Goal: Task Accomplishment & Management: Manage account settings

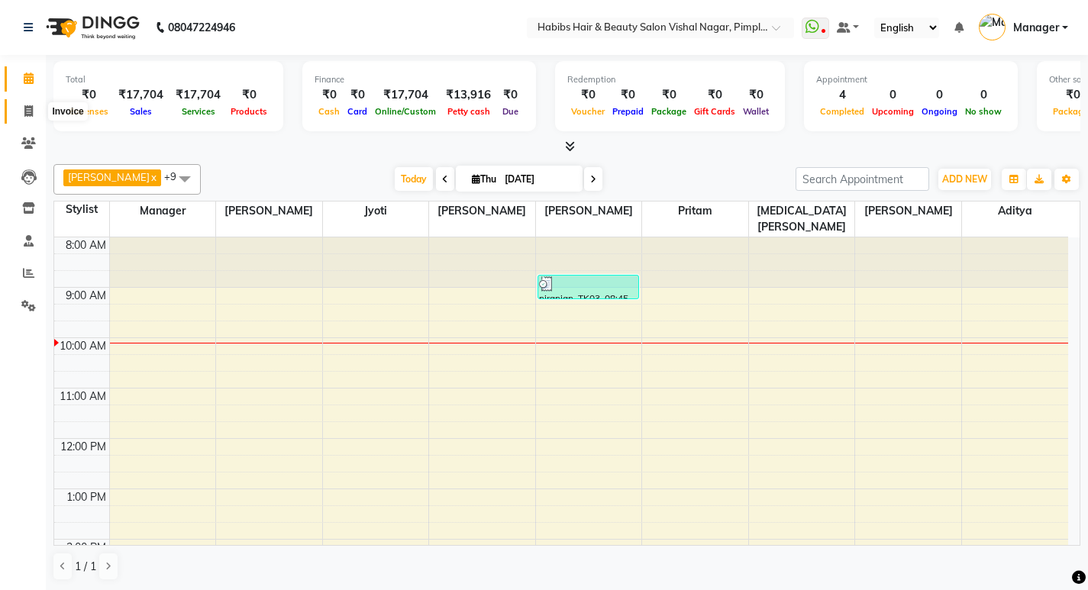
click at [32, 110] on icon at bounding box center [28, 110] width 8 height 11
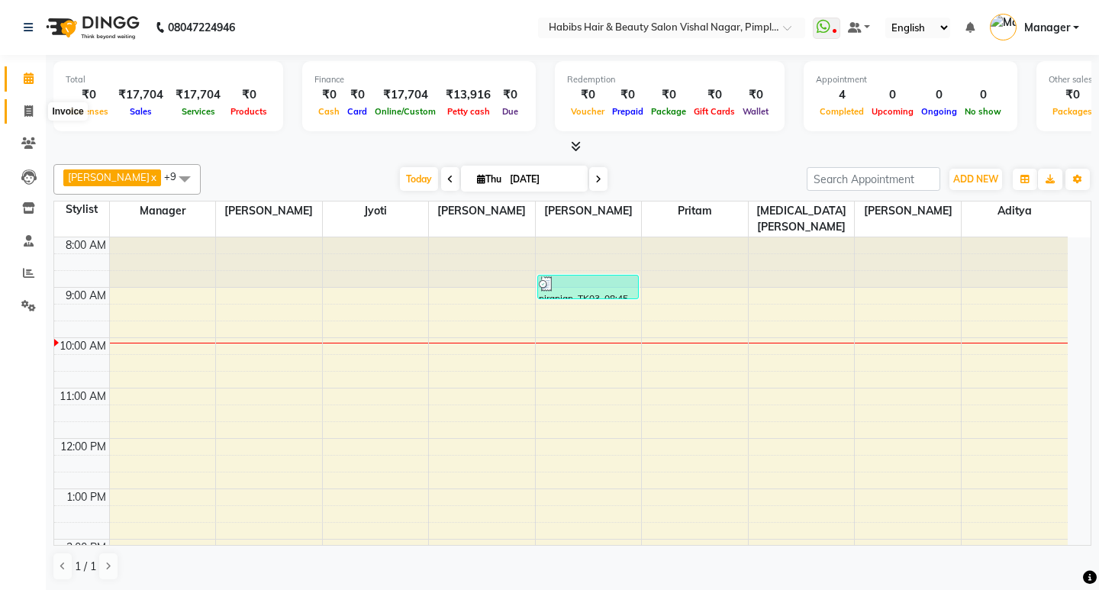
select select "5725"
select select "service"
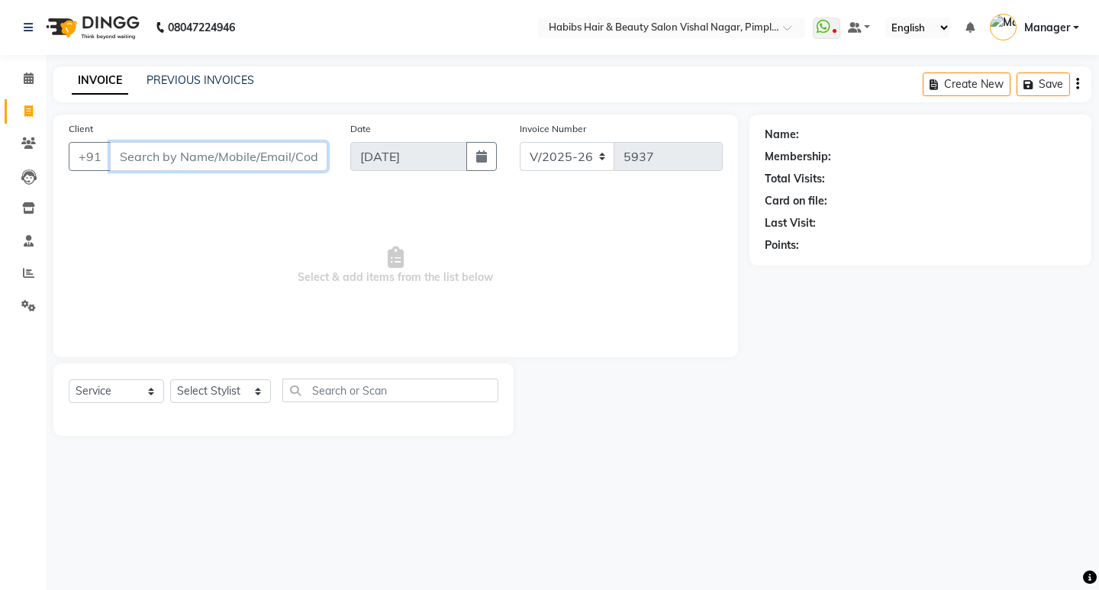
click at [233, 154] on input "Client" at bounding box center [219, 156] width 218 height 29
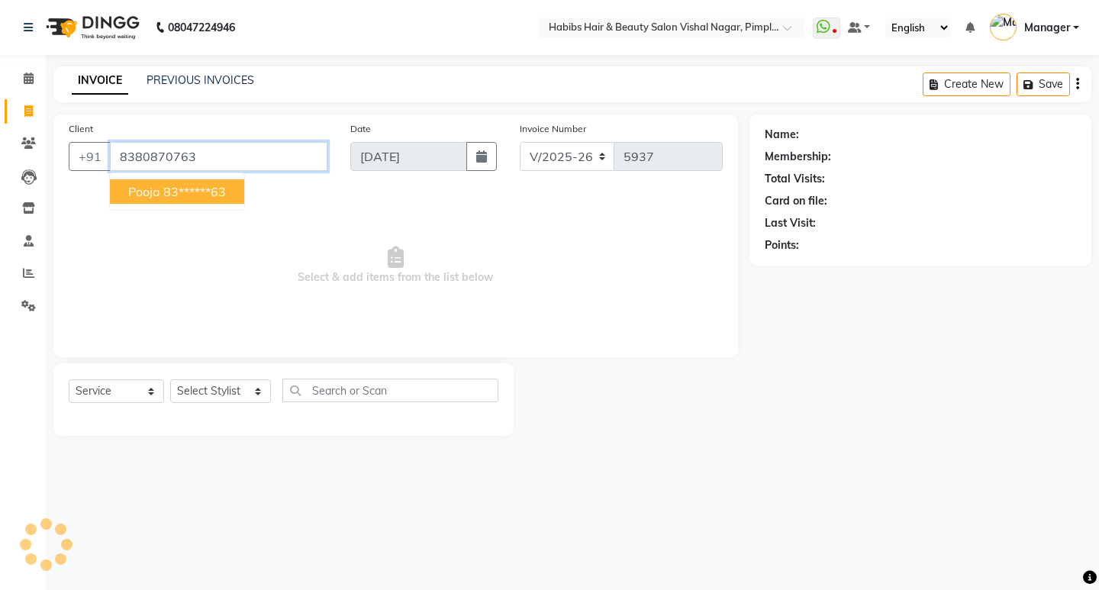
type input "8380870763"
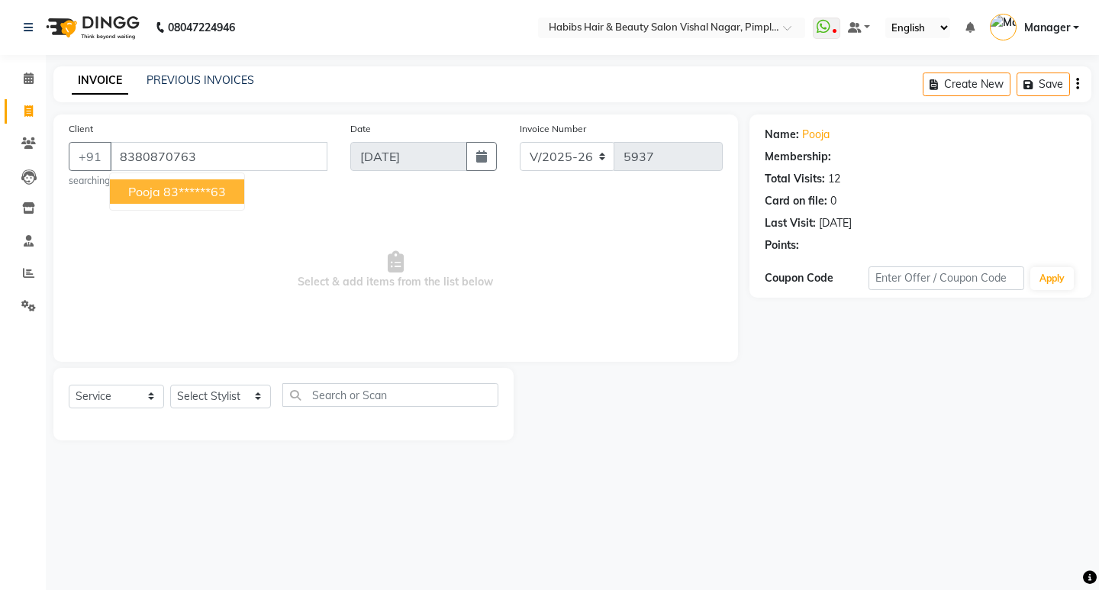
select select "1: Object"
click at [211, 188] on ngb-highlight "83******63" at bounding box center [194, 191] width 63 height 15
type input "83******63"
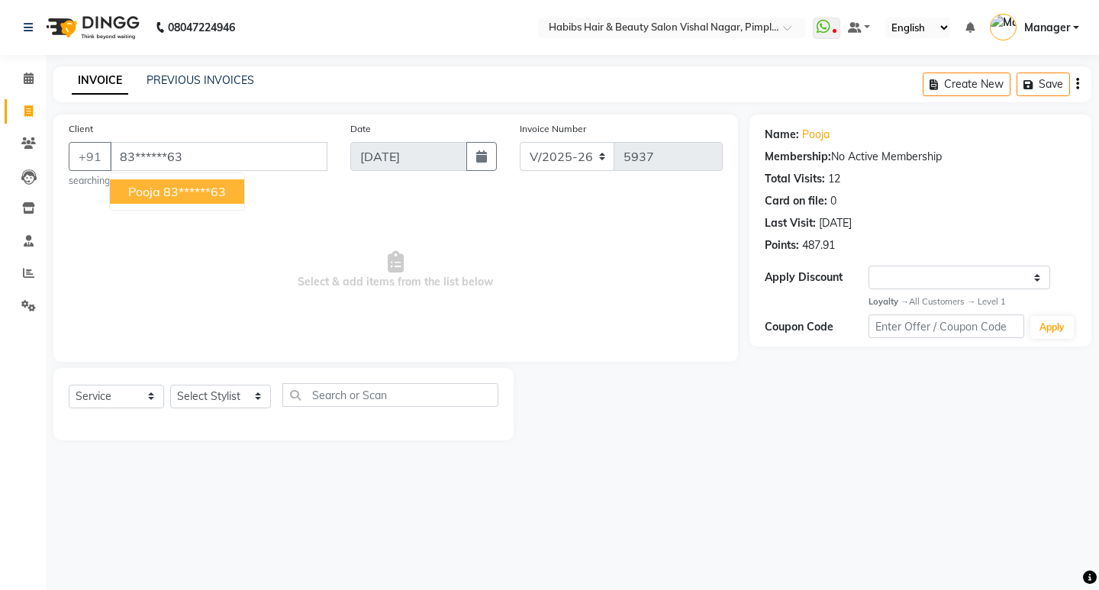
select select "1: Object"
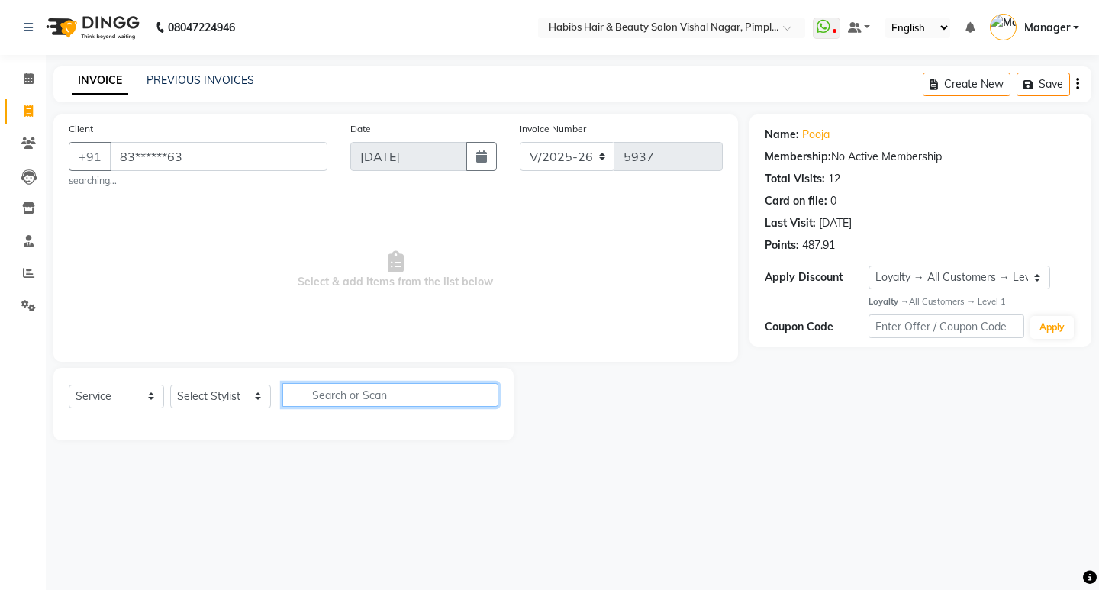
click at [358, 398] on input "text" at bounding box center [391, 395] width 216 height 24
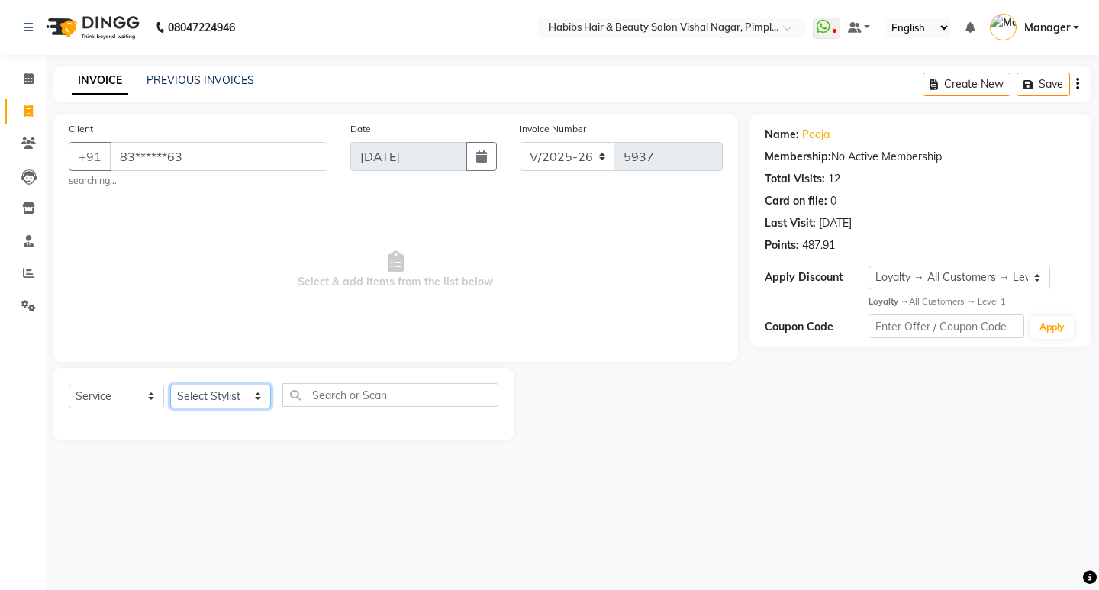
click at [236, 399] on select "Select Stylist Aditya Dhiraj Gajare Jyoti Manager Megha Dahake Muzammil Nikita …" at bounding box center [220, 397] width 101 height 24
select select "39765"
click at [170, 385] on select "Select Stylist Aditya Dhiraj Gajare Jyoti Manager Megha Dahake Muzammil Nikita …" at bounding box center [220, 397] width 101 height 24
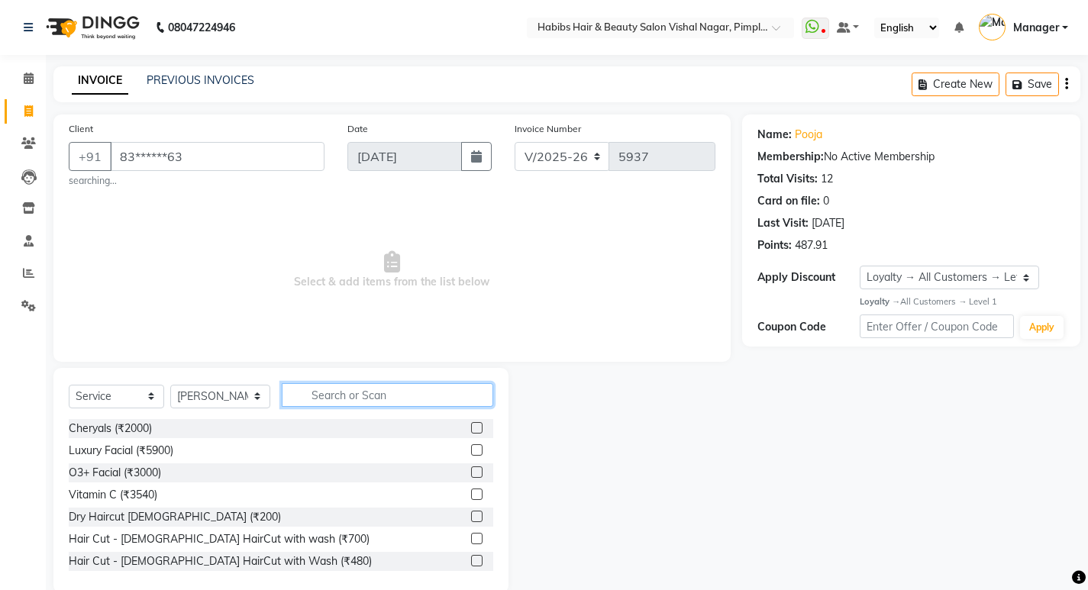
click at [348, 390] on input "text" at bounding box center [387, 395] width 211 height 24
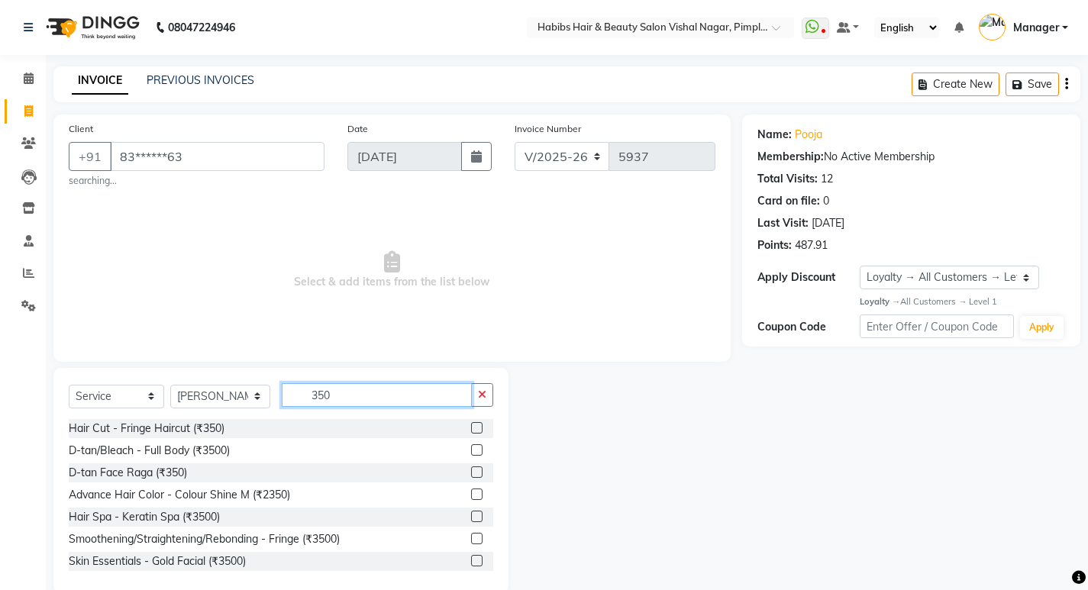
type input "350"
click at [471, 425] on label at bounding box center [476, 427] width 11 height 11
click at [471, 425] on input "checkbox" at bounding box center [476, 429] width 10 height 10
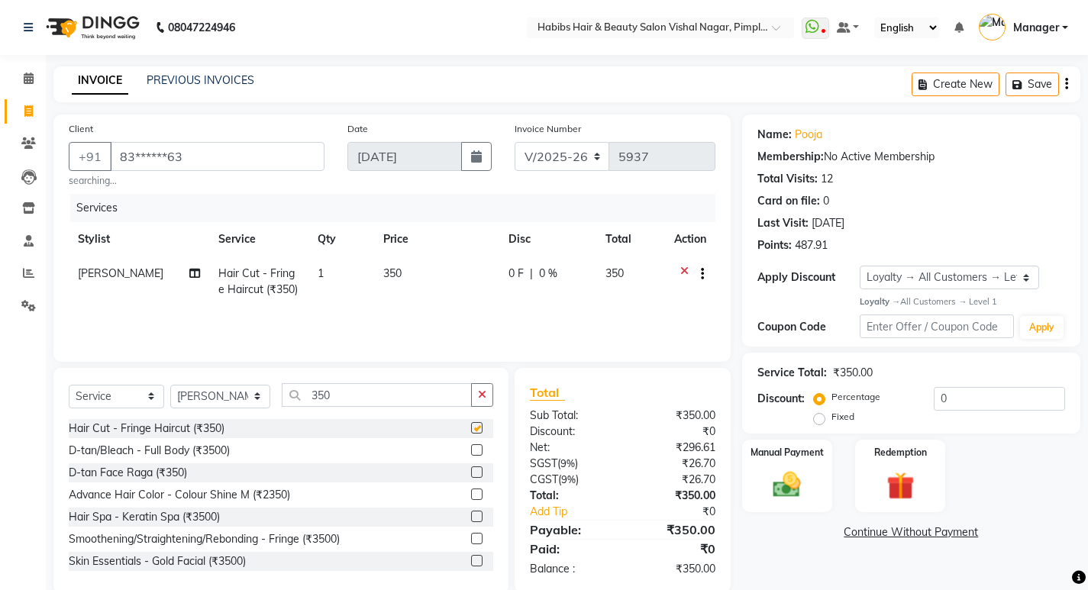
checkbox input "false"
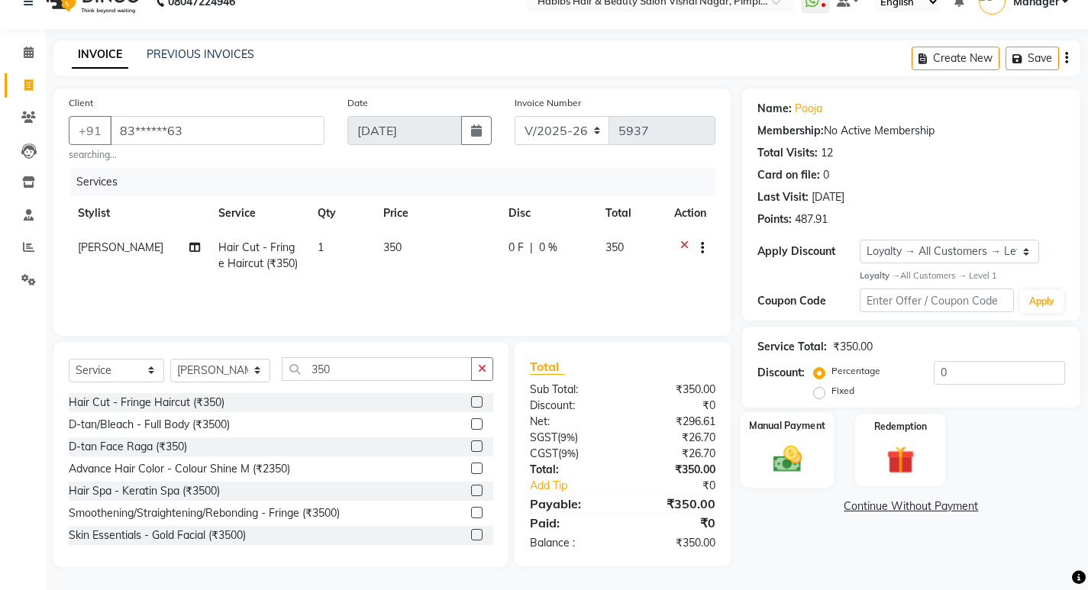
click at [803, 445] on img at bounding box center [787, 459] width 47 height 33
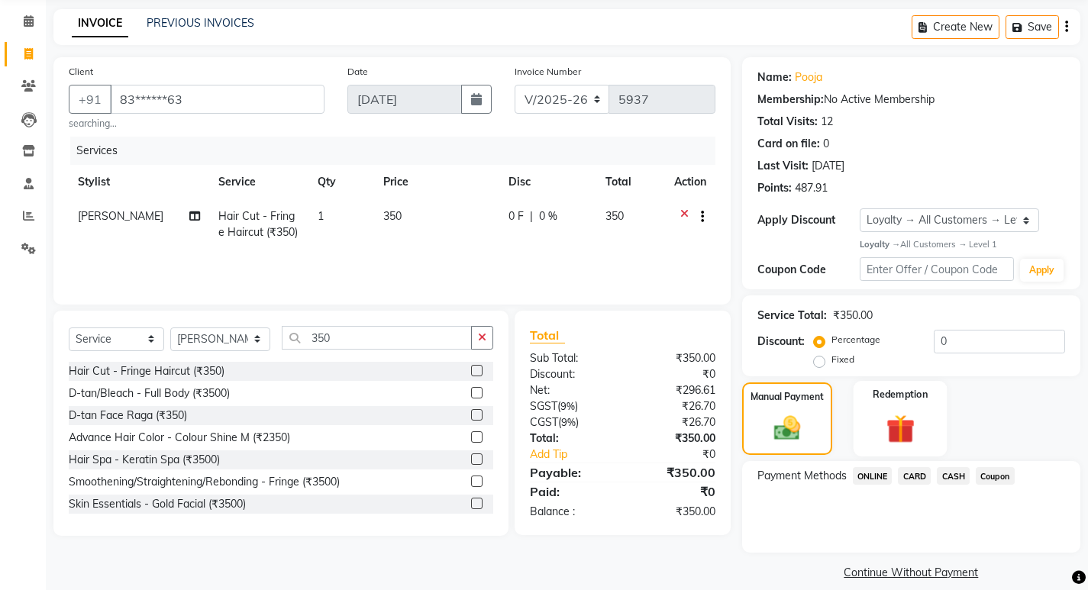
scroll to position [74, 0]
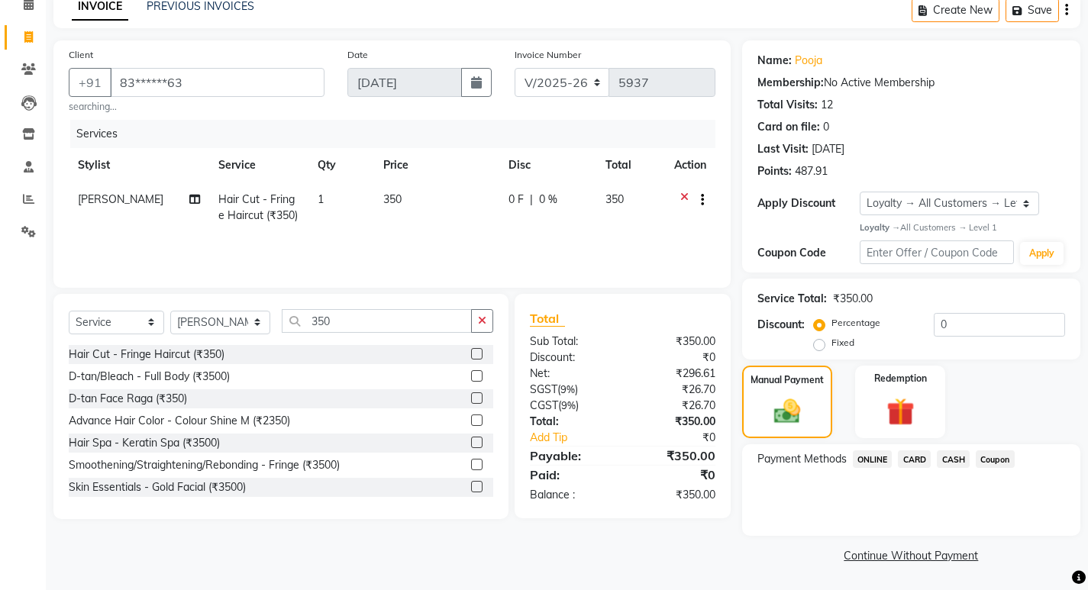
click at [878, 460] on span "ONLINE" at bounding box center [873, 459] width 40 height 18
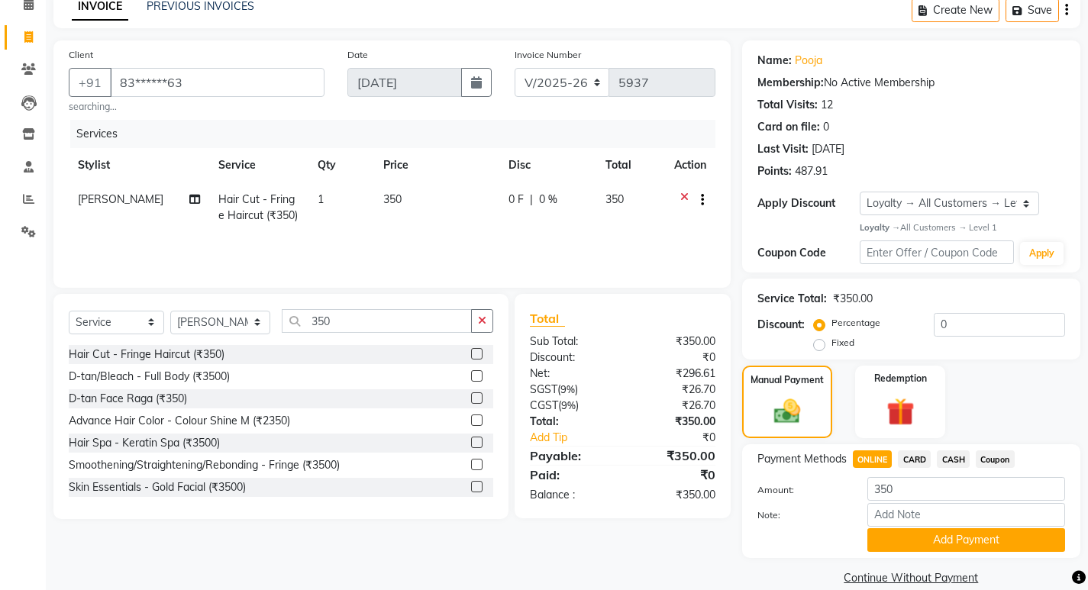
scroll to position [96, 0]
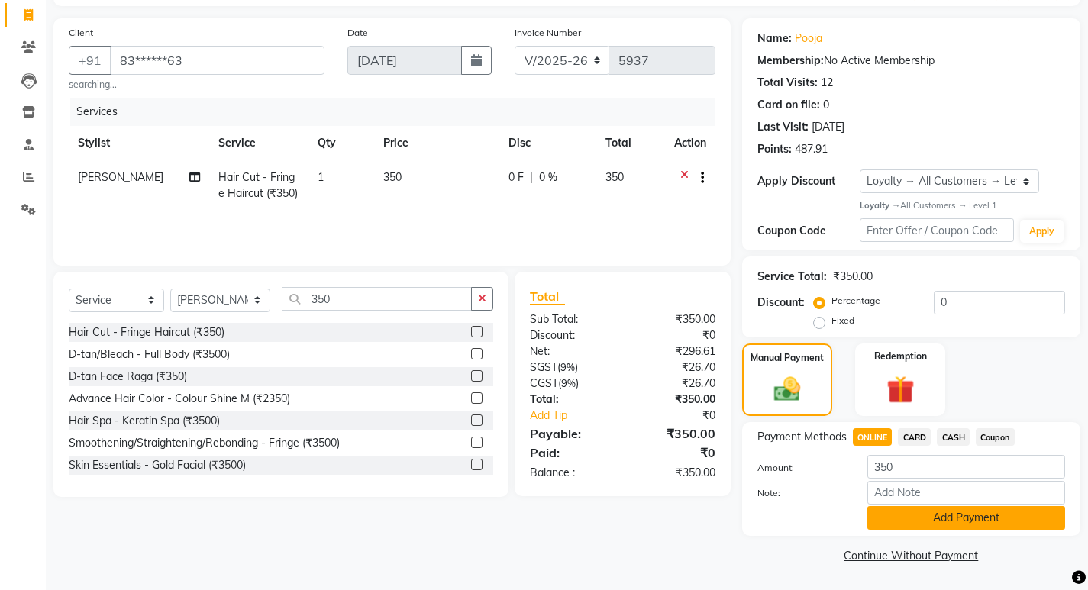
click at [944, 516] on button "Add Payment" at bounding box center [966, 518] width 198 height 24
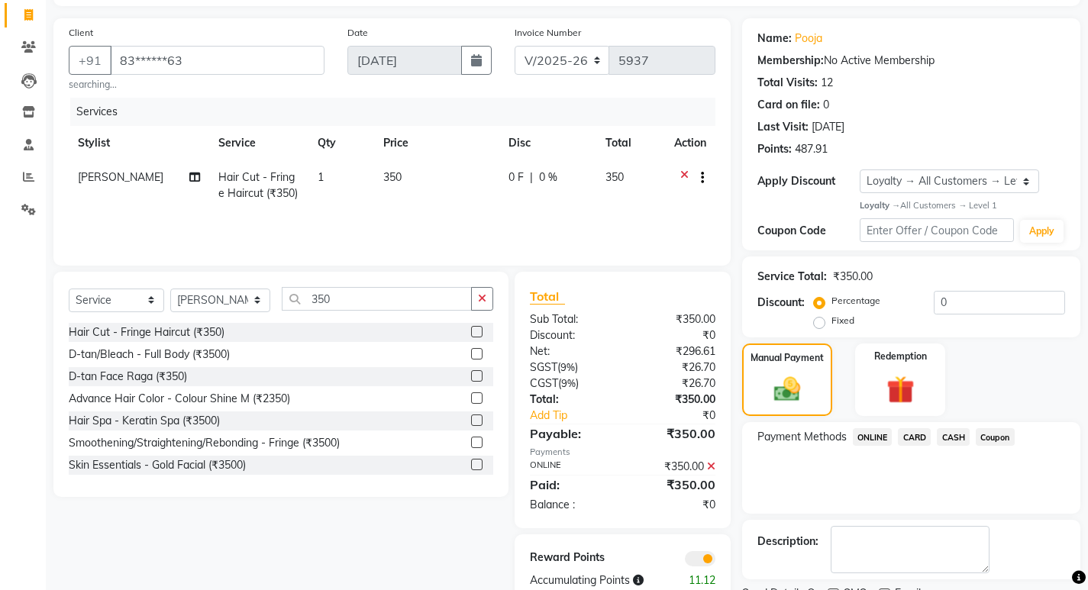
scroll to position [160, 0]
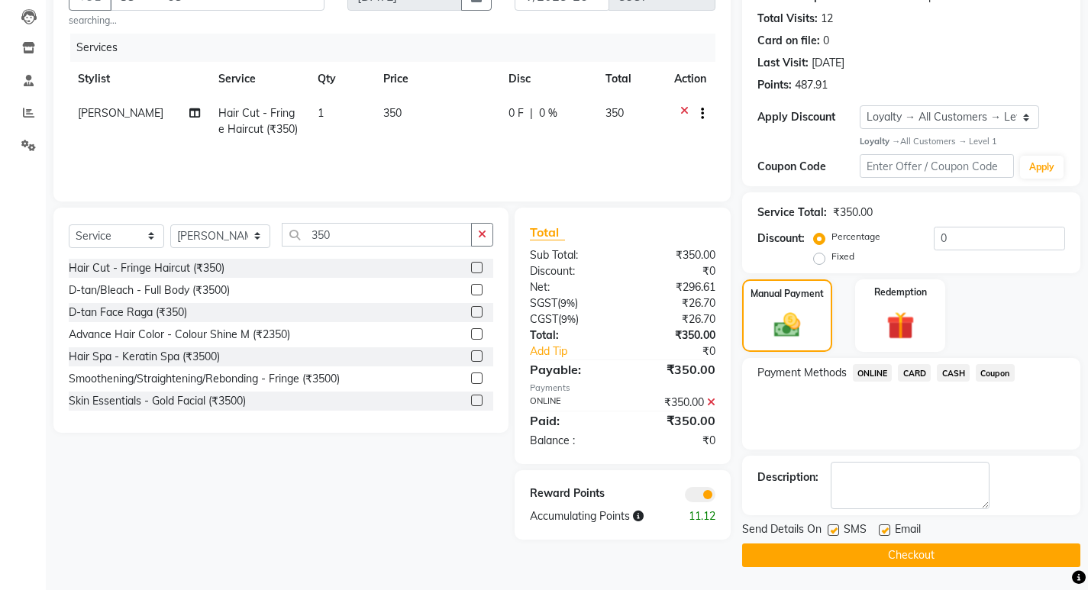
click at [913, 557] on button "Checkout" at bounding box center [911, 556] width 338 height 24
click at [913, 557] on div "Checkout" at bounding box center [911, 556] width 338 height 24
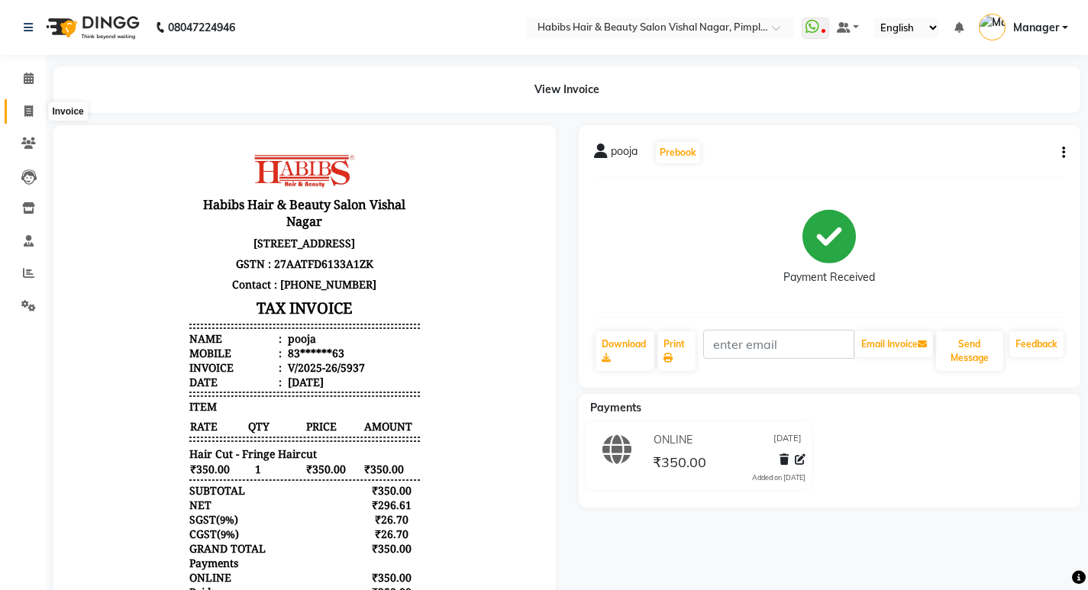
click at [31, 110] on icon at bounding box center [28, 110] width 8 height 11
select select "service"
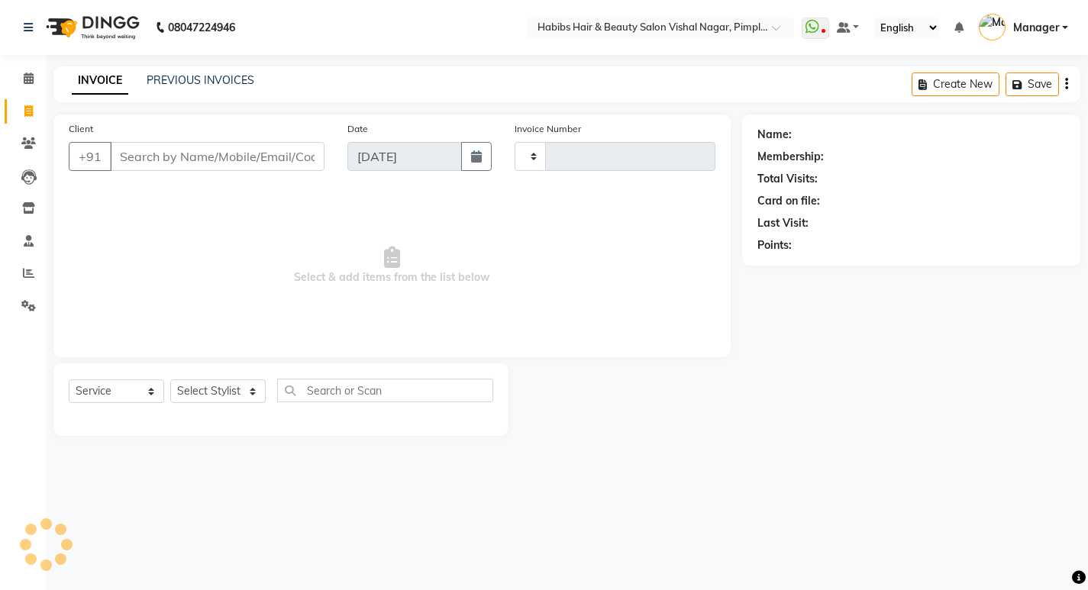
type input "5938"
select select "5725"
click at [193, 77] on link "PREVIOUS INVOICES" at bounding box center [201, 80] width 108 height 14
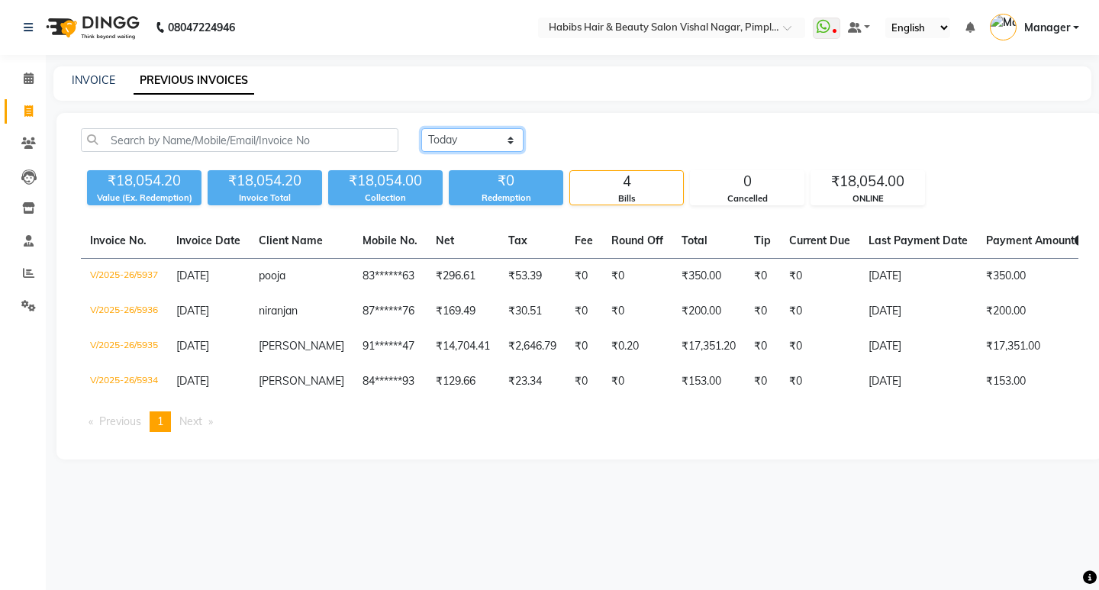
click at [465, 141] on select "Today Yesterday Custom Range" at bounding box center [472, 140] width 102 height 24
click at [421, 128] on select "Today Yesterday Custom Range" at bounding box center [472, 140] width 102 height 24
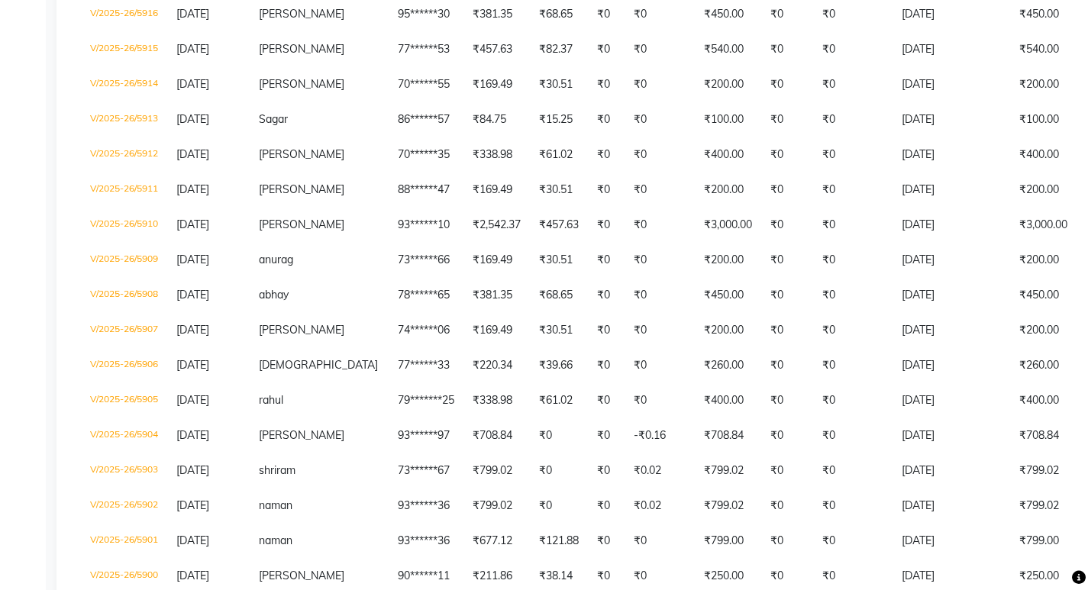
scroll to position [1135, 0]
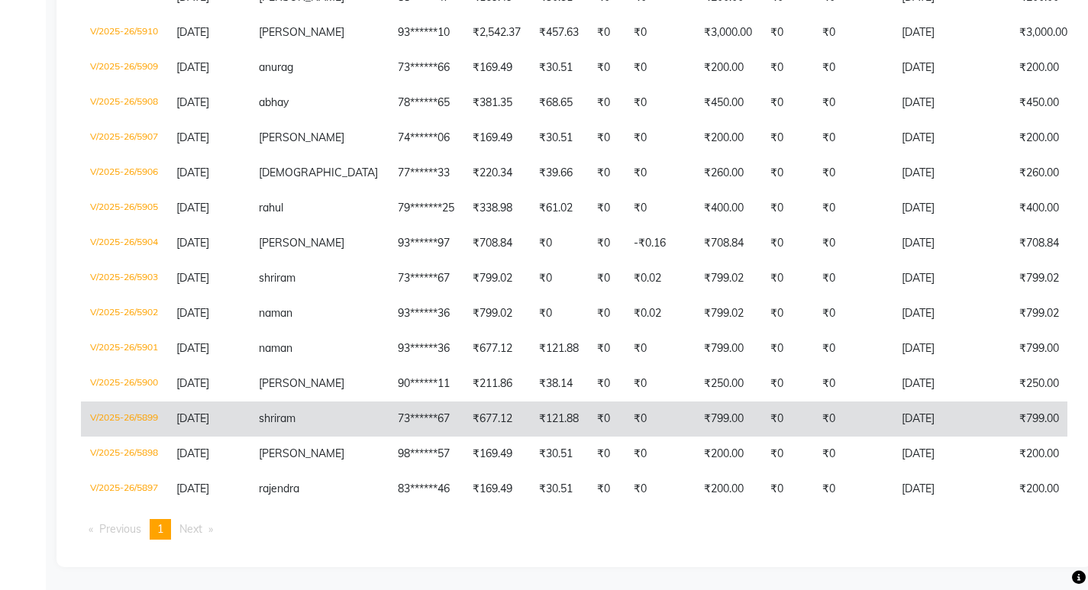
click at [313, 407] on td "shriram" at bounding box center [319, 419] width 139 height 35
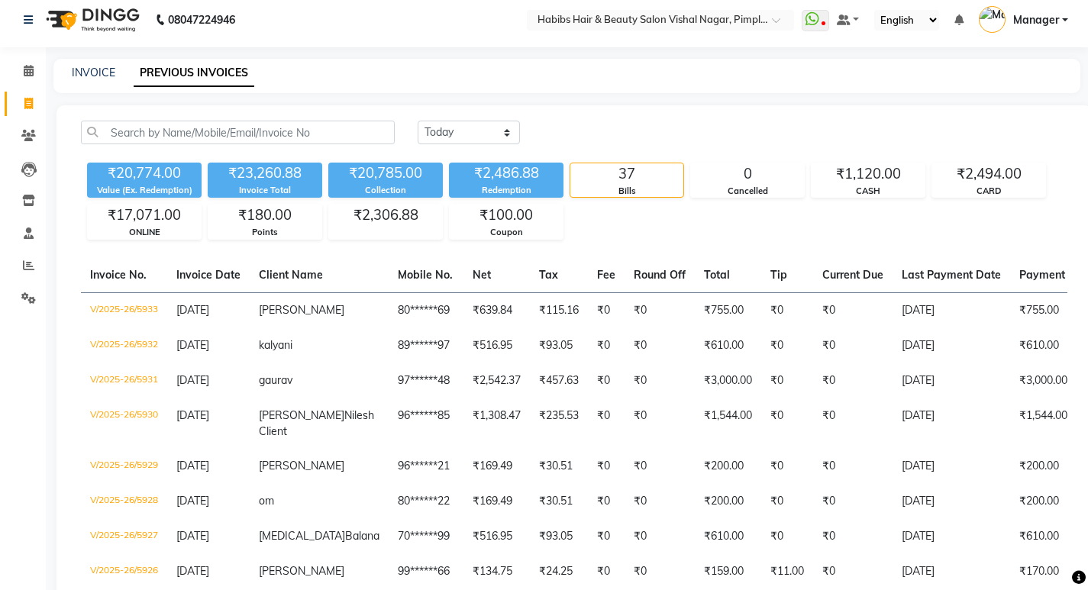
scroll to position [0, 0]
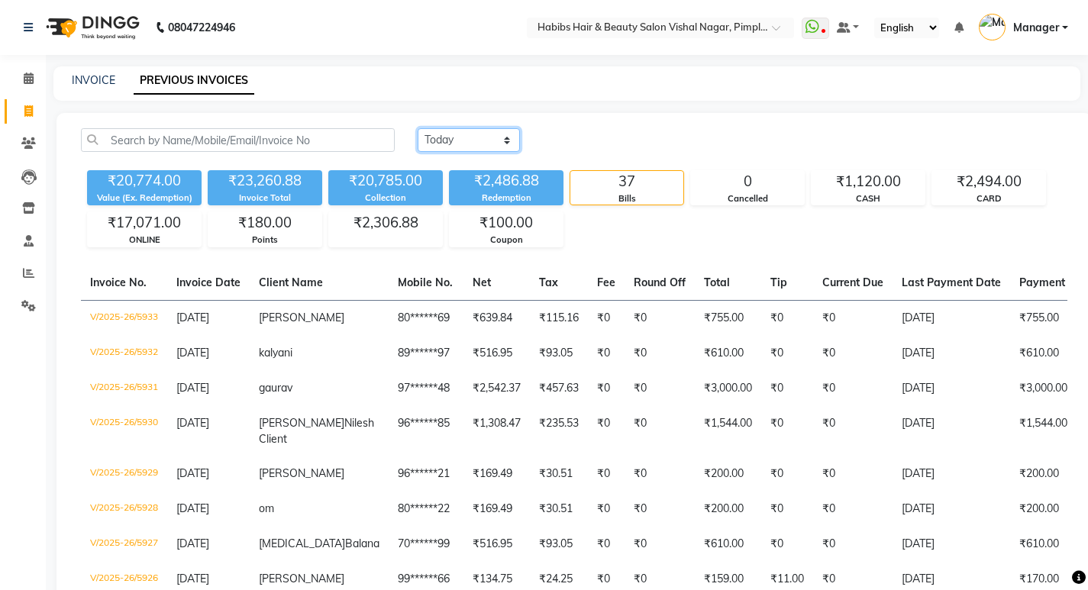
click at [452, 139] on select "Today Yesterday Custom Range" at bounding box center [469, 140] width 102 height 24
click at [418, 128] on select "Today Yesterday Custom Range" at bounding box center [469, 140] width 102 height 24
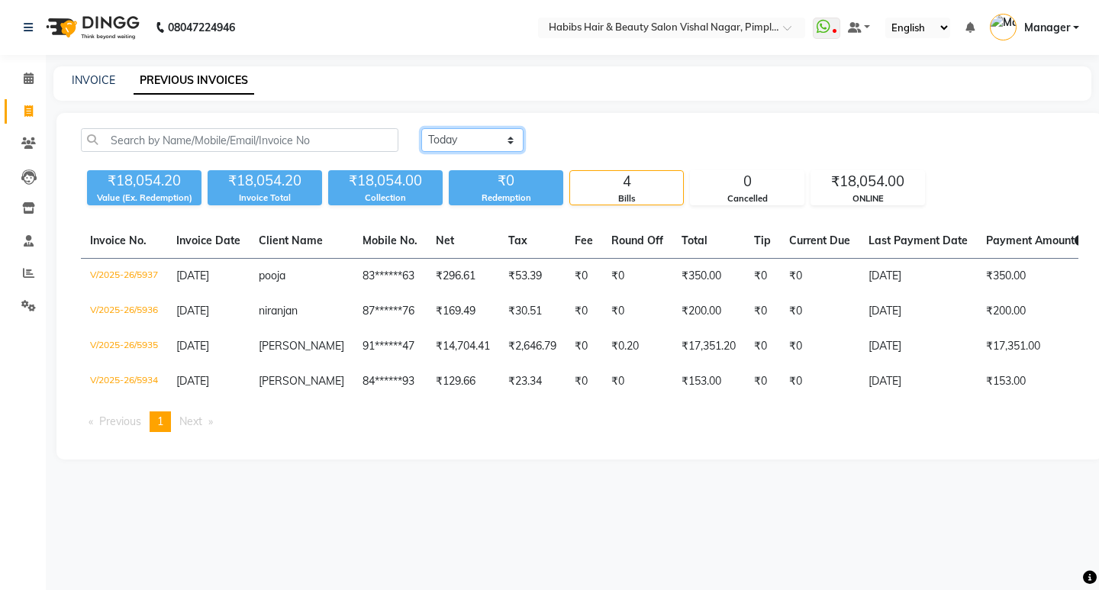
click at [489, 143] on select "Today Yesterday Custom Range" at bounding box center [472, 140] width 102 height 24
select select "yesterday"
click at [421, 128] on select "Today Yesterday Custom Range" at bounding box center [472, 140] width 102 height 24
click at [488, 180] on div "₹0" at bounding box center [506, 180] width 115 height 21
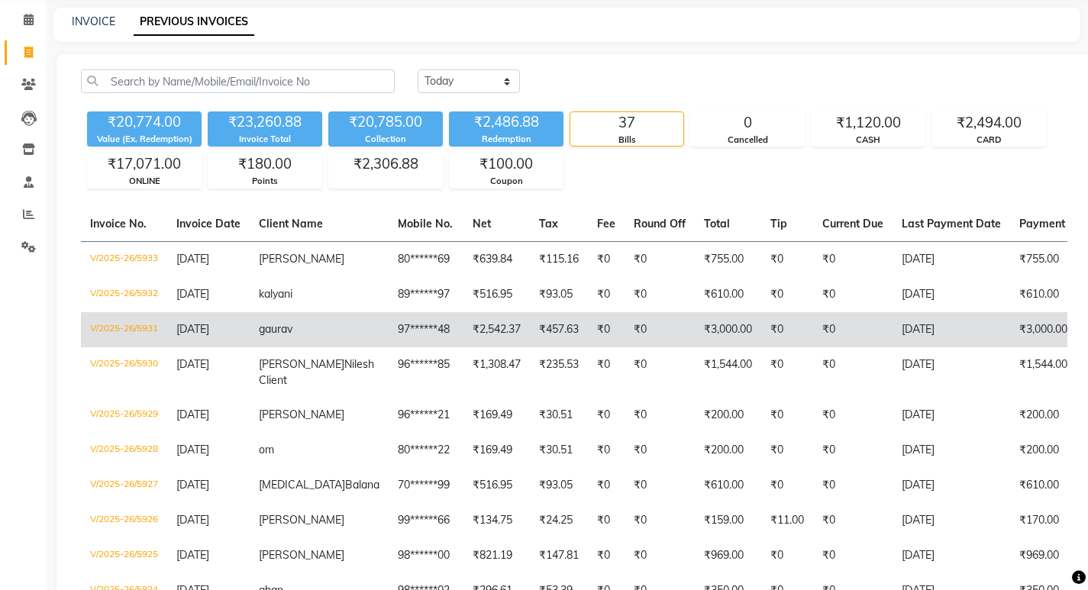
scroll to position [76, 0]
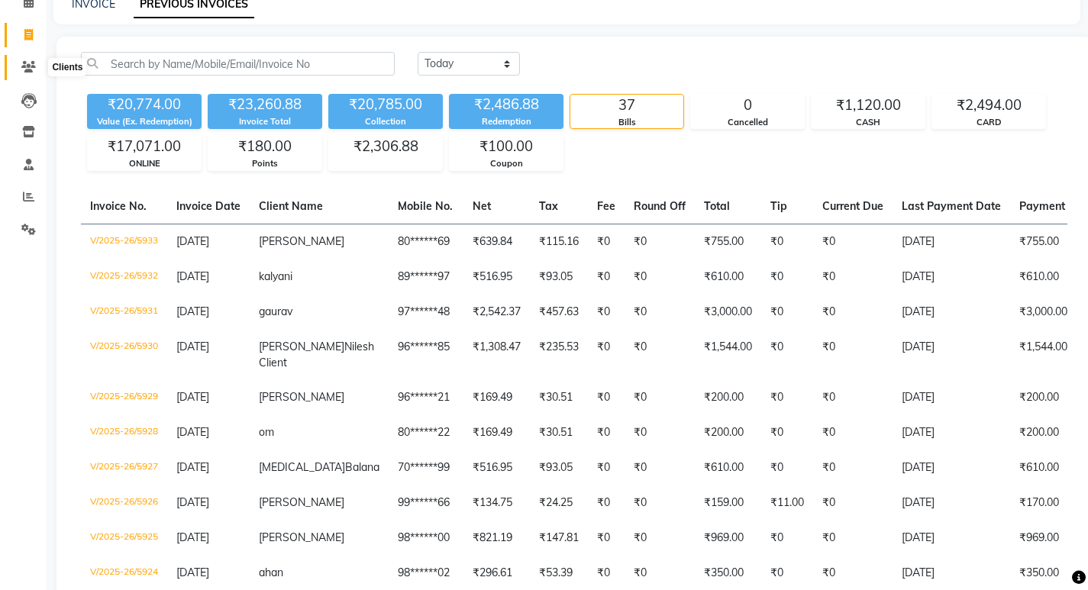
click at [27, 71] on icon at bounding box center [28, 66] width 15 height 11
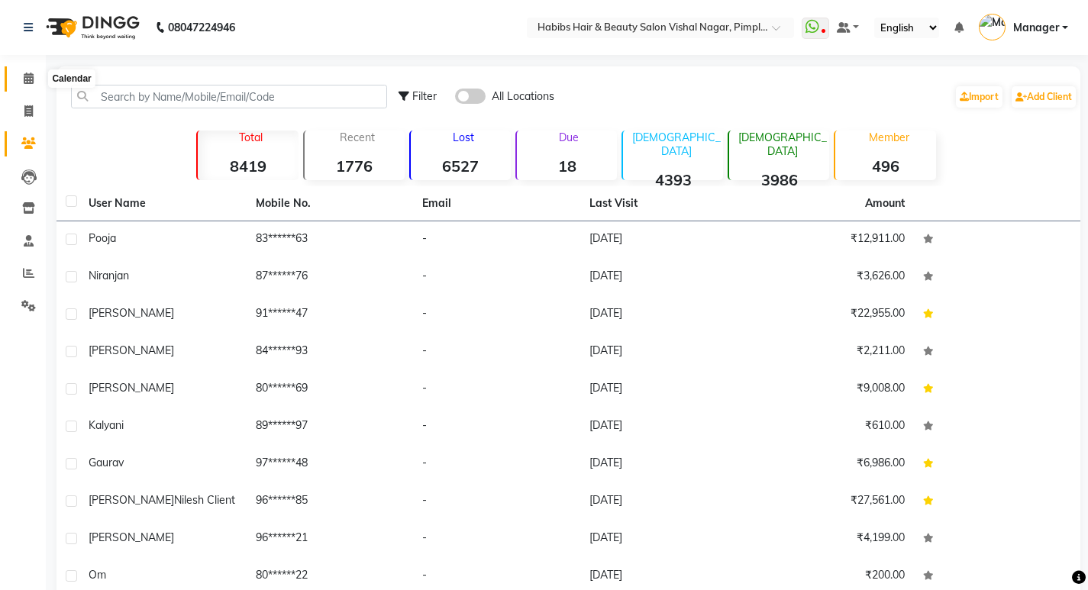
click at [27, 80] on icon at bounding box center [29, 78] width 10 height 11
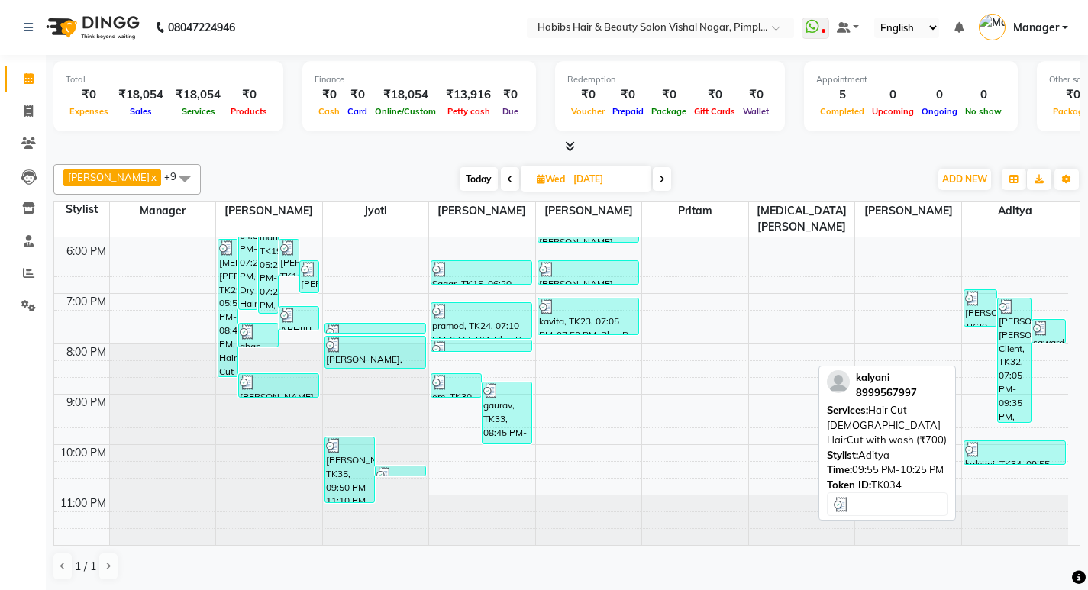
scroll to position [1, 0]
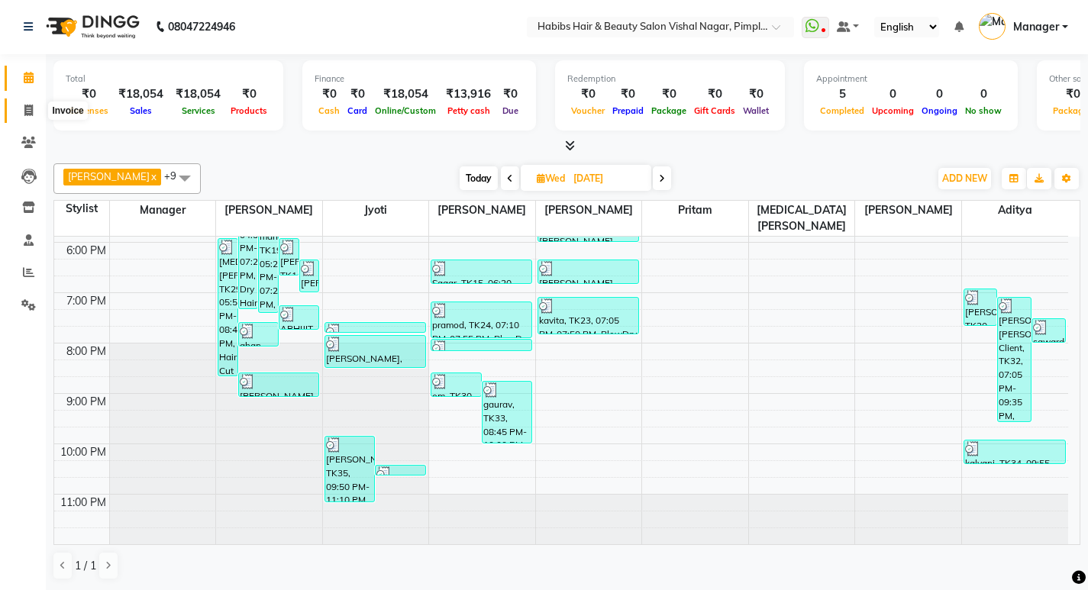
click at [31, 102] on span at bounding box center [28, 111] width 27 height 18
select select "5725"
select select "service"
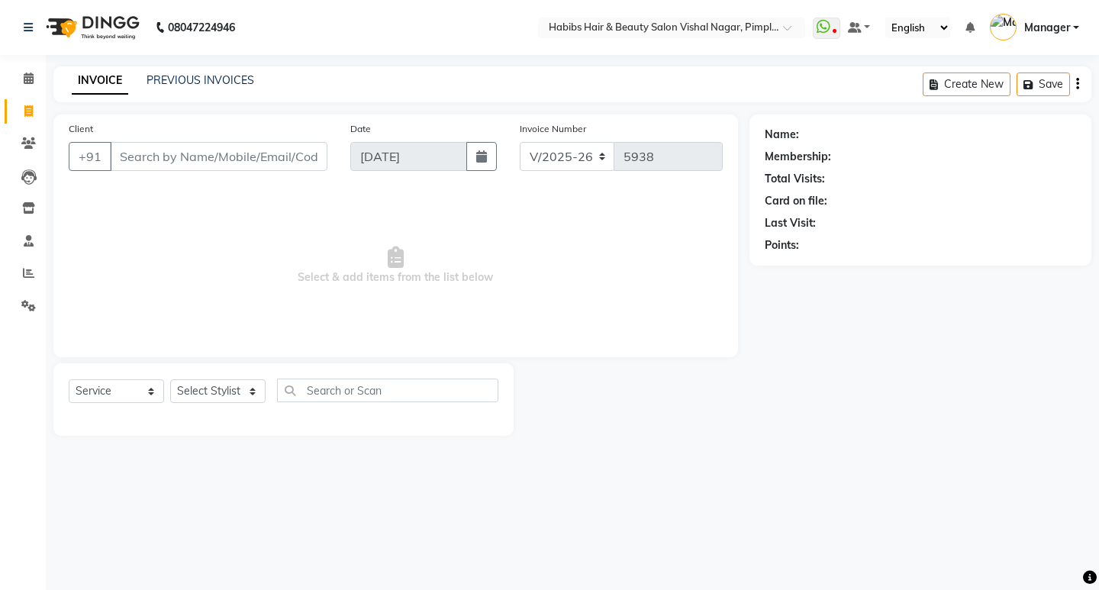
click at [27, 110] on icon at bounding box center [28, 110] width 8 height 11
select select "service"
type input "5938"
select select "5725"
click at [32, 111] on icon at bounding box center [28, 110] width 8 height 11
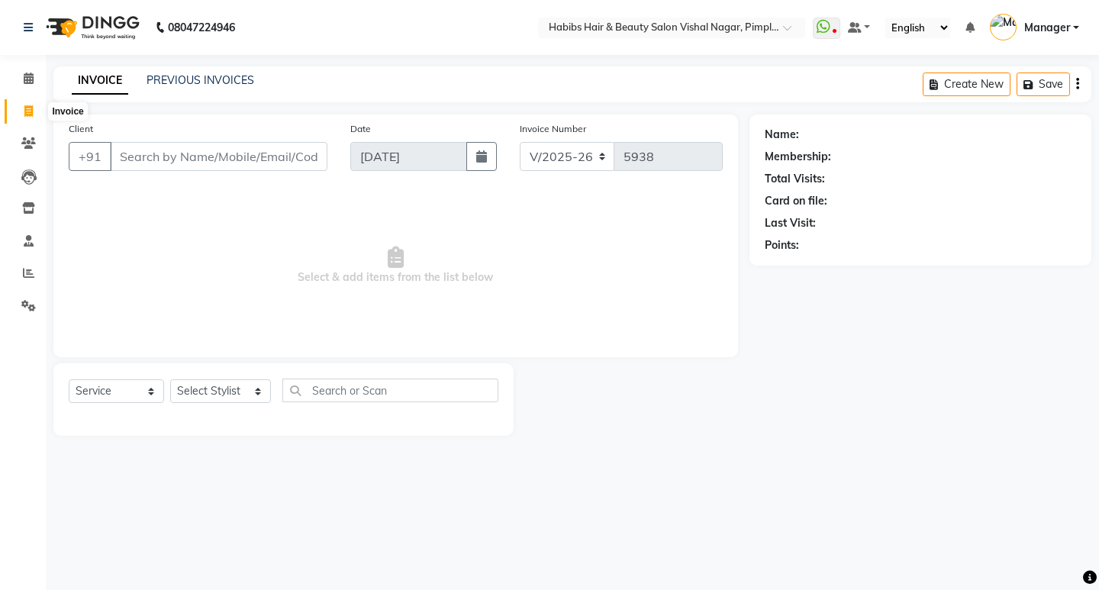
click at [32, 111] on icon at bounding box center [28, 110] width 8 height 11
select select "5725"
select select "service"
click at [27, 78] on icon at bounding box center [29, 78] width 10 height 11
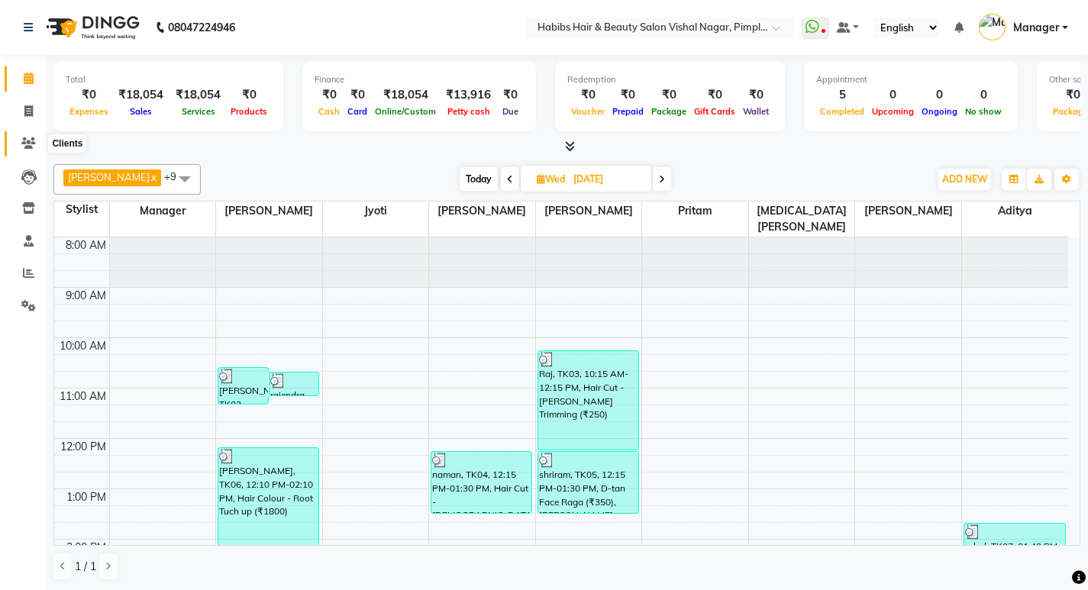
click at [27, 140] on icon at bounding box center [28, 142] width 15 height 11
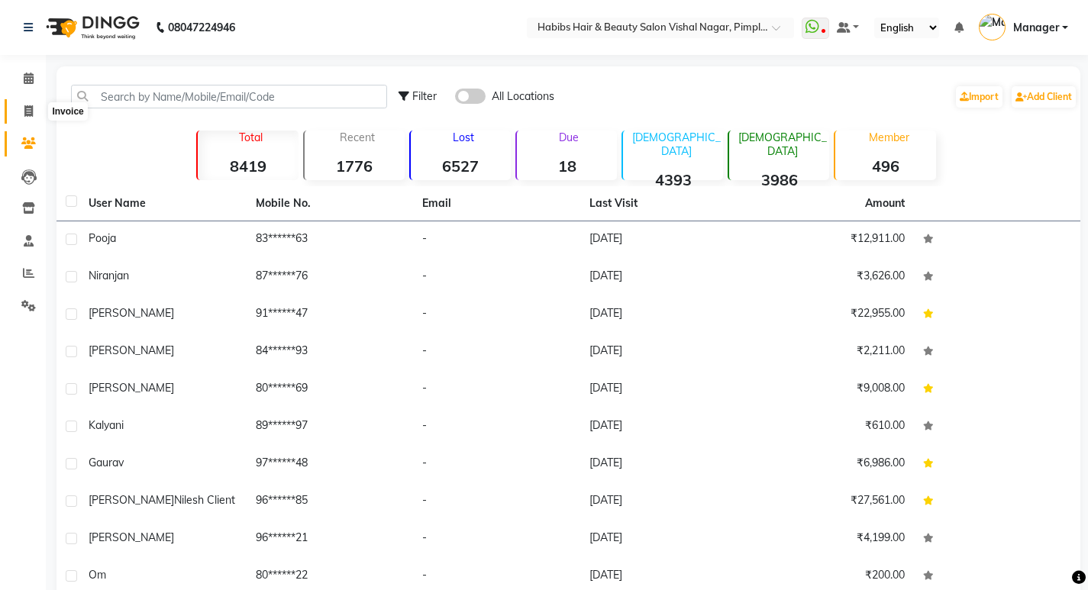
click at [27, 105] on icon at bounding box center [28, 110] width 8 height 11
select select "5725"
select select "service"
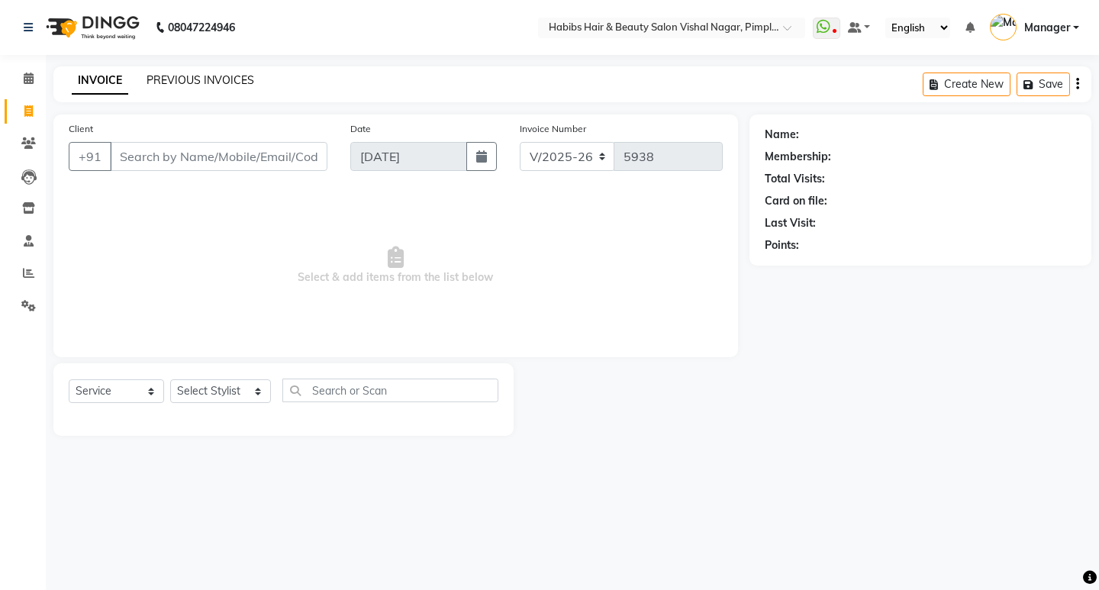
click at [218, 80] on link "PREVIOUS INVOICES" at bounding box center [201, 80] width 108 height 14
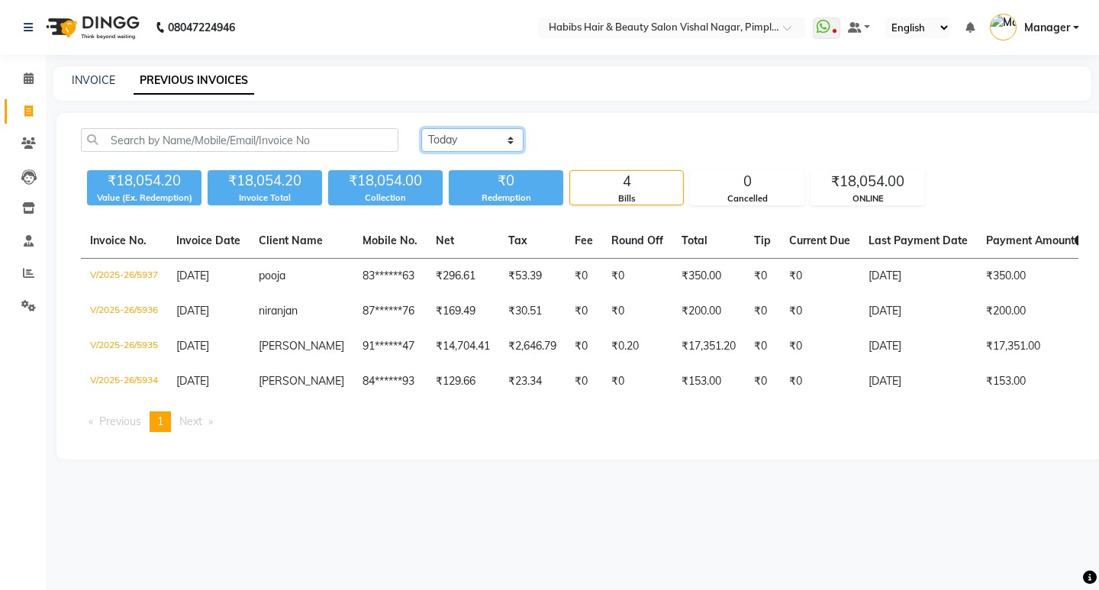
click at [483, 139] on select "Today Yesterday Custom Range" at bounding box center [472, 140] width 102 height 24
select select "yesterday"
click at [421, 128] on select "Today Yesterday Custom Range" at bounding box center [472, 140] width 102 height 24
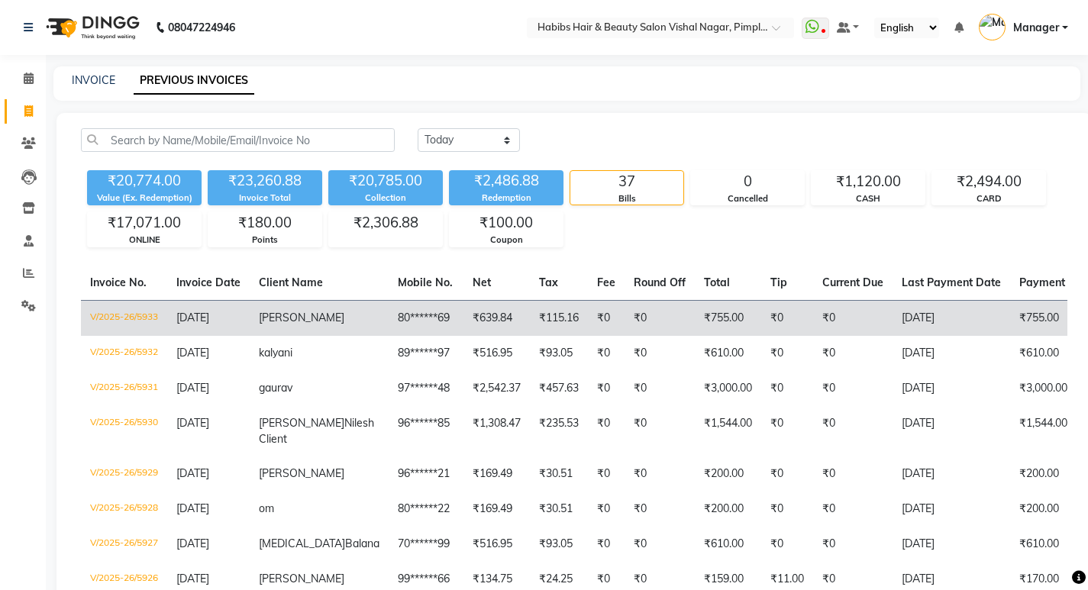
click at [695, 321] on td "₹755.00" at bounding box center [728, 318] width 66 height 36
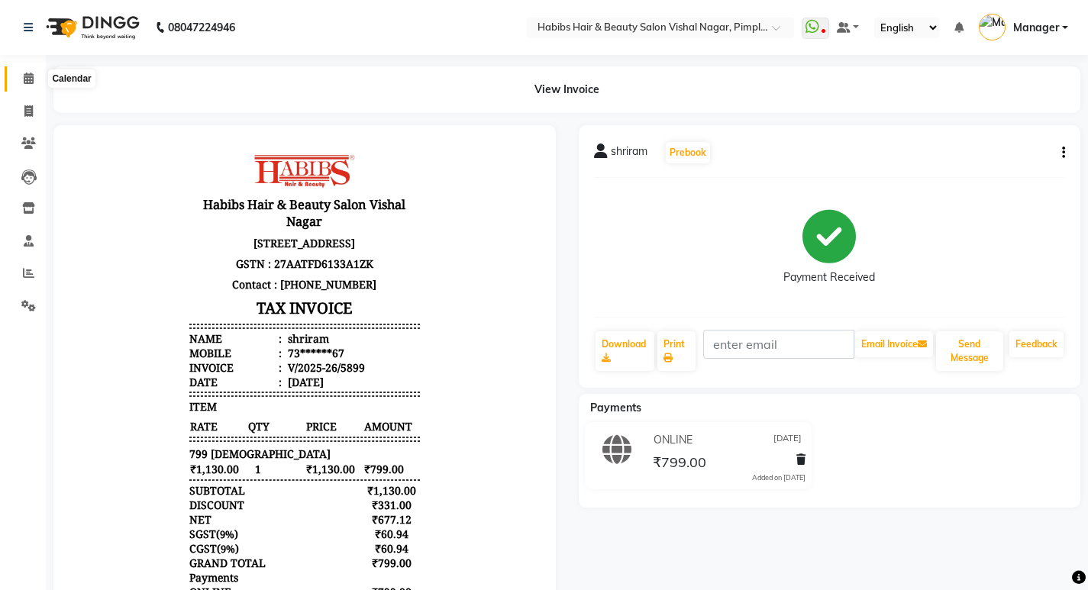
click at [29, 76] on icon at bounding box center [29, 78] width 10 height 11
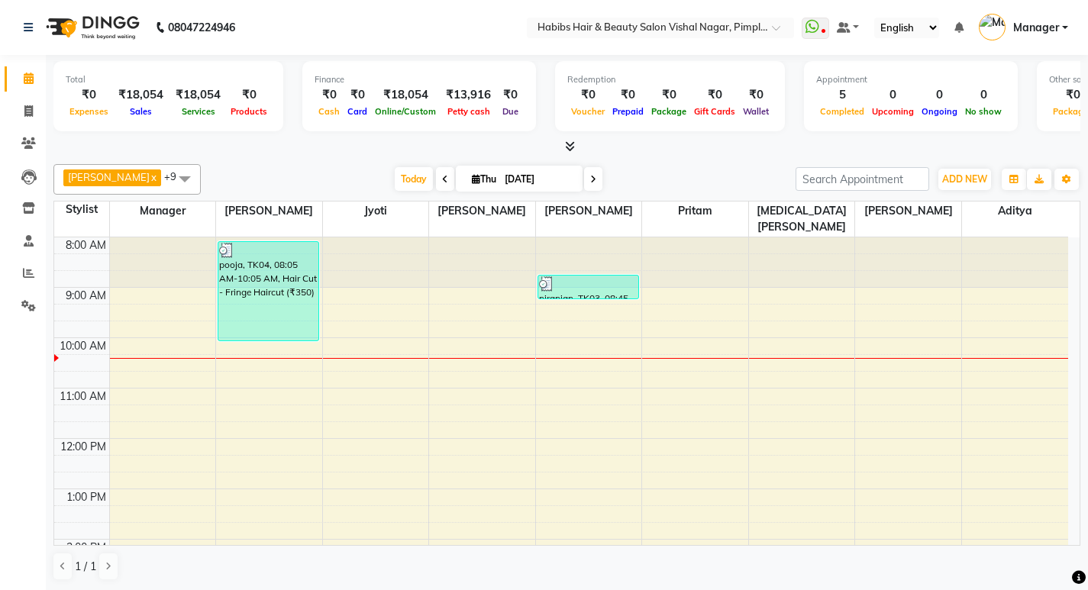
click at [445, 179] on icon at bounding box center [445, 179] width 6 height 9
type input "[DATE]"
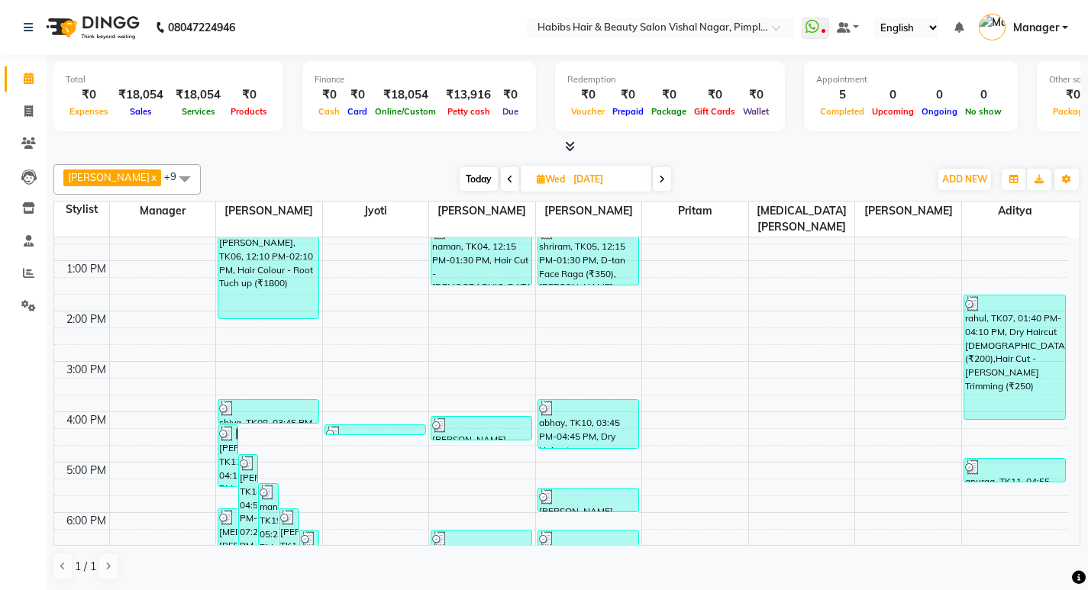
scroll to position [229, 0]
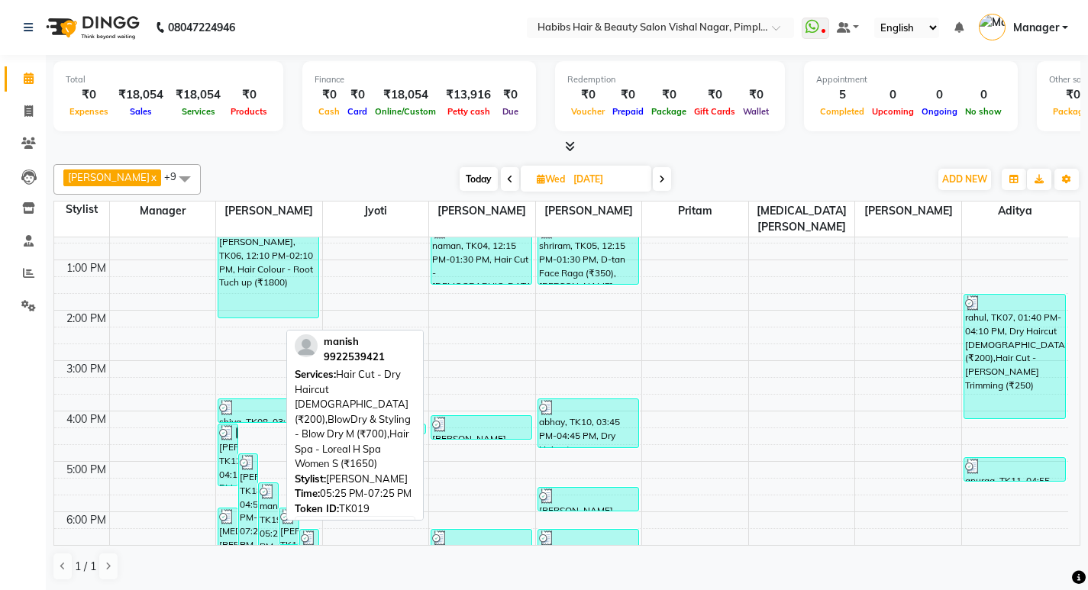
click at [266, 515] on div "manish, TK19, 05:25 PM-07:25 PM, Hair Cut - Dry Haircut Female (₹200),BlowDry &…" at bounding box center [268, 532] width 19 height 98
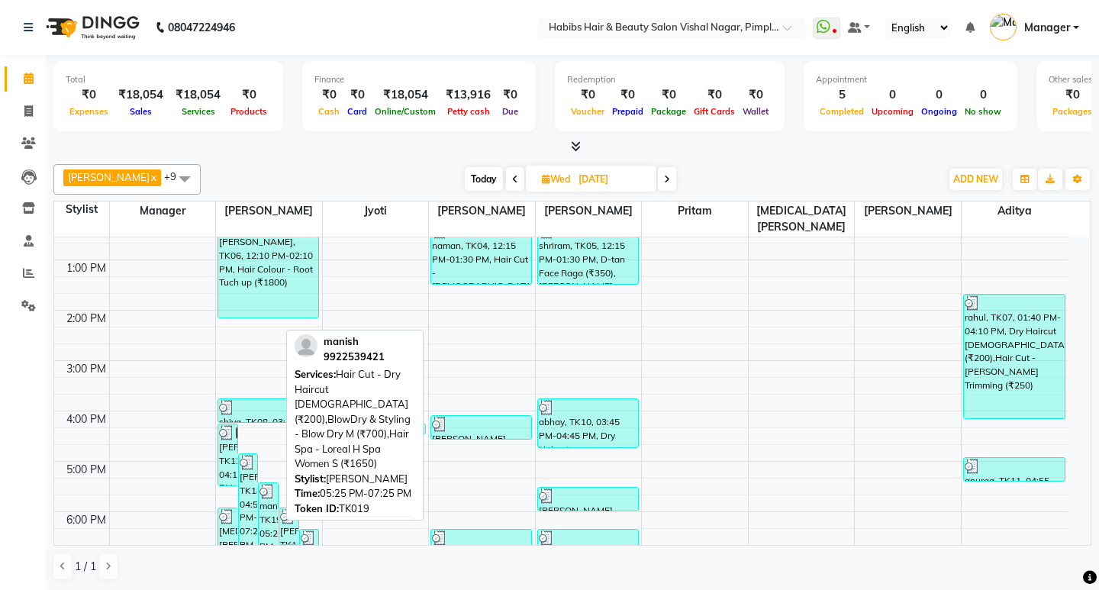
select select "3"
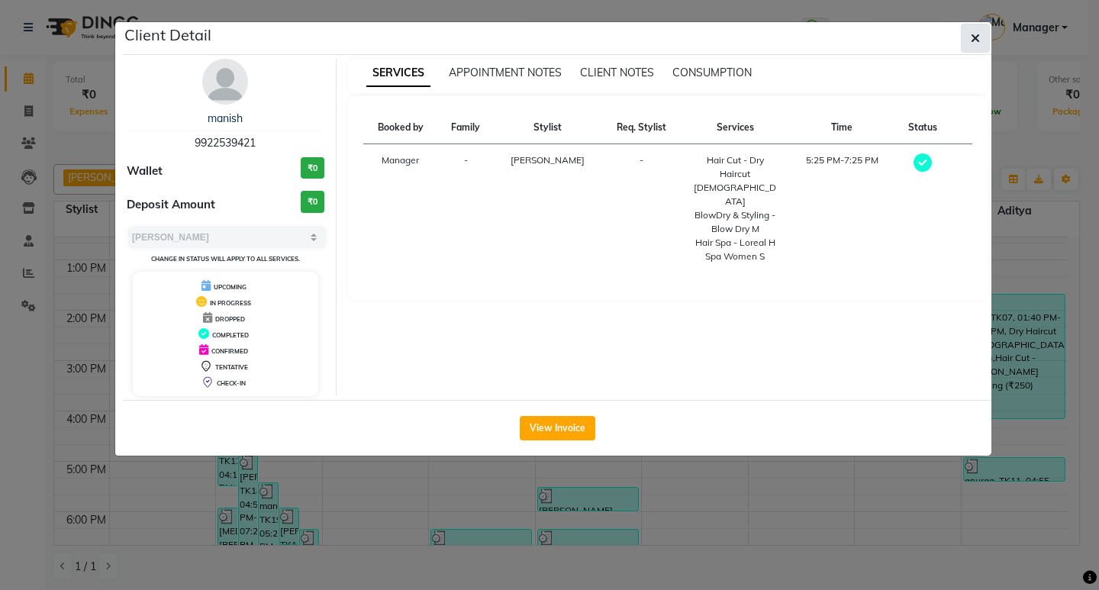
click at [978, 37] on icon "button" at bounding box center [975, 38] width 9 height 12
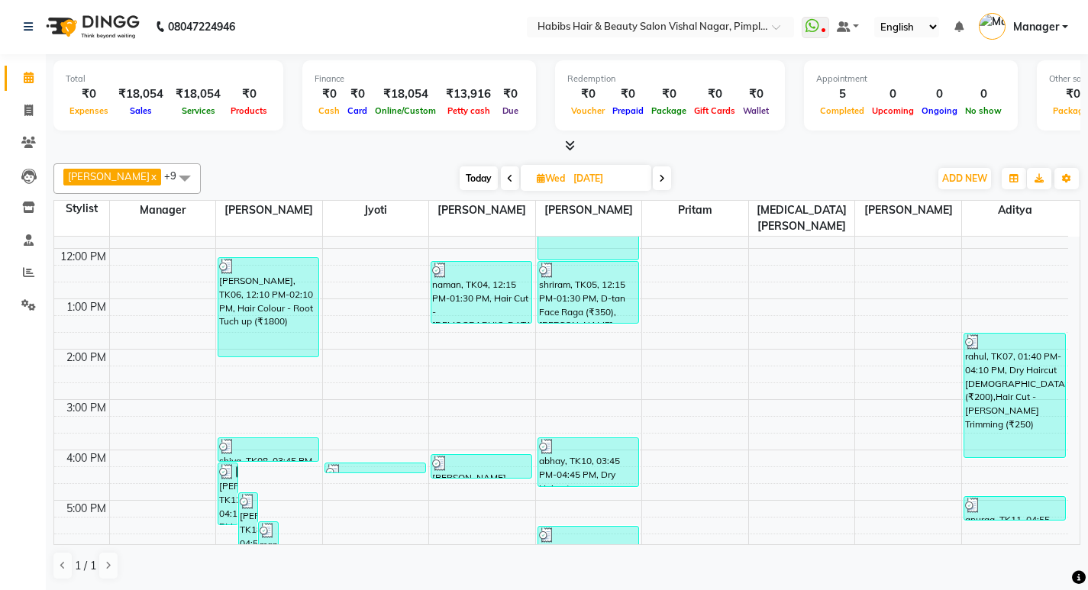
scroll to position [116, 0]
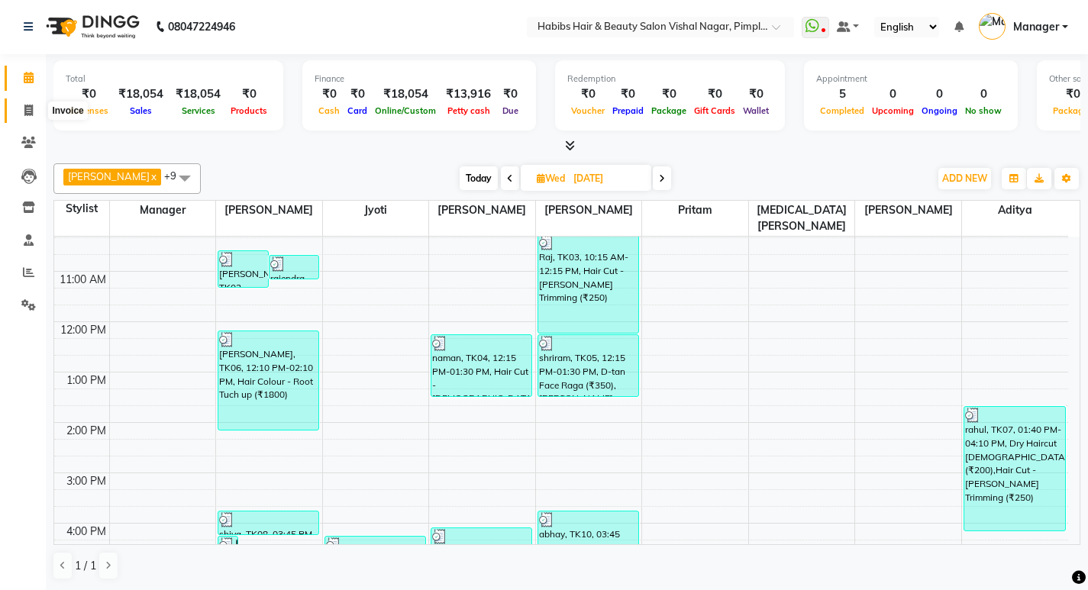
click at [29, 109] on icon at bounding box center [28, 110] width 8 height 11
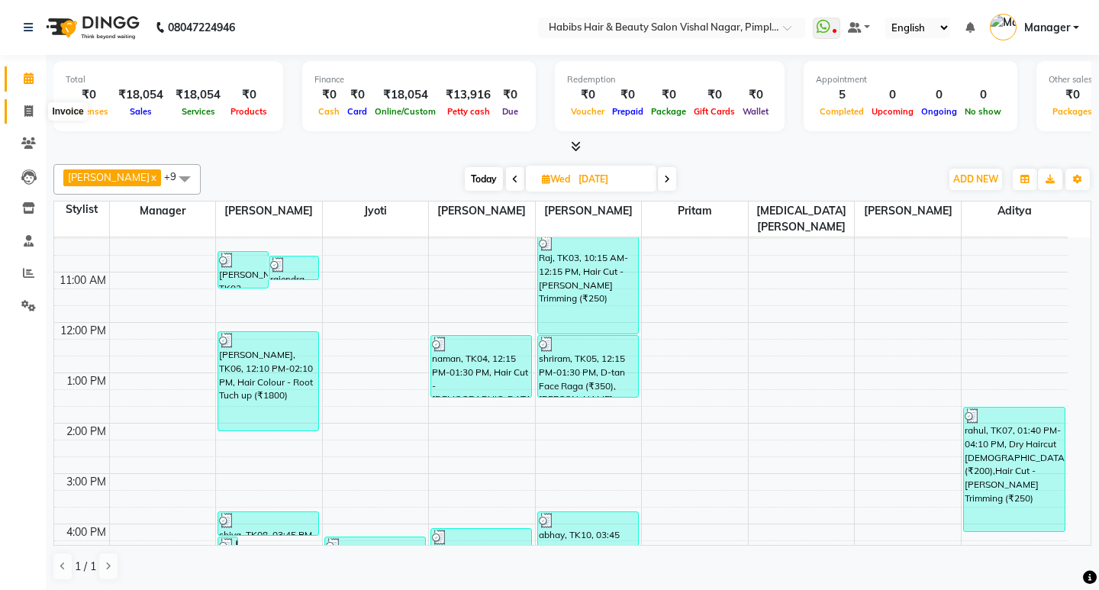
select select "5725"
select select "service"
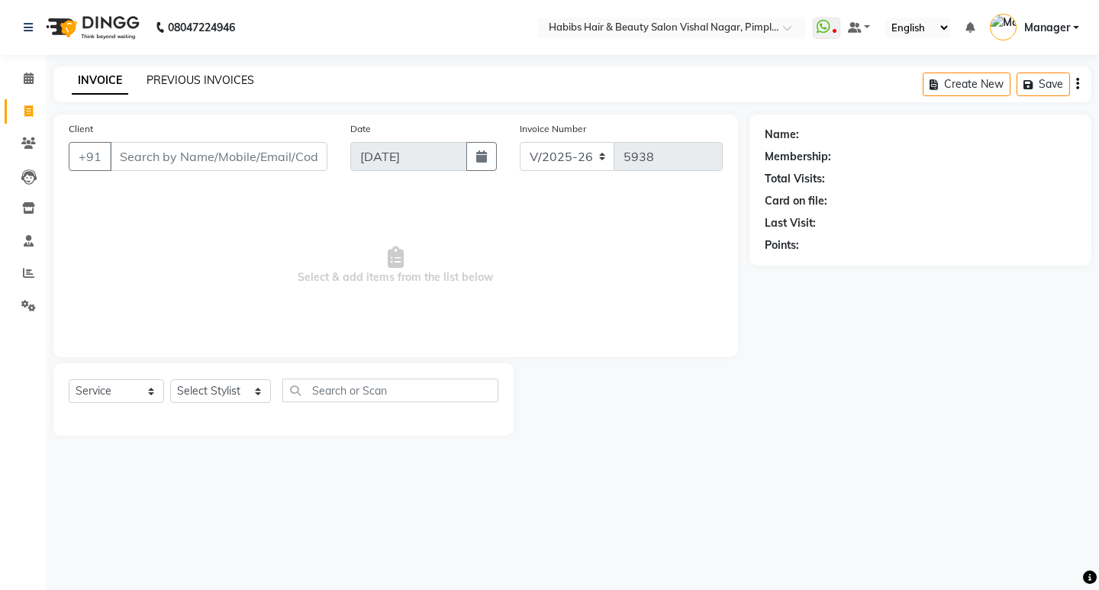
click at [202, 79] on link "PREVIOUS INVOICES" at bounding box center [201, 80] width 108 height 14
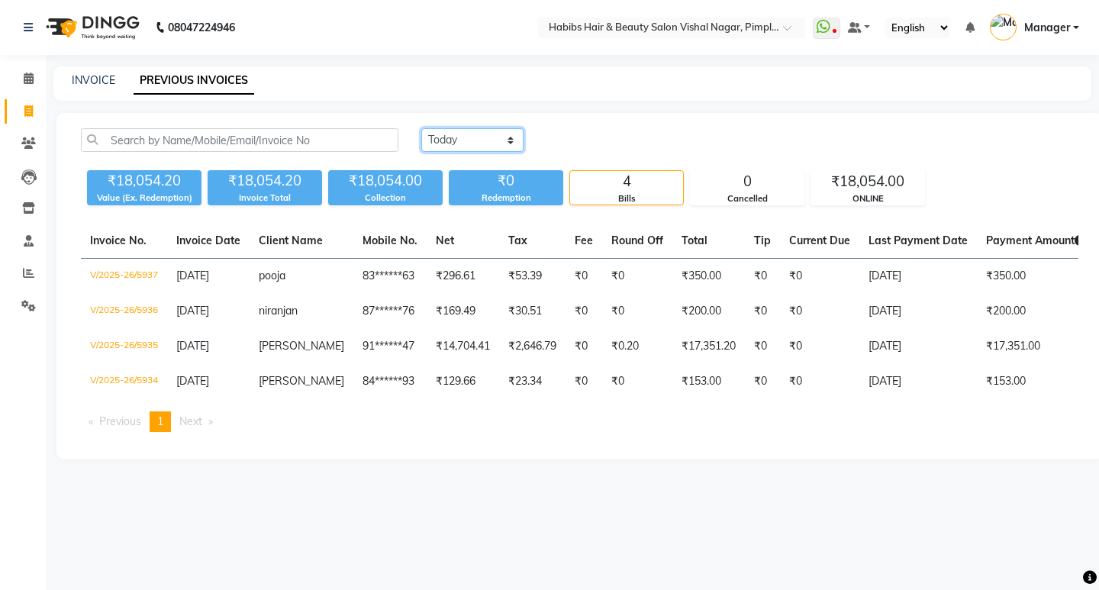
click at [506, 138] on select "Today Yesterday Custom Range" at bounding box center [472, 140] width 102 height 24
select select "yesterday"
click at [421, 128] on select "Today Yesterday Custom Range" at bounding box center [472, 140] width 102 height 24
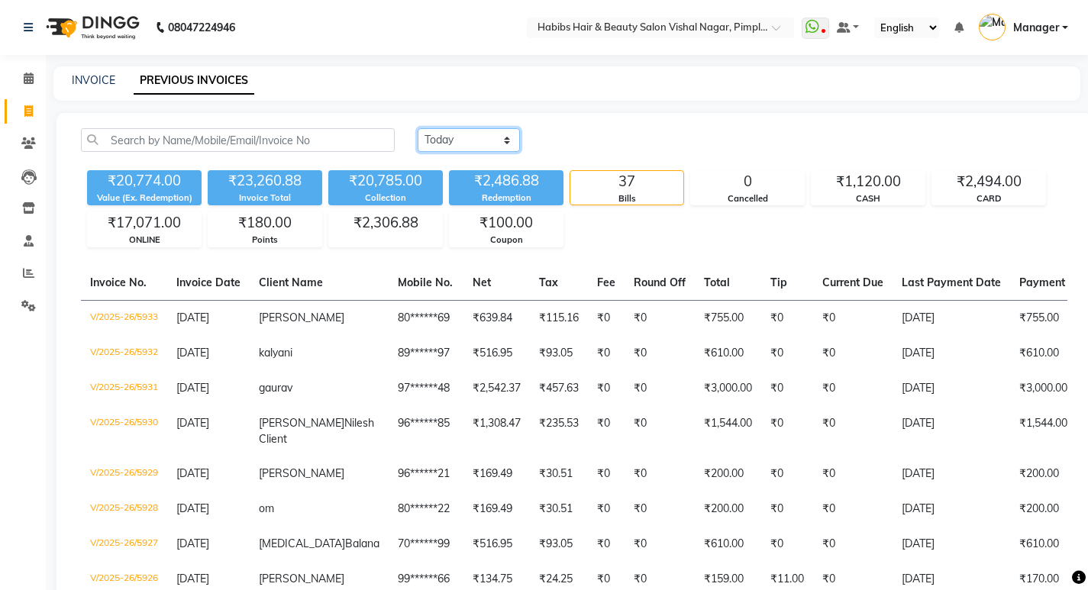
click at [502, 138] on select "Today Yesterday Custom Range" at bounding box center [469, 140] width 102 height 24
click at [418, 128] on select "Today Yesterday Custom Range" at bounding box center [469, 140] width 102 height 24
click at [483, 181] on div "₹2,486.88" at bounding box center [506, 180] width 115 height 21
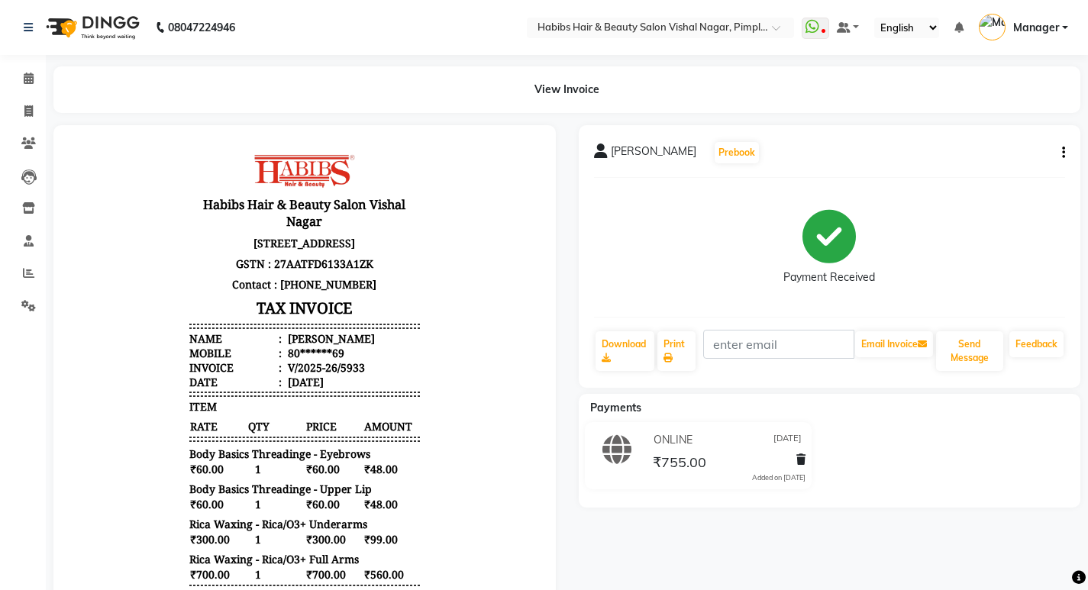
scroll to position [229, 0]
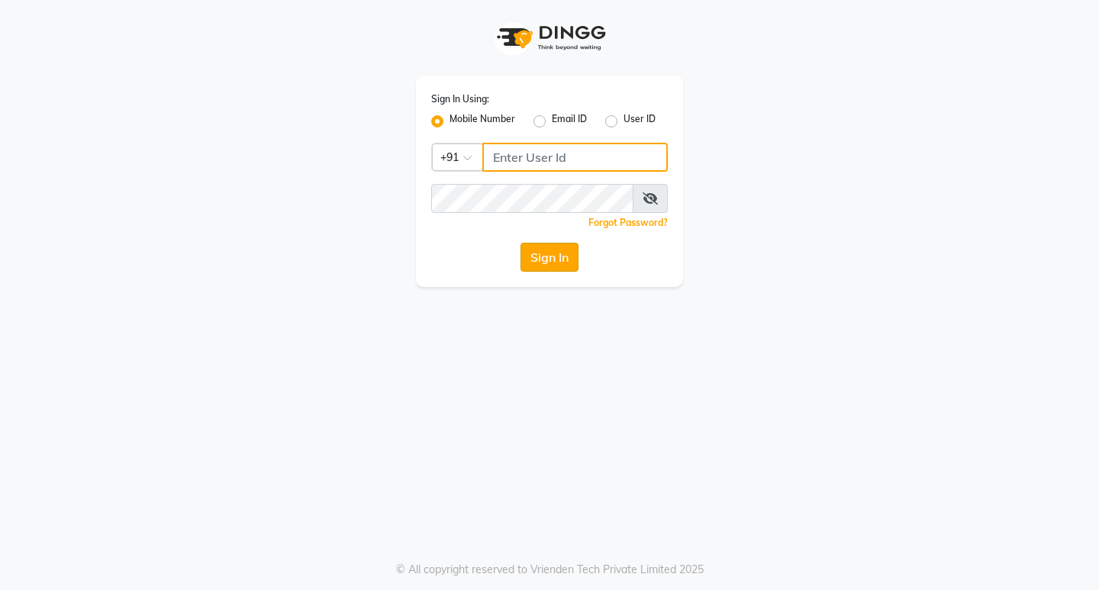
type input "7350066066"
click at [553, 248] on button "Sign In" at bounding box center [550, 257] width 58 height 29
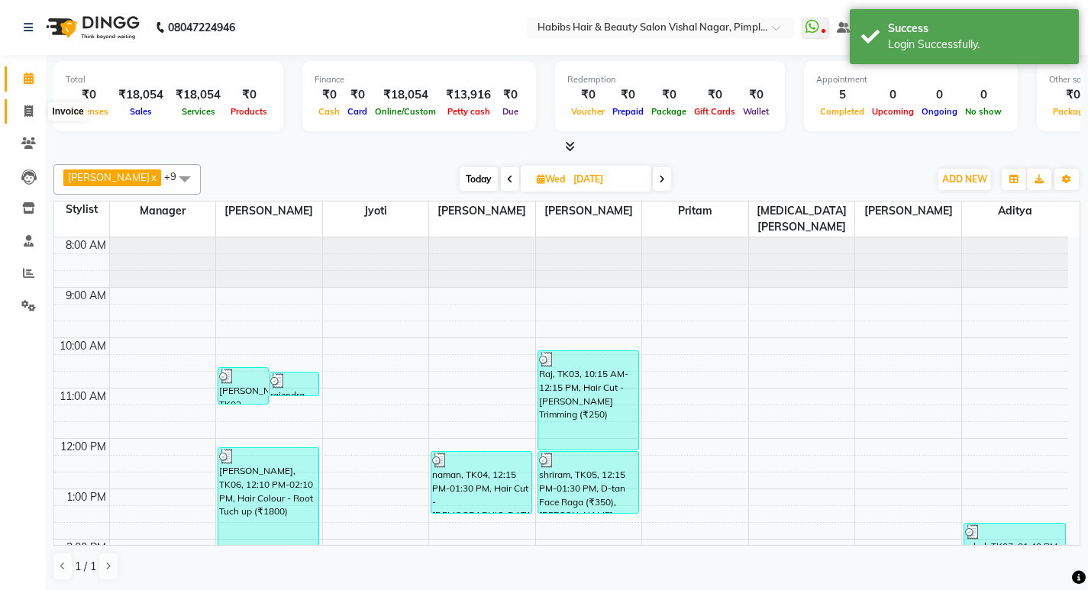
click at [28, 111] on icon at bounding box center [28, 110] width 8 height 11
select select "5725"
select select "service"
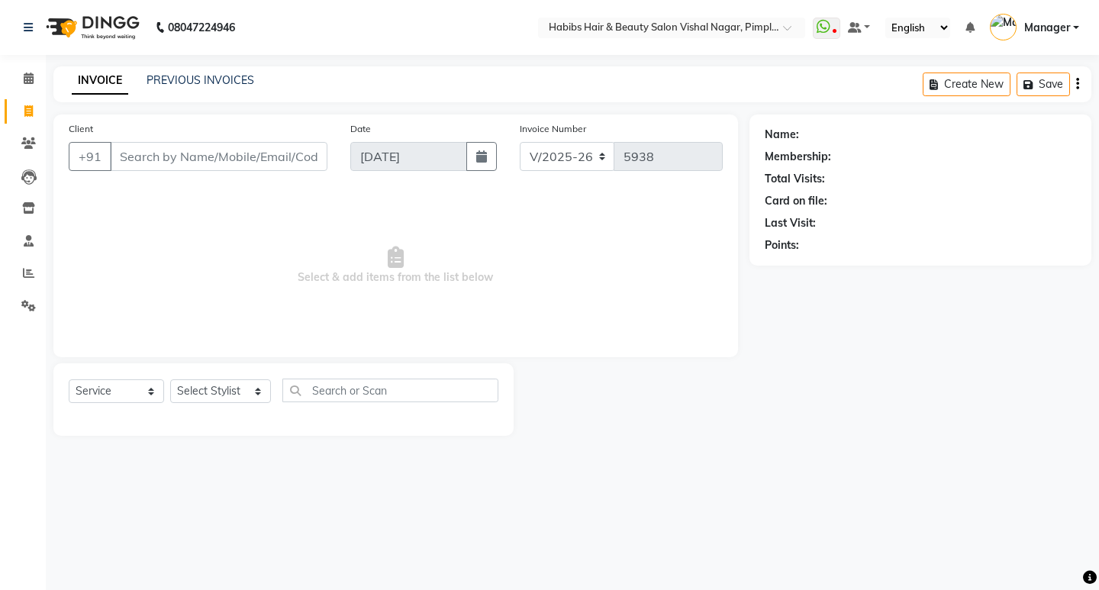
click at [182, 157] on input "Client" at bounding box center [219, 156] width 218 height 29
click at [203, 78] on link "PREVIOUS INVOICES" at bounding box center [201, 80] width 108 height 14
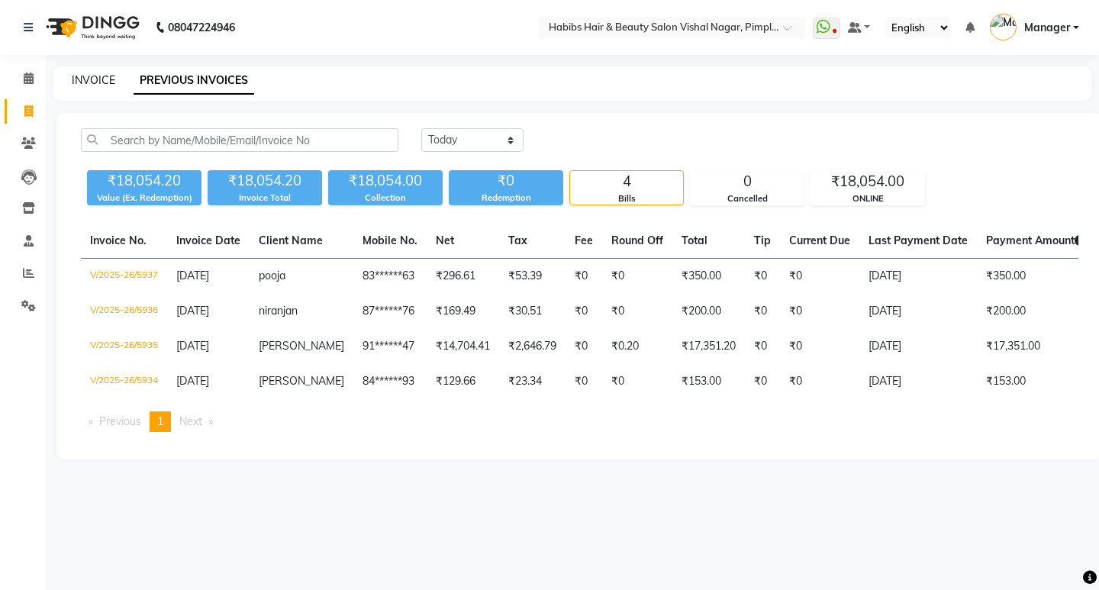
click at [84, 79] on link "INVOICE" at bounding box center [94, 80] width 44 height 14
select select "5725"
select select "service"
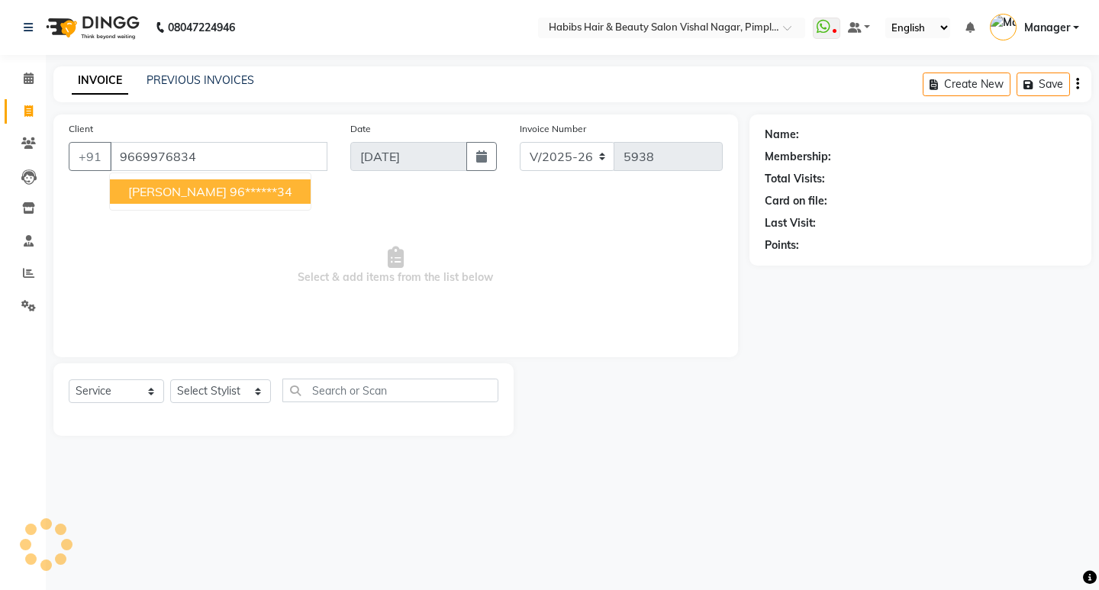
type input "9669976834"
select select "2: Object"
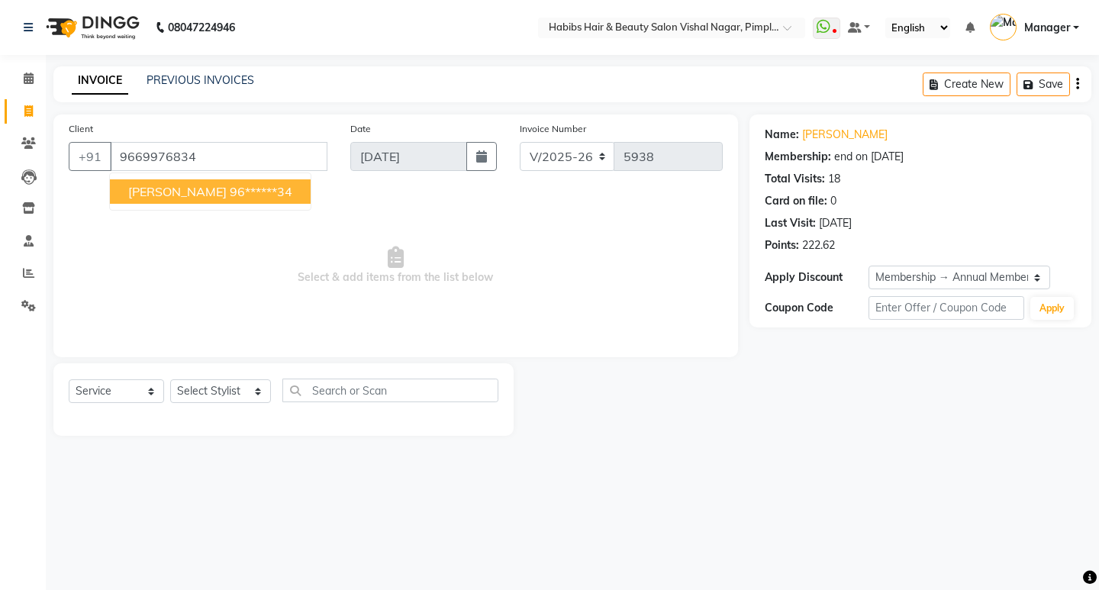
click at [199, 191] on span "preeti Malviya" at bounding box center [177, 191] width 98 height 15
type input "96******34"
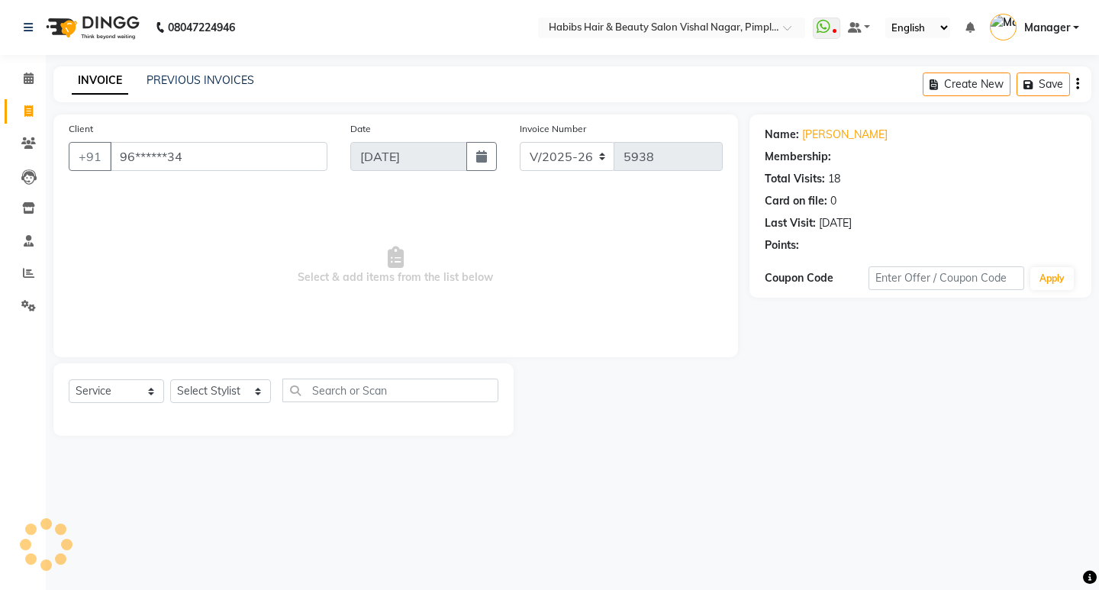
select select "2: Object"
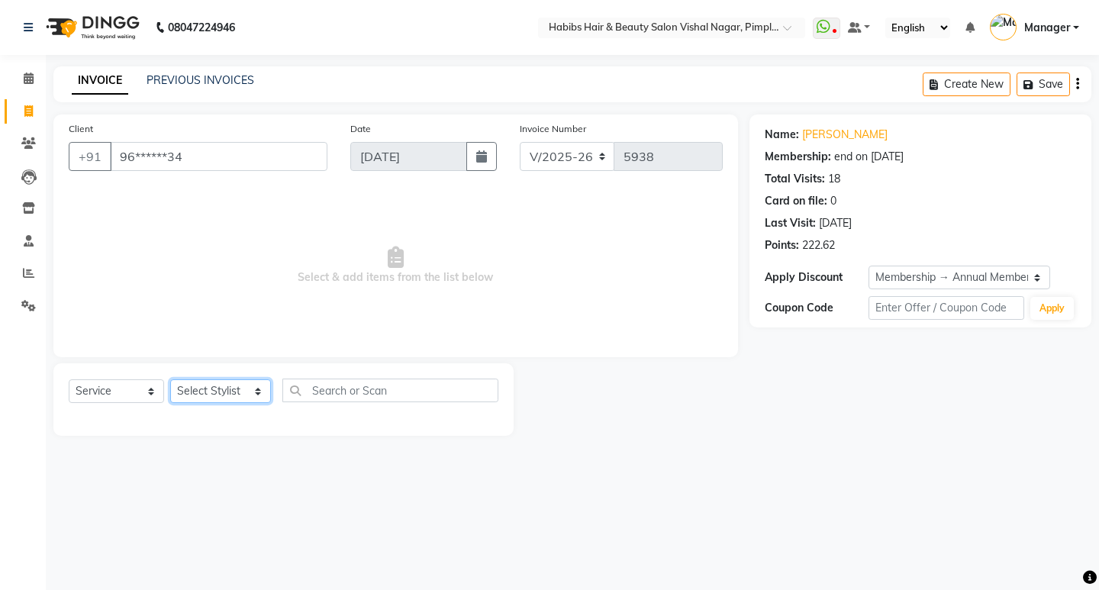
click at [221, 390] on select "Select Stylist Aditya Dhiraj Gajare Jyoti Manager Megha Dahake Muzammil Nikita …" at bounding box center [220, 391] width 101 height 24
click at [221, 389] on select "Select Stylist Aditya Dhiraj Gajare Jyoti Manager Megha Dahake Muzammil Nikita …" at bounding box center [220, 391] width 101 height 24
select select "54006"
click at [170, 379] on select "Select Stylist Aditya Dhiraj Gajare Jyoti Manager Megha Dahake Muzammil Nikita …" at bounding box center [220, 391] width 101 height 24
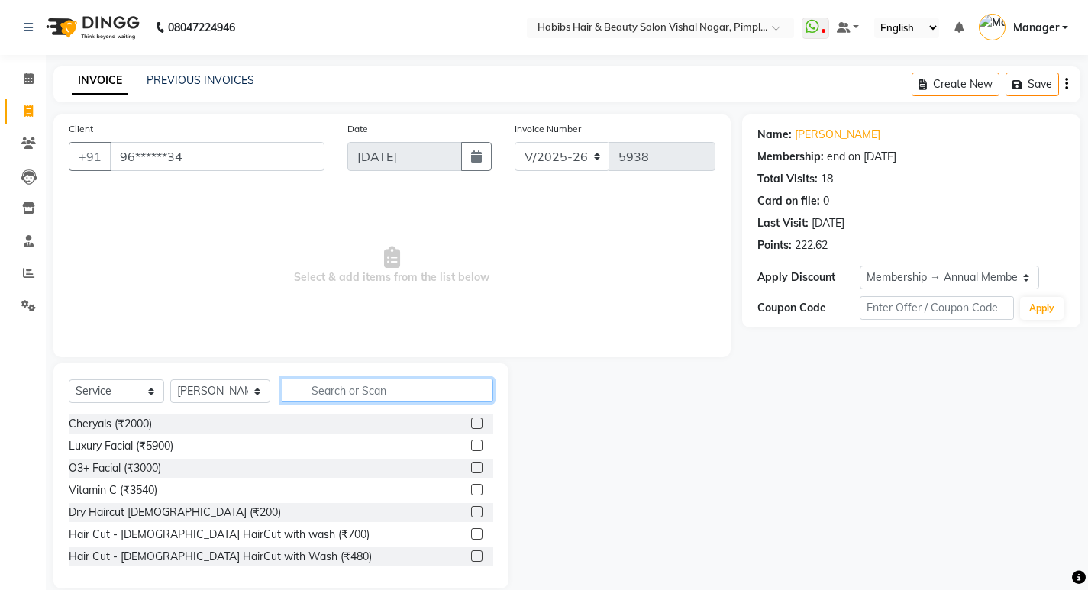
click at [332, 383] on input "text" at bounding box center [387, 391] width 211 height 24
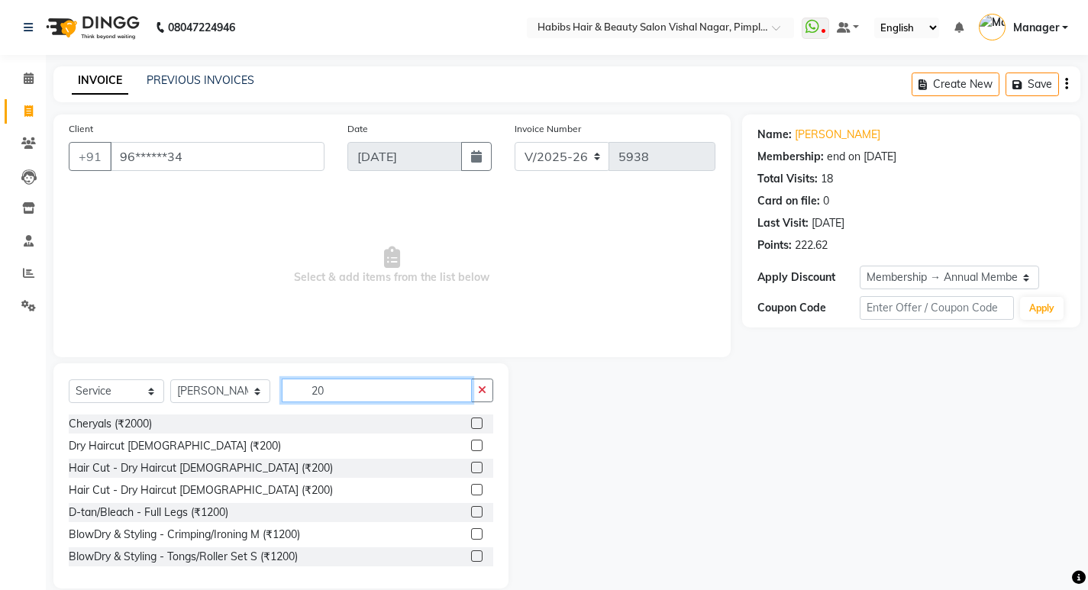
type input "20"
click at [471, 446] on label at bounding box center [476, 445] width 11 height 11
click at [471, 446] on input "checkbox" at bounding box center [476, 446] width 10 height 10
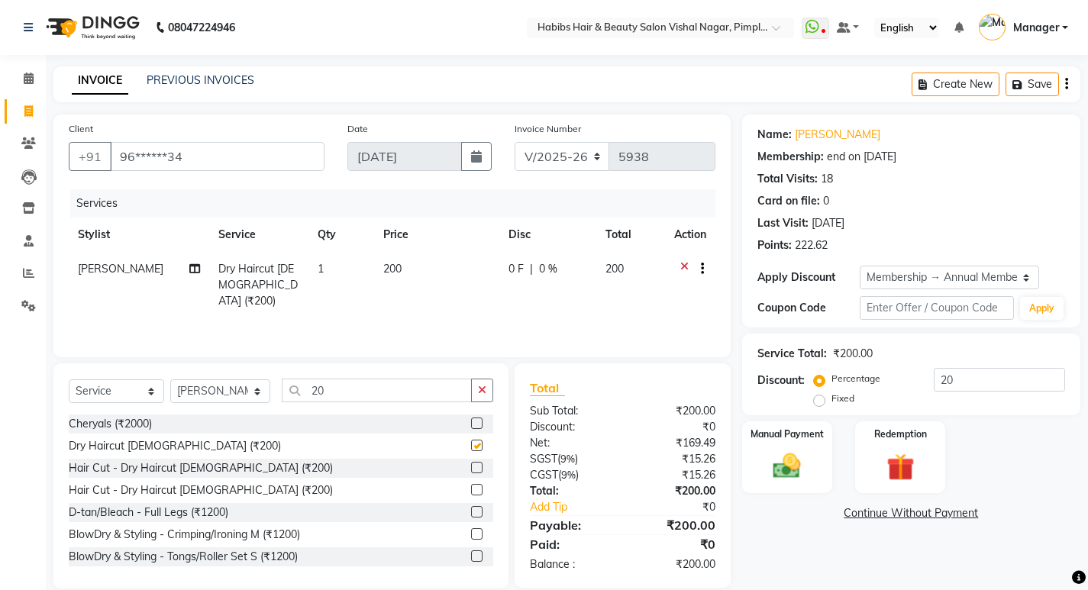
checkbox input "false"
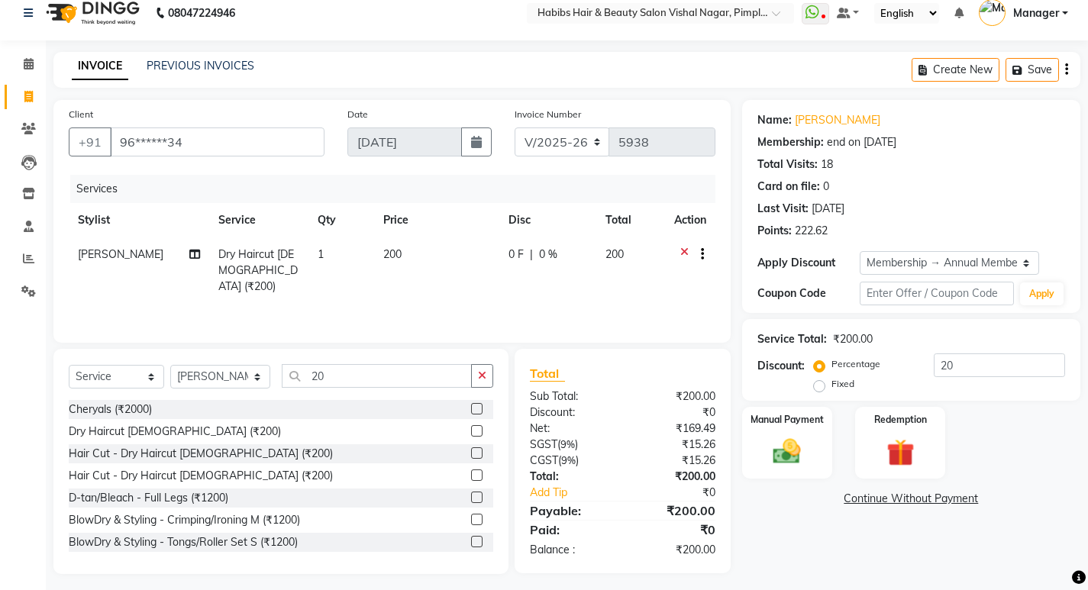
scroll to position [21, 0]
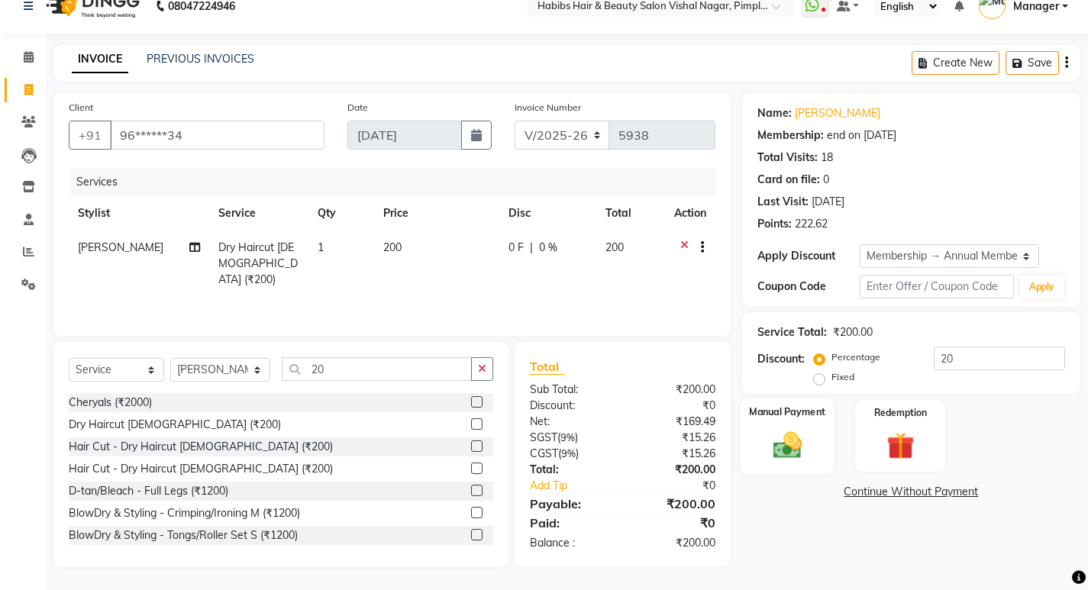
click at [819, 450] on div "Manual Payment" at bounding box center [787, 437] width 94 height 76
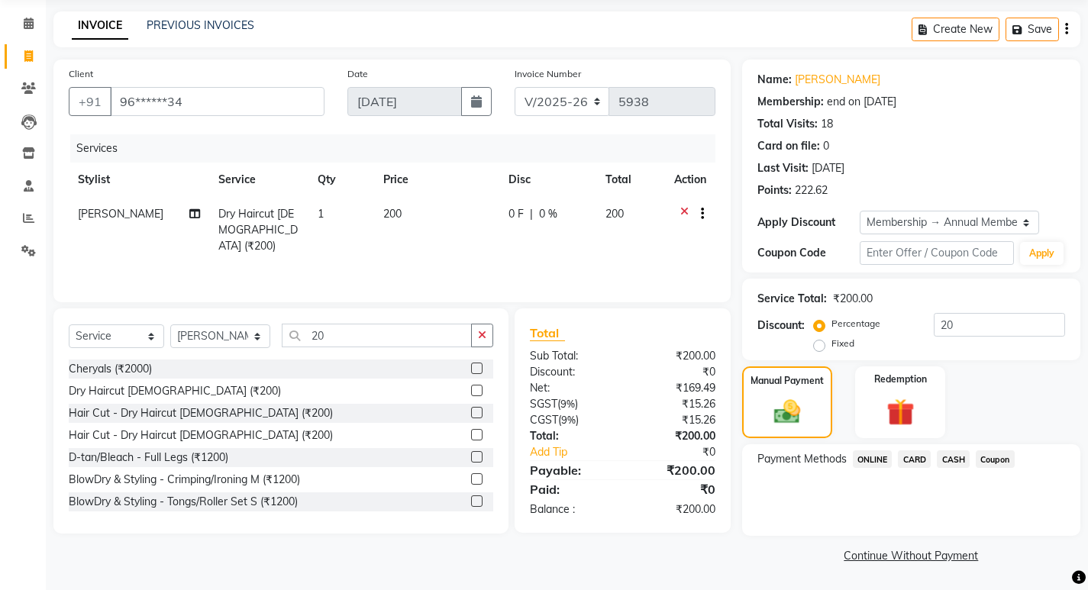
click at [877, 458] on span "ONLINE" at bounding box center [873, 459] width 40 height 18
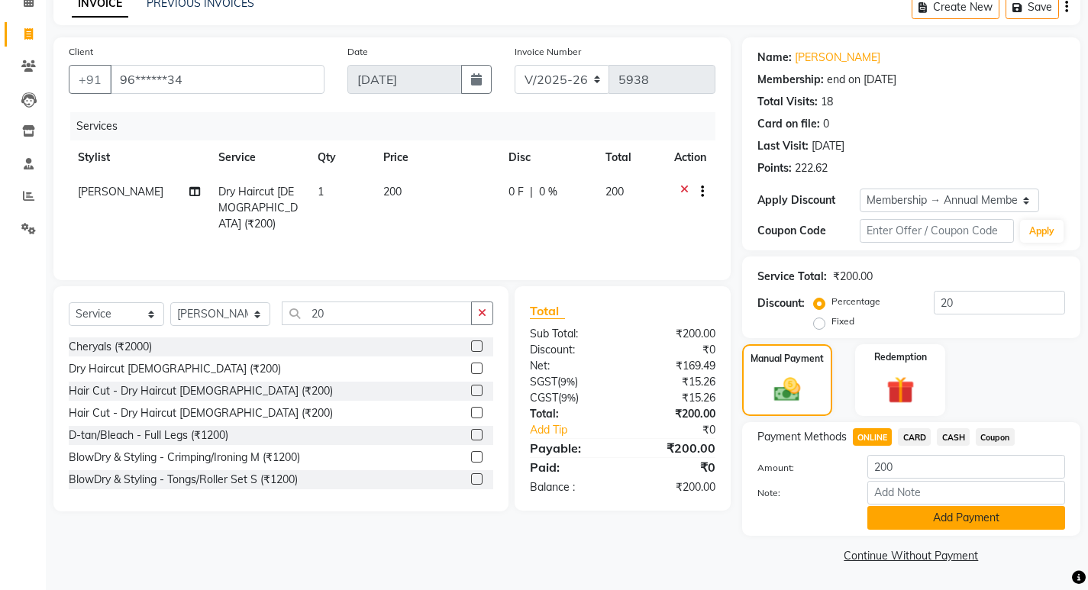
click at [910, 514] on button "Add Payment" at bounding box center [966, 518] width 198 height 24
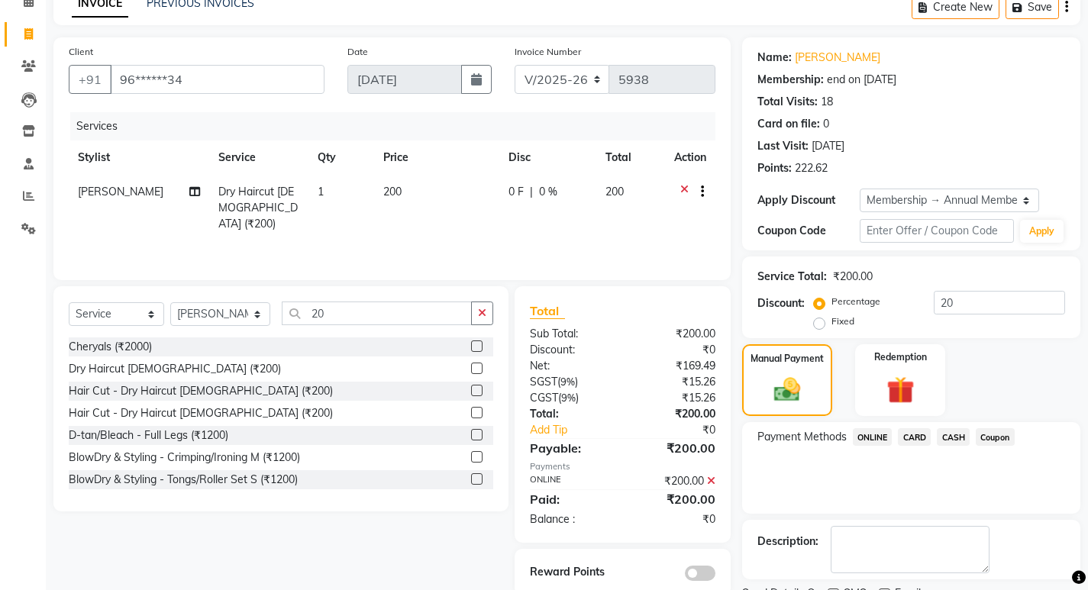
scroll to position [141, 0]
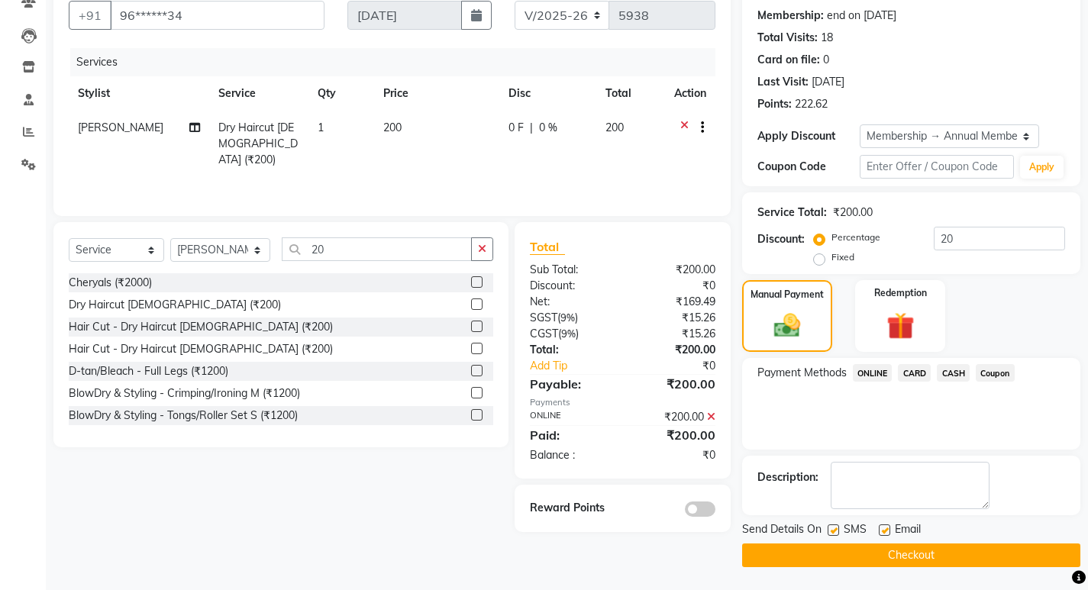
click at [919, 554] on button "Checkout" at bounding box center [911, 556] width 338 height 24
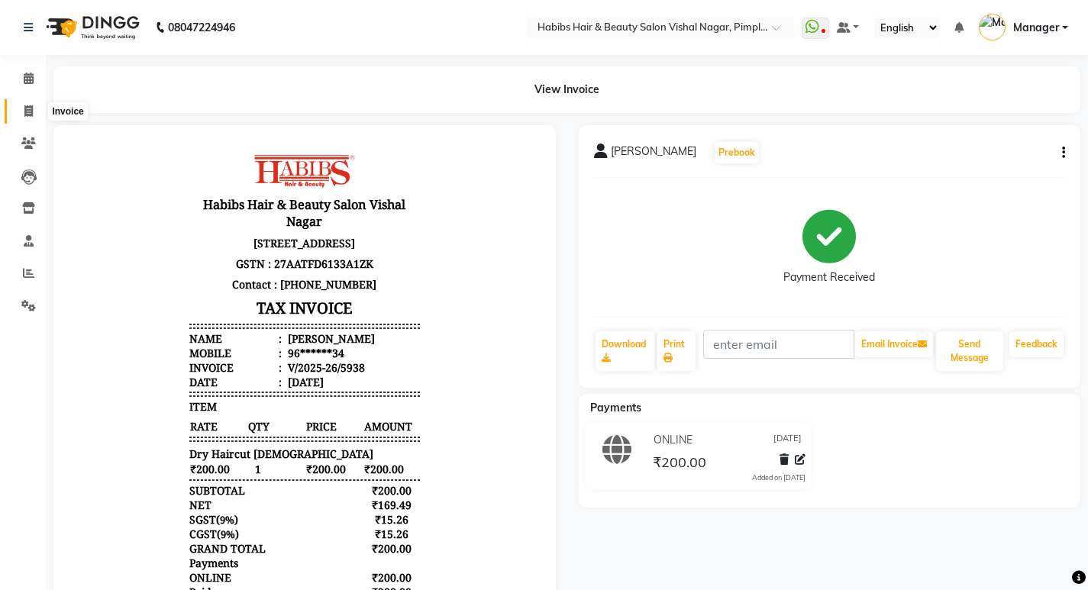
click at [32, 112] on icon at bounding box center [28, 110] width 8 height 11
select select "service"
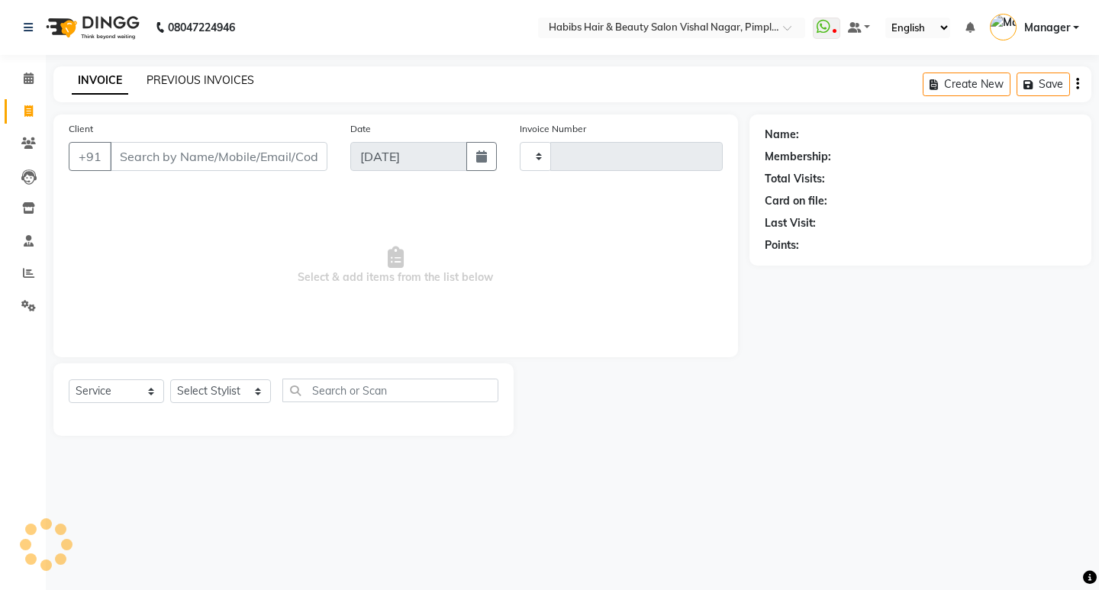
type input "5939"
select select "5725"
click at [232, 78] on link "PREVIOUS INVOICES" at bounding box center [201, 80] width 108 height 14
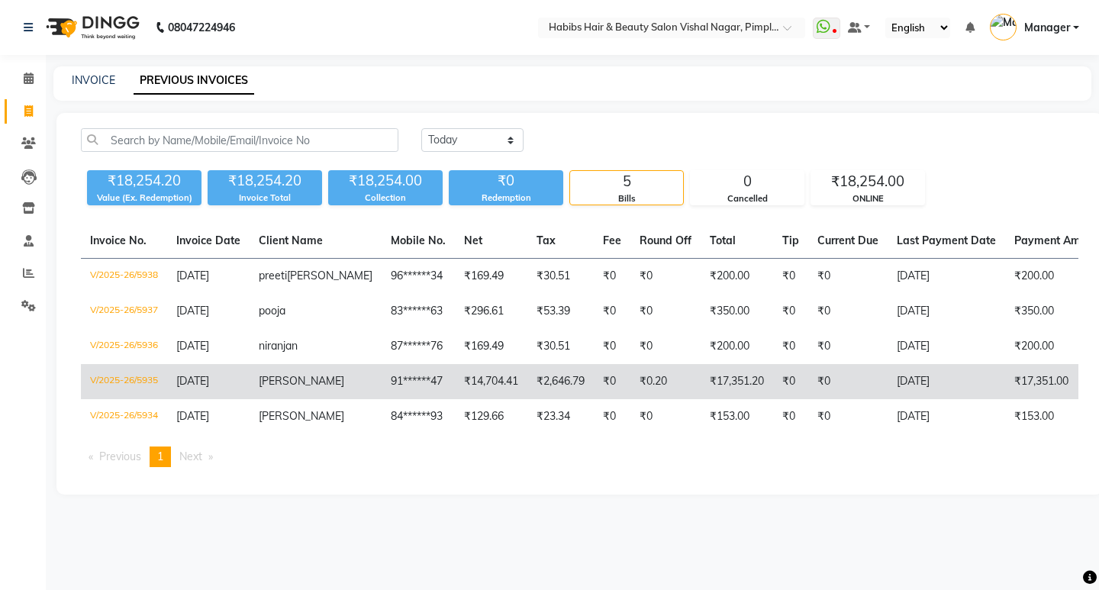
click at [701, 399] on td "₹17,351.20" at bounding box center [737, 381] width 73 height 35
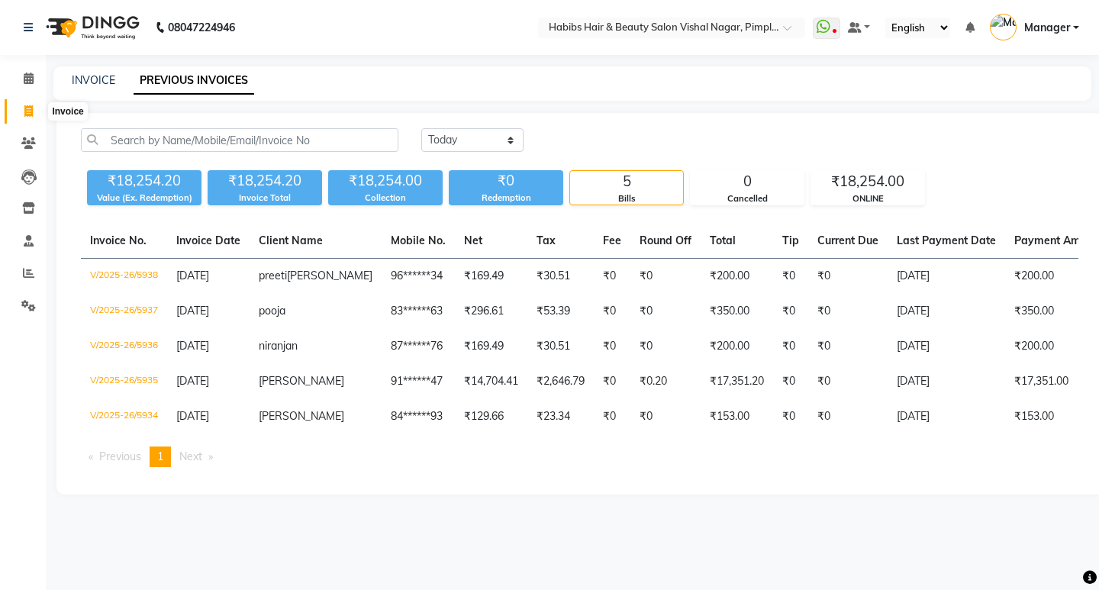
click at [31, 111] on icon at bounding box center [28, 110] width 8 height 11
select select "5725"
select select "service"
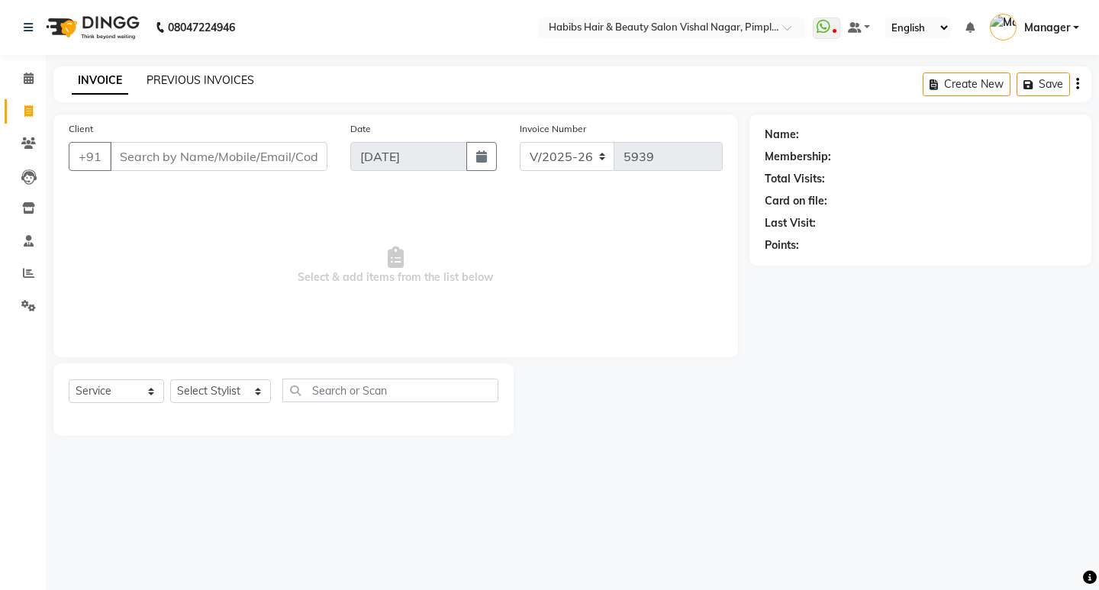
click at [194, 76] on link "PREVIOUS INVOICES" at bounding box center [201, 80] width 108 height 14
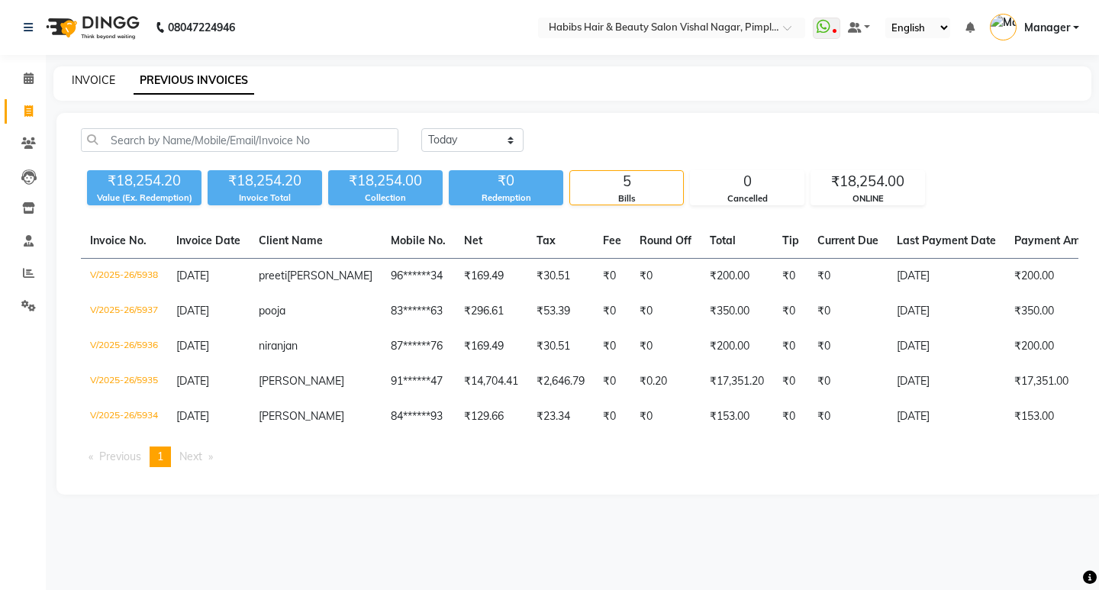
click at [84, 78] on link "INVOICE" at bounding box center [94, 80] width 44 height 14
select select "service"
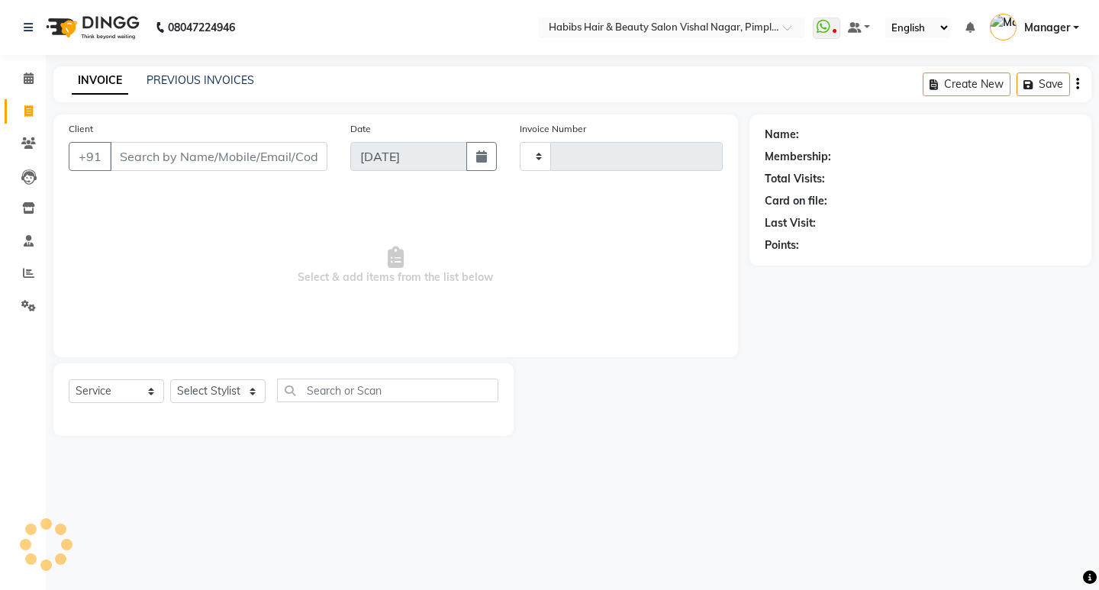
type input "5939"
select select "5725"
click at [230, 74] on link "PREVIOUS INVOICES" at bounding box center [201, 80] width 108 height 14
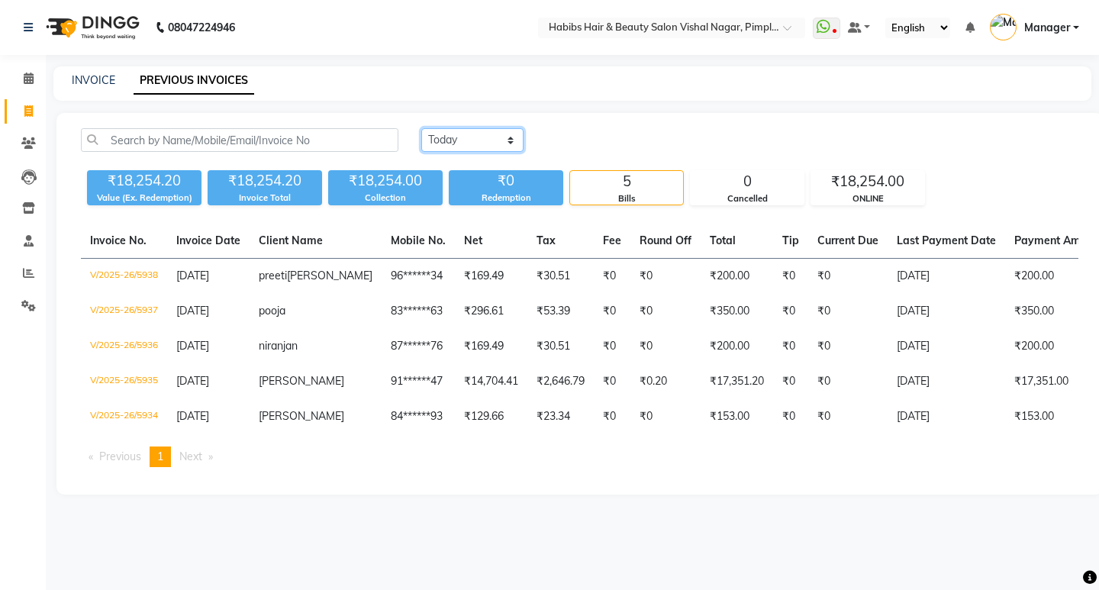
click at [486, 140] on select "Today Yesterday Custom Range" at bounding box center [472, 140] width 102 height 24
click at [490, 139] on select "Today Yesterday Custom Range" at bounding box center [472, 140] width 102 height 24
click at [421, 128] on select "Today Yesterday Custom Range" at bounding box center [472, 140] width 102 height 24
click at [501, 184] on div "₹0" at bounding box center [506, 180] width 115 height 21
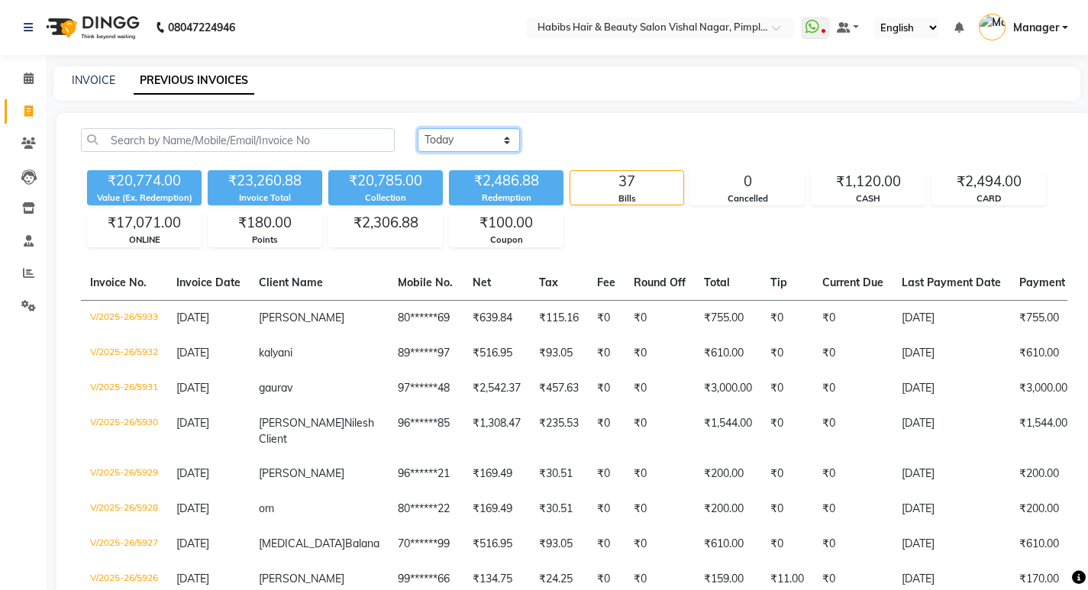
click at [487, 137] on select "Today Yesterday Custom Range" at bounding box center [469, 140] width 102 height 24
click at [501, 141] on select "Today Yesterday Custom Range" at bounding box center [469, 140] width 102 height 24
select select "range"
click at [418, 128] on select "Today Yesterday Custom Range" at bounding box center [469, 140] width 102 height 24
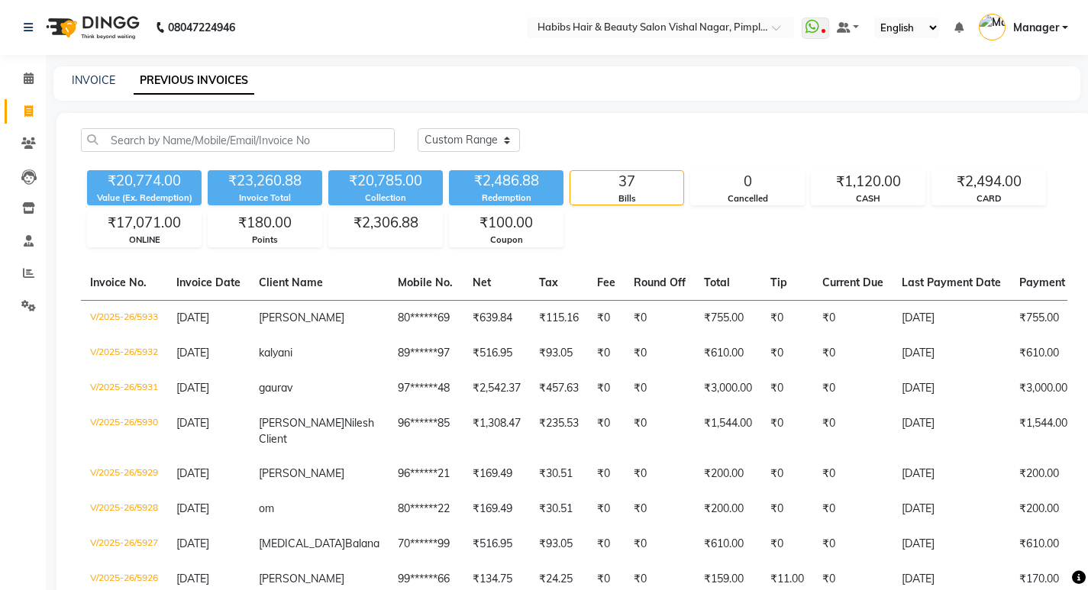
click at [496, 198] on div "Redemption" at bounding box center [506, 198] width 115 height 13
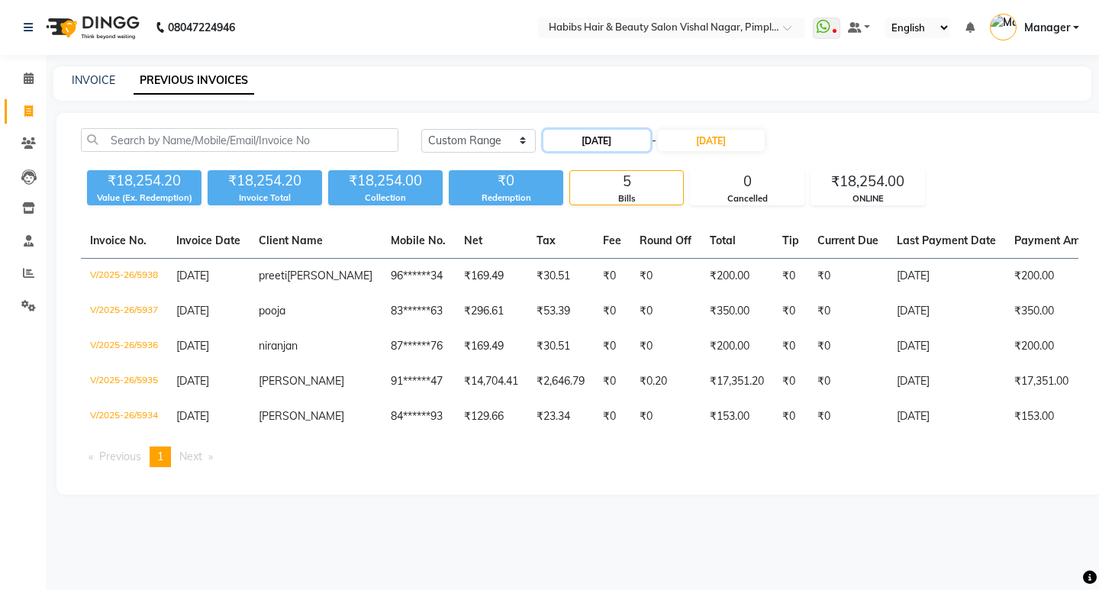
click at [583, 140] on input "04-09-2025" at bounding box center [597, 140] width 107 height 21
select select "9"
select select "2025"
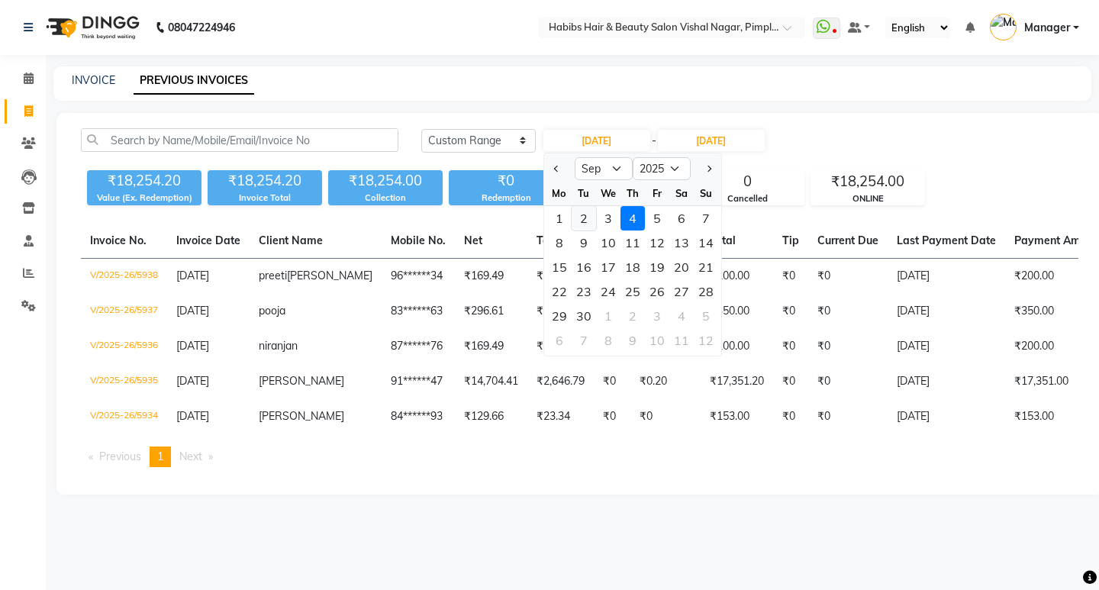
click at [585, 218] on div "2" at bounding box center [584, 218] width 24 height 24
type input "02-09-2025"
click at [585, 218] on div "Today Yesterday Custom Range 02-09-2025 Jan Feb Mar Apr May Jun Jul Aug Sep Oct…" at bounding box center [580, 304] width 1047 height 382
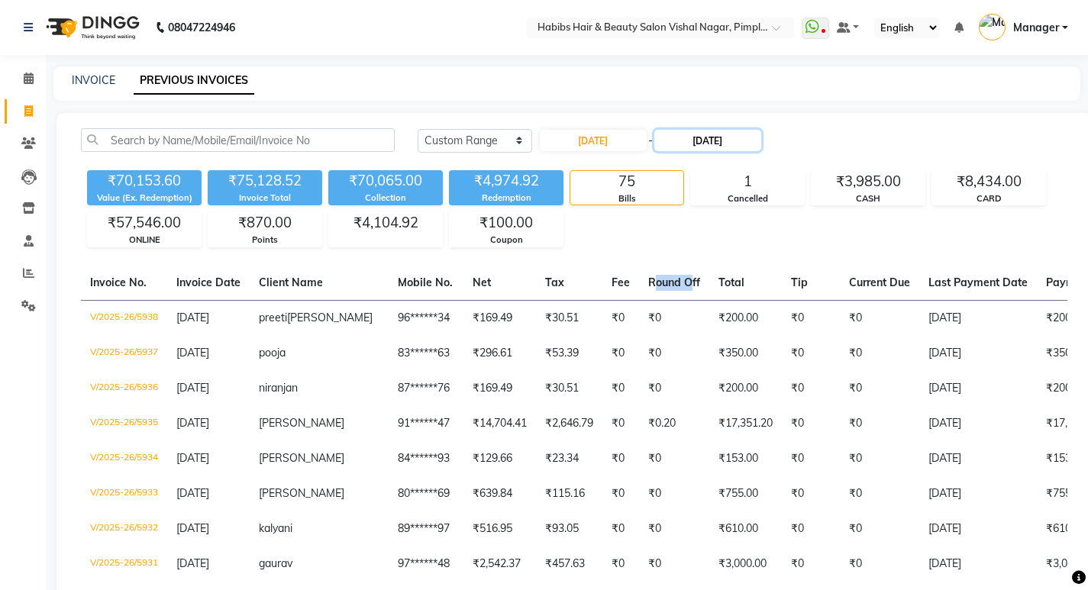
click at [700, 143] on input "04-09-2025" at bounding box center [707, 140] width 107 height 21
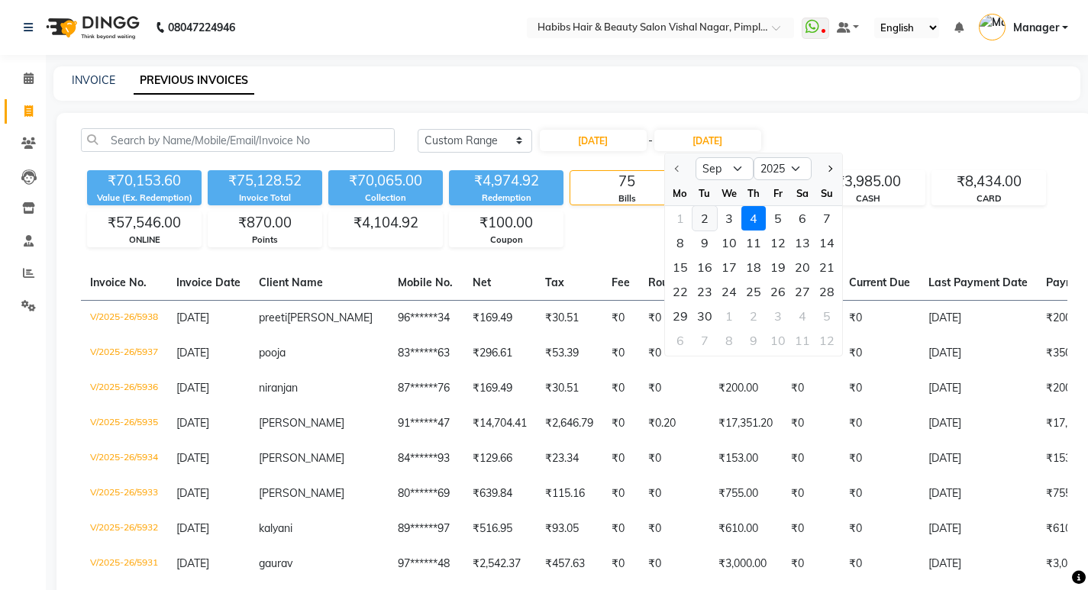
click at [707, 216] on div "2" at bounding box center [705, 218] width 24 height 24
type input "02-09-2025"
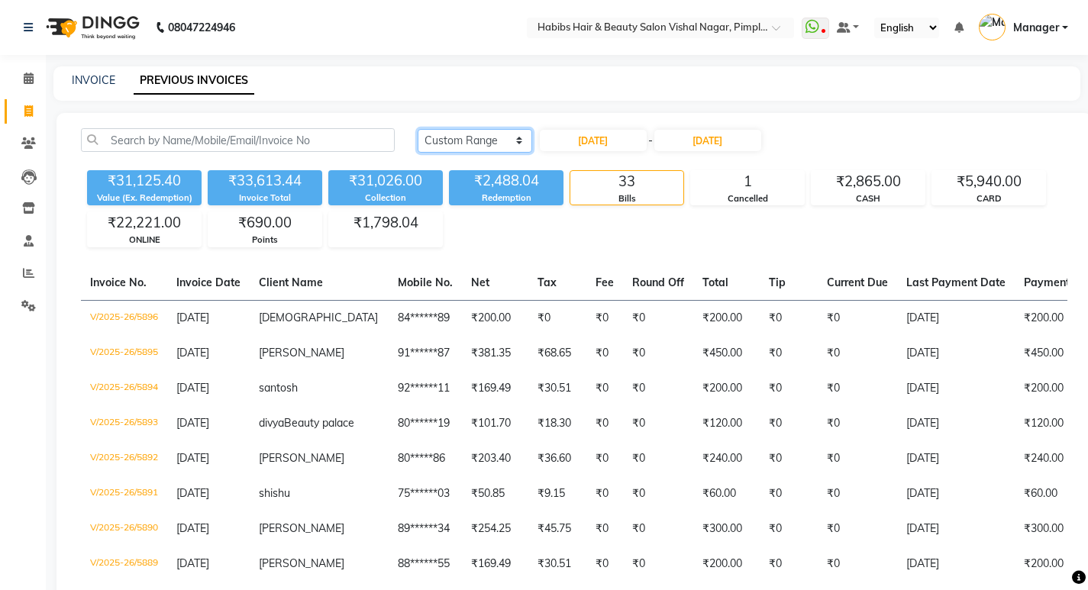
click at [493, 138] on select "Today Yesterday Custom Range" at bounding box center [475, 141] width 115 height 24
select select "today"
click at [418, 129] on select "Today Yesterday Custom Range" at bounding box center [475, 141] width 115 height 24
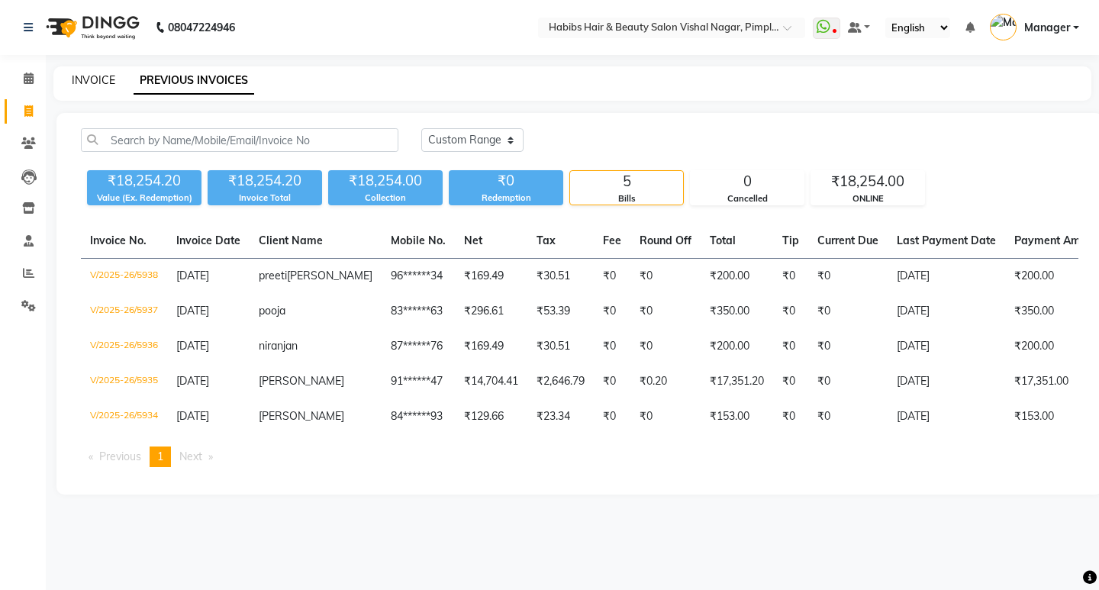
click at [101, 80] on link "INVOICE" at bounding box center [94, 80] width 44 height 14
select select "5725"
select select "service"
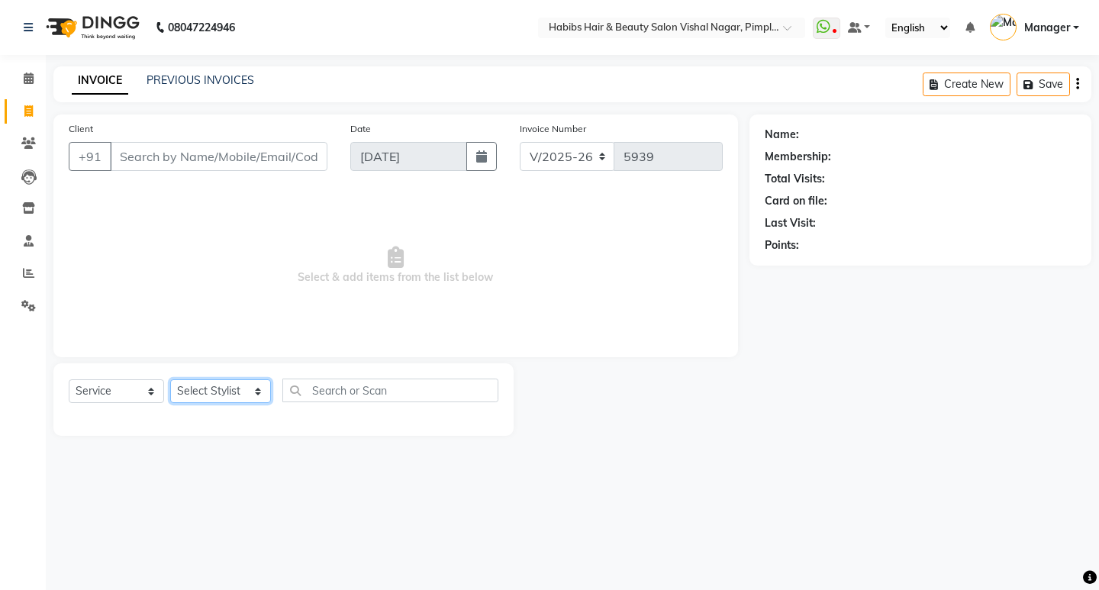
click at [247, 388] on select "Select Stylist Aditya Dhiraj Gajare Jyoti Manager Megha Dahake Muzammil Nikita …" at bounding box center [220, 391] width 101 height 24
select select "39765"
click at [170, 379] on select "Select Stylist Aditya Dhiraj Gajare Jyoti Manager Megha Dahake Muzammil Nikita …" at bounding box center [220, 391] width 101 height 24
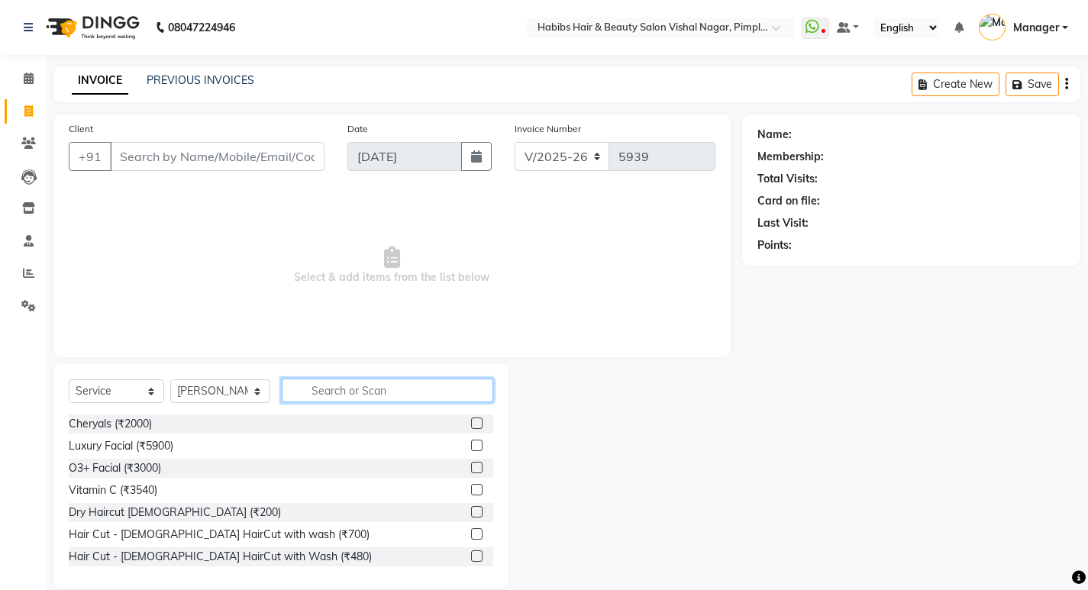
click at [331, 386] on input "text" at bounding box center [387, 391] width 211 height 24
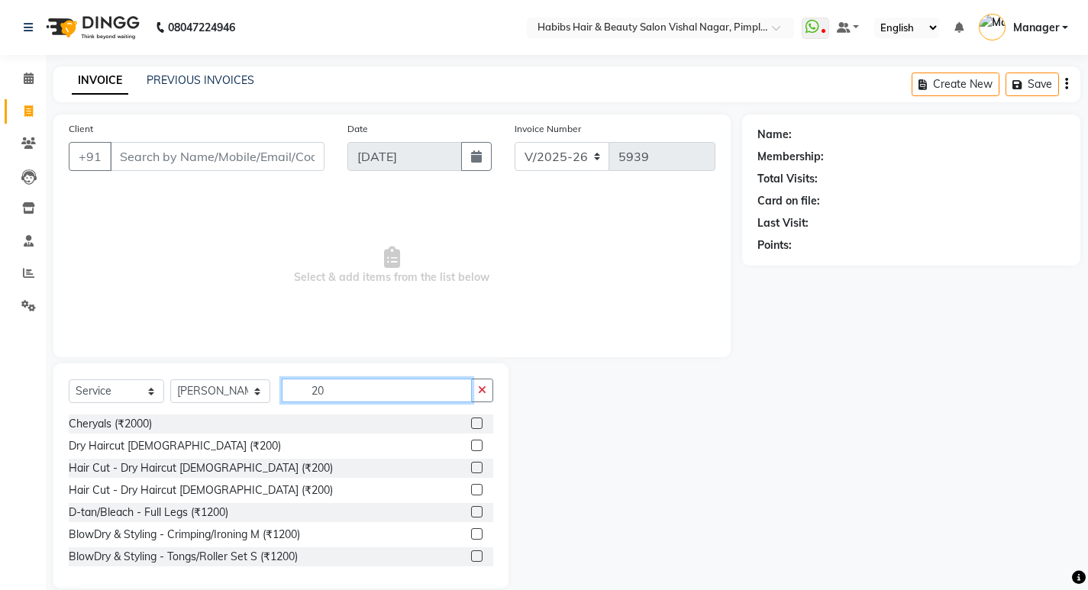
type input "2"
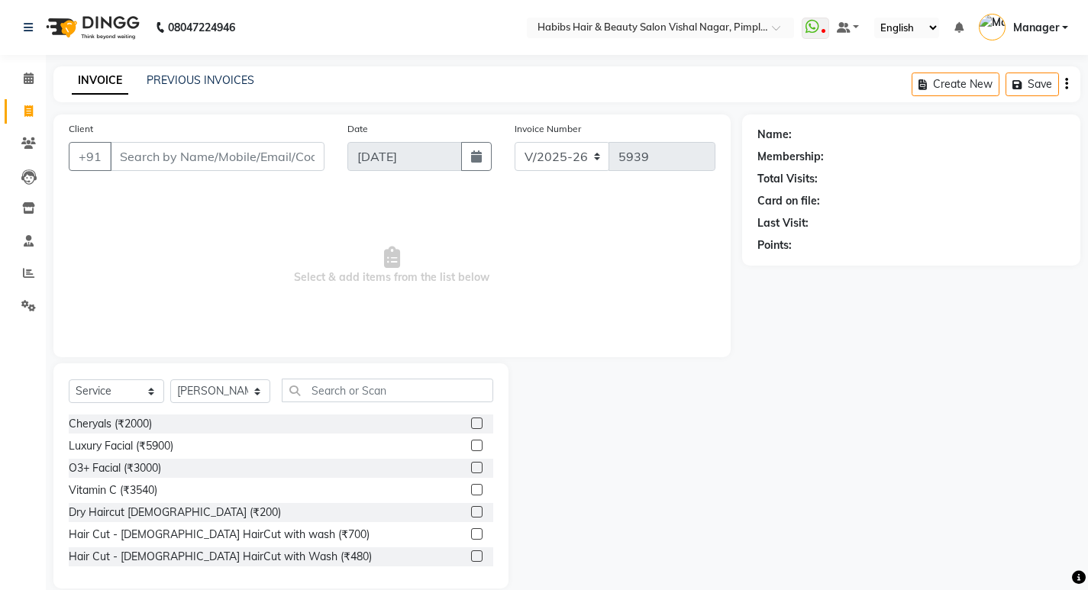
click at [471, 531] on label at bounding box center [476, 533] width 11 height 11
click at [471, 531] on input "checkbox" at bounding box center [476, 535] width 10 height 10
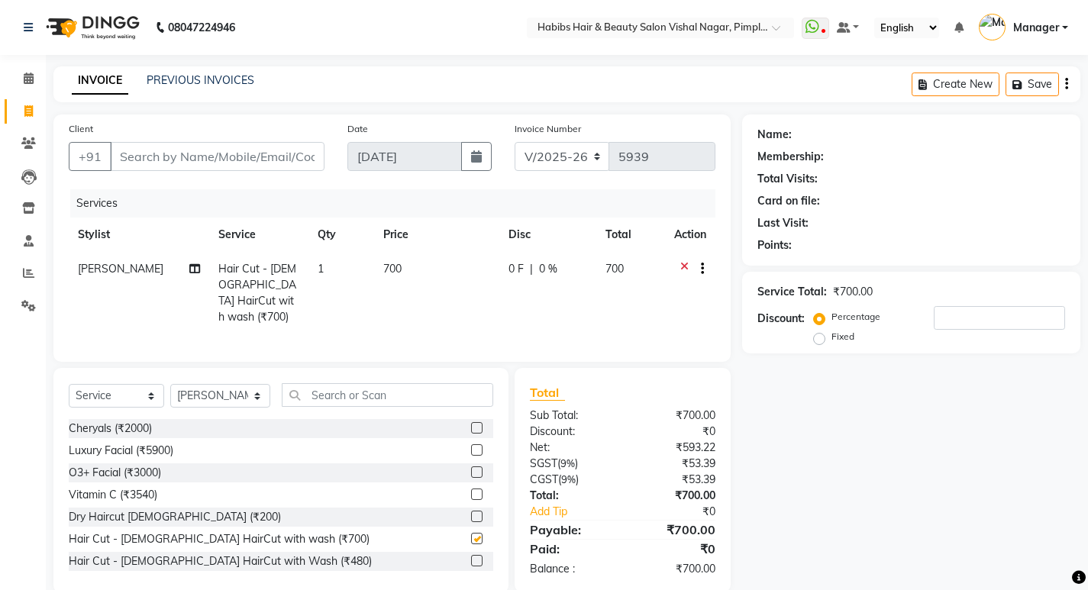
click at [471, 533] on label at bounding box center [476, 538] width 11 height 11
click at [471, 534] on input "checkbox" at bounding box center [476, 539] width 10 height 10
checkbox input "false"
click at [393, 266] on span "700" at bounding box center [392, 269] width 18 height 14
select select "39765"
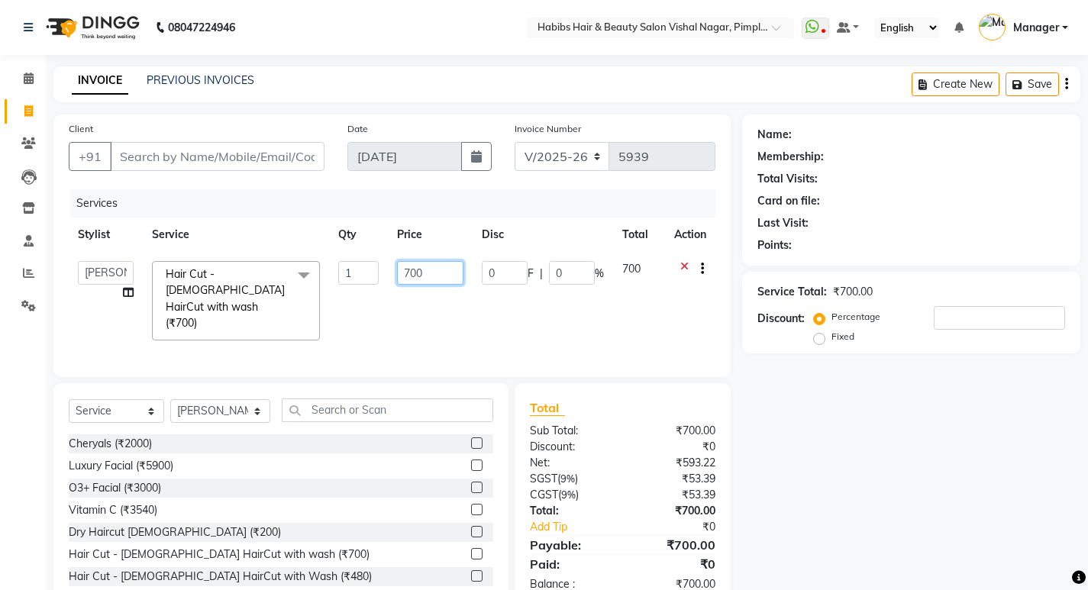
drag, startPoint x: 427, startPoint y: 273, endPoint x: 376, endPoint y: 266, distance: 51.6
click at [376, 266] on tr "Aditya Dhiraj Gajare Jyoti Manager Megha Dahake Muzammil Nikita walmiki Pritam …" at bounding box center [392, 301] width 647 height 98
type input "500"
click at [178, 157] on input "Client" at bounding box center [217, 156] width 215 height 29
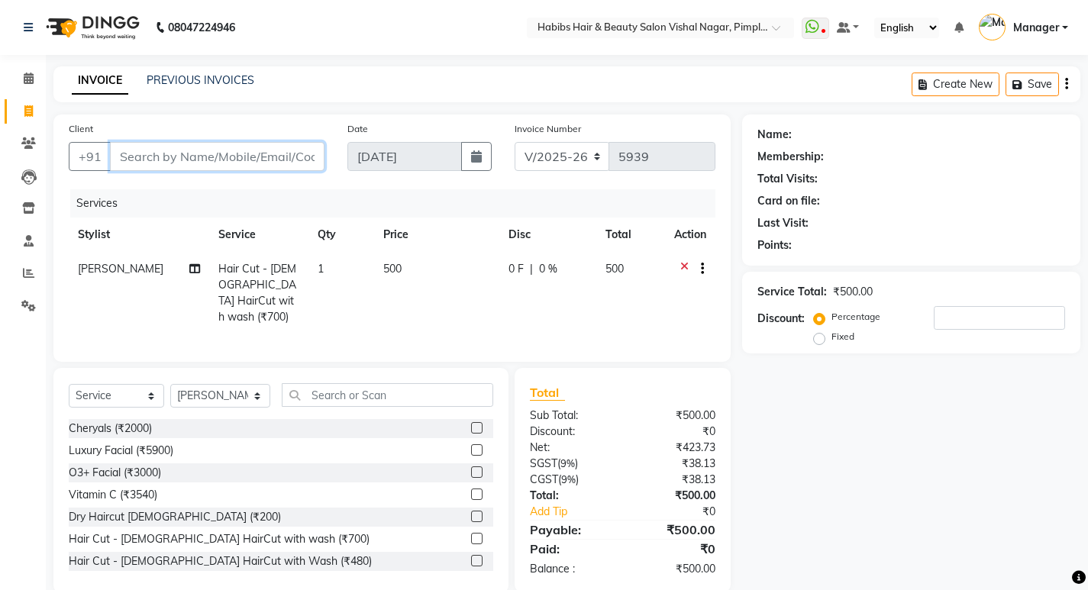
type input "9"
type input "0"
type input "9881241318"
click at [286, 159] on span "Add Client" at bounding box center [285, 156] width 60 height 15
select select "22"
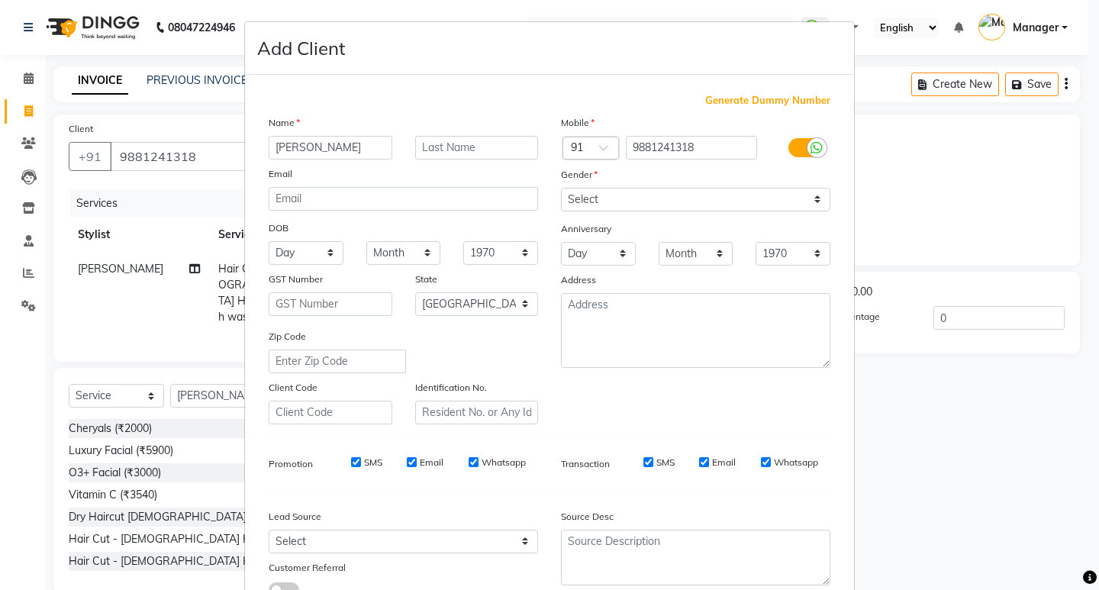
type input "SAMPADA"
click at [714, 194] on select "Select Male Female Other Prefer Not To Say" at bounding box center [696, 200] width 270 height 24
select select "female"
click at [561, 188] on select "Select Male Female Other Prefer Not To Say" at bounding box center [696, 200] width 270 height 24
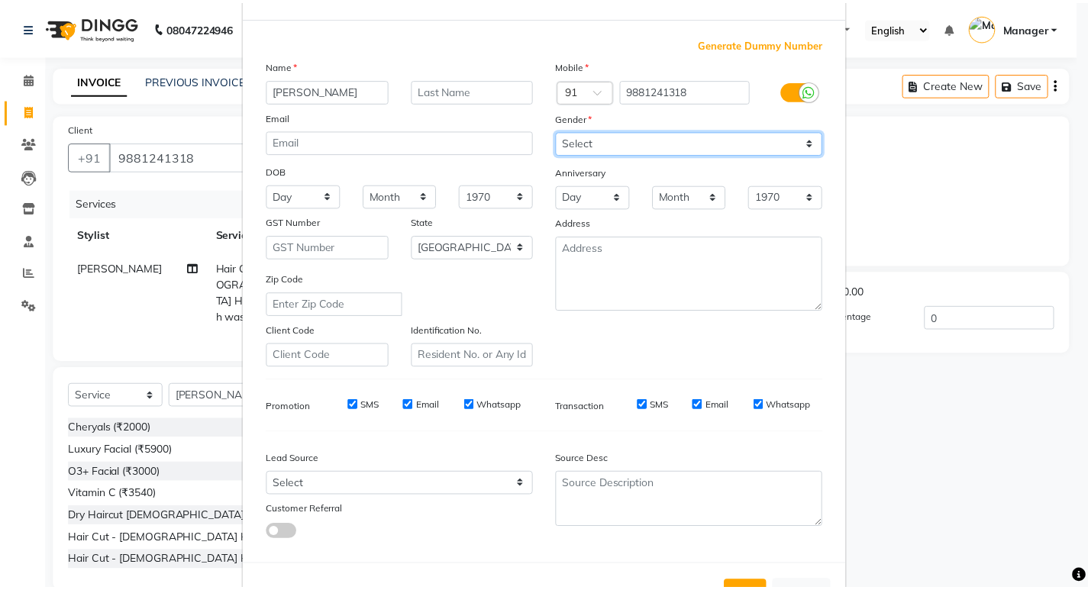
scroll to position [115, 0]
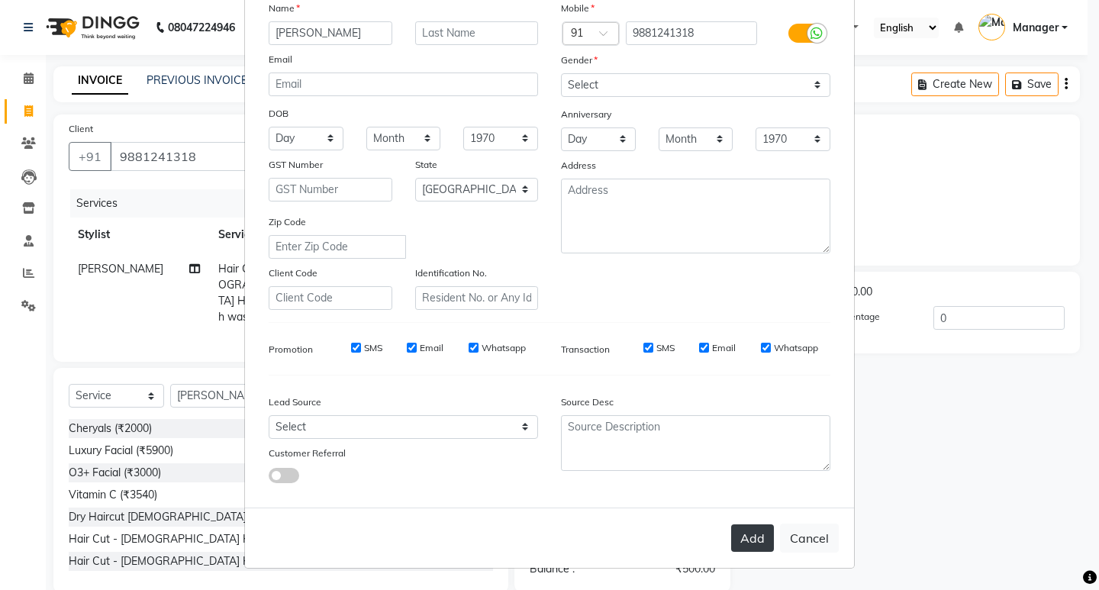
click at [757, 531] on button "Add" at bounding box center [752, 538] width 43 height 27
type input "98******18"
select select
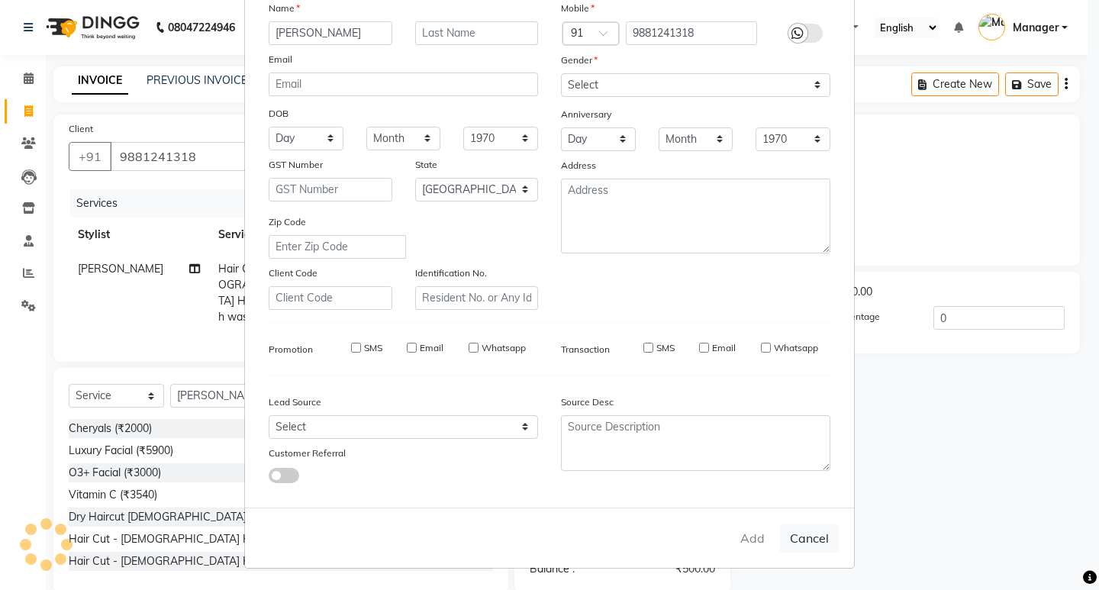
select select "null"
select select
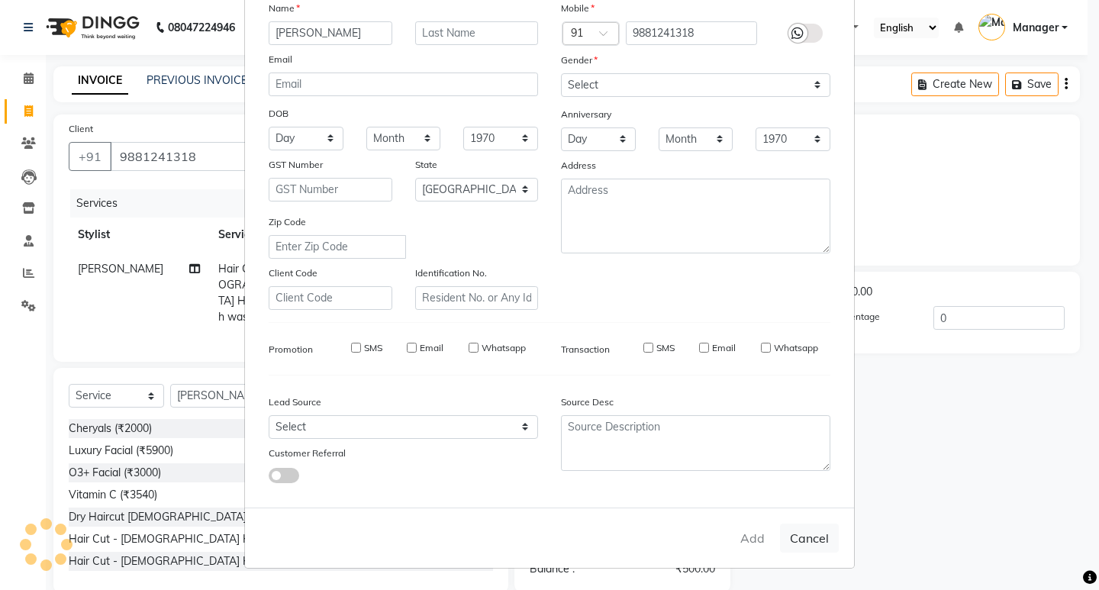
checkbox input "false"
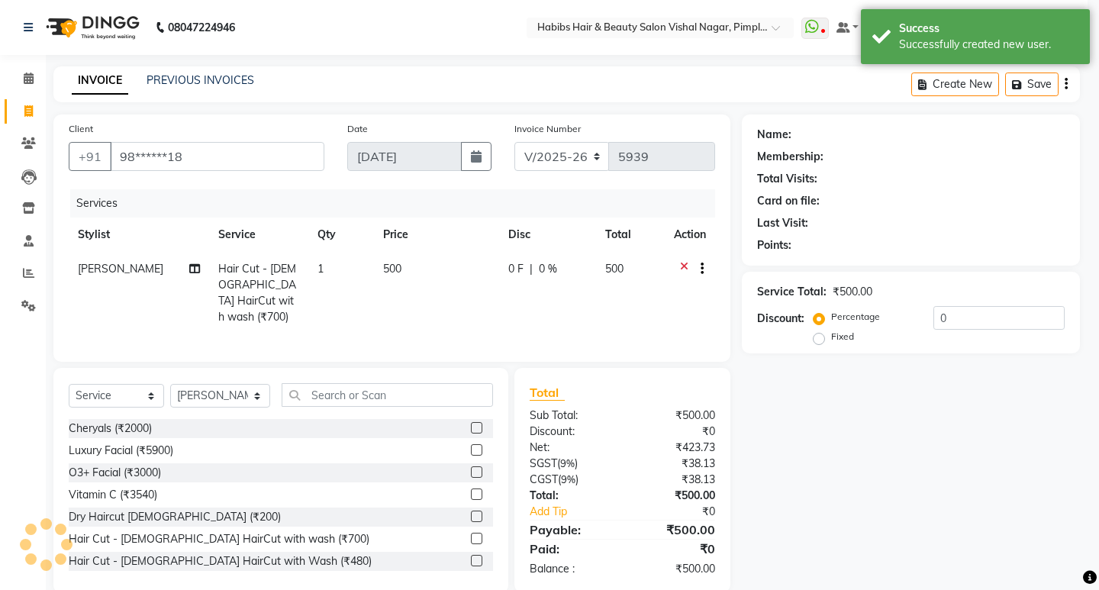
select select "1: Object"
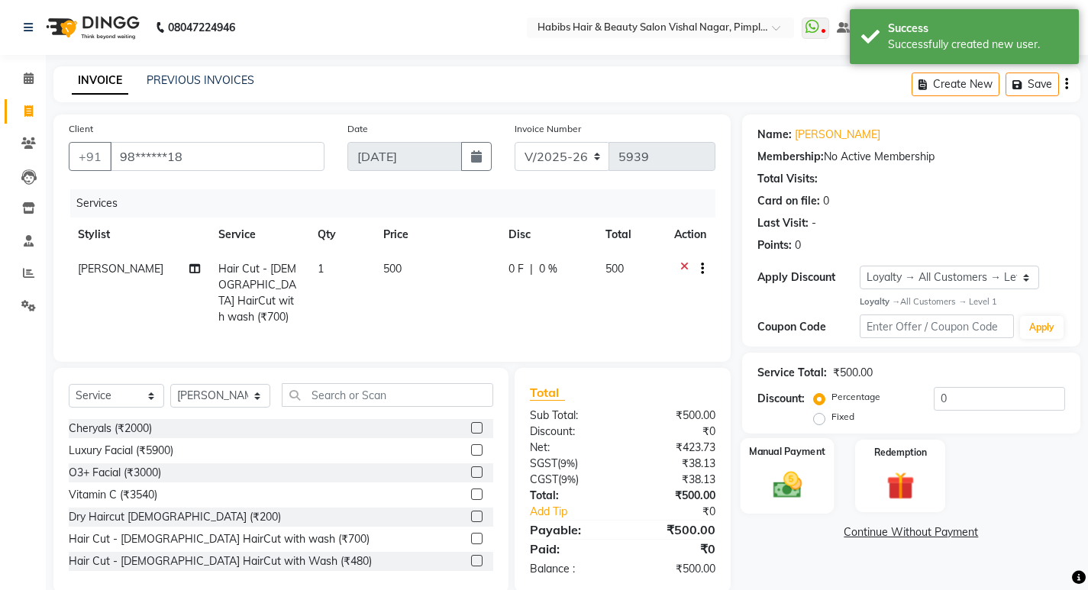
click at [799, 487] on img at bounding box center [787, 485] width 47 height 33
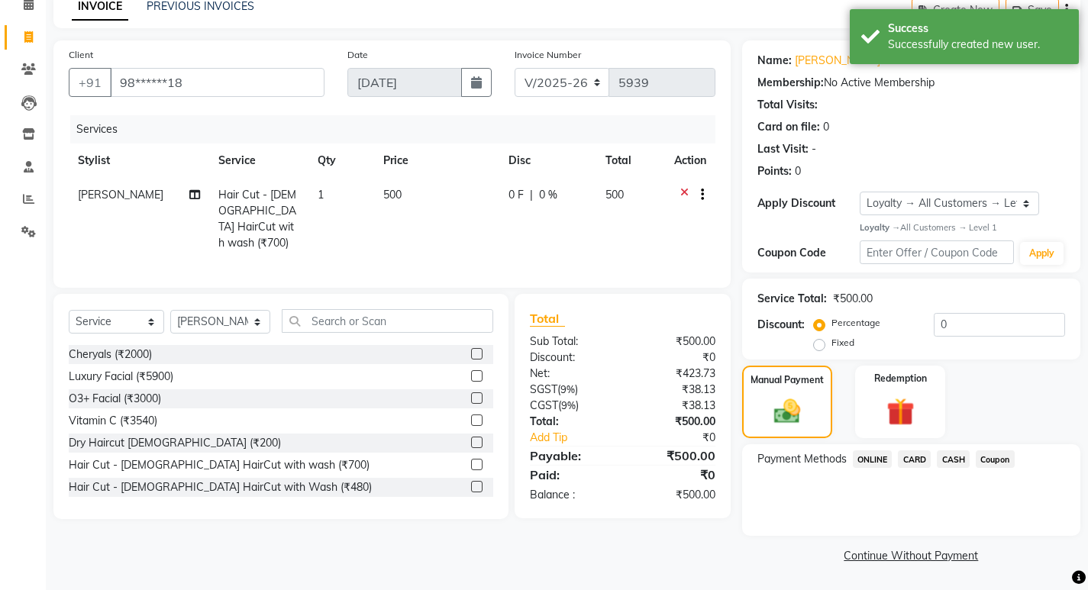
click at [876, 458] on span "ONLINE" at bounding box center [873, 459] width 40 height 18
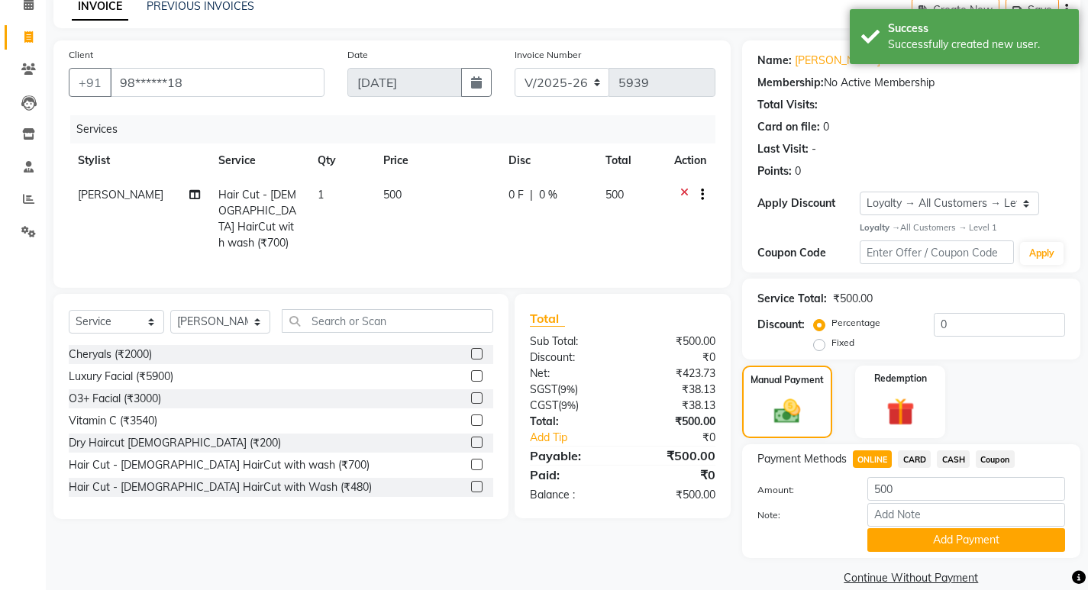
scroll to position [96, 0]
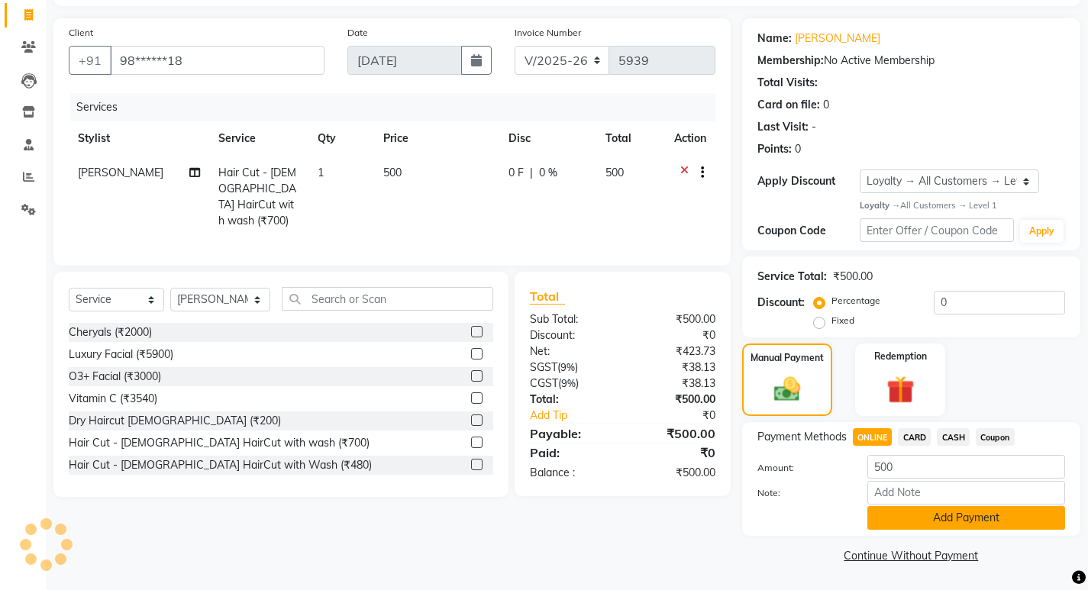
click at [951, 518] on button "Add Payment" at bounding box center [966, 518] width 198 height 24
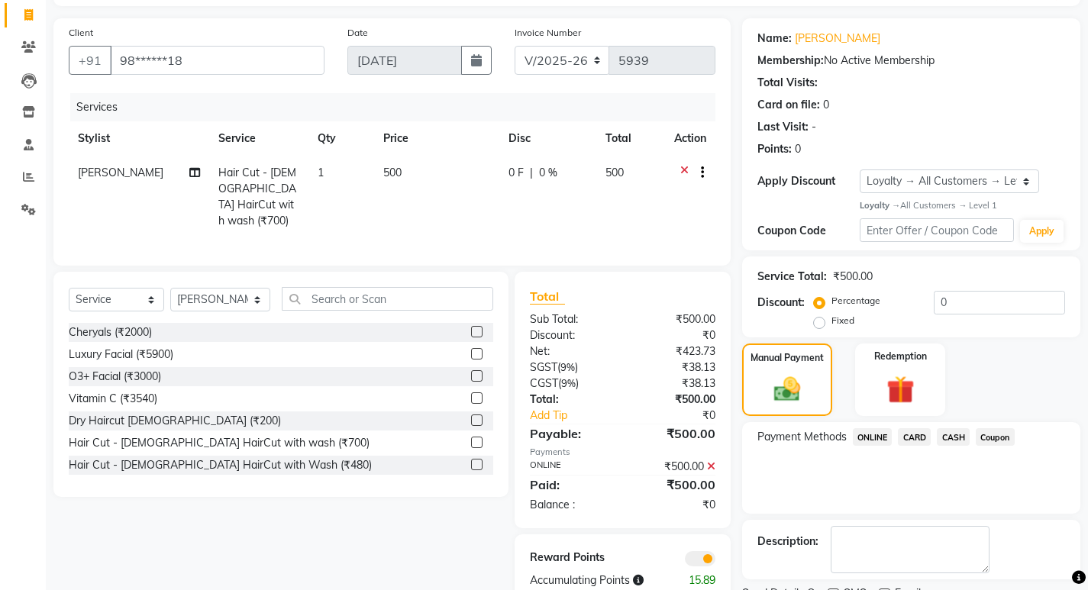
click at [951, 518] on div "Name: Sampada Membership: No Active Membership Total Visits: Card on file: 0 La…" at bounding box center [917, 324] width 350 height 613
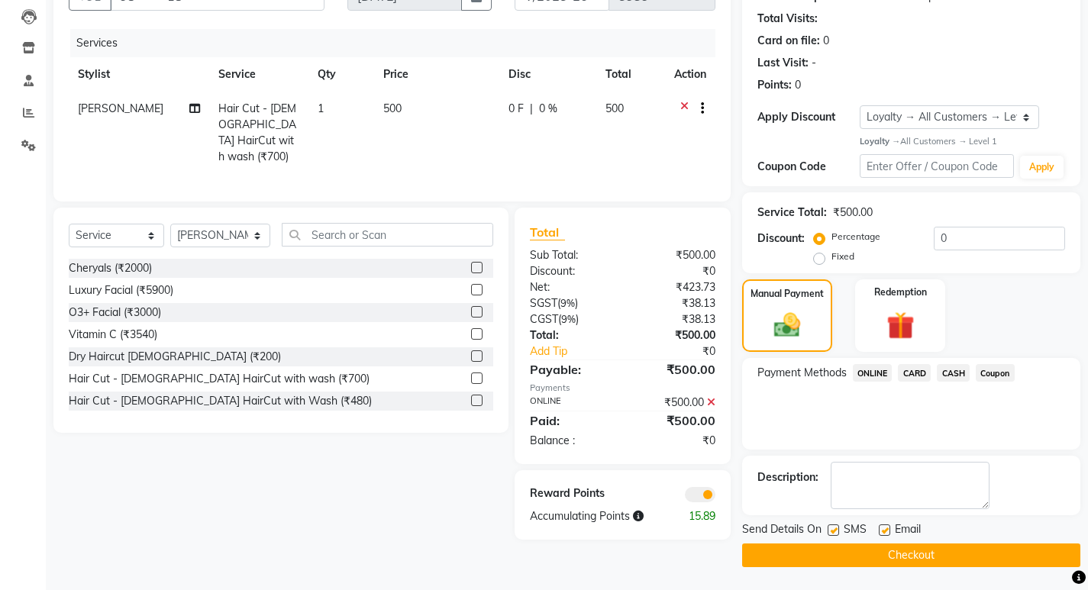
click at [936, 556] on button "Checkout" at bounding box center [911, 556] width 338 height 24
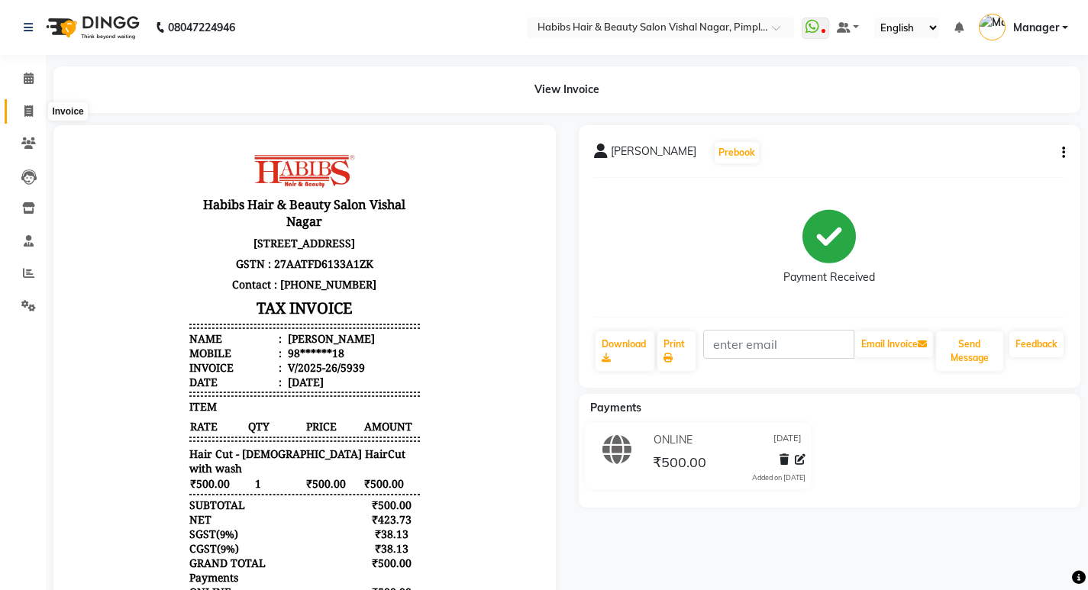
click at [26, 108] on icon at bounding box center [28, 110] width 8 height 11
select select "service"
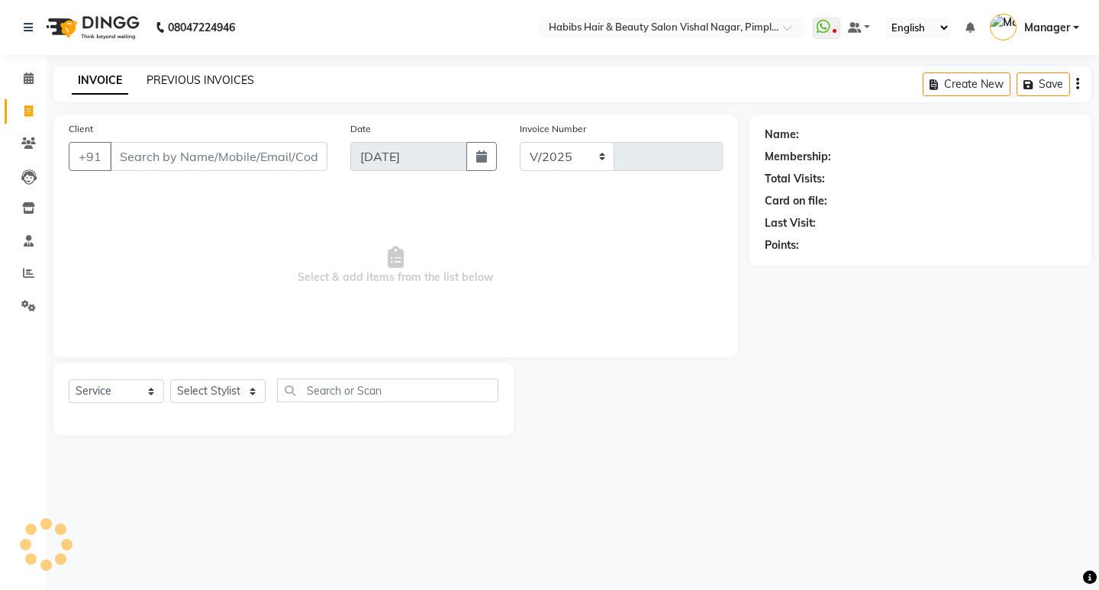
select select "5725"
type input "5940"
click at [211, 77] on link "PREVIOUS INVOICES" at bounding box center [201, 80] width 108 height 14
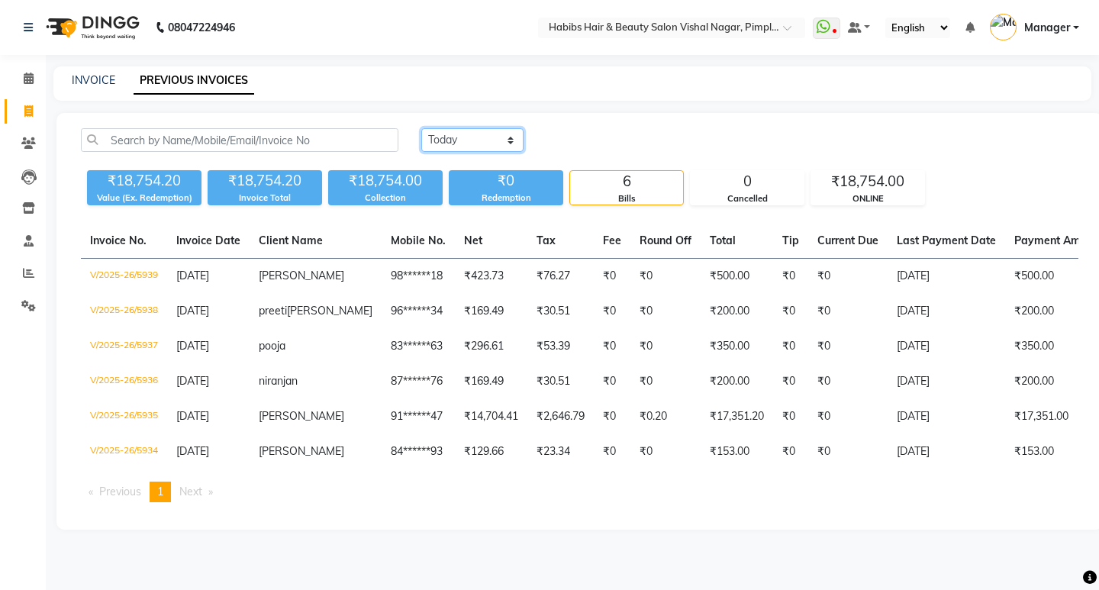
click at [486, 144] on select "Today Yesterday Custom Range" at bounding box center [472, 140] width 102 height 24
click at [421, 128] on select "Today Yesterday Custom Range" at bounding box center [472, 140] width 102 height 24
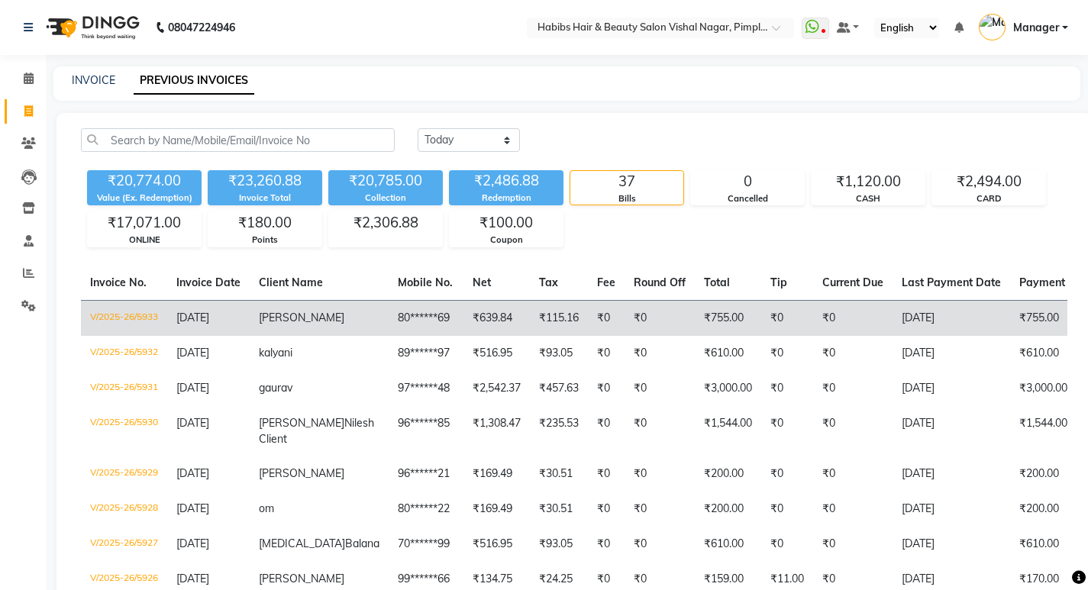
click at [324, 325] on td "[PERSON_NAME]" at bounding box center [319, 318] width 139 height 36
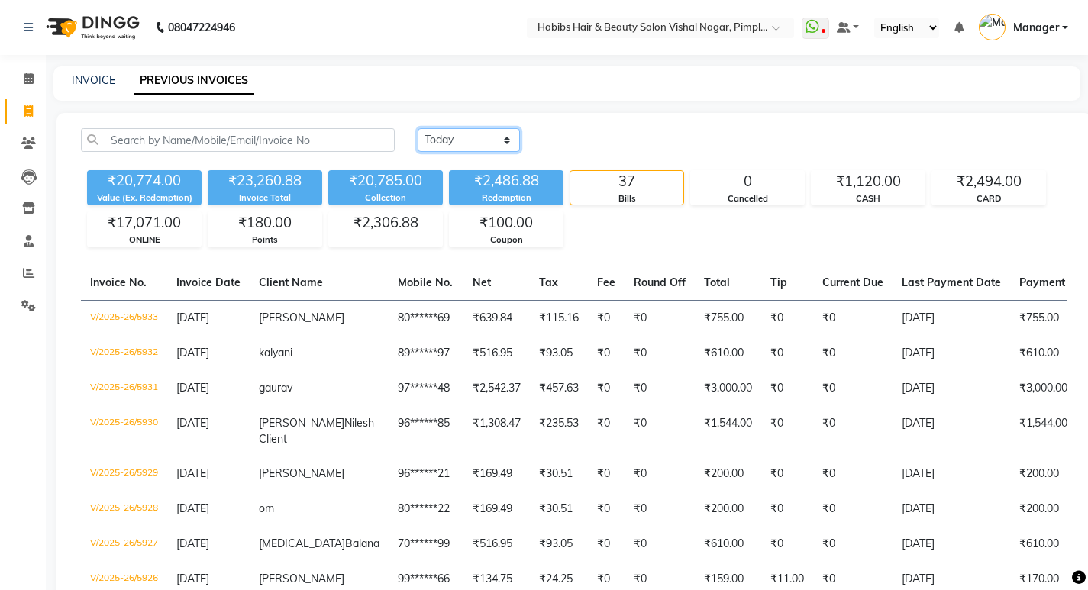
click at [483, 139] on select "Today Yesterday Custom Range" at bounding box center [469, 140] width 102 height 24
click at [418, 128] on select "Today Yesterday Custom Range" at bounding box center [469, 140] width 102 height 24
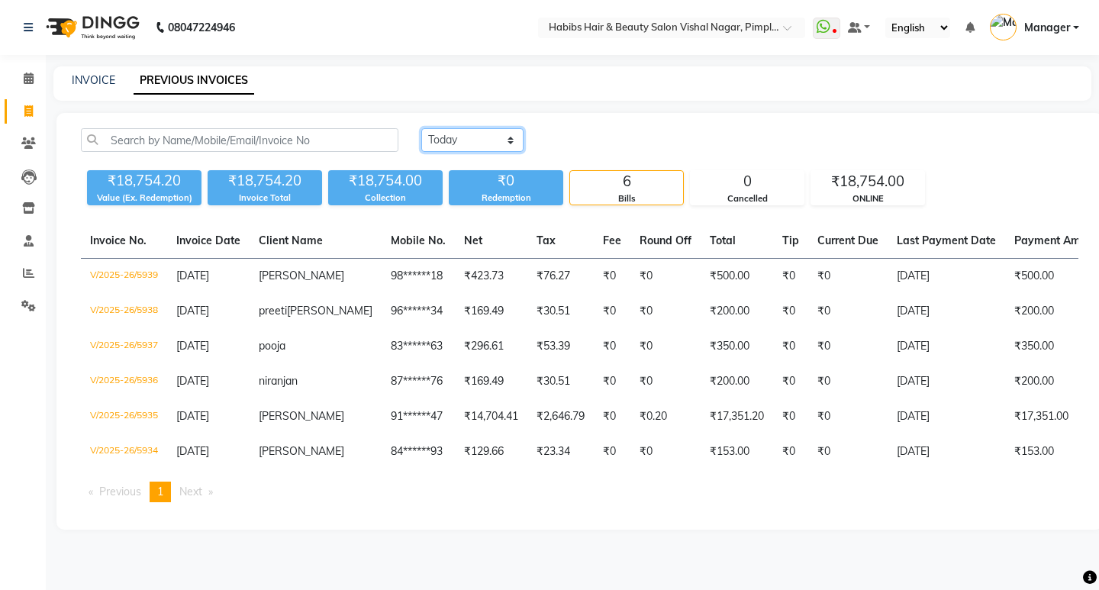
click at [473, 136] on select "Today Yesterday Custom Range" at bounding box center [472, 140] width 102 height 24
click at [421, 128] on select "Today Yesterday Custom Range" at bounding box center [472, 140] width 102 height 24
click at [472, 177] on div "₹0" at bounding box center [506, 180] width 115 height 21
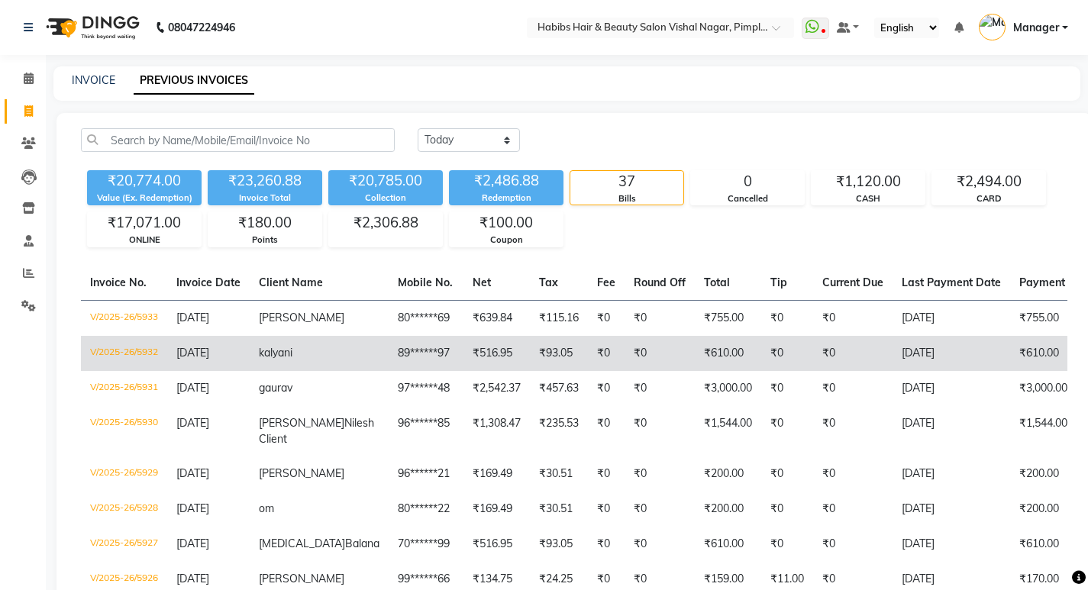
click at [308, 360] on td "kalyani" at bounding box center [319, 353] width 139 height 35
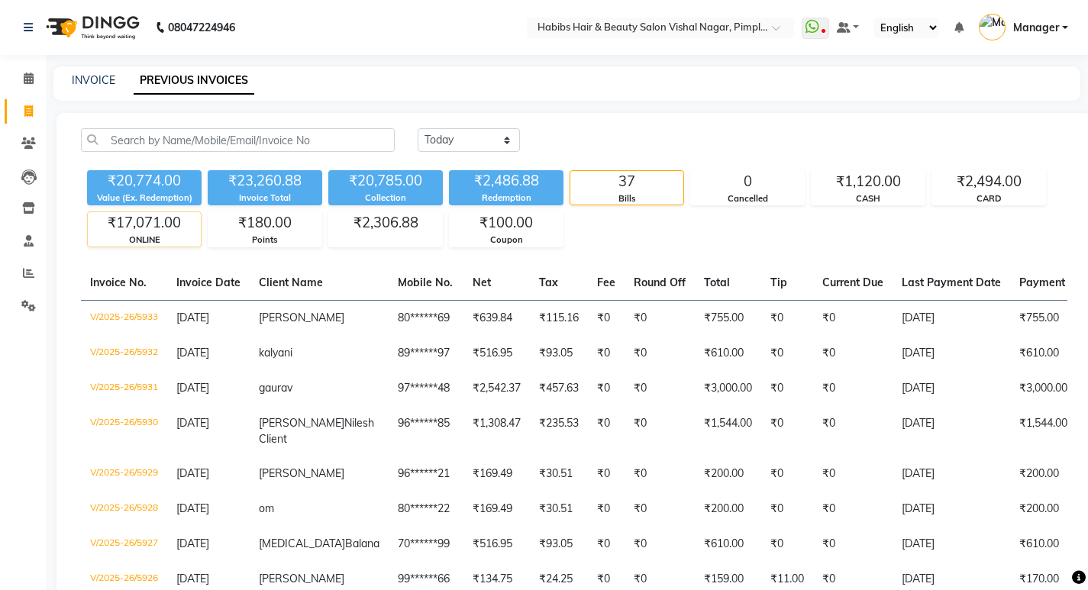
click at [175, 234] on div "ONLINE" at bounding box center [144, 240] width 113 height 13
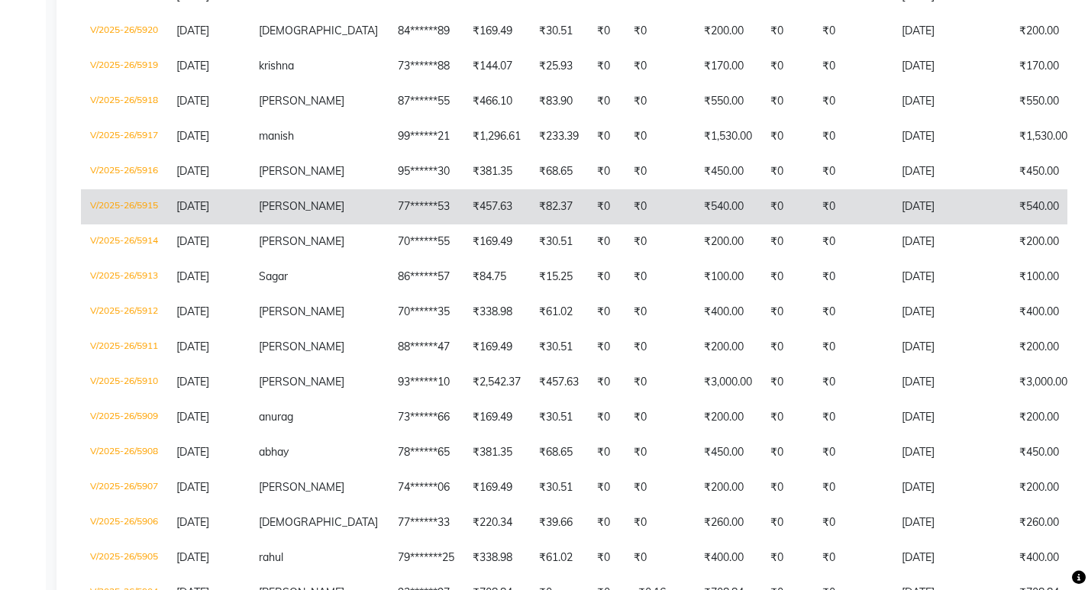
scroll to position [764, 0]
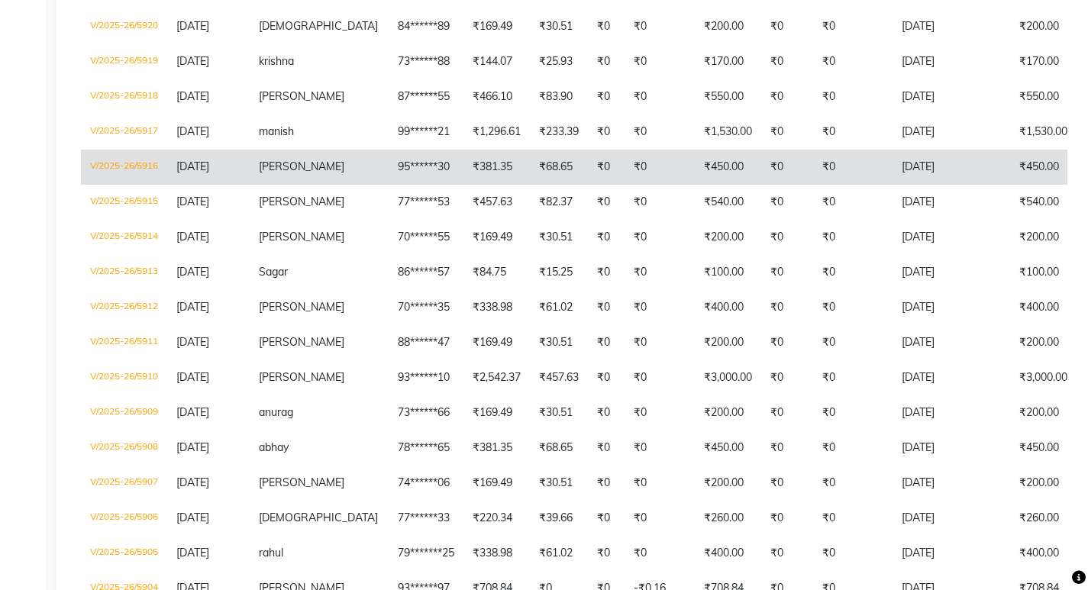
click at [310, 182] on td "[PERSON_NAME]" at bounding box center [319, 167] width 139 height 35
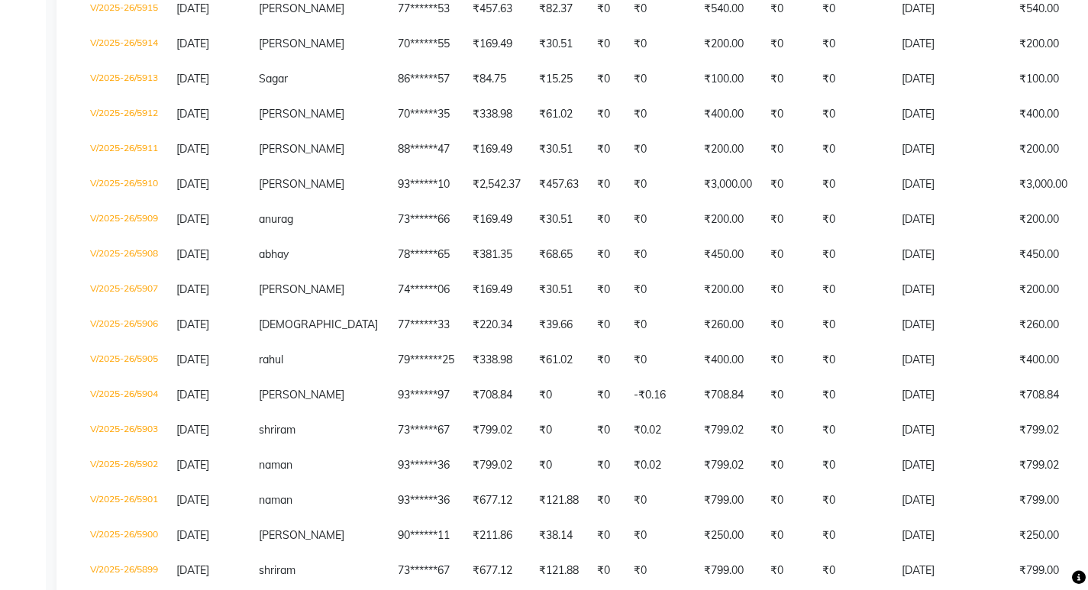
scroll to position [993, 0]
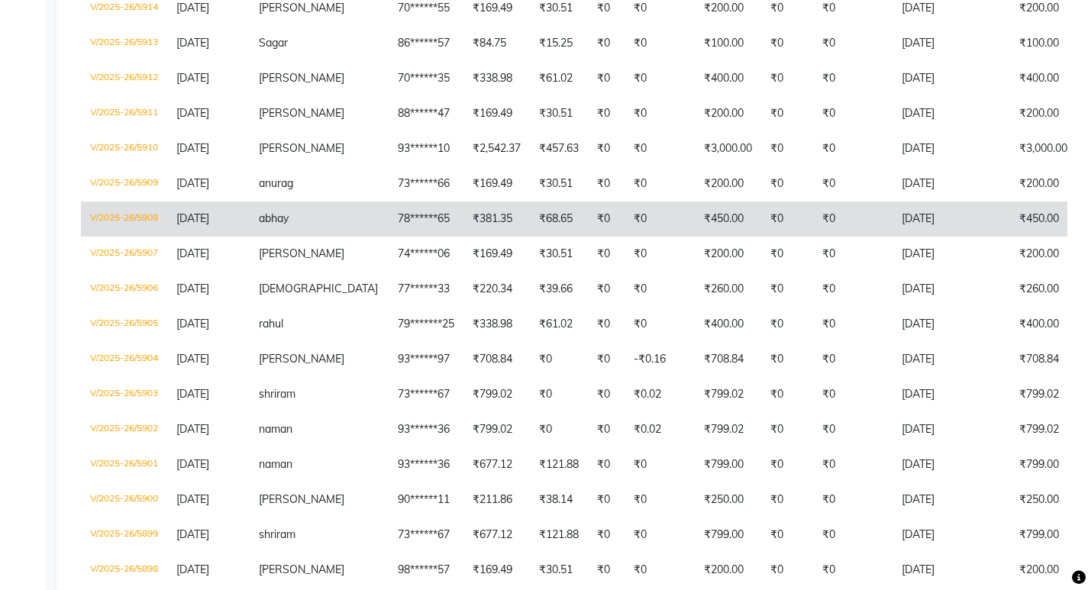
click at [305, 237] on td "abhay" at bounding box center [319, 219] width 139 height 35
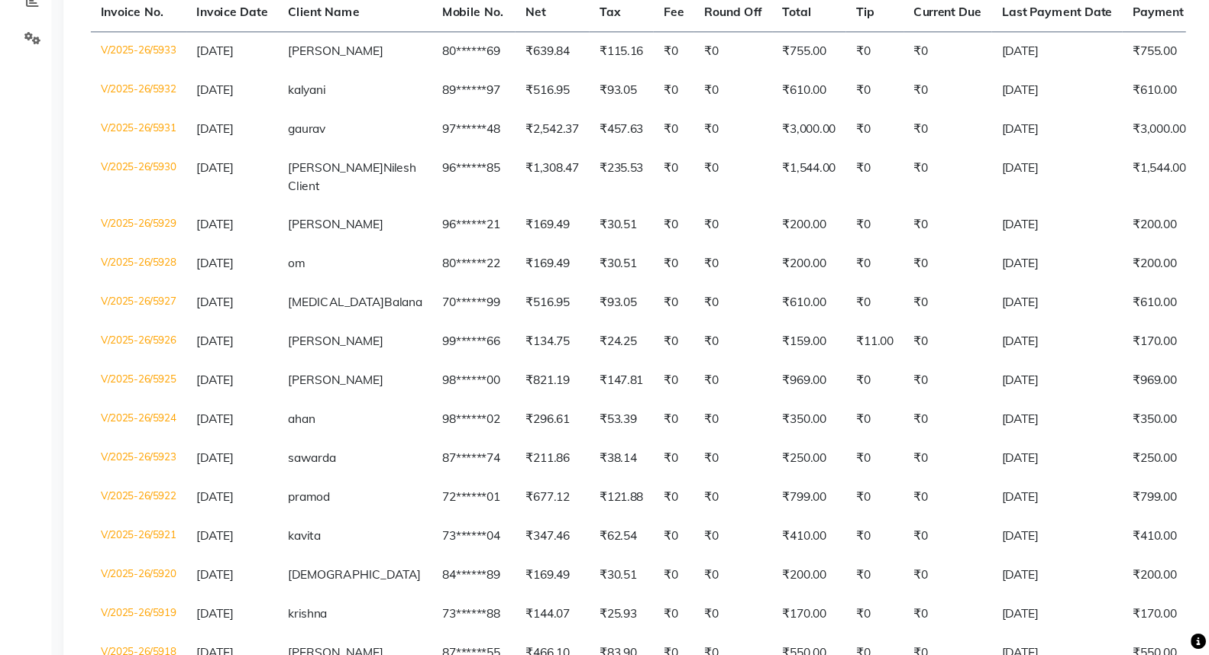
scroll to position [0, 0]
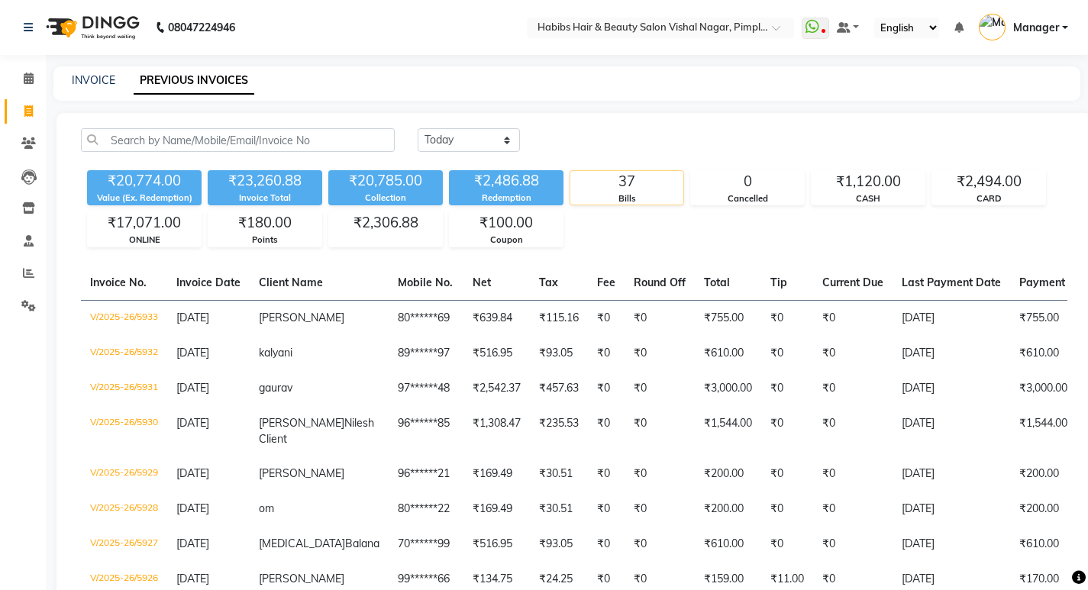
click at [656, 194] on div "Bills" at bounding box center [626, 198] width 113 height 13
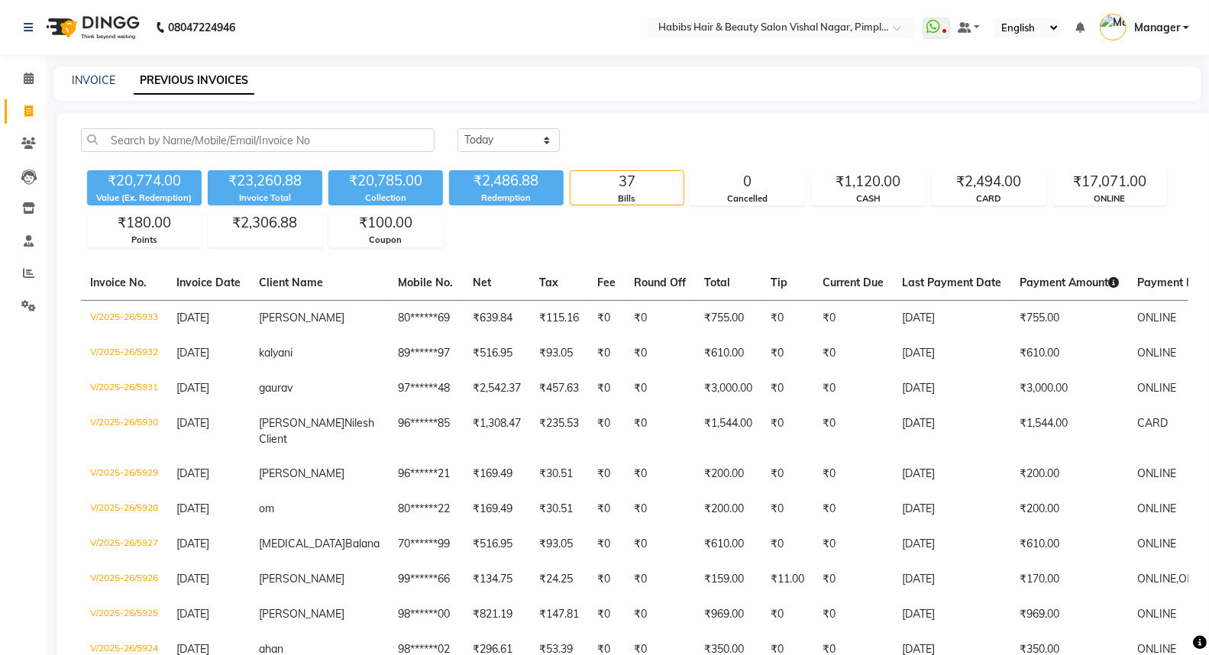
drag, startPoint x: 1089, startPoint y: 1, endPoint x: 782, endPoint y: 142, distance: 337.9
click at [782, 142] on div "Today Yesterday Custom Range" at bounding box center [822, 140] width 731 height 24
drag, startPoint x: 544, startPoint y: 187, endPoint x: 751, endPoint y: 191, distance: 207.0
click at [601, 191] on div "₹20,774.00 Value (Ex. Redemption) ₹23,260.88 Invoice Total ₹20,785.00 Collectio…" at bounding box center [634, 205] width 1107 height 83
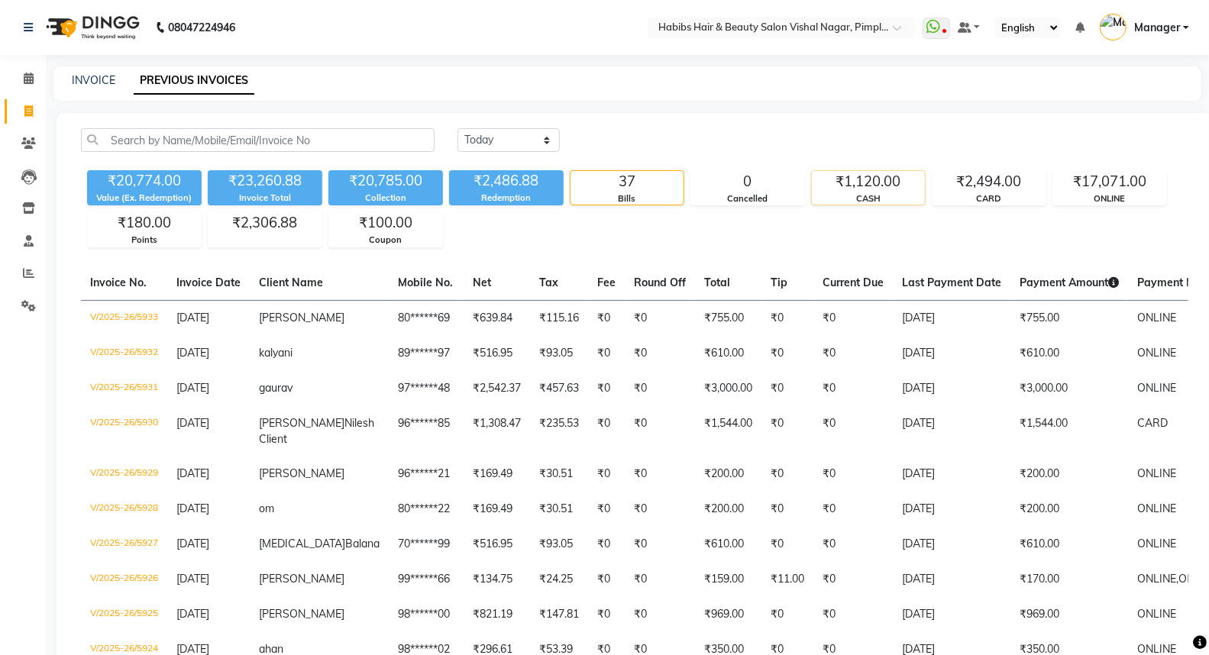
click at [890, 192] on div "₹1,120.00" at bounding box center [868, 181] width 113 height 21
click at [980, 242] on div "₹20,774.00 Value (Ex. Redemption) ₹23,260.88 Invoice Total ₹20,785.00 Collectio…" at bounding box center [634, 205] width 1107 height 83
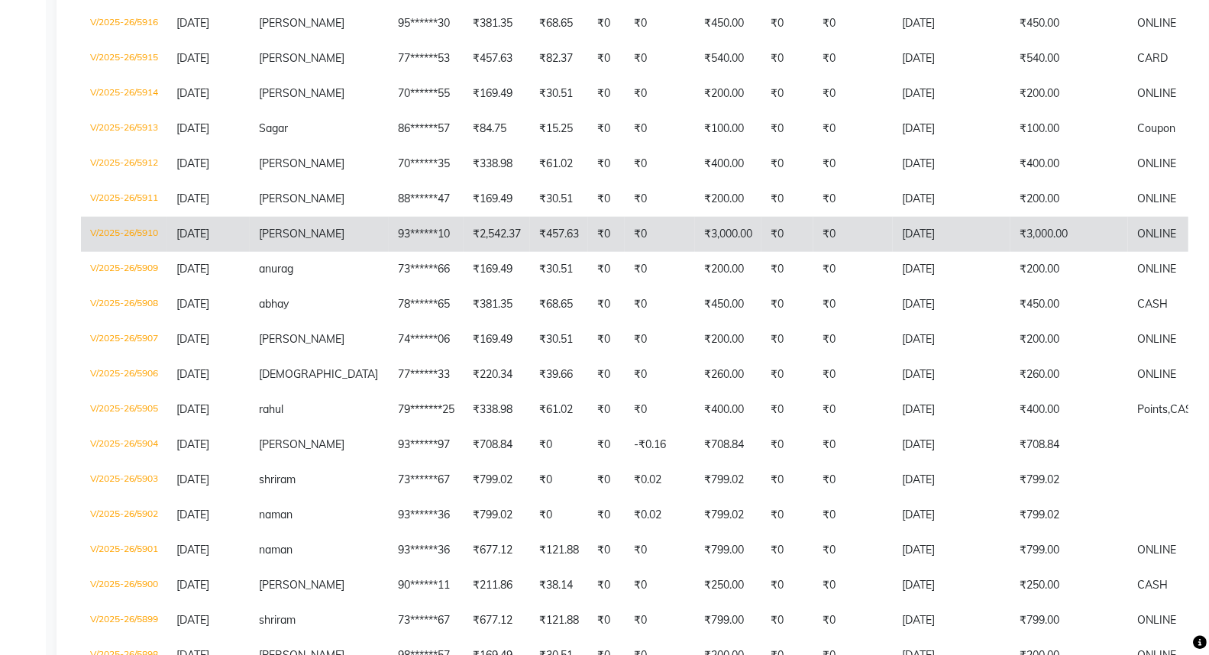
scroll to position [933, 0]
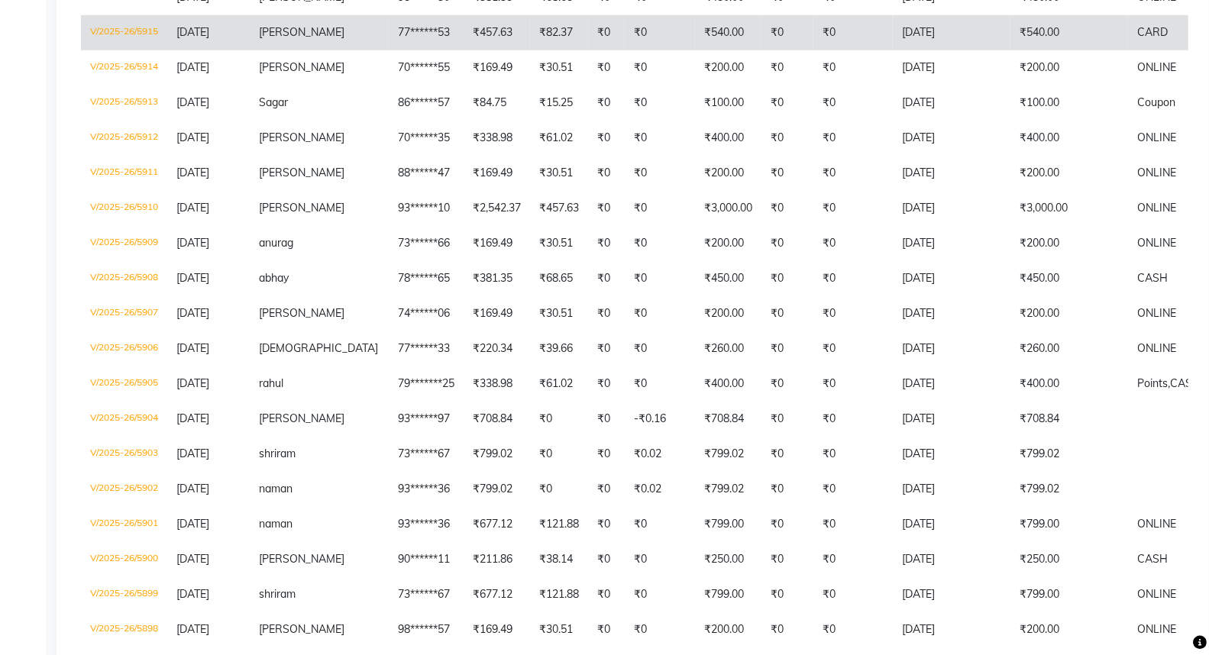
click at [308, 50] on td "[PERSON_NAME]" at bounding box center [319, 32] width 139 height 35
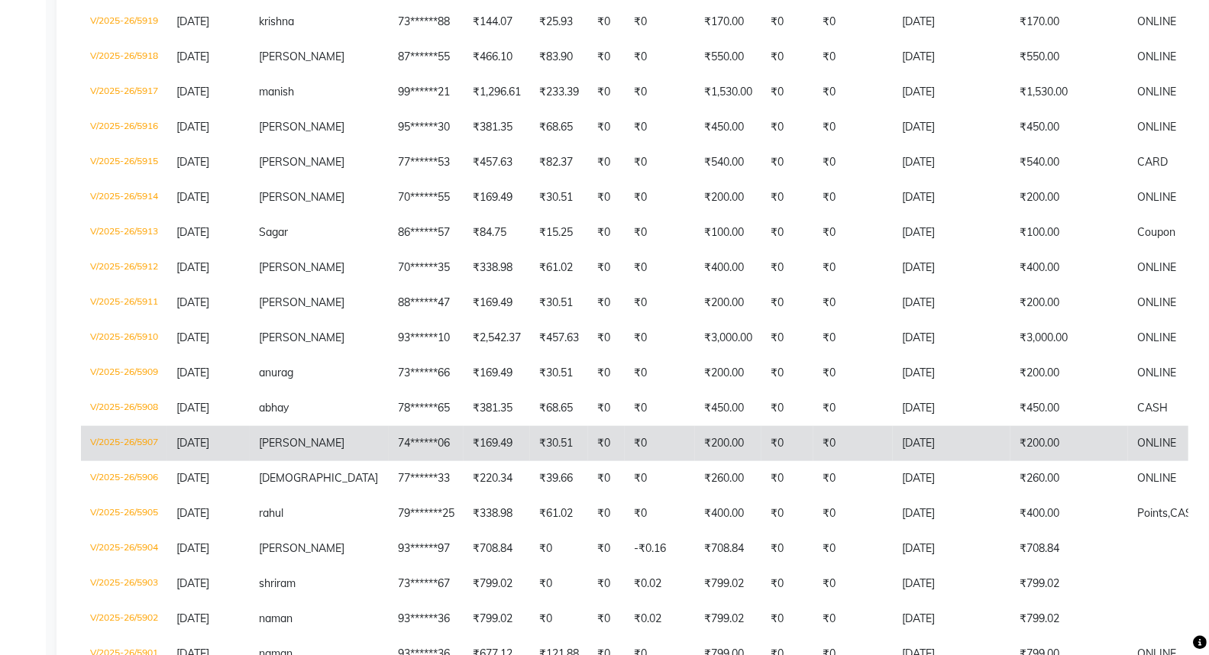
scroll to position [764, 0]
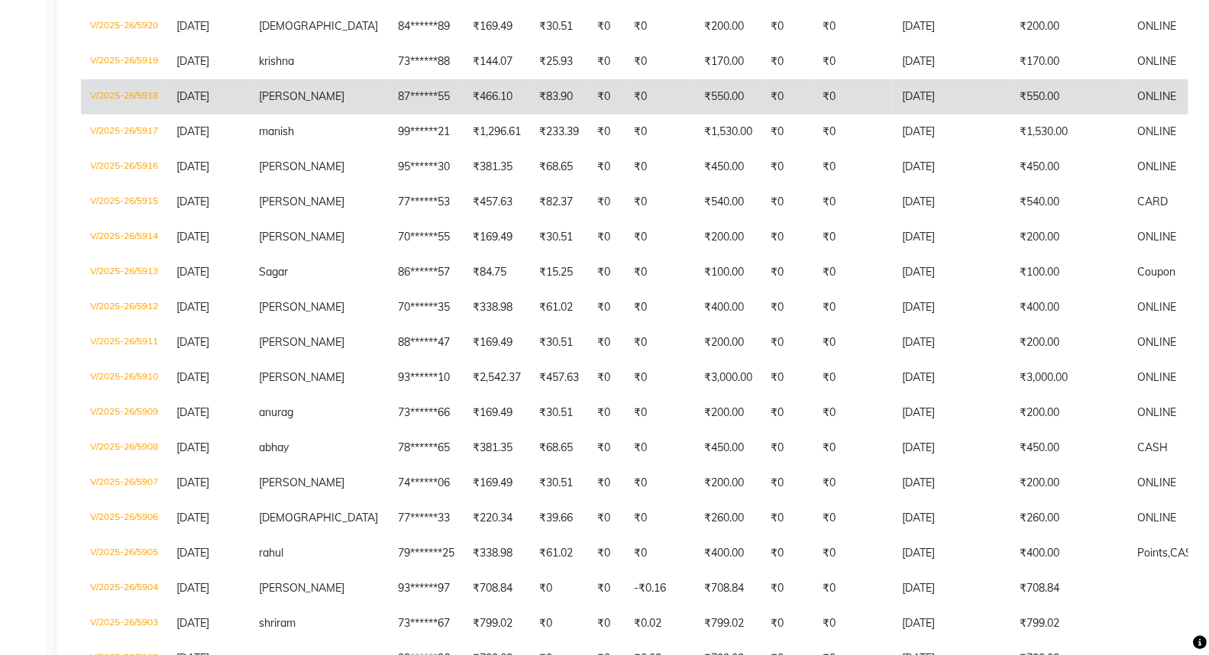
click at [307, 102] on td "[PERSON_NAME]" at bounding box center [319, 96] width 139 height 35
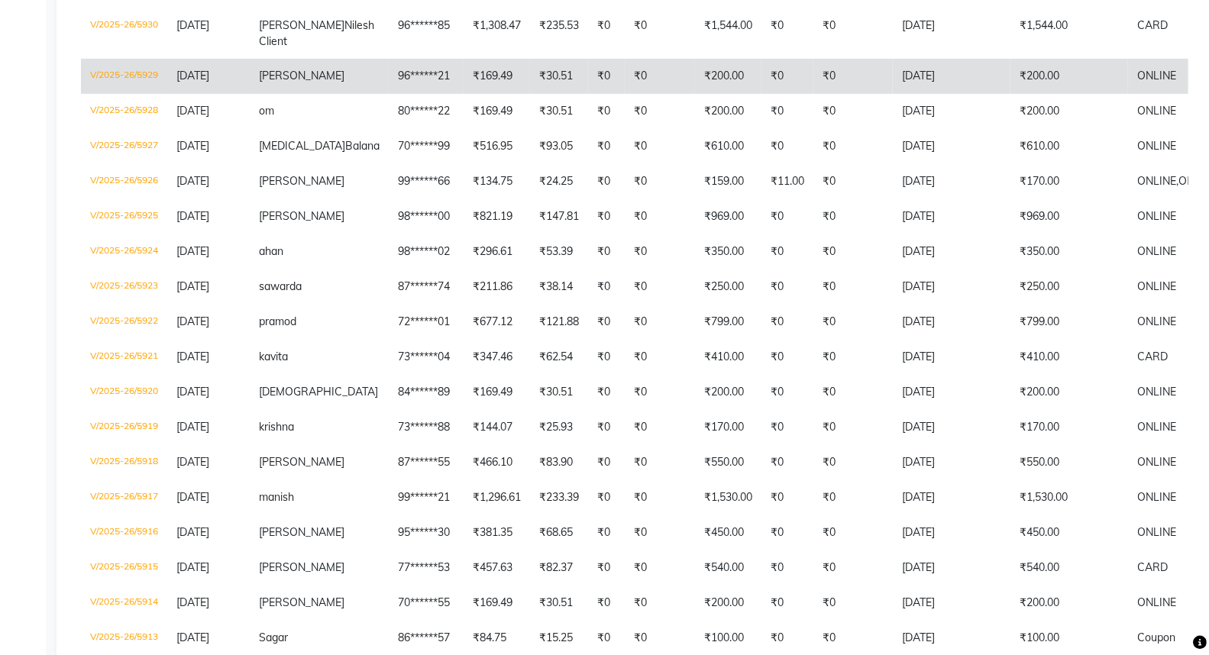
scroll to position [339, 0]
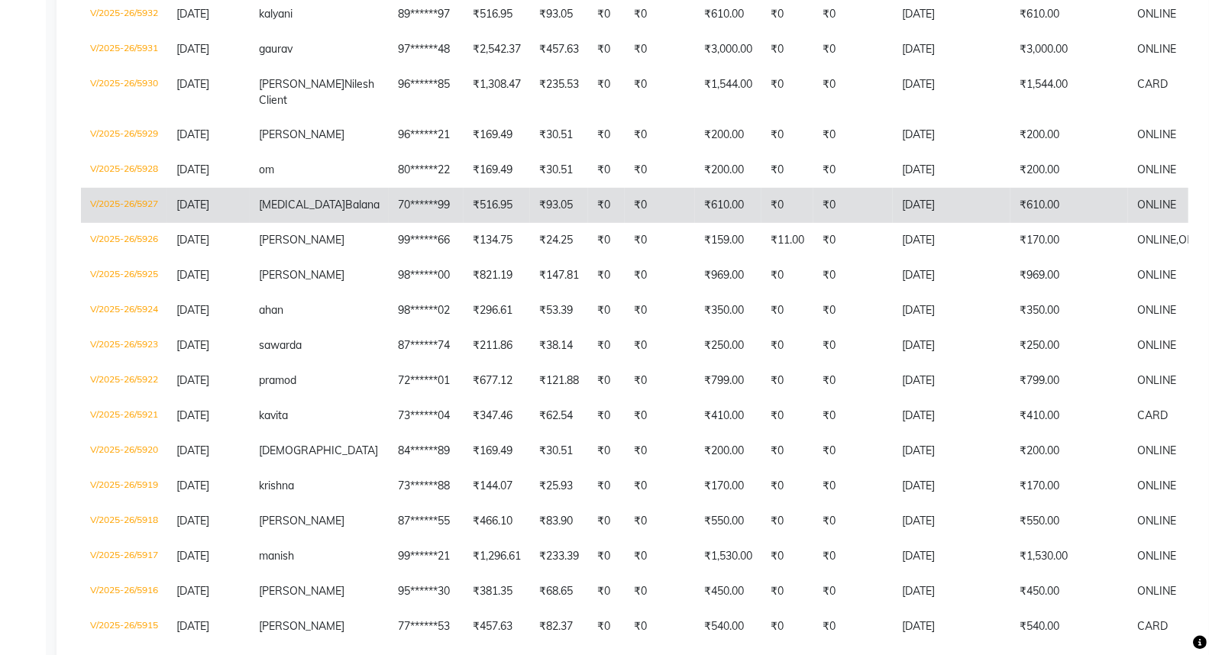
click at [308, 221] on td "nikita Balana" at bounding box center [319, 205] width 139 height 35
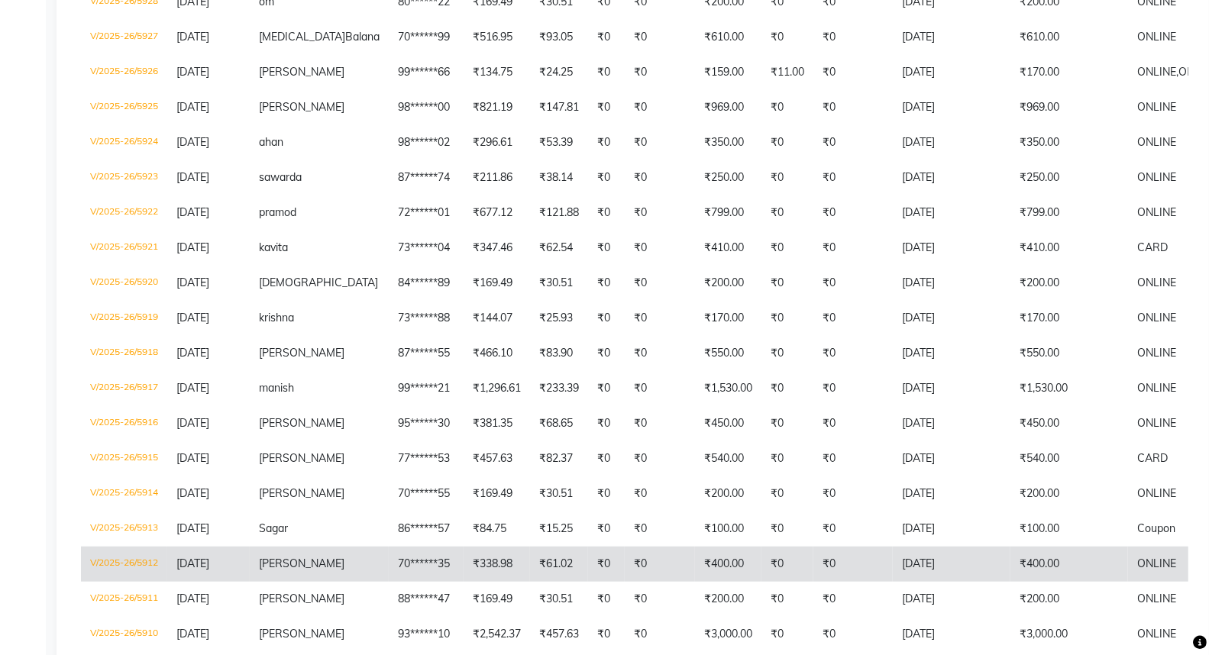
scroll to position [424, 0]
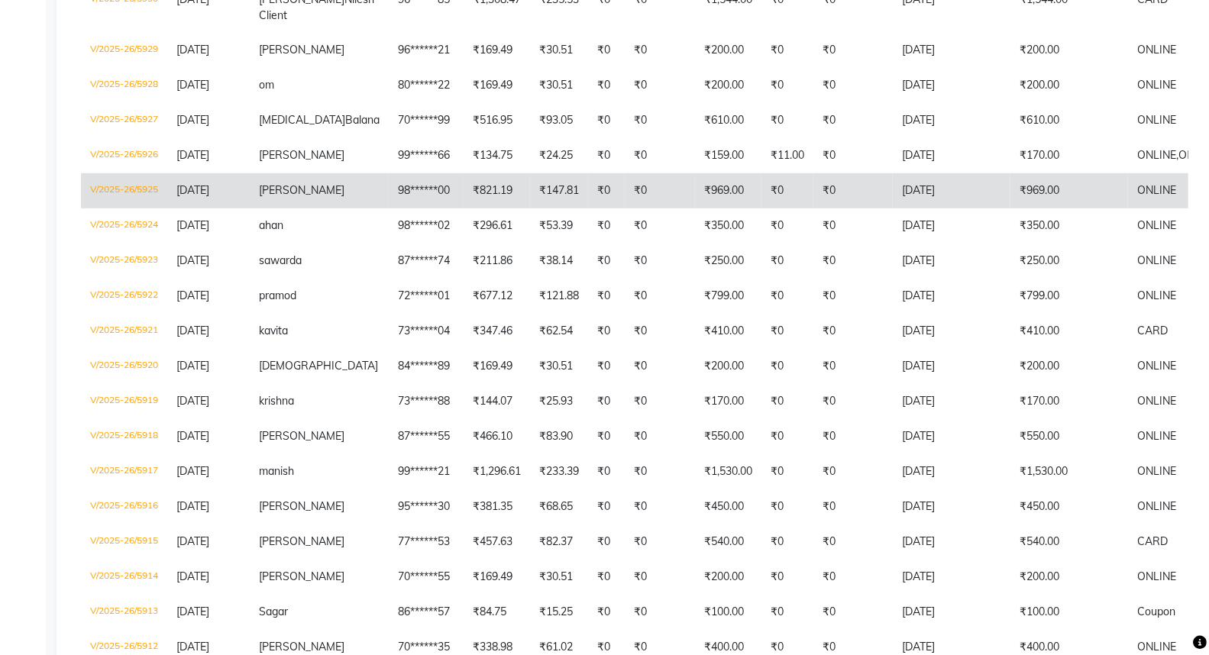
click at [301, 208] on td "[PERSON_NAME]" at bounding box center [319, 190] width 139 height 35
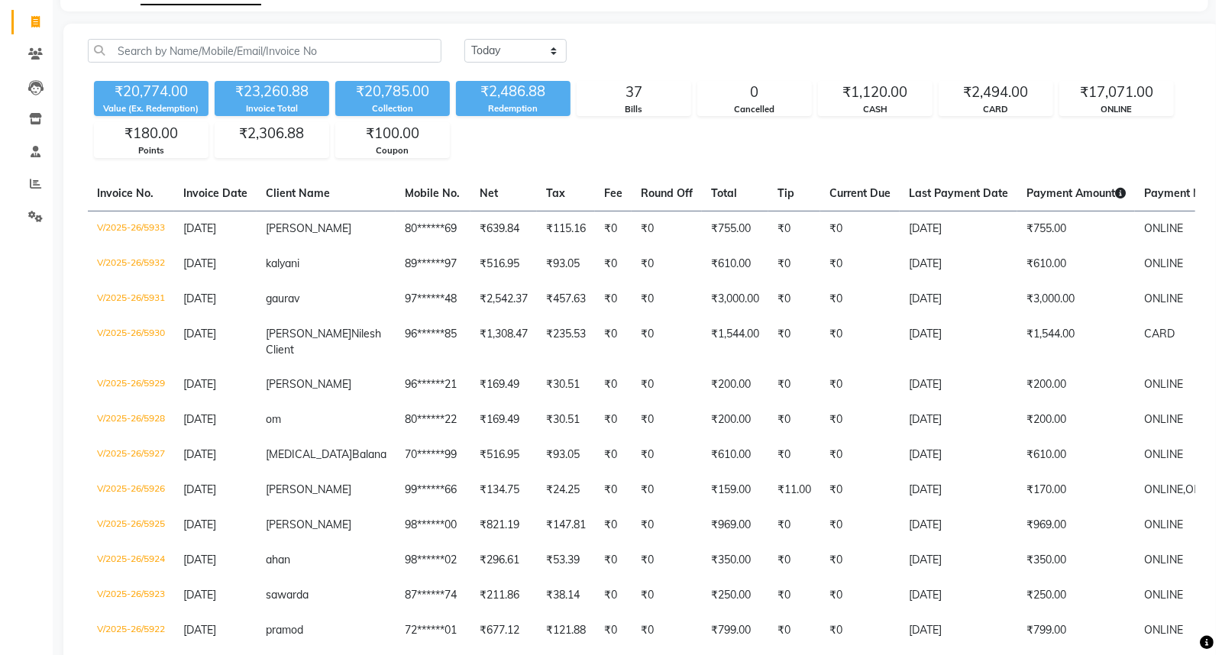
scroll to position [0, 0]
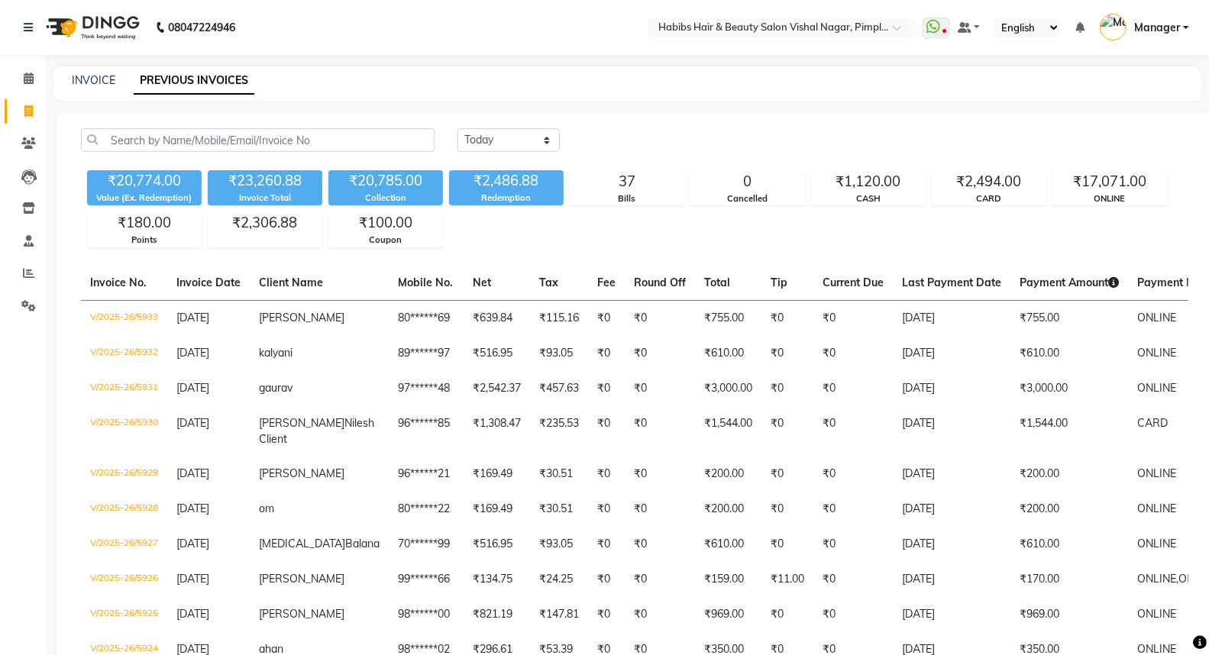
drag, startPoint x: 493, startPoint y: 118, endPoint x: 493, endPoint y: 144, distance: 25.2
click at [493, 135] on select "Today Yesterday Custom Range" at bounding box center [508, 140] width 102 height 24
click at [493, 144] on select "Today Yesterday Custom Range" at bounding box center [508, 140] width 102 height 24
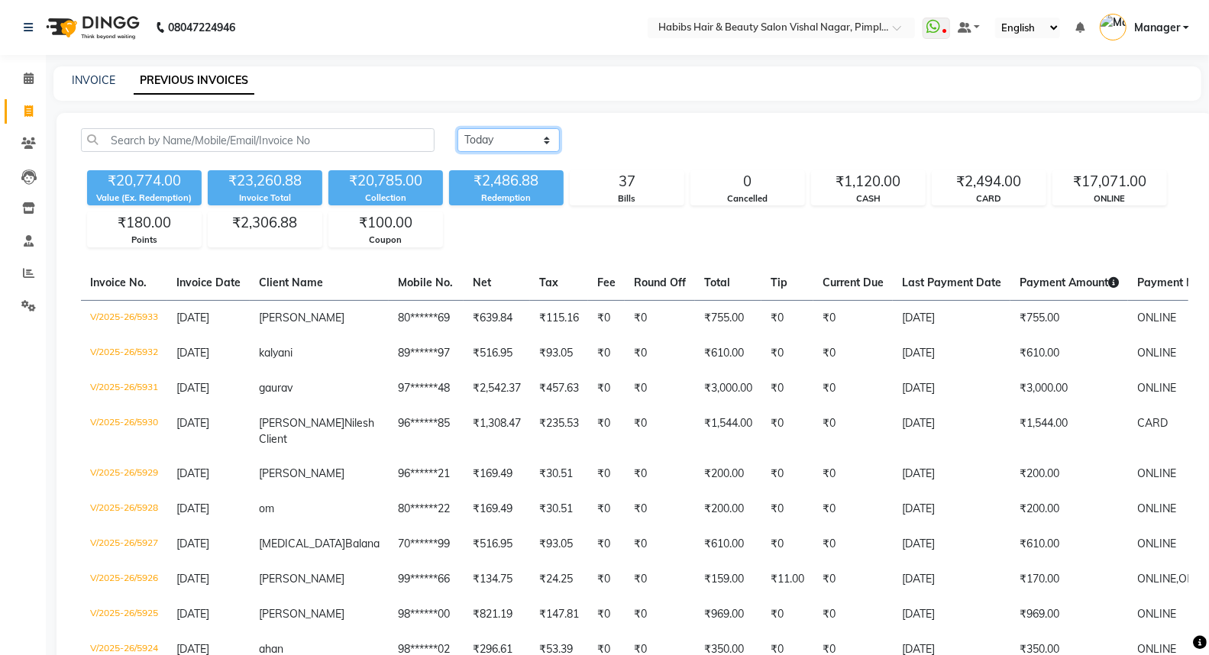
click at [457, 128] on select "Today Yesterday Custom Range" at bounding box center [508, 140] width 102 height 24
click at [492, 180] on div "₹2,486.88" at bounding box center [506, 180] width 115 height 21
click at [512, 134] on select "Today Yesterday Custom Range" at bounding box center [508, 140] width 102 height 24
select select "today"
click at [457, 128] on select "Today Yesterday Custom Range" at bounding box center [508, 140] width 102 height 24
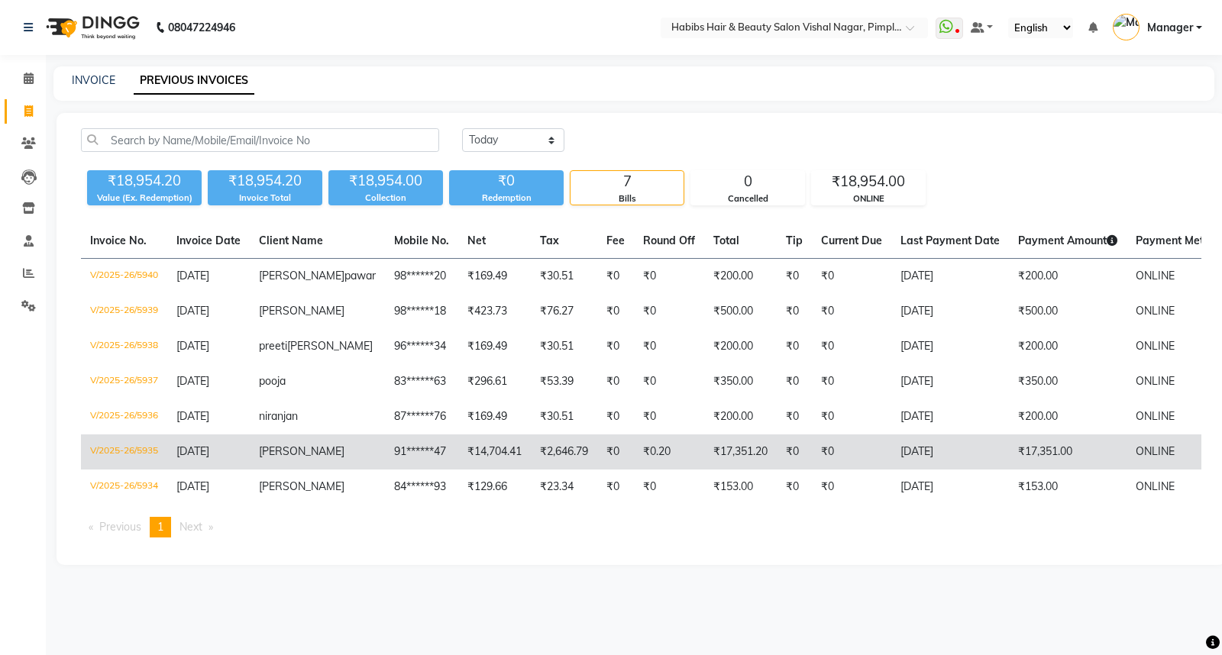
click at [319, 470] on td "[PERSON_NAME]" at bounding box center [317, 451] width 135 height 35
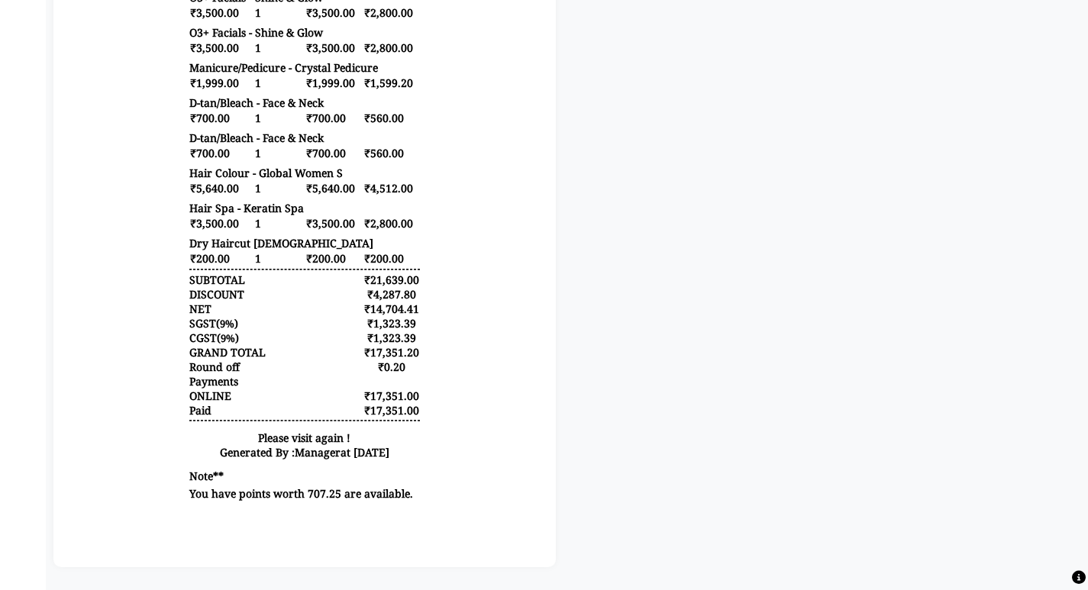
scroll to position [538, 0]
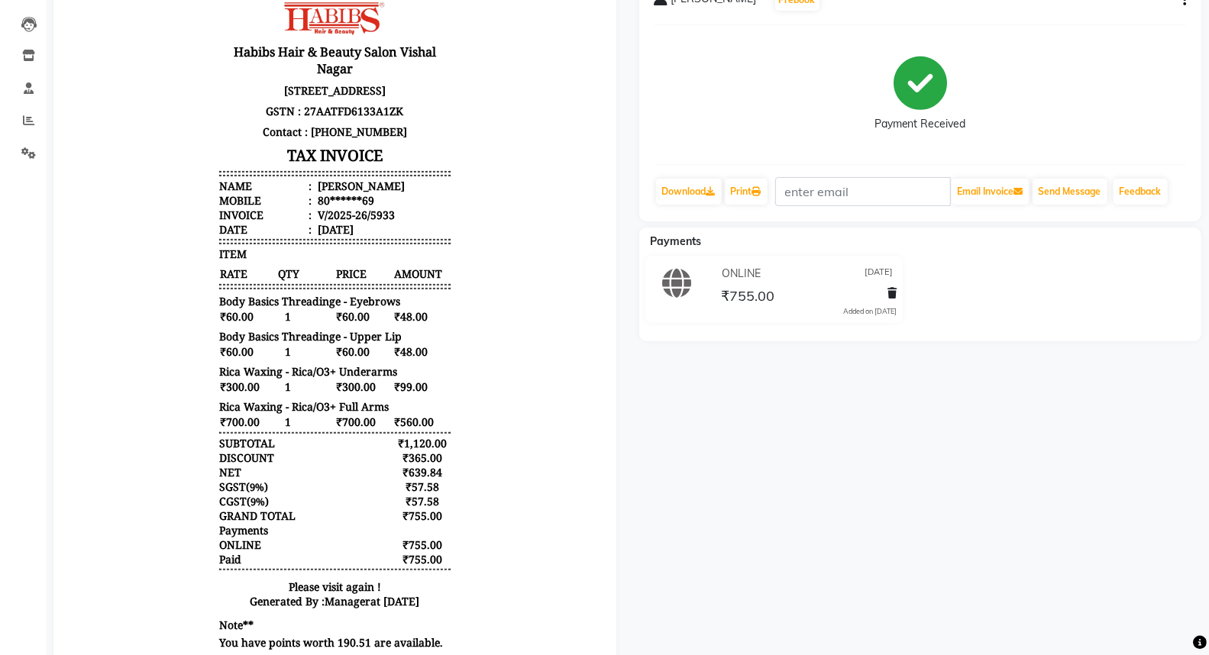
scroll to position [11, 0]
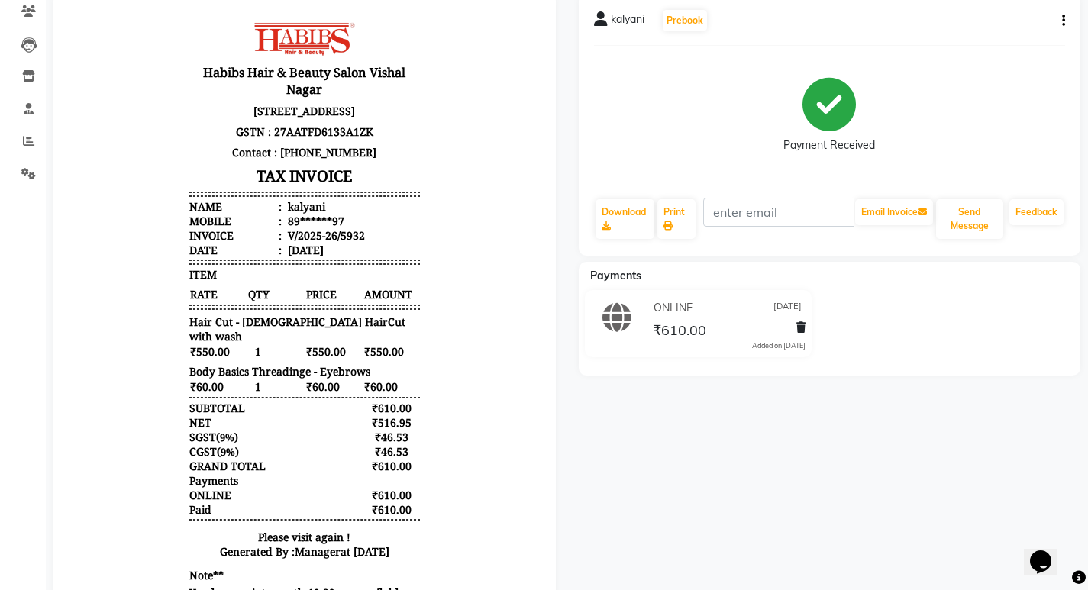
scroll to position [228, 0]
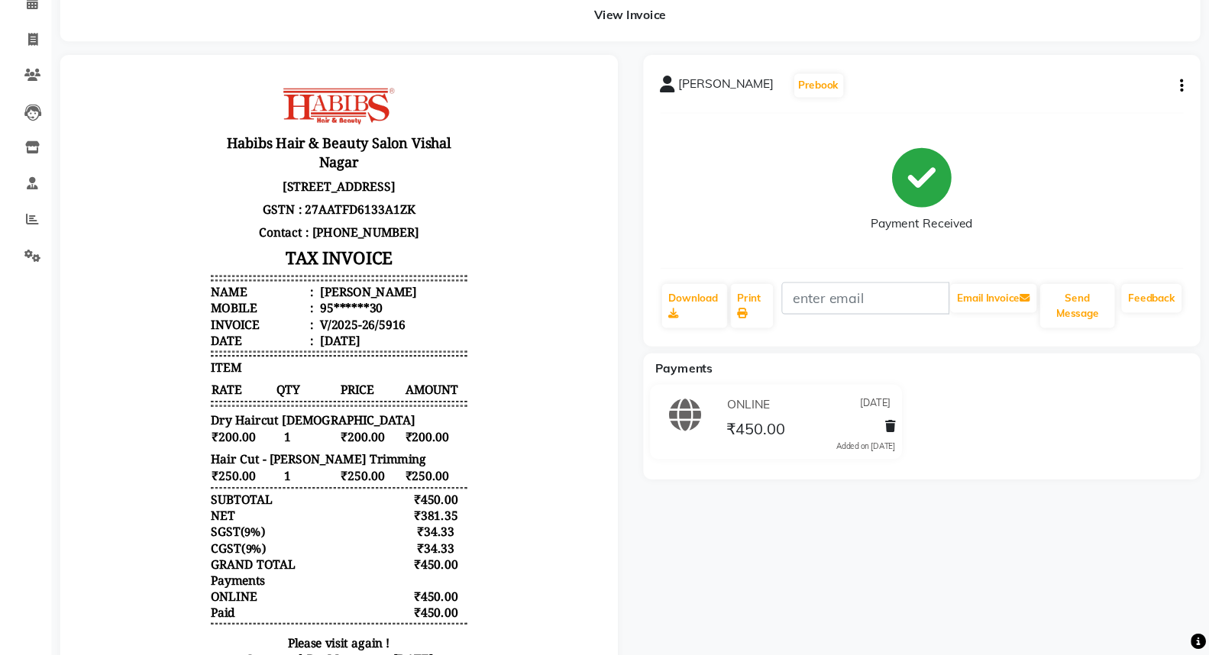
scroll to position [75, 0]
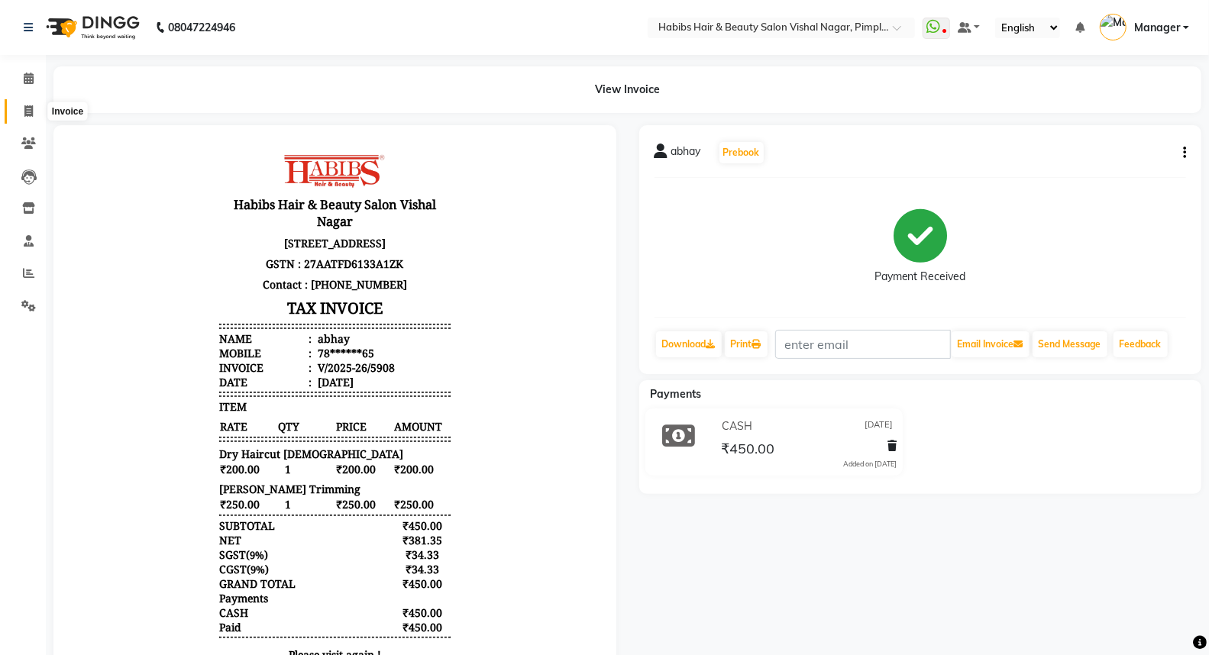
click at [24, 111] on icon at bounding box center [28, 110] width 8 height 11
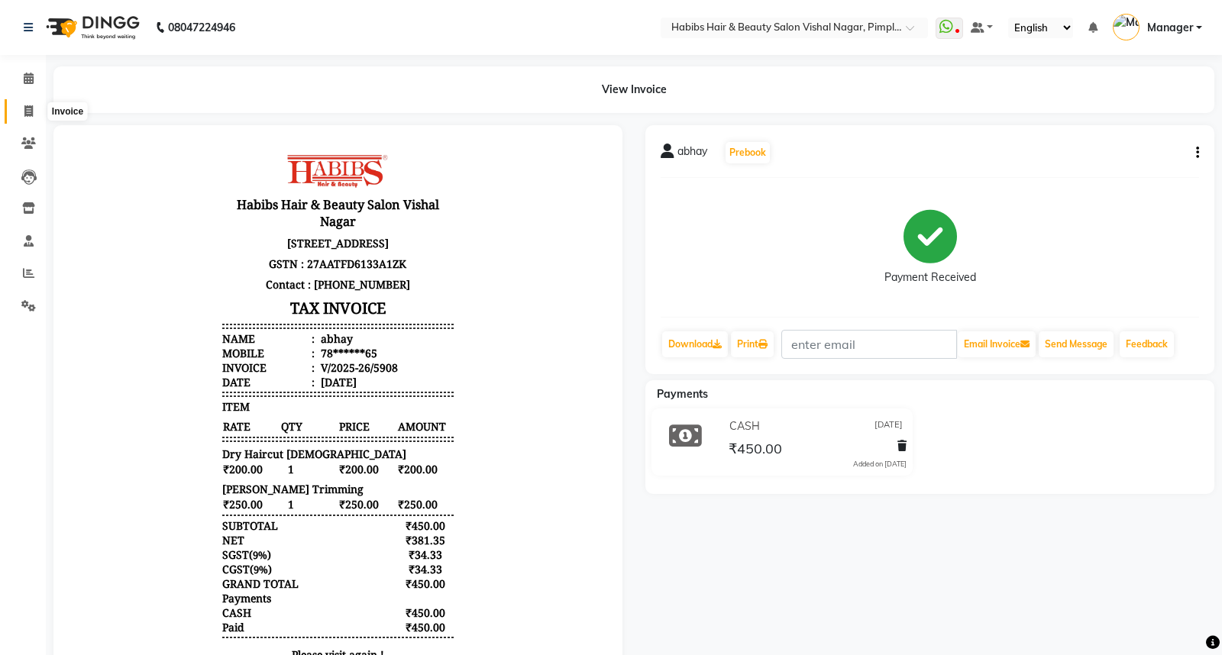
select select "5725"
select select "service"
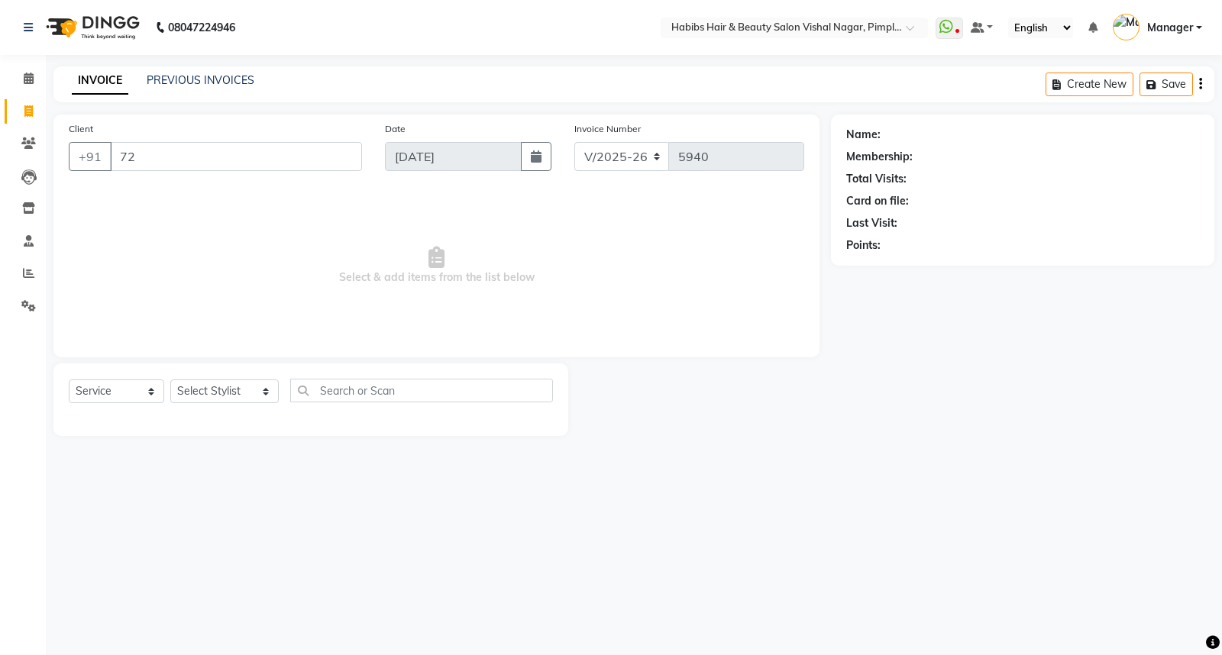
type input "7"
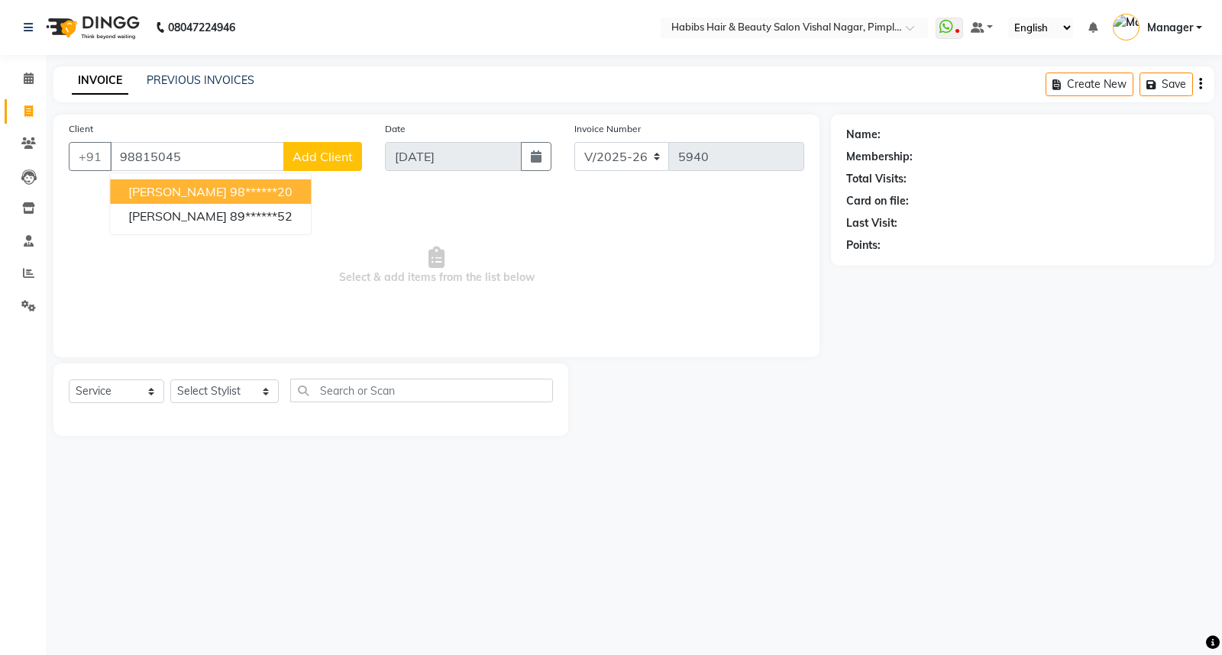
click at [230, 194] on ngb-highlight "98******20" at bounding box center [261, 191] width 63 height 15
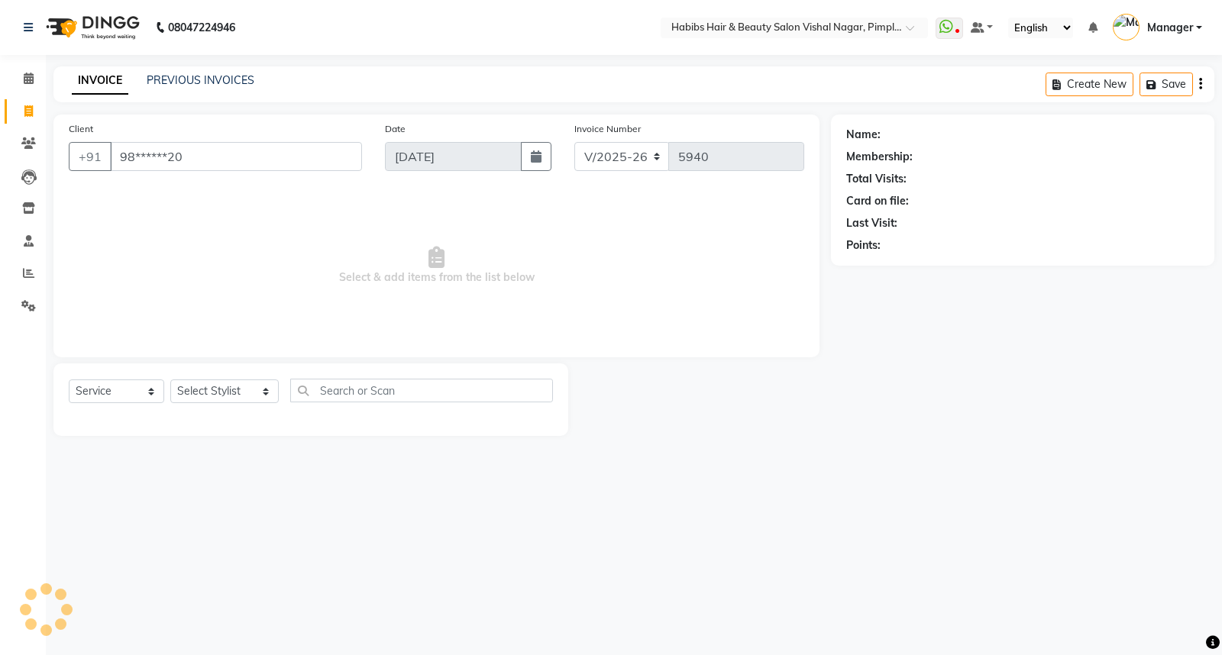
type input "98******20"
select select "2: Object"
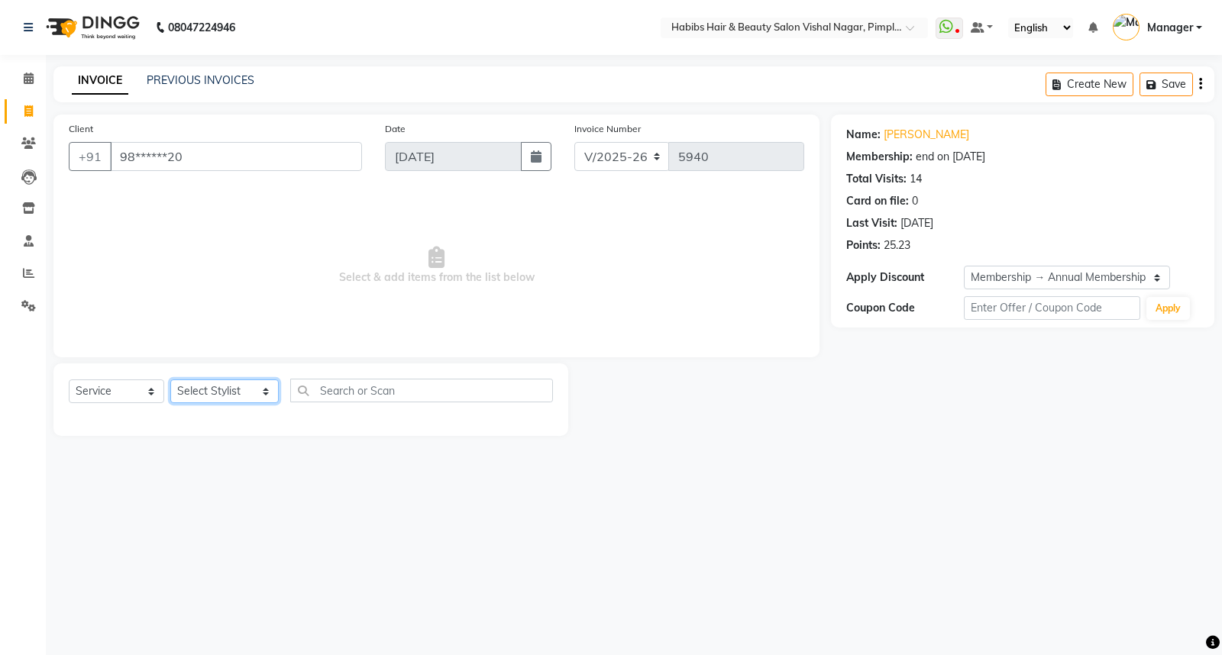
click at [204, 398] on select "Select Stylist Aditya Dhiraj Gajare Jyoti Manager Megha Dahake Muzammil Nikita …" at bounding box center [224, 391] width 108 height 24
select select "54006"
click at [170, 380] on select "Select Stylist Aditya Dhiraj Gajare Jyoti Manager Megha Dahake Muzammil Nikita …" at bounding box center [224, 391] width 108 height 24
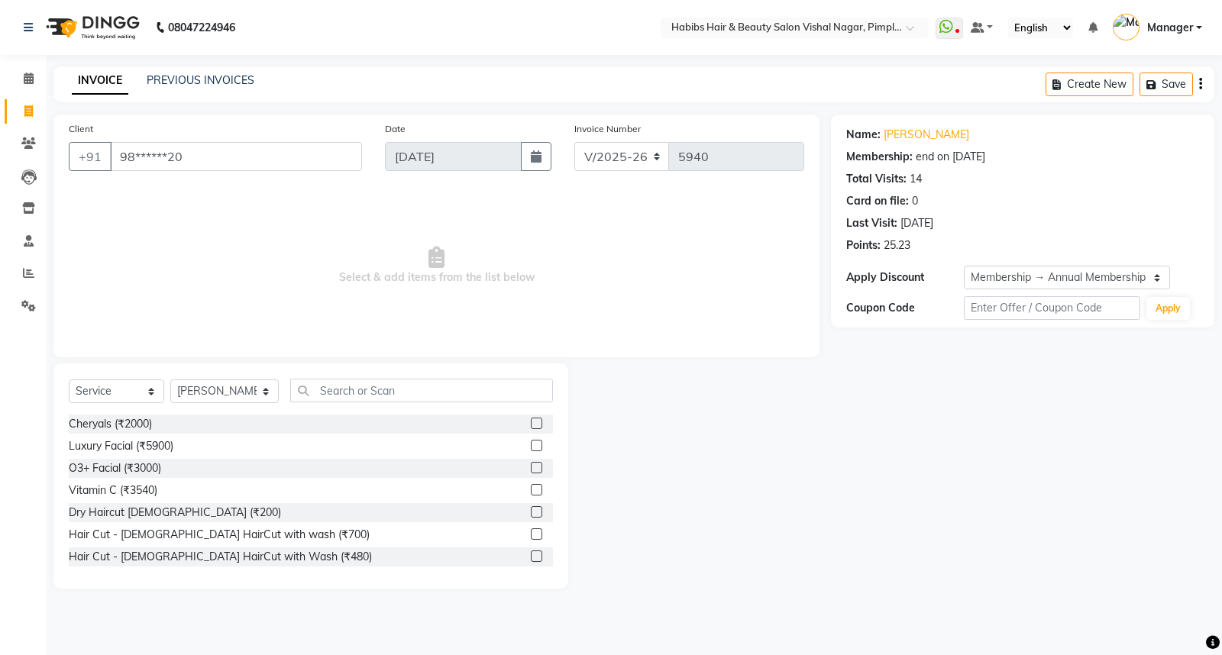
click at [531, 509] on label at bounding box center [536, 511] width 11 height 11
click at [531, 509] on input "checkbox" at bounding box center [536, 513] width 10 height 10
click at [531, 509] on label at bounding box center [536, 511] width 11 height 11
click at [531, 509] on input "checkbox" at bounding box center [536, 513] width 10 height 10
checkbox input "false"
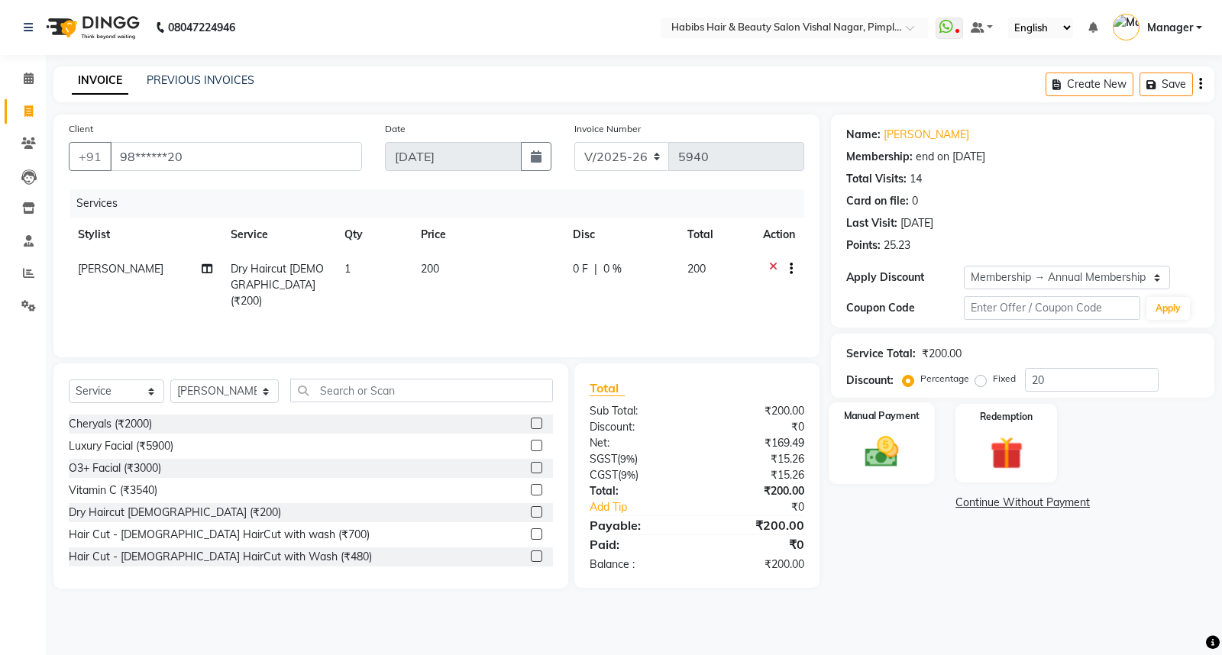
click at [882, 424] on div "Manual Payment" at bounding box center [881, 443] width 105 height 82
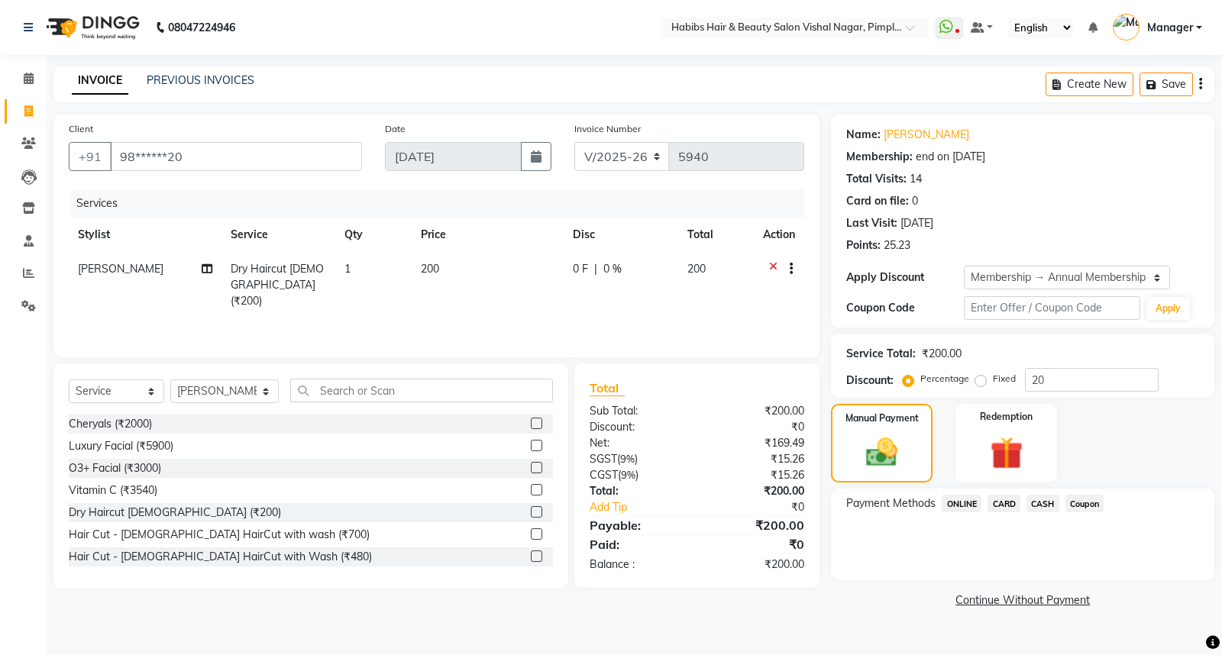
click at [965, 500] on span "ONLINE" at bounding box center [961, 504] width 40 height 18
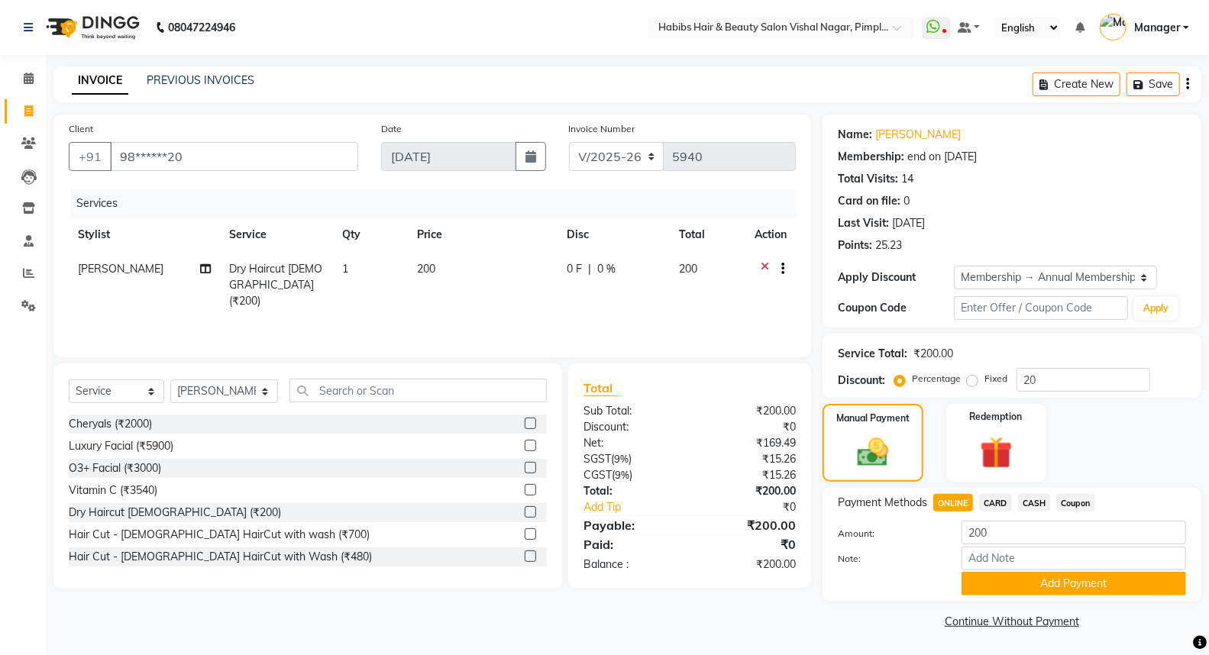
scroll to position [1, 0]
click at [1003, 583] on button "Add Payment" at bounding box center [1073, 583] width 224 height 24
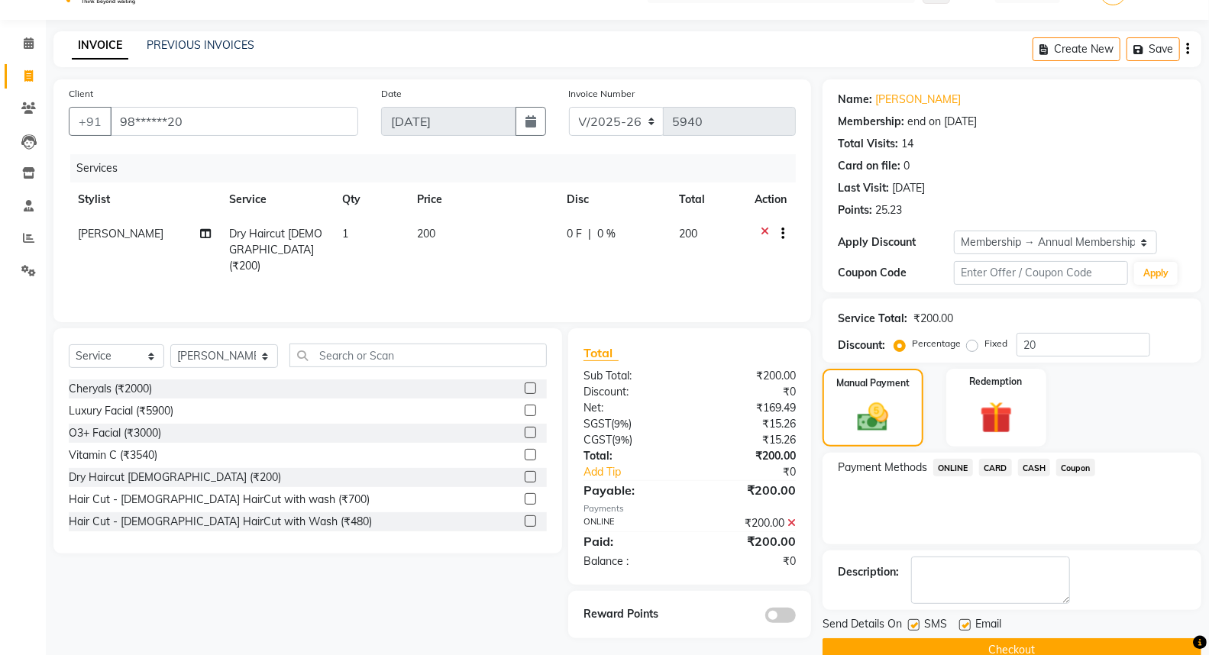
scroll to position [64, 0]
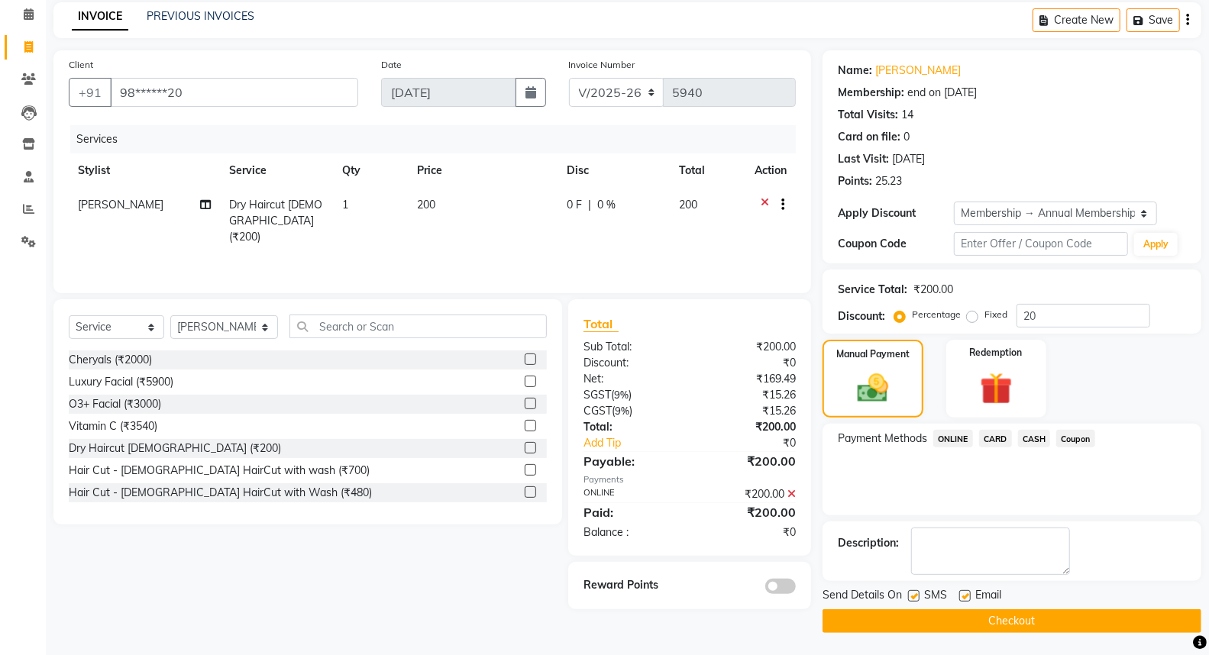
click at [775, 583] on span at bounding box center [780, 586] width 31 height 15
click at [796, 589] on input "checkbox" at bounding box center [796, 589] width 0 height 0
click at [998, 589] on button "Checkout" at bounding box center [1011, 621] width 379 height 24
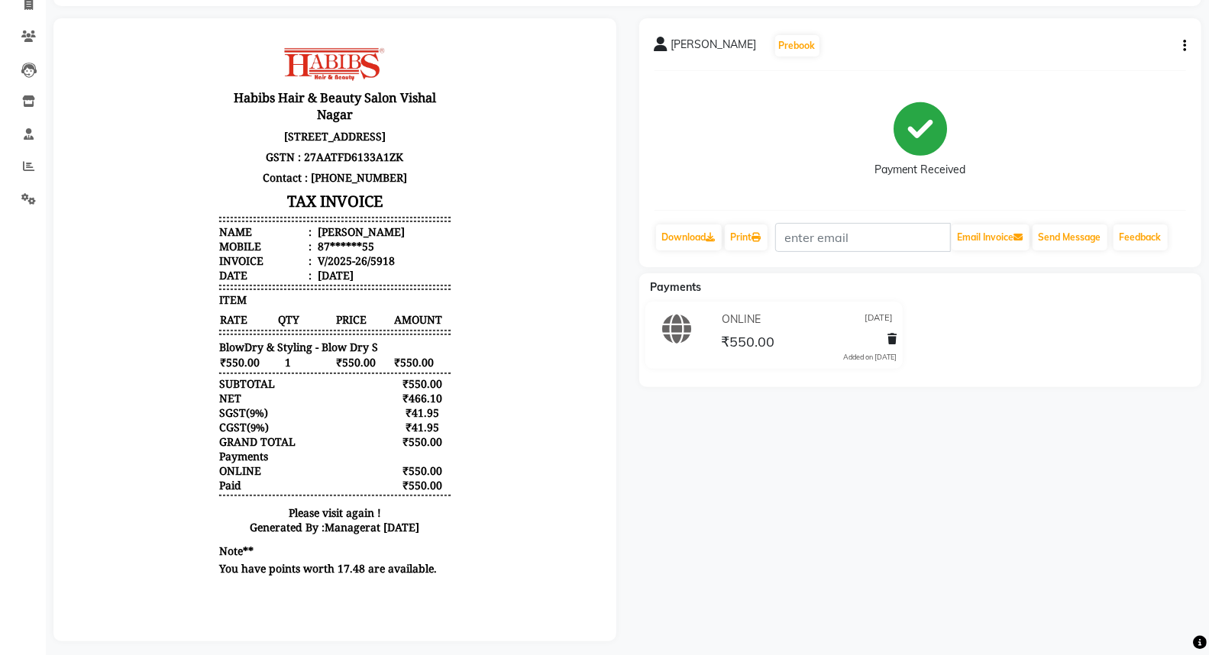
scroll to position [127, 0]
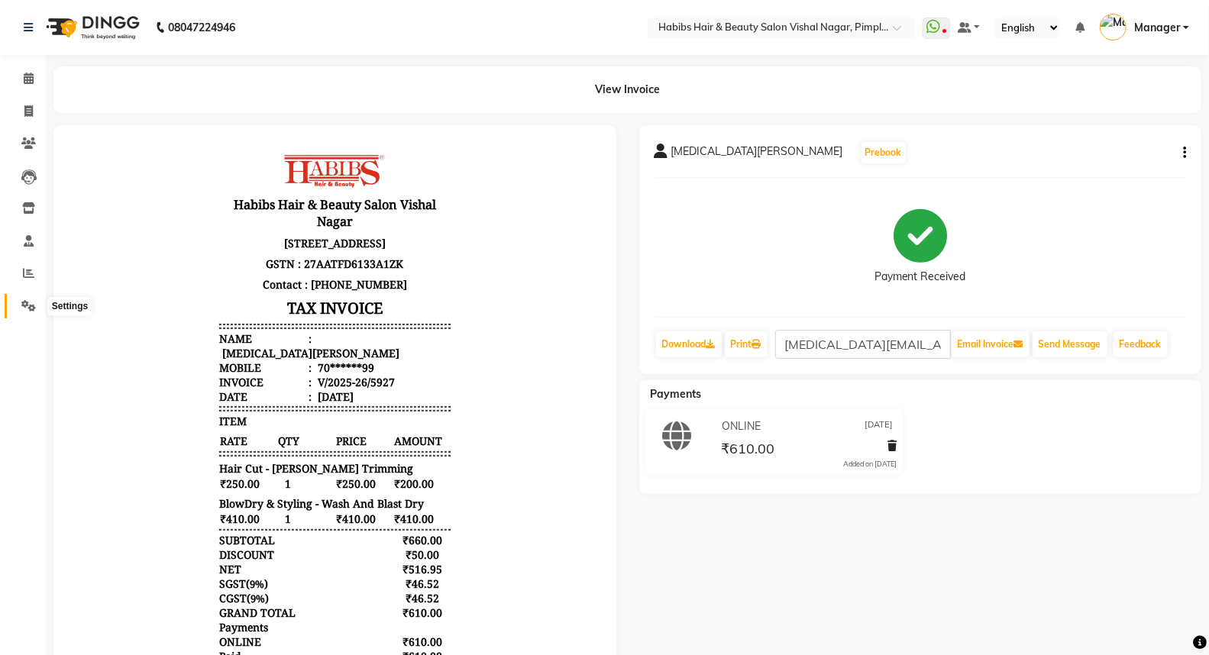
click at [24, 306] on icon at bounding box center [28, 305] width 15 height 11
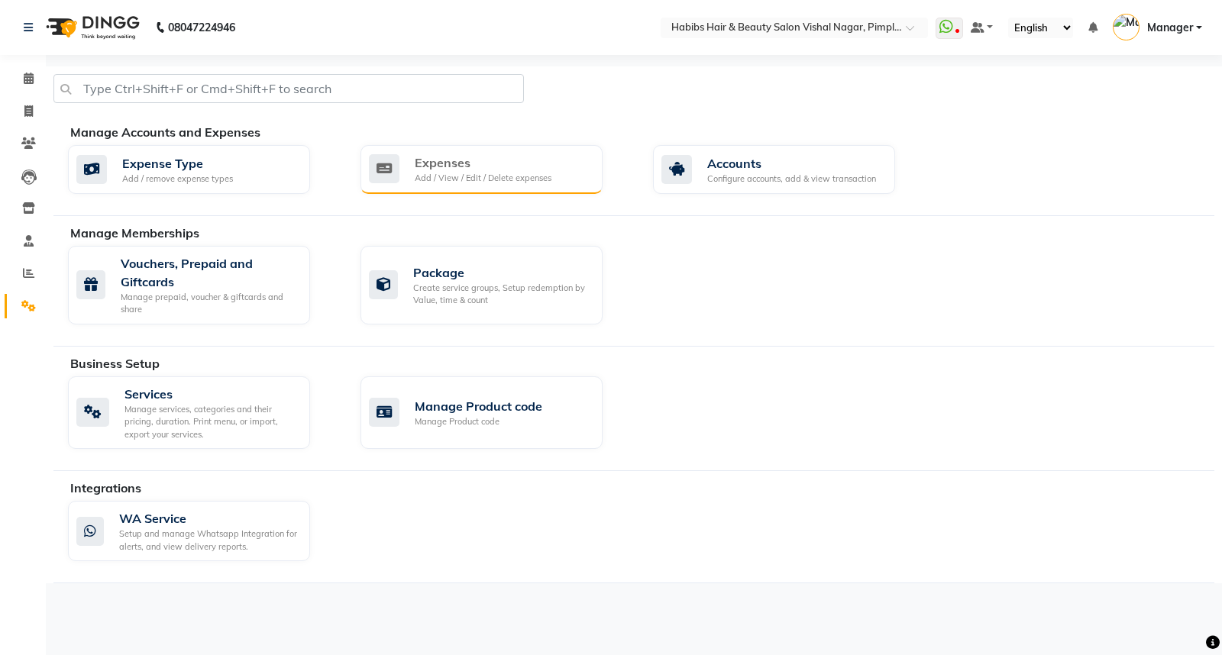
click at [492, 173] on div "Add / View / Edit / Delete expenses" at bounding box center [483, 178] width 137 height 13
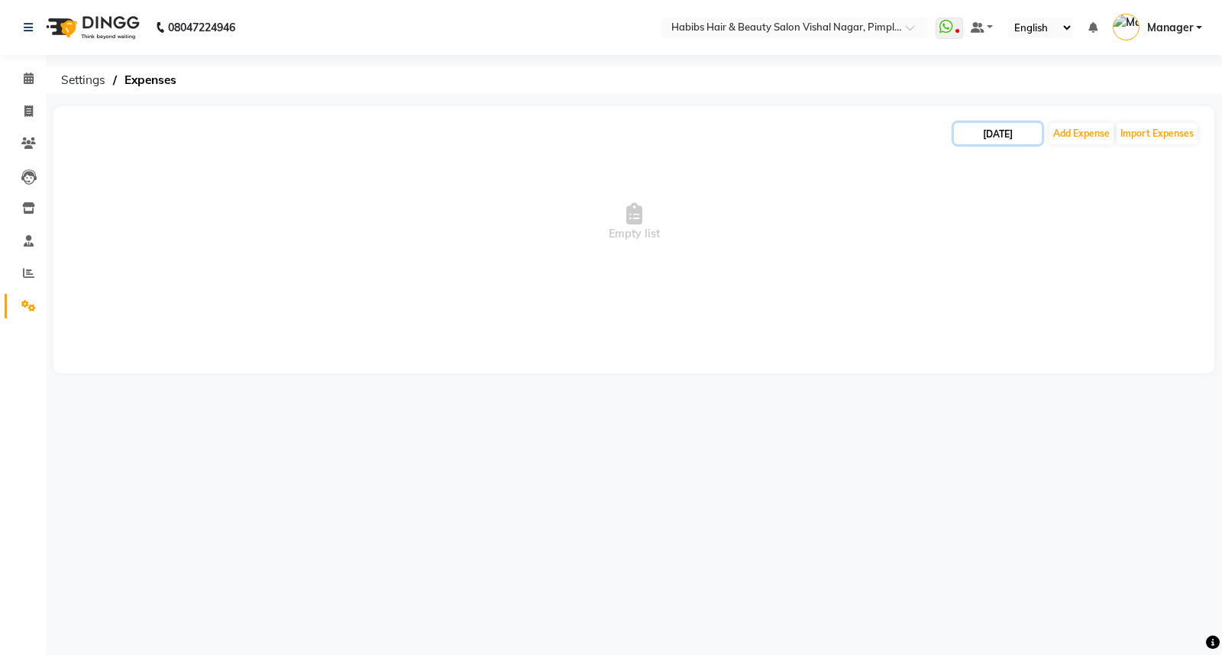
click at [977, 134] on input "[DATE]" at bounding box center [998, 133] width 88 height 21
select select "9"
select select "2025"
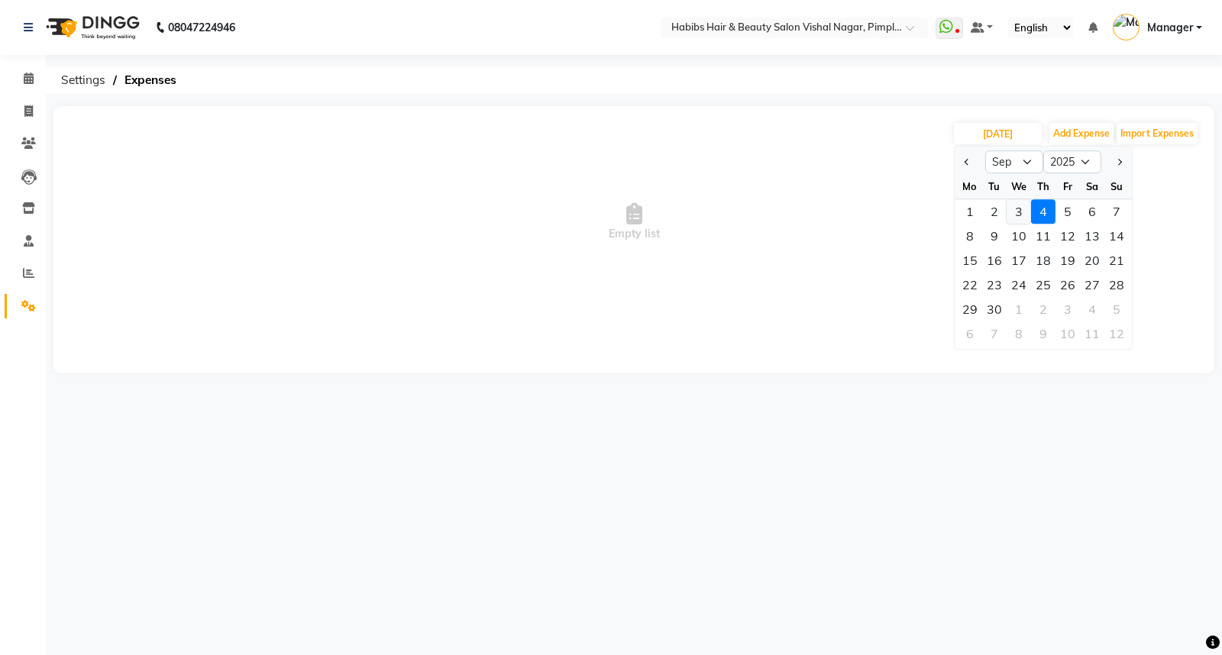
click at [1020, 221] on div "3" at bounding box center [1018, 211] width 24 height 24
type input "[DATE]"
click at [1020, 221] on span "Empty list" at bounding box center [634, 222] width 1130 height 153
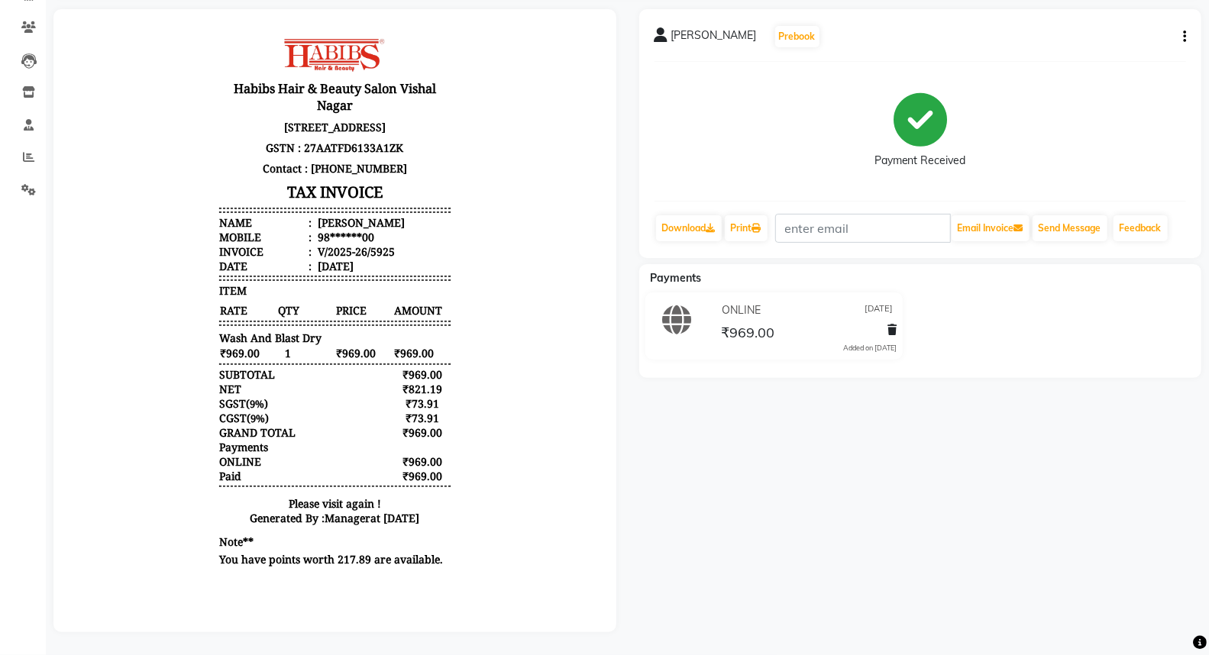
scroll to position [42, 0]
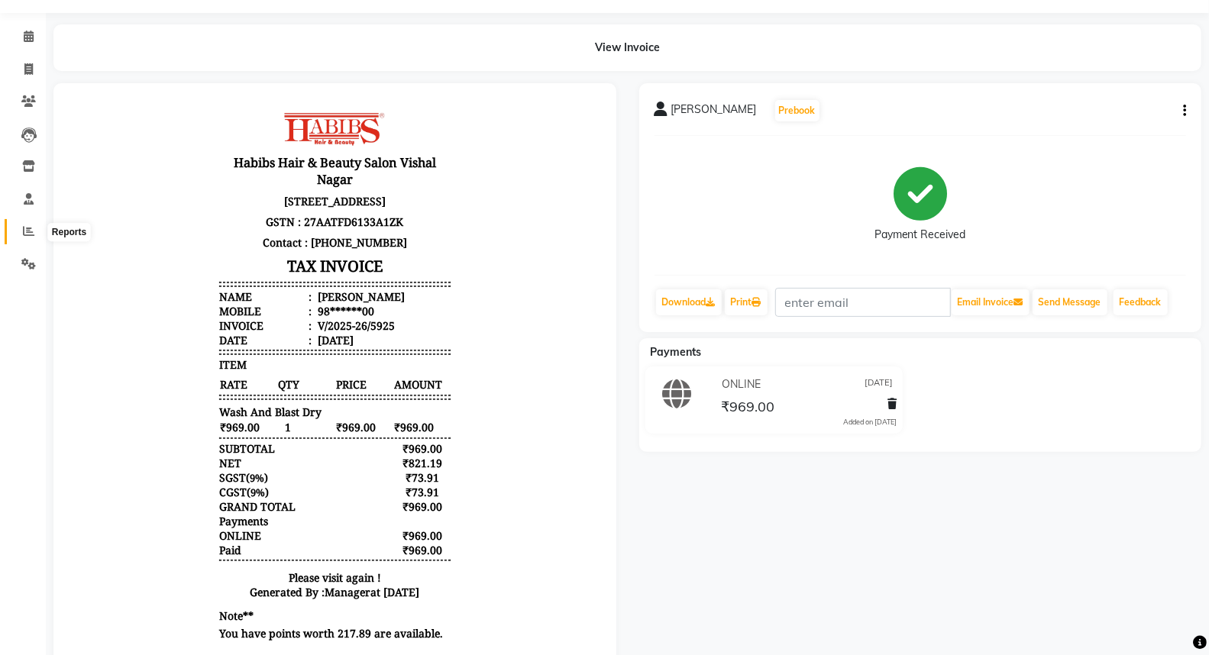
click at [31, 224] on span at bounding box center [28, 232] width 27 height 18
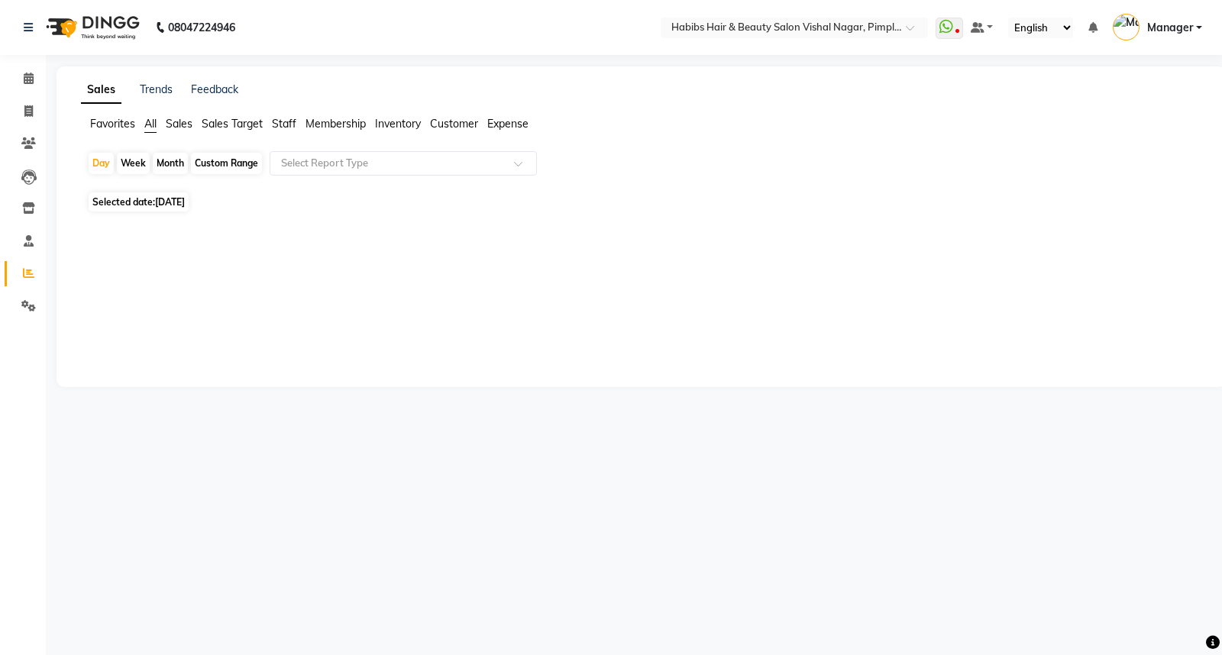
click at [185, 196] on span "[DATE]" at bounding box center [170, 201] width 30 height 11
select select "9"
select select "2025"
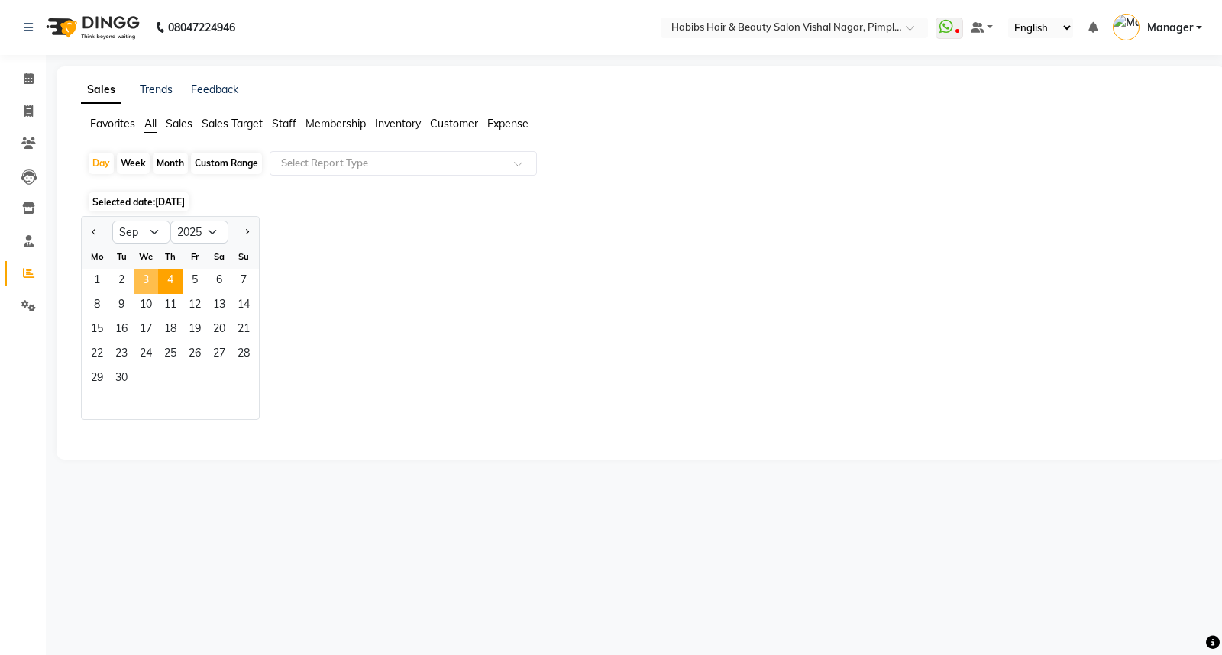
click at [150, 271] on span "3" at bounding box center [146, 282] width 24 height 24
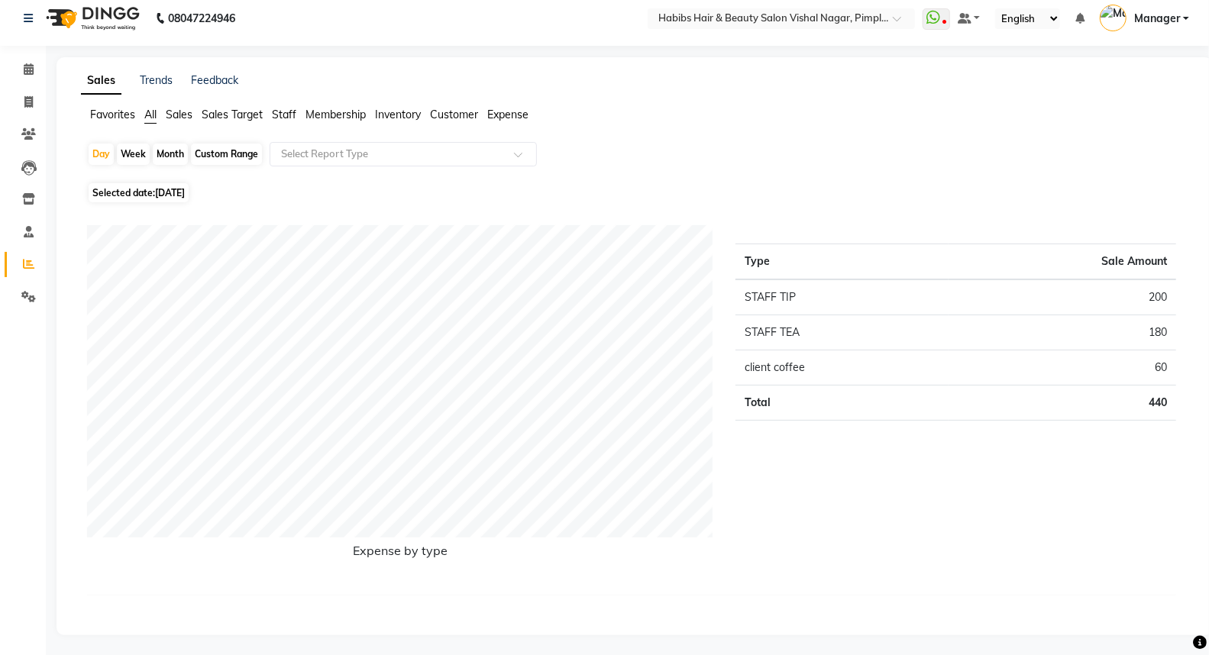
scroll to position [11, 0]
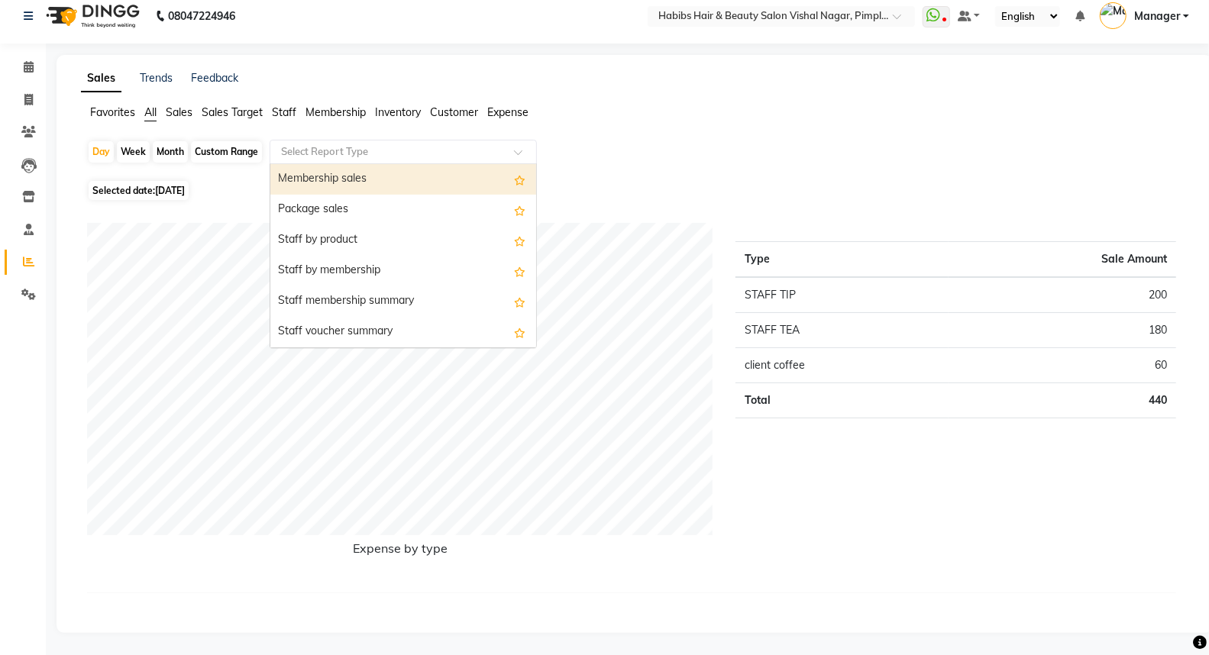
click at [337, 151] on input "text" at bounding box center [388, 151] width 220 height 15
click at [344, 177] on div "Membership sales" at bounding box center [403, 179] width 266 height 31
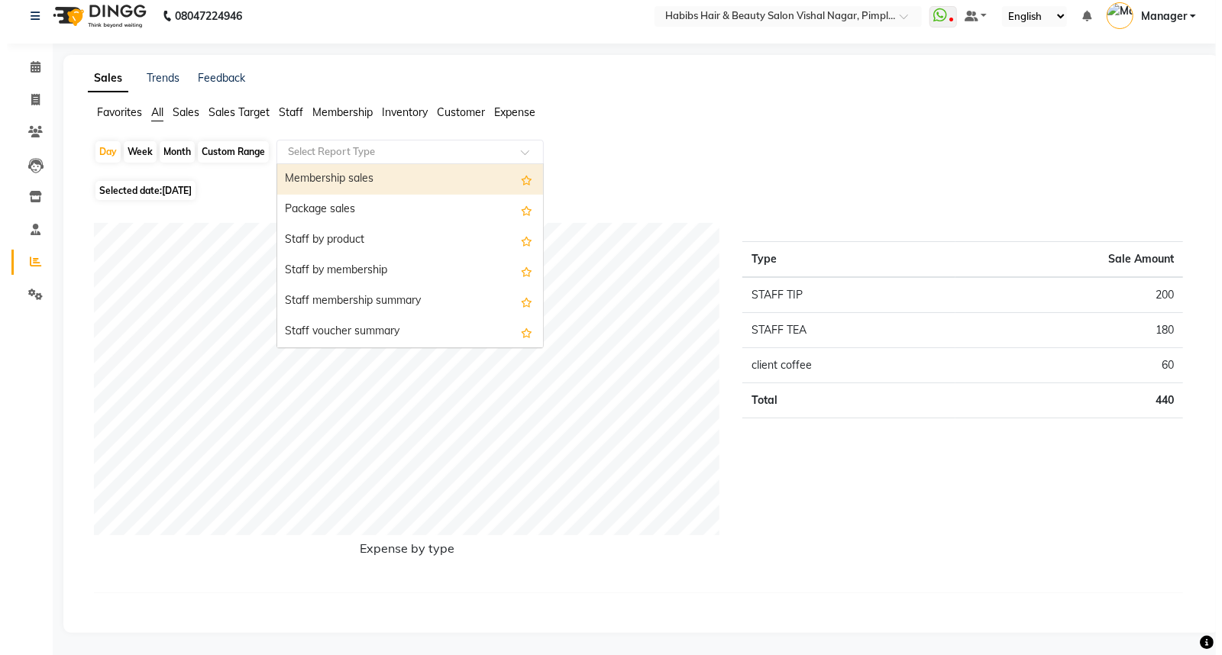
scroll to position [0, 0]
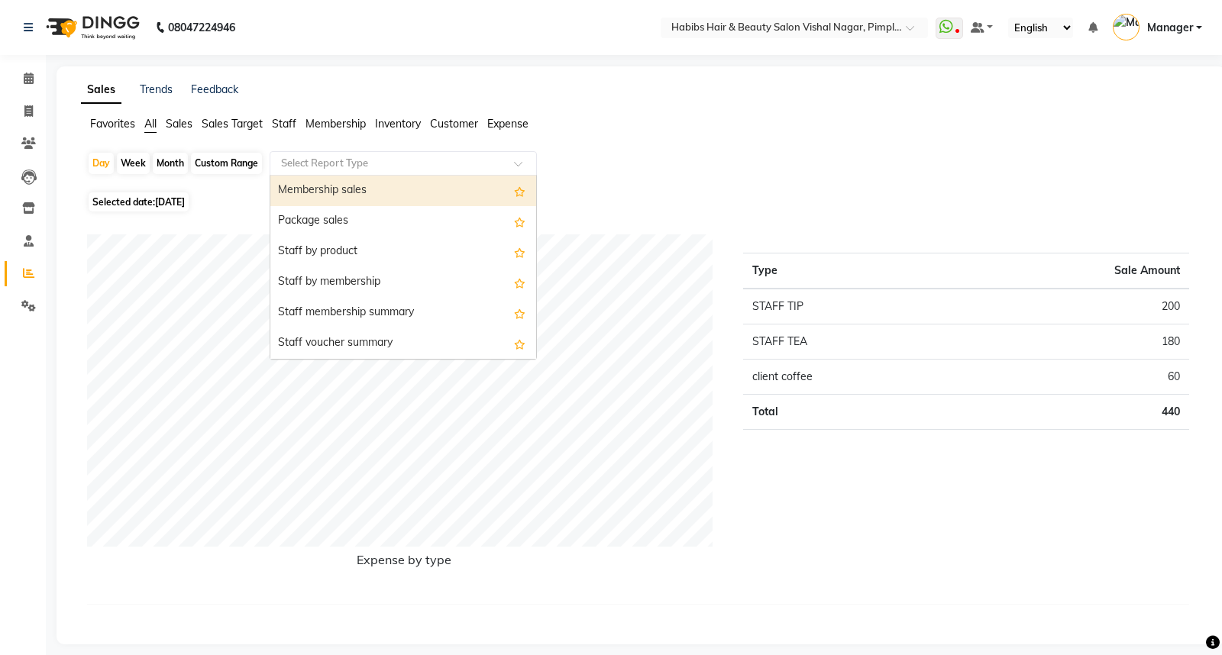
click at [344, 177] on div "Day Week Month Custom Range Select Report Type Membership sales Package sales S…" at bounding box center [641, 169] width 1108 height 37
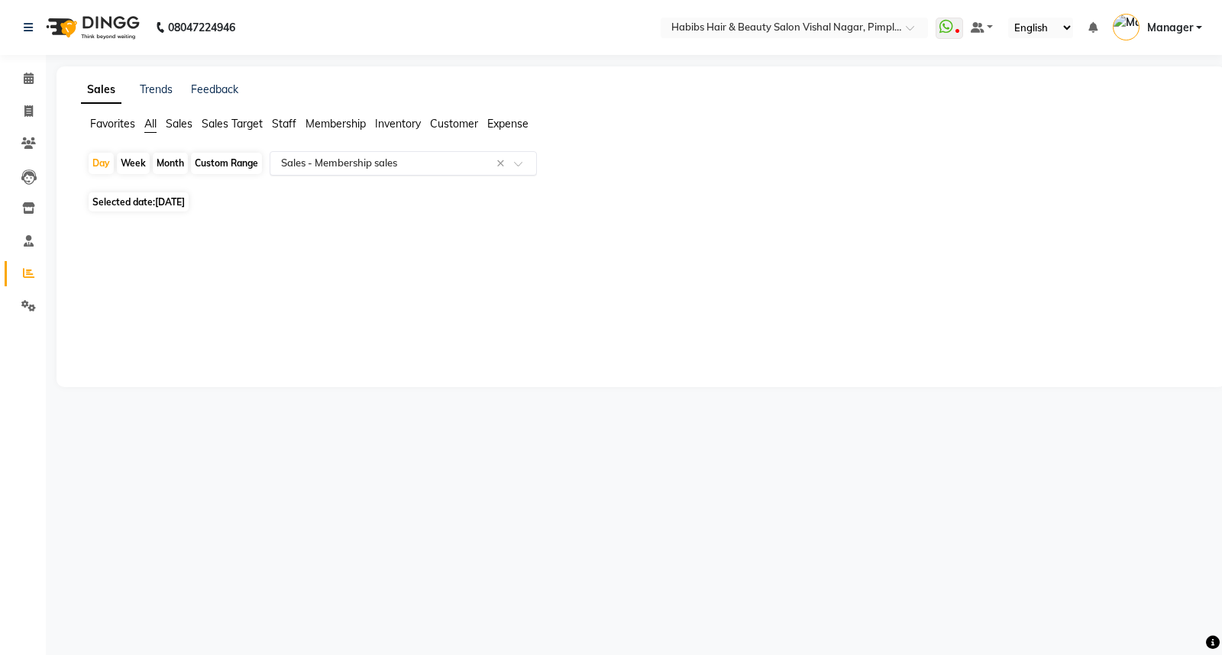
click at [373, 158] on input "text" at bounding box center [388, 163] width 220 height 15
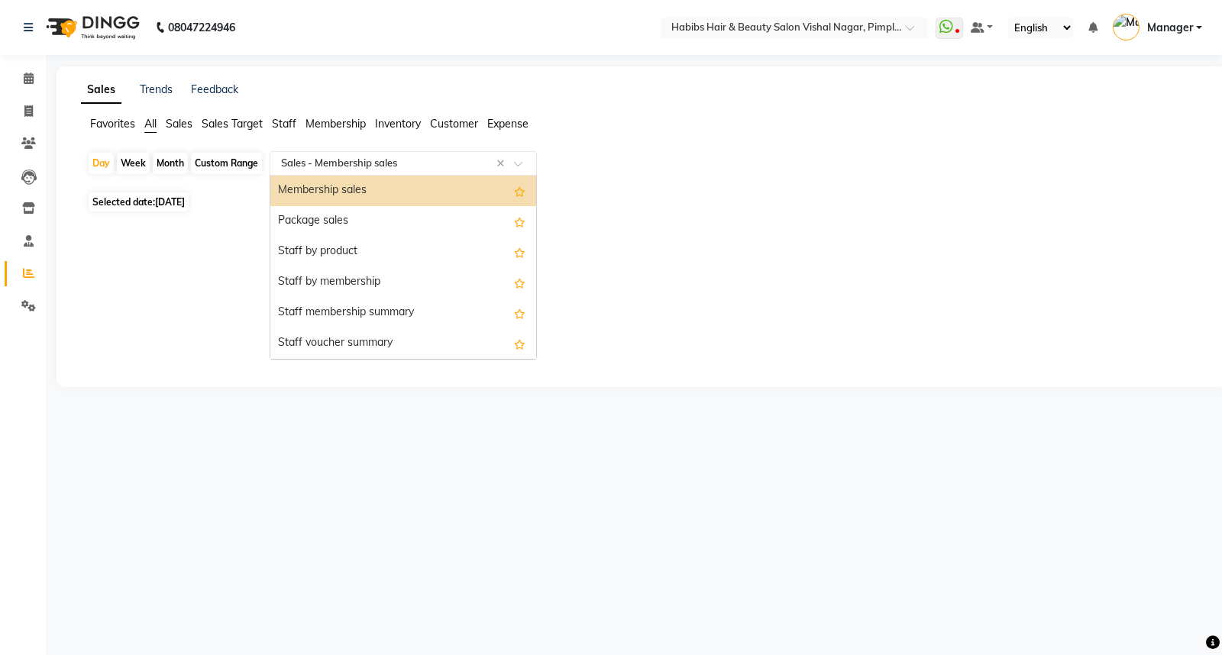
click at [373, 158] on input "text" at bounding box center [388, 163] width 220 height 15
click at [363, 244] on div "Staff by product" at bounding box center [403, 252] width 266 height 31
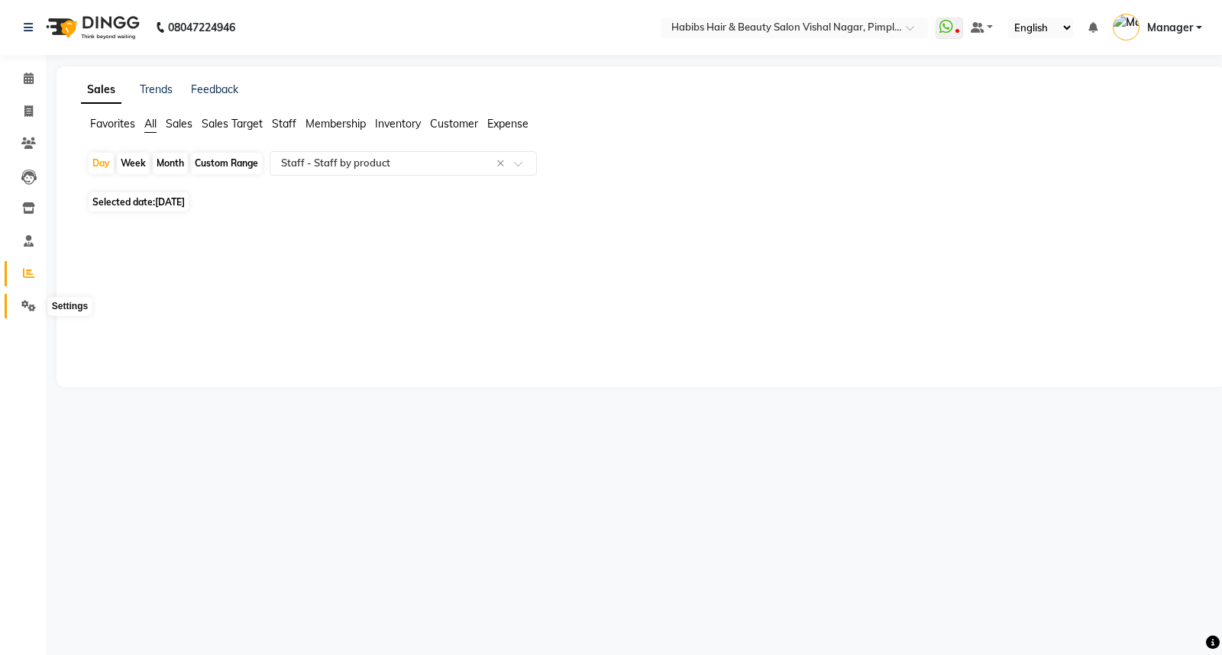
click at [31, 315] on span at bounding box center [28, 307] width 27 height 18
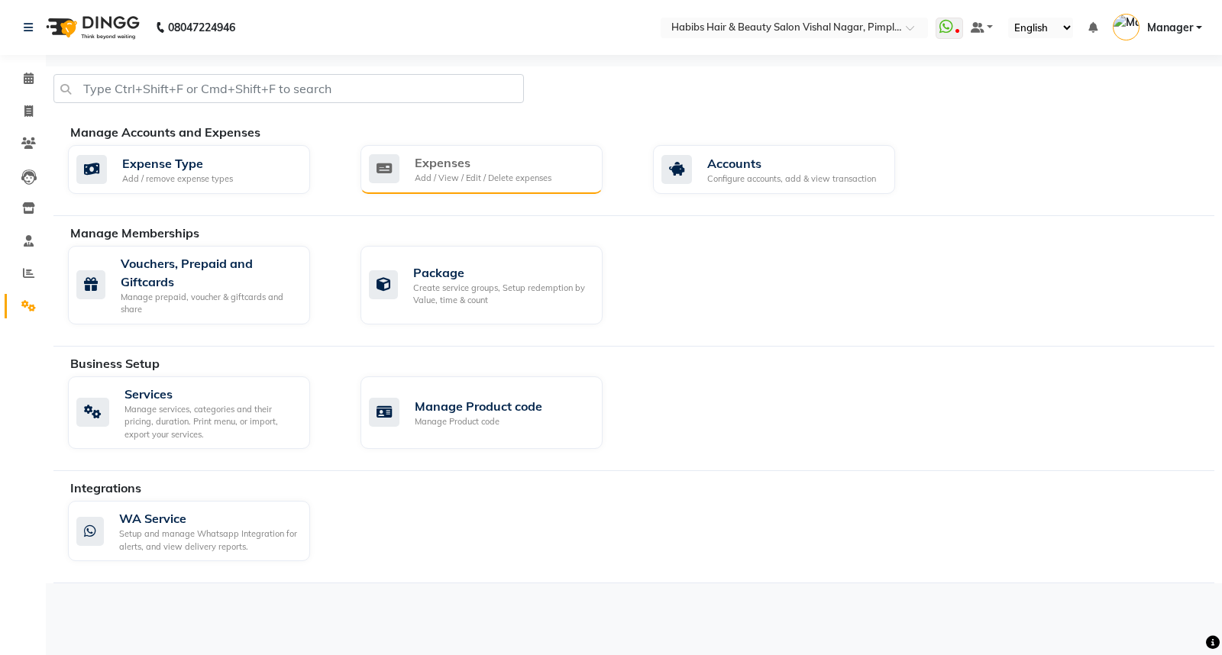
click at [476, 166] on div "Expenses" at bounding box center [483, 162] width 137 height 18
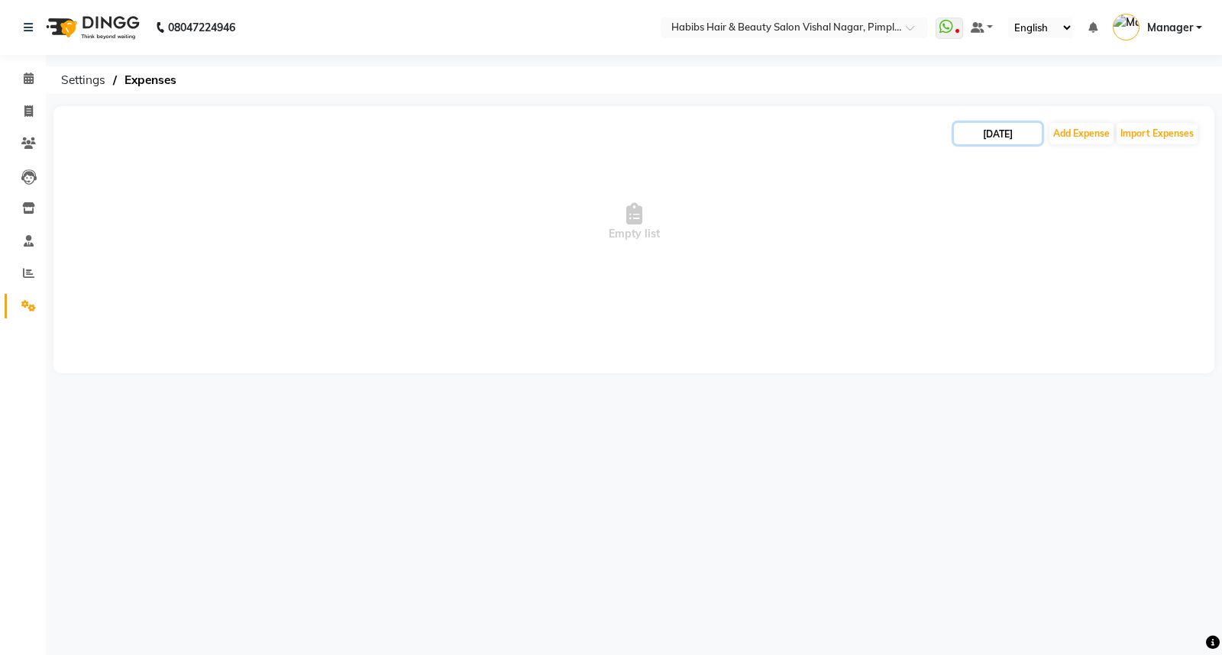
drag, startPoint x: 1022, startPoint y: 128, endPoint x: 1012, endPoint y: 136, distance: 13.0
click at [1022, 128] on input "[DATE]" at bounding box center [998, 133] width 88 height 21
select select "9"
select select "2025"
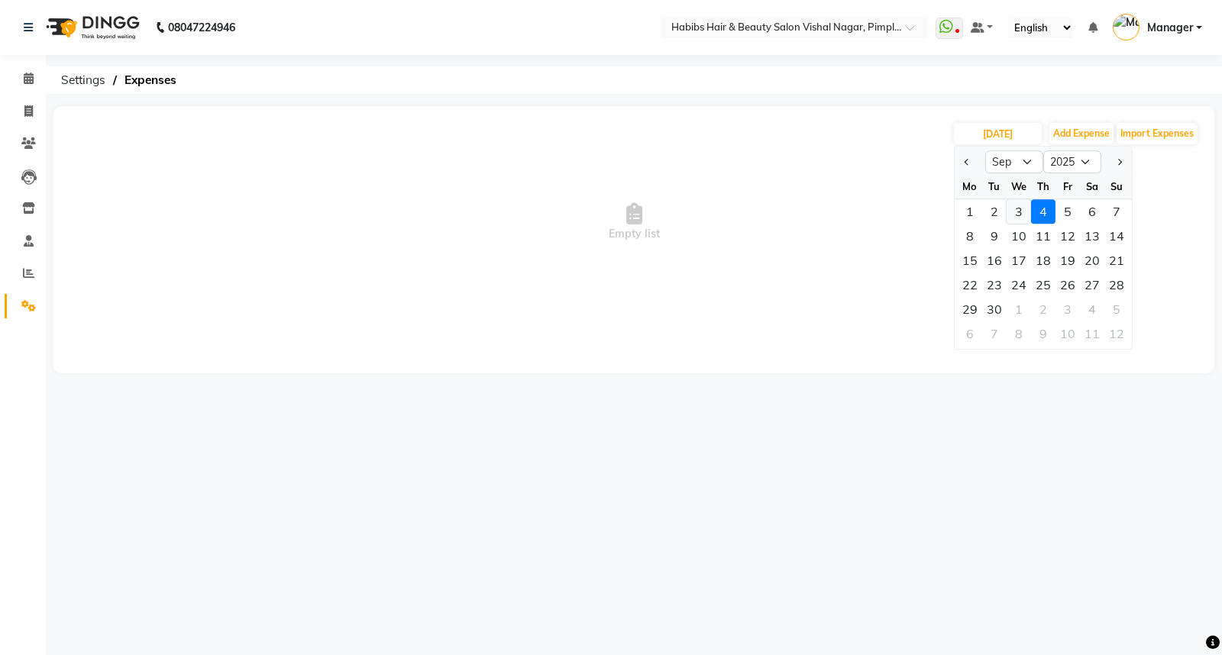
click at [1024, 215] on div "3" at bounding box center [1018, 211] width 24 height 24
type input "03-09-2025"
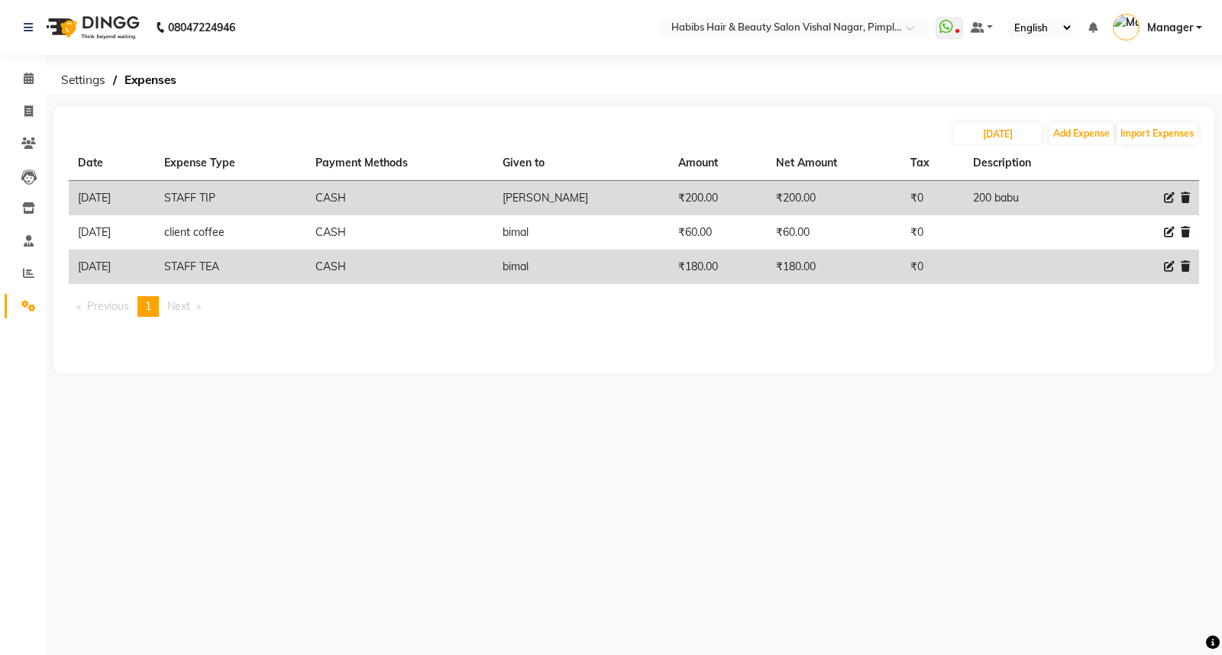
click at [1031, 292] on div "Date Expense Type Payment Methods Given to Amount Net Amount Tax Description 03…" at bounding box center [634, 237] width 1130 height 183
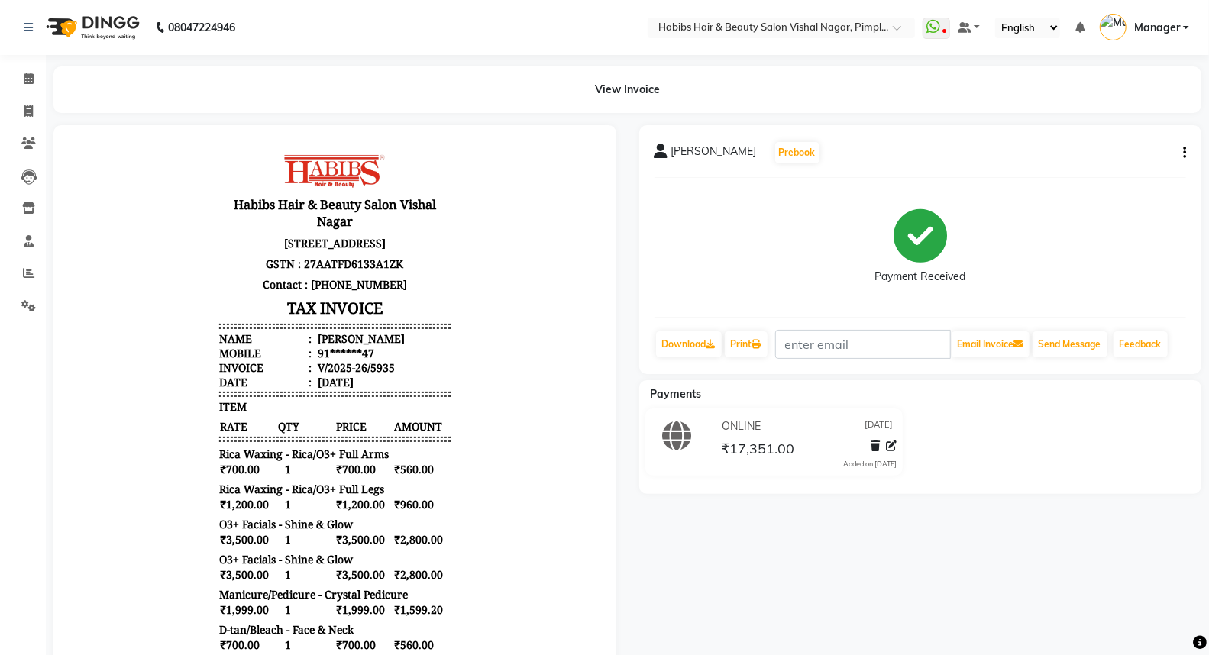
scroll to position [339, 0]
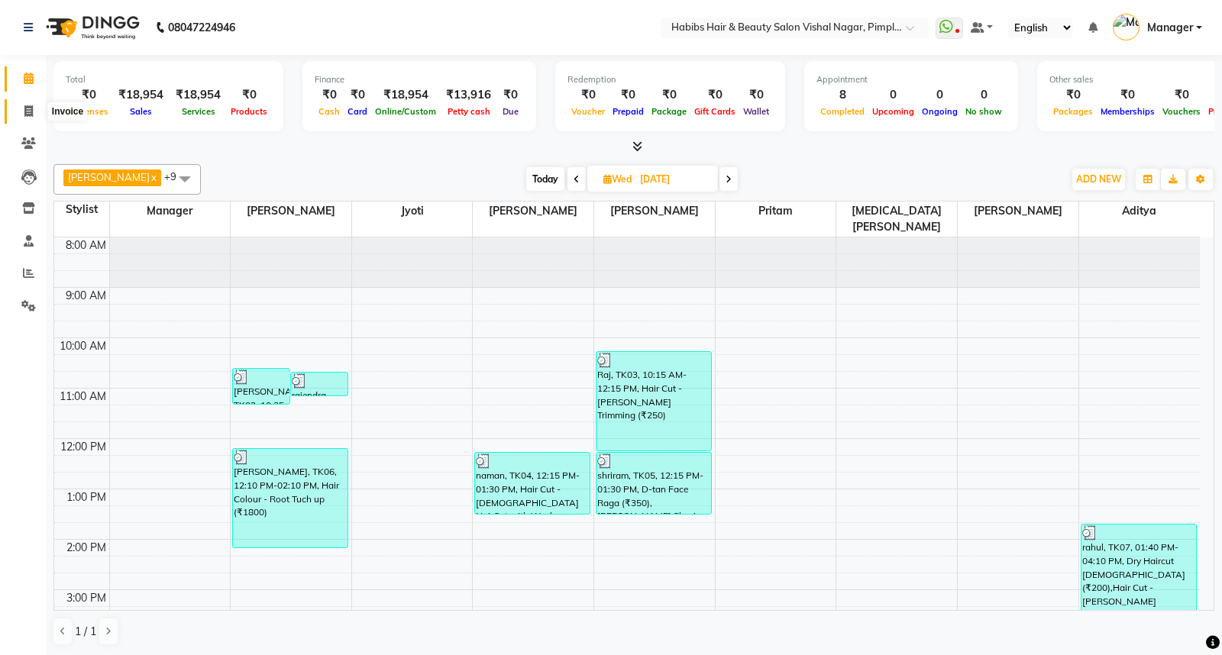
click at [28, 112] on icon at bounding box center [28, 110] width 8 height 11
select select "service"
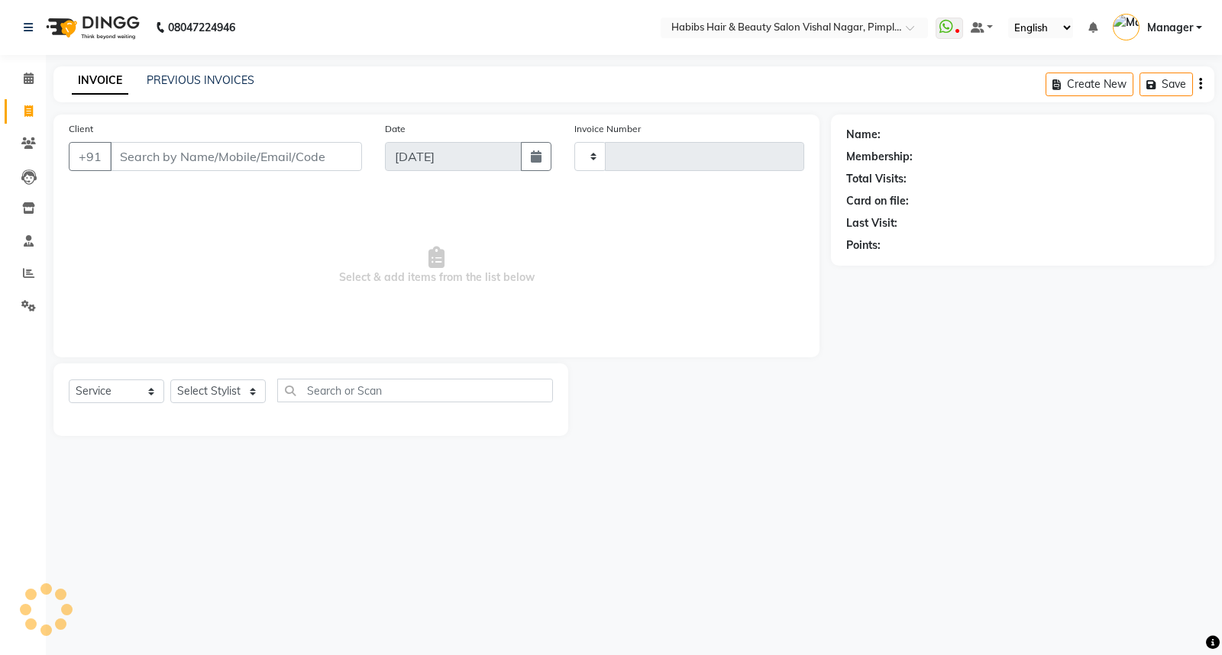
type input "5941"
select select "5725"
click at [27, 208] on icon at bounding box center [28, 207] width 13 height 11
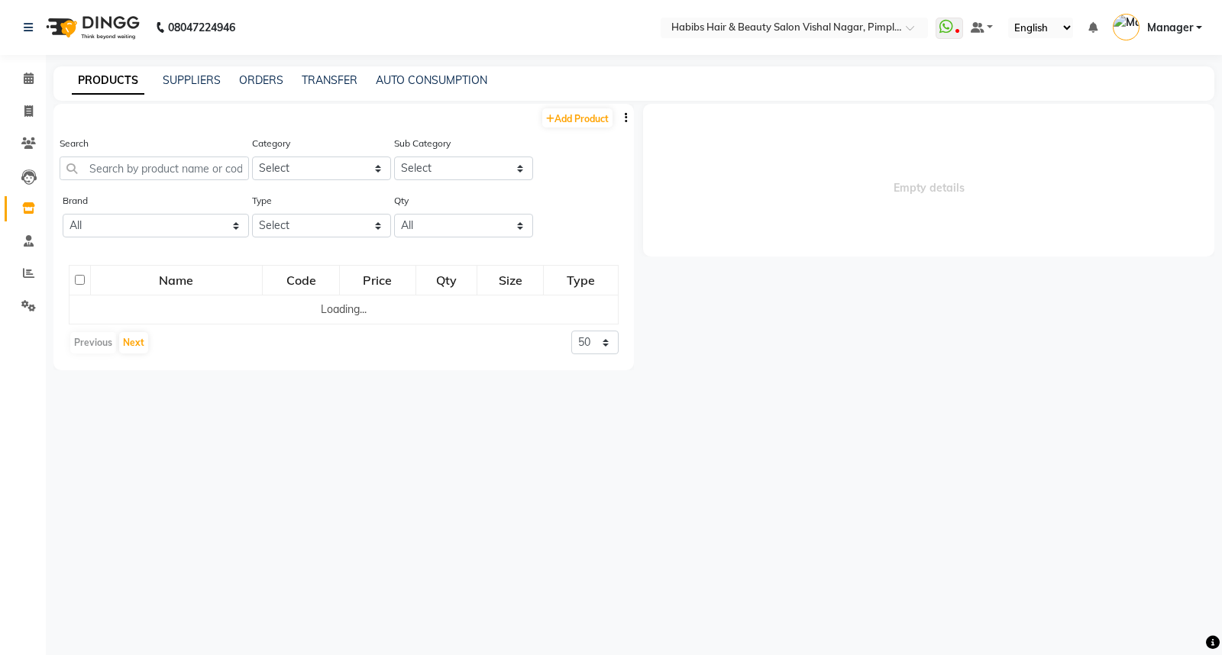
select select
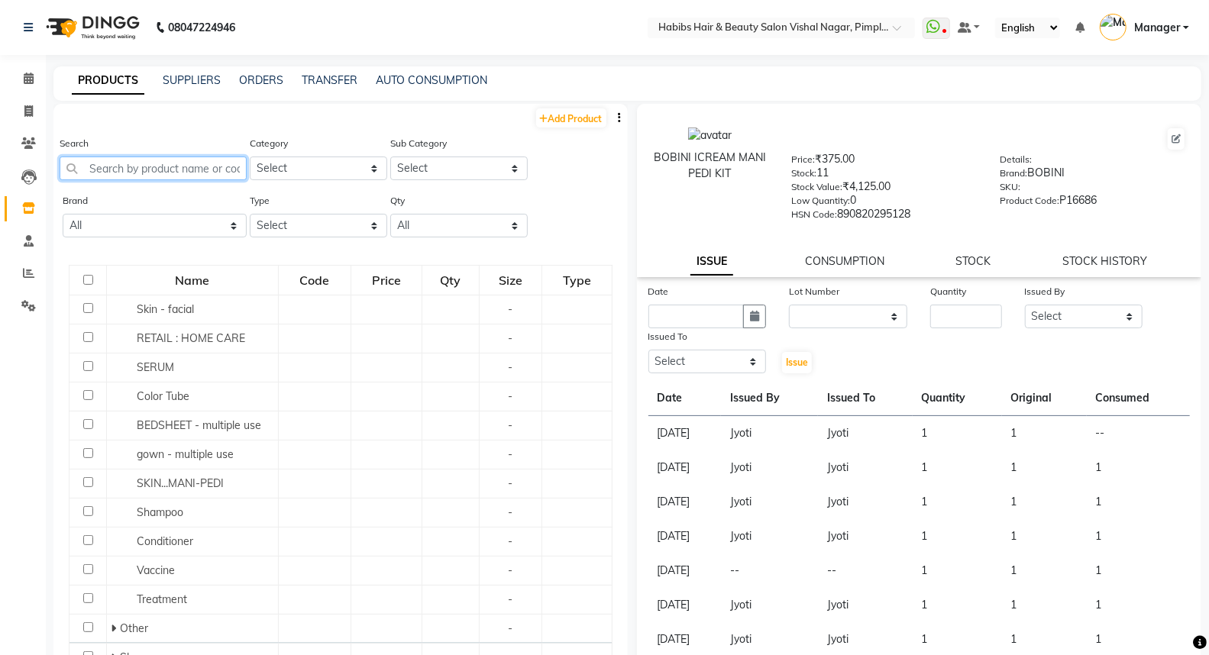
click at [178, 176] on input "text" at bounding box center [153, 169] width 187 height 24
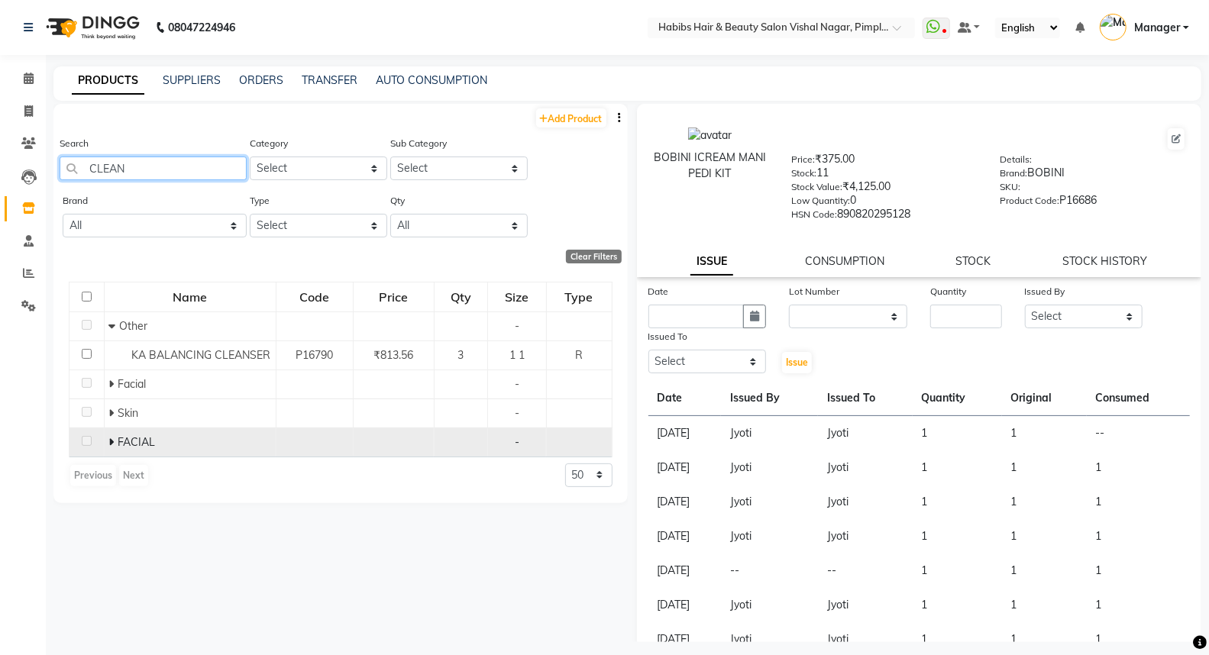
type input "CLEAN"
click at [108, 439] on icon at bounding box center [110, 442] width 5 height 11
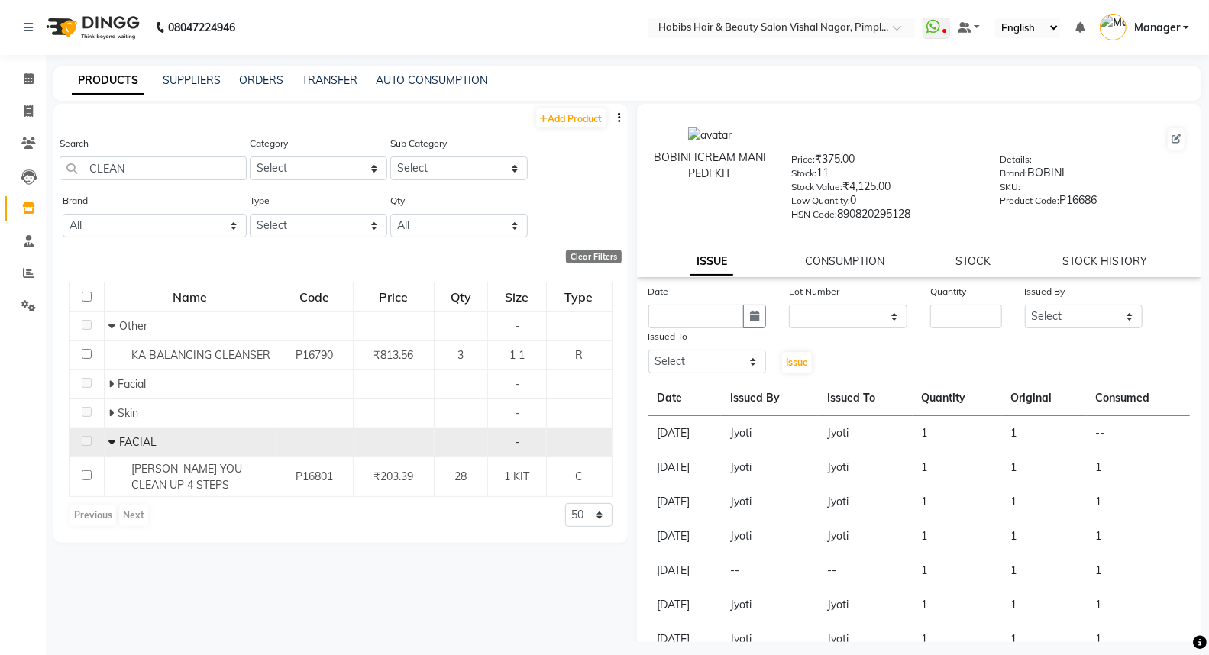
scroll to position [9, 0]
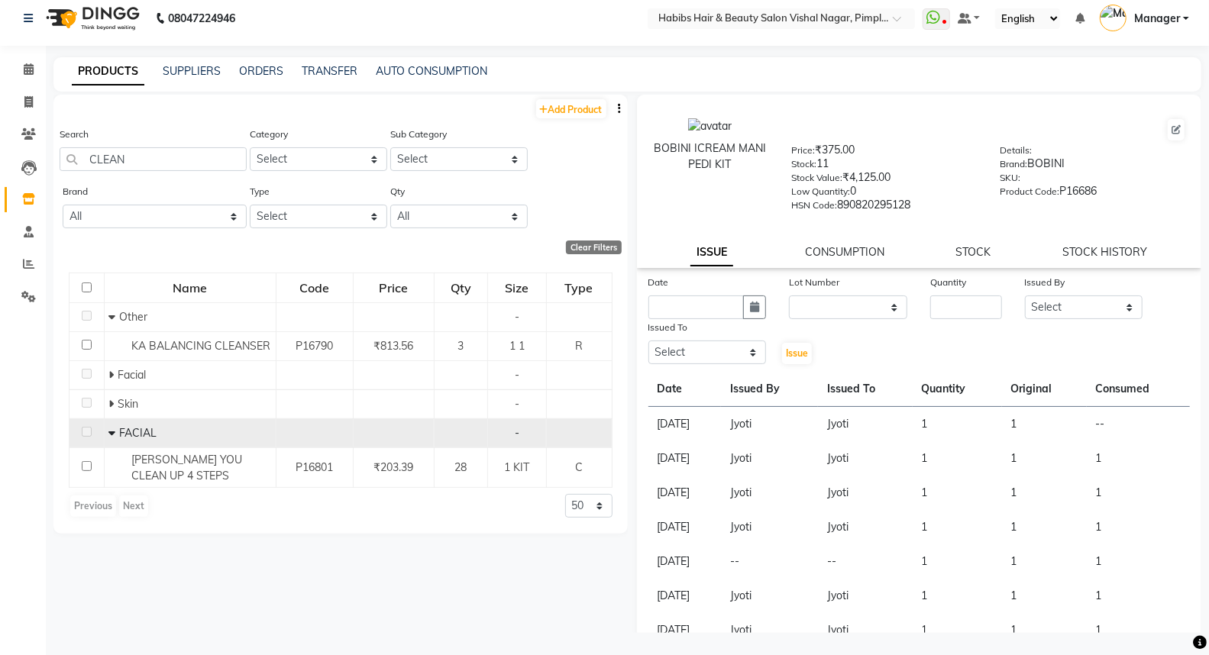
click at [94, 2] on img at bounding box center [91, 18] width 105 height 43
click at [94, 6] on img at bounding box center [91, 18] width 105 height 43
click at [94, 9] on img at bounding box center [91, 18] width 105 height 43
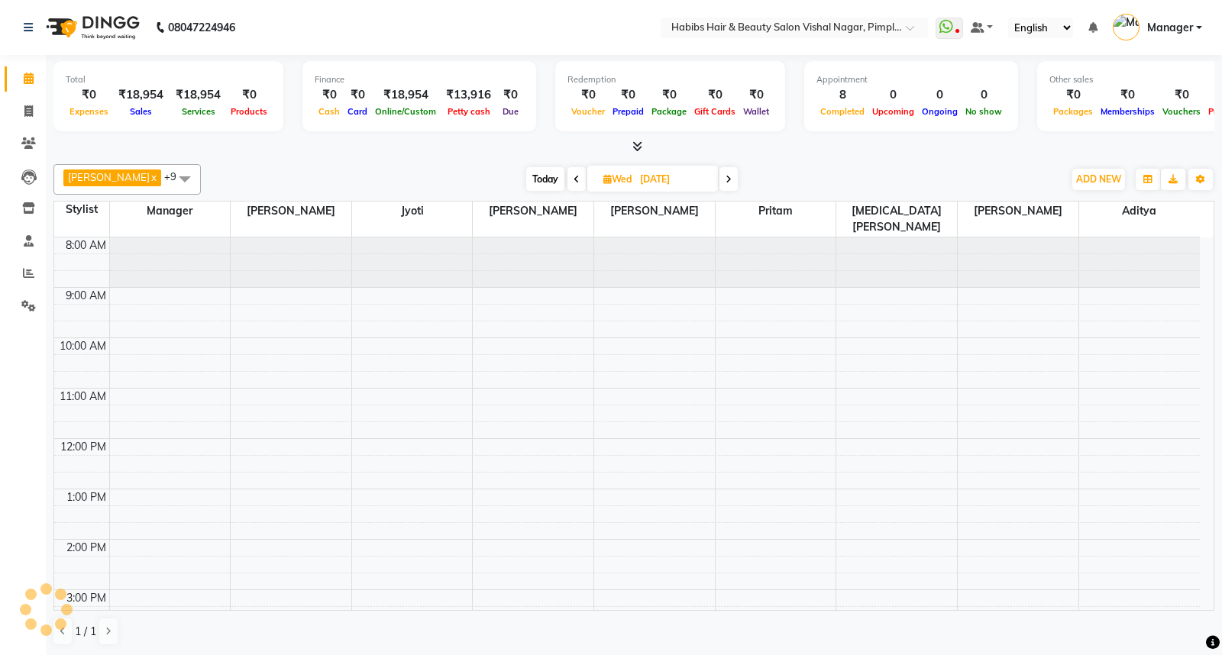
click at [94, 10] on img at bounding box center [91, 27] width 105 height 43
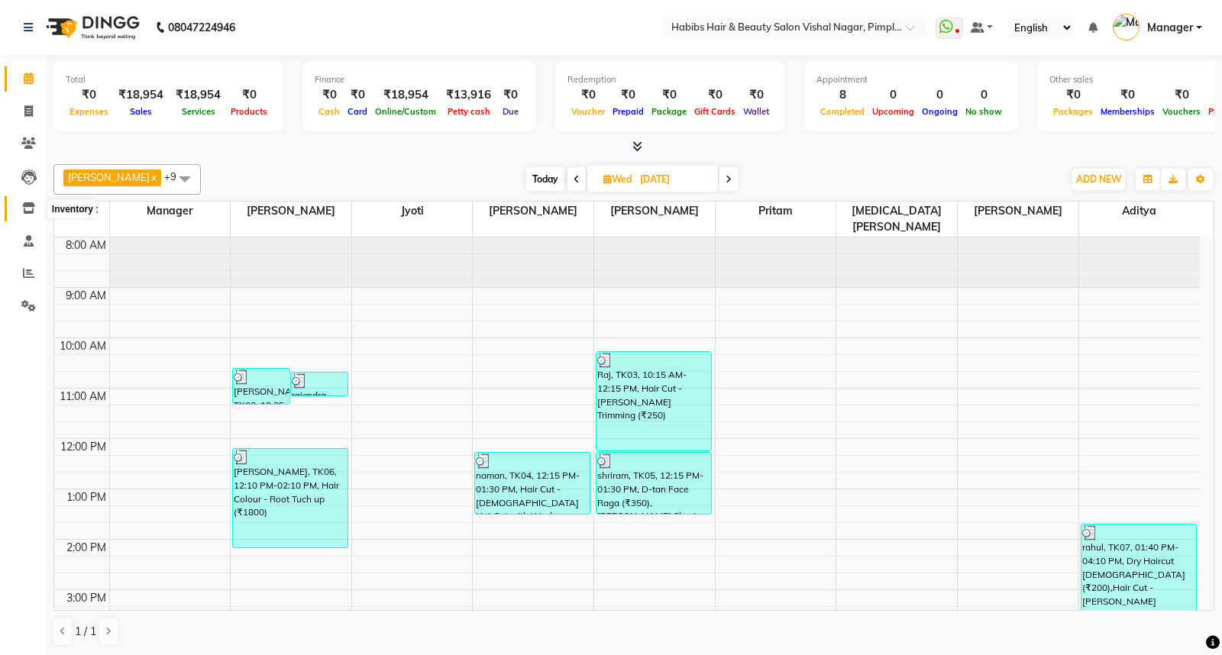
click at [26, 208] on icon at bounding box center [28, 207] width 13 height 11
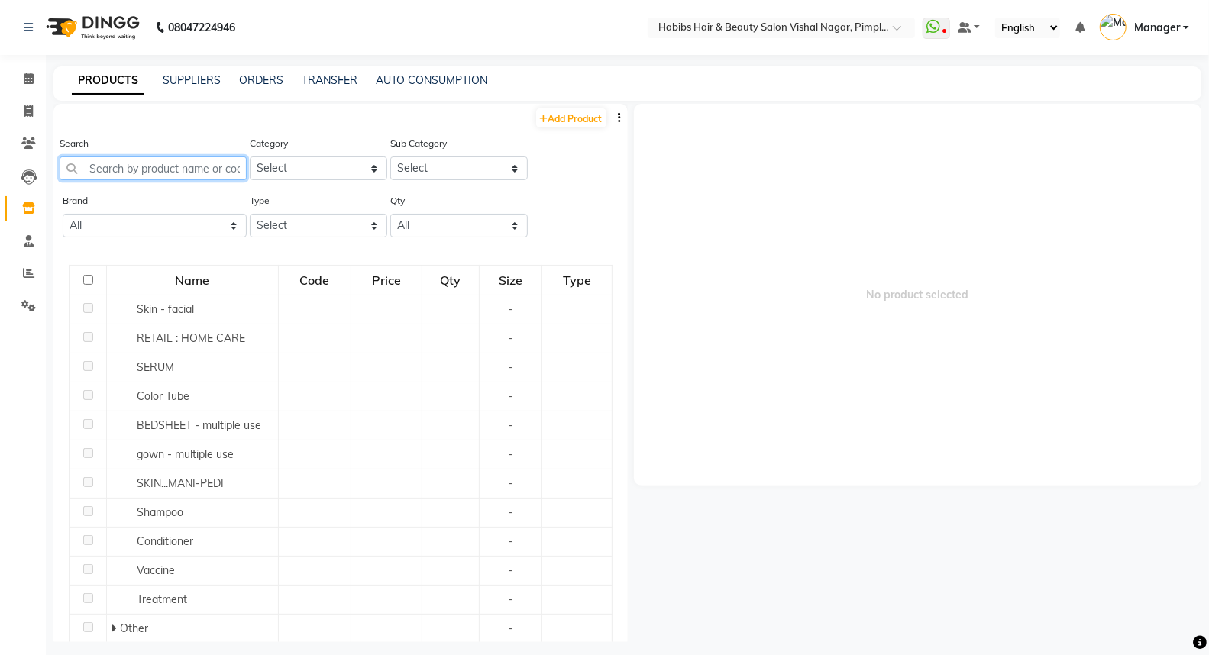
click at [168, 173] on input "text" at bounding box center [153, 169] width 187 height 24
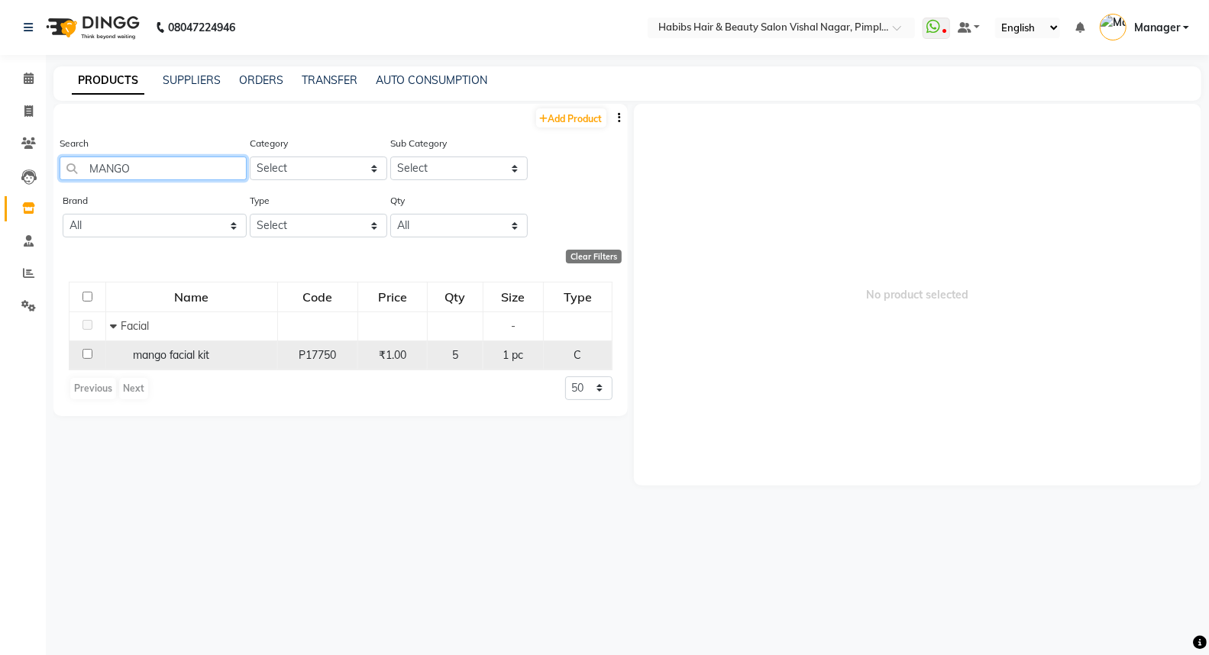
type input "MANGO"
click at [87, 354] on input "checkbox" at bounding box center [87, 354] width 10 height 10
checkbox input "true"
select select
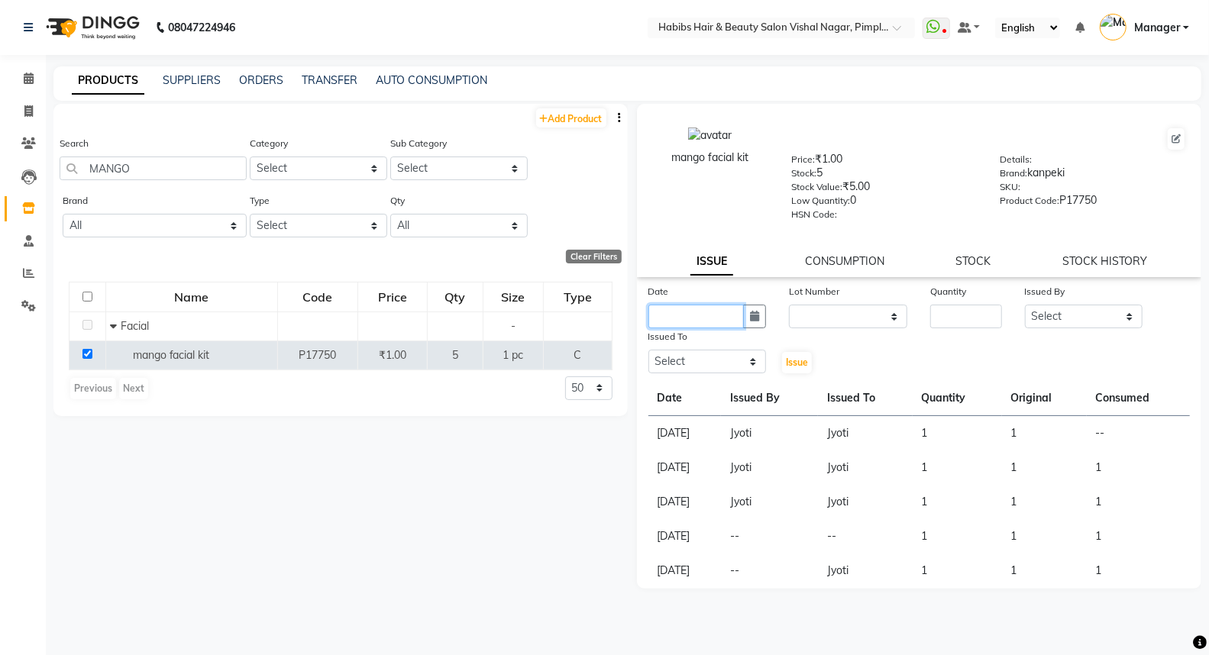
click at [716, 323] on input "text" at bounding box center [696, 317] width 96 height 24
select select "9"
select select "2025"
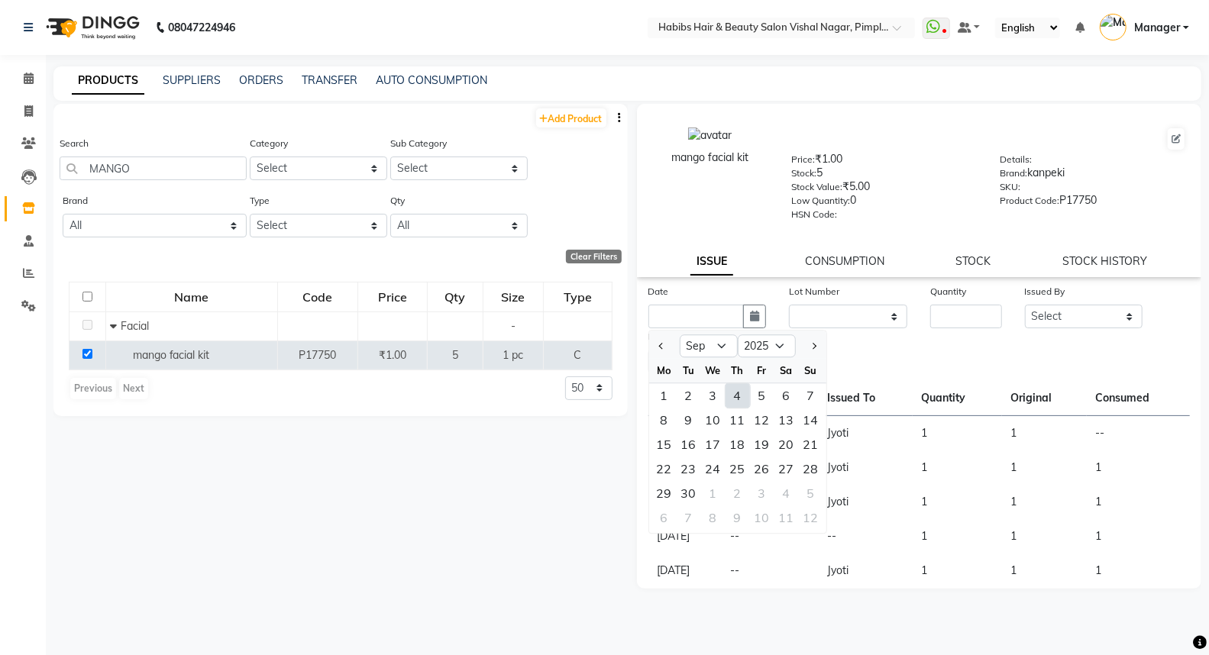
click at [738, 389] on div "4" at bounding box center [737, 395] width 24 height 24
type input "[DATE]"
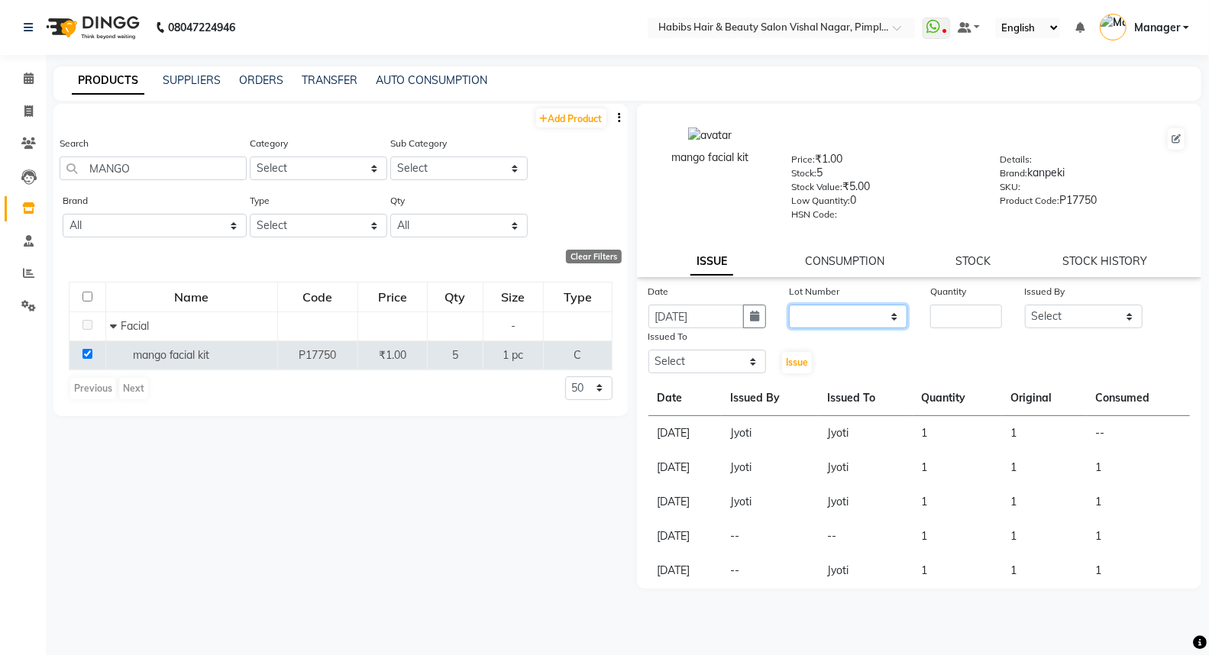
drag, startPoint x: 854, startPoint y: 322, endPoint x: 858, endPoint y: 331, distance: 9.6
click at [858, 331] on div "Date 04-09-2025 Lot Number None Quantity Issued By Select Aditya Dhiraj Gajare …" at bounding box center [919, 329] width 565 height 92
select select "0: null"
click at [789, 305] on select "None" at bounding box center [848, 317] width 118 height 24
click at [970, 318] on input "number" at bounding box center [965, 317] width 71 height 24
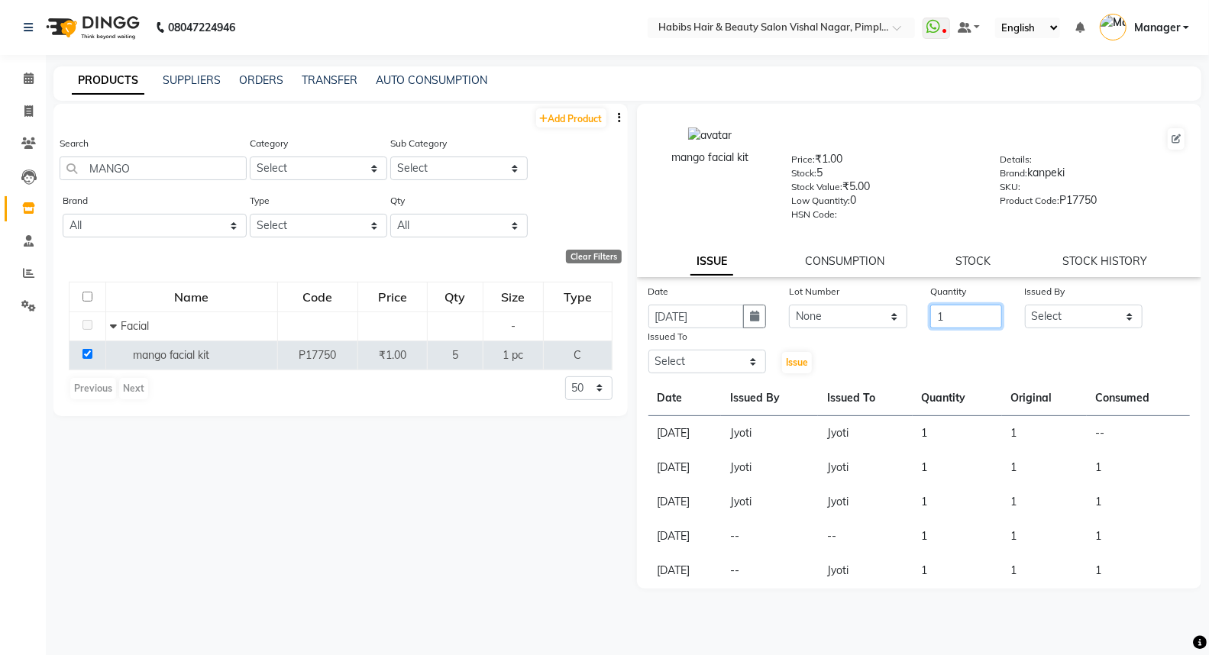
type input "1"
click at [1081, 306] on select "Select [PERSON_NAME] Manager [PERSON_NAME] [PERSON_NAME] [MEDICAL_DATA][PERSON_…" at bounding box center [1084, 317] width 118 height 24
click at [720, 355] on select "Select [PERSON_NAME] Manager [PERSON_NAME] [PERSON_NAME] [MEDICAL_DATA][PERSON_…" at bounding box center [707, 362] width 118 height 24
select select "39766"
click at [648, 350] on select "Select [PERSON_NAME] Manager [PERSON_NAME] [PERSON_NAME] [MEDICAL_DATA][PERSON_…" at bounding box center [707, 362] width 118 height 24
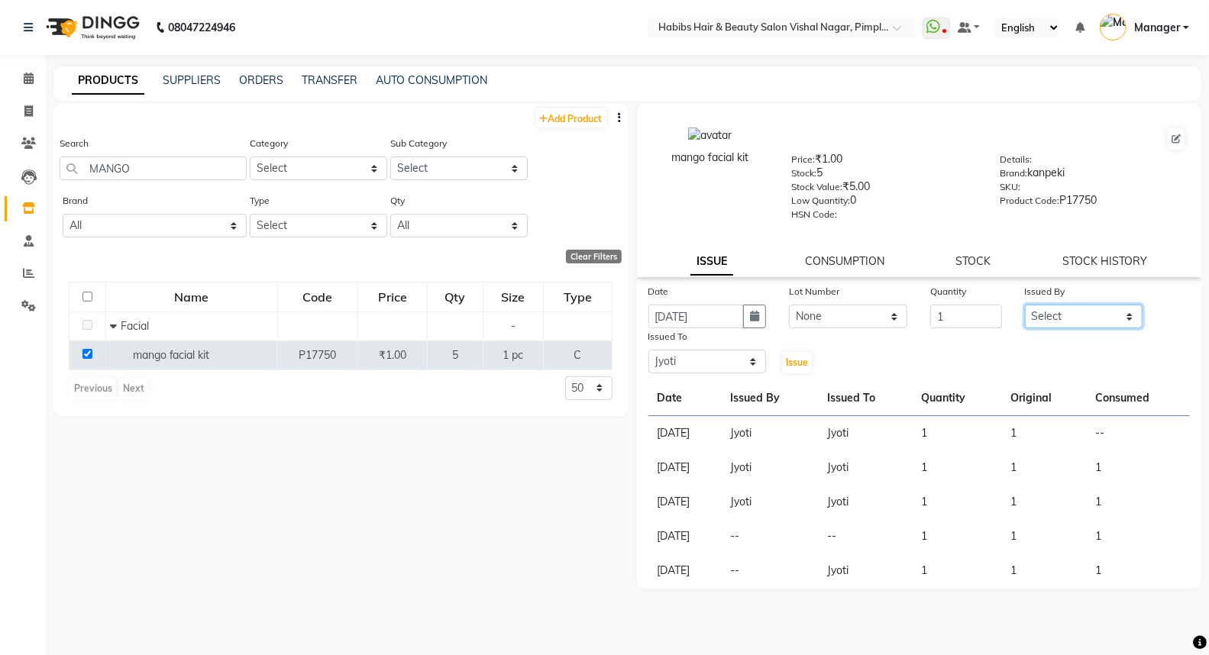
drag, startPoint x: 1082, startPoint y: 307, endPoint x: 1086, endPoint y: 314, distance: 8.3
click at [1084, 307] on select "Select [PERSON_NAME] Manager [PERSON_NAME] [PERSON_NAME] [MEDICAL_DATA][PERSON_…" at bounding box center [1084, 317] width 118 height 24
select select "39766"
click at [1025, 305] on select "Select [PERSON_NAME] Manager [PERSON_NAME] [PERSON_NAME] [MEDICAL_DATA][PERSON_…" at bounding box center [1084, 317] width 118 height 24
click at [89, 348] on td at bounding box center [87, 355] width 37 height 29
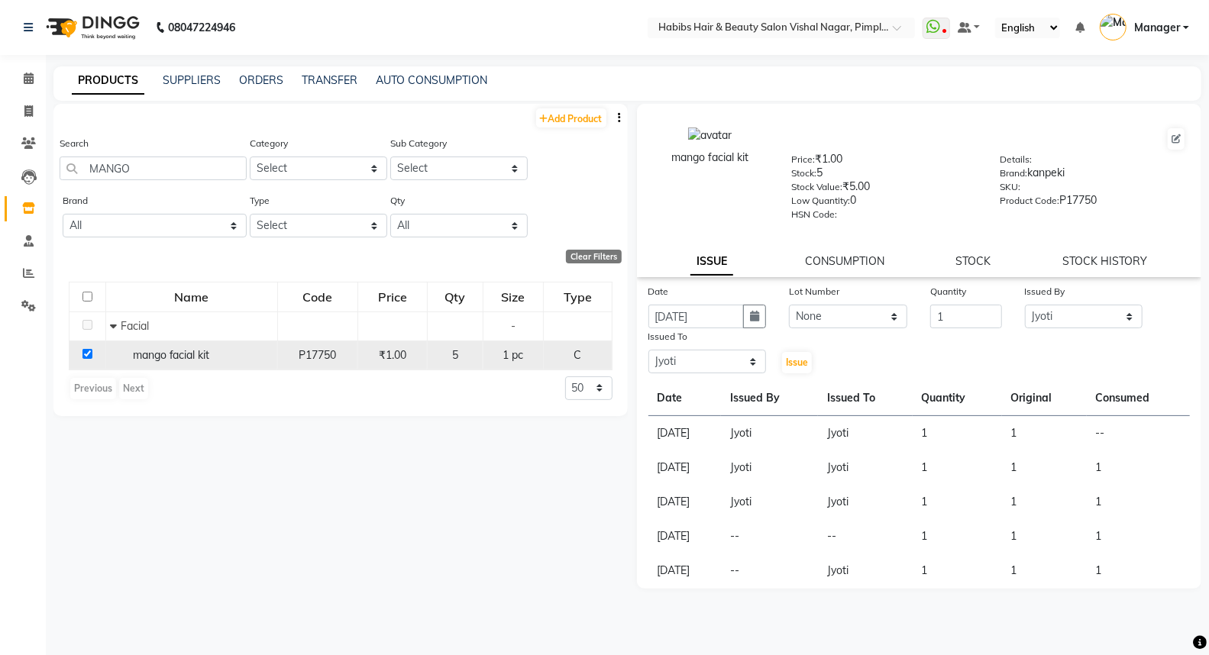
click at [88, 349] on td at bounding box center [87, 355] width 37 height 29
click at [87, 354] on input "checkbox" at bounding box center [87, 354] width 10 height 10
checkbox input "false"
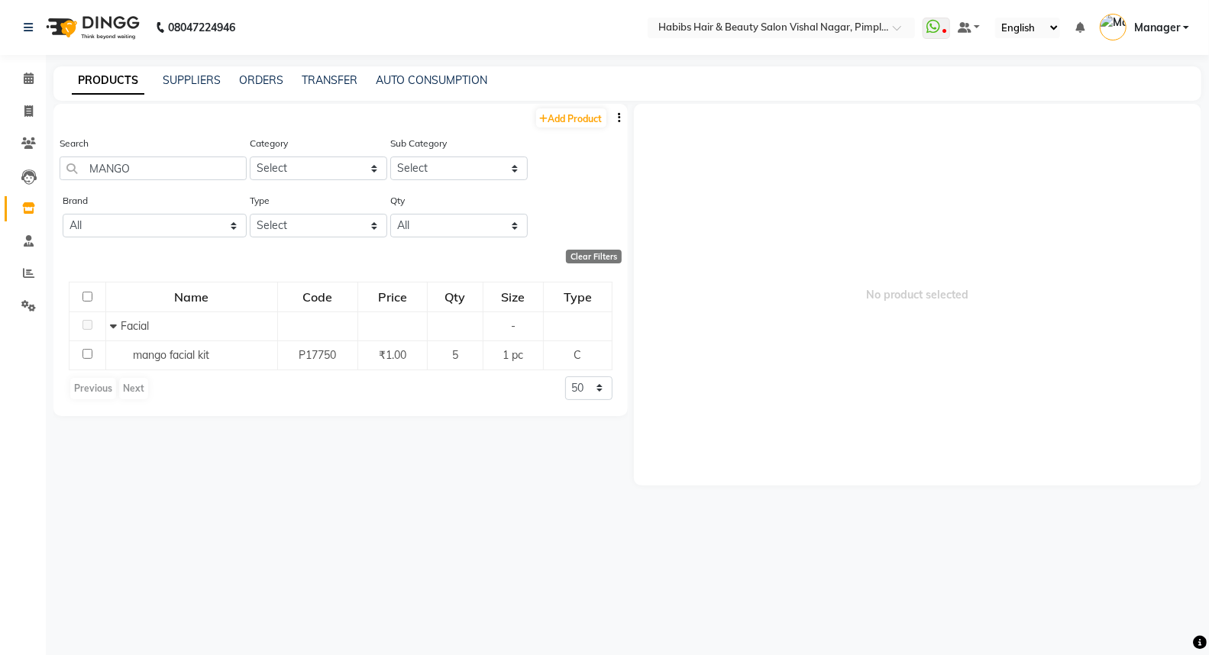
click at [118, 21] on img at bounding box center [91, 27] width 105 height 43
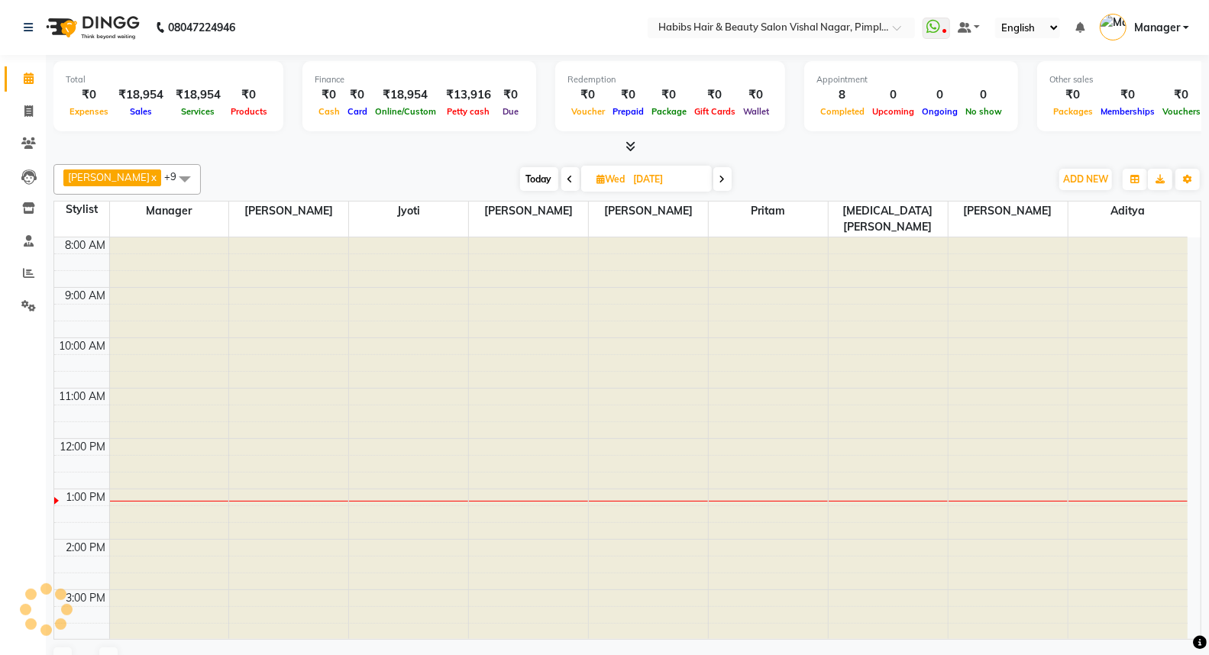
click at [118, 21] on img at bounding box center [91, 27] width 105 height 43
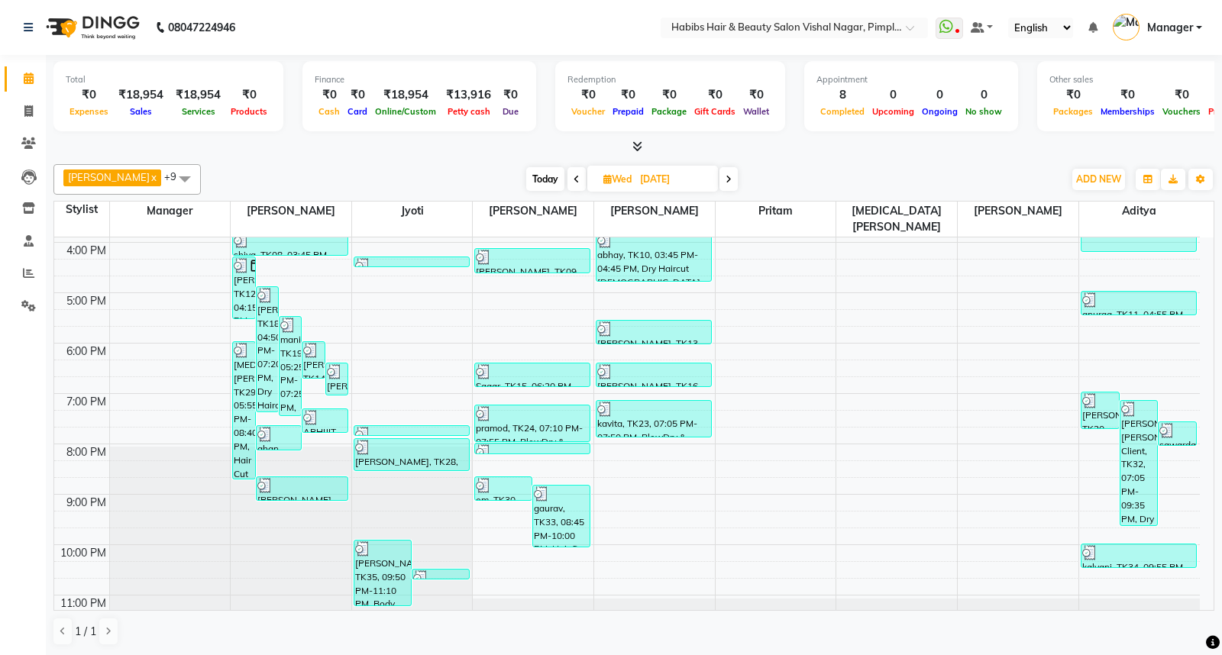
scroll to position [421, 0]
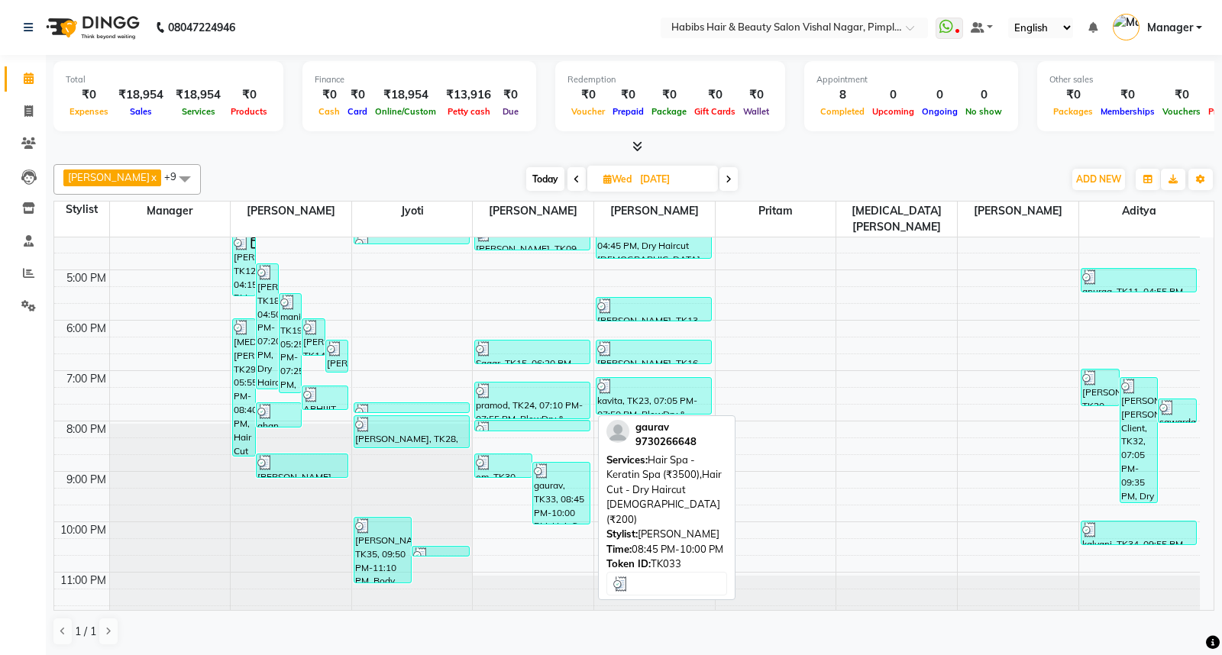
click at [574, 484] on div "gaurav, TK33, 08:45 PM-10:00 PM, Hair Spa - Keratin Spa (₹3500),Hair Cut - Dry …" at bounding box center [561, 493] width 57 height 61
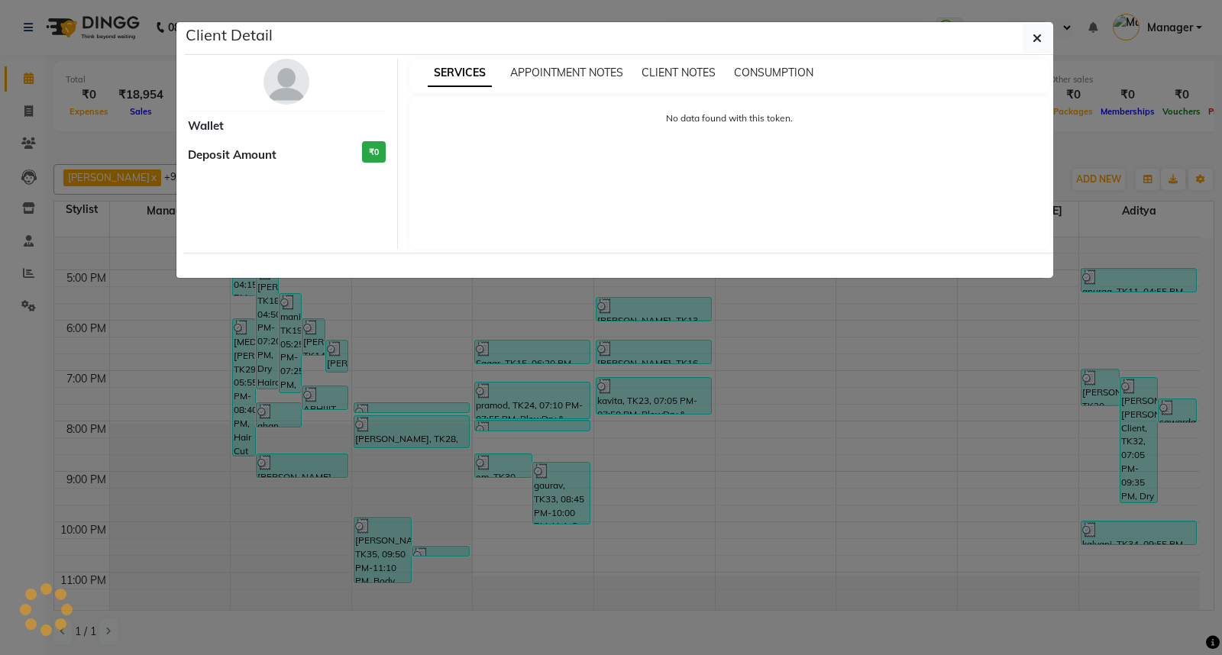
select select "3"
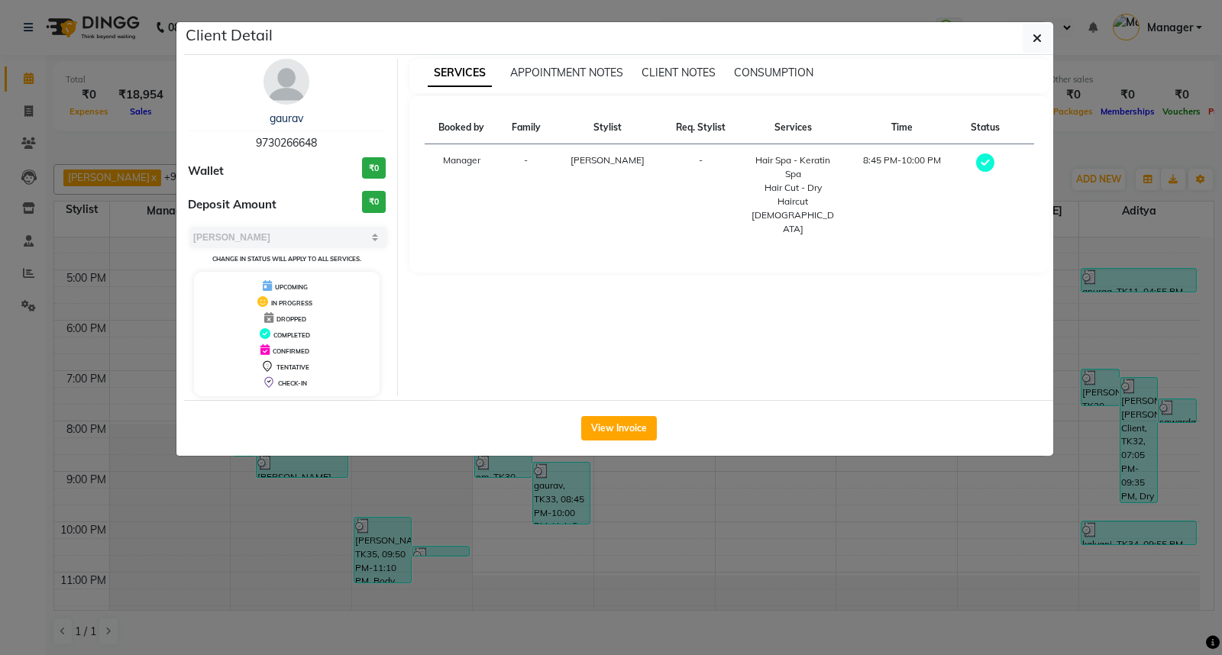
click at [773, 65] on div "CONSUMPTION" at bounding box center [773, 73] width 79 height 16
click at [775, 72] on span "CONSUMPTION" at bounding box center [773, 73] width 79 height 14
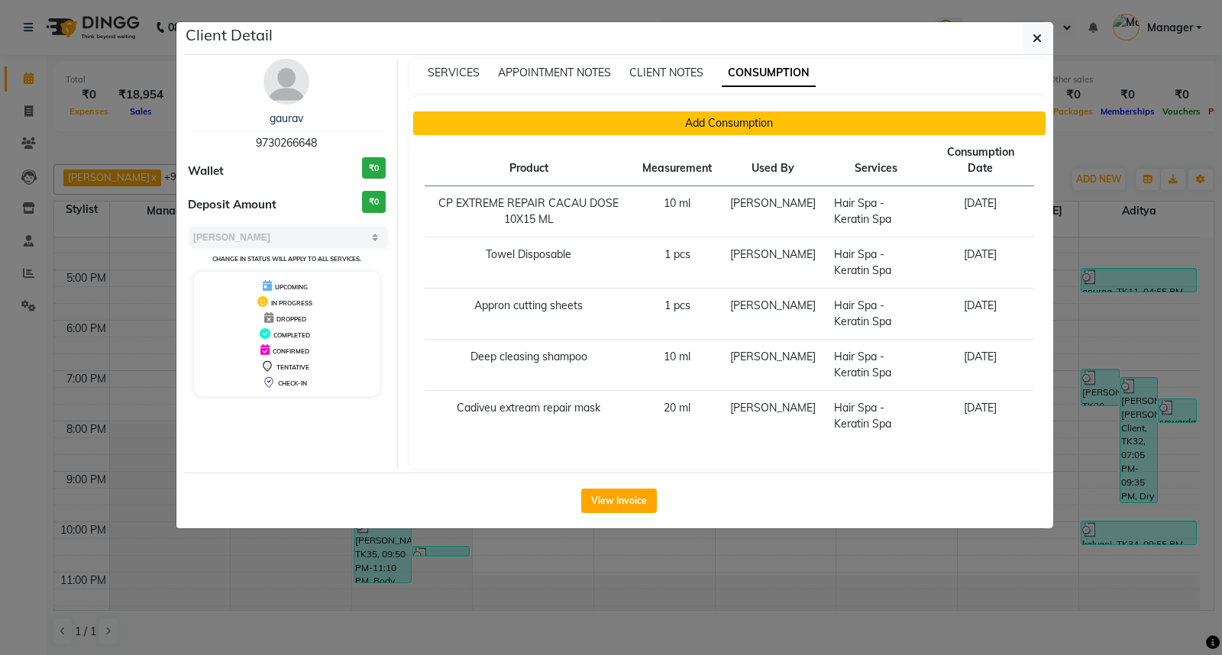
click at [716, 122] on button "Add Consumption" at bounding box center [729, 123] width 633 height 24
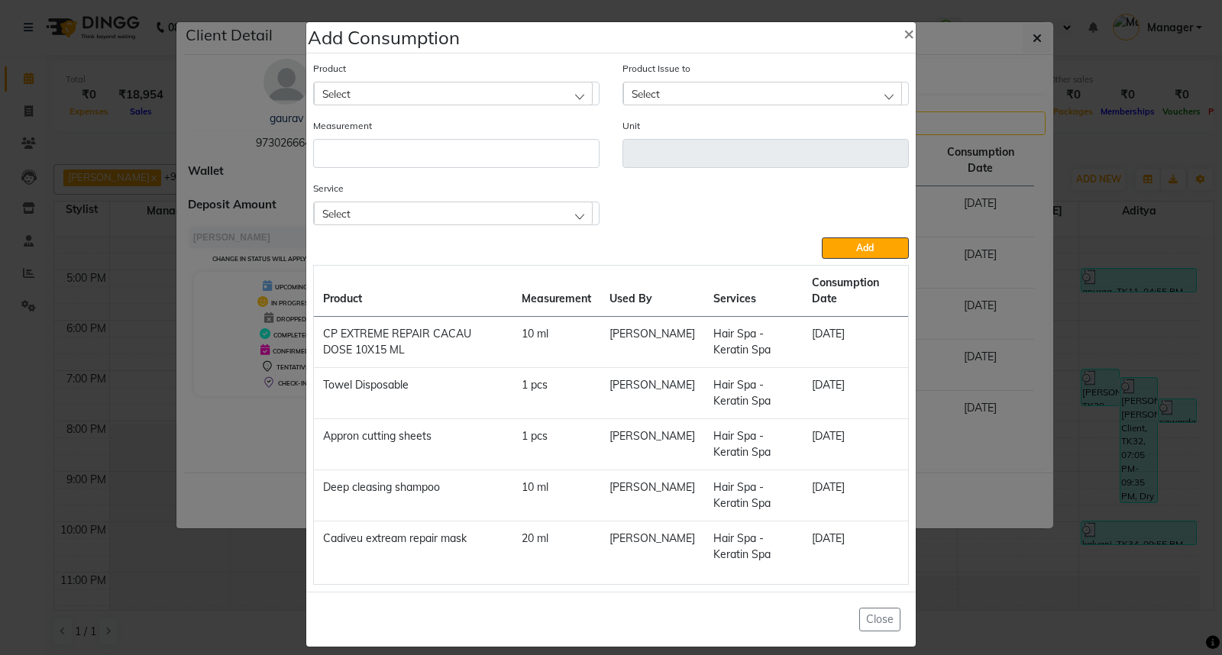
click at [461, 89] on div "Select" at bounding box center [453, 93] width 279 height 23
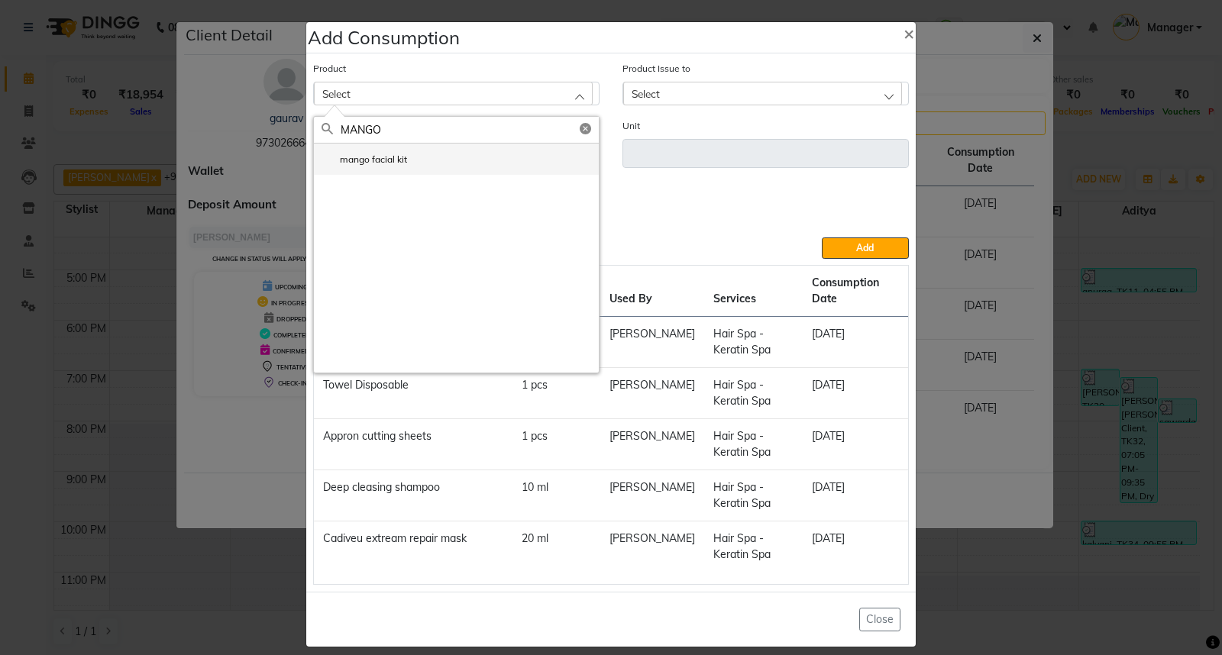
type input "MANGO"
click at [410, 155] on li "mango facial kit" at bounding box center [456, 159] width 285 height 31
type input "pc"
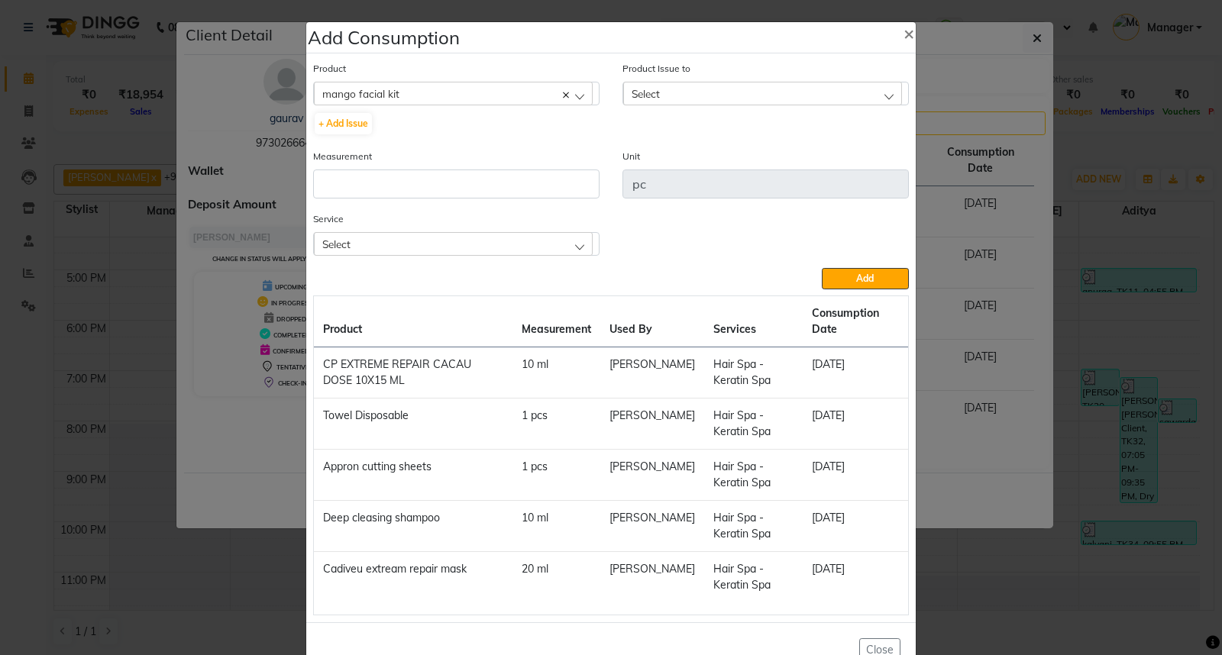
click at [709, 96] on div "Select" at bounding box center [762, 93] width 279 height 23
click at [719, 157] on label "2025-08-15, Issued to: Jyoti, Balance: 1" at bounding box center [712, 160] width 163 height 14
click at [546, 188] on input "number" at bounding box center [456, 184] width 286 height 29
click at [903, 37] on span "×" at bounding box center [908, 32] width 11 height 23
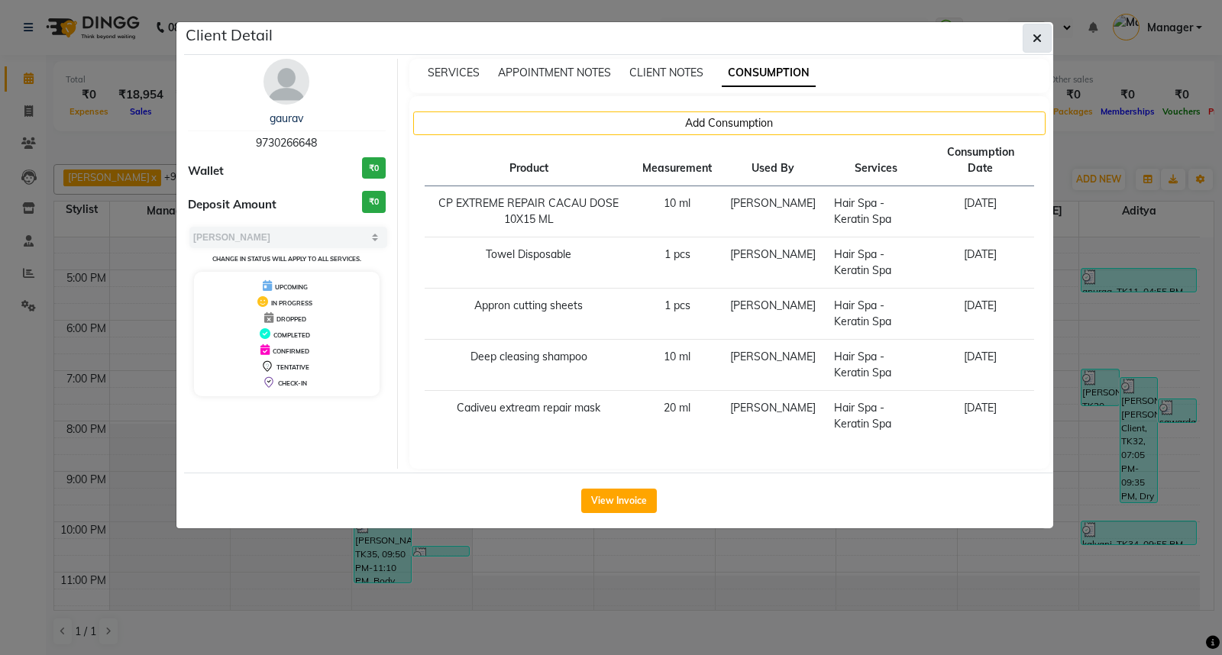
click at [1034, 32] on icon "button" at bounding box center [1036, 38] width 9 height 12
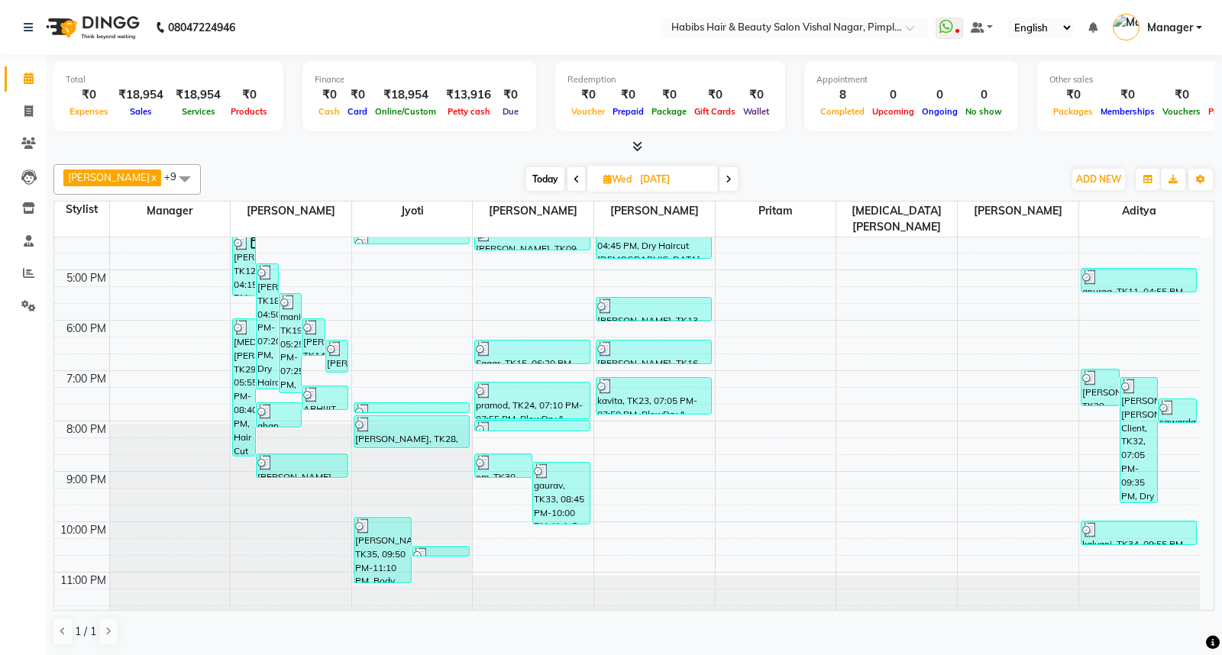
click at [589, 0] on nav "08047224946 Select Location × Habibs Hair & Beauty Salon Vishal Nagar, Pimple N…" at bounding box center [611, 27] width 1222 height 55
click at [538, 182] on span "Today" at bounding box center [545, 179] width 38 height 24
type input "[DATE]"
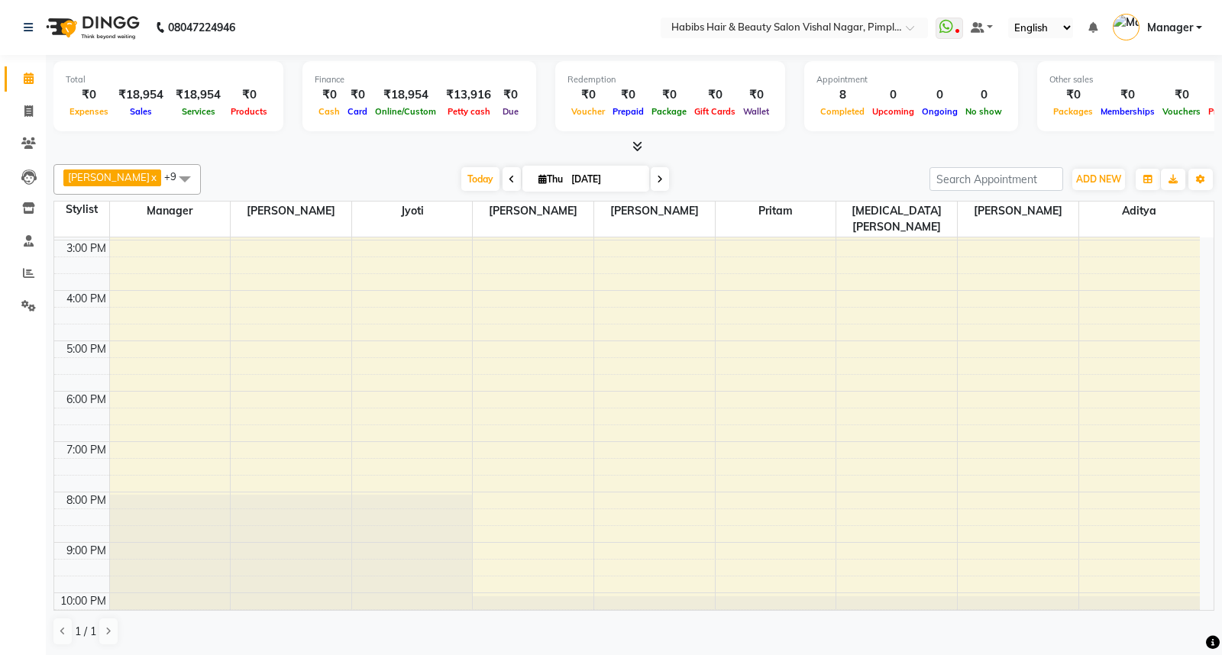
scroll to position [370, 0]
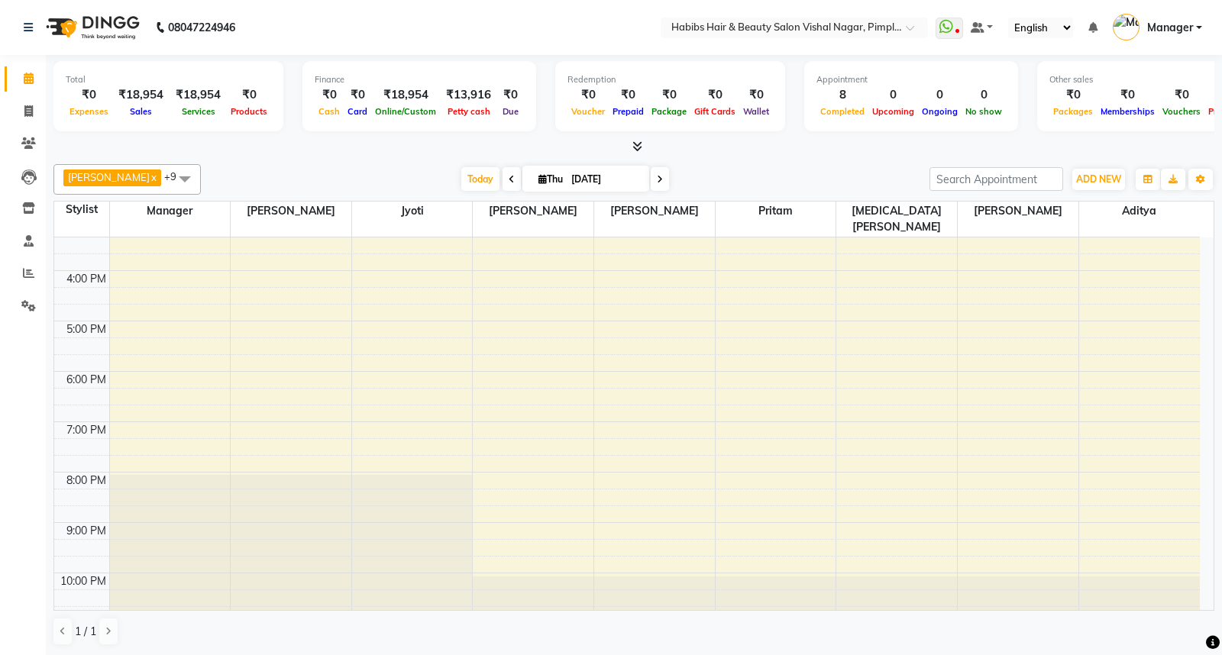
drag, startPoint x: 1214, startPoint y: 586, endPoint x: 1216, endPoint y: 601, distance: 14.6
click at [1216, 601] on div "Total ₹0 Expenses ₹18,954 Sales ₹18,954 Services ₹0 Products Finance ₹0 Cash ₹0…" at bounding box center [634, 355] width 1176 height 601
click at [31, 111] on icon at bounding box center [28, 110] width 8 height 11
select select "service"
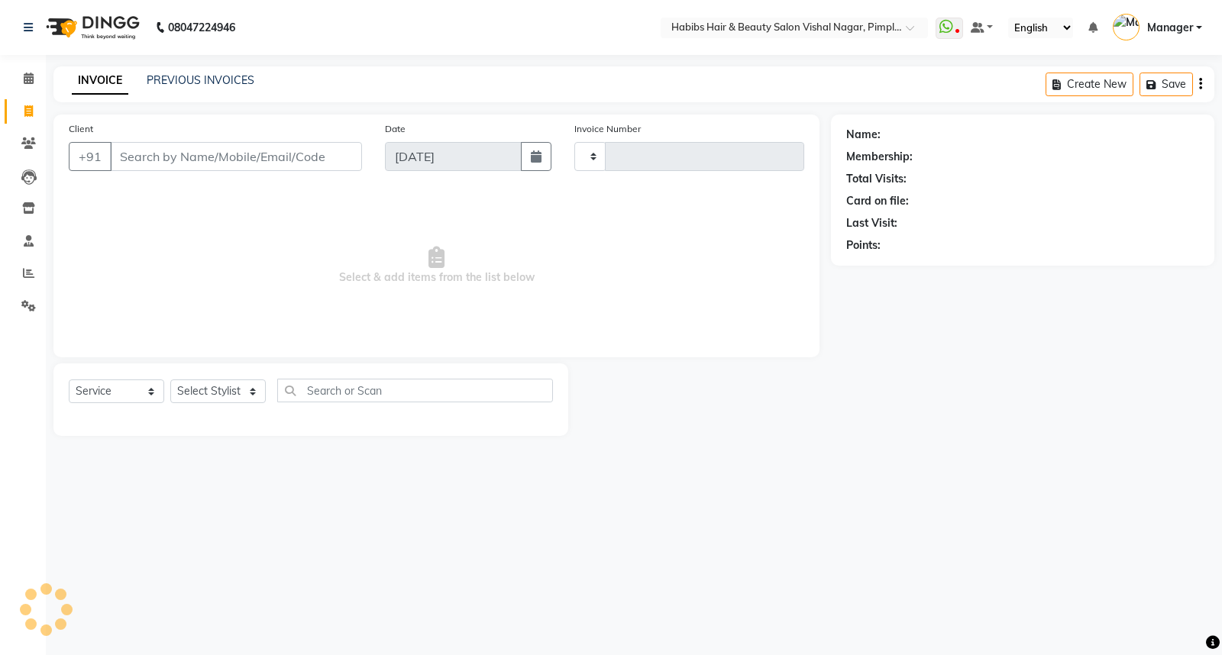
type input "5941"
select select "5725"
drag, startPoint x: 27, startPoint y: 79, endPoint x: 323, endPoint y: 291, distance: 363.4
click at [323, 291] on span "Select & add items from the list below" at bounding box center [436, 265] width 735 height 153
click at [27, 79] on icon at bounding box center [29, 78] width 10 height 11
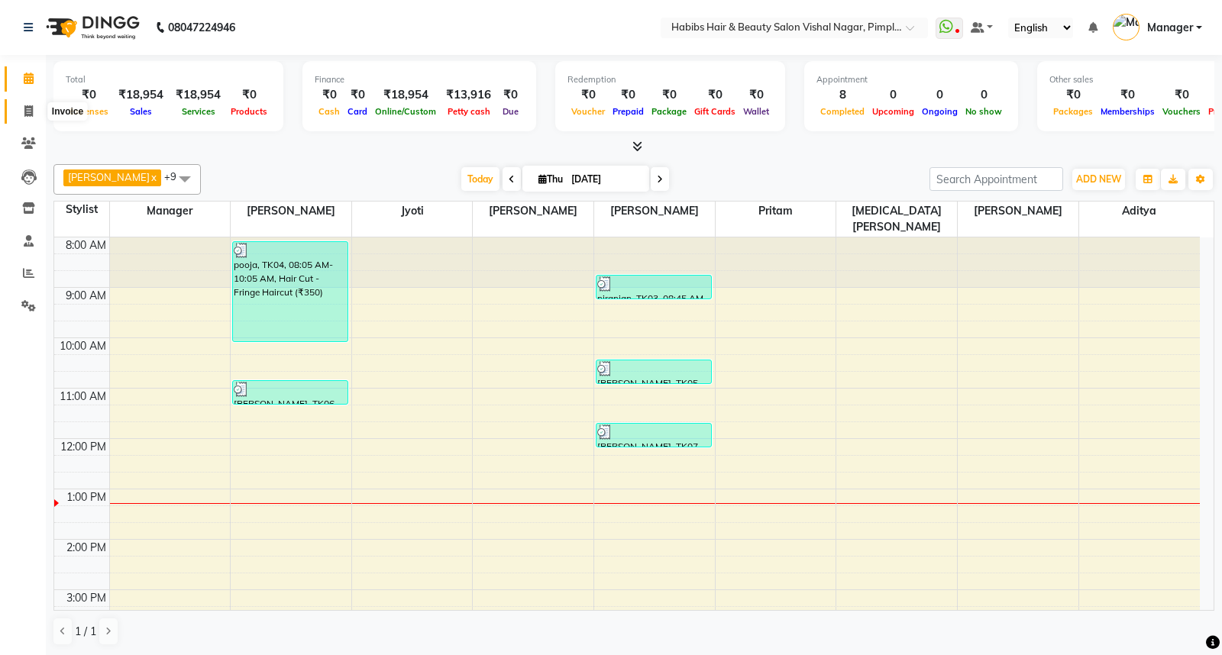
drag, startPoint x: 27, startPoint y: 113, endPoint x: 28, endPoint y: 102, distance: 10.7
click at [28, 103] on span at bounding box center [28, 112] width 27 height 18
select select "service"
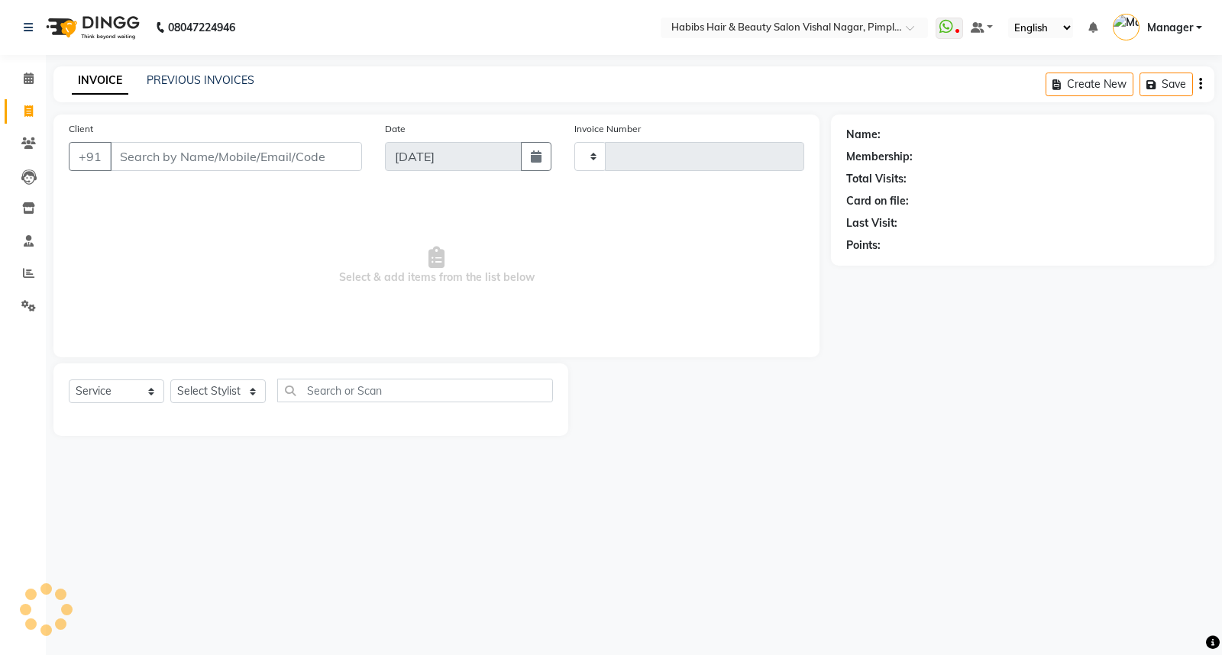
type input "5941"
select select "5725"
click at [31, 73] on icon at bounding box center [29, 78] width 10 height 11
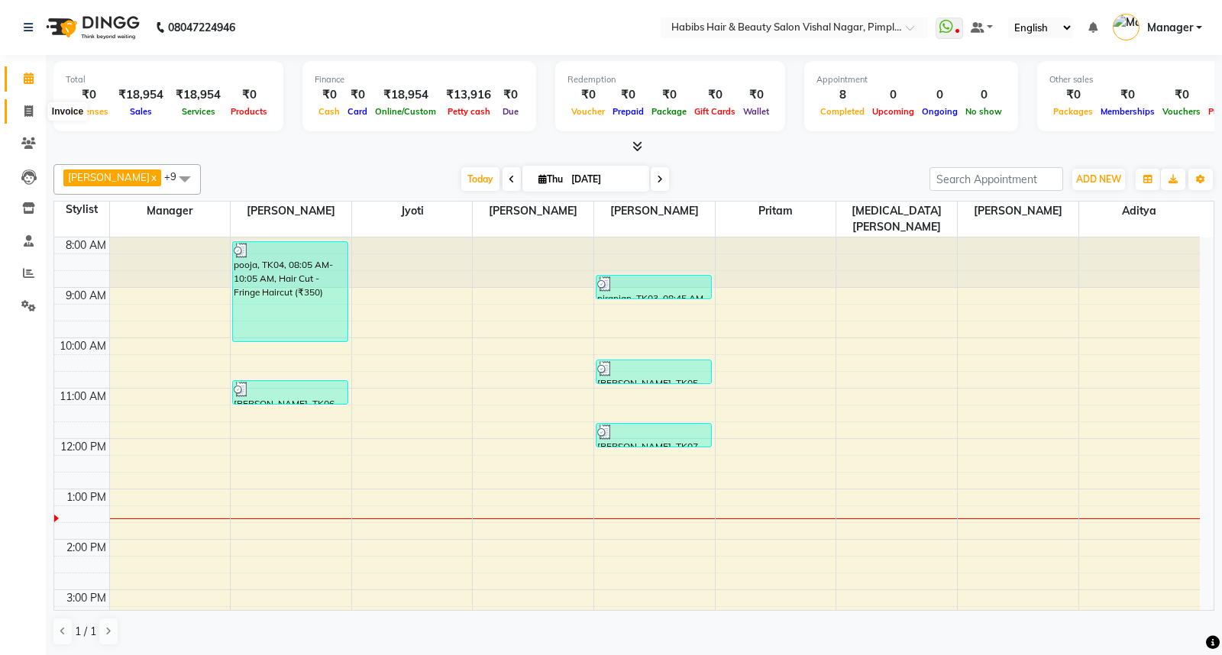
click at [25, 105] on icon at bounding box center [28, 110] width 8 height 11
select select "5725"
select select "service"
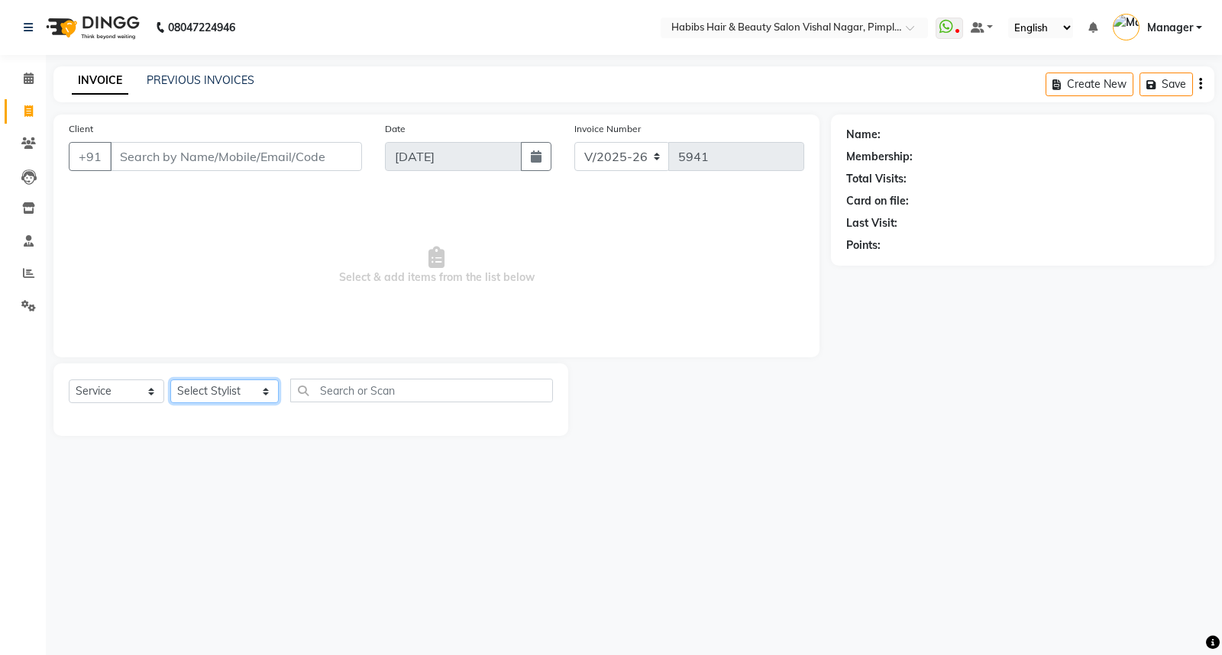
drag, startPoint x: 241, startPoint y: 397, endPoint x: 216, endPoint y: 383, distance: 28.7
click at [216, 383] on select "Select Stylist Aditya Dhiraj Gajare Jyoti Manager Megha Dahake Muzammil Nikita …" at bounding box center [224, 391] width 108 height 24
select select "39765"
click at [170, 380] on select "Select Stylist Aditya Dhiraj Gajare Jyoti Manager Megha Dahake Muzammil Nikita …" at bounding box center [224, 391] width 108 height 24
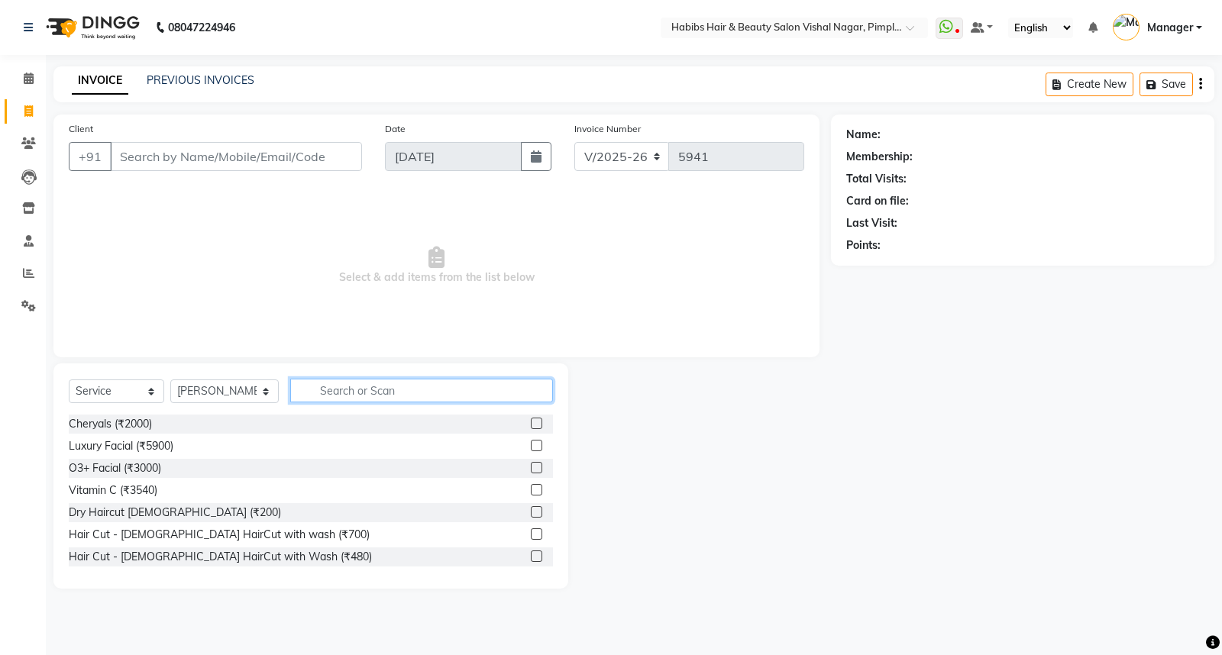
click at [360, 393] on input "text" at bounding box center [421, 391] width 263 height 24
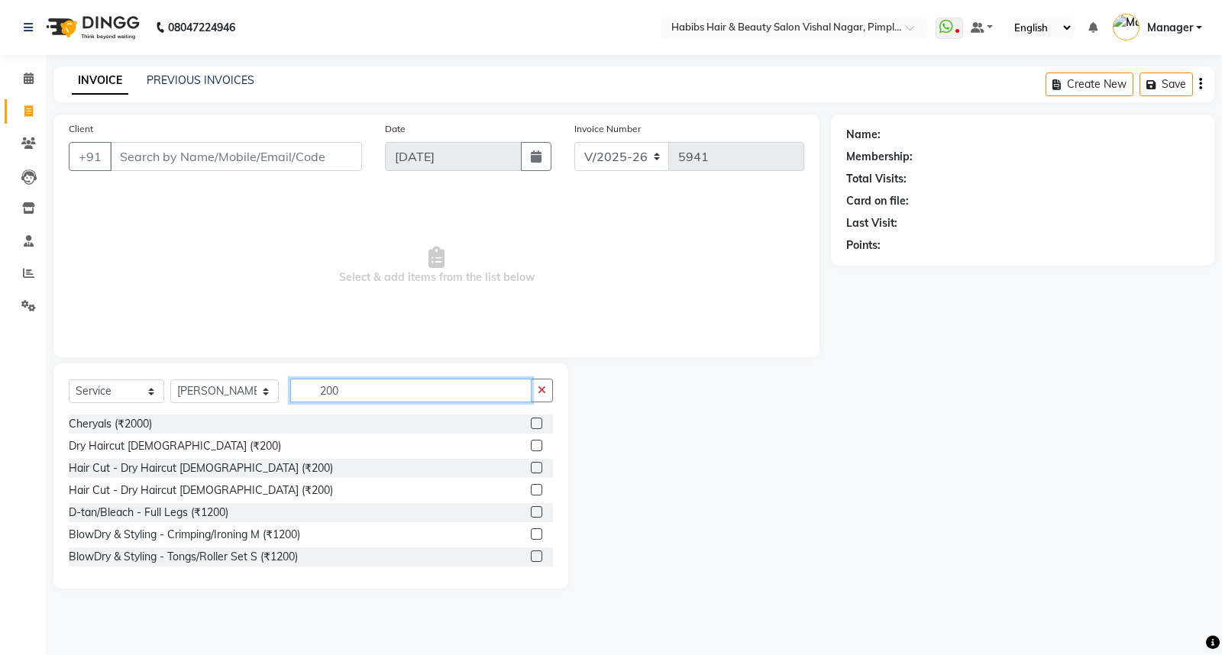
type input "200"
click at [531, 445] on label at bounding box center [536, 445] width 11 height 11
click at [531, 445] on input "checkbox" at bounding box center [536, 446] width 10 height 10
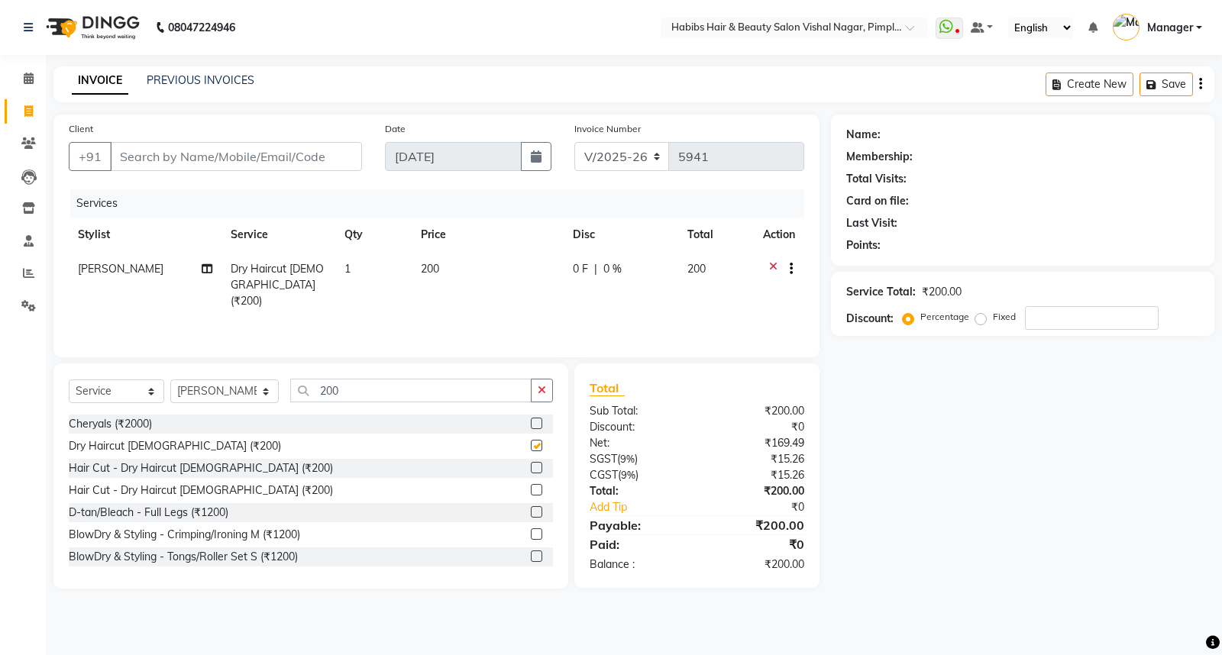
checkbox input "false"
click at [153, 150] on input "Client" at bounding box center [236, 156] width 252 height 29
drag, startPoint x: 333, startPoint y: 391, endPoint x: 305, endPoint y: 391, distance: 27.5
click at [305, 391] on input "200" at bounding box center [410, 391] width 241 height 24
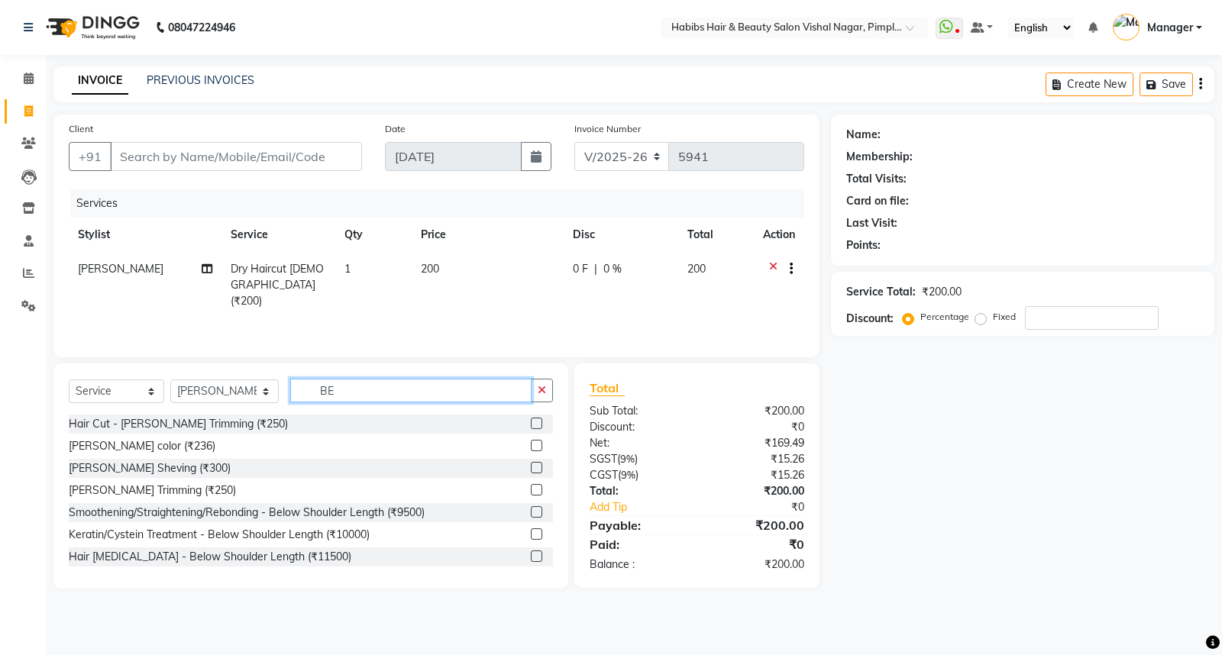
type input "BE"
click at [531, 487] on label at bounding box center [536, 489] width 11 height 11
click at [531, 487] on input "checkbox" at bounding box center [536, 491] width 10 height 10
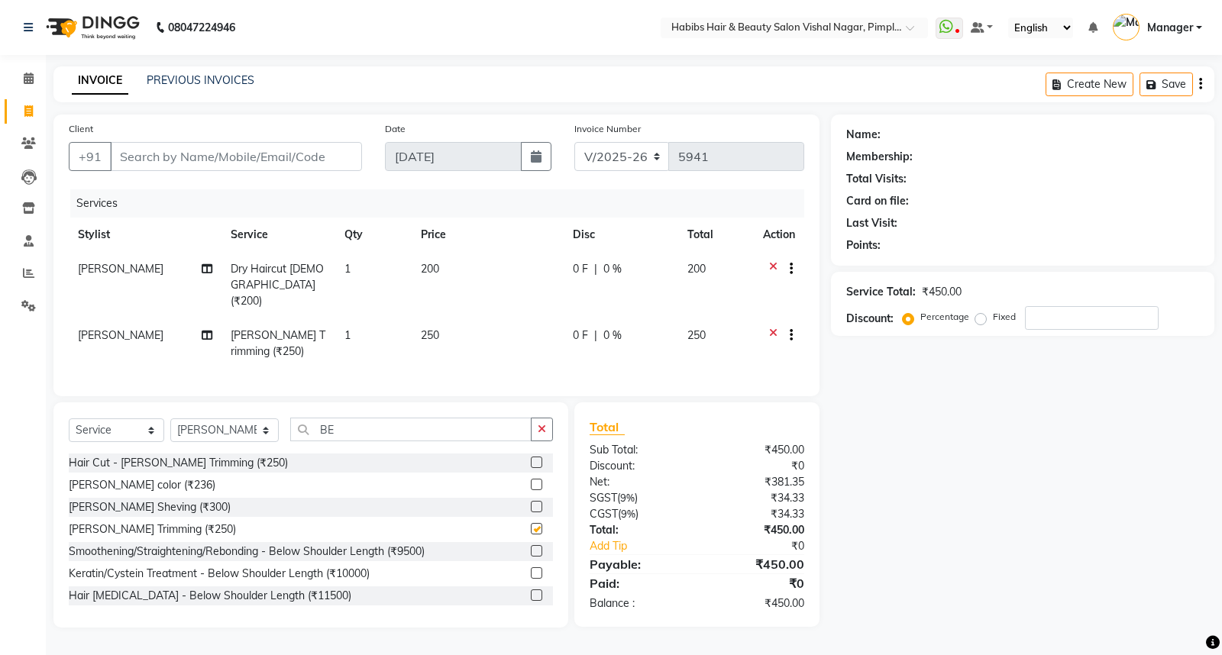
checkbox input "false"
click at [161, 153] on input "Client" at bounding box center [236, 156] width 252 height 29
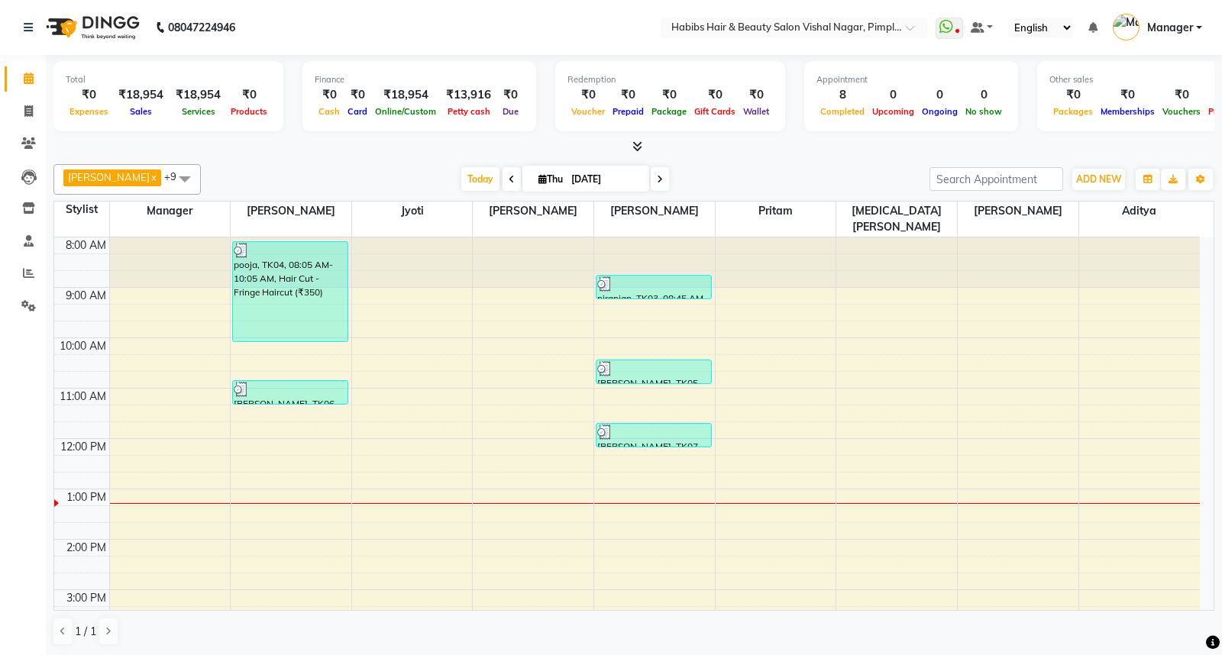
click at [470, 293] on div "8:00 AM 9:00 AM 10:00 AM 11:00 AM 12:00 PM 1:00 PM 2:00 PM 3:00 PM 4:00 PM 5:00…" at bounding box center [626, 614] width 1145 height 755
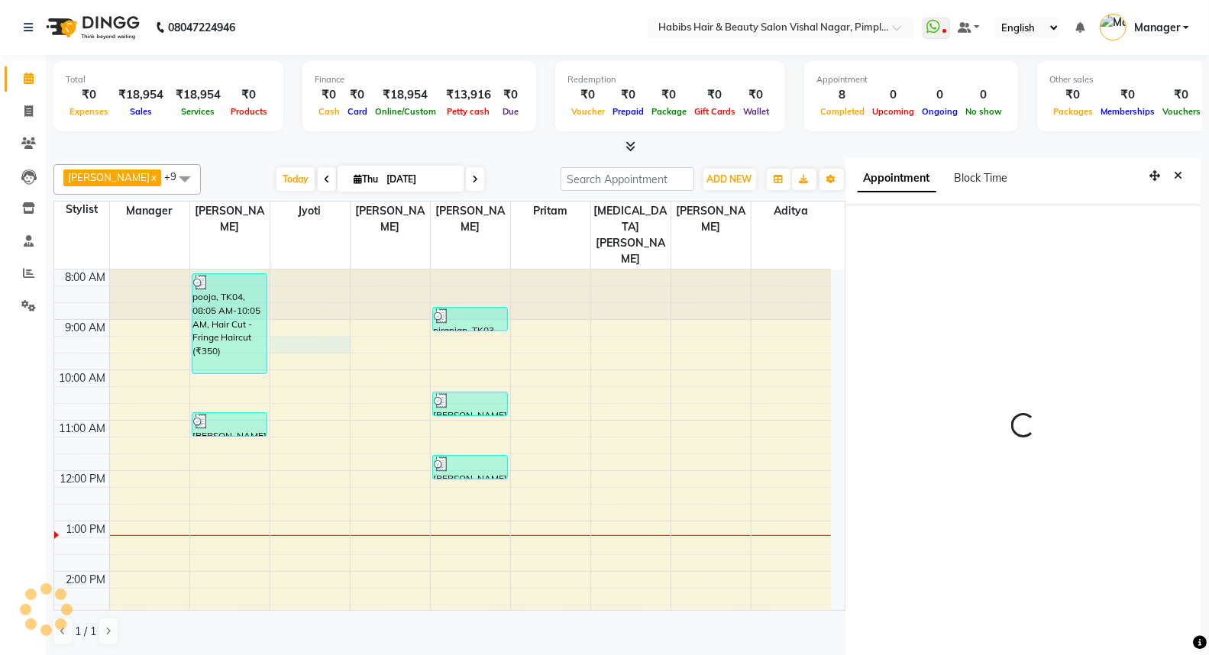
scroll to position [5, 0]
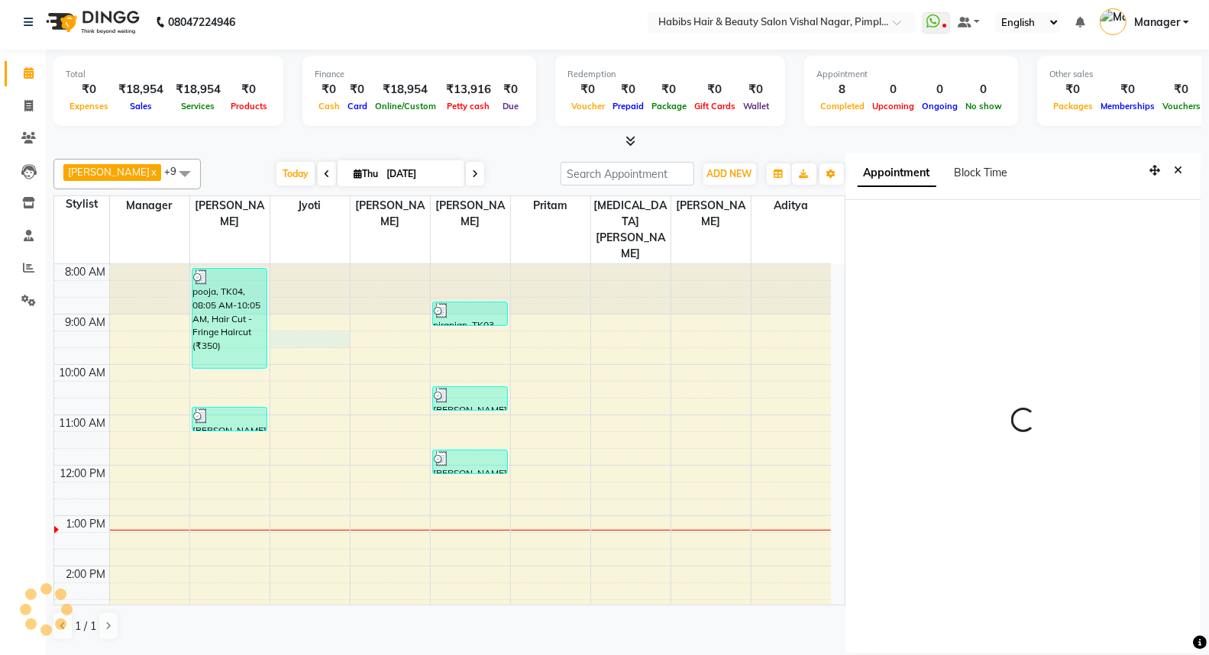
select select "555"
select select "39766"
select select "tentative"
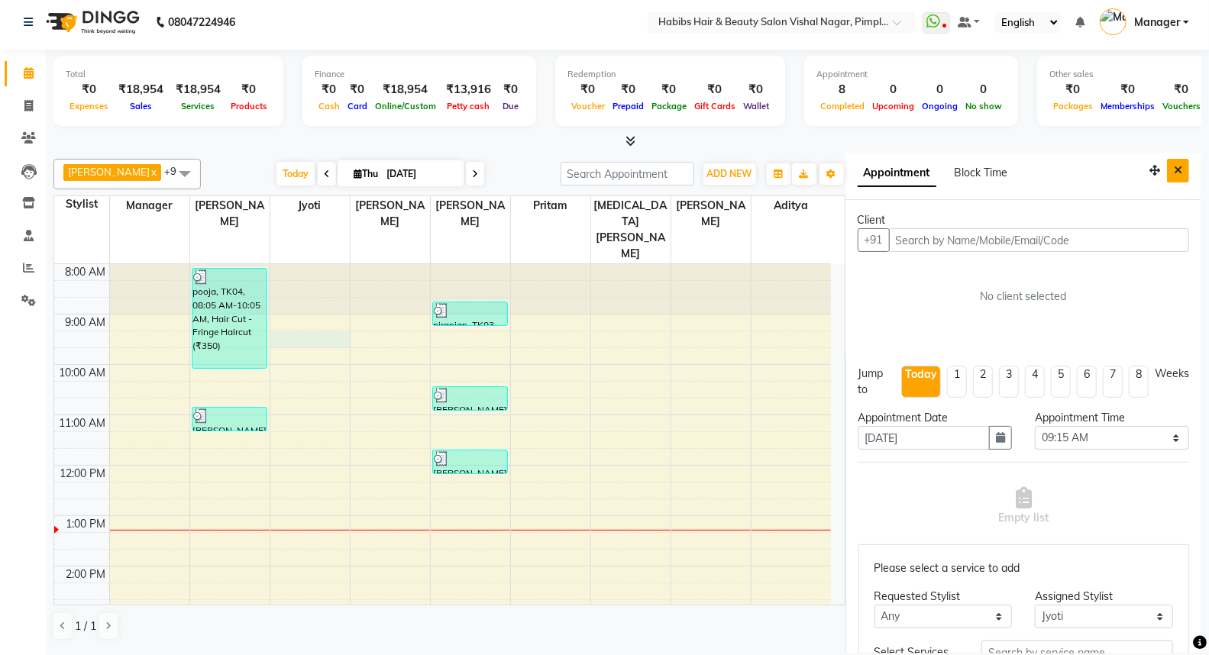
click at [1174, 166] on icon "Close" at bounding box center [1178, 170] width 8 height 11
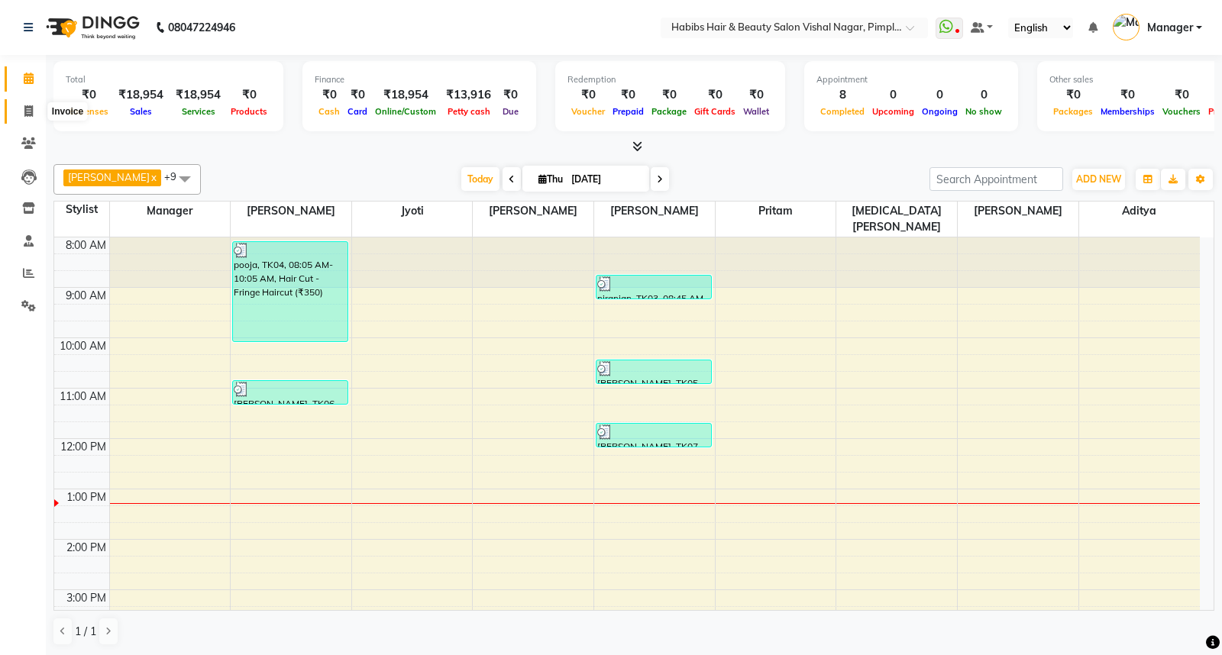
click at [206, 486] on div "8:00 AM 9:00 AM 10:00 AM 11:00 AM 12:00 PM 1:00 PM 2:00 PM 3:00 PM 4:00 PM 5:00…" at bounding box center [626, 614] width 1145 height 755
select select "39762"
select select "tentative"
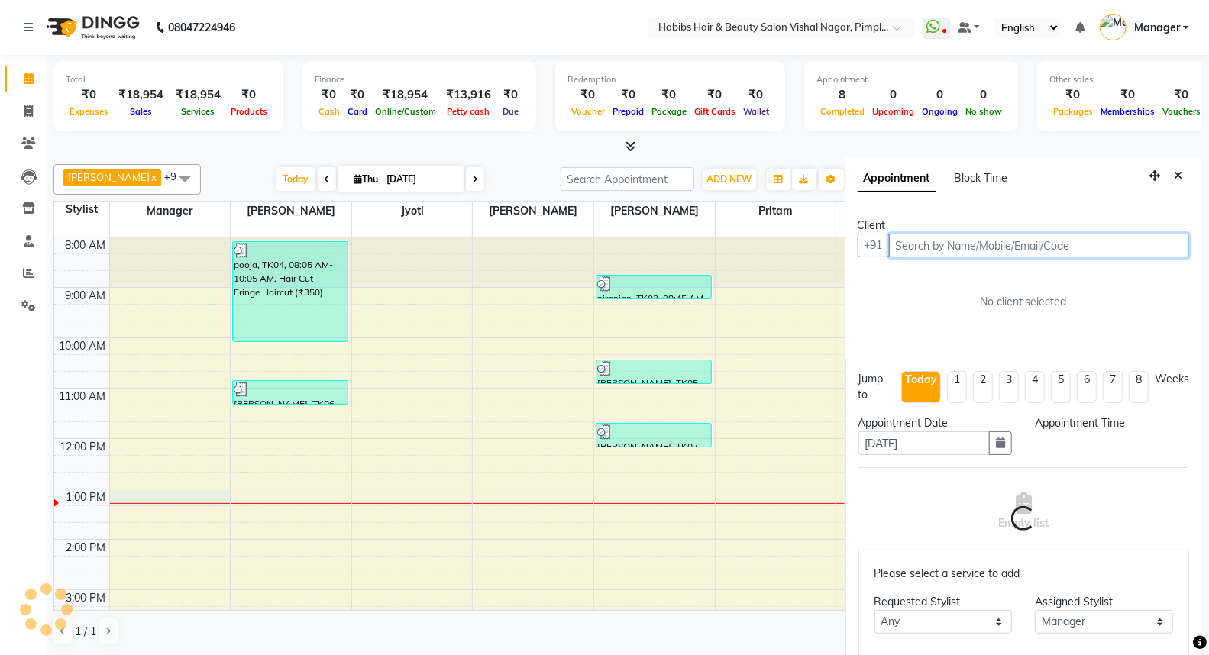
select select "780"
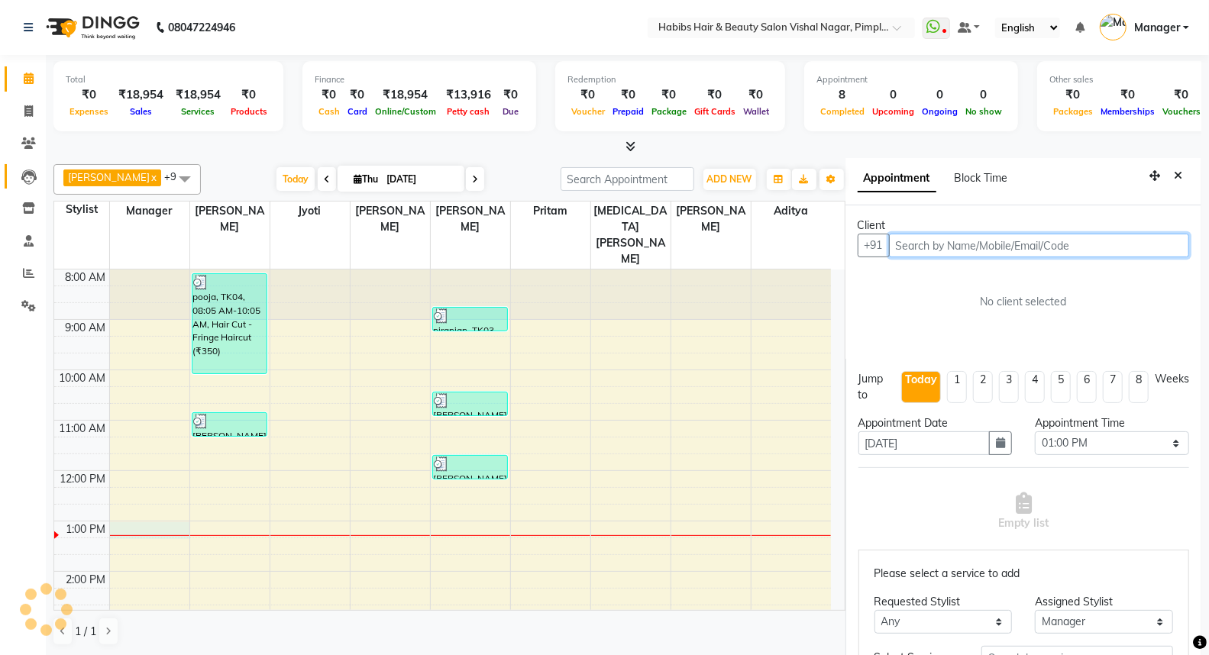
scroll to position [5, 0]
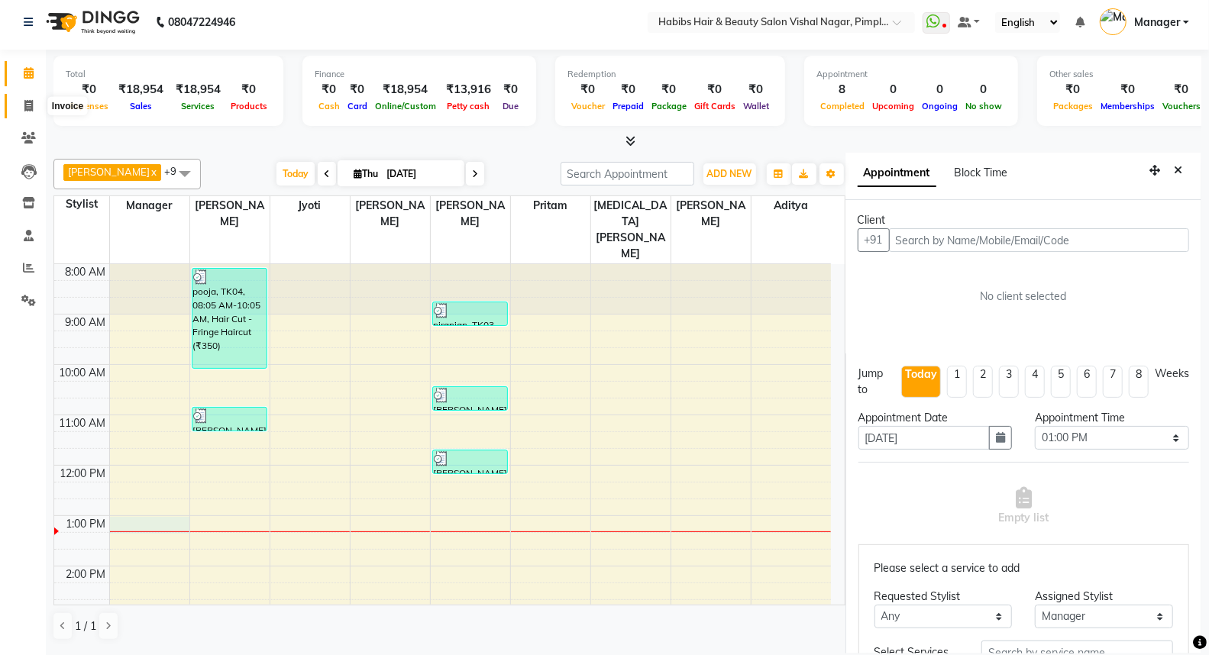
click at [26, 104] on icon at bounding box center [28, 105] width 8 height 11
select select "service"
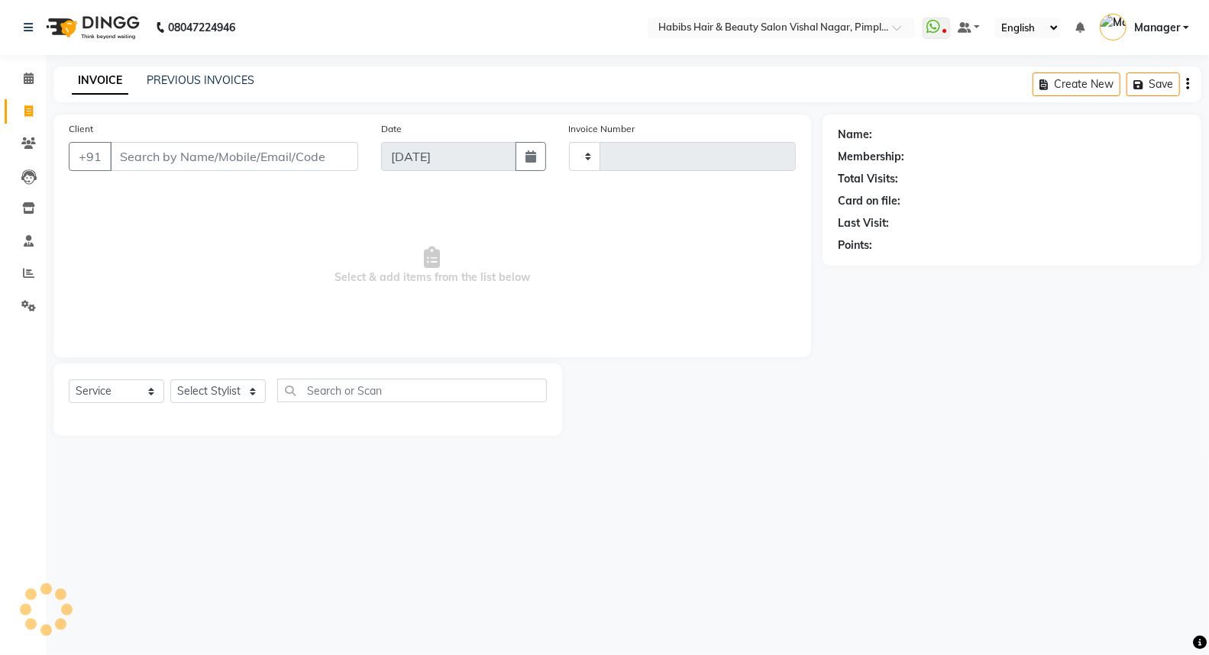
type input "5941"
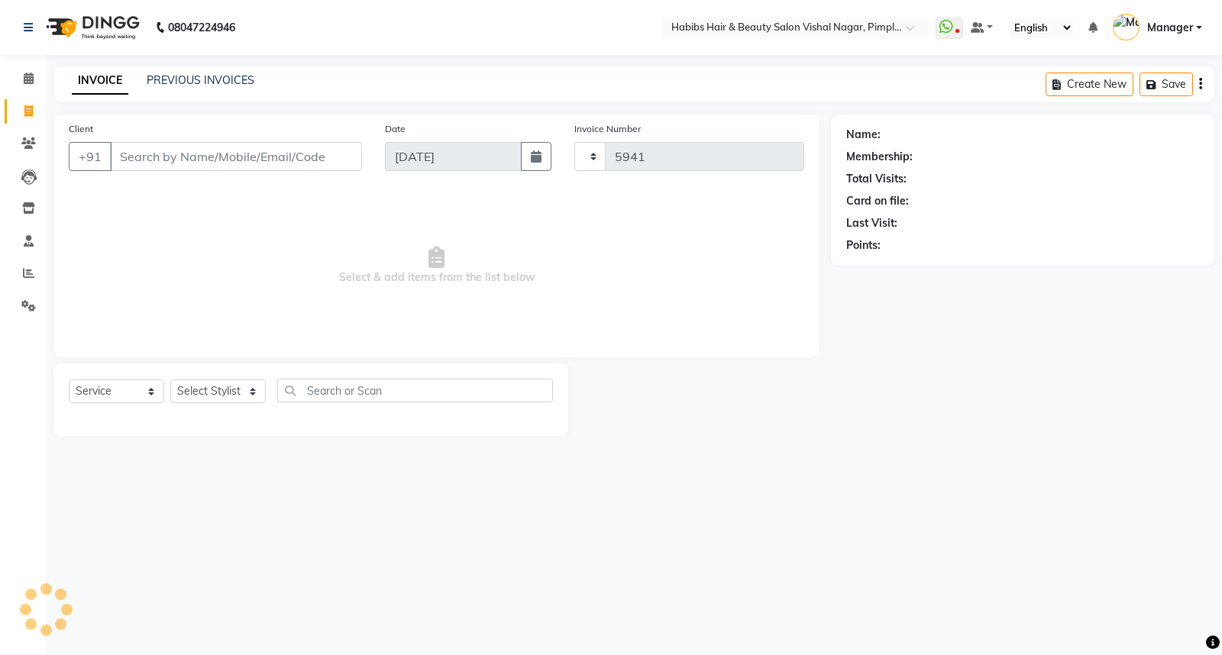
select select "5725"
click at [27, 142] on icon at bounding box center [28, 142] width 15 height 11
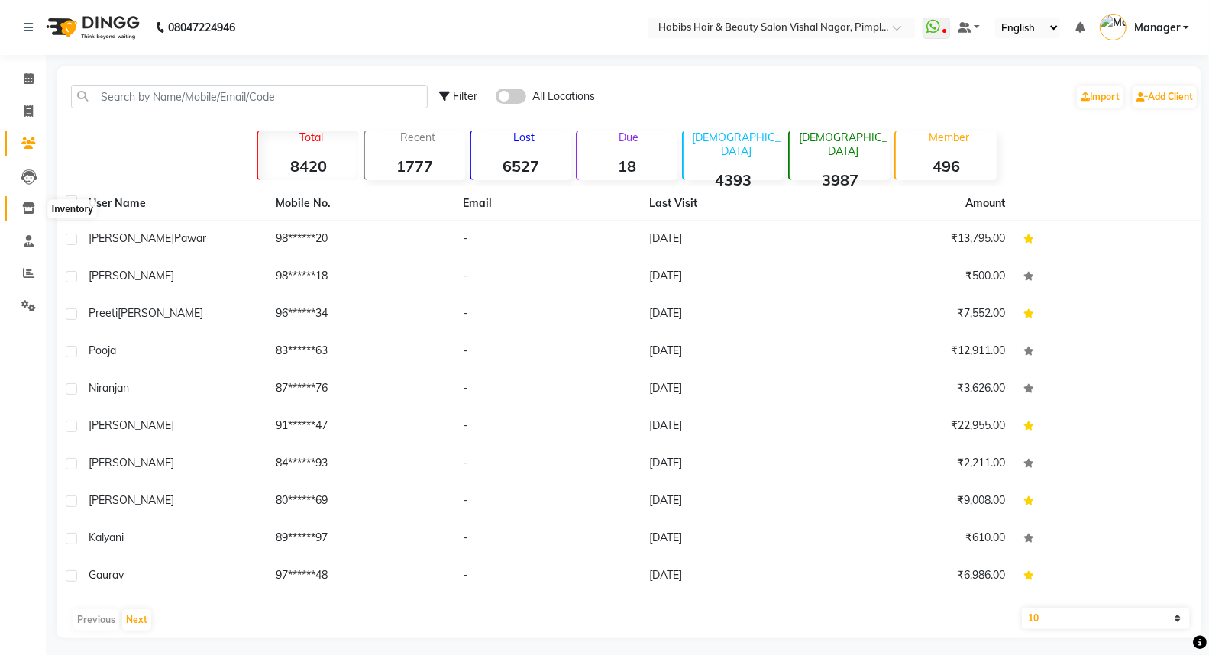
click at [29, 206] on icon at bounding box center [28, 207] width 13 height 11
select select
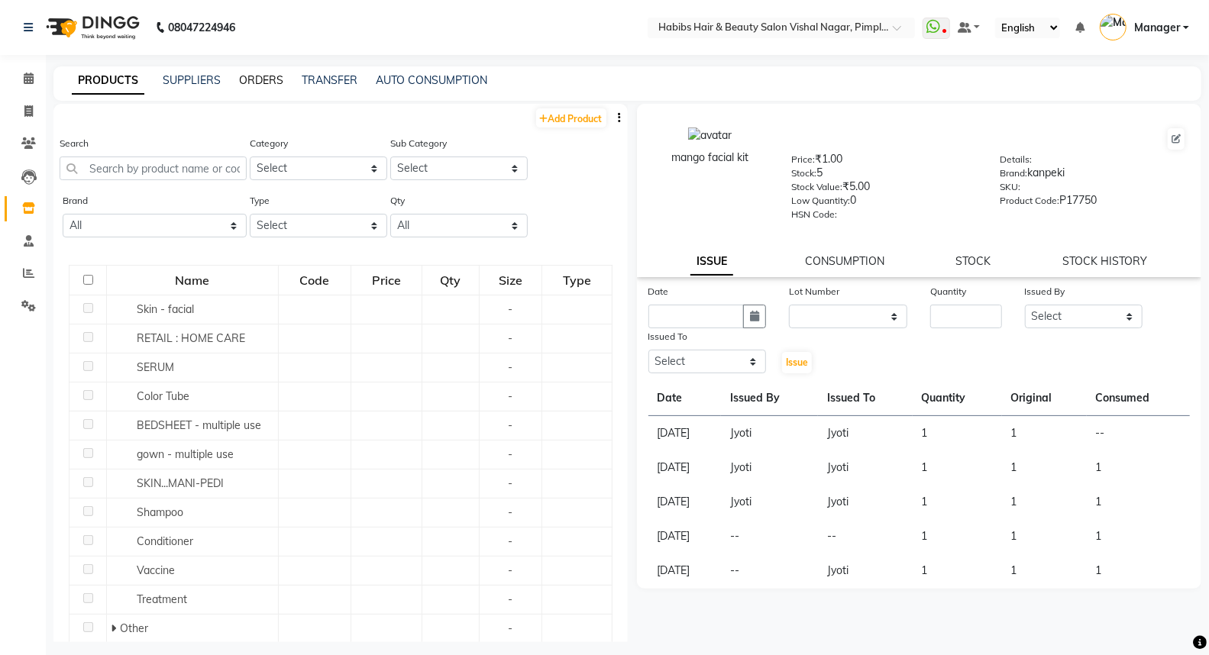
click at [263, 84] on link "ORDERS" at bounding box center [261, 80] width 44 height 14
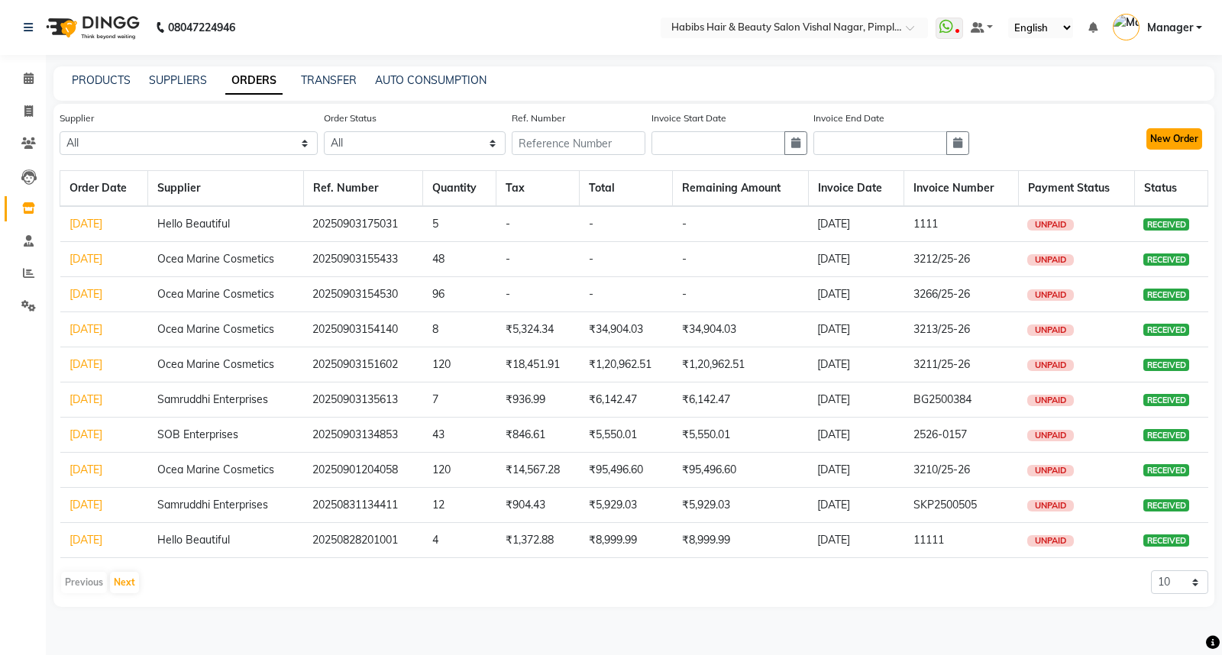
click at [1174, 136] on button "New Order" at bounding box center [1174, 138] width 56 height 21
select select "true"
select select "2450"
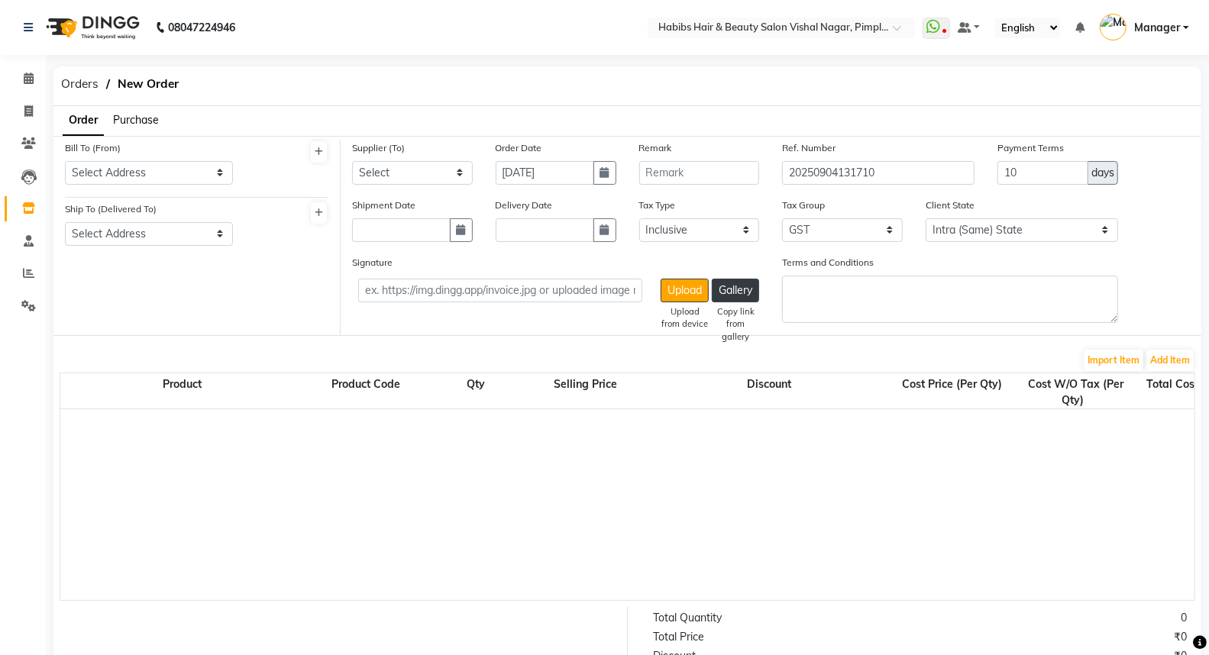
click at [122, 115] on span "Purchase" at bounding box center [136, 120] width 46 height 14
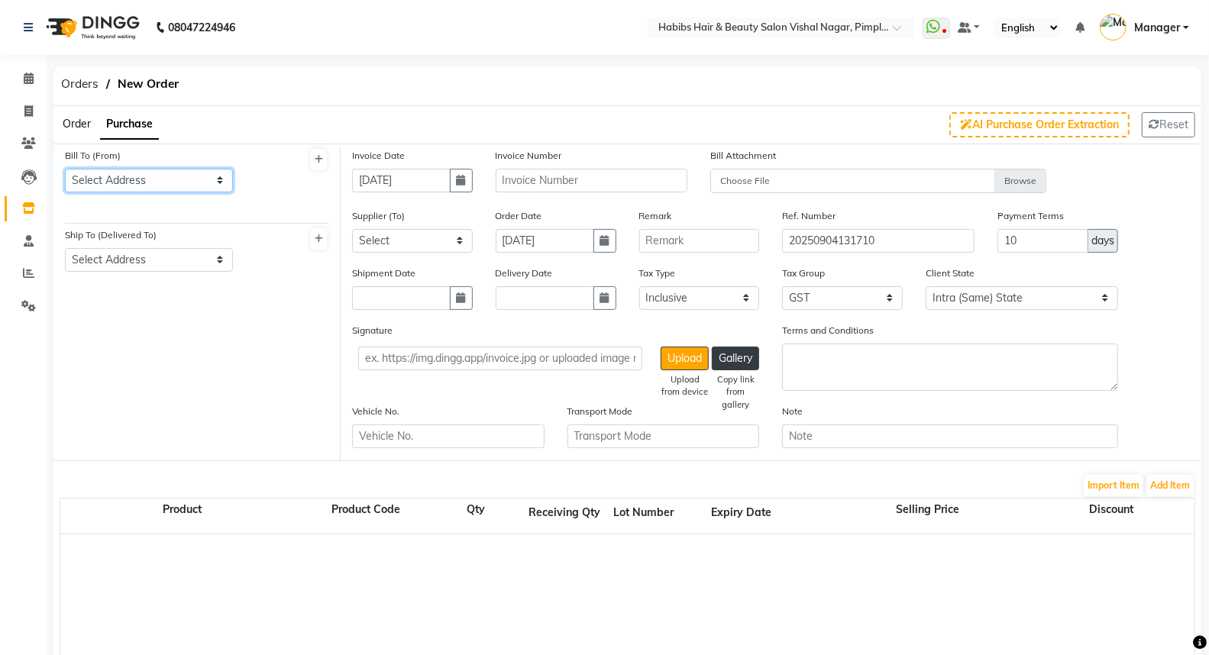
click at [186, 179] on select "Select Address [GEOGRAPHIC_DATA]" at bounding box center [149, 181] width 168 height 24
select select "788"
click at [65, 169] on select "Select Address [GEOGRAPHIC_DATA]" at bounding box center [149, 181] width 168 height 24
click at [183, 256] on select "Select Address [GEOGRAPHIC_DATA]" at bounding box center [149, 260] width 168 height 24
select select "789"
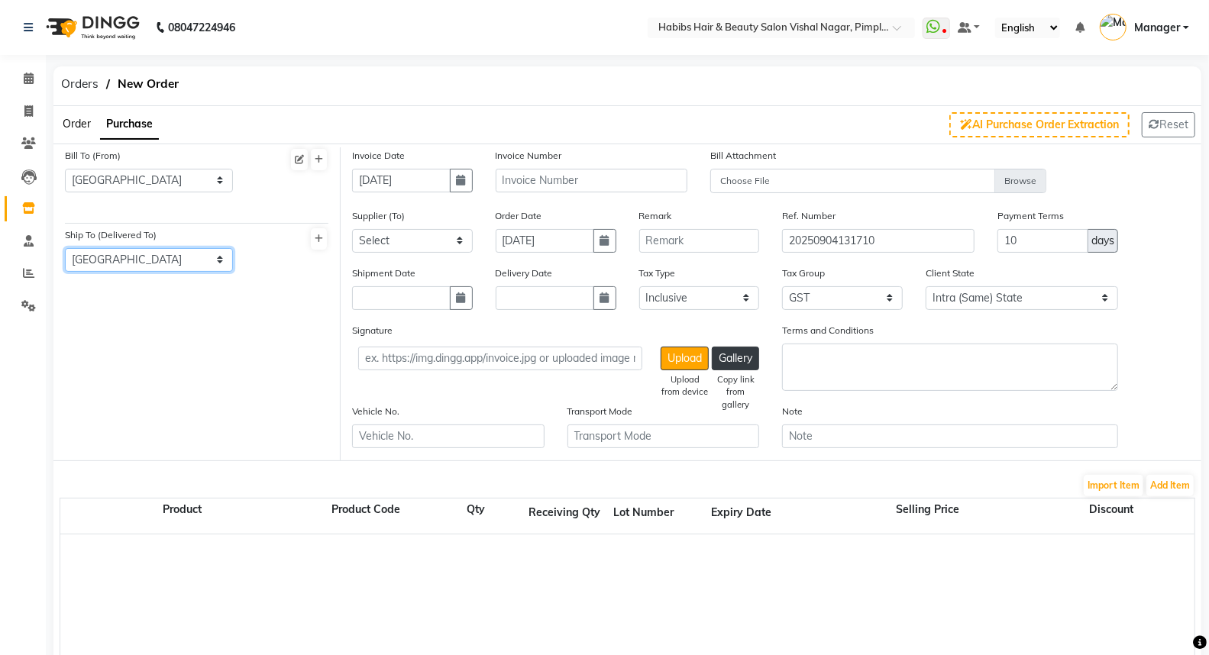
click at [65, 248] on select "Select Address [GEOGRAPHIC_DATA]" at bounding box center [149, 260] width 168 height 24
click at [573, 181] on input "text" at bounding box center [592, 181] width 192 height 24
type input "1040/25-26"
click at [446, 233] on select "Select Rohit Traders - Dissposible Schwarzkopf - CRESCENT ROOTS Hello Beautiful…" at bounding box center [412, 241] width 121 height 24
select select "1900"
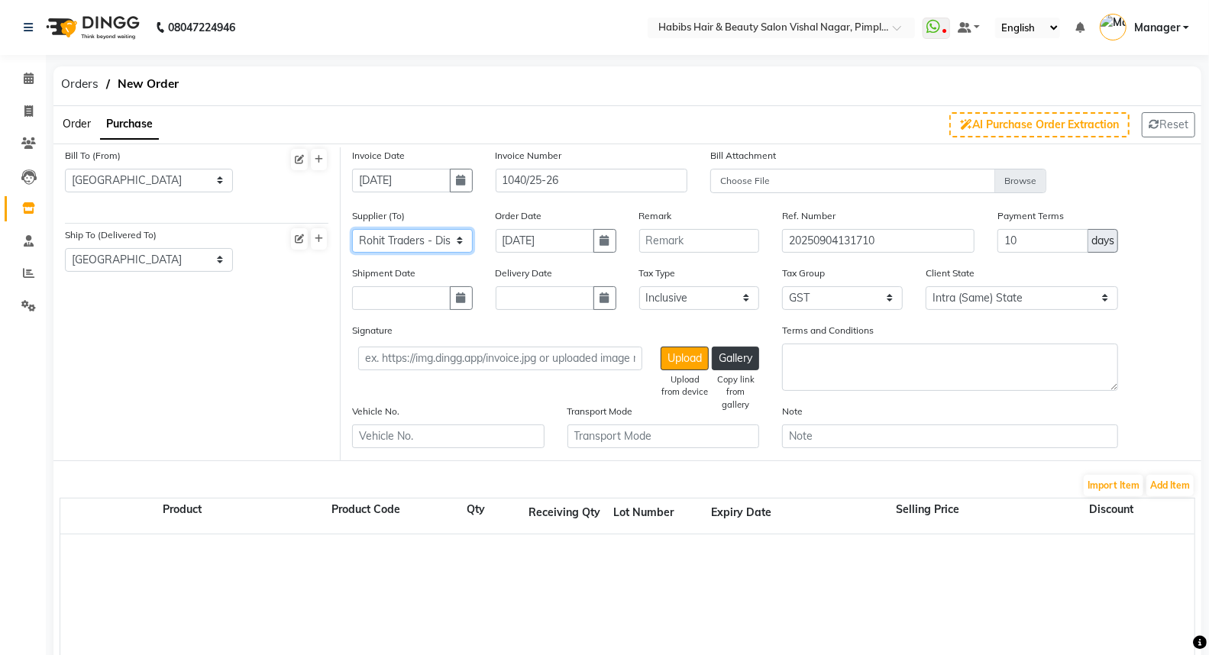
click at [352, 229] on select "Select Rohit Traders - Dissposible Schwarzkopf - CRESCENT ROOTS Hello Beautiful…" at bounding box center [412, 241] width 121 height 24
click at [606, 239] on icon "button" at bounding box center [604, 240] width 9 height 11
select select "9"
select select "2025"
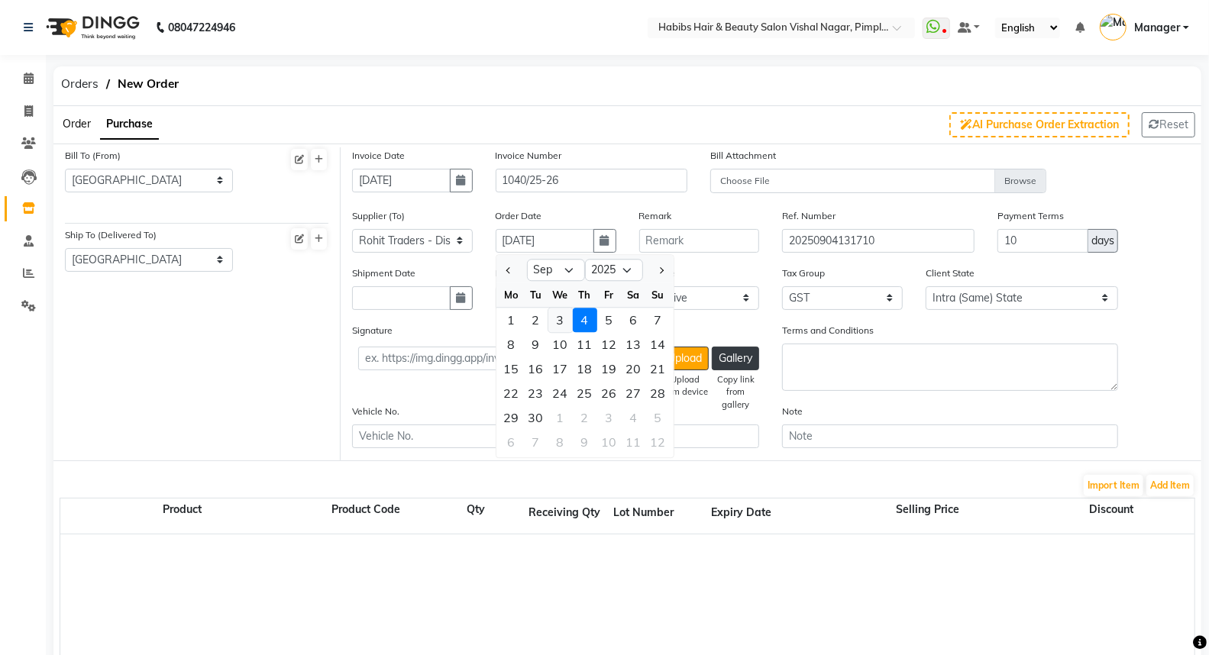
click at [560, 315] on div "3" at bounding box center [560, 320] width 24 height 24
type input "[DATE]"
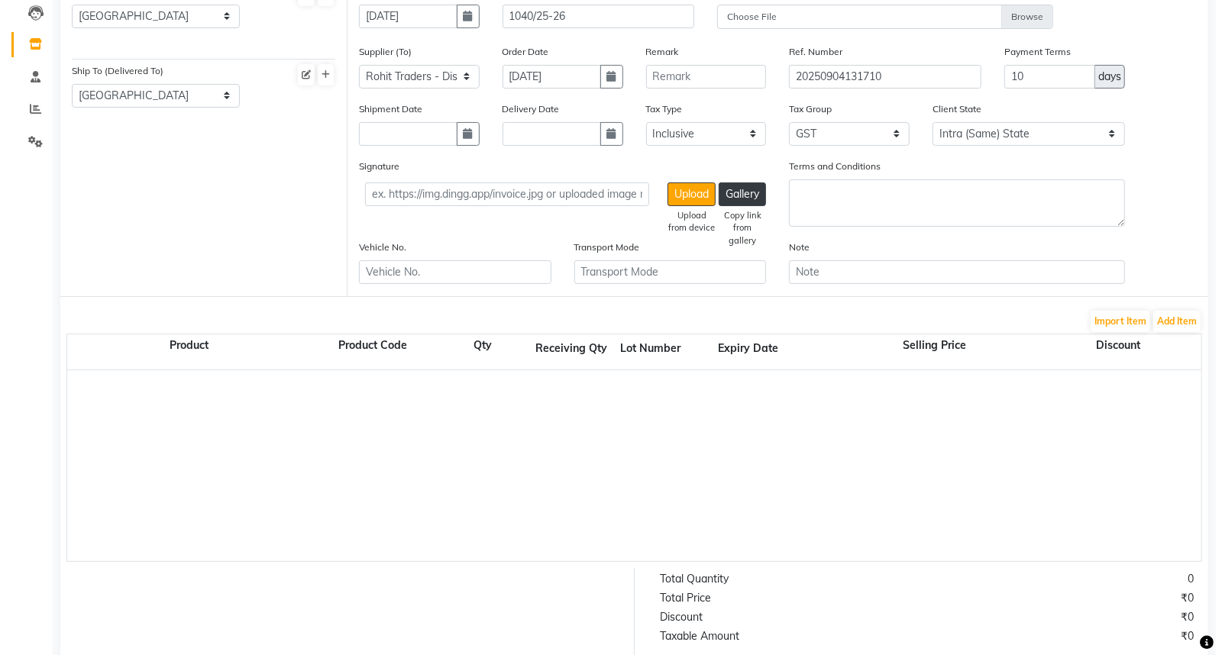
scroll to position [170, 0]
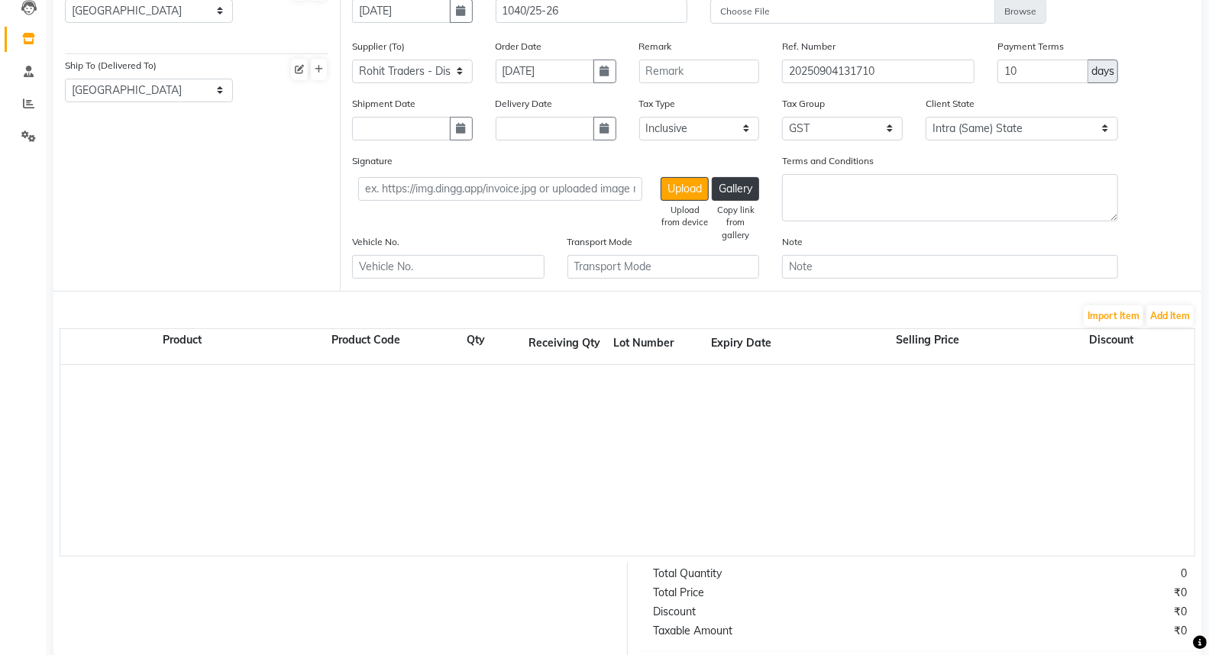
drag, startPoint x: 1167, startPoint y: 315, endPoint x: 793, endPoint y: 476, distance: 407.3
click at [793, 476] on div at bounding box center [1194, 460] width 2268 height 191
click at [1170, 312] on button "Add Item" at bounding box center [1169, 315] width 47 height 21
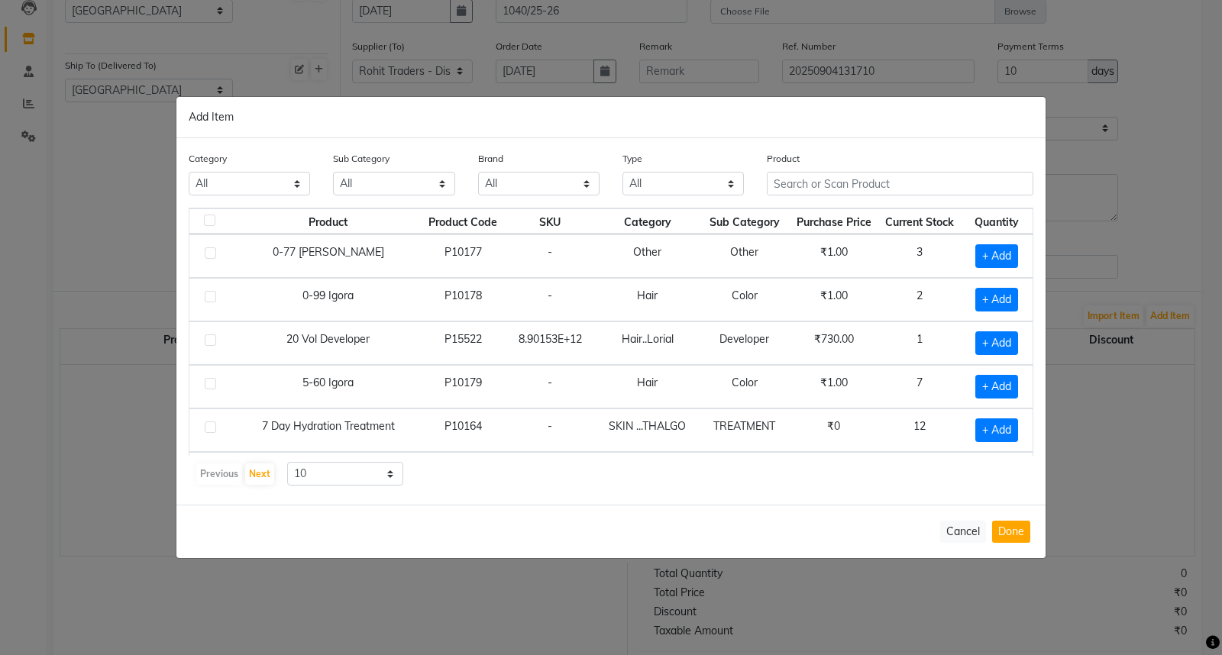
drag, startPoint x: 799, startPoint y: 179, endPoint x: 887, endPoint y: 115, distance: 108.7
click at [887, 115] on div "Add Item" at bounding box center [610, 117] width 869 height 41
click at [842, 184] on input "text" at bounding box center [900, 184] width 266 height 24
drag, startPoint x: 842, startPoint y: 184, endPoint x: 804, endPoint y: 180, distance: 38.4
click at [804, 180] on input "text" at bounding box center [900, 184] width 266 height 24
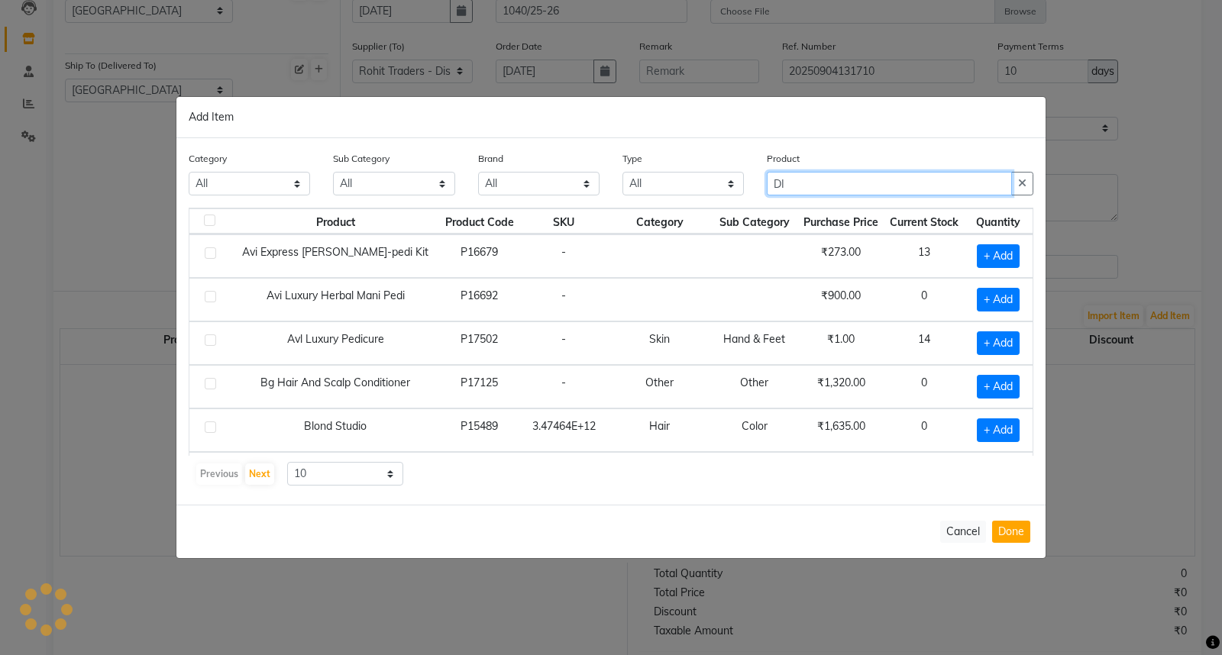
type input "D"
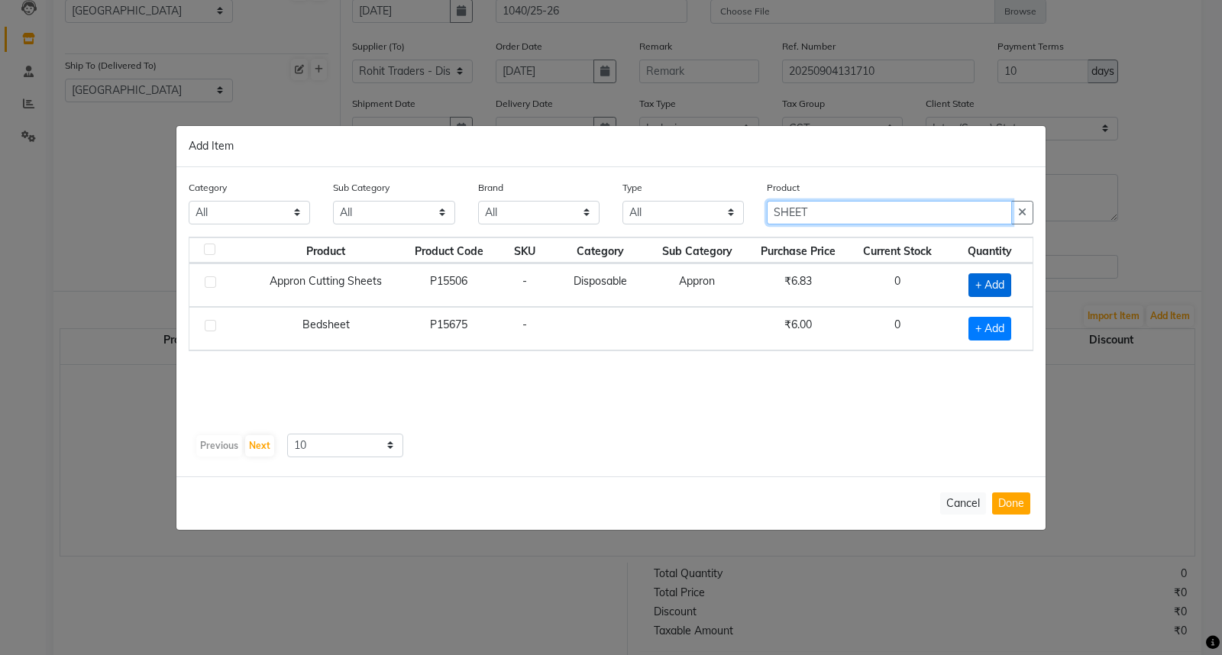
type input "SHEET"
click at [996, 283] on span "+ Add" at bounding box center [989, 285] width 43 height 24
checkbox input "true"
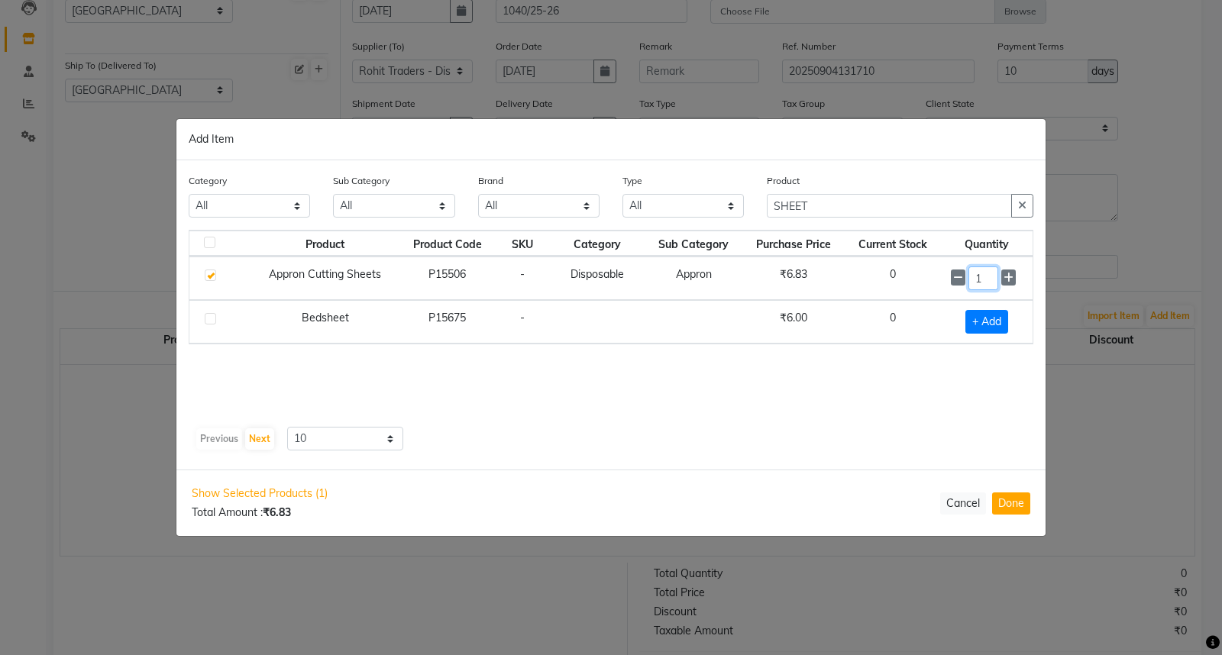
drag, startPoint x: 987, startPoint y: 276, endPoint x: 967, endPoint y: 278, distance: 19.9
click at [968, 277] on input "1" at bounding box center [983, 278] width 31 height 24
type input "200"
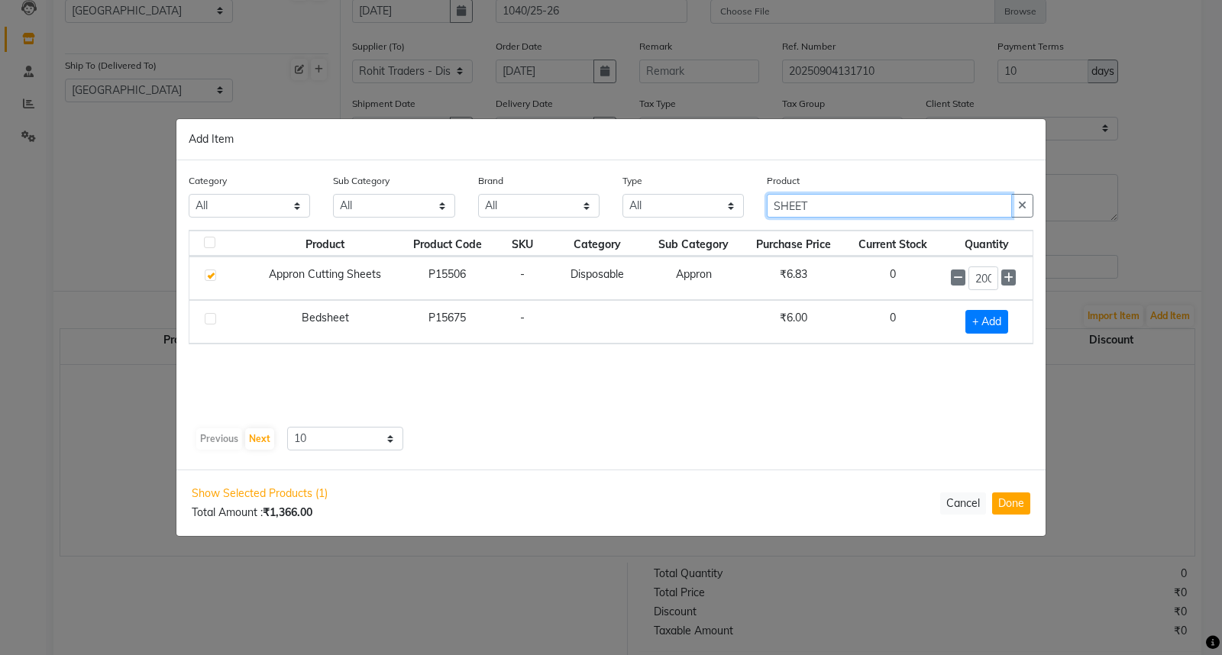
drag, startPoint x: 813, startPoint y: 207, endPoint x: 764, endPoint y: 209, distance: 48.9
click at [764, 209] on div "Product SHEET" at bounding box center [899, 201] width 289 height 57
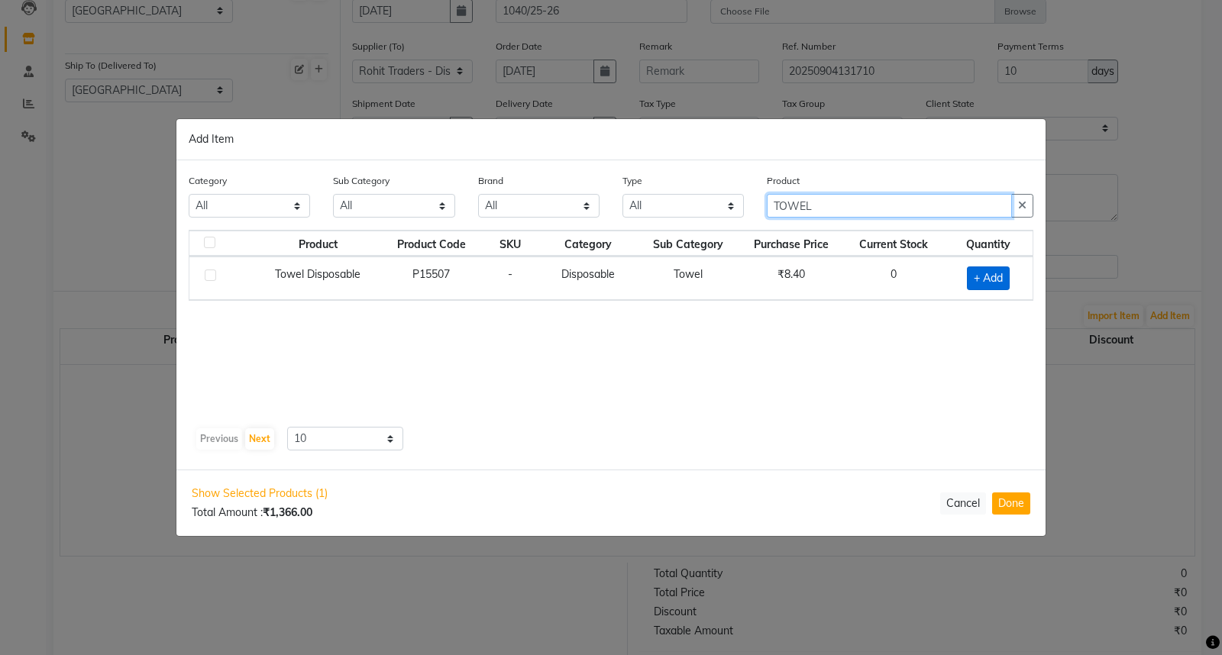
type input "TOWEL"
drag, startPoint x: 989, startPoint y: 276, endPoint x: 1000, endPoint y: 278, distance: 11.7
drag, startPoint x: 1019, startPoint y: 364, endPoint x: 991, endPoint y: 438, distance: 78.6
click at [991, 438] on div "Previous Next 10 50 100" at bounding box center [611, 439] width 832 height 24
click at [989, 276] on span "+ Add" at bounding box center [988, 278] width 43 height 24
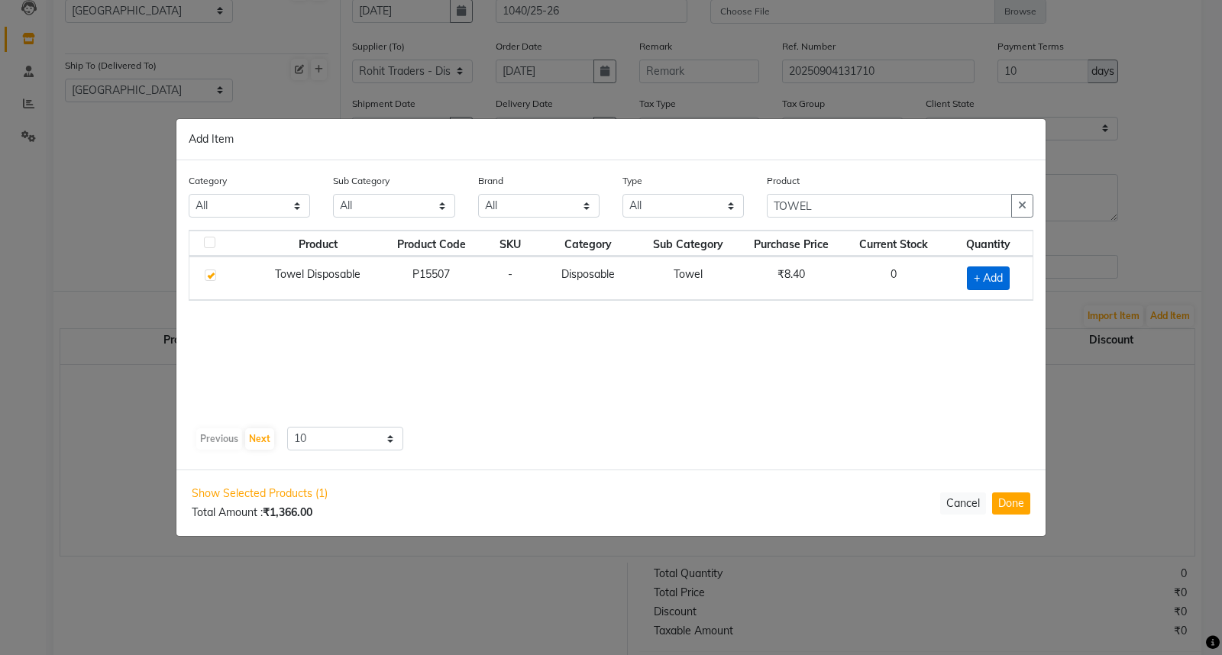
checkbox input "true"
drag, startPoint x: 981, startPoint y: 270, endPoint x: 890, endPoint y: 365, distance: 131.2
click at [859, 397] on div "Product Product Code SKU Category Sub Category Purchase Price Current Stock Qua…" at bounding box center [611, 325] width 844 height 191
drag, startPoint x: 979, startPoint y: 278, endPoint x: 944, endPoint y: 276, distance: 34.4
click at [944, 276] on td "1" at bounding box center [985, 279] width 94 height 44
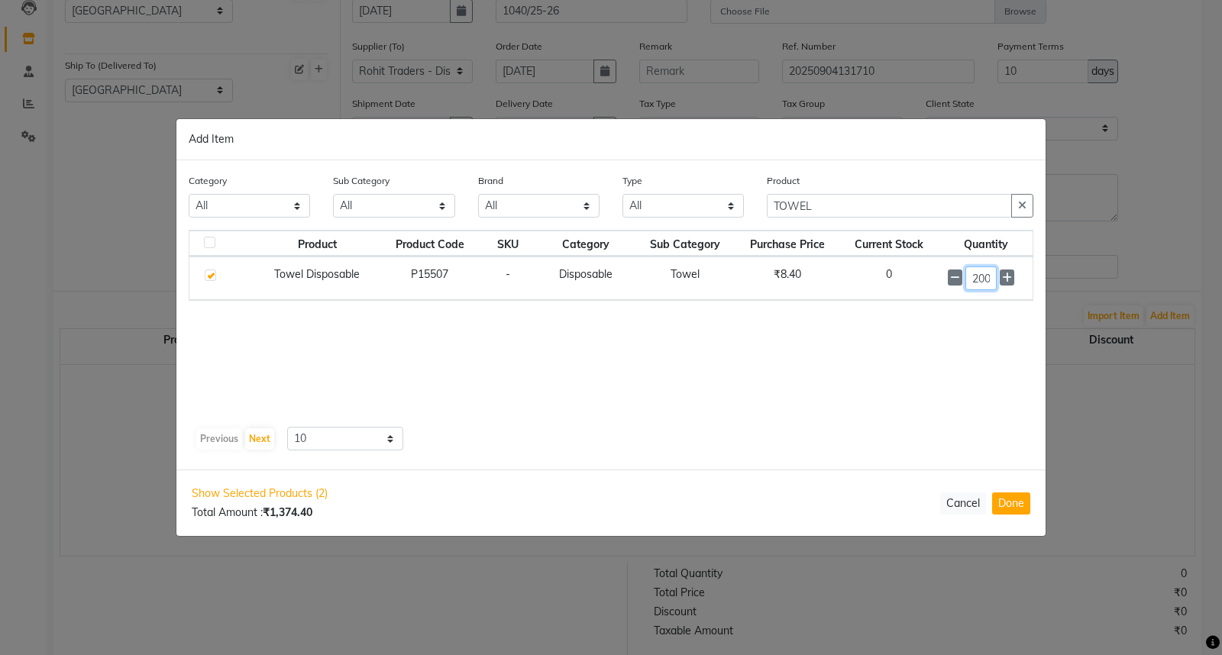
scroll to position [0, 2]
type input "200"
click at [836, 208] on input "TOWEL" at bounding box center [889, 206] width 245 height 24
drag, startPoint x: 836, startPoint y: 208, endPoint x: 728, endPoint y: 196, distance: 108.3
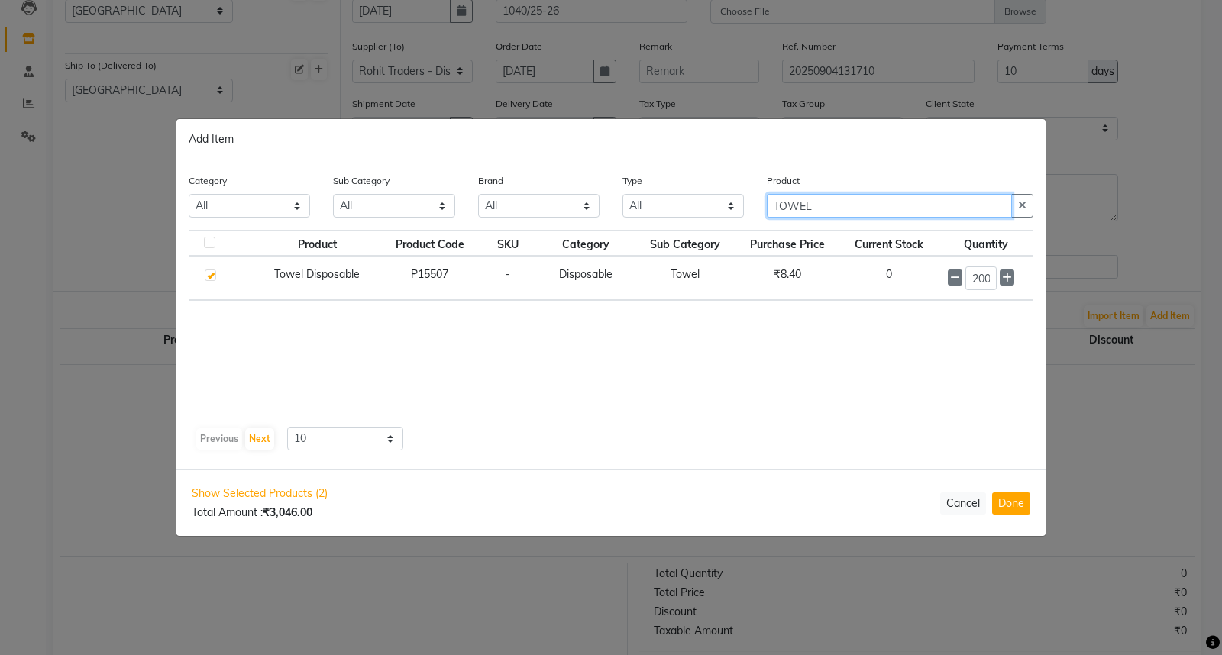
click at [728, 196] on div "Category All Hair Skin Makeup Personal Care Appliances [PERSON_NAME] Waxing Dis…" at bounding box center [610, 201] width 867 height 57
type input "GOWN"
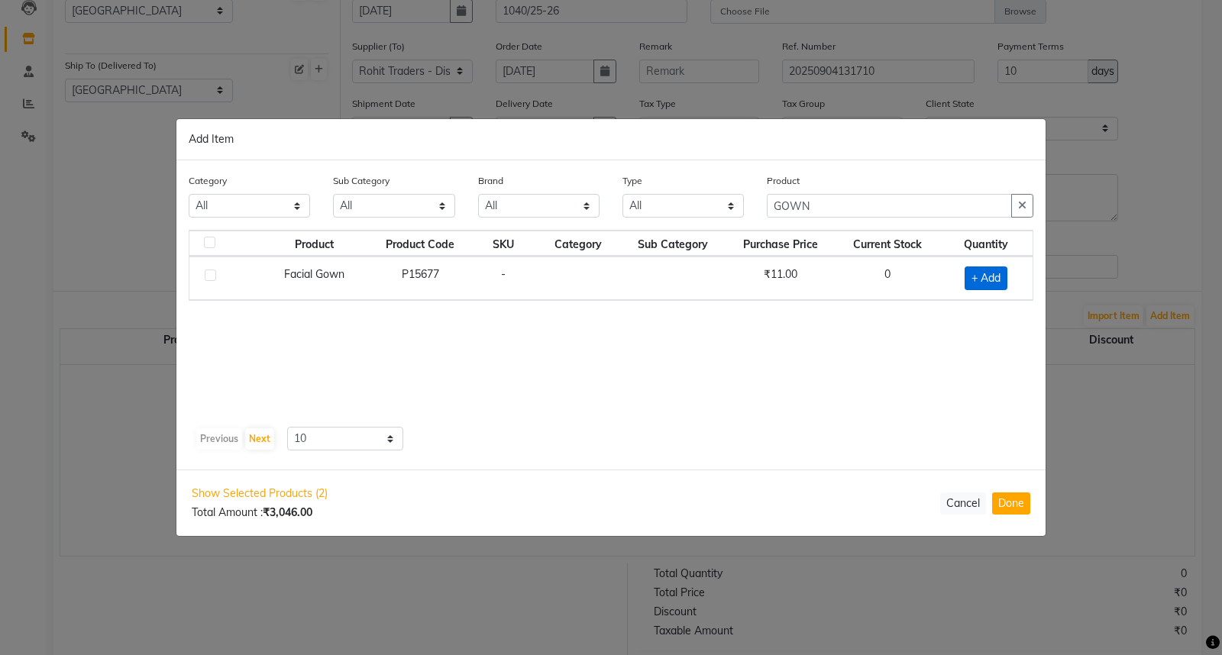
click at [985, 278] on span "+ Add" at bounding box center [985, 278] width 43 height 24
checkbox input "true"
drag, startPoint x: 978, startPoint y: 283, endPoint x: 970, endPoint y: 284, distance: 8.4
click at [970, 284] on input "1" at bounding box center [978, 278] width 34 height 24
type input "30"
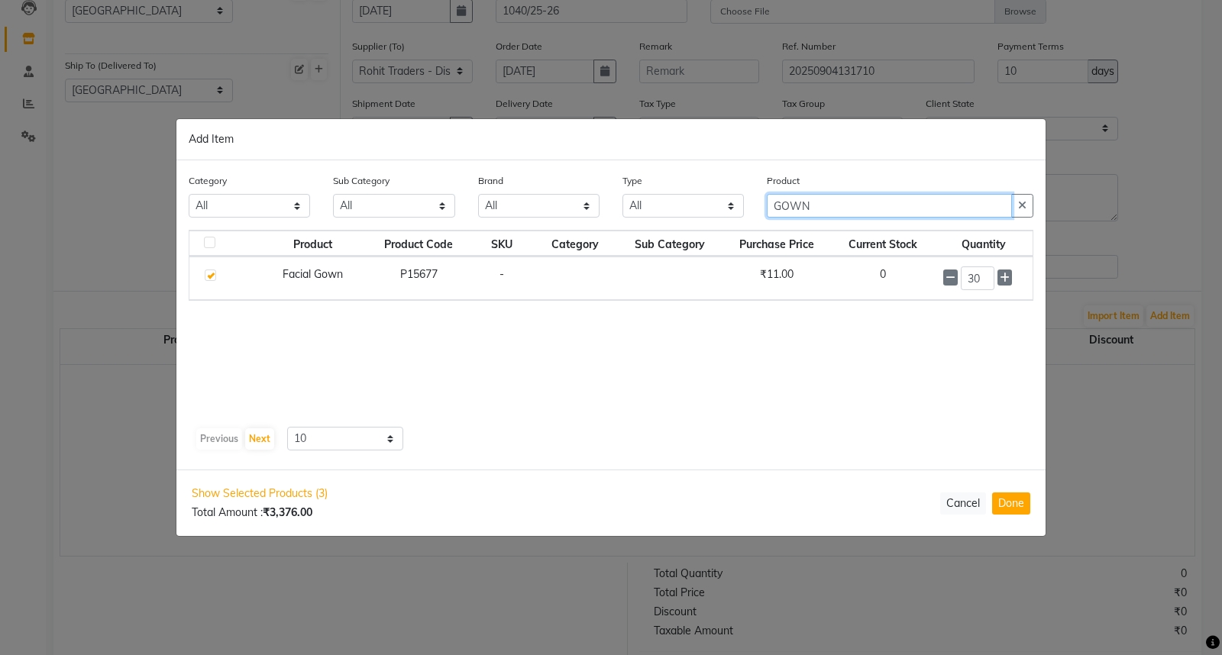
drag, startPoint x: 820, startPoint y: 204, endPoint x: 753, endPoint y: 210, distance: 67.5
click at [753, 210] on div "Category All Hair Skin Makeup Personal Care Appliances [PERSON_NAME] Waxing Dis…" at bounding box center [610, 201] width 867 height 57
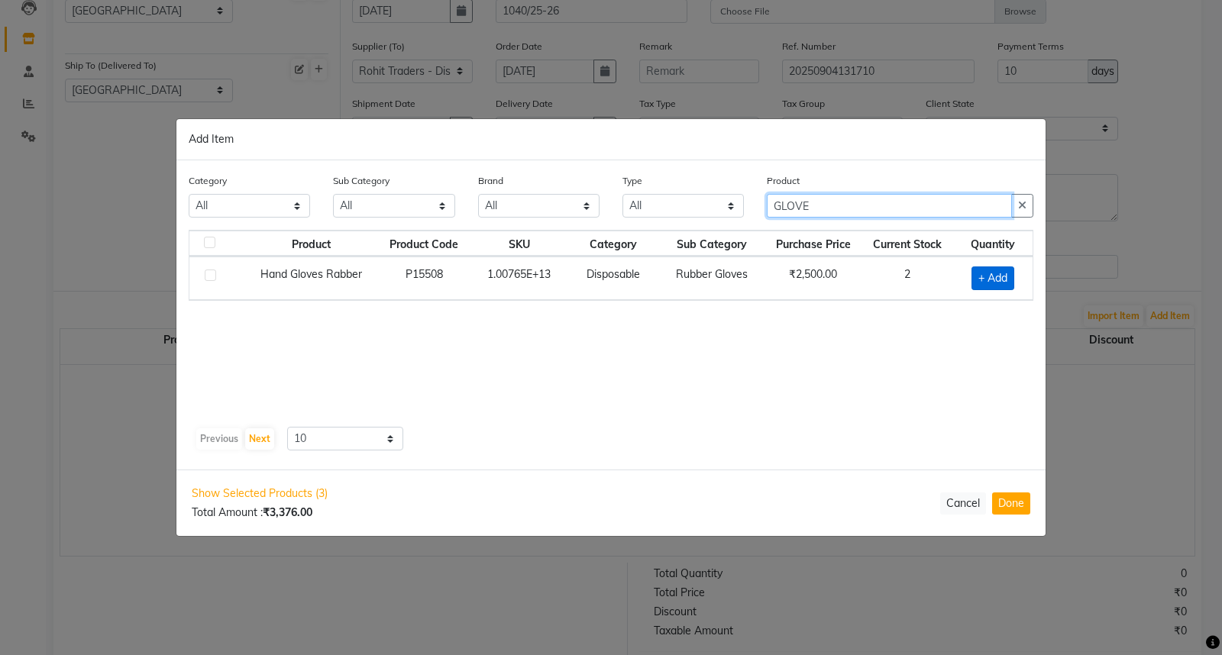
type input "GLOVE"
click at [990, 279] on span "+ Add" at bounding box center [992, 278] width 43 height 24
checkbox input "true"
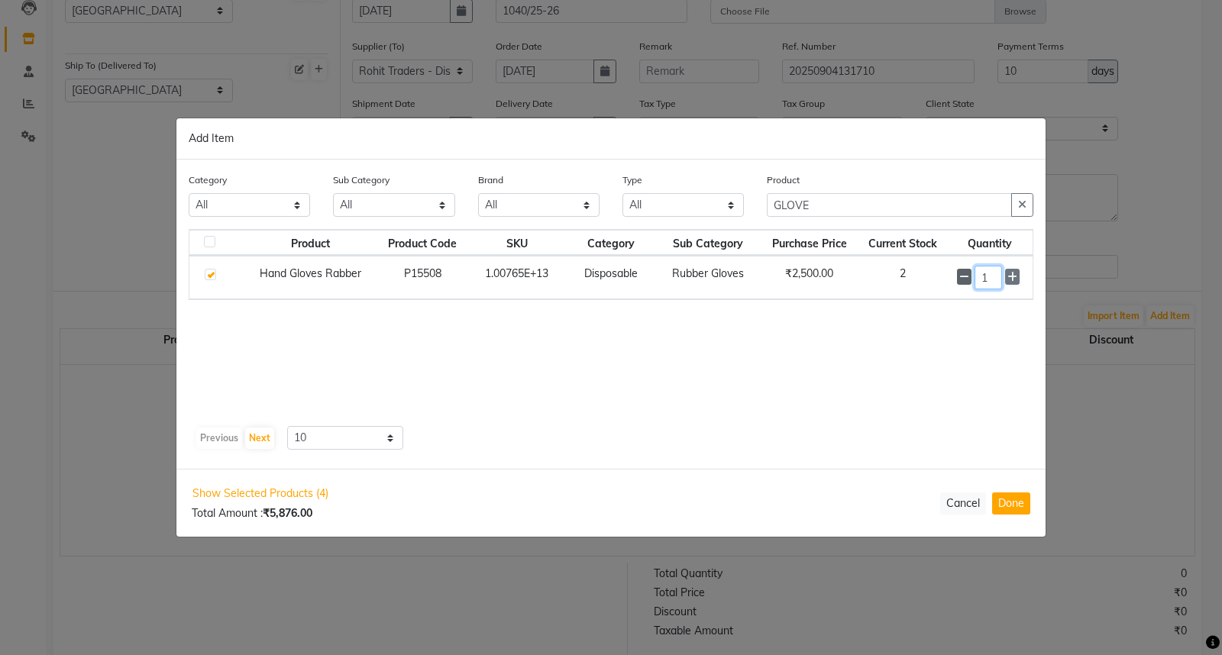
drag, startPoint x: 990, startPoint y: 279, endPoint x: 970, endPoint y: 281, distance: 20.7
click at [970, 281] on div "1" at bounding box center [990, 278] width 66 height 24
type input "300"
click at [1004, 502] on button "Done" at bounding box center [1011, 503] width 38 height 22
select select "2450"
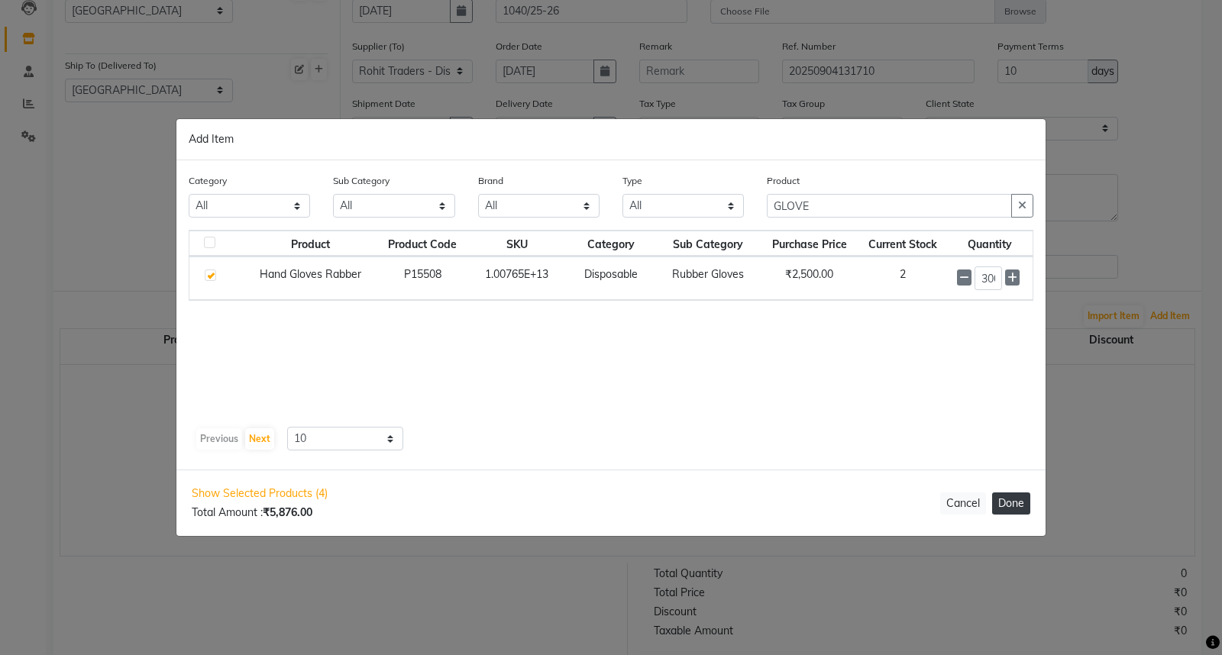
select select "2450"
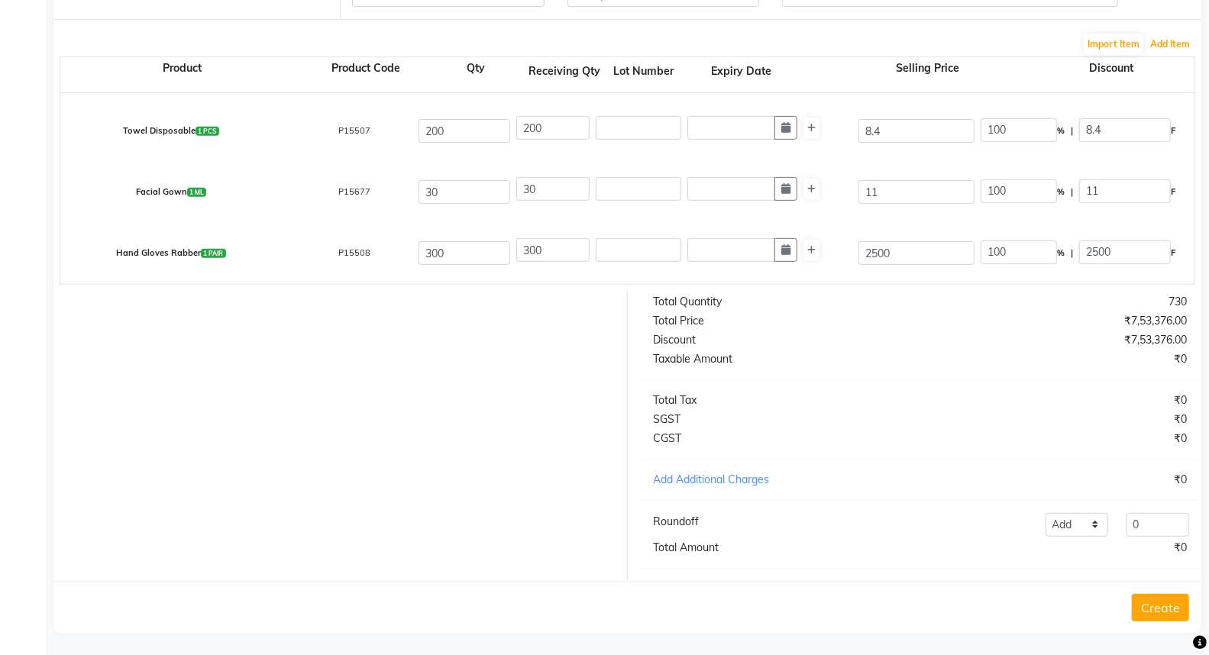
scroll to position [458, 0]
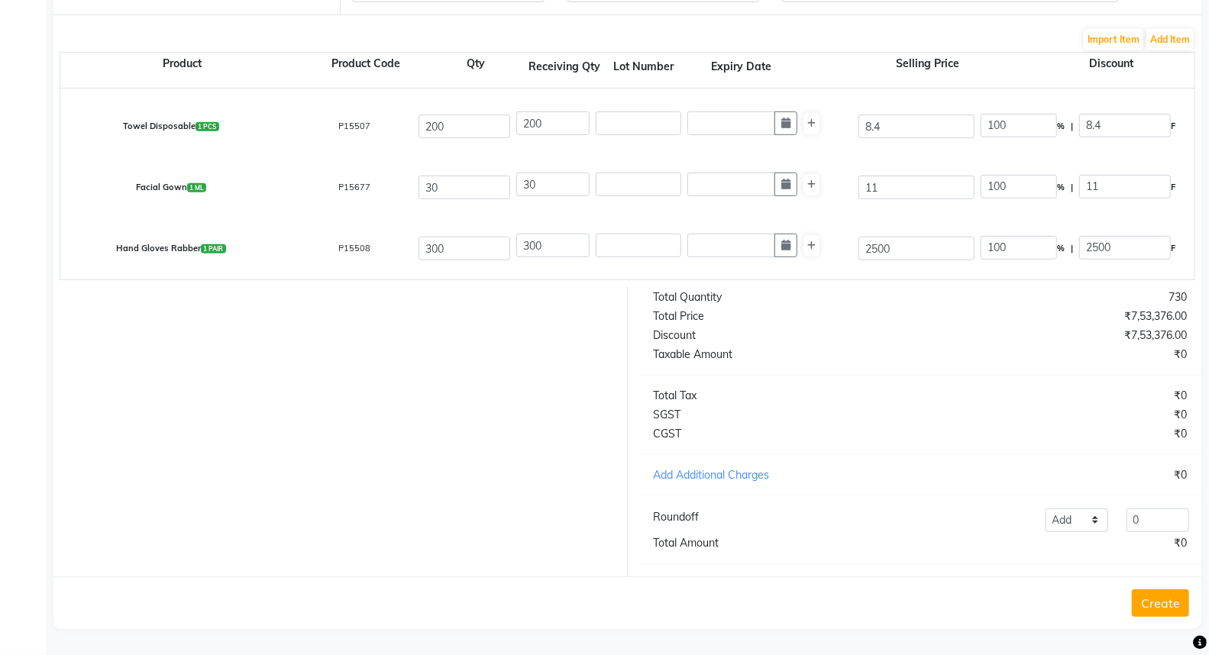
click at [1162, 604] on button "Create" at bounding box center [1160, 602] width 57 height 27
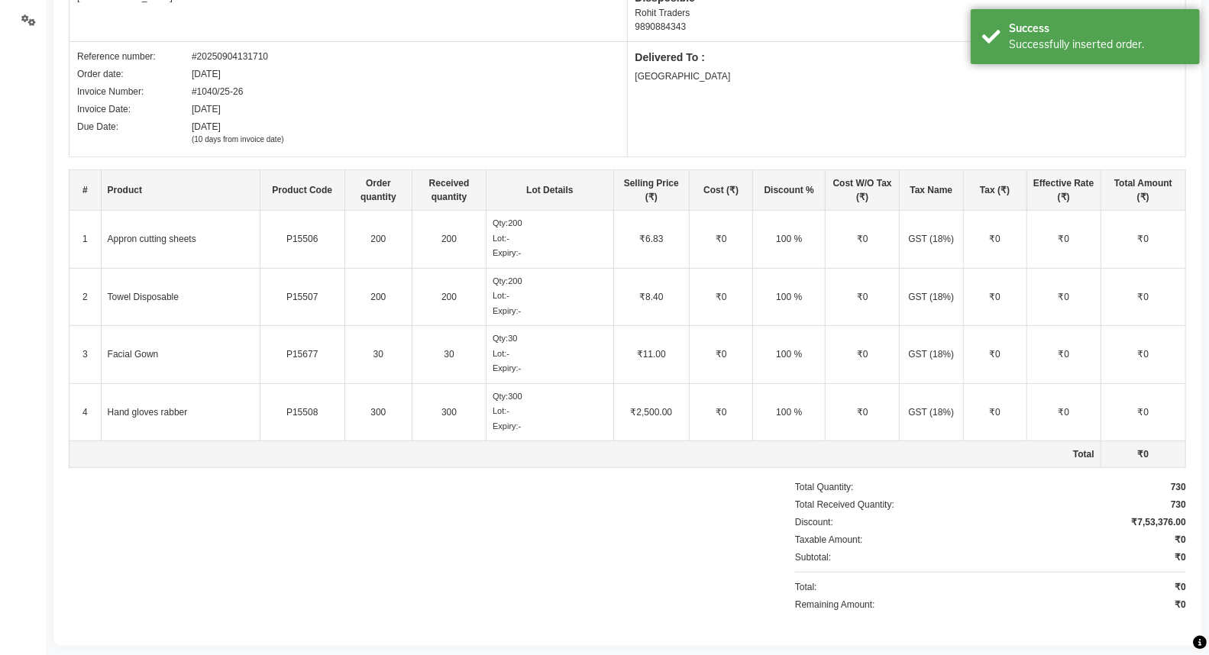
scroll to position [302, 0]
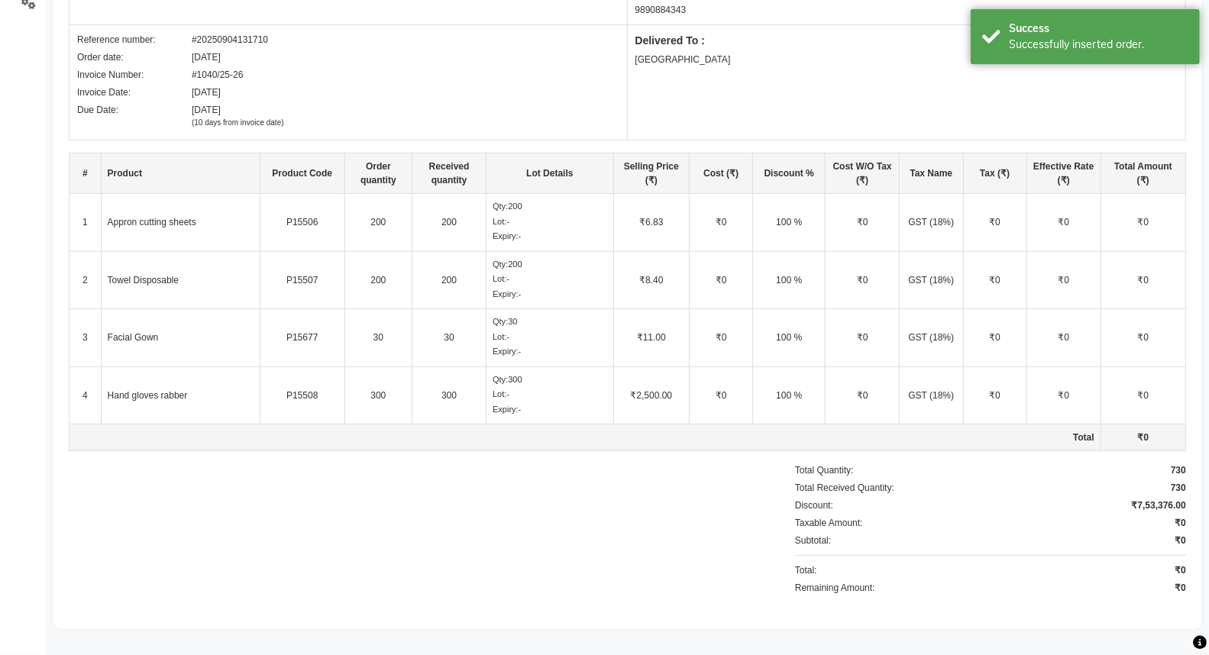
select select "true"
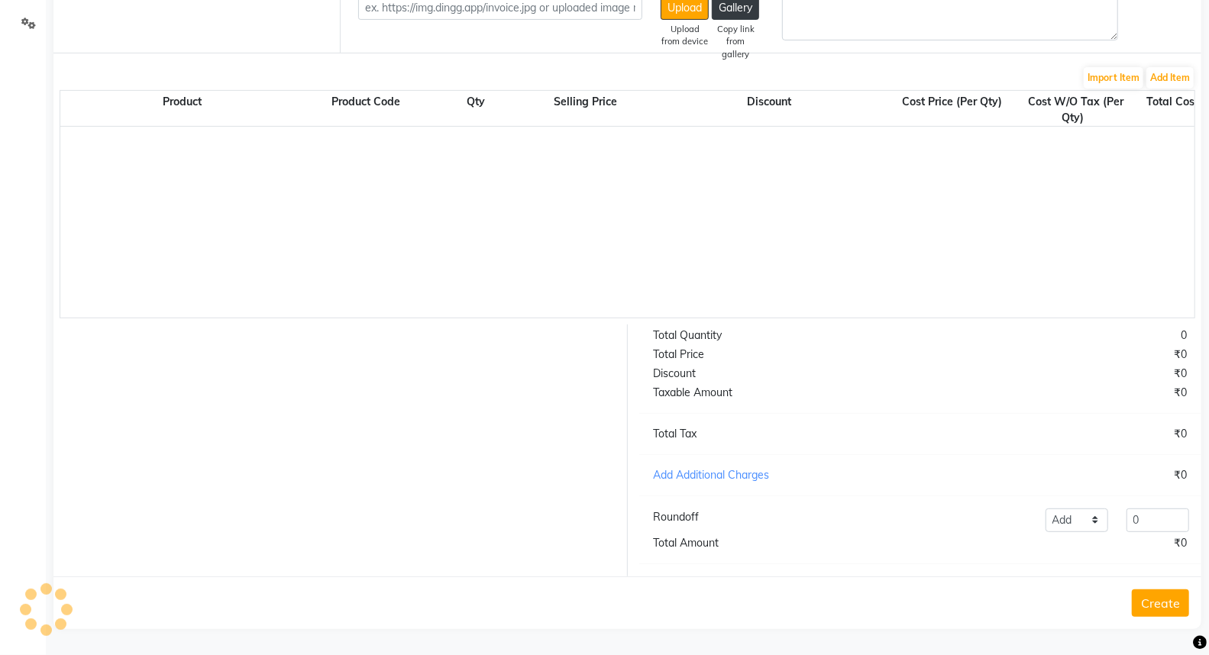
scroll to position [295, 0]
select select "2450"
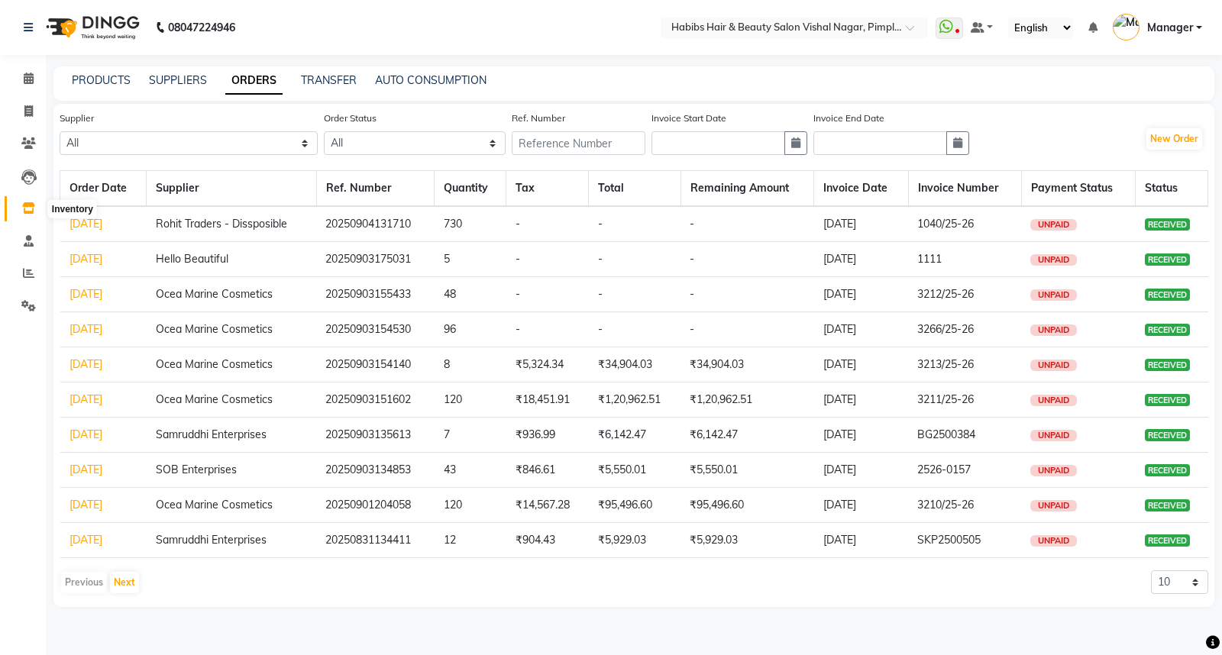
click at [32, 209] on icon at bounding box center [28, 207] width 13 height 11
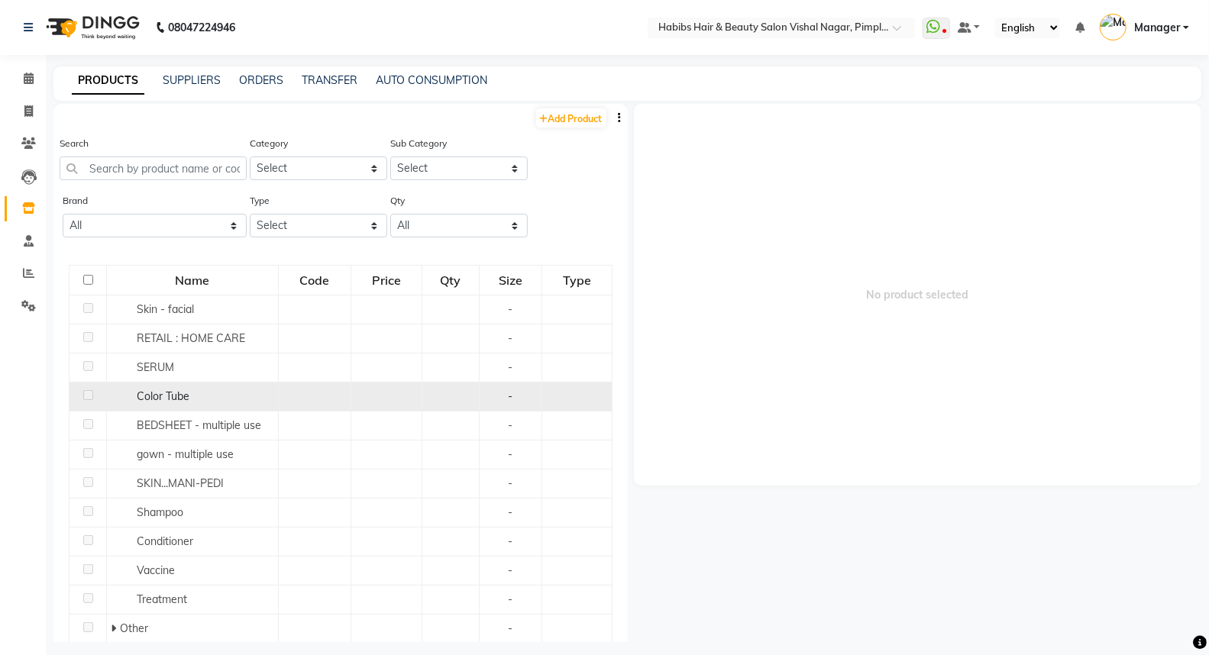
drag, startPoint x: 87, startPoint y: 162, endPoint x: 459, endPoint y: 394, distance: 438.3
click at [459, 394] on td at bounding box center [450, 397] width 57 height 29
drag, startPoint x: 101, startPoint y: 165, endPoint x: 425, endPoint y: 396, distance: 397.5
click at [425, 396] on td at bounding box center [450, 397] width 57 height 29
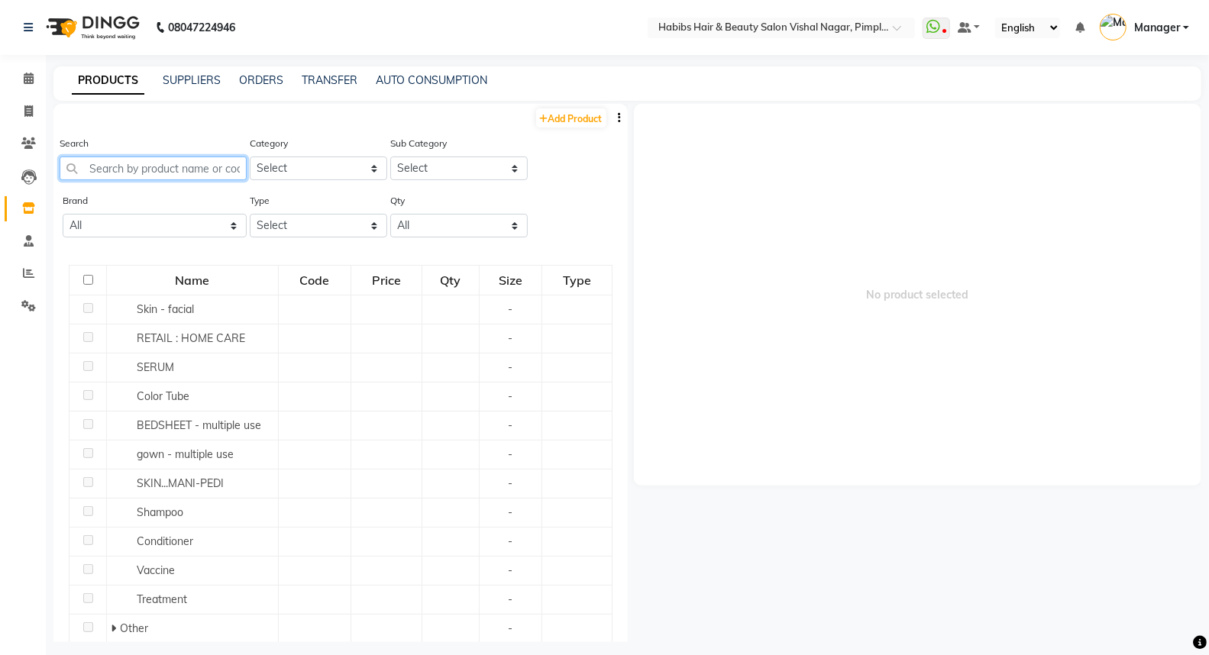
click at [112, 170] on input "text" at bounding box center [153, 169] width 187 height 24
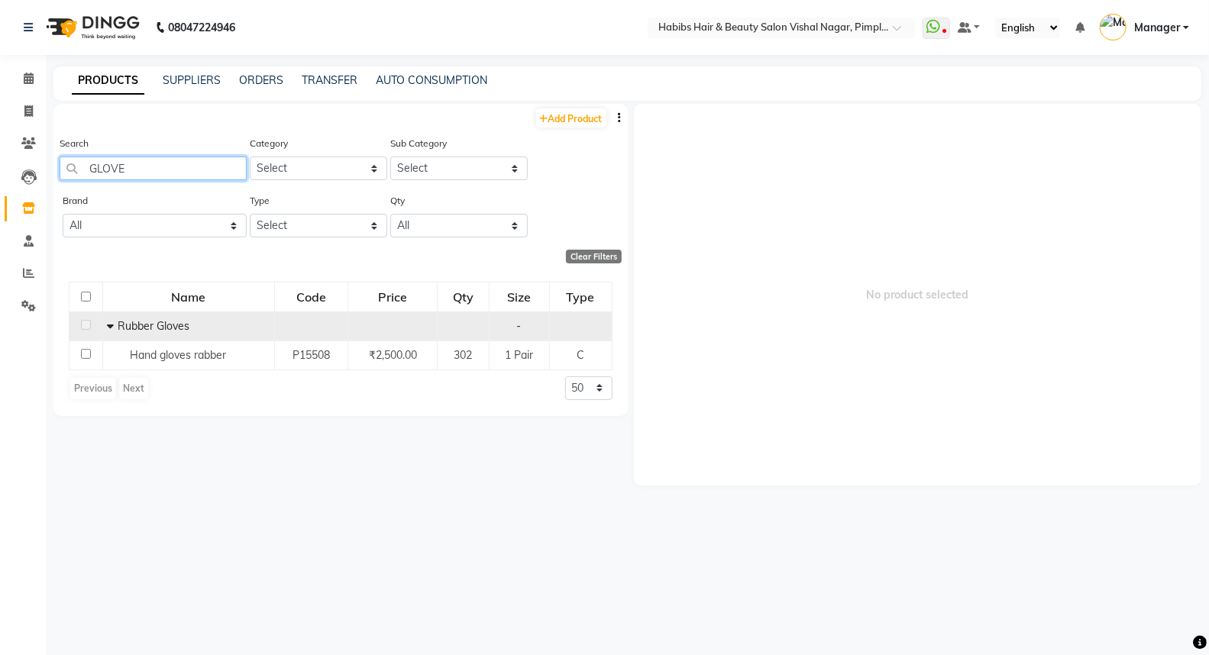
type input "GLOVE"
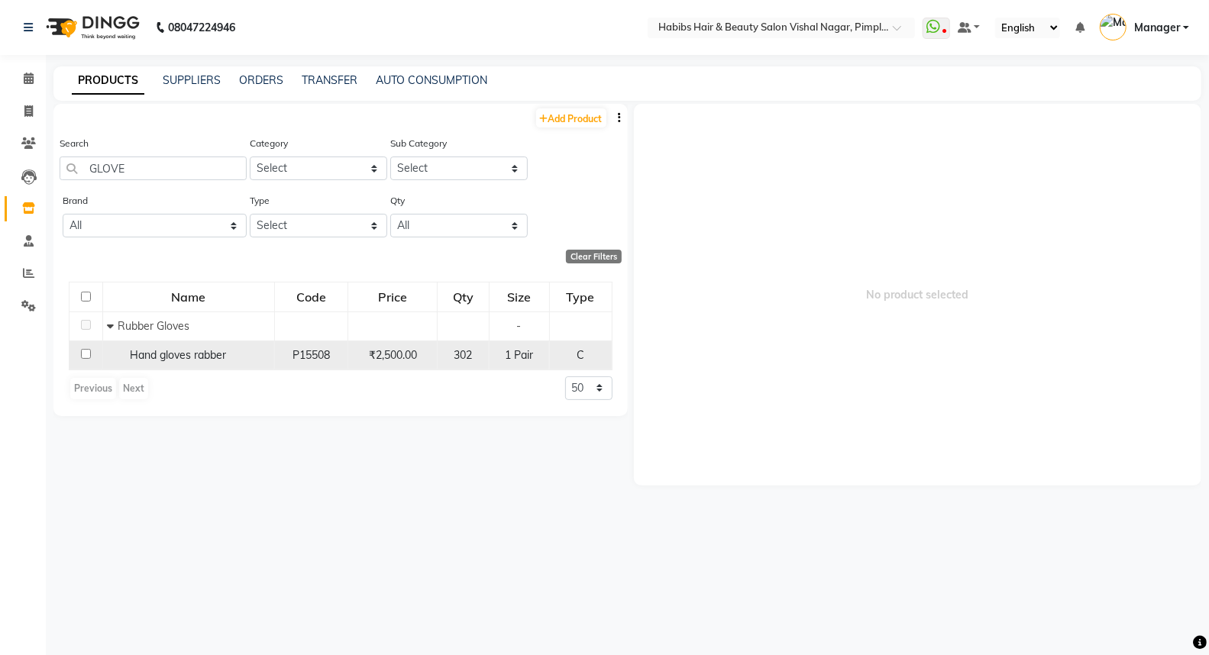
click at [86, 355] on input "checkbox" at bounding box center [86, 354] width 10 height 10
checkbox input "true"
select select
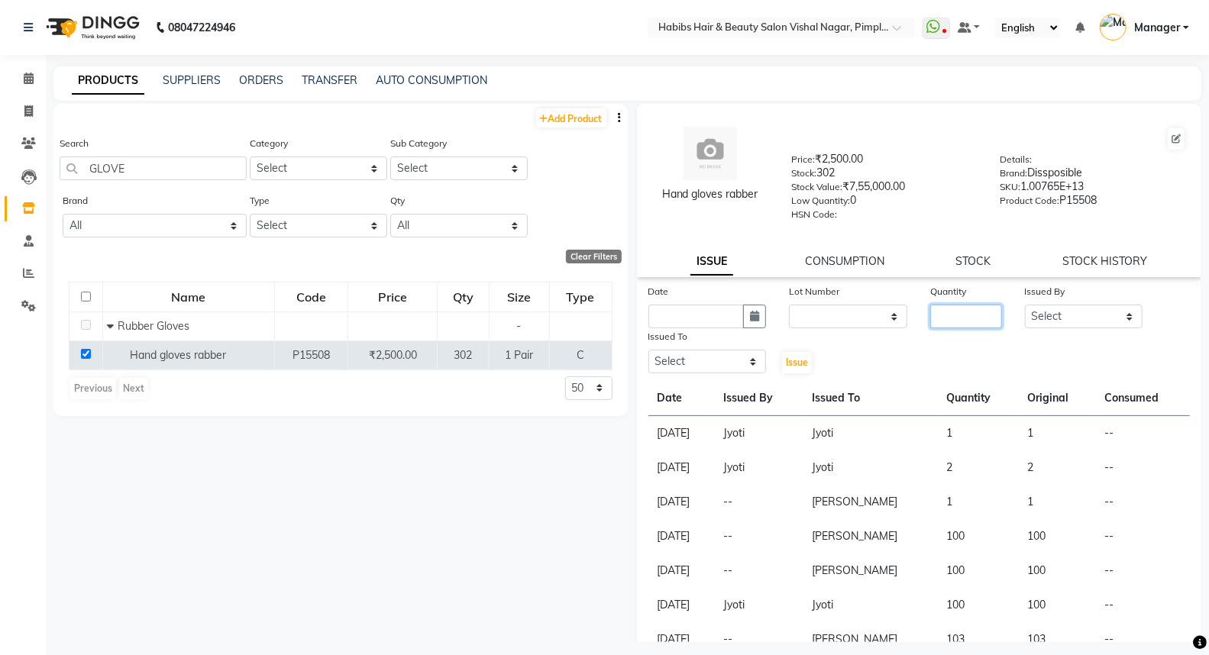
click at [941, 321] on input "number" at bounding box center [965, 317] width 71 height 24
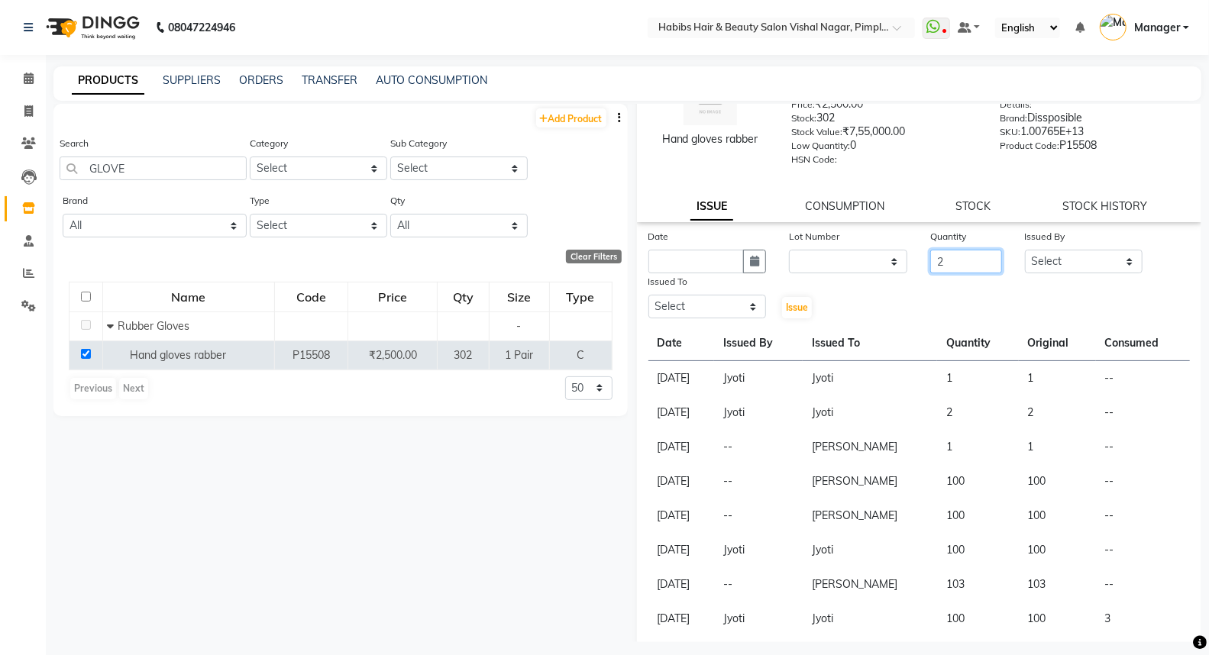
scroll to position [85, 0]
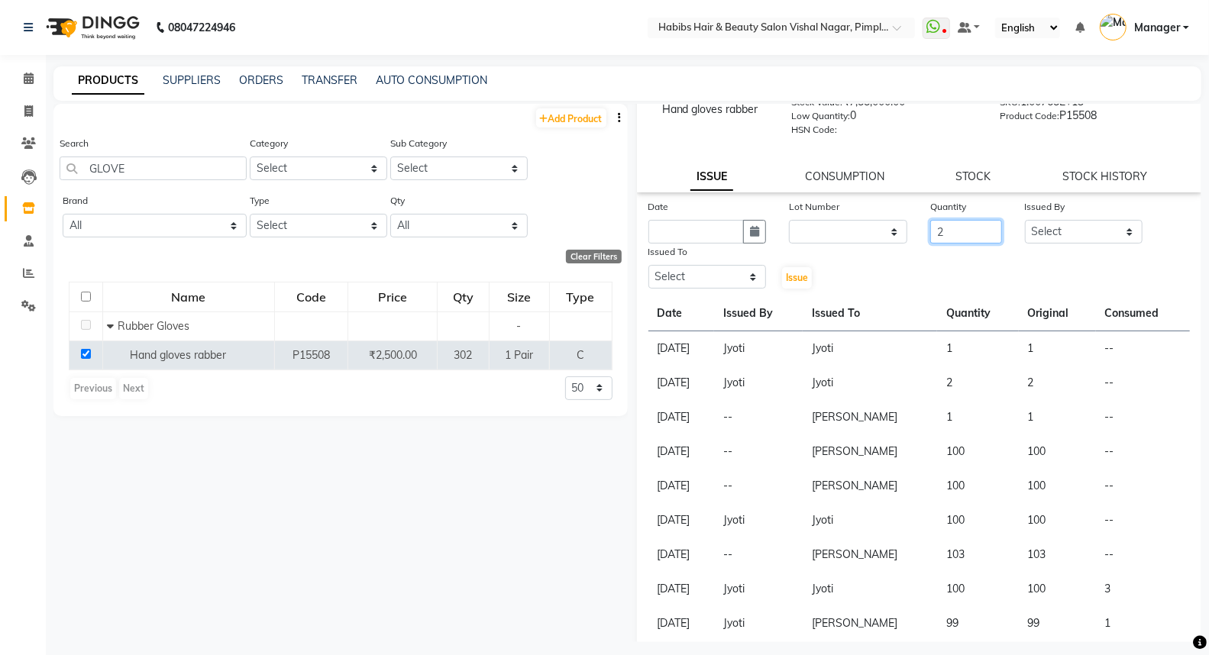
type input "2"
drag, startPoint x: 683, startPoint y: 231, endPoint x: 753, endPoint y: 227, distance: 70.4
click at [753, 227] on icon "button" at bounding box center [754, 231] width 9 height 11
select select "9"
select select "2025"
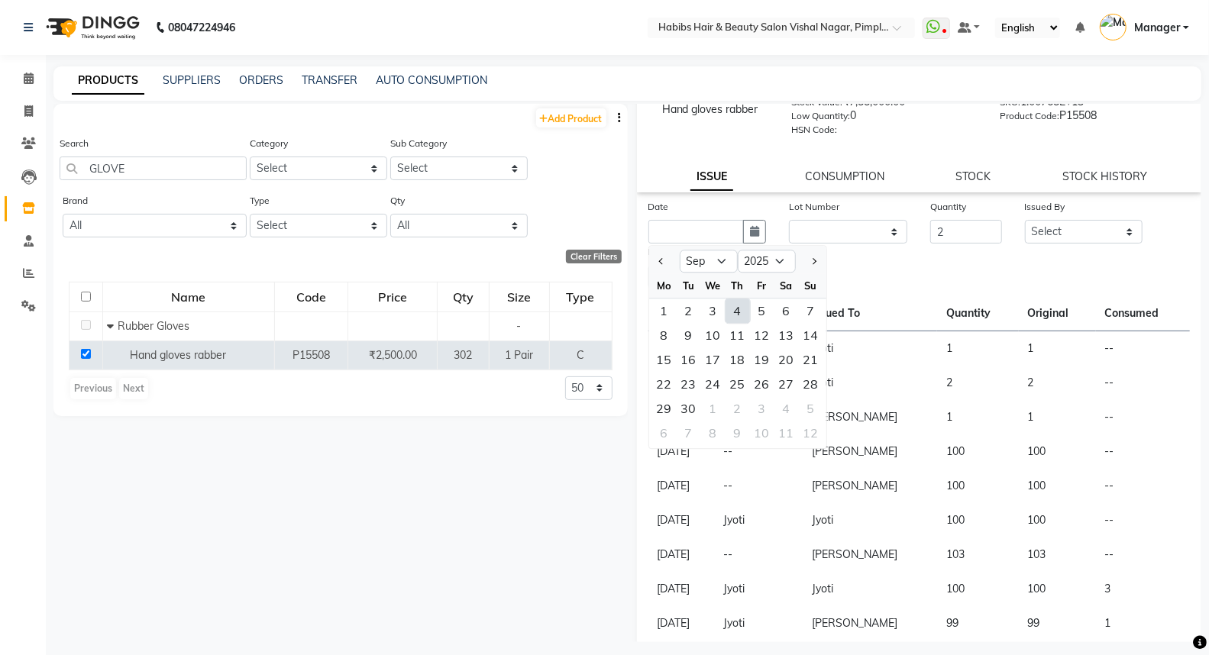
click at [735, 312] on div "4" at bounding box center [737, 311] width 24 height 24
type input "[DATE]"
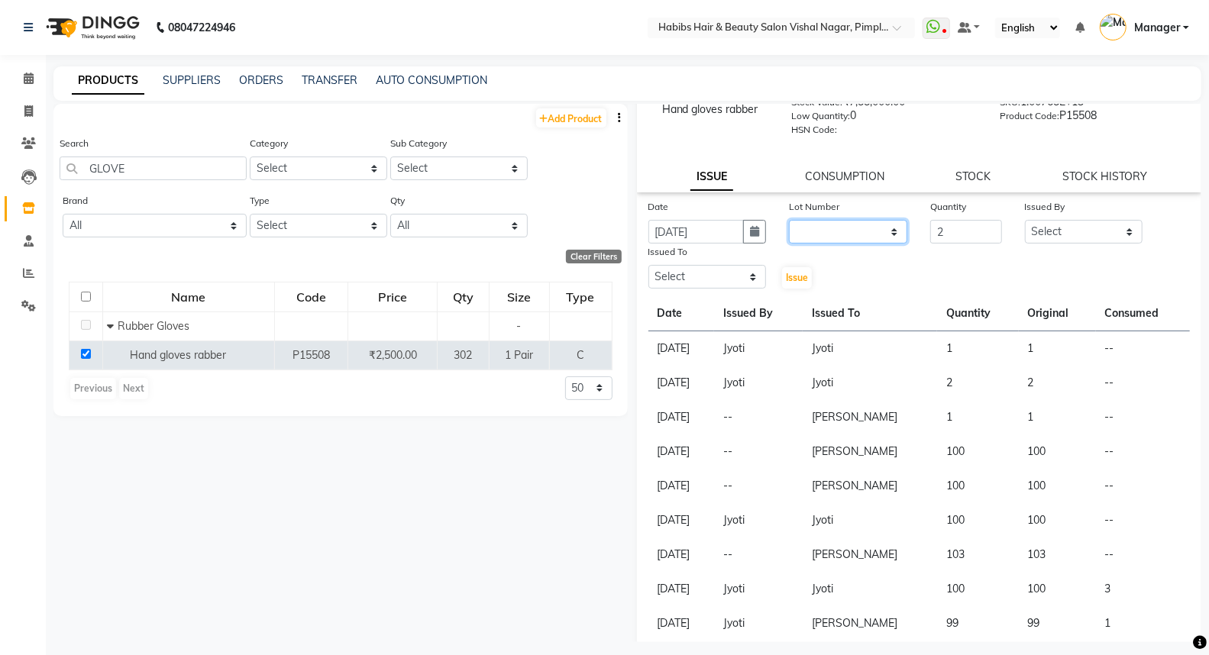
click at [826, 228] on select "None" at bounding box center [848, 232] width 118 height 24
select select "0: null"
click at [789, 220] on select "None" at bounding box center [848, 232] width 118 height 24
click at [1063, 232] on select "Select [PERSON_NAME] Manager [PERSON_NAME] [PERSON_NAME] [MEDICAL_DATA][PERSON_…" at bounding box center [1084, 232] width 118 height 24
select select "39766"
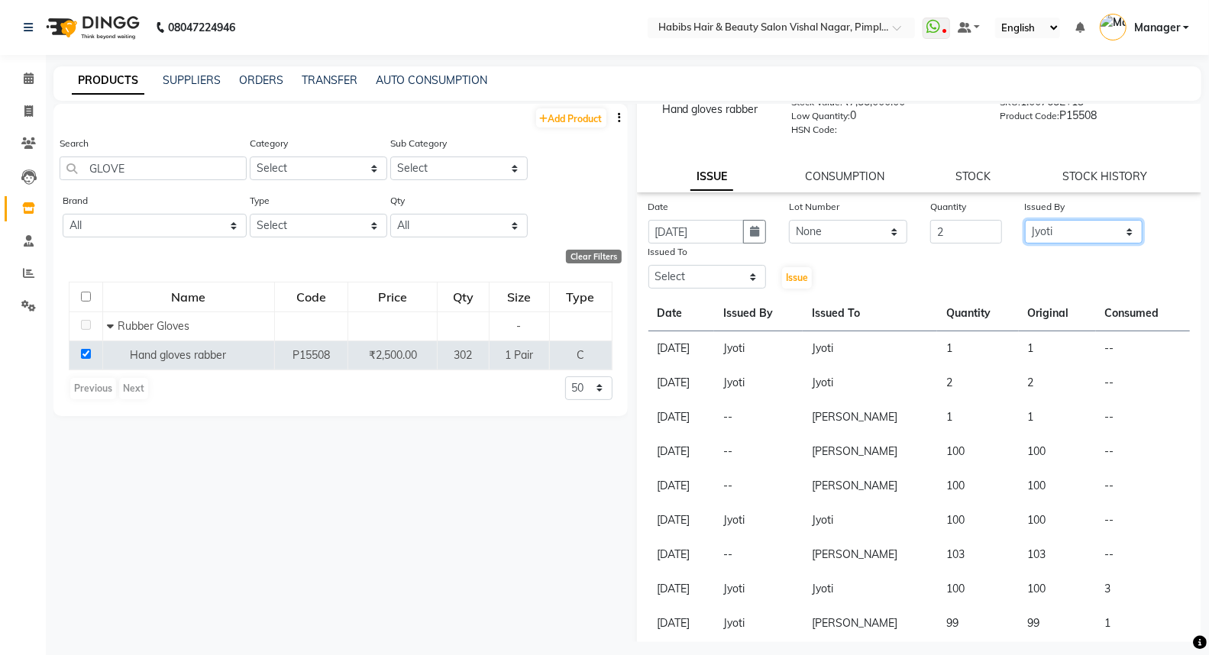
click at [1025, 220] on select "Select [PERSON_NAME] Manager [PERSON_NAME] [PERSON_NAME] [MEDICAL_DATA][PERSON_…" at bounding box center [1084, 232] width 118 height 24
click at [715, 283] on select "Select [PERSON_NAME] Manager [PERSON_NAME] [PERSON_NAME] [MEDICAL_DATA][PERSON_…" at bounding box center [707, 277] width 118 height 24
select select "39766"
click at [648, 266] on select "Select [PERSON_NAME] Manager [PERSON_NAME] [PERSON_NAME] [MEDICAL_DATA][PERSON_…" at bounding box center [707, 277] width 118 height 24
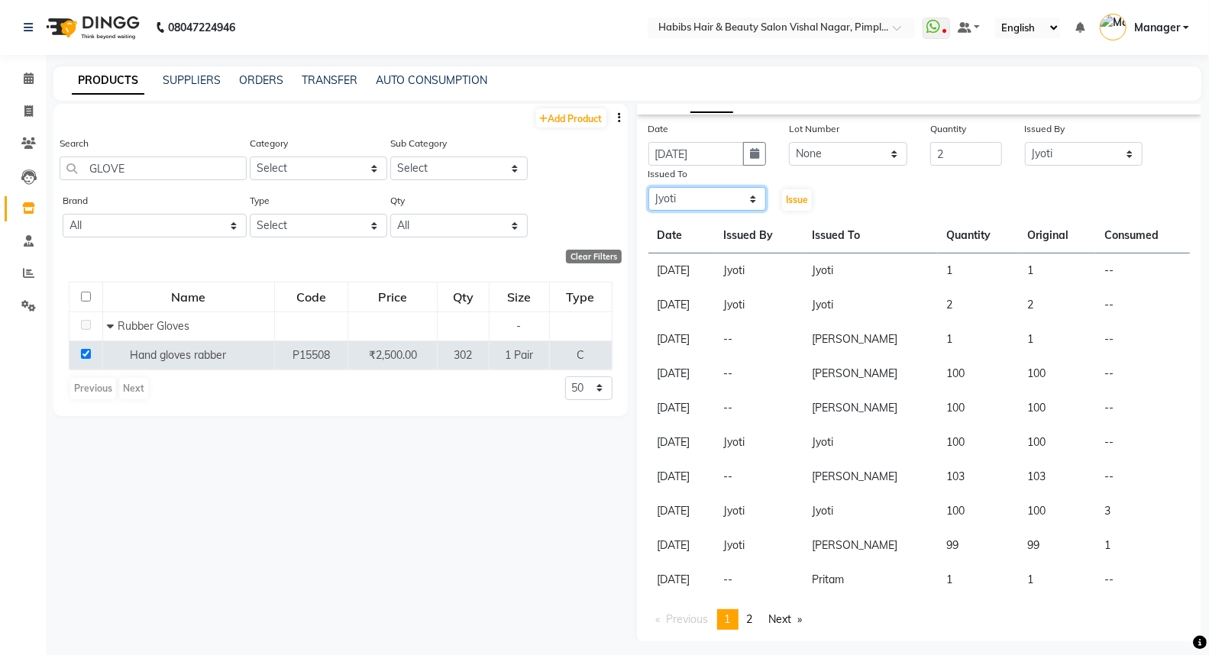
scroll to position [79, 0]
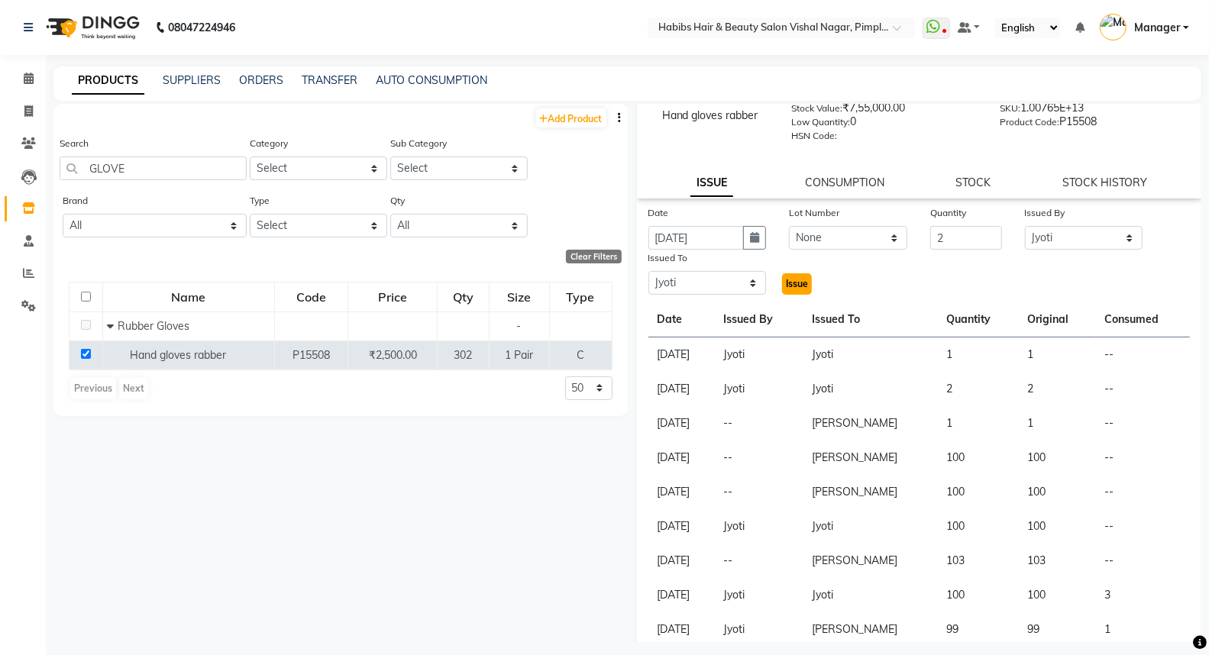
click at [788, 279] on span "Issue" at bounding box center [797, 283] width 22 height 11
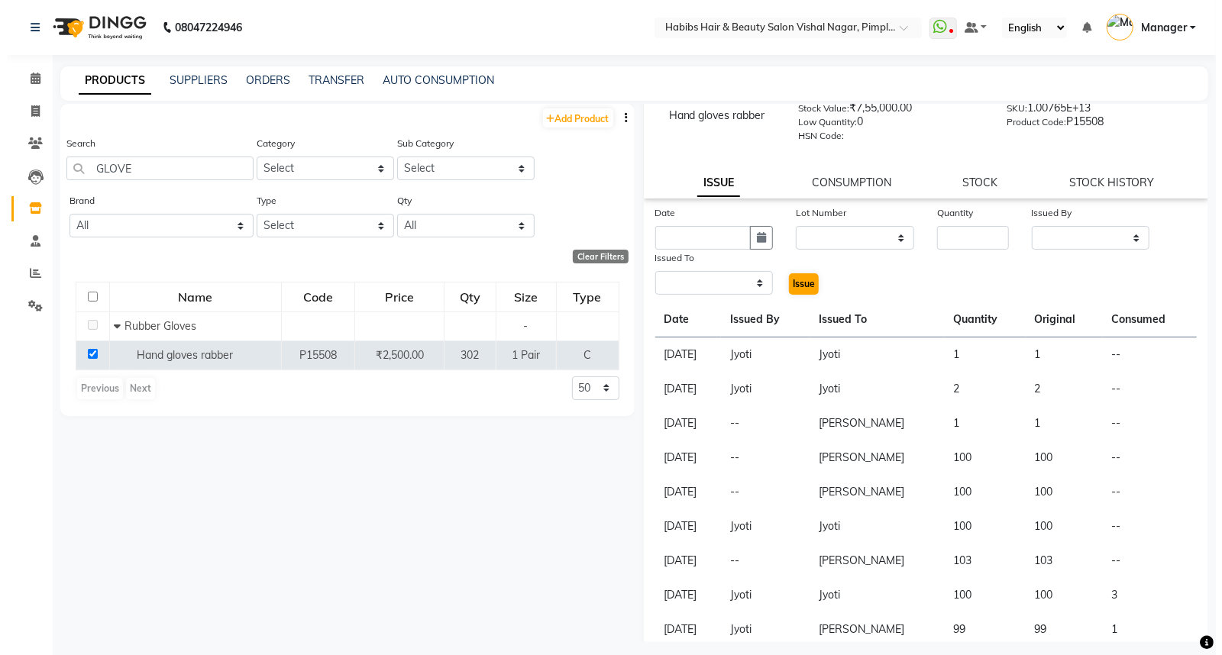
scroll to position [0, 0]
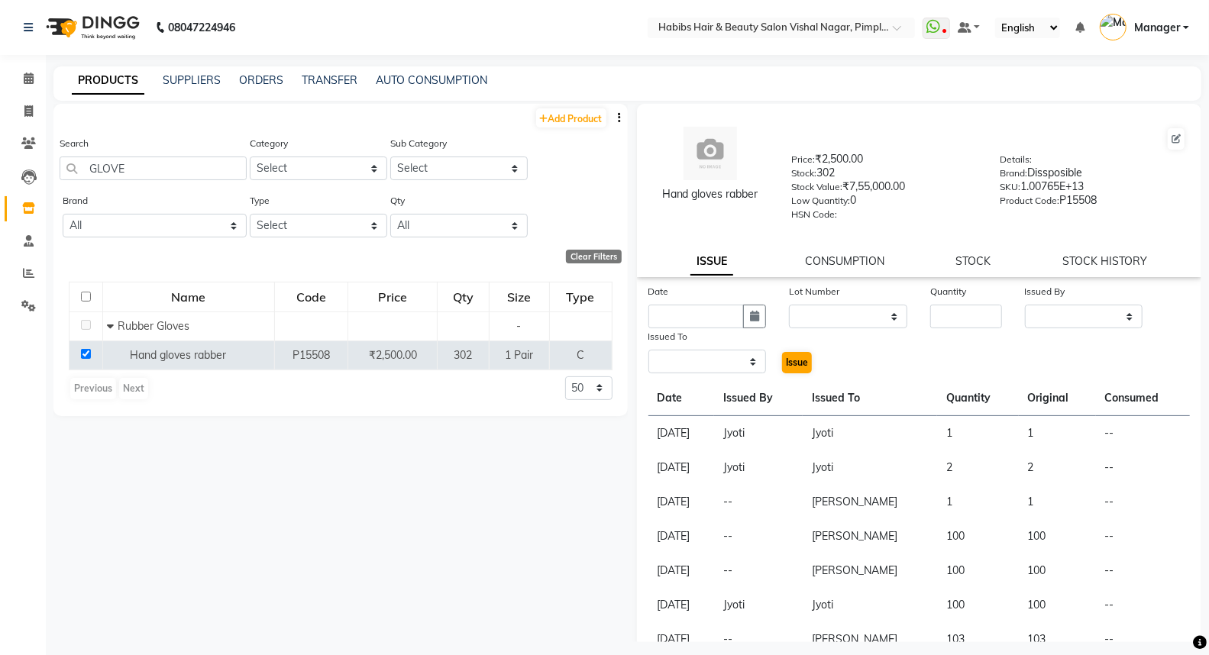
select select
click at [28, 79] on icon at bounding box center [29, 78] width 10 height 11
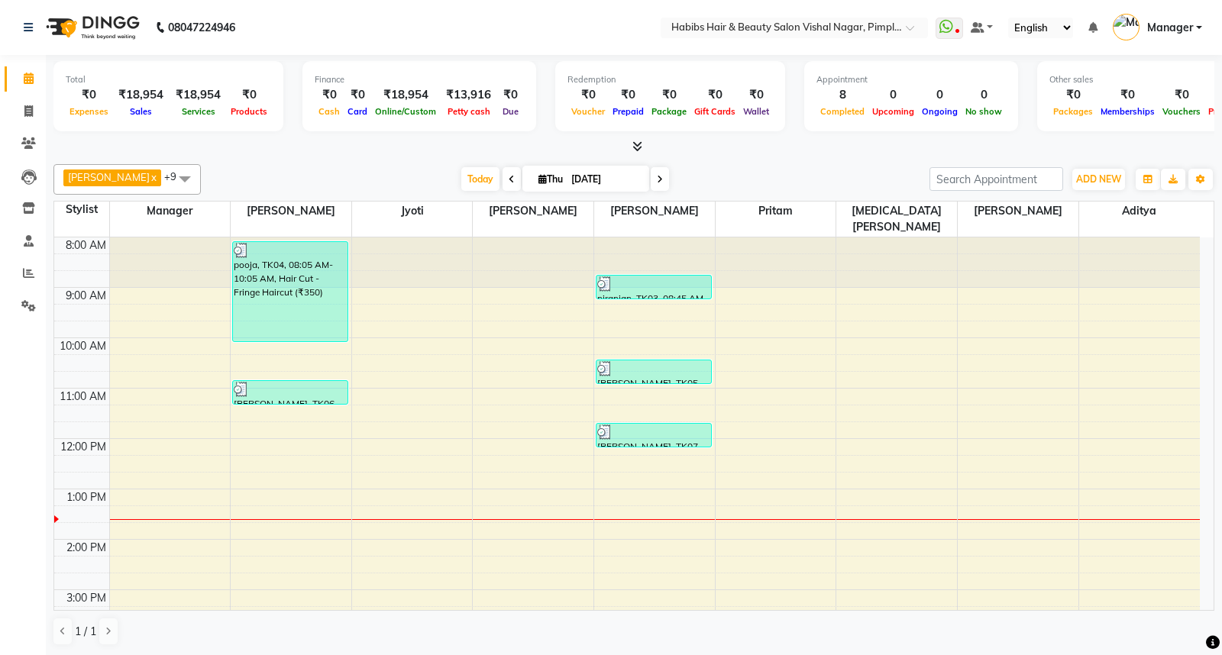
click at [509, 180] on icon at bounding box center [512, 179] width 6 height 9
type input "[DATE]"
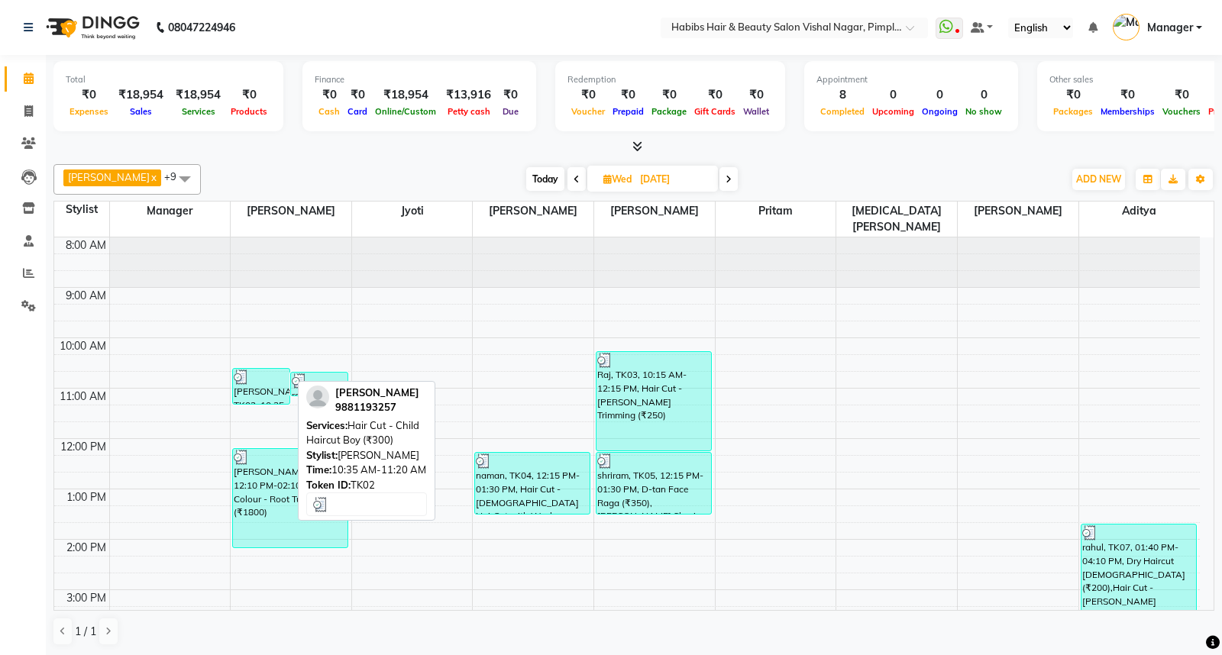
click at [253, 373] on div "[PERSON_NAME], TK02, 10:35 AM-11:20 AM, Hair Cut - Child Haircut Boy (₹300)" at bounding box center [261, 386] width 57 height 35
select select "3"
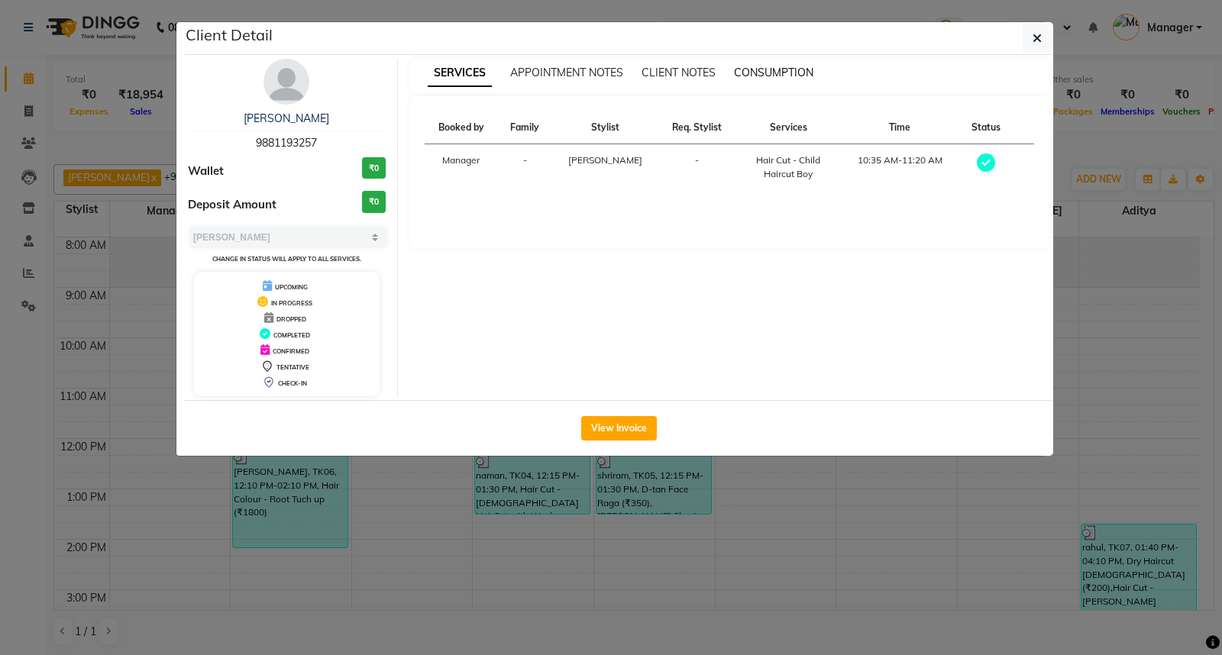
click at [786, 73] on span "CONSUMPTION" at bounding box center [773, 73] width 79 height 14
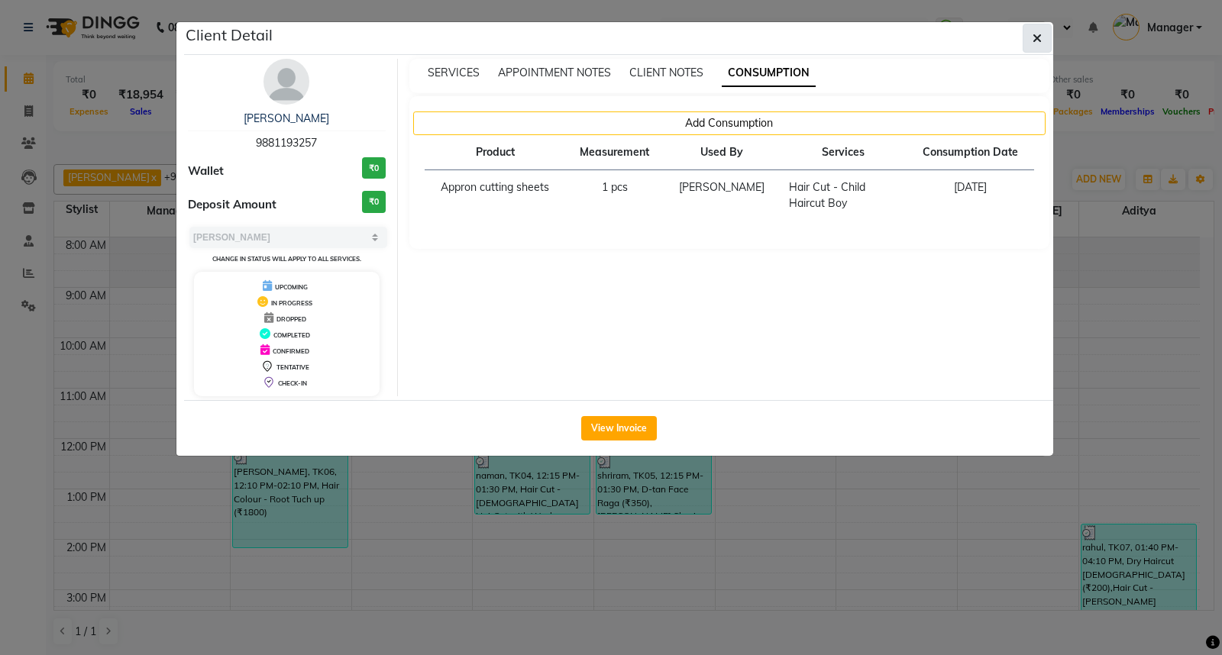
click at [1038, 32] on icon "button" at bounding box center [1036, 38] width 9 height 12
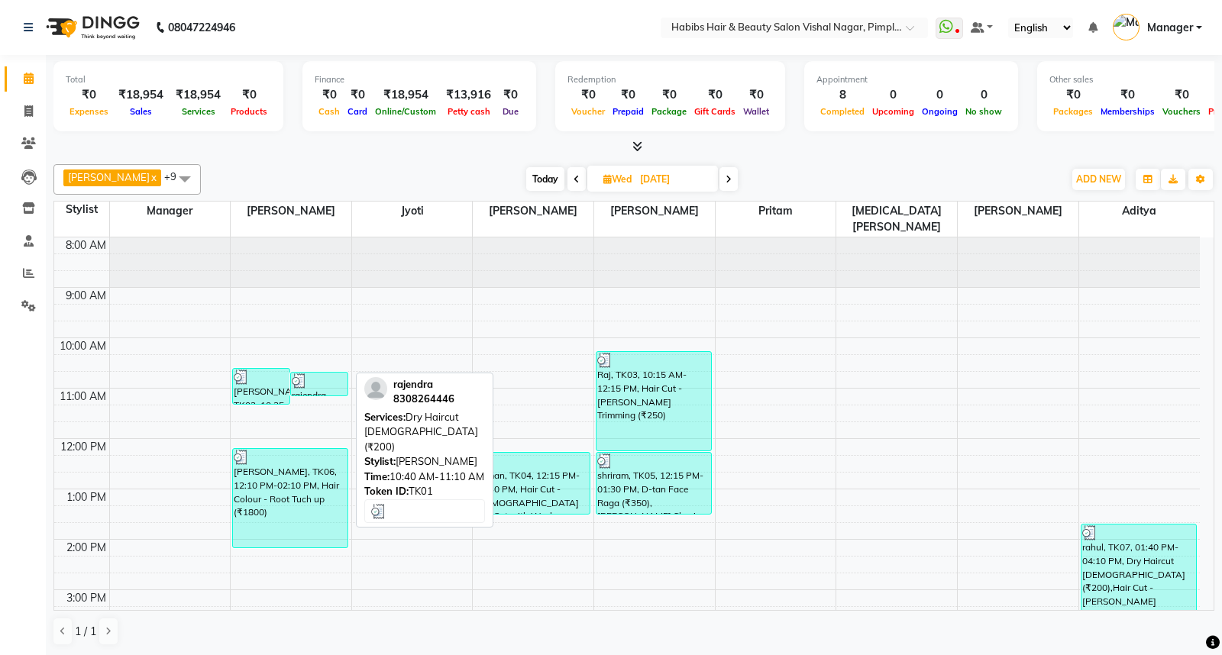
click at [318, 373] on div at bounding box center [319, 380] width 55 height 15
select select "3"
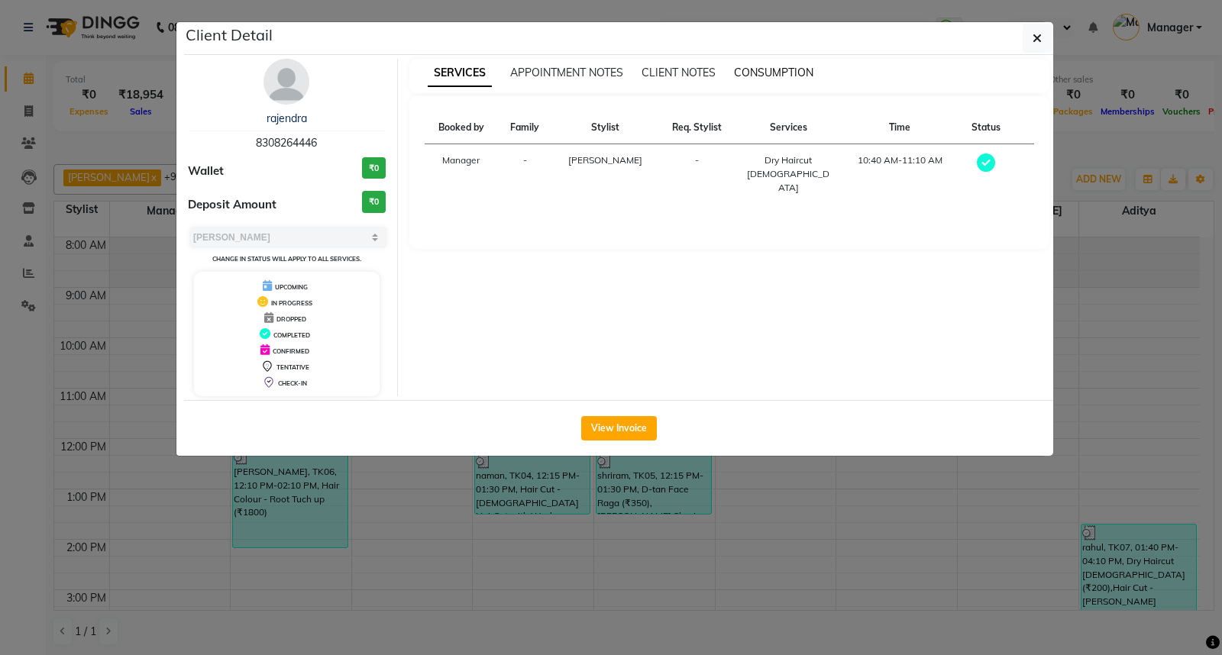
click at [757, 73] on span "CONSUMPTION" at bounding box center [773, 73] width 79 height 14
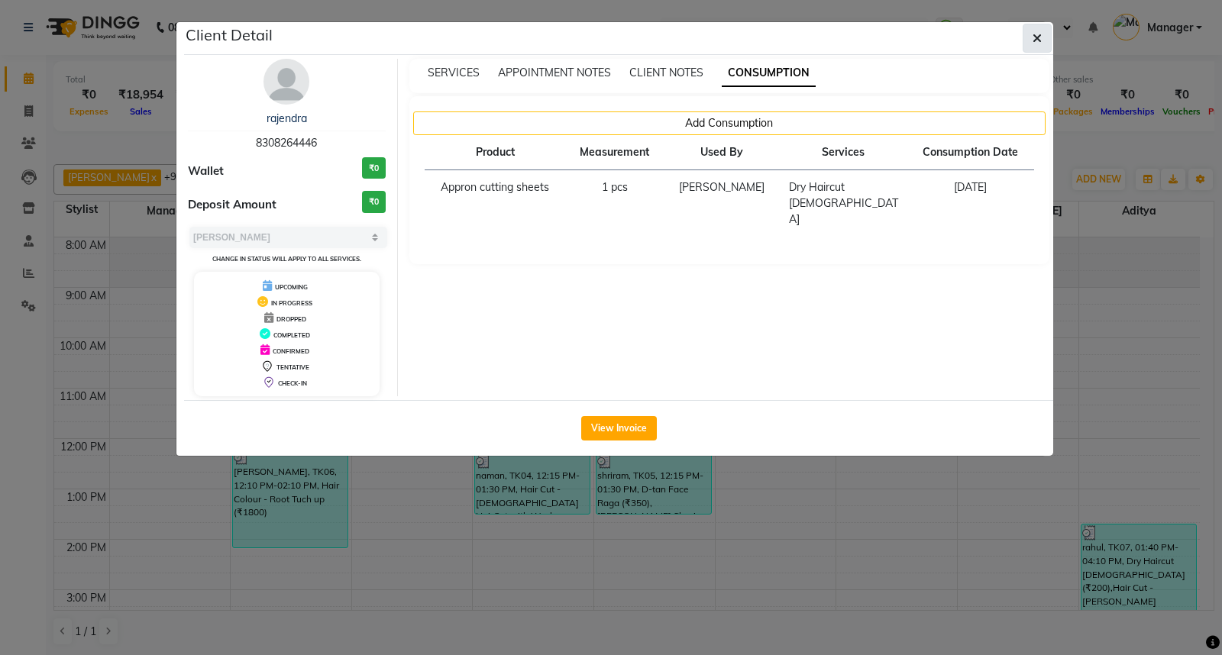
click at [1036, 34] on icon "button" at bounding box center [1036, 38] width 9 height 12
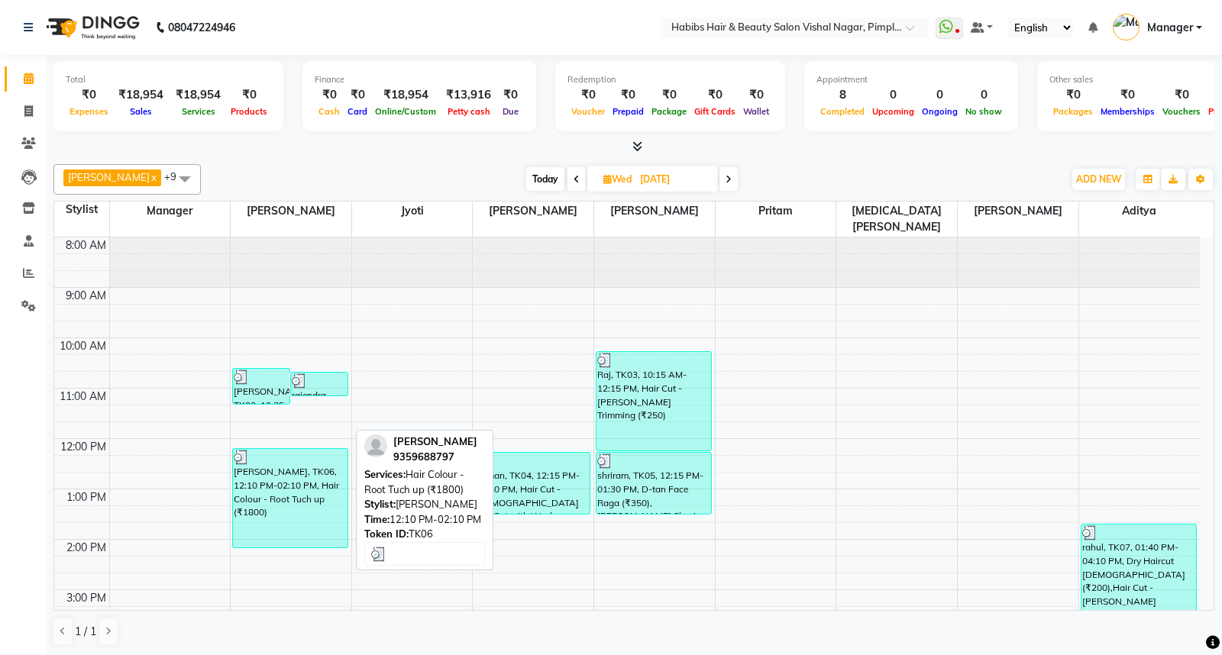
click at [283, 470] on div "[PERSON_NAME], TK06, 12:10 PM-02:10 PM, Hair Colour - Root Tuch up (₹1800)" at bounding box center [290, 498] width 115 height 98
select select "3"
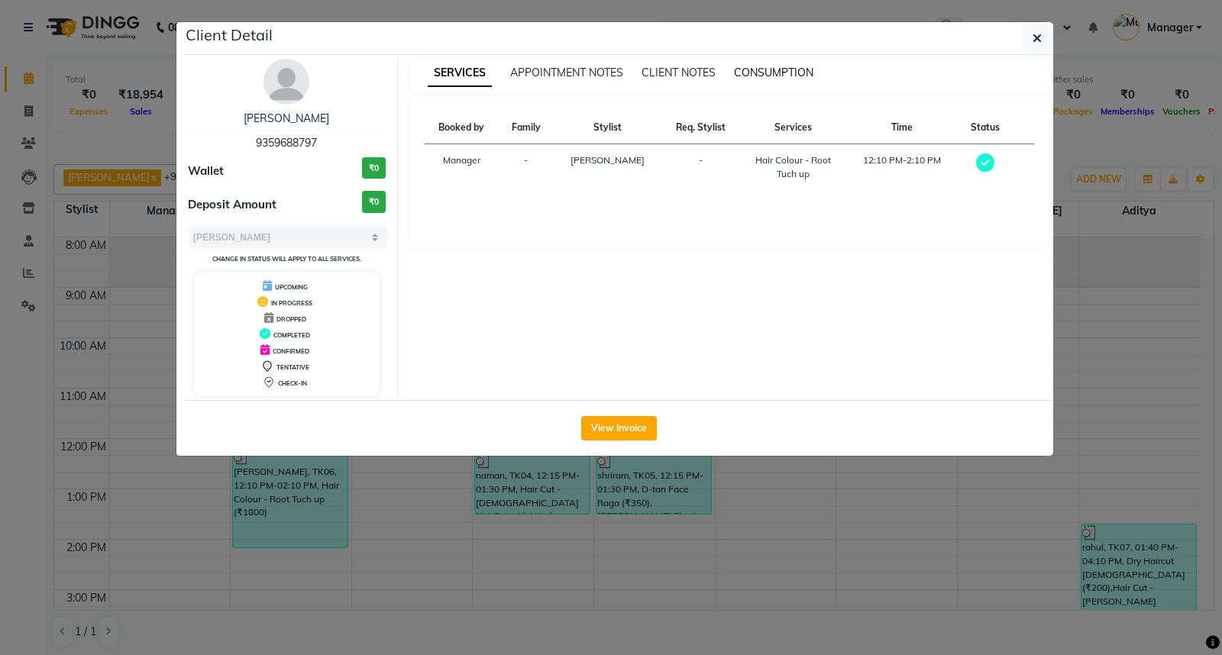
click at [760, 73] on span "CONSUMPTION" at bounding box center [773, 73] width 79 height 14
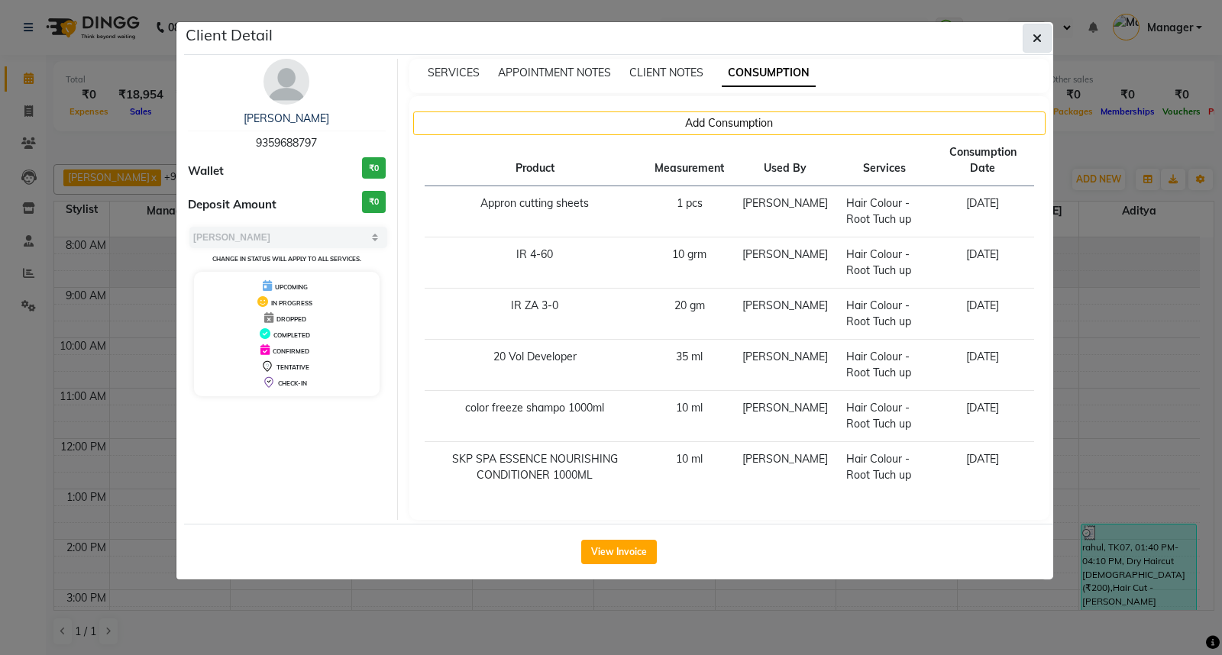
click at [1035, 34] on icon "button" at bounding box center [1036, 38] width 9 height 12
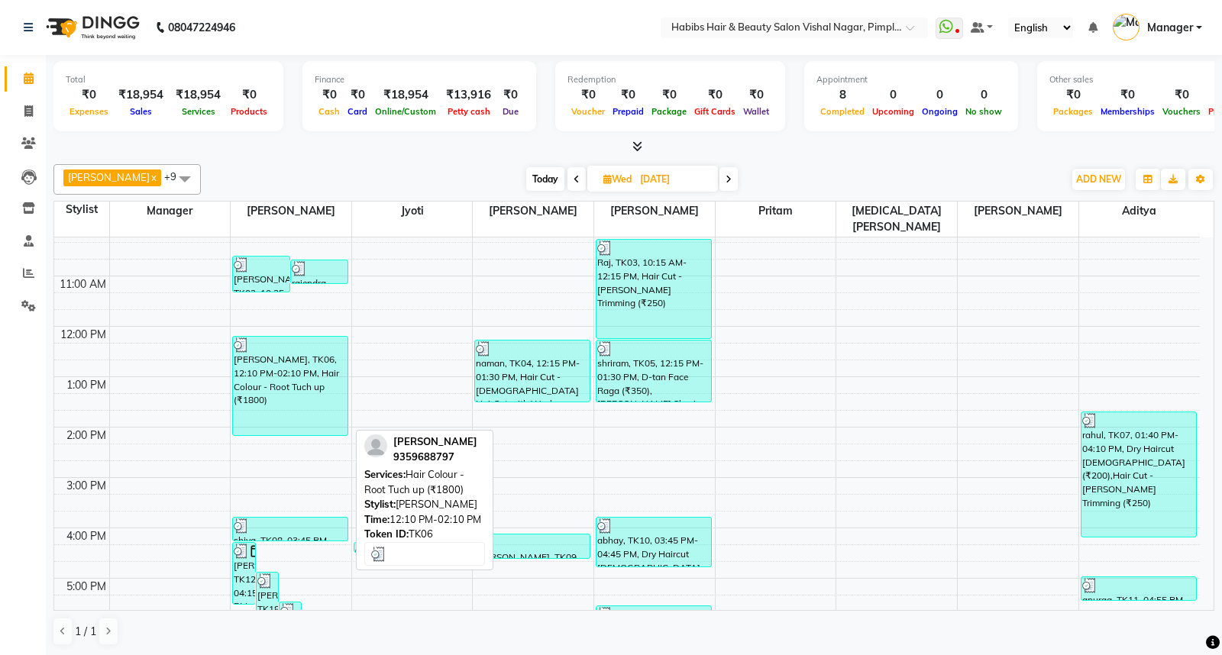
scroll to position [170, 0]
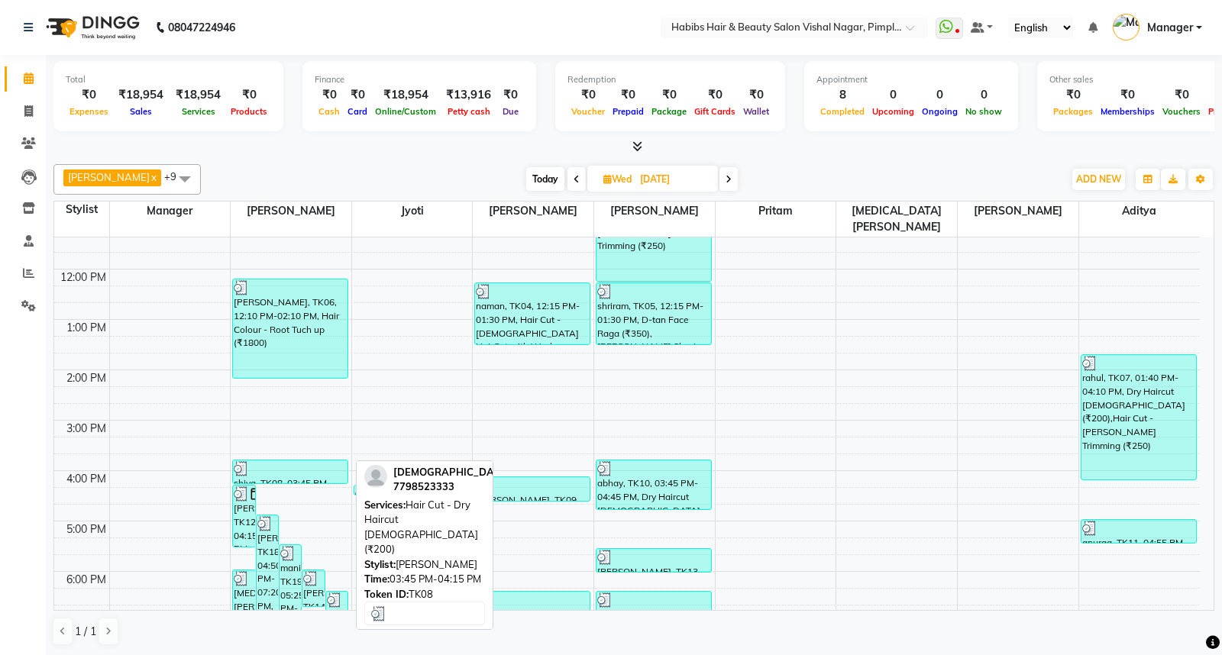
click at [276, 461] on div at bounding box center [290, 468] width 113 height 15
select select "3"
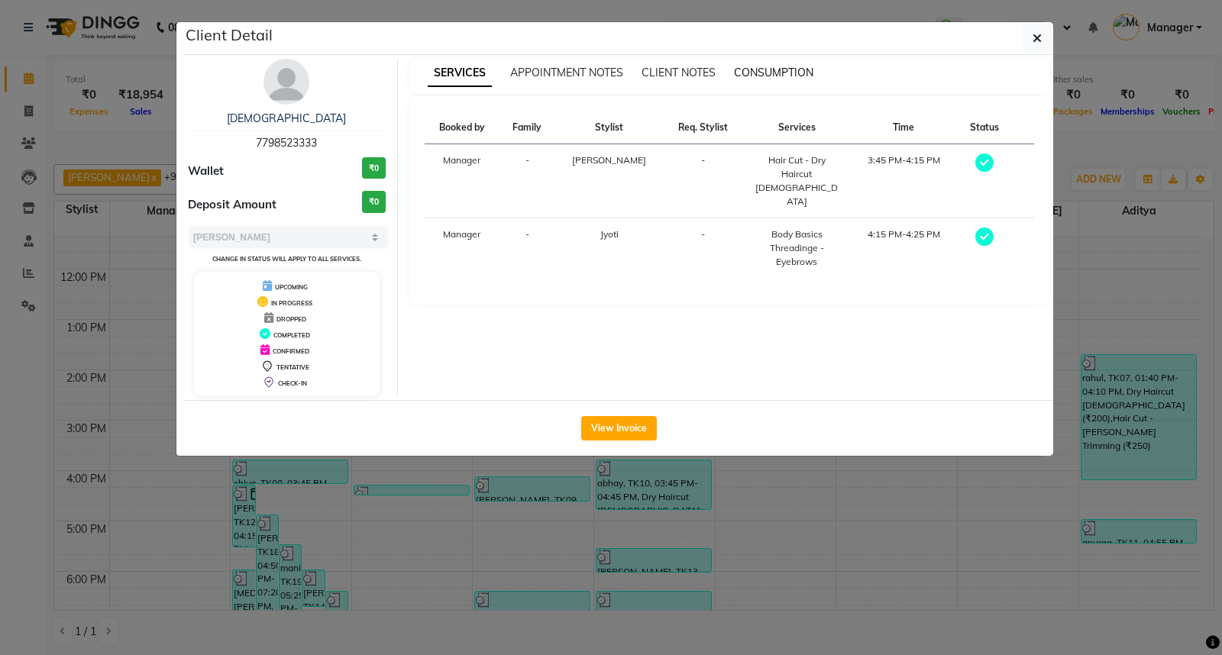
click at [775, 73] on span "CONSUMPTION" at bounding box center [773, 73] width 79 height 14
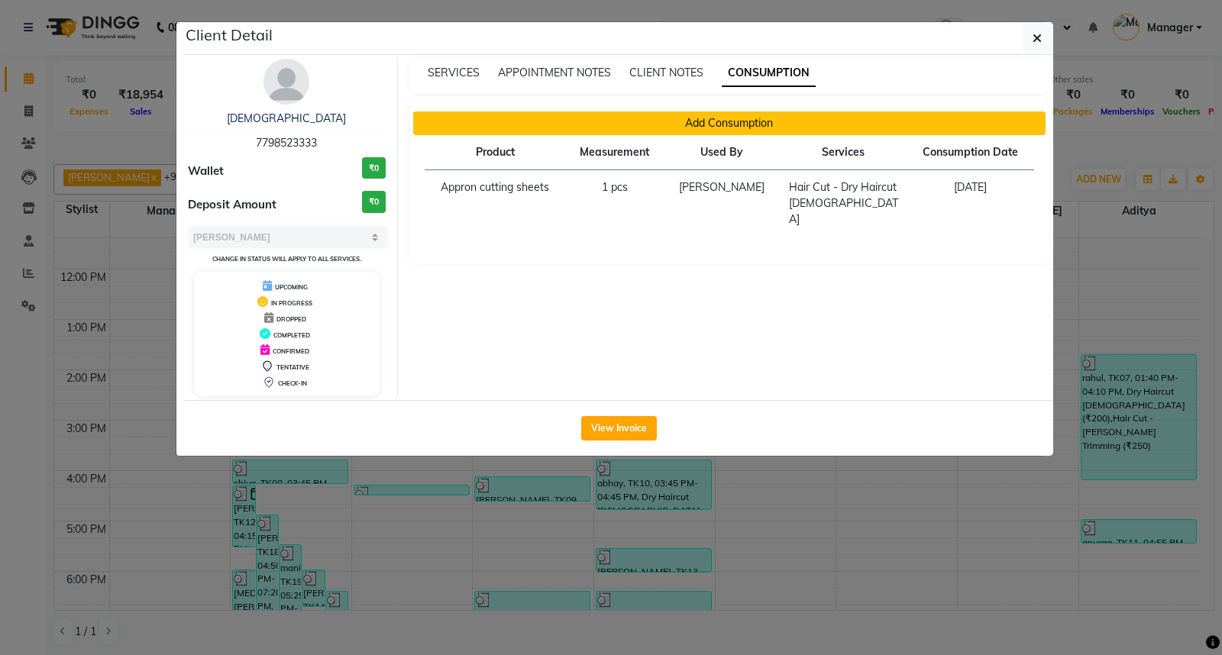
click at [724, 118] on button "Add Consumption" at bounding box center [729, 123] width 633 height 24
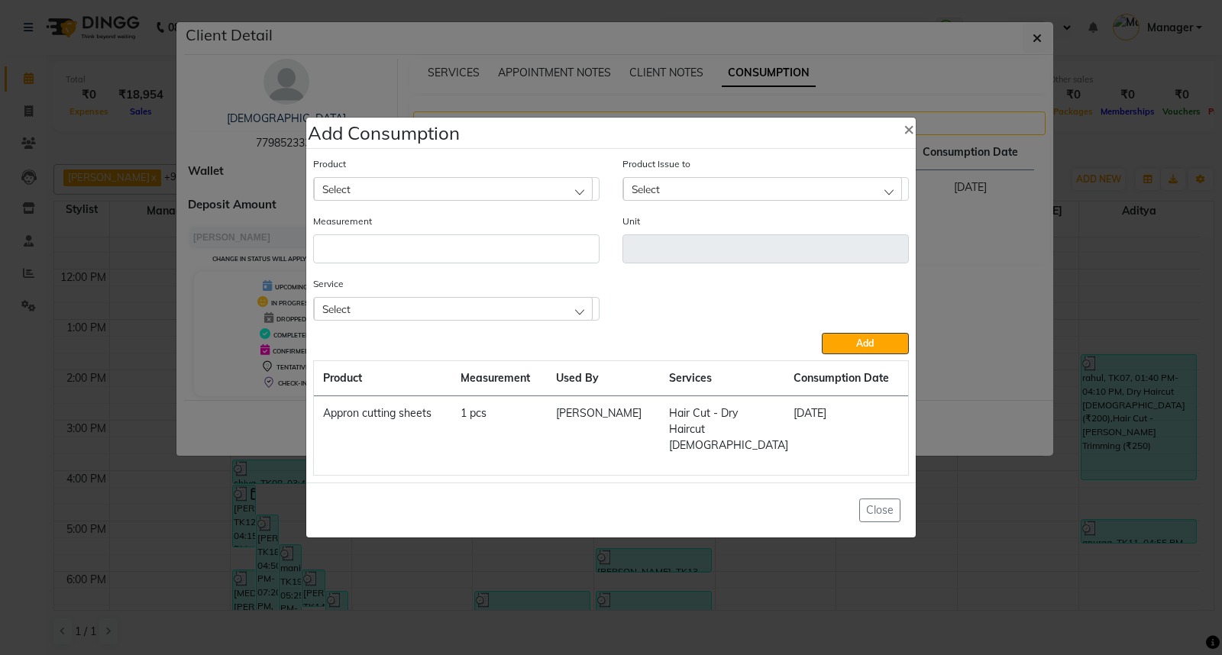
click at [1098, 254] on ngb-modal-window "Add Consumption × Product Select Product Issue to Select Measurement Unit Servi…" at bounding box center [611, 327] width 1222 height 655
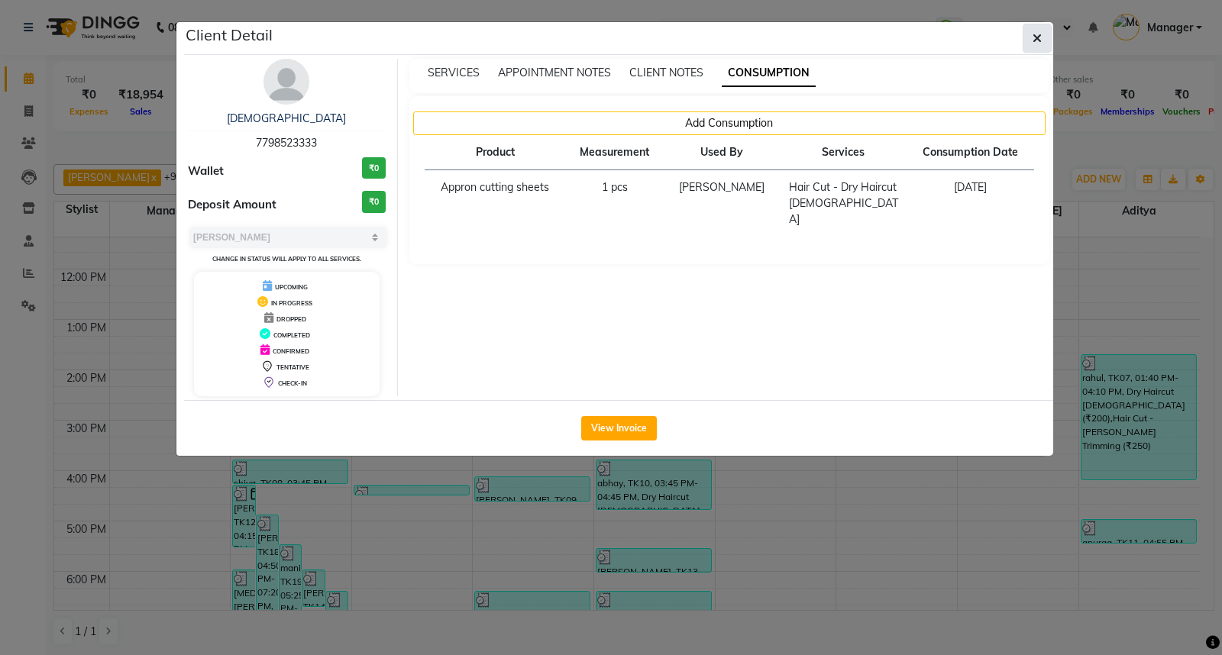
click at [1038, 39] on icon "button" at bounding box center [1036, 38] width 9 height 12
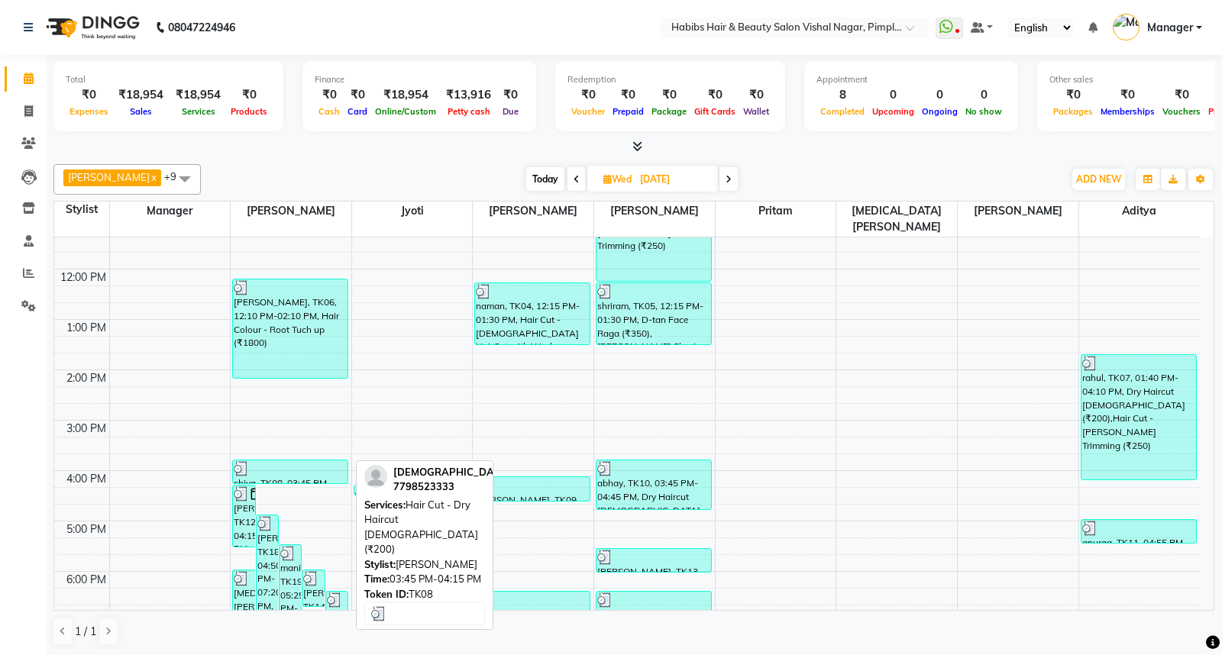
click at [268, 461] on div at bounding box center [290, 468] width 113 height 15
select select "3"
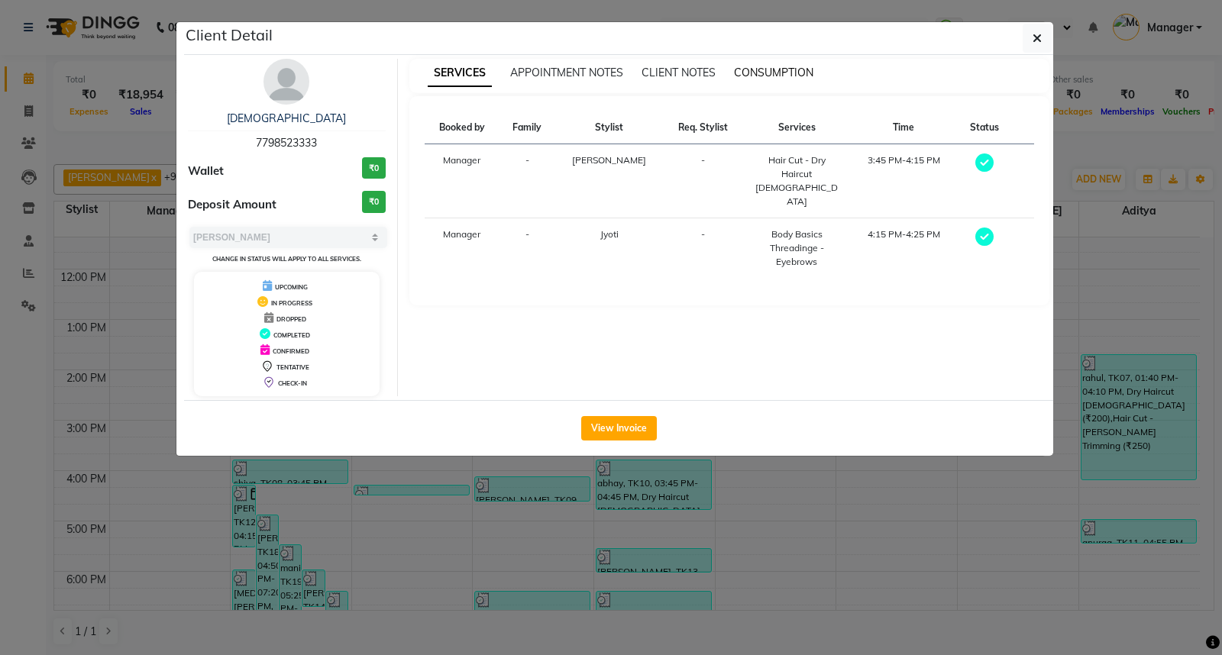
click at [771, 71] on span "CONSUMPTION" at bounding box center [773, 73] width 79 height 14
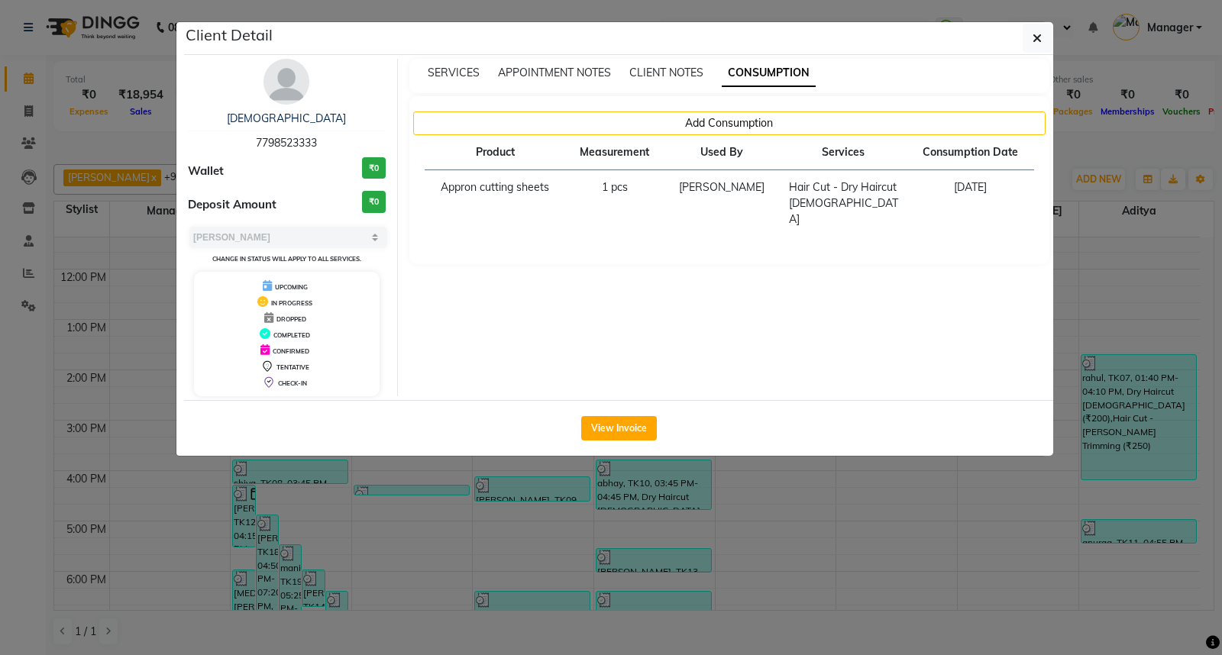
drag, startPoint x: 1042, startPoint y: 33, endPoint x: 990, endPoint y: 532, distance: 502.1
click at [990, 532] on ngb-modal-window "Client Detail shiva 7798523333 Wallet ₹0 Deposit Amount ₹0 Select MARK DONE UPC…" at bounding box center [611, 327] width 1222 height 655
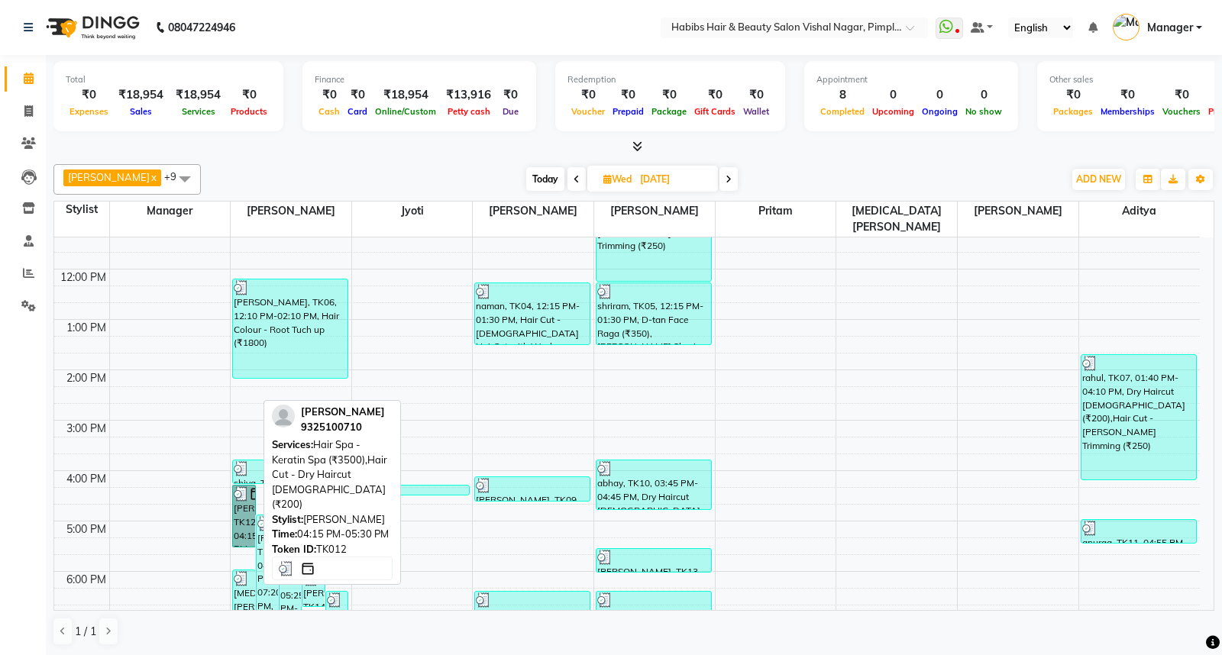
click at [245, 485] on link "[PERSON_NAME], TK12, 04:15 PM-05:30 PM, Hair Spa - Keratin Spa (₹3500),Hair Cut…" at bounding box center [243, 516] width 23 height 63
select select "3"
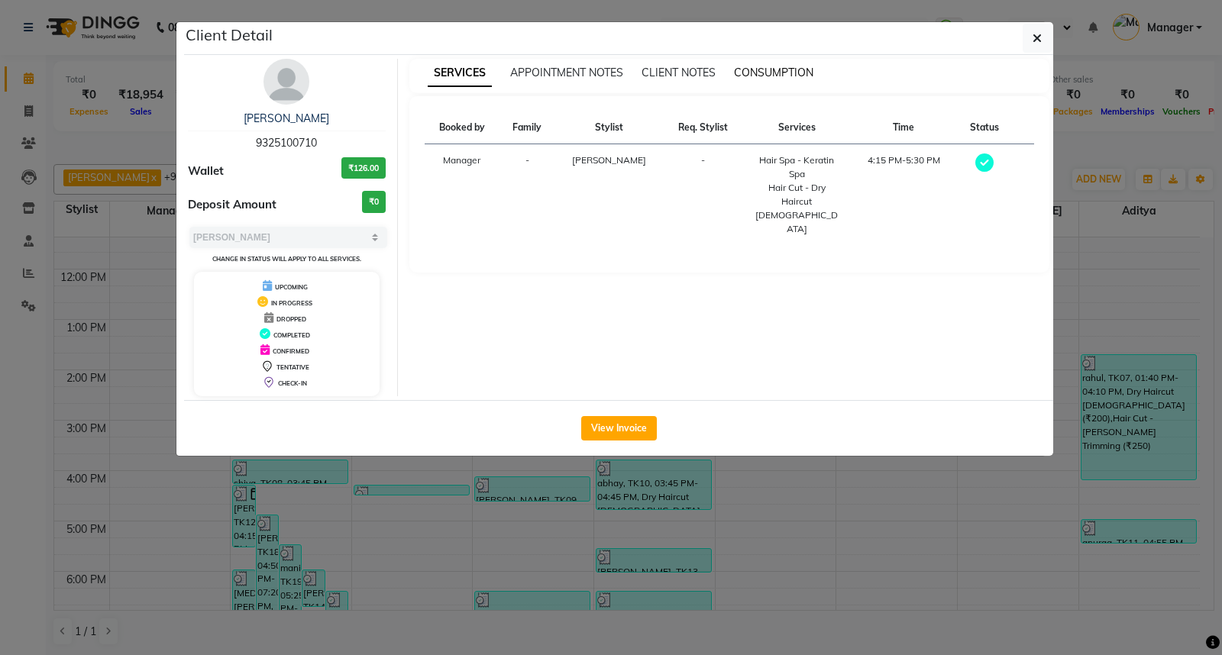
drag, startPoint x: 245, startPoint y: 483, endPoint x: 770, endPoint y: 66, distance: 670.0
click at [770, 66] on span "CONSUMPTION" at bounding box center [773, 73] width 79 height 14
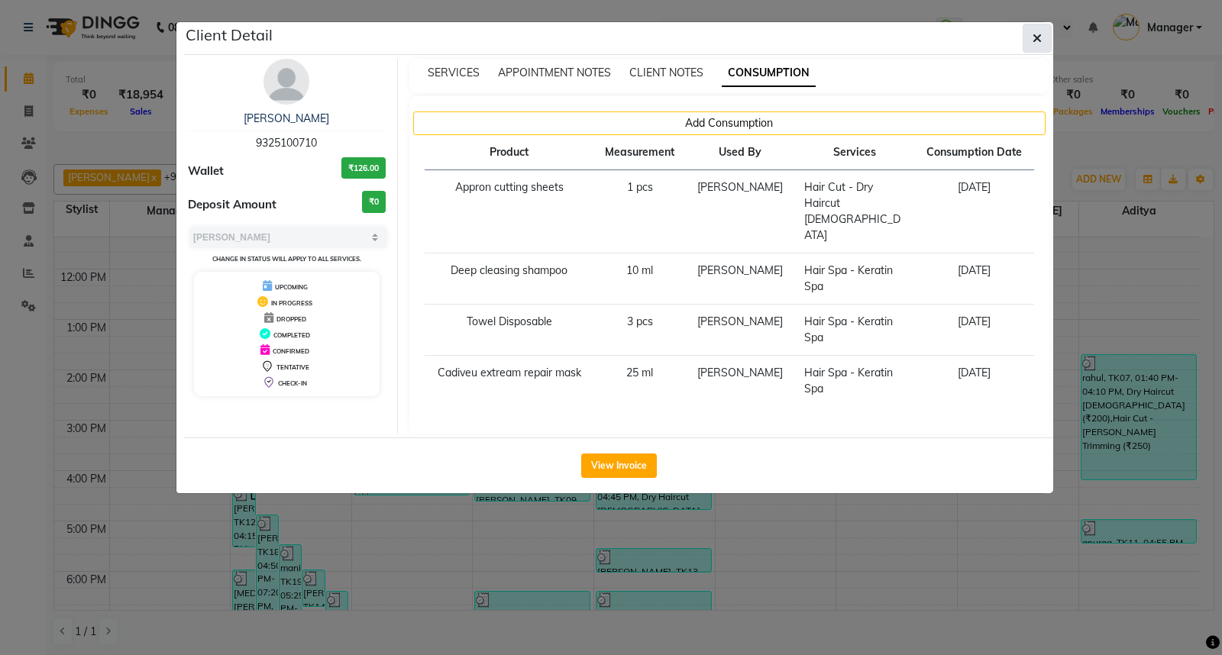
click at [1039, 36] on icon "button" at bounding box center [1036, 38] width 9 height 12
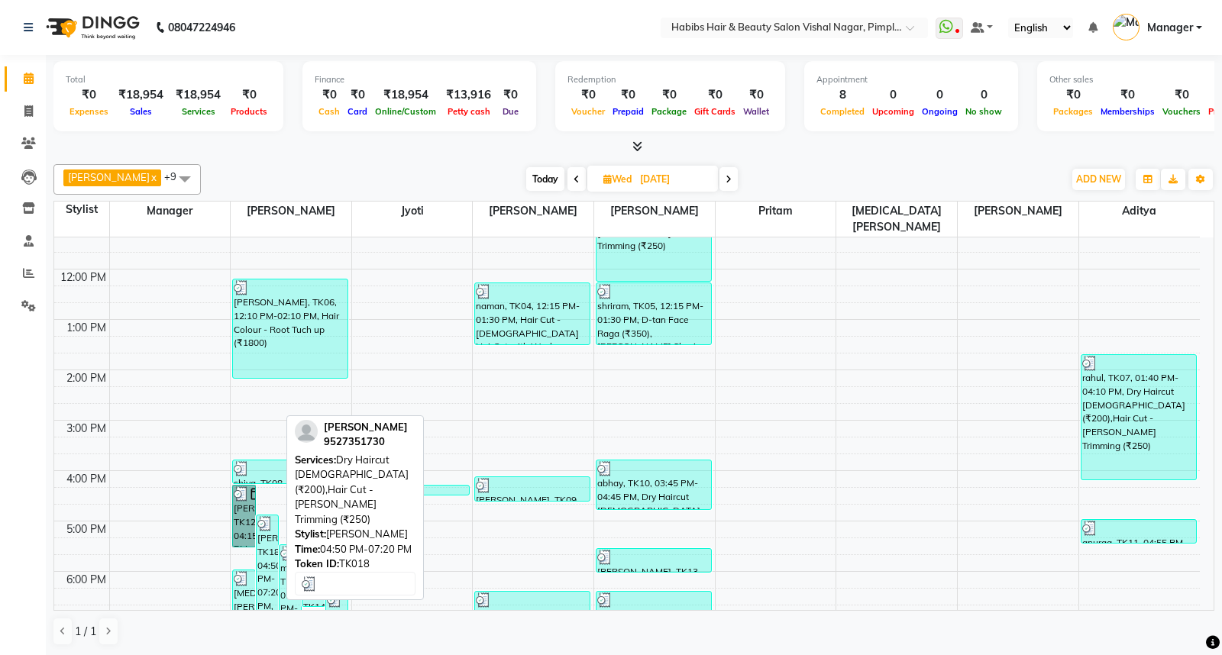
click at [265, 518] on div "[PERSON_NAME], TK18, 04:50 PM-07:20 PM, Dry Haircut [DEMOGRAPHIC_DATA] (₹200),H…" at bounding box center [267, 577] width 21 height 124
select select "3"
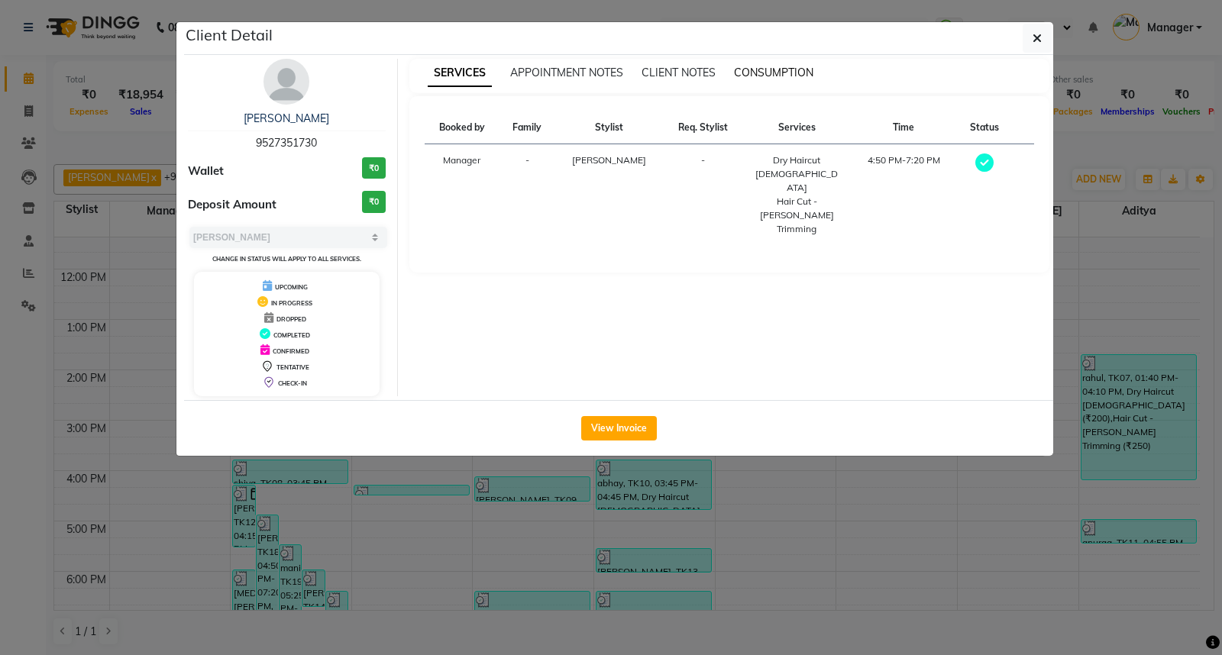
click at [762, 73] on span "CONSUMPTION" at bounding box center [773, 73] width 79 height 14
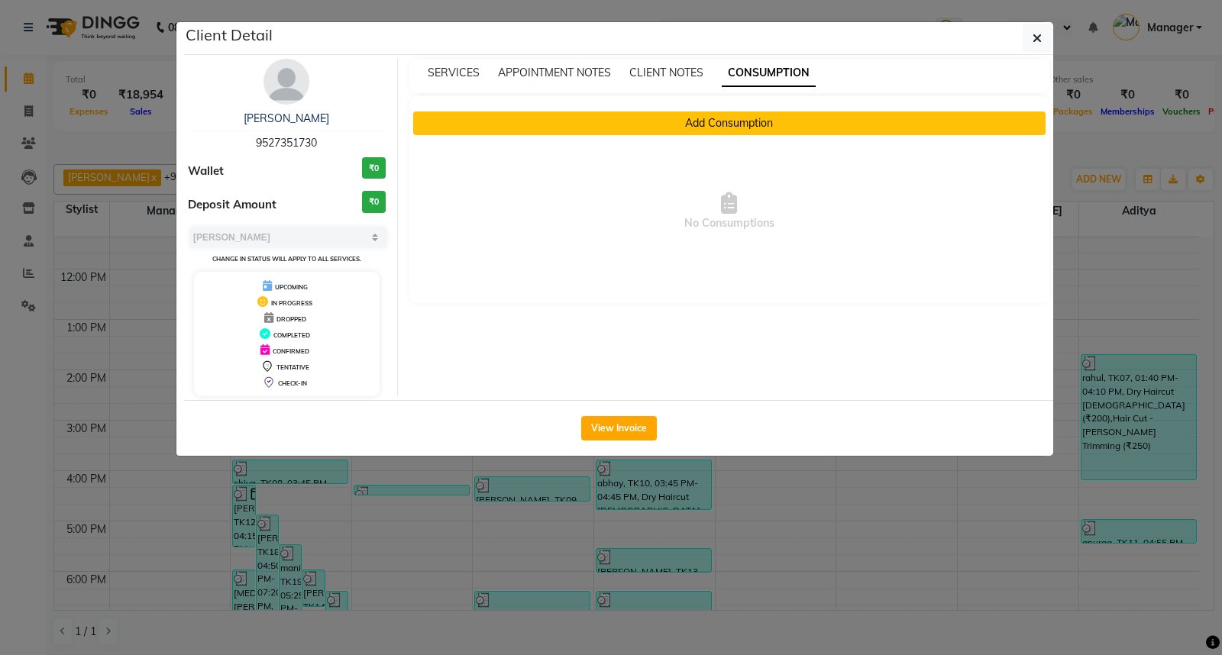
click at [736, 124] on button "Add Consumption" at bounding box center [729, 123] width 633 height 24
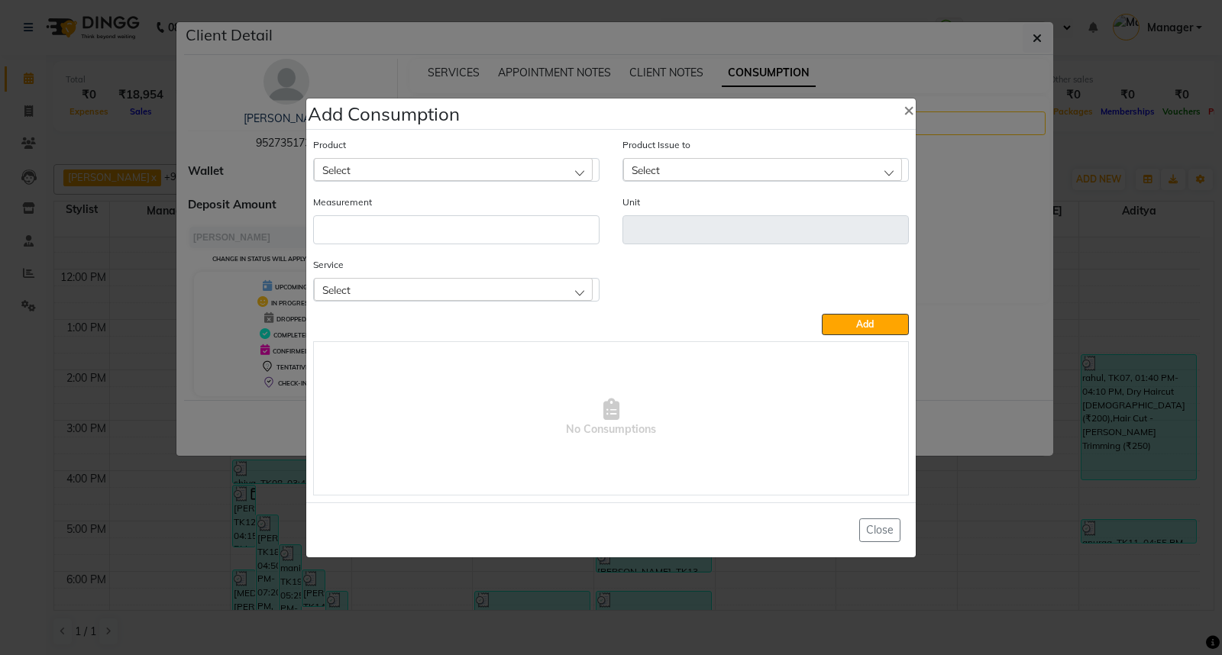
click at [578, 168] on div "Select" at bounding box center [453, 169] width 279 height 23
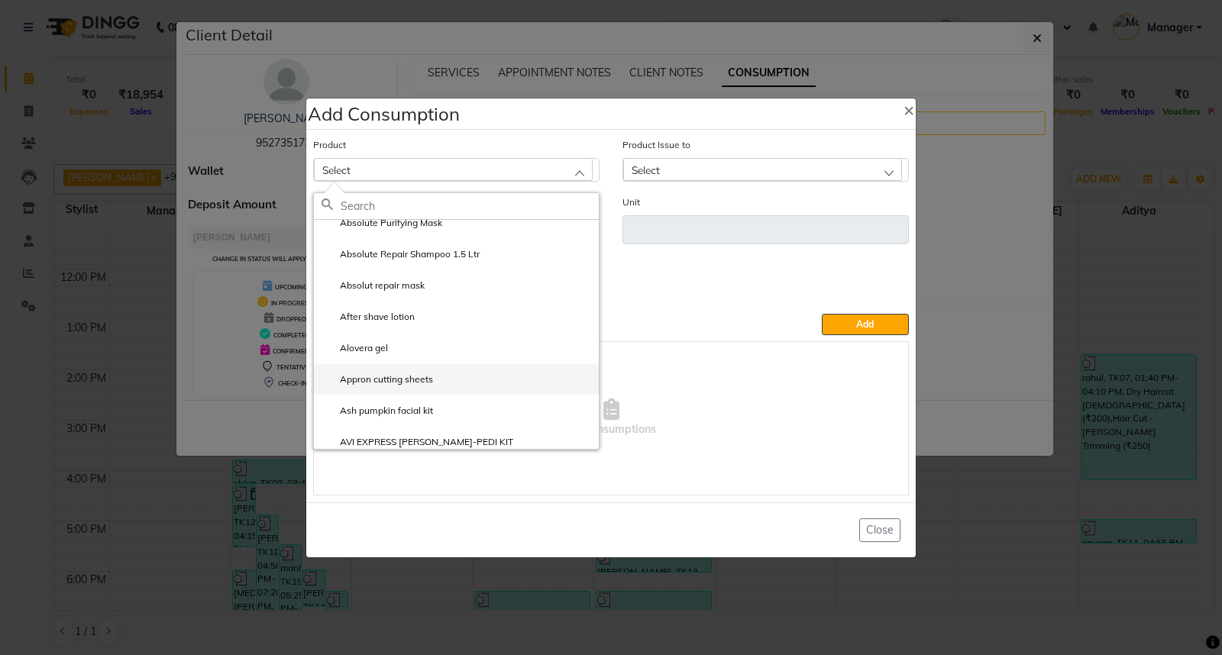
click at [476, 384] on li "Appron cutting sheets" at bounding box center [456, 378] width 285 height 31
type input "pcs"
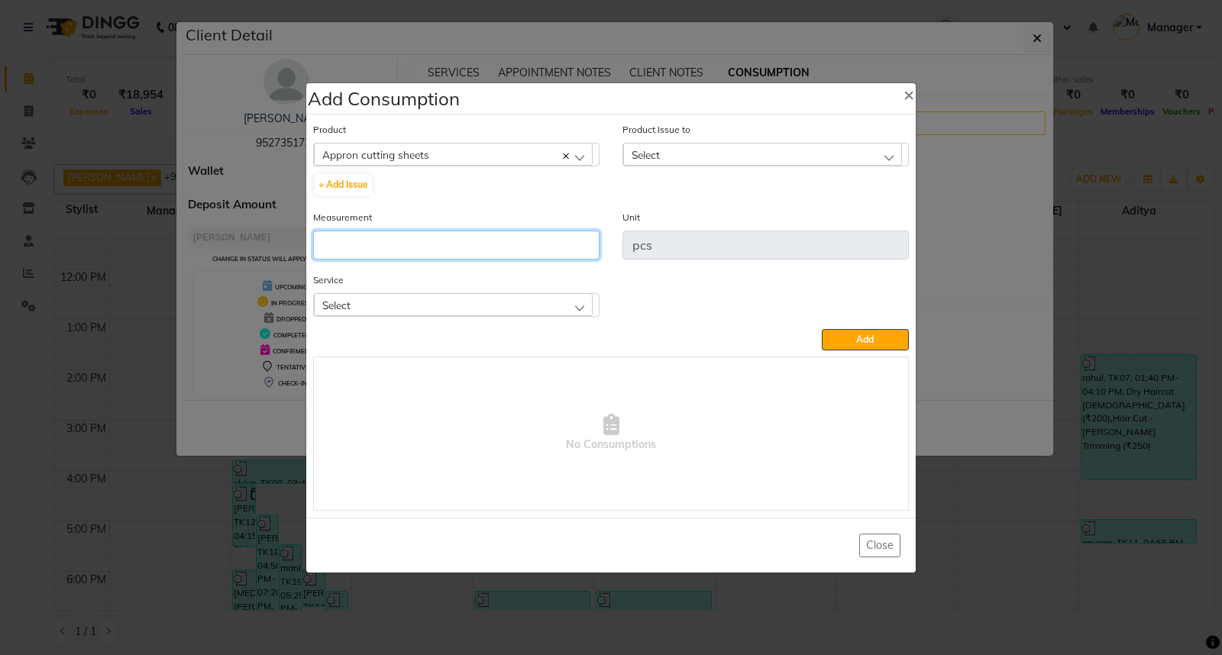
click at [367, 241] on input "number" at bounding box center [456, 245] width 286 height 29
type input "1"
drag, startPoint x: 583, startPoint y: 306, endPoint x: 570, endPoint y: 307, distance: 13.8
click at [570, 307] on div "Select" at bounding box center [453, 304] width 279 height 23
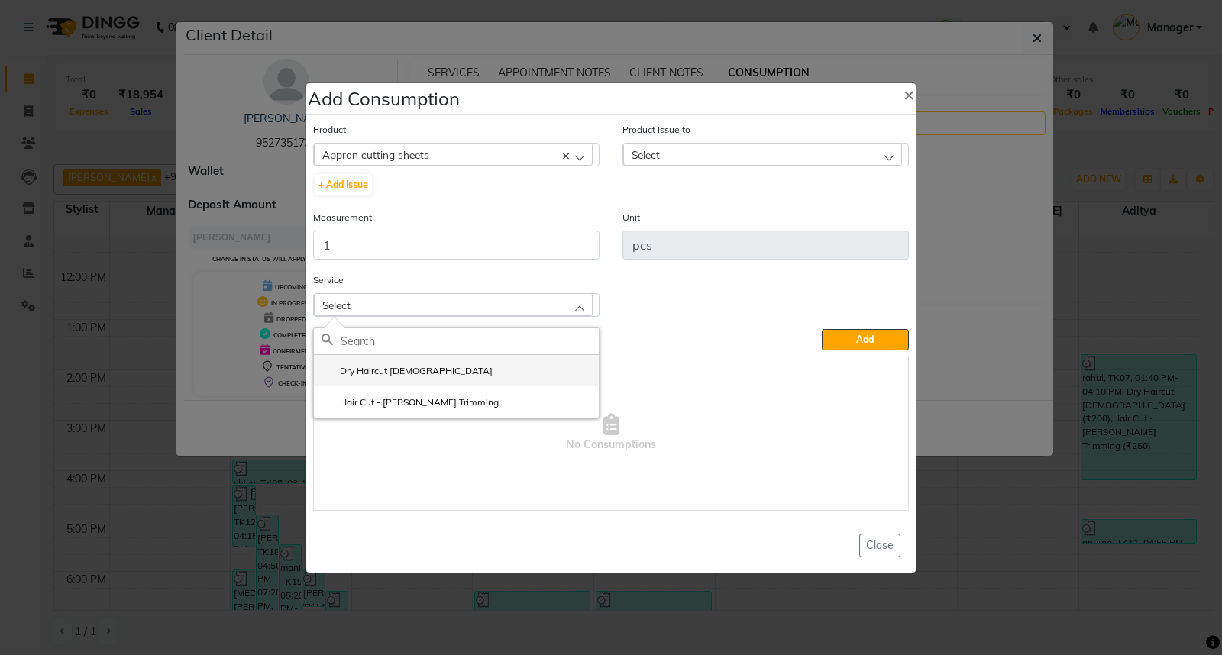
click at [515, 373] on li "Dry Haircut [DEMOGRAPHIC_DATA]" at bounding box center [456, 370] width 285 height 31
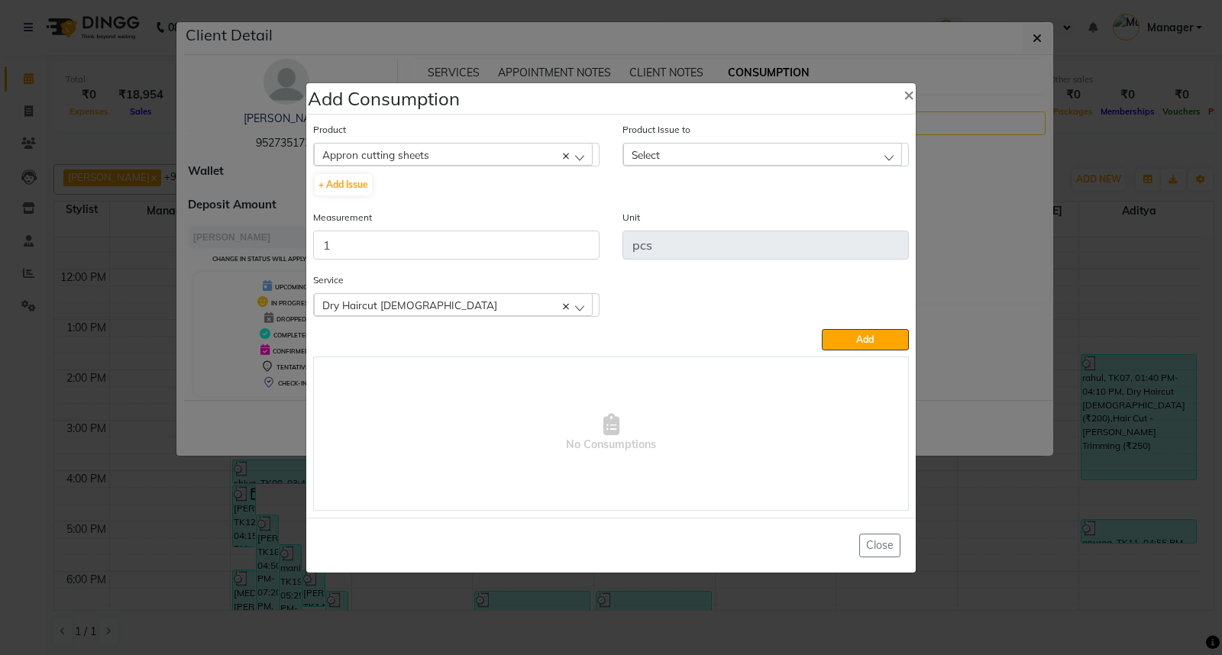
click at [871, 154] on div "Select" at bounding box center [762, 154] width 279 height 23
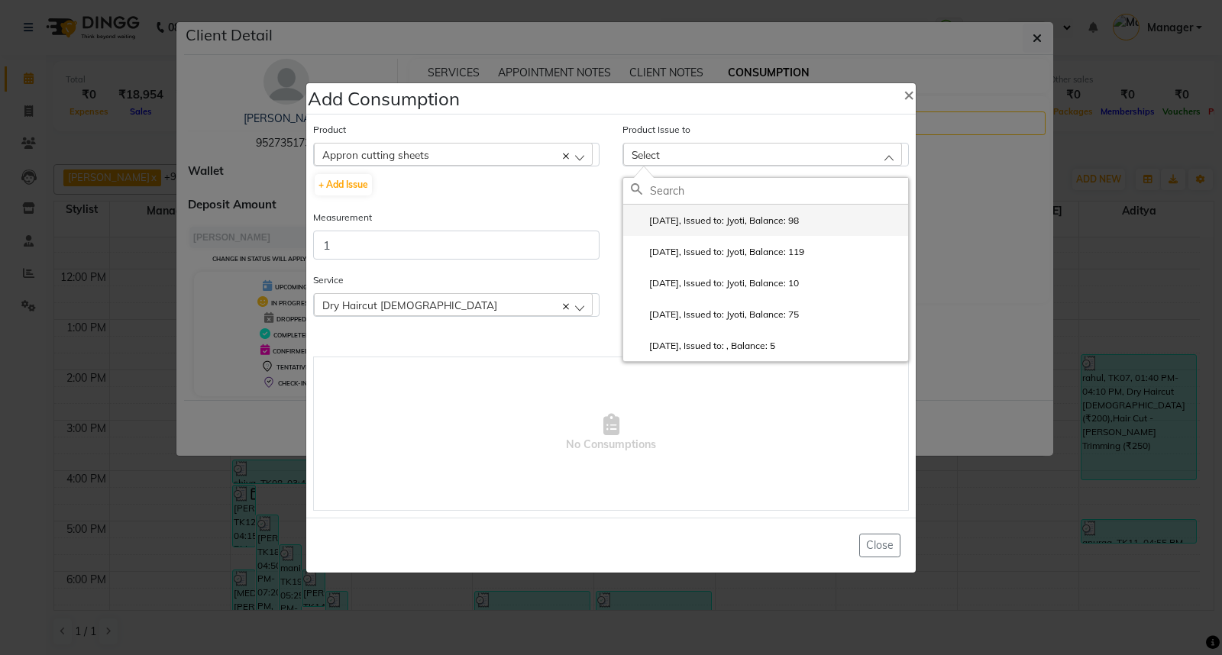
click at [826, 227] on li "[DATE], Issued to: Jyoti, Balance: 98" at bounding box center [765, 220] width 285 height 31
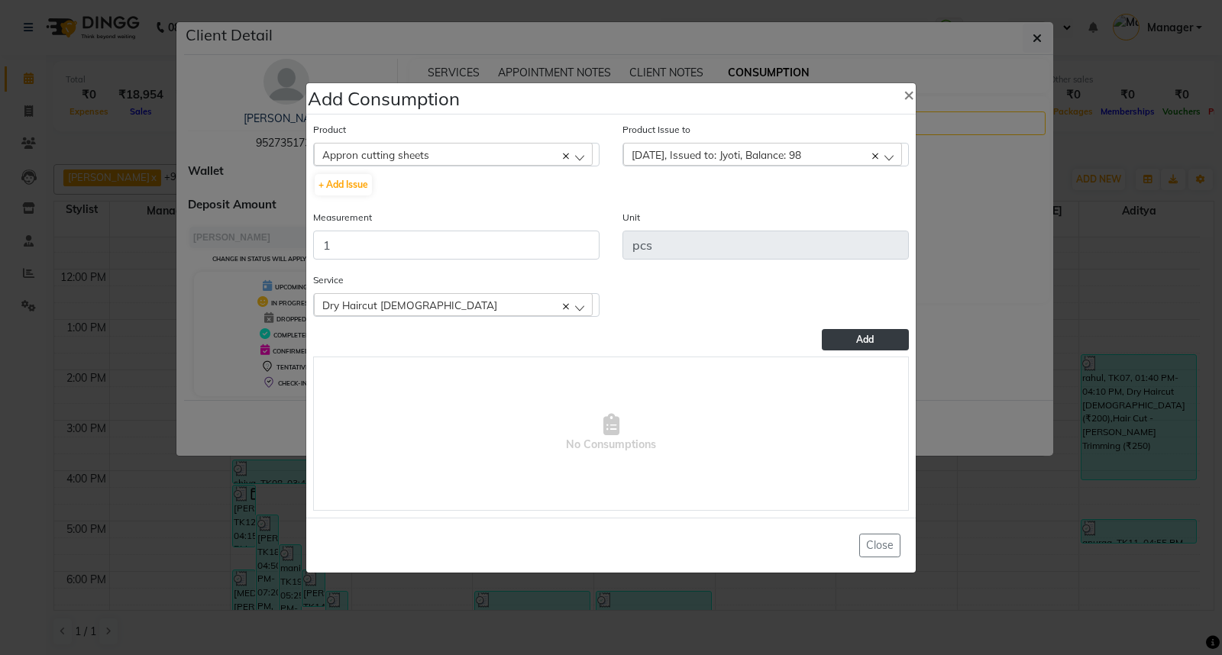
click at [838, 339] on button "Add" at bounding box center [865, 339] width 87 height 21
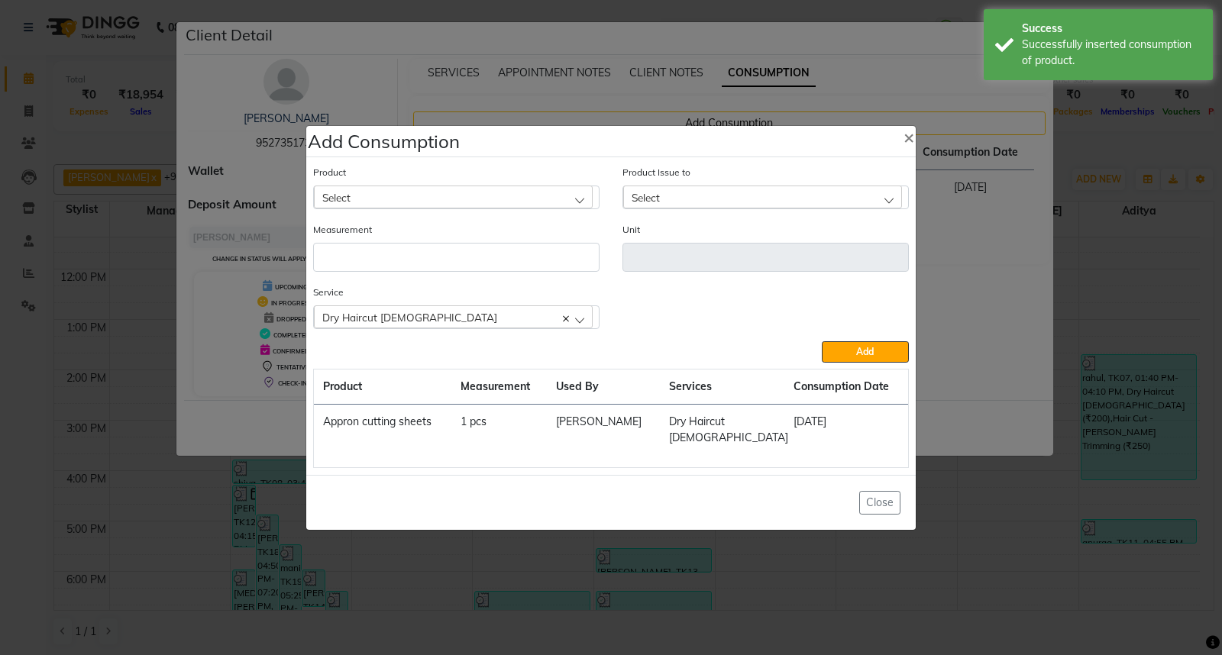
click at [1092, 242] on ngb-modal-window "Add Consumption × Product Select 0-77 IGORA Product Issue to Select [DATE], Iss…" at bounding box center [611, 327] width 1222 height 655
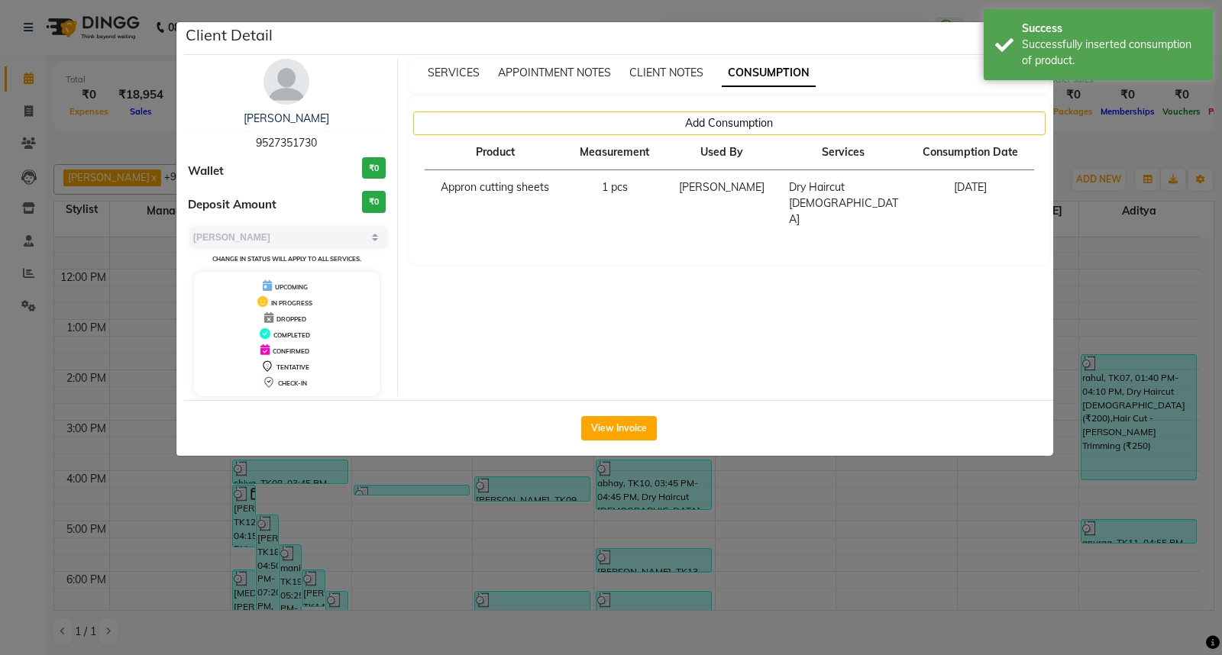
click at [1092, 242] on ngb-modal-window "Client Detail [PERSON_NAME] 9527351730 Wallet ₹0 Deposit Amount ₹0 Select MARK …" at bounding box center [611, 327] width 1222 height 655
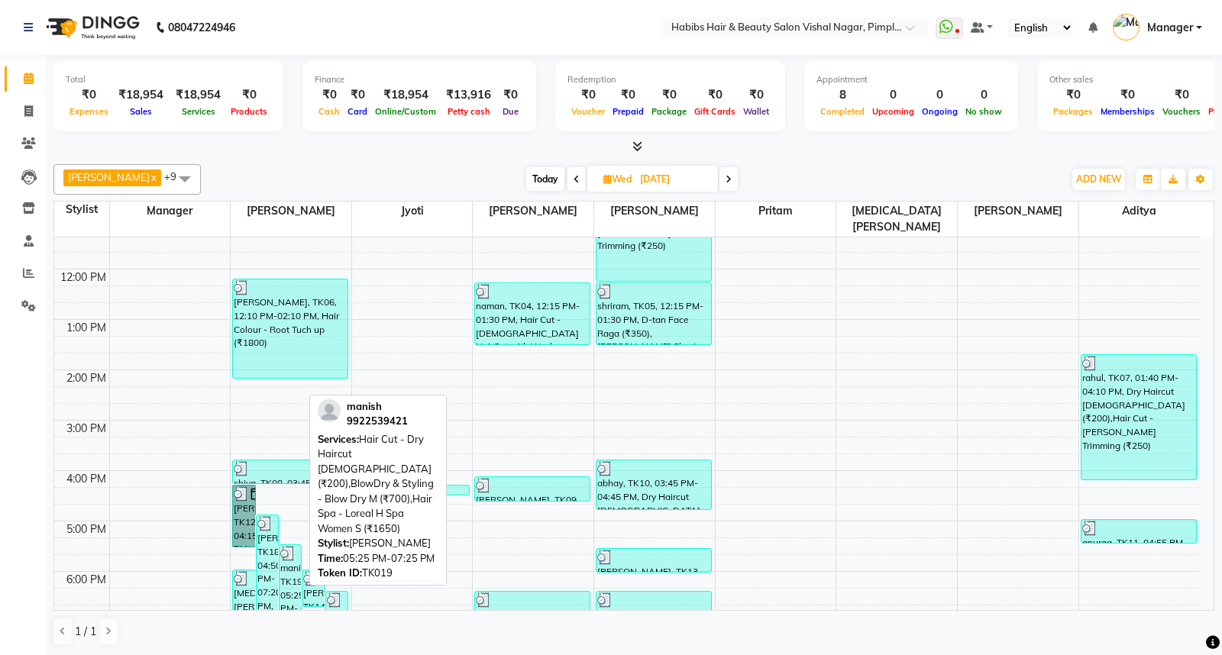
click at [283, 546] on img at bounding box center [287, 553] width 15 height 15
select select "3"
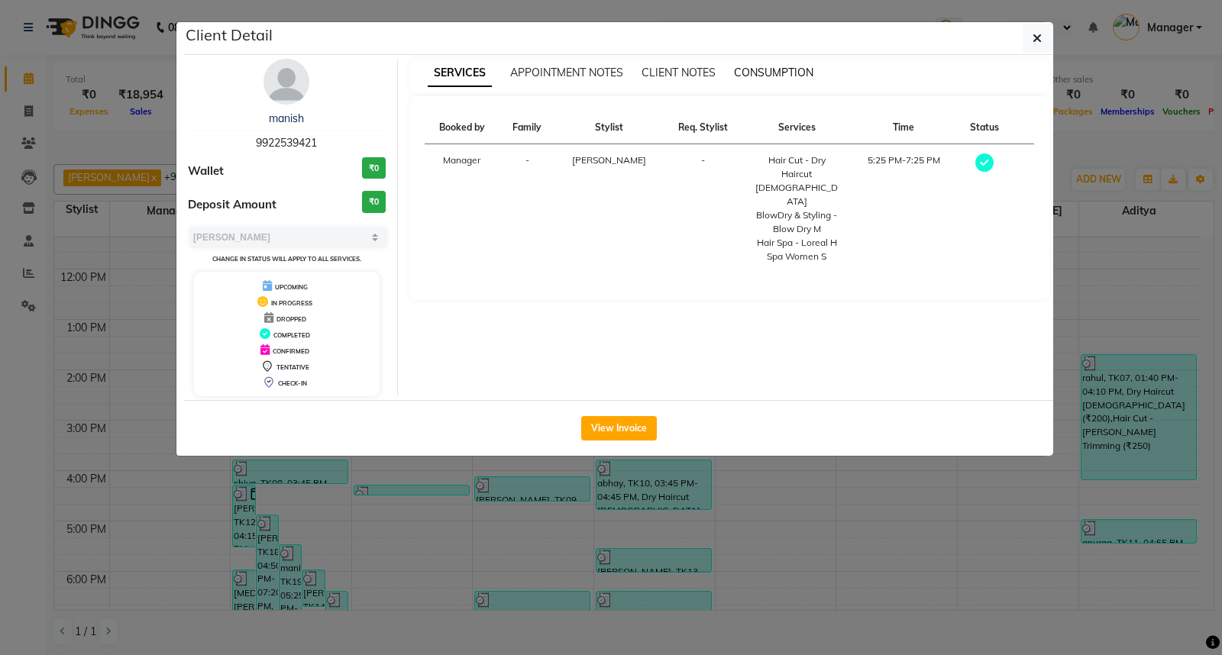
click at [780, 75] on span "CONSUMPTION" at bounding box center [773, 73] width 79 height 14
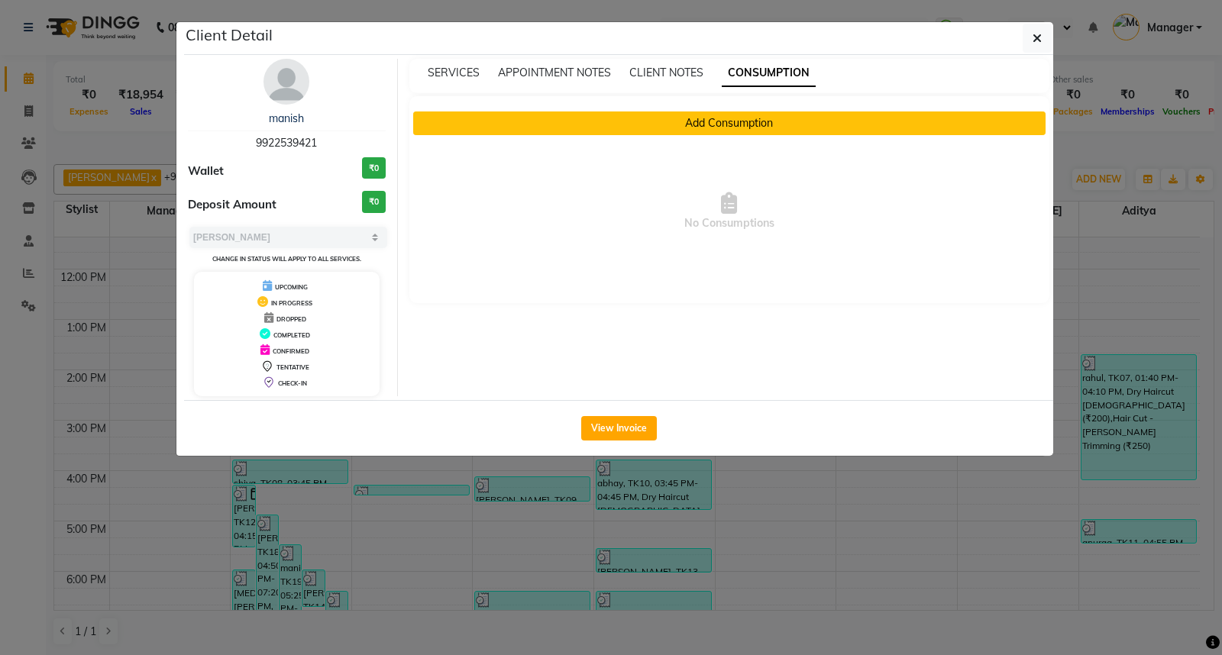
click at [757, 126] on button "Add Consumption" at bounding box center [729, 123] width 633 height 24
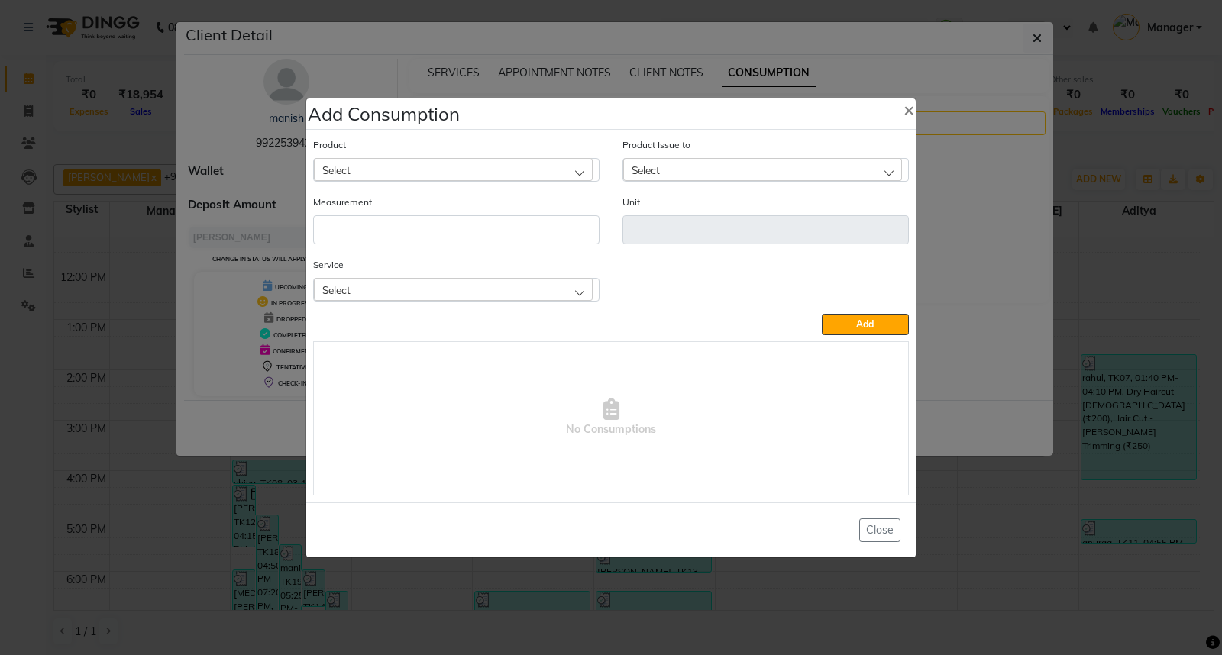
click at [563, 170] on div "Select" at bounding box center [453, 169] width 279 height 23
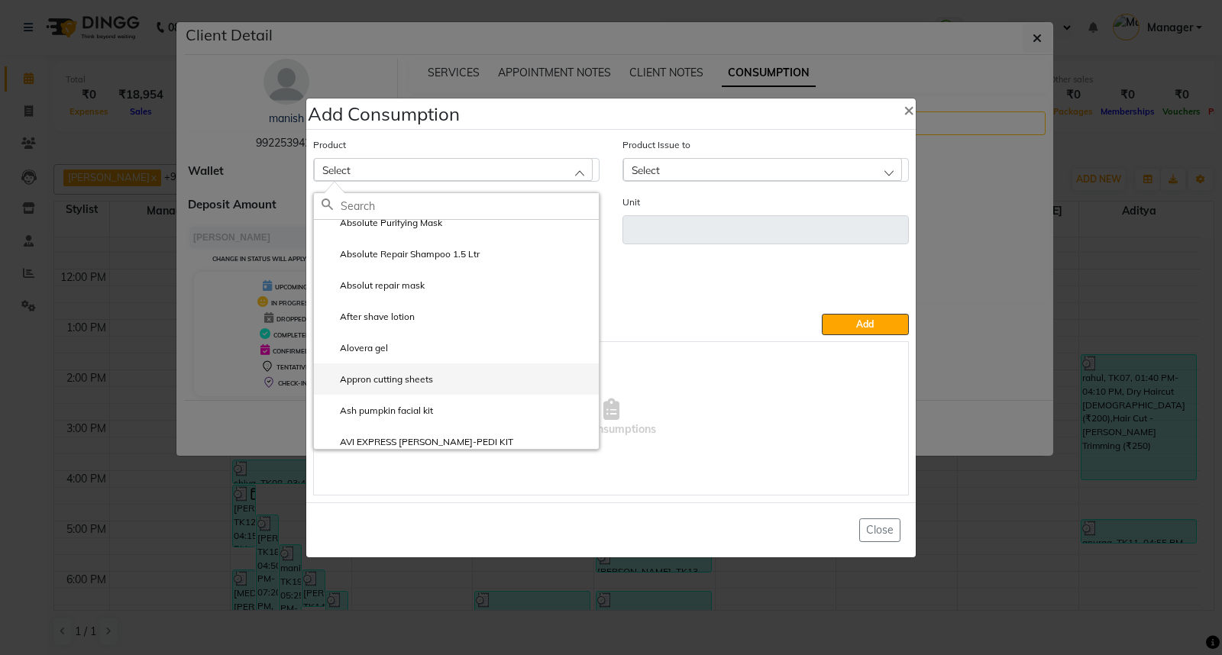
click at [487, 382] on li "Appron cutting sheets" at bounding box center [456, 378] width 285 height 31
type input "pcs"
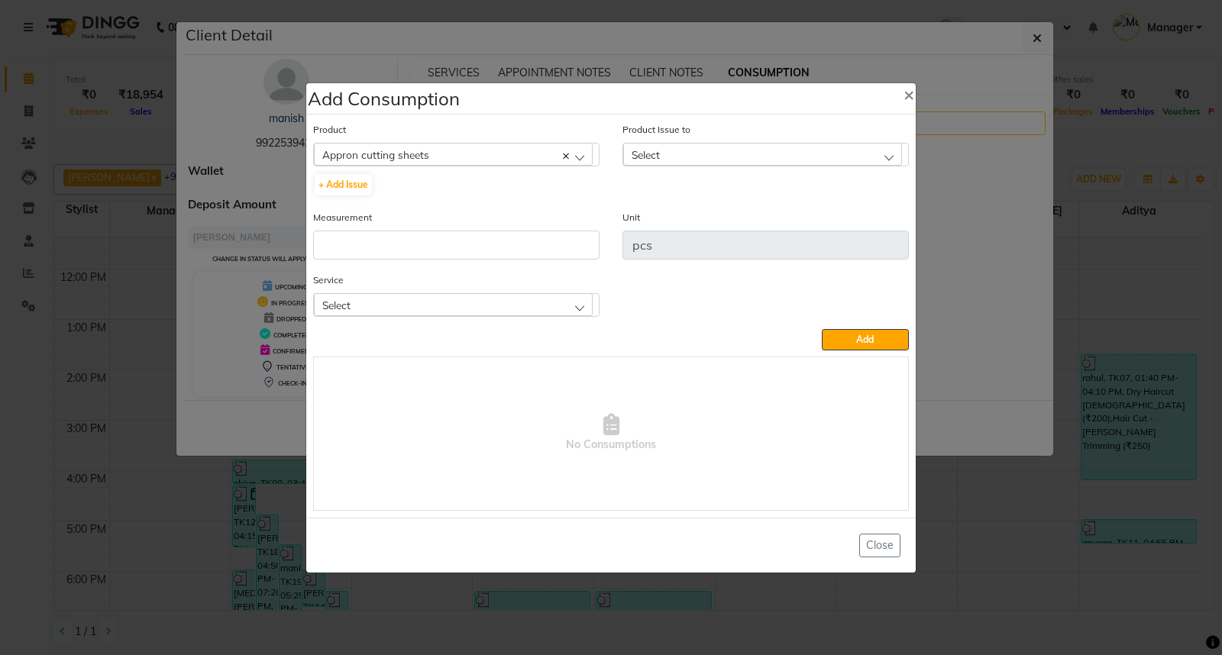
click at [1124, 437] on ngb-modal-window "Add Consumption × Product Appron cutting sheets 0-77 IGORA + Add Issue Product …" at bounding box center [611, 327] width 1222 height 655
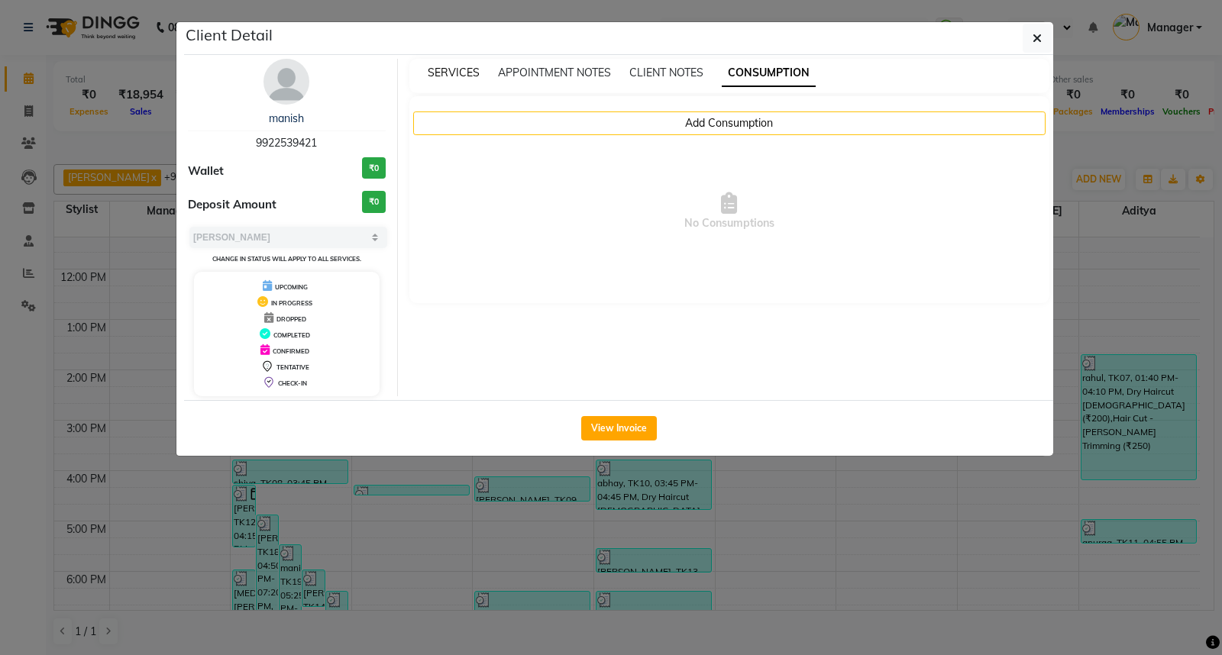
click at [461, 72] on span "SERVICES" at bounding box center [454, 73] width 52 height 14
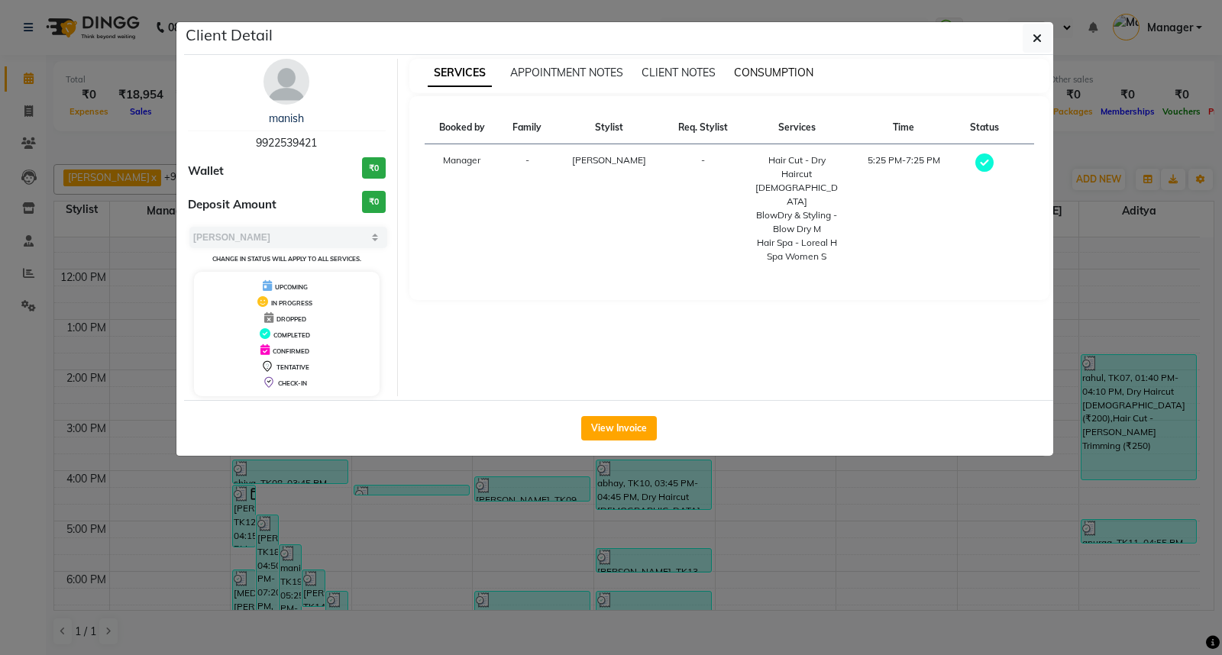
click at [771, 74] on span "CONSUMPTION" at bounding box center [773, 73] width 79 height 14
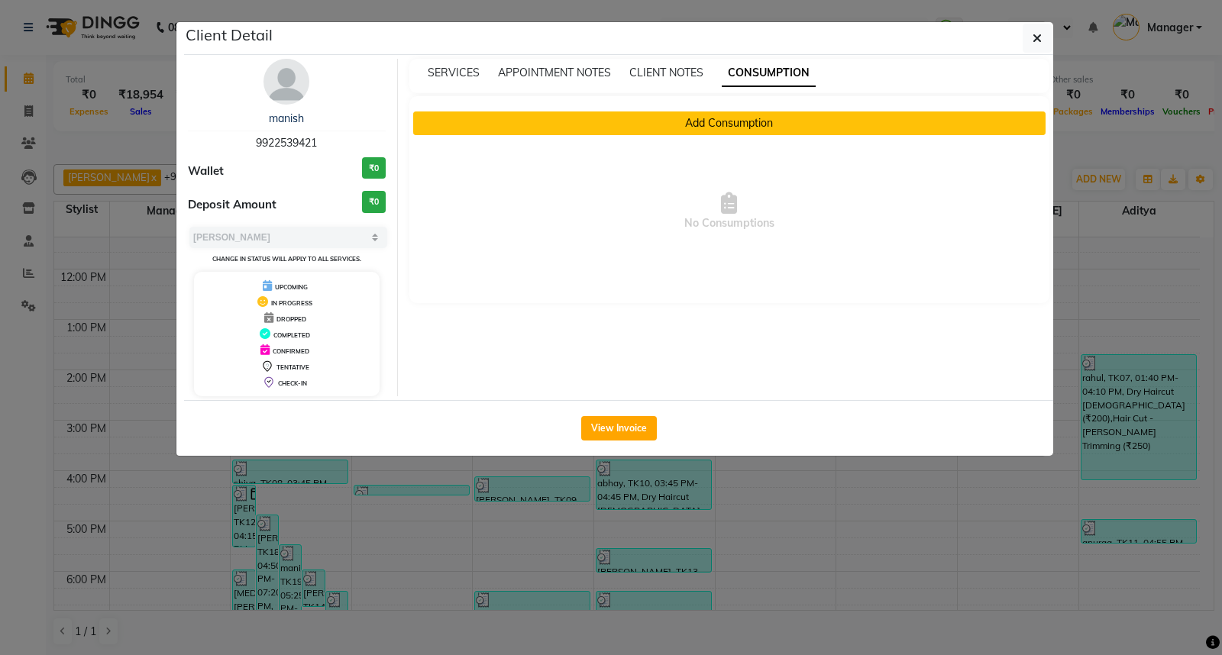
click at [745, 124] on button "Add Consumption" at bounding box center [729, 123] width 633 height 24
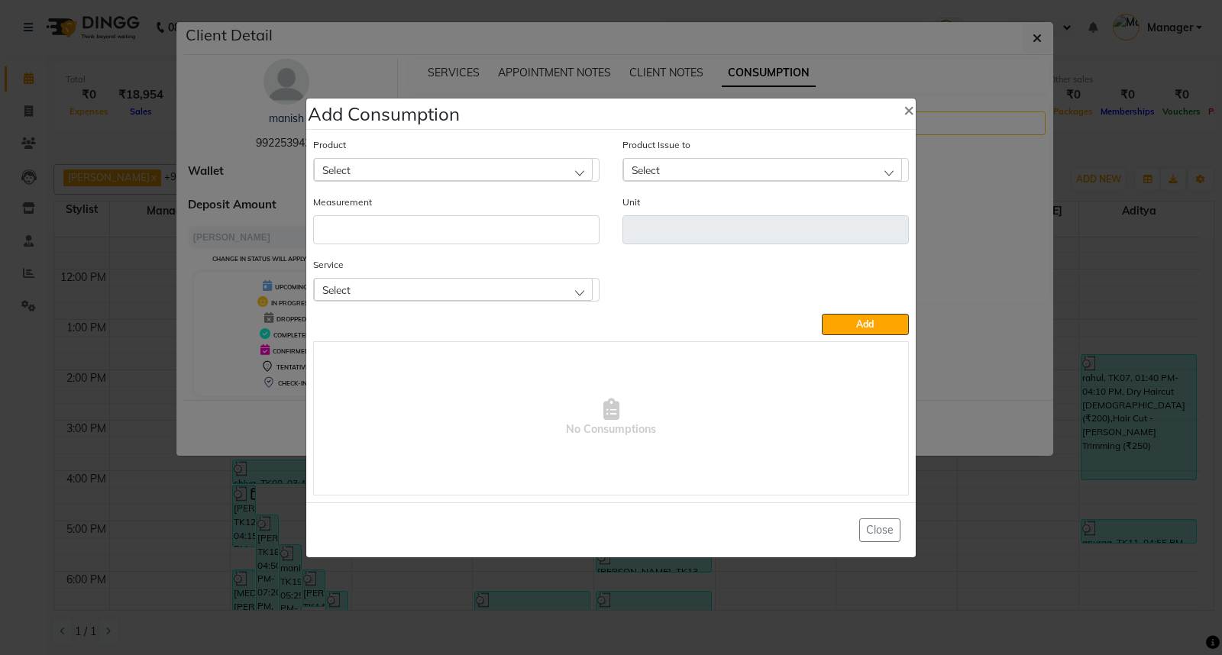
click at [570, 170] on div "Select" at bounding box center [453, 169] width 279 height 23
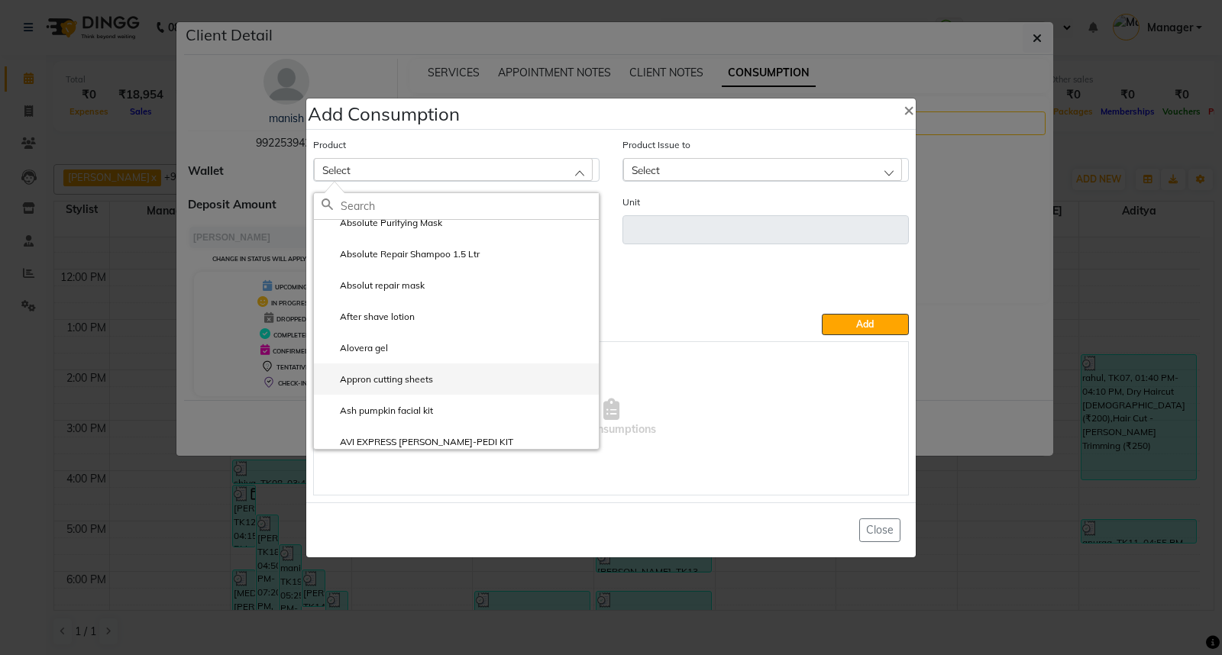
click at [453, 380] on li "Appron cutting sheets" at bounding box center [456, 378] width 285 height 31
type input "pcs"
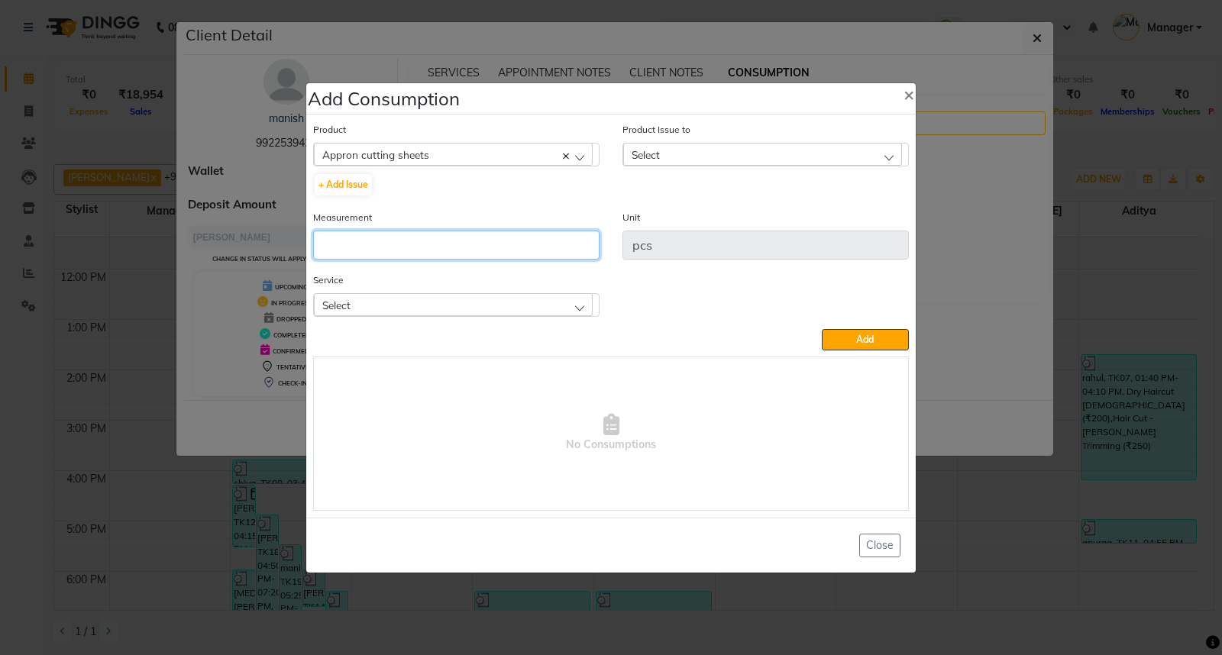
click at [366, 232] on input "number" at bounding box center [456, 245] width 286 height 29
type input "1"
click at [581, 306] on div "Select" at bounding box center [453, 304] width 279 height 23
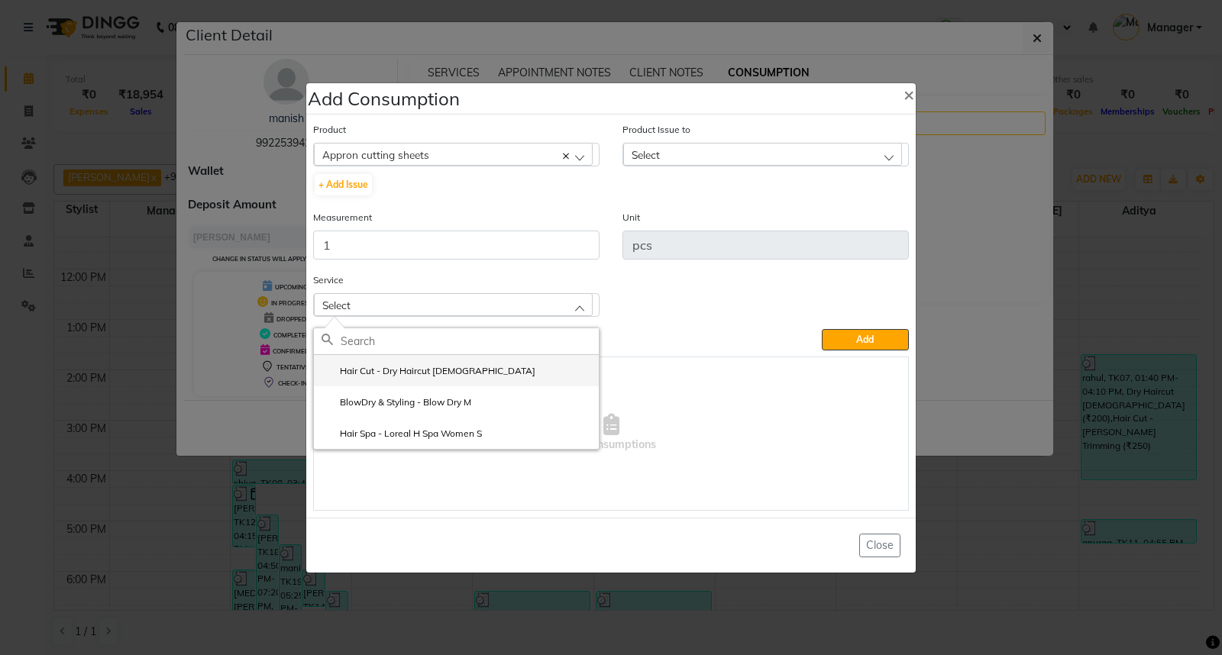
click at [544, 376] on li "Hair Cut - Dry Haircut [DEMOGRAPHIC_DATA]" at bounding box center [456, 370] width 285 height 31
click at [544, 376] on span "No Consumptions" at bounding box center [611, 433] width 594 height 153
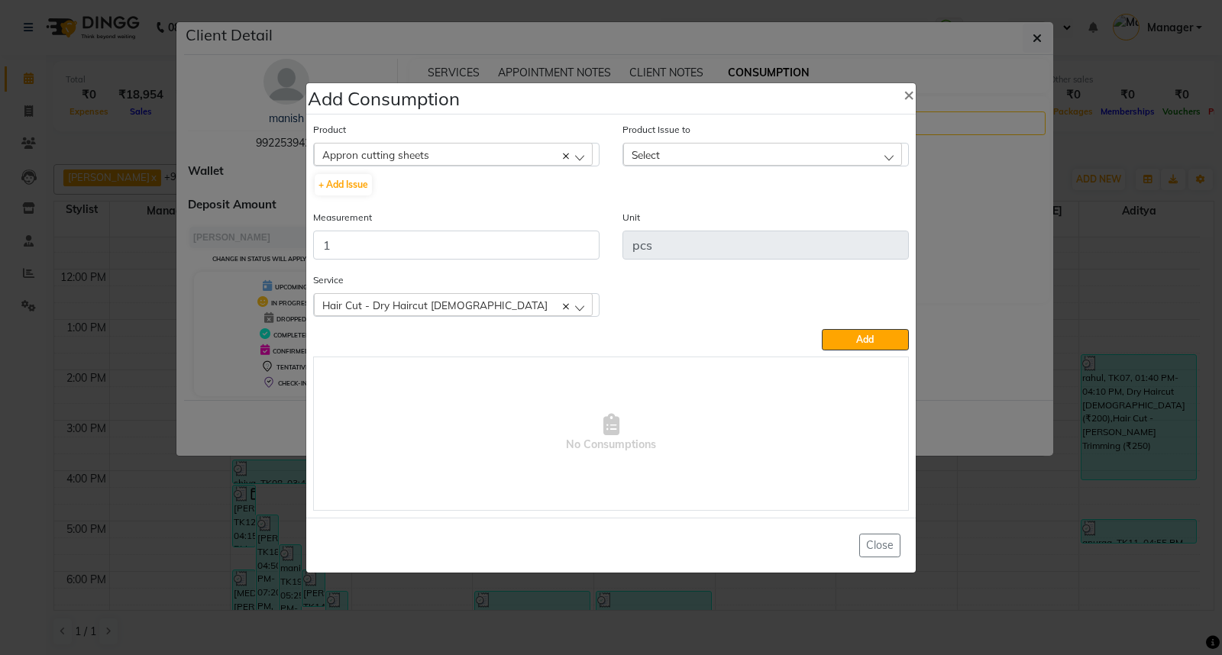
click at [854, 151] on div "Select" at bounding box center [762, 154] width 279 height 23
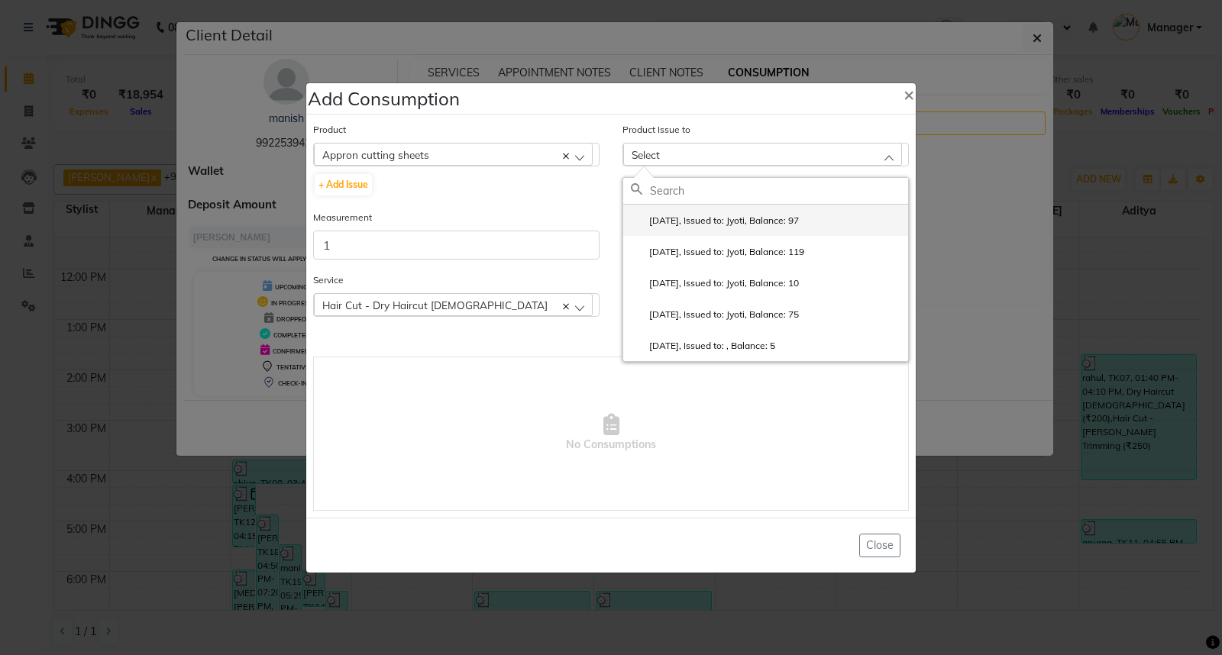
click at [799, 223] on label "[DATE], Issued to: Jyoti, Balance: 97" at bounding box center [715, 221] width 168 height 14
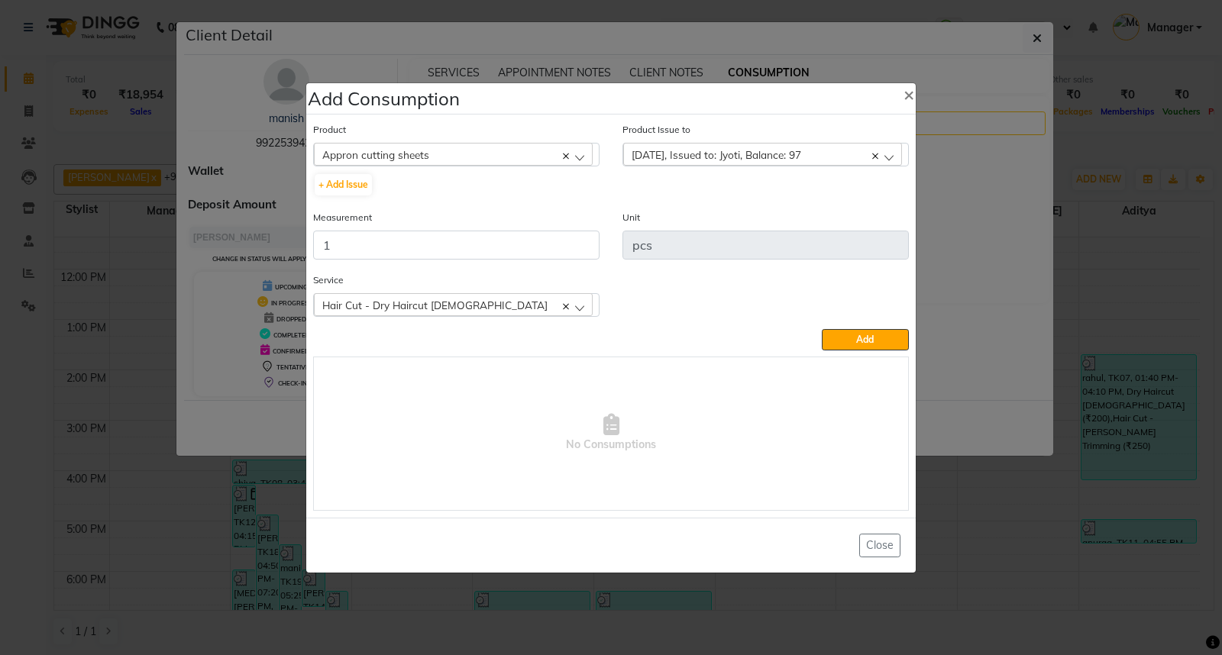
drag, startPoint x: 872, startPoint y: 337, endPoint x: 864, endPoint y: 341, distance: 8.9
click at [864, 341] on span "Add" at bounding box center [865, 339] width 18 height 11
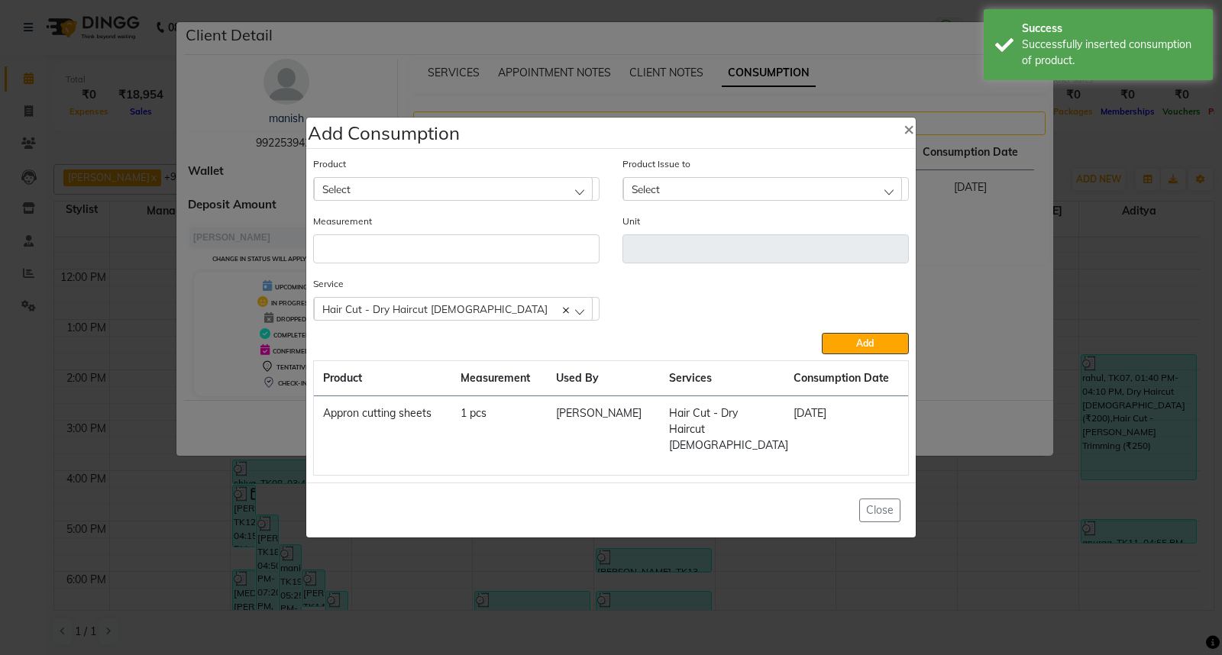
click at [573, 197] on div "Select" at bounding box center [453, 188] width 279 height 23
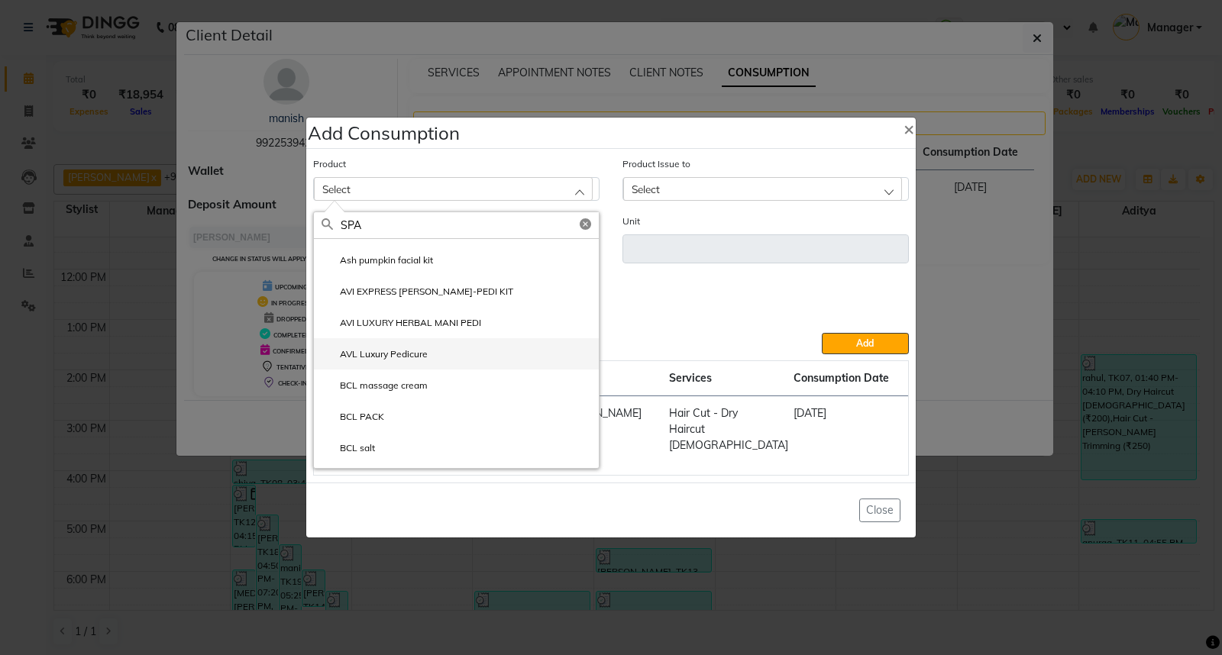
scroll to position [0, 0]
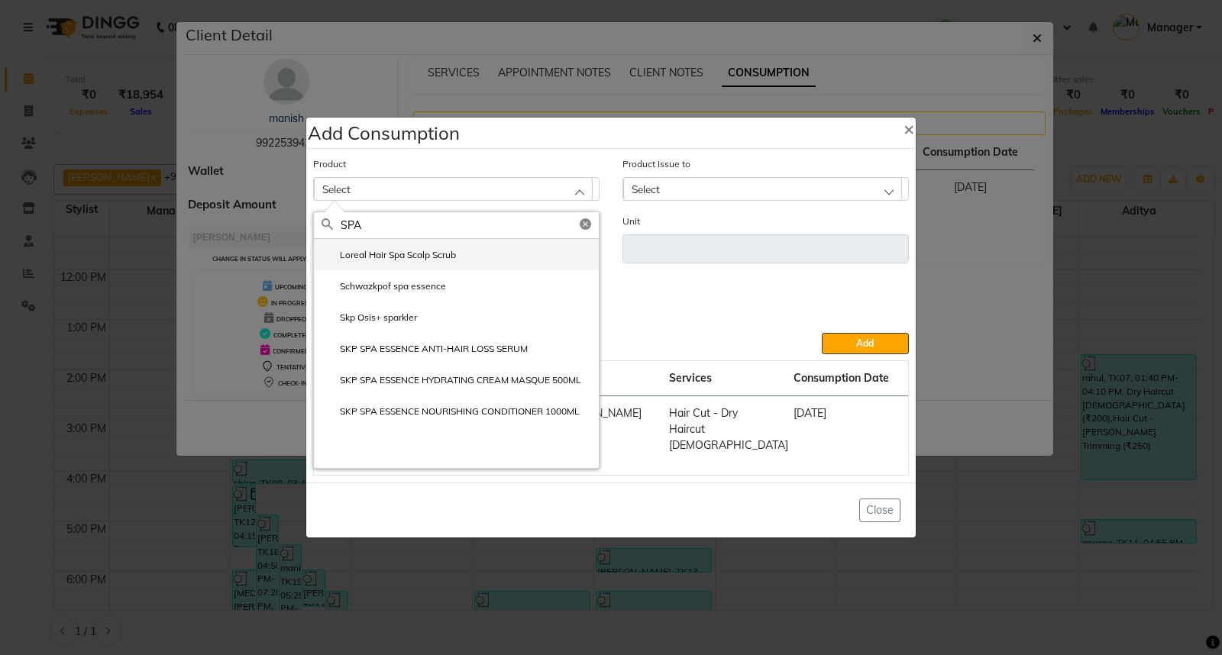
type input "SPA"
drag, startPoint x: 438, startPoint y: 263, endPoint x: 402, endPoint y: 263, distance: 35.1
click at [402, 262] on label "Loreal Hair Spa Scalp Scrub" at bounding box center [388, 255] width 134 height 14
type input "ml"
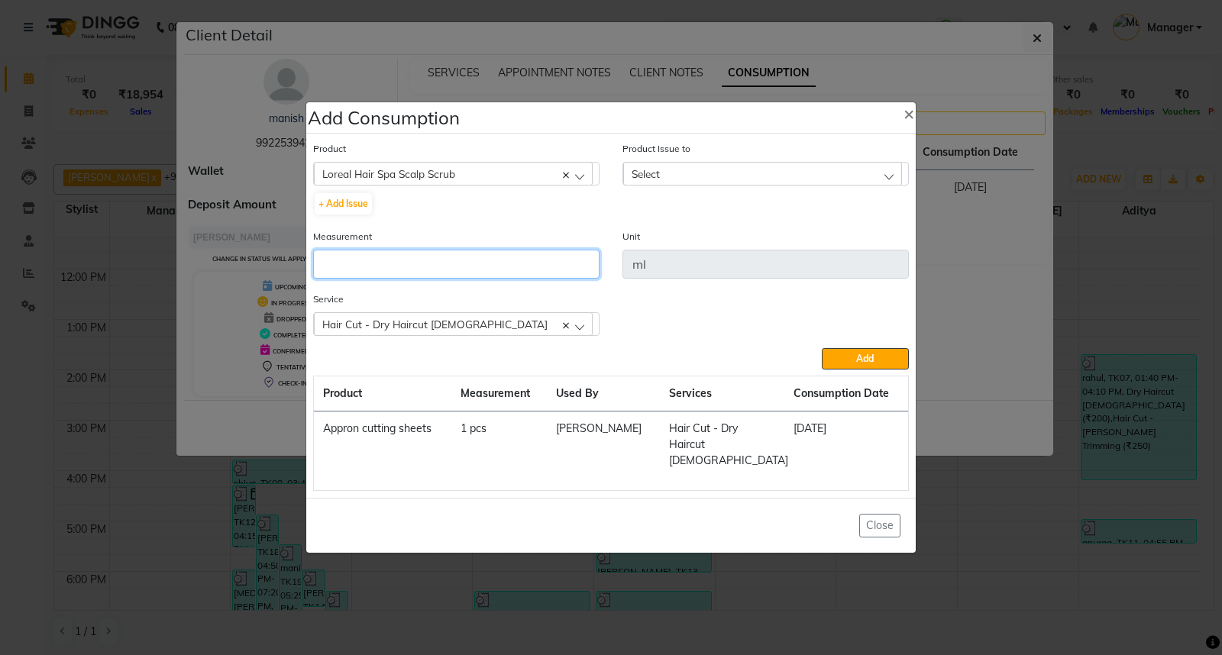
click at [399, 267] on input "number" at bounding box center [456, 264] width 286 height 29
type input "10"
click at [563, 331] on c-icon at bounding box center [566, 324] width 6 height 13
checkbox input "false"
click at [581, 334] on div "Select" at bounding box center [453, 323] width 279 height 23
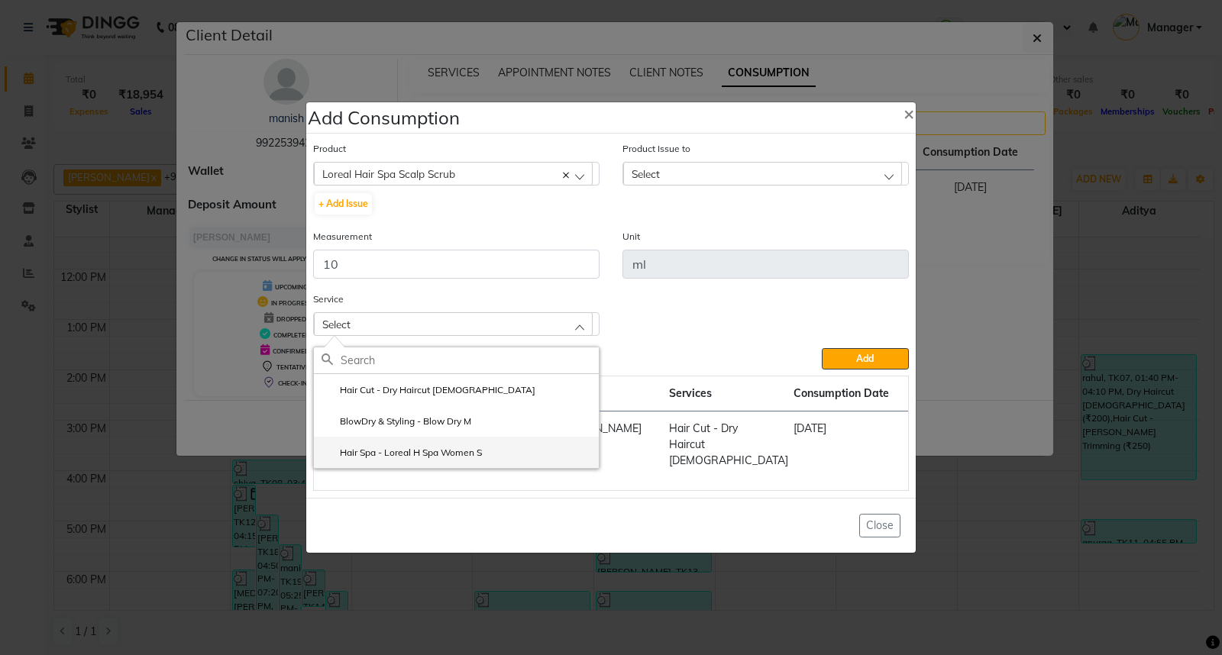
click at [501, 464] on li "Hair Spa - Loreal H Spa Women S" at bounding box center [456, 452] width 285 height 31
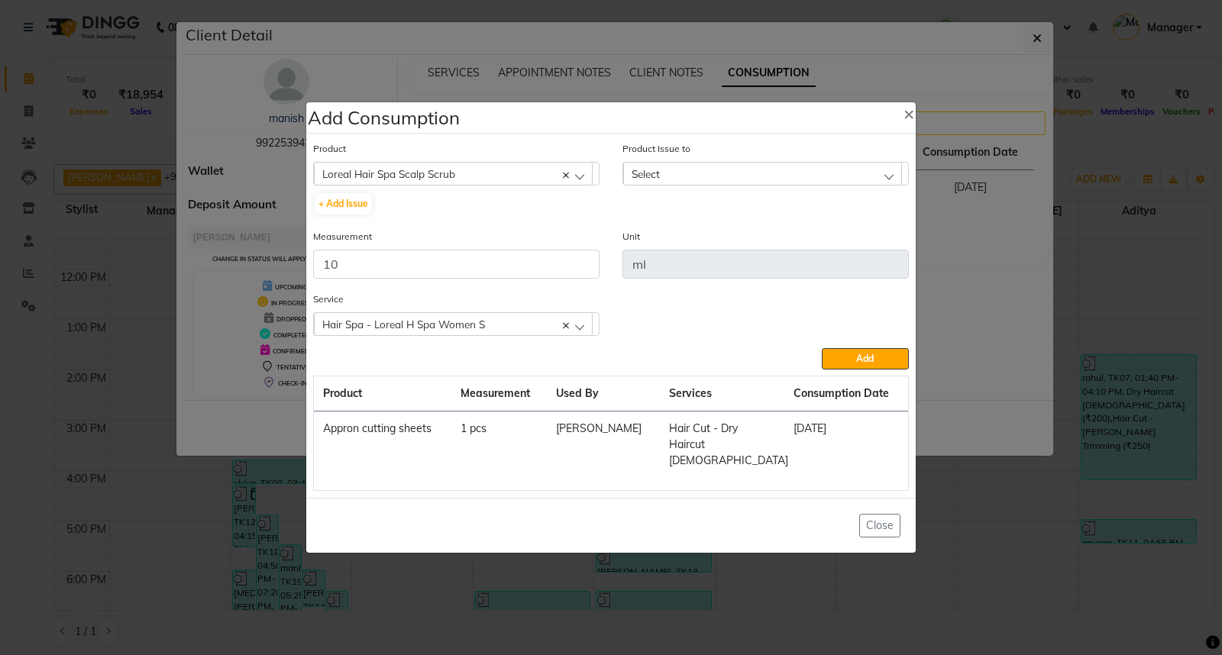
click at [883, 182] on div "Select" at bounding box center [762, 173] width 279 height 23
click at [884, 180] on div "Select" at bounding box center [762, 173] width 279 height 23
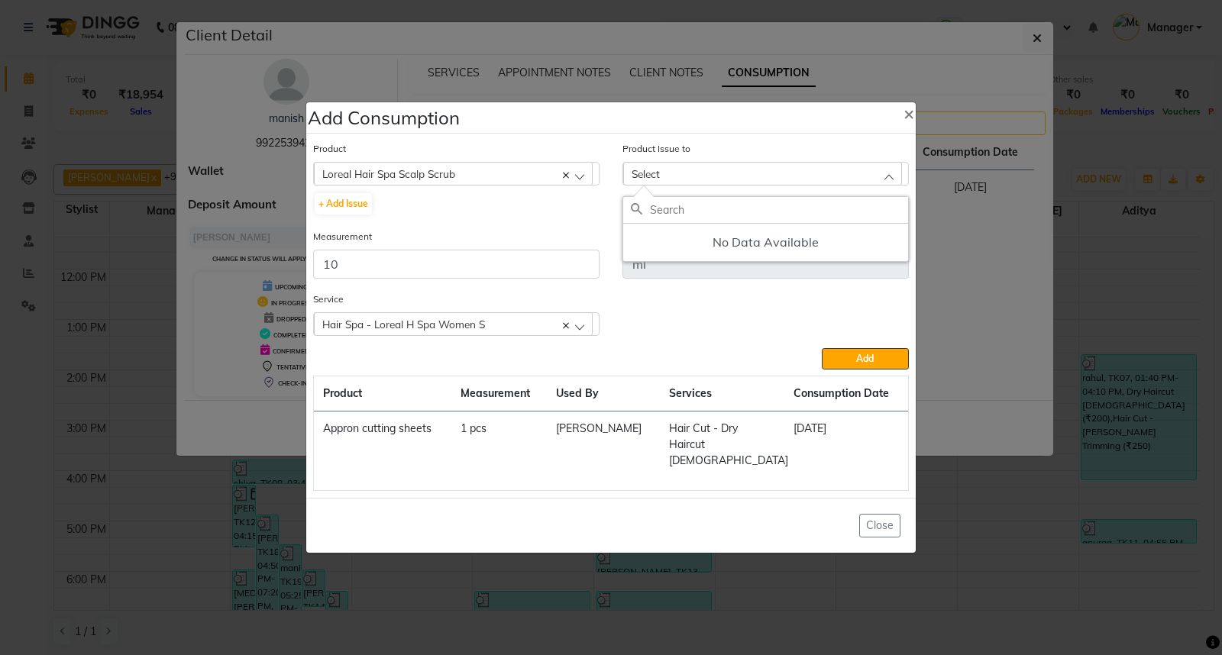
click at [840, 223] on input "text" at bounding box center [779, 210] width 258 height 26
drag, startPoint x: 845, startPoint y: 218, endPoint x: 806, endPoint y: 254, distance: 53.5
click at [812, 260] on h5 "No Data Available" at bounding box center [765, 242] width 285 height 37
click at [799, 250] on h5 "No Data Available" at bounding box center [765, 242] width 285 height 37
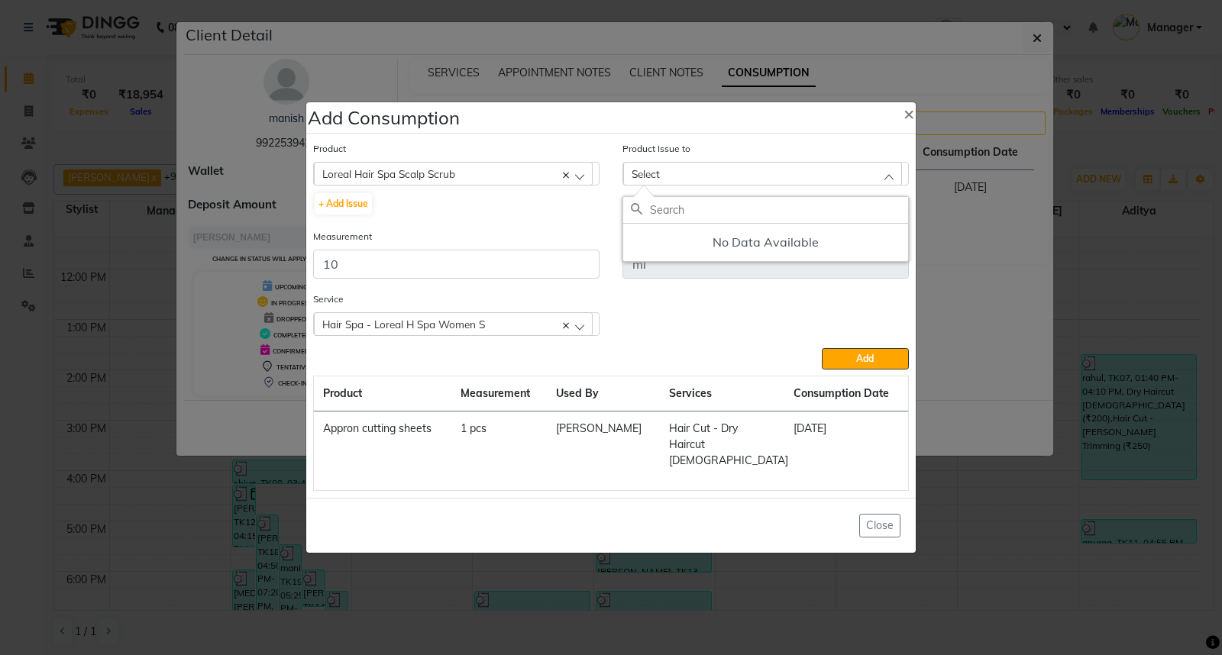
click at [761, 306] on div "Service Hair Spa - Loreal H Spa Women S Hair Cut - Dry Haircut [DEMOGRAPHIC_DAT…" at bounding box center [611, 319] width 618 height 57
drag, startPoint x: 869, startPoint y: 367, endPoint x: 856, endPoint y: 367, distance: 13.0
click at [856, 364] on span "Add" at bounding box center [865, 358] width 18 height 11
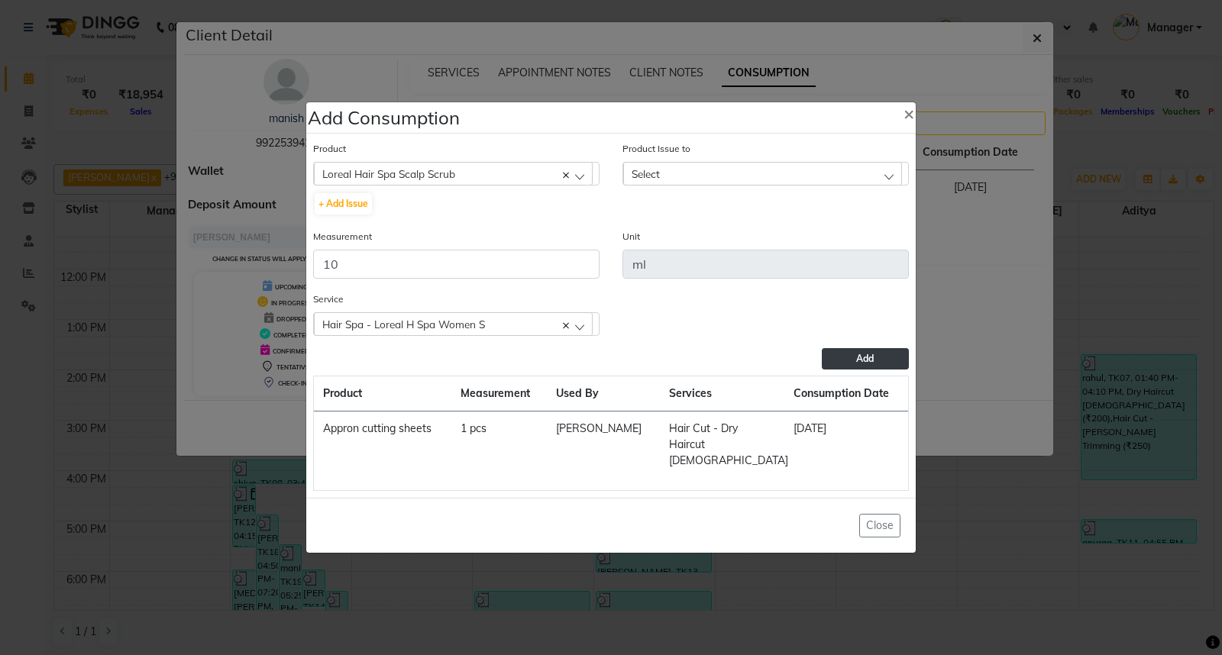
click at [856, 364] on span "Add" at bounding box center [865, 358] width 18 height 11
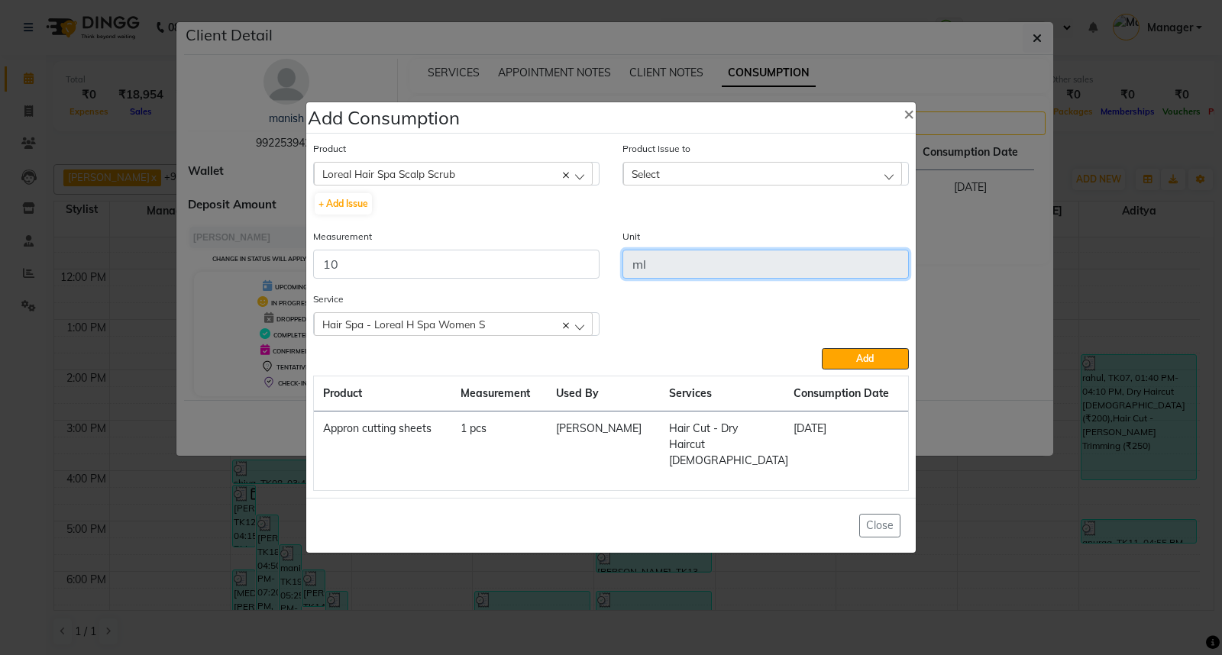
click at [712, 273] on input "ml" at bounding box center [765, 264] width 286 height 29
click at [693, 178] on div "Select" at bounding box center [762, 173] width 279 height 23
click at [677, 220] on input "JYOTI" at bounding box center [779, 210] width 258 height 26
drag, startPoint x: 802, startPoint y: 222, endPoint x: 637, endPoint y: 222, distance: 164.9
click at [637, 222] on div "JYOTI" at bounding box center [765, 210] width 285 height 27
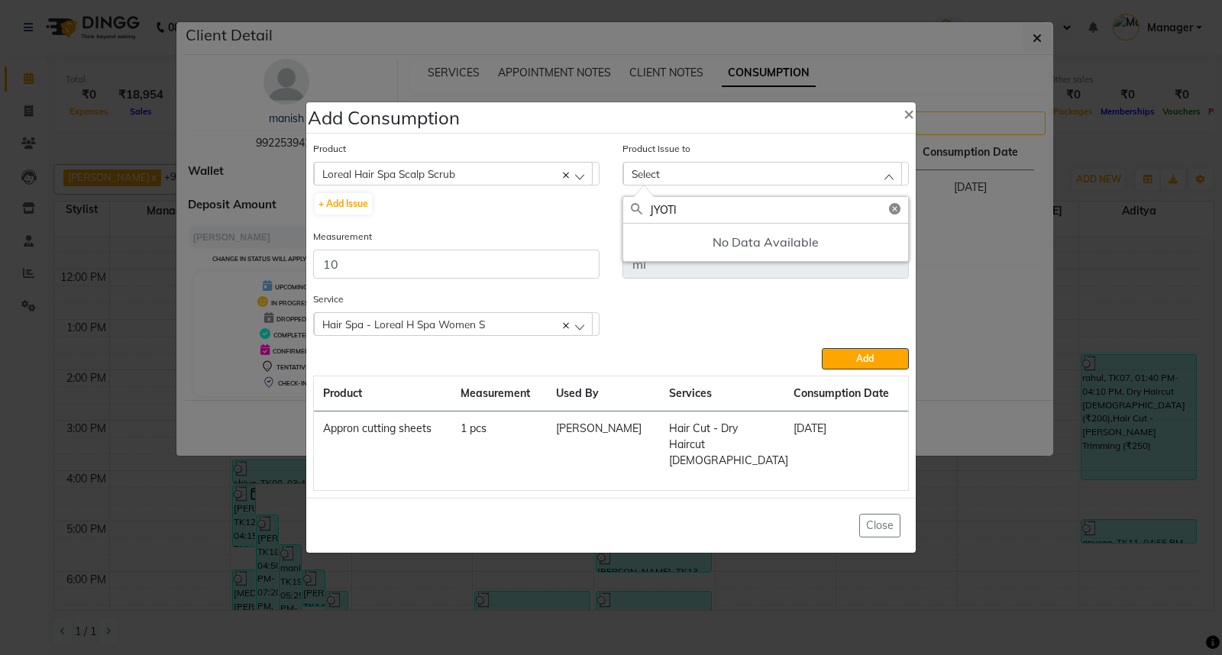
type input "JYOTI"
click at [764, 330] on div "Service Hair Spa - Loreal H Spa Women S Hair Cut - Dry Haircut [DEMOGRAPHIC_DAT…" at bounding box center [611, 319] width 618 height 57
click at [860, 360] on button "Add" at bounding box center [865, 358] width 87 height 21
click at [863, 363] on span "Add" at bounding box center [865, 358] width 18 height 11
click at [1035, 500] on ngb-modal-window "Add Consumption × Product Loreal Hair Spa Scalp Scrub 0-77 IGORA + Add Issue Pr…" at bounding box center [611, 327] width 1222 height 655
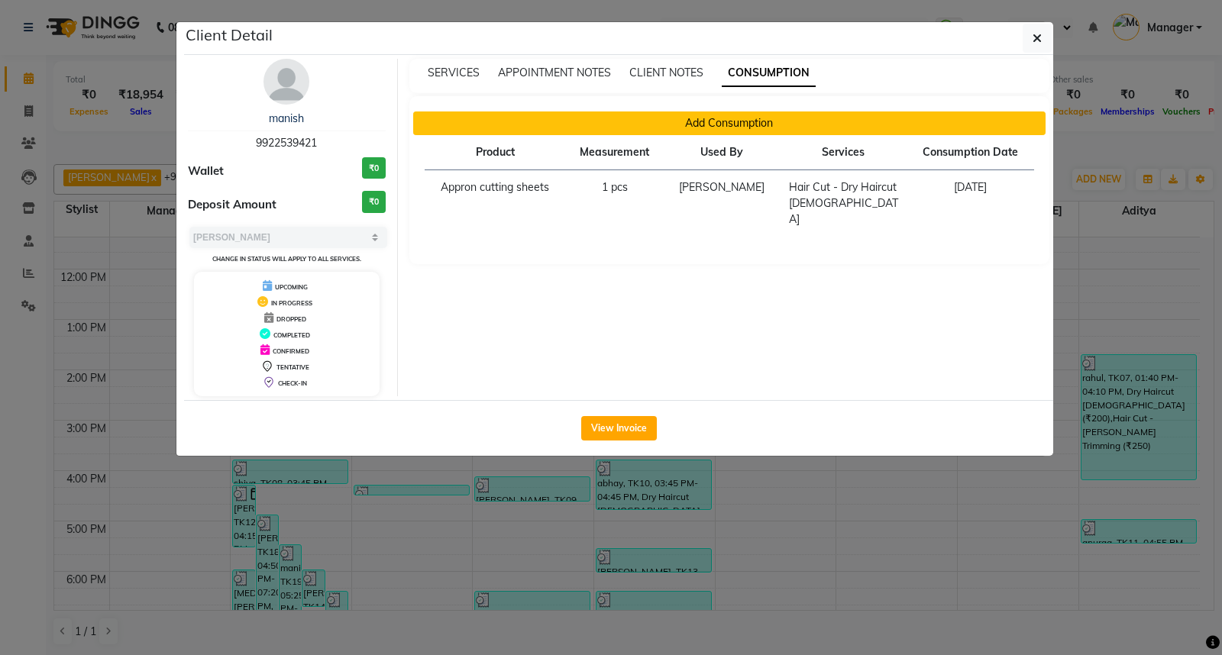
drag, startPoint x: 738, startPoint y: 123, endPoint x: 712, endPoint y: 117, distance: 26.7
click at [712, 117] on button "Add Consumption" at bounding box center [729, 123] width 633 height 24
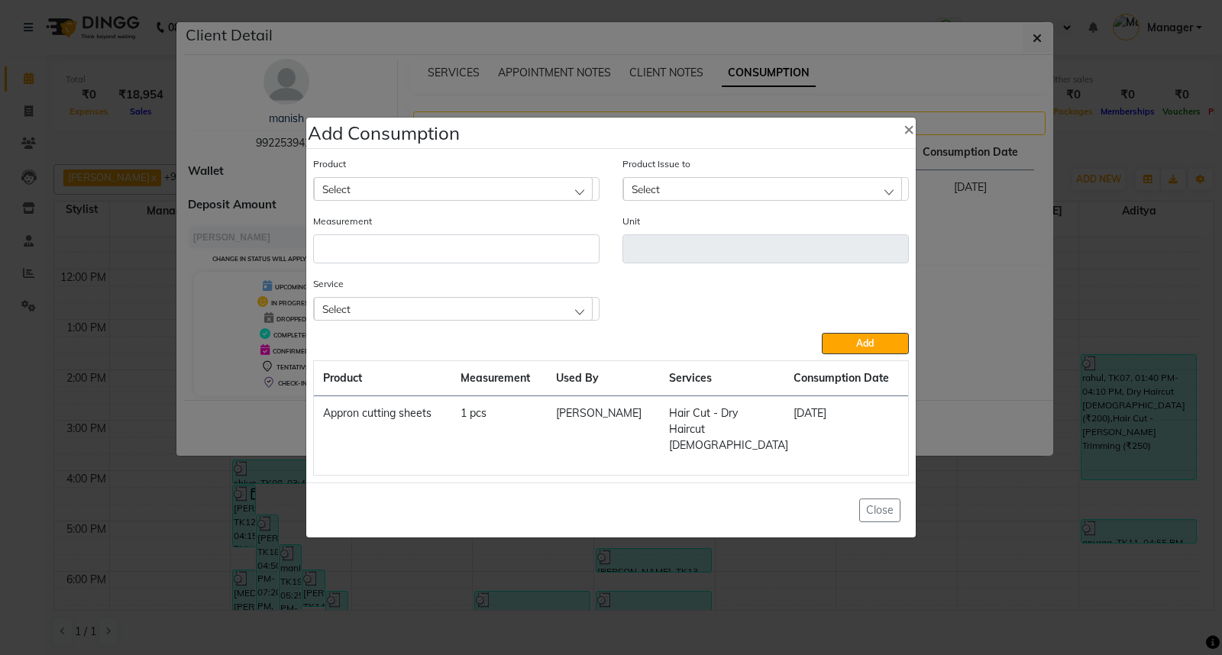
click at [486, 199] on div "Select" at bounding box center [453, 188] width 279 height 23
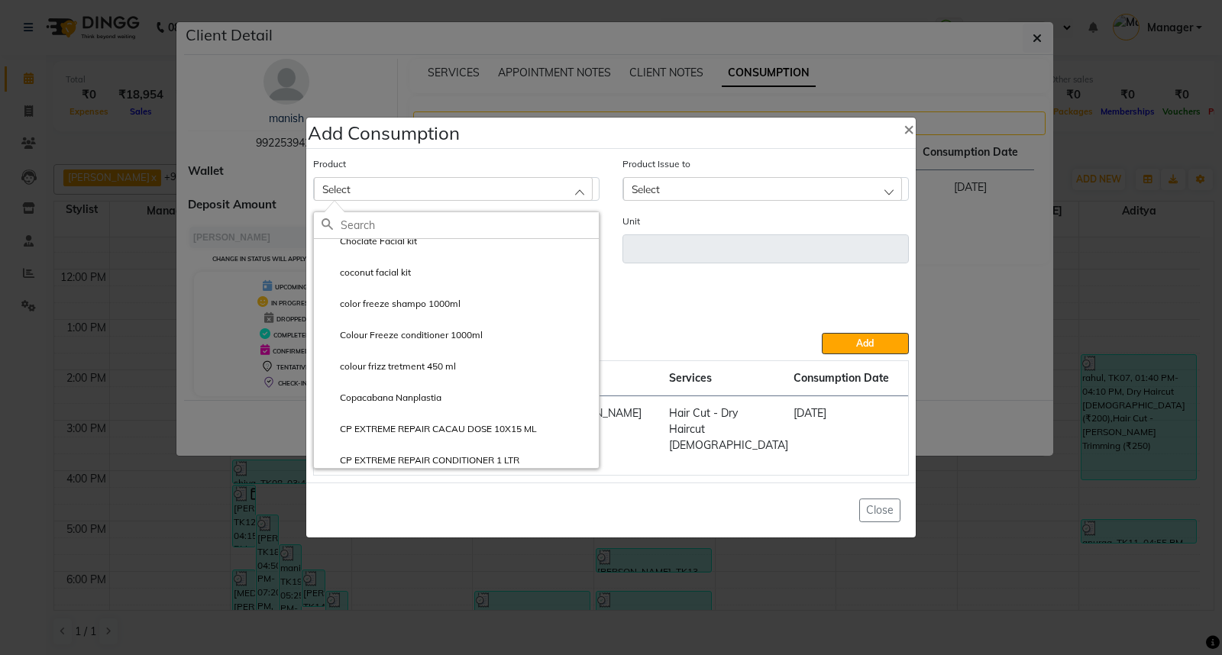
scroll to position [1018, 0]
click at [1035, 544] on ngb-modal-window "Add Consumption × Product Select Choclate Facial kit coconut facial kit color f…" at bounding box center [611, 327] width 1222 height 655
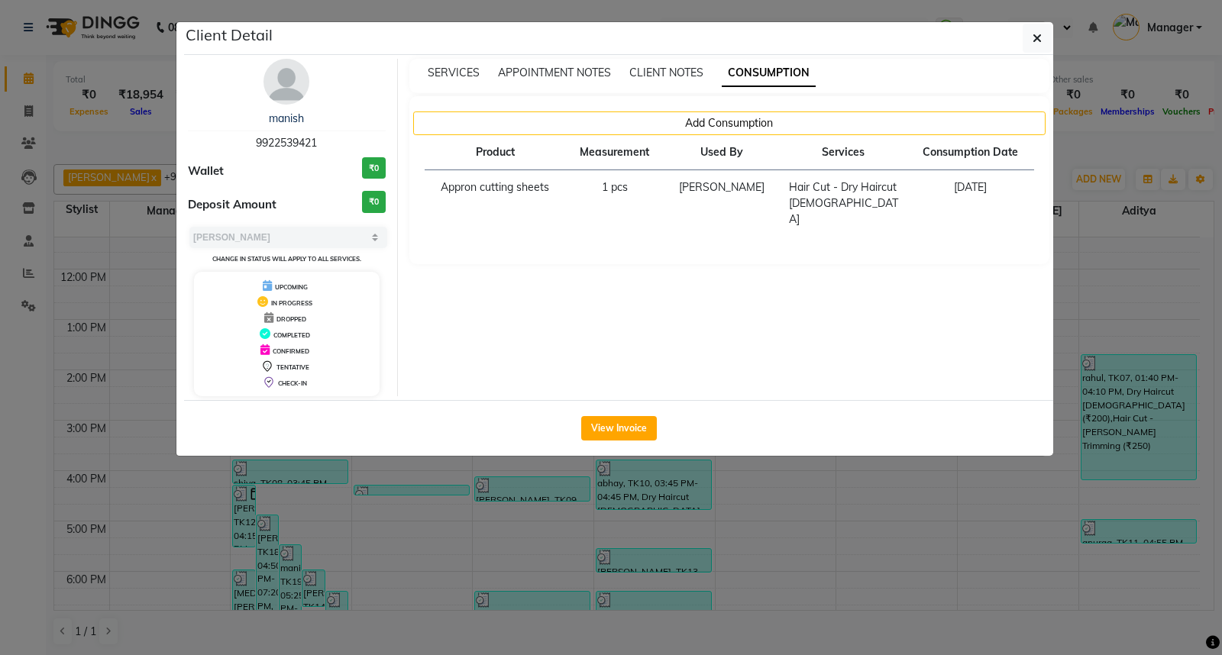
click at [1119, 280] on ngb-modal-window "Client Detail manish 9922539421 Wallet ₹0 Deposit Amount ₹0 Select MARK DONE UP…" at bounding box center [611, 327] width 1222 height 655
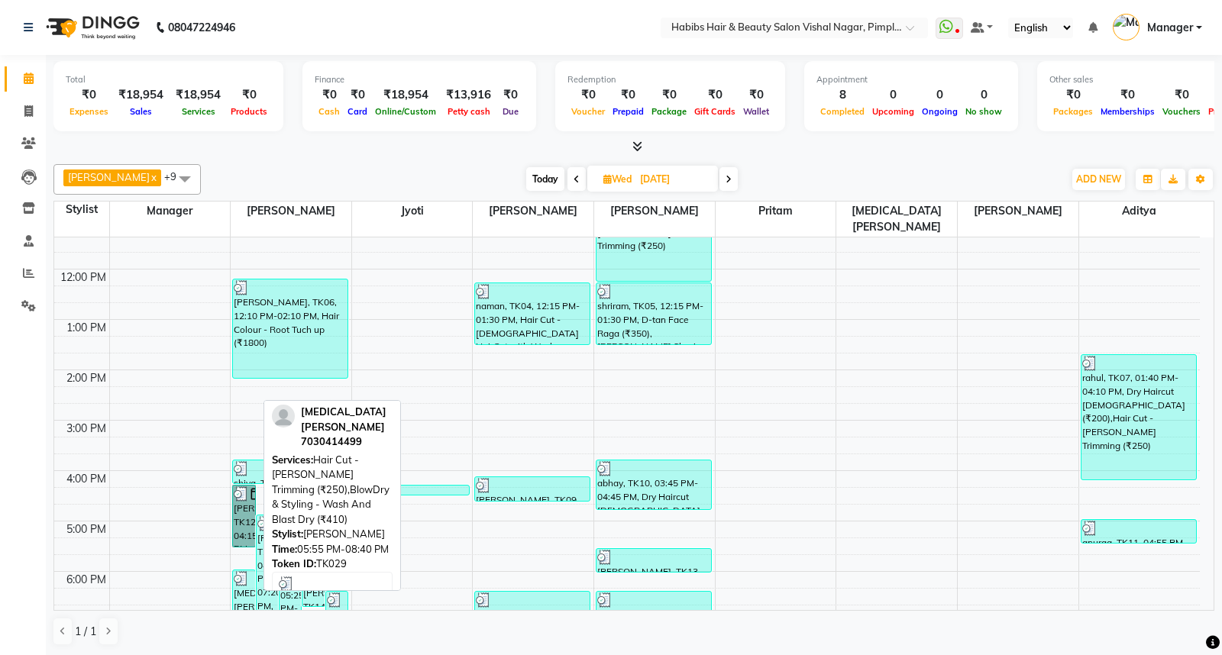
click at [243, 577] on div "[MEDICAL_DATA][PERSON_NAME], TK29, 05:55 PM-08:40 PM, Hair Cut - [PERSON_NAME] …" at bounding box center [243, 638] width 21 height 137
select select "3"
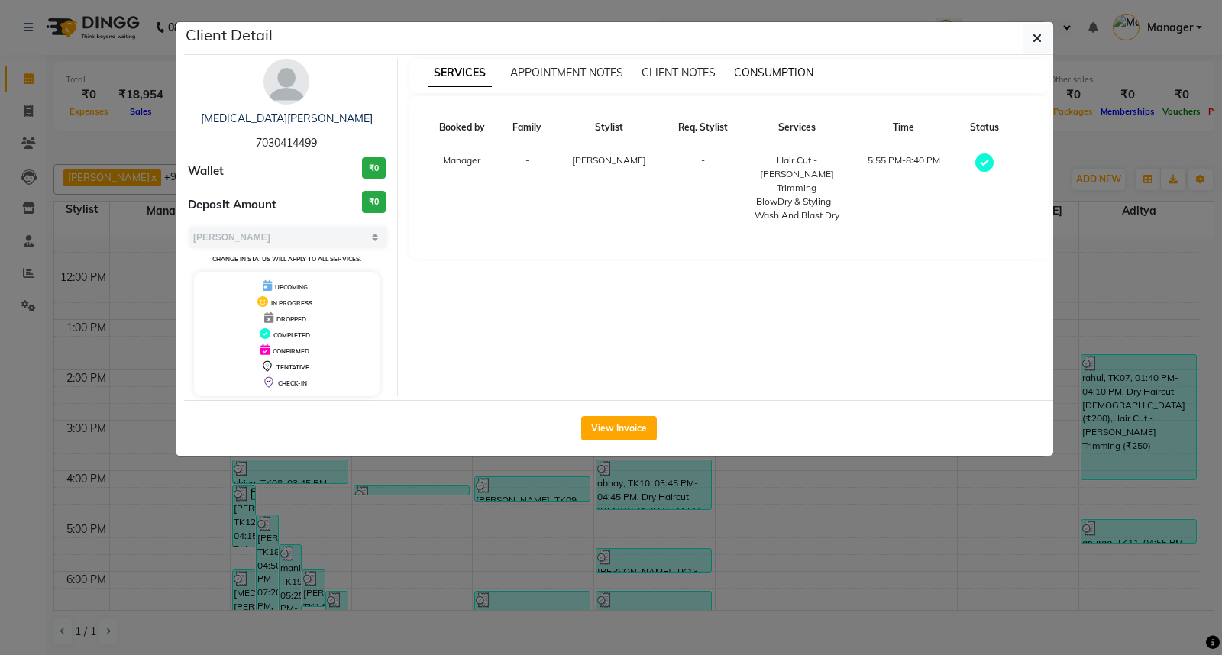
click at [780, 73] on span "CONSUMPTION" at bounding box center [773, 73] width 79 height 14
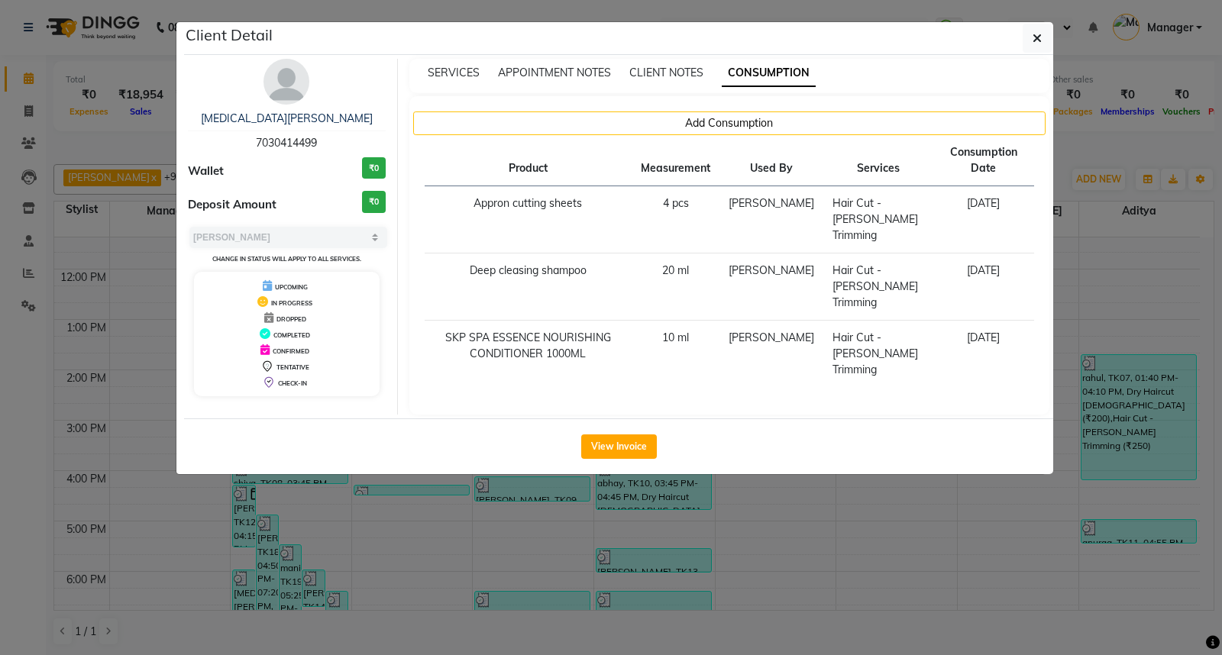
drag, startPoint x: 1125, startPoint y: 246, endPoint x: 794, endPoint y: 544, distance: 444.9
click at [794, 544] on ngb-modal-window "Client Detail [MEDICAL_DATA][PERSON_NAME] 7030414499 Wallet ₹0 Deposit Amount ₹…" at bounding box center [611, 327] width 1222 height 655
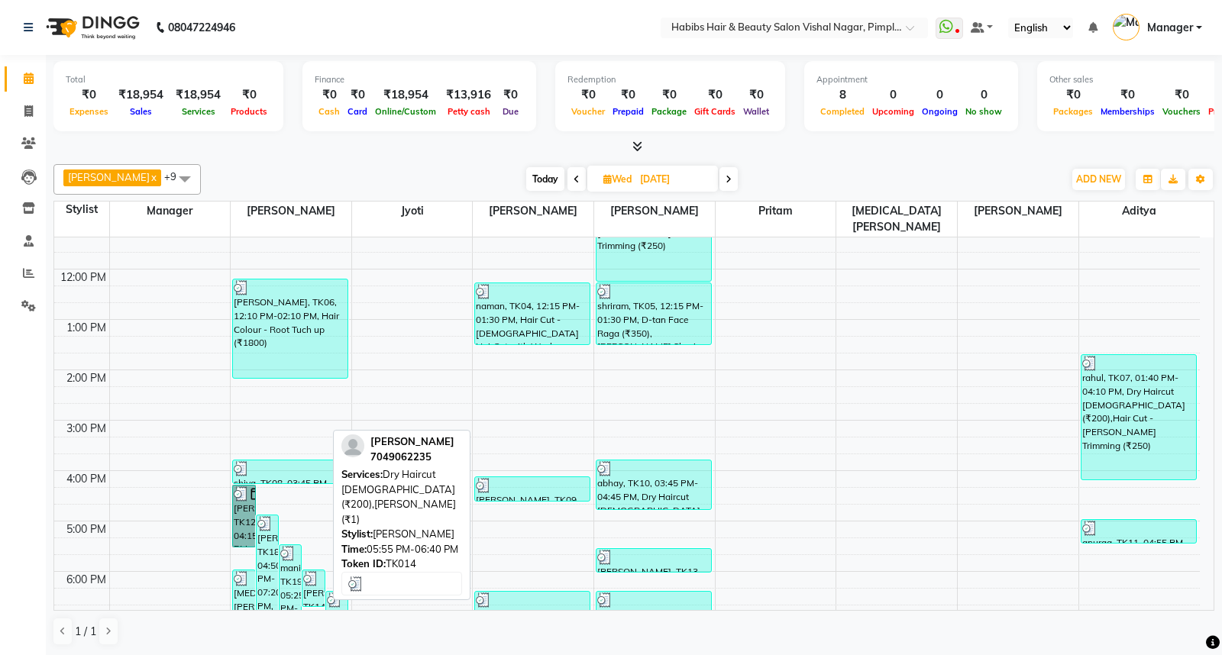
click at [315, 576] on div "[PERSON_NAME], TK14, 05:55 PM-06:40 PM, Dry Haircut [DEMOGRAPHIC_DATA] (₹200),[…" at bounding box center [312, 588] width 21 height 36
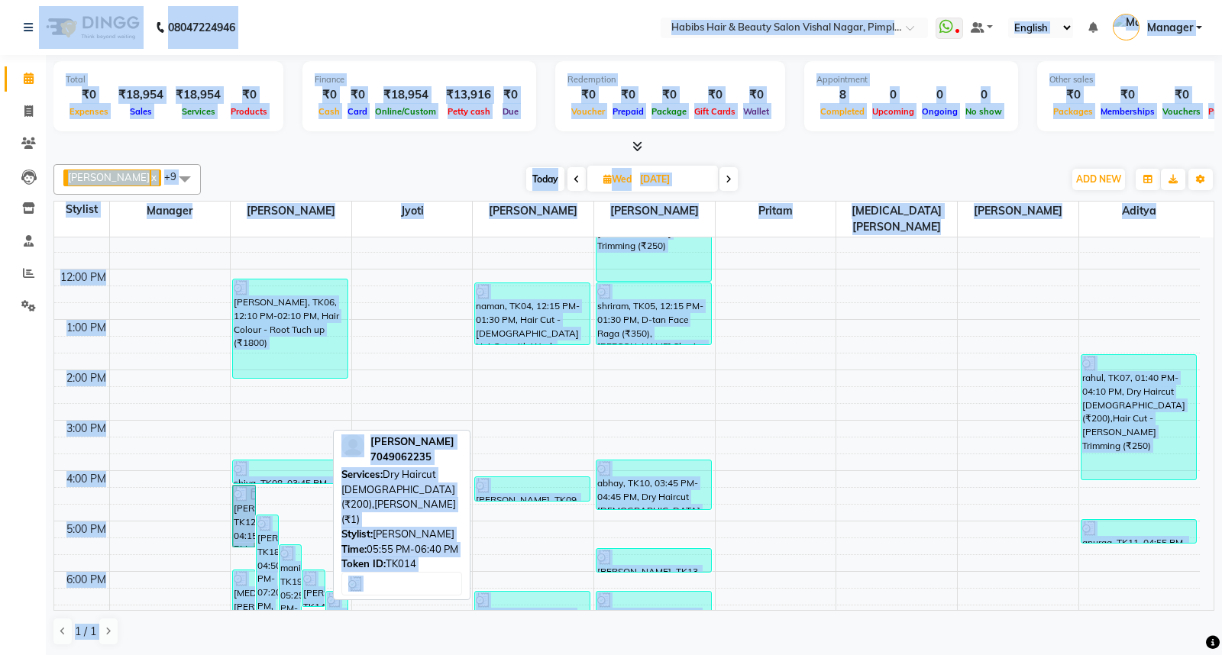
select select "3"
click at [310, 571] on div "[PERSON_NAME], TK14, 05:55 PM-06:40 PM, Dry Haircut [DEMOGRAPHIC_DATA] (₹200),[…" at bounding box center [312, 588] width 21 height 36
select select "3"
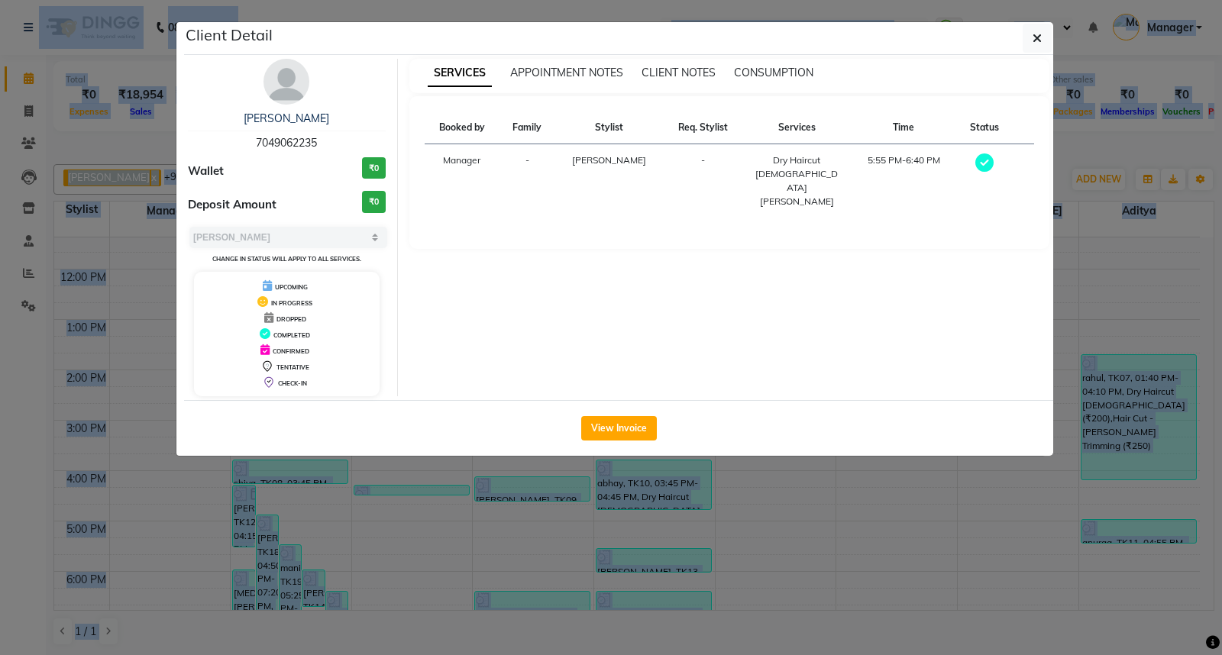
click at [288, 574] on ngb-modal-window "Client Detail [PERSON_NAME] 7049062235 Wallet ₹0 Deposit Amount ₹0 Select MARK …" at bounding box center [611, 327] width 1222 height 655
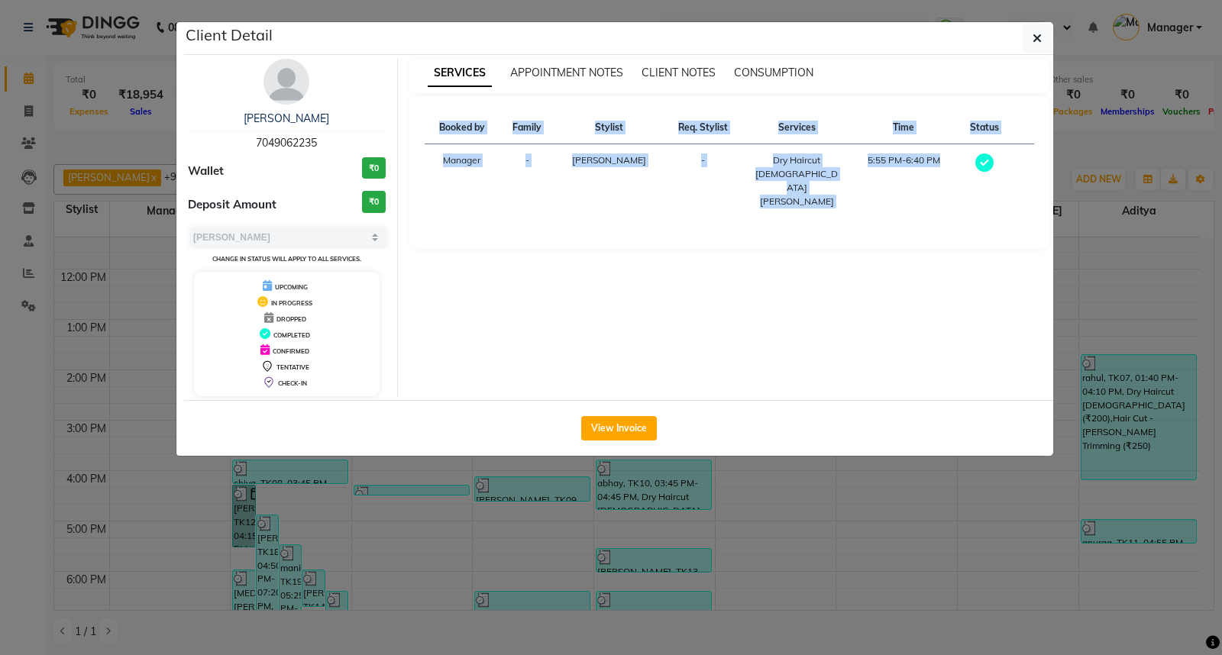
click at [288, 574] on ngb-modal-window "Client Detail [PERSON_NAME] 7049062235 Wallet ₹0 Deposit Amount ₹0 Select MARK …" at bounding box center [611, 327] width 1222 height 655
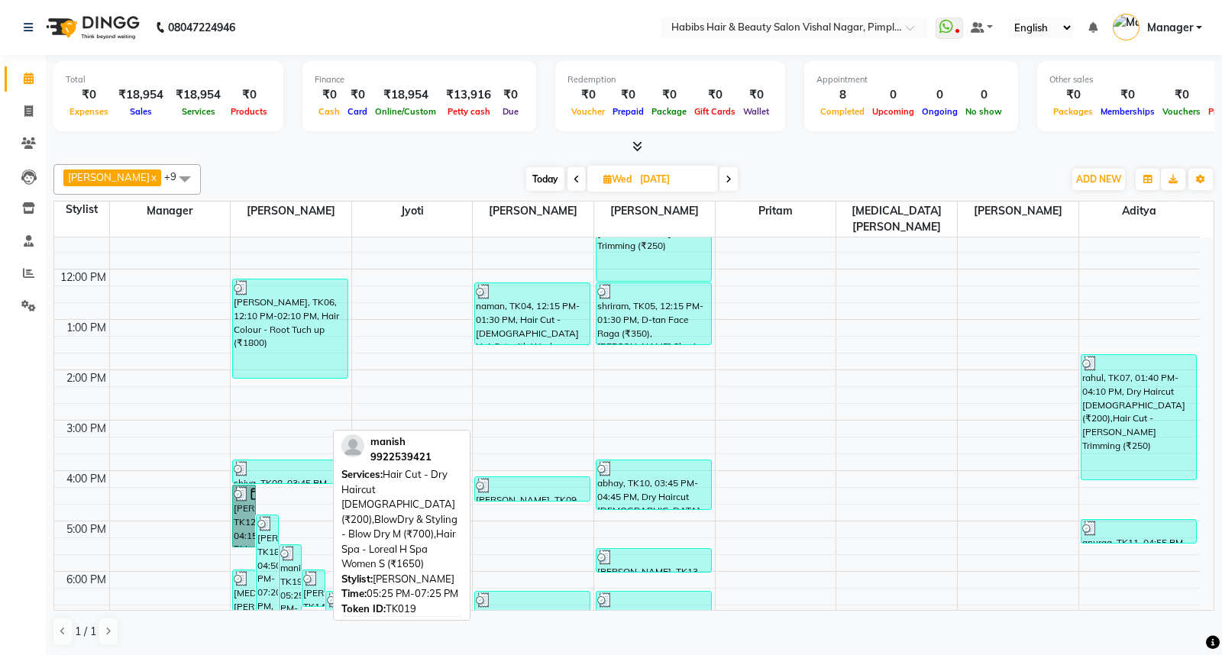
click at [288, 574] on div "manish, TK19, 05:25 PM-07:25 PM, Hair Cut - Dry Haircut [DEMOGRAPHIC_DATA] (₹20…" at bounding box center [289, 594] width 21 height 98
select select "3"
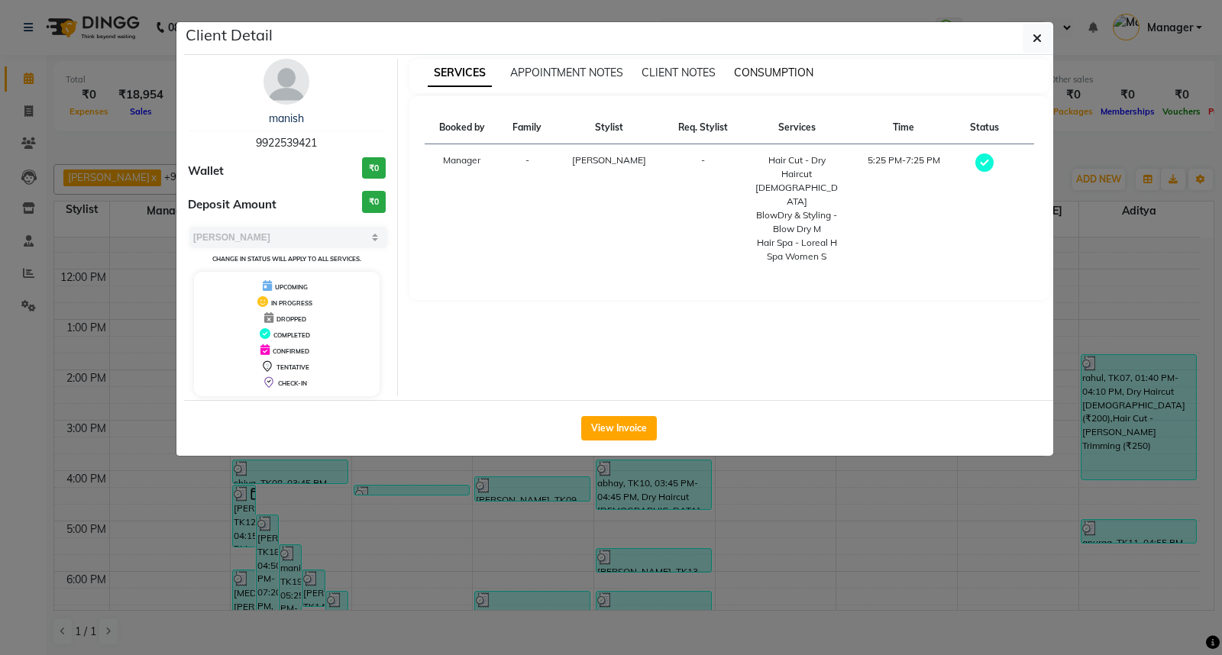
click at [773, 73] on span "CONSUMPTION" at bounding box center [773, 73] width 79 height 14
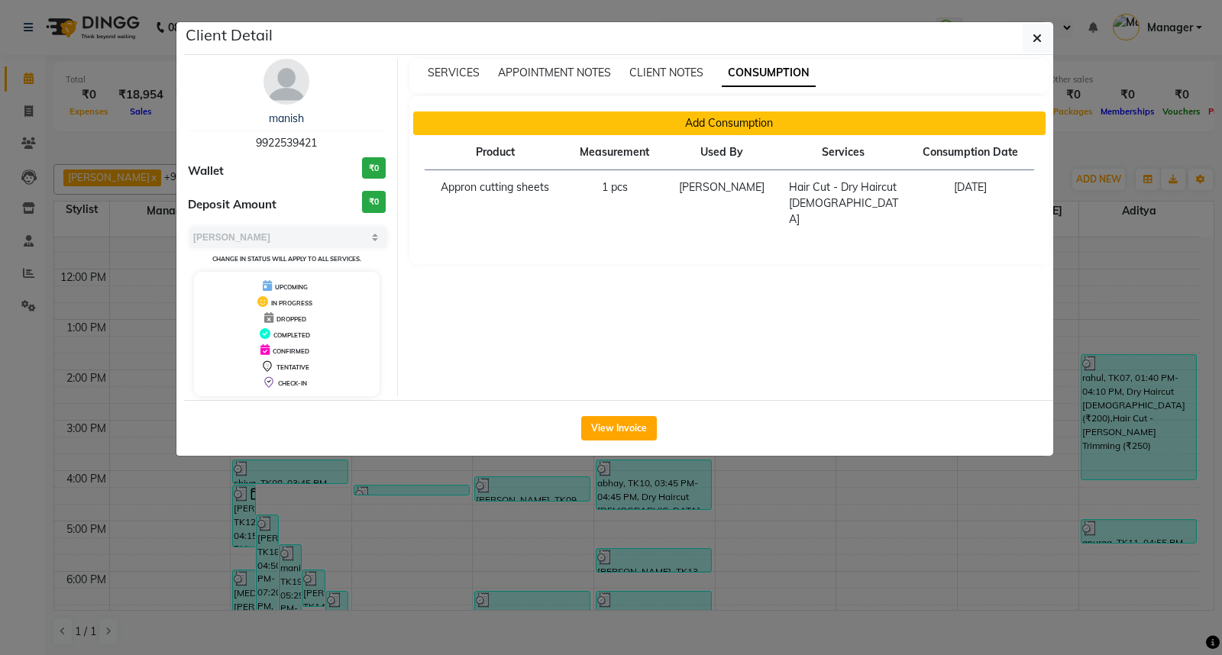
click at [738, 124] on button "Add Consumption" at bounding box center [729, 123] width 633 height 24
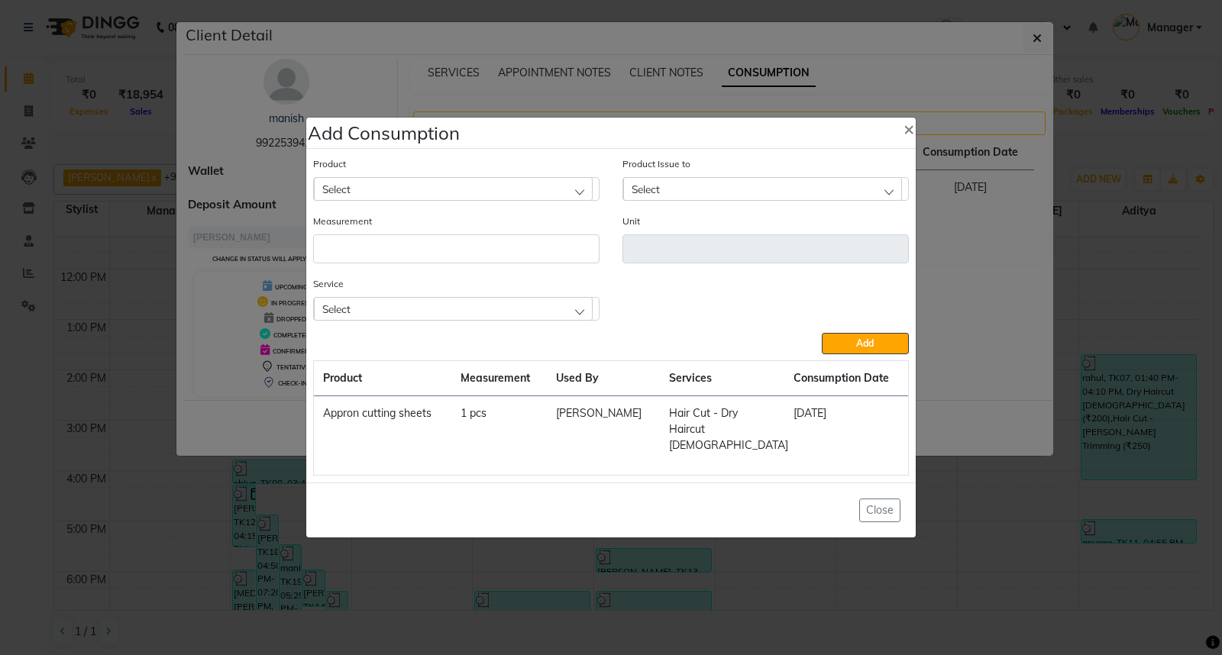
click at [527, 189] on div "Select" at bounding box center [453, 188] width 279 height 23
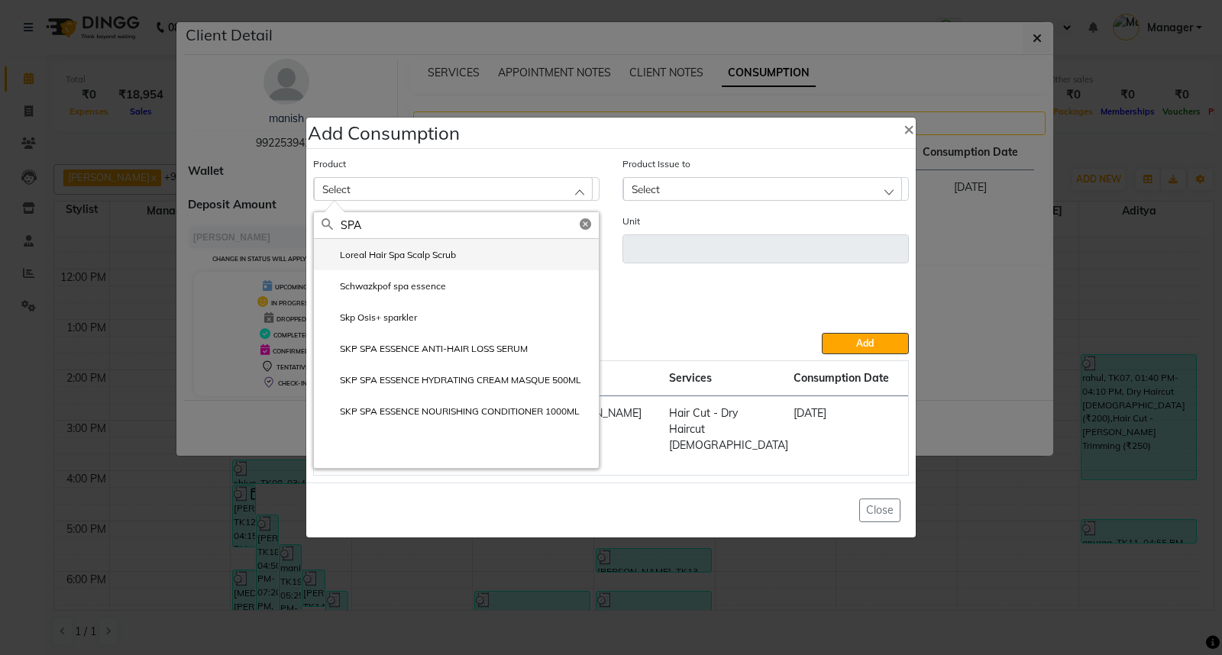
type input "SPA"
drag, startPoint x: 463, startPoint y: 267, endPoint x: 444, endPoint y: 266, distance: 19.9
click at [444, 262] on label "Loreal Hair Spa Scalp Scrub" at bounding box center [388, 255] width 134 height 14
type input "ml"
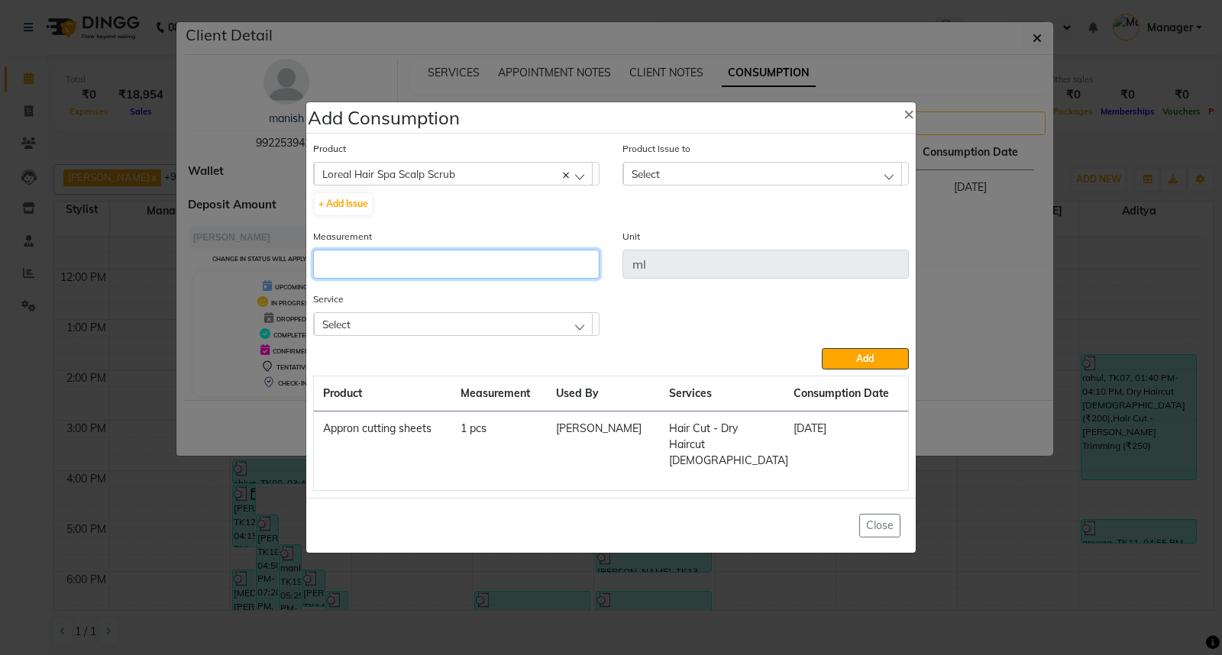
click at [415, 265] on input "number" at bounding box center [456, 264] width 286 height 29
type input "1"
click at [570, 334] on div "Select" at bounding box center [453, 323] width 279 height 23
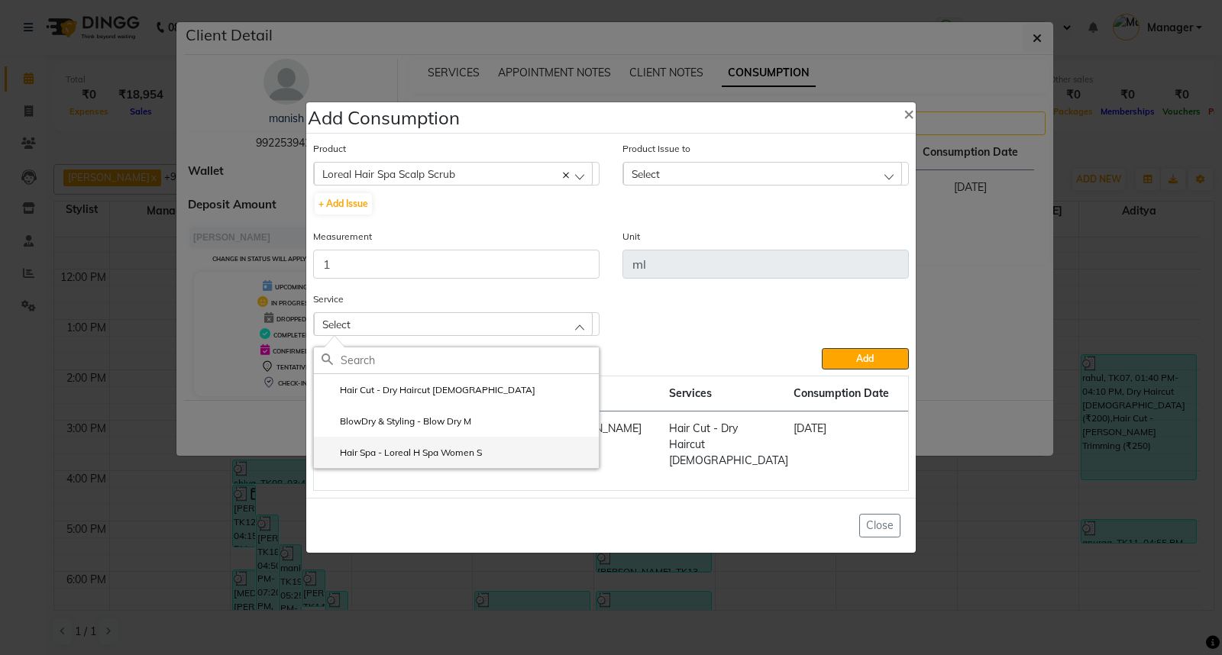
click at [489, 457] on li "Hair Spa - Loreal H Spa Women S" at bounding box center [456, 452] width 285 height 31
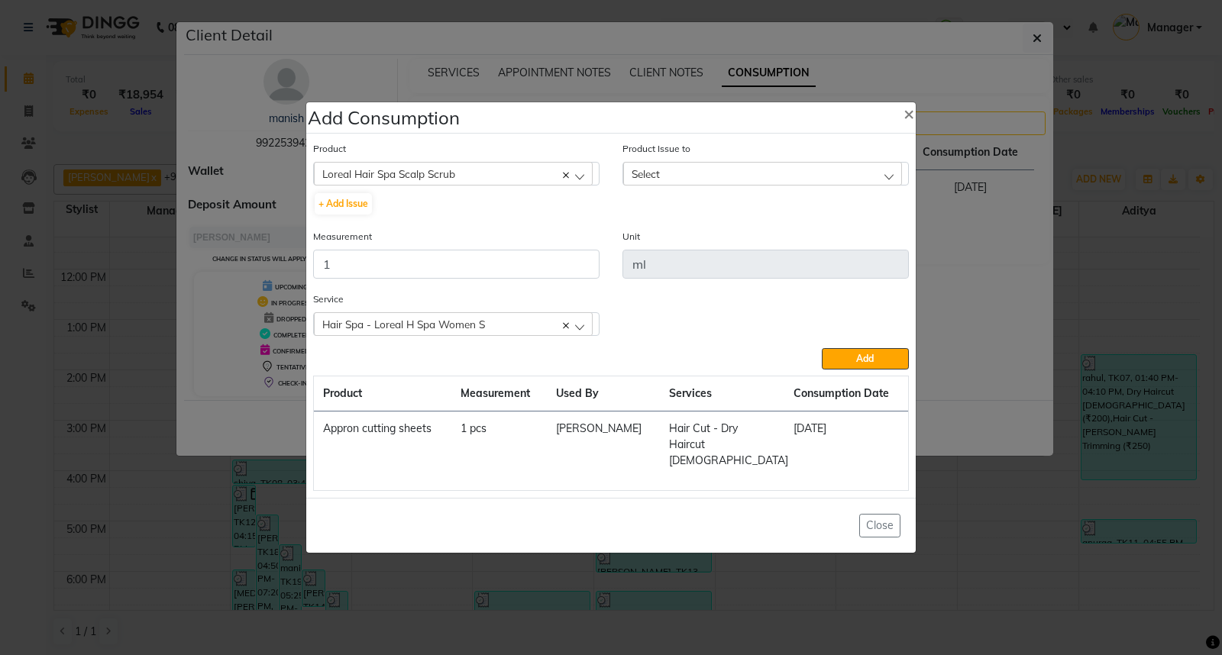
click at [871, 185] on div "Select" at bounding box center [762, 173] width 279 height 23
click at [859, 361] on span "Add" at bounding box center [865, 358] width 18 height 11
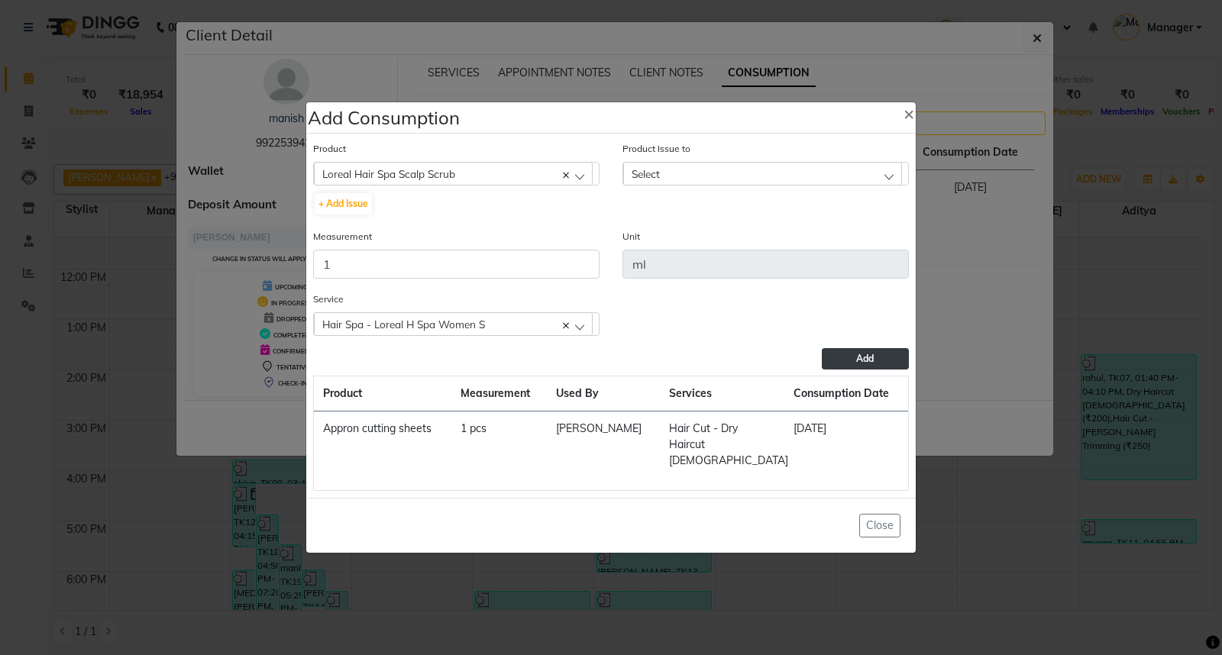
click at [859, 361] on span "Add" at bounding box center [865, 358] width 18 height 11
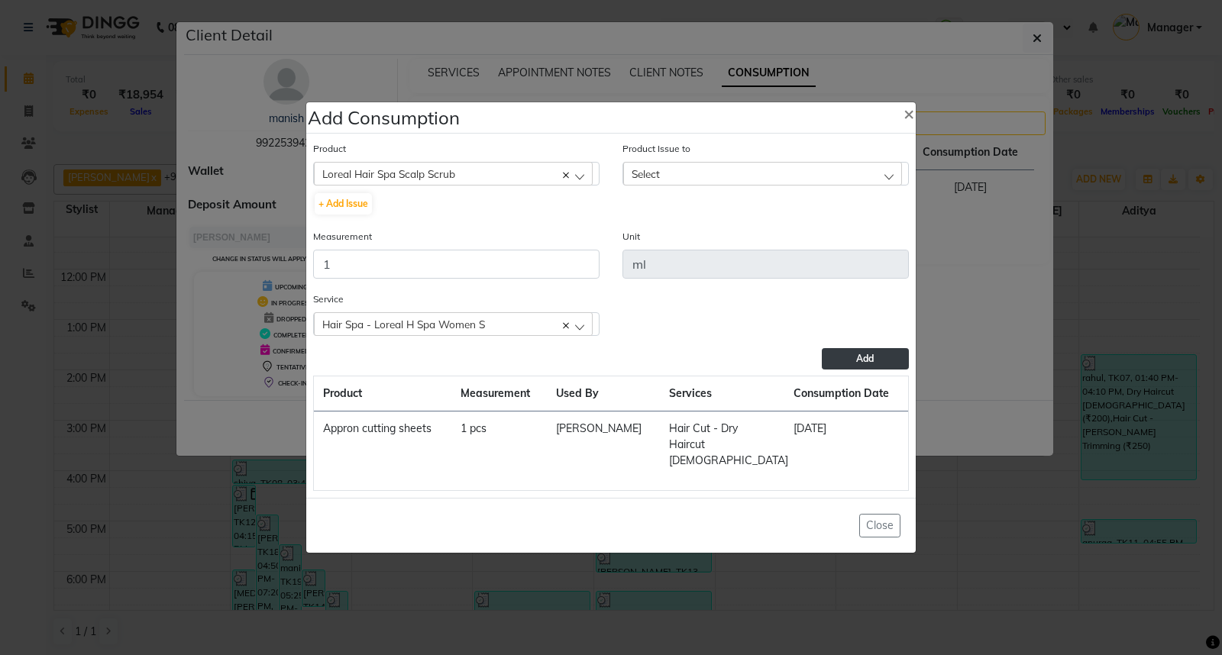
click at [855, 360] on button "Add" at bounding box center [865, 358] width 87 height 21
click at [997, 533] on ngb-modal-window "Add Consumption × Product Loreal Hair Spa Scalp Scrub 0-77 IGORA + Add Issue Pr…" at bounding box center [611, 327] width 1222 height 655
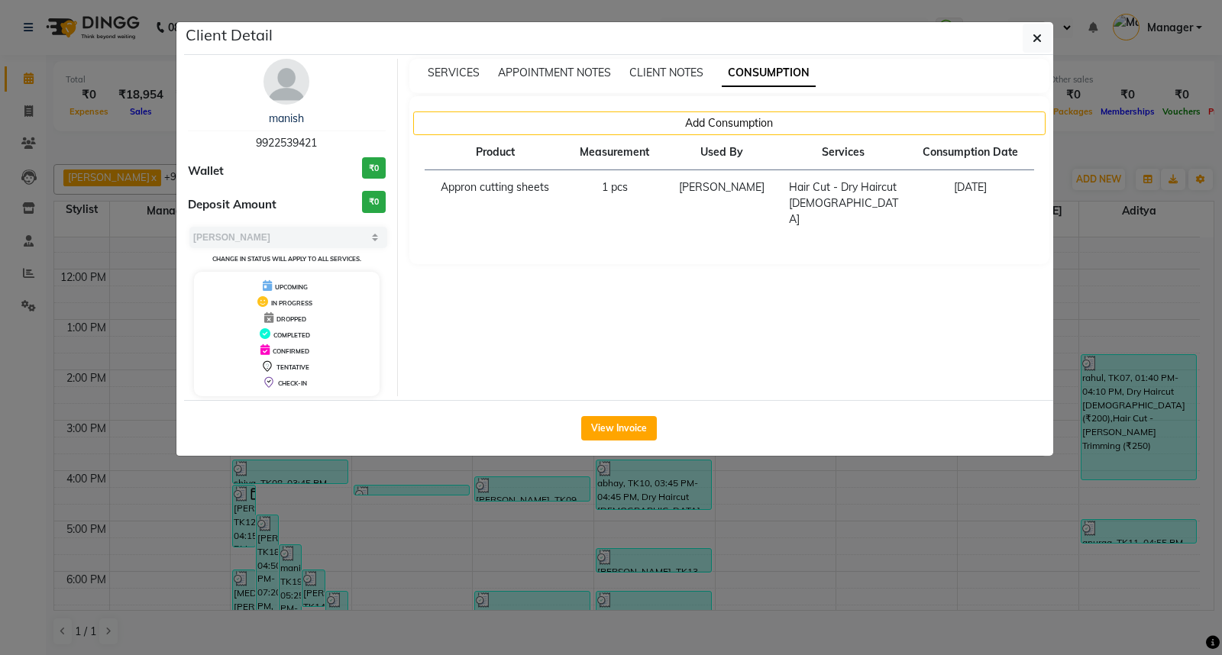
click at [964, 483] on ngb-modal-window "Client Detail manish 9922539421 Wallet ₹0 Deposit Amount ₹0 Select MARK DONE UP…" at bounding box center [611, 327] width 1222 height 655
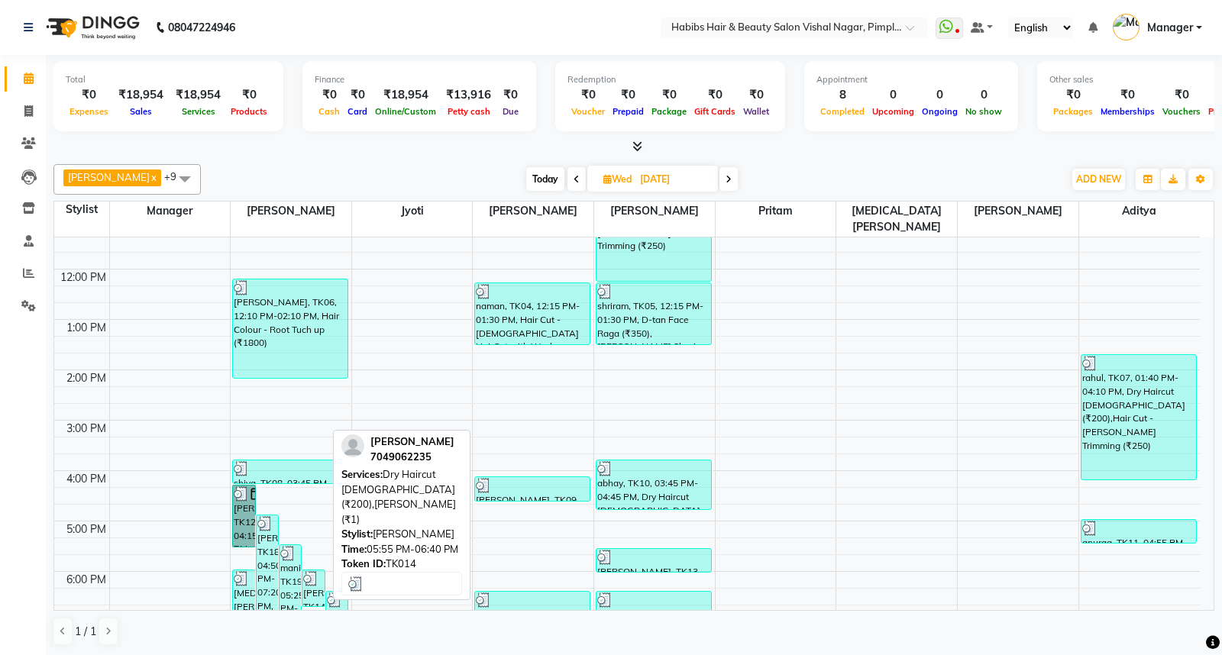
click at [310, 578] on div "[PERSON_NAME], TK14, 05:55 PM-06:40 PM, Dry Haircut [DEMOGRAPHIC_DATA] (₹200),[…" at bounding box center [312, 588] width 21 height 36
select select "3"
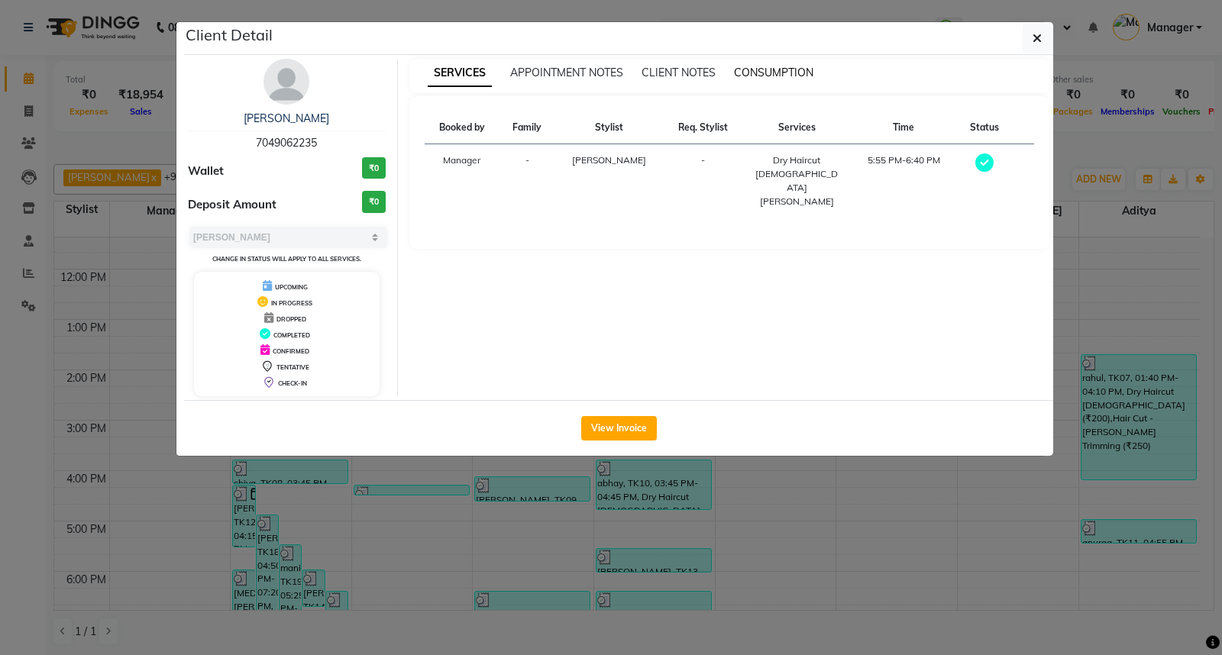
drag, startPoint x: 789, startPoint y: 71, endPoint x: 767, endPoint y: 69, distance: 21.4
click at [767, 69] on span "CONSUMPTION" at bounding box center [773, 73] width 79 height 14
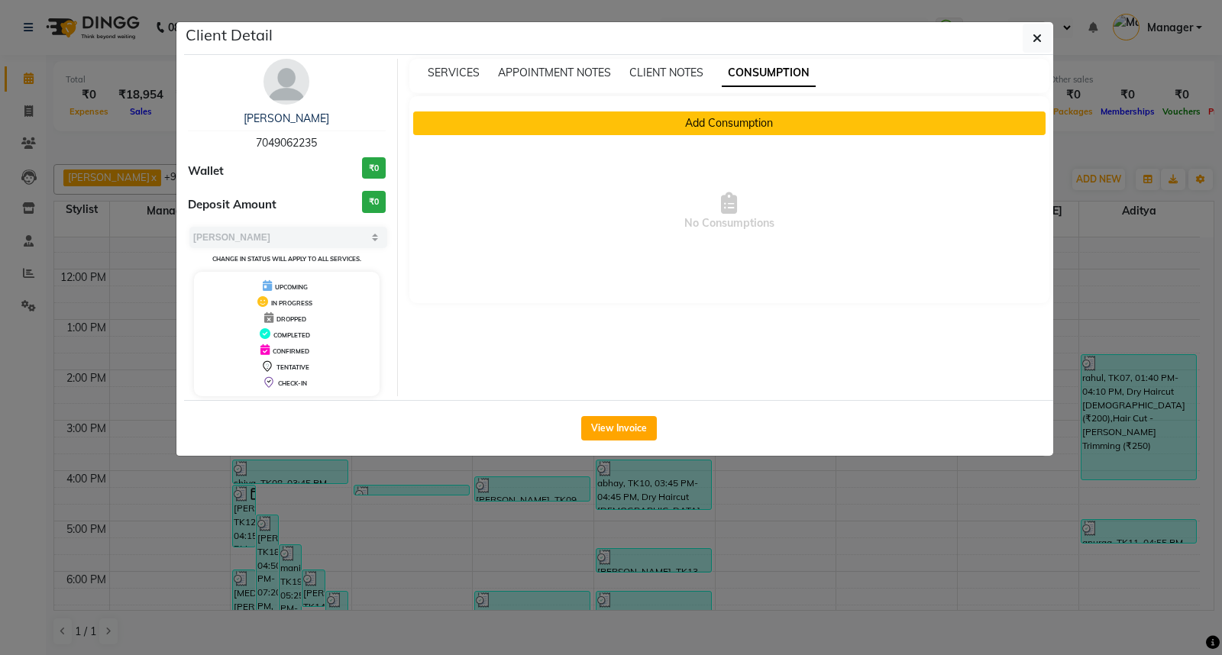
click at [731, 124] on button "Add Consumption" at bounding box center [729, 123] width 633 height 24
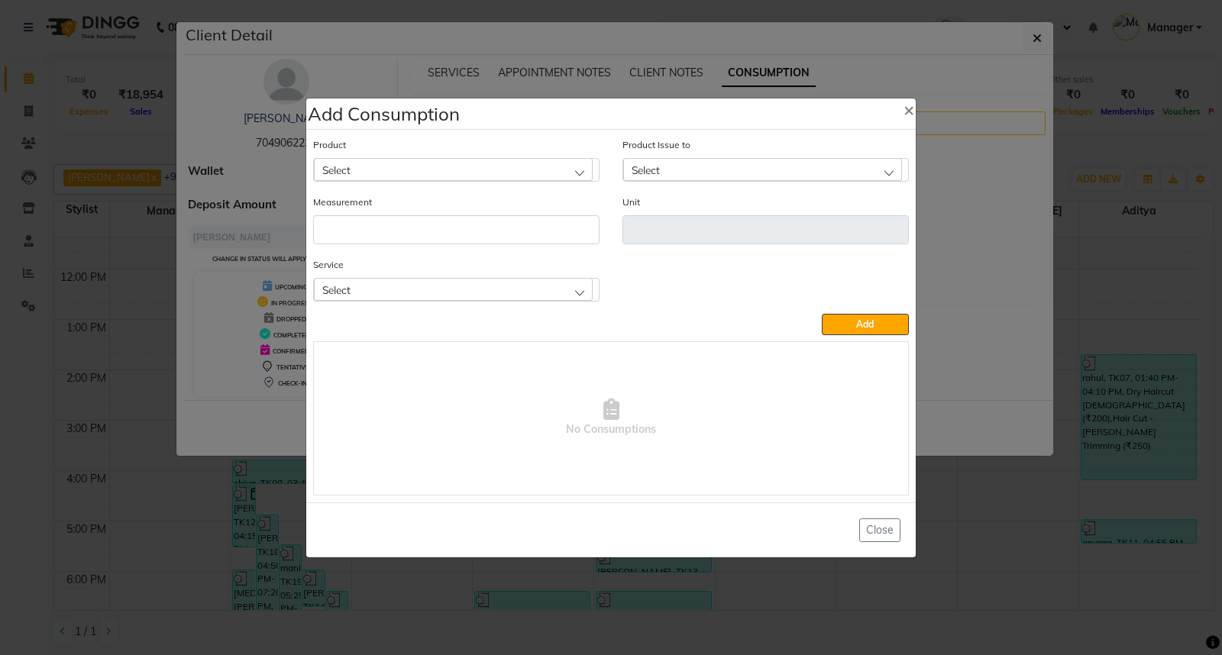
click at [574, 172] on div "Select" at bounding box center [453, 169] width 279 height 23
type input "A"
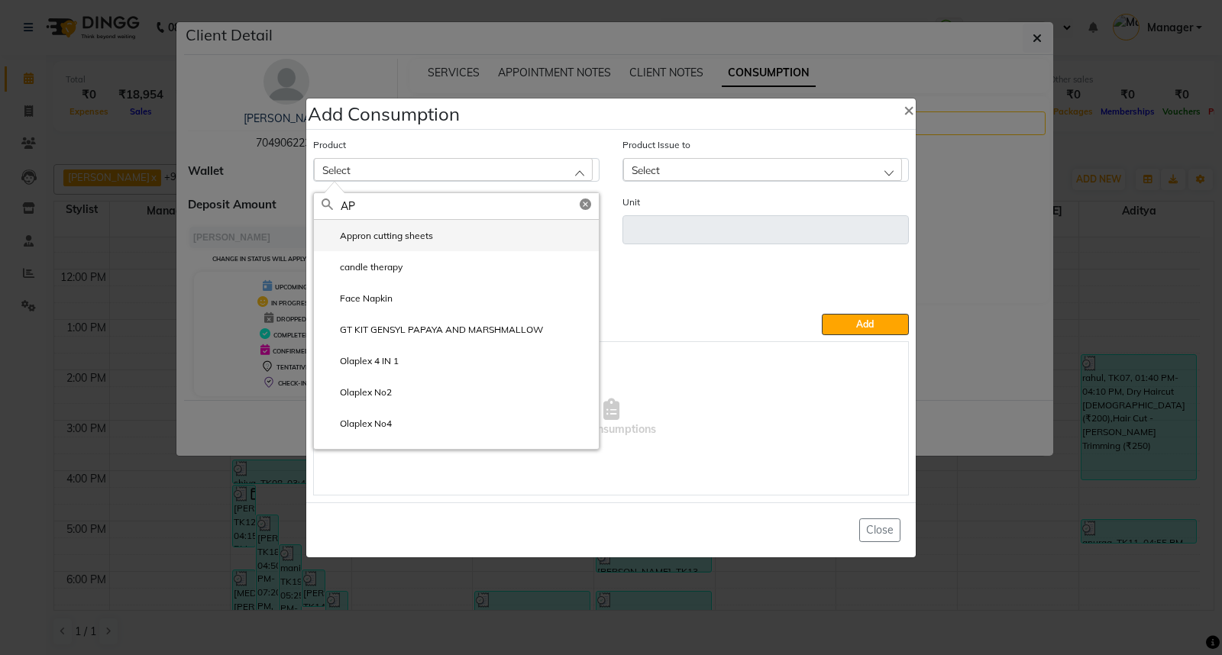
type input "AP"
click at [434, 231] on li "Appron cutting sheets" at bounding box center [456, 235] width 285 height 31
type input "pcs"
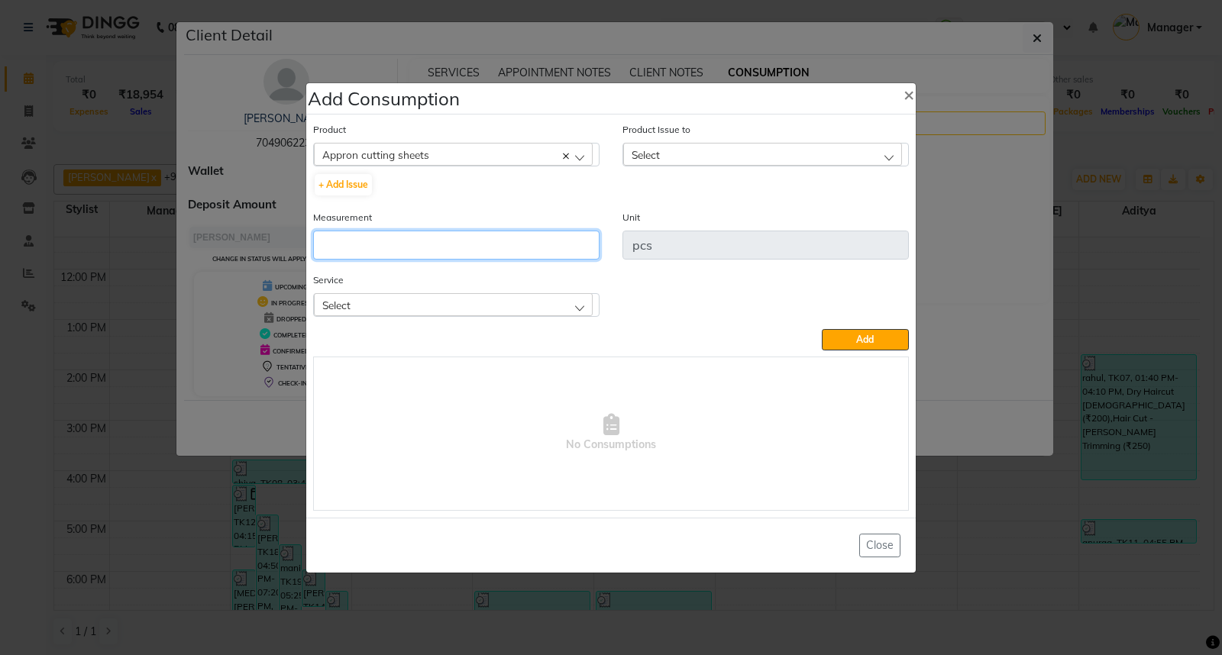
click at [424, 243] on input "number" at bounding box center [456, 245] width 286 height 29
type input "1"
click at [411, 301] on div "Select" at bounding box center [453, 304] width 279 height 23
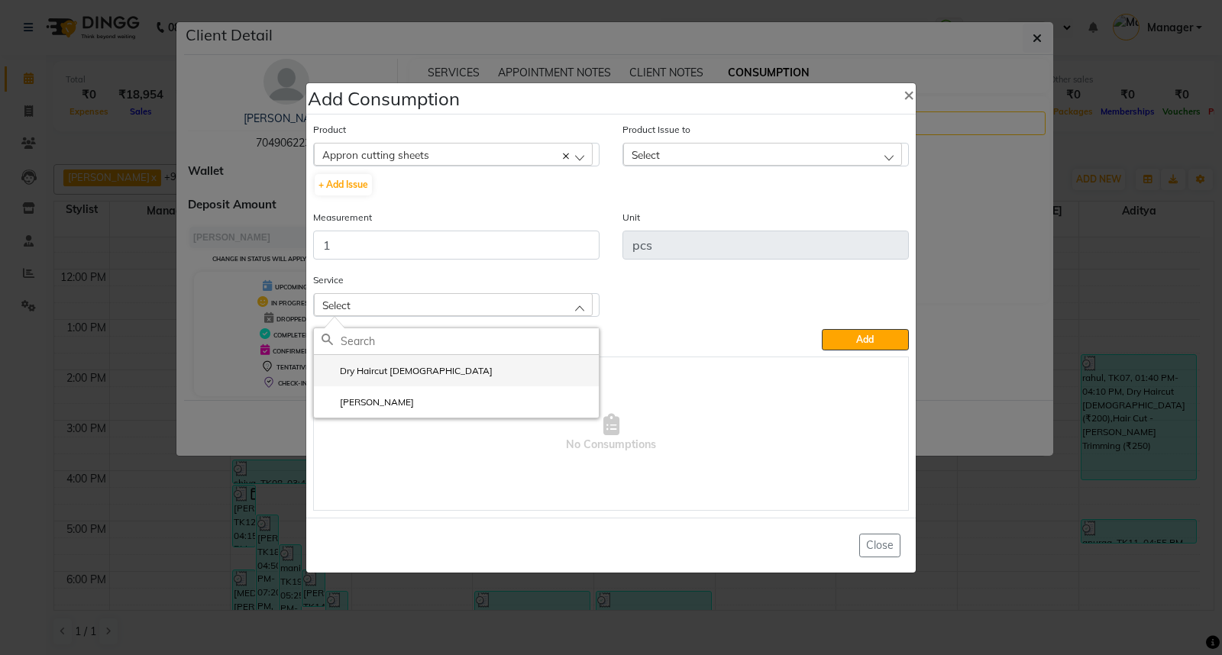
click at [420, 373] on li "Dry Haircut [DEMOGRAPHIC_DATA]" at bounding box center [456, 370] width 285 height 31
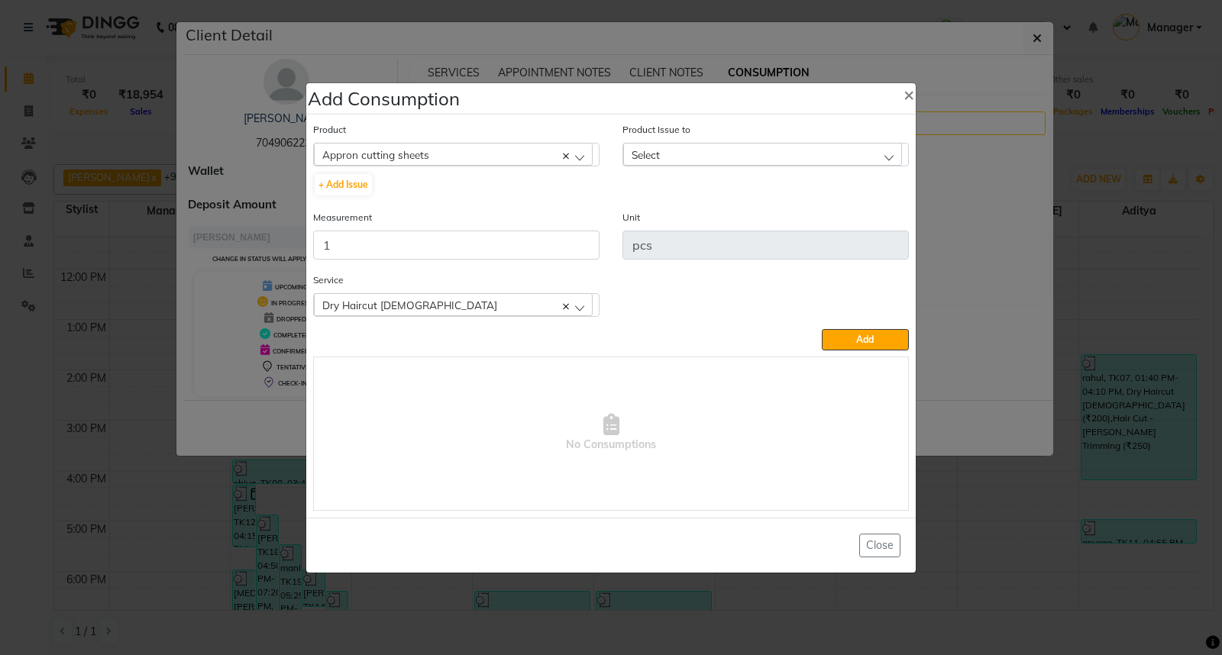
click at [875, 153] on div "Select" at bounding box center [762, 154] width 279 height 23
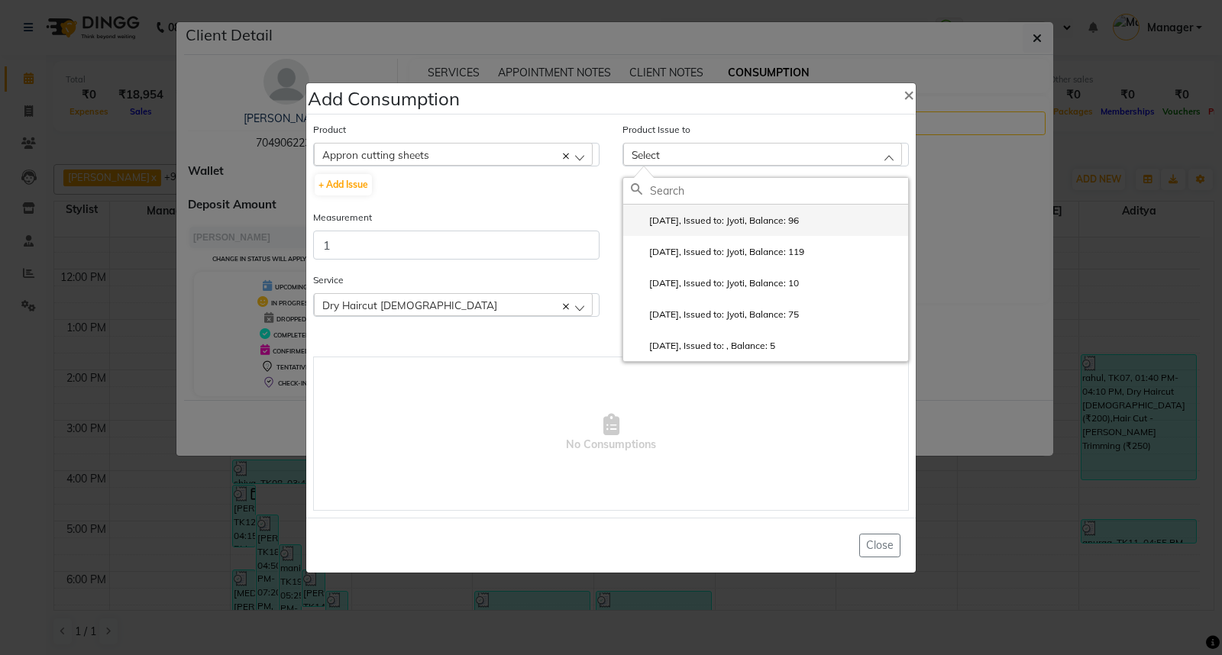
click at [818, 228] on li "[DATE], Issued to: Jyoti, Balance: 96" at bounding box center [765, 220] width 285 height 31
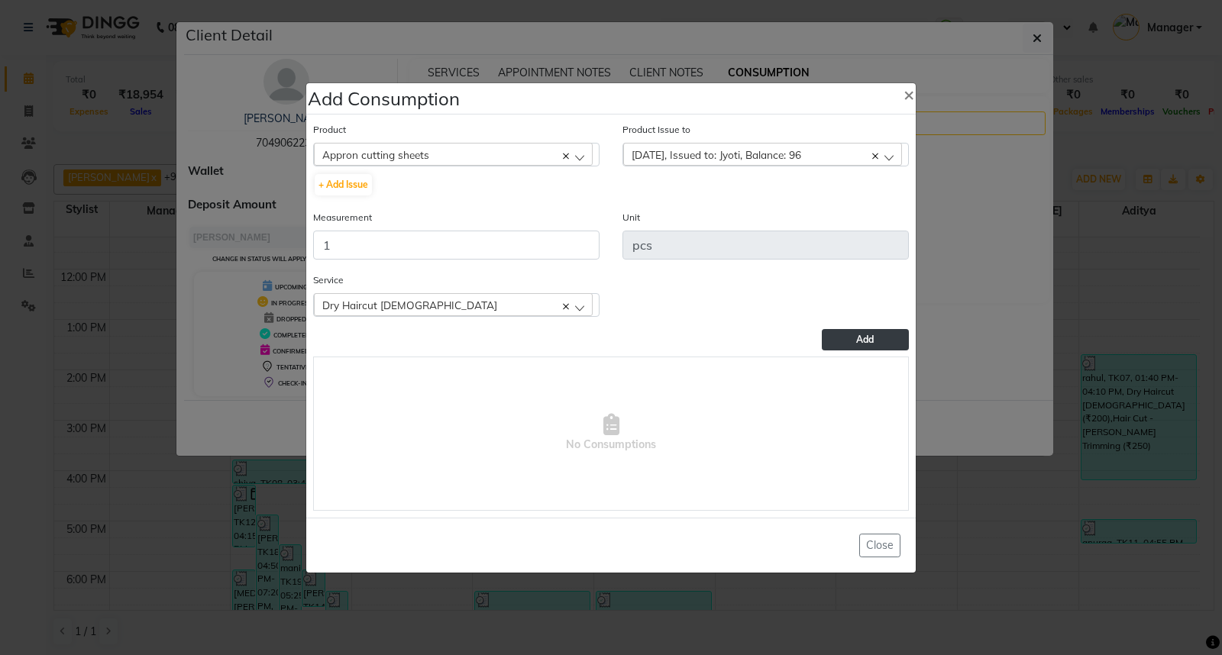
click at [851, 340] on button "Add" at bounding box center [865, 339] width 87 height 21
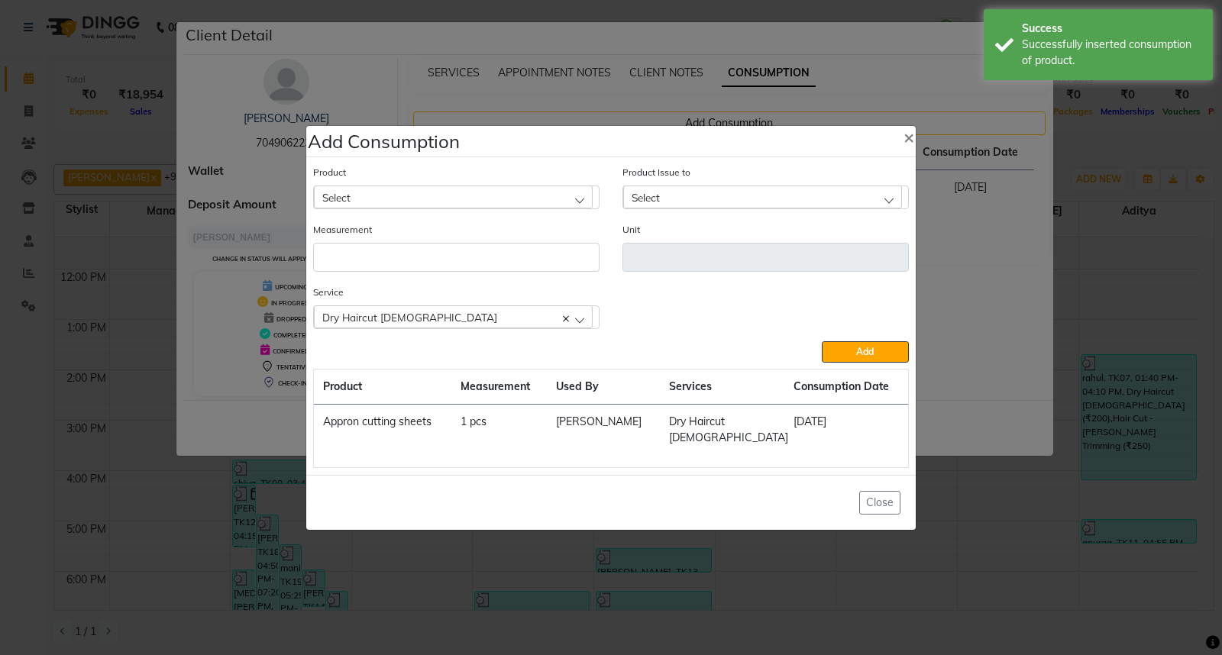
click at [1097, 242] on ngb-modal-window "Add Consumption × Product Select 0-77 IGORA Product Issue to Select [DATE], Iss…" at bounding box center [611, 327] width 1222 height 655
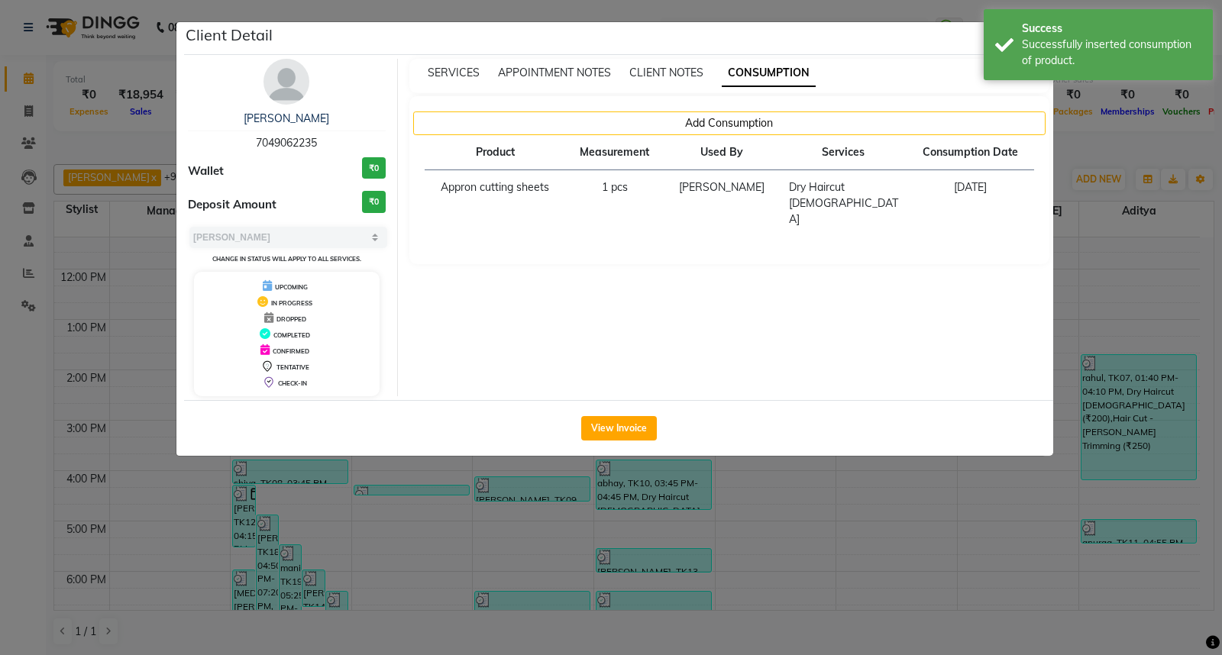
click at [1097, 242] on ngb-modal-window "Client Detail [PERSON_NAME] 7049062235 Wallet ₹0 Deposit Amount ₹0 Select MARK …" at bounding box center [611, 327] width 1222 height 655
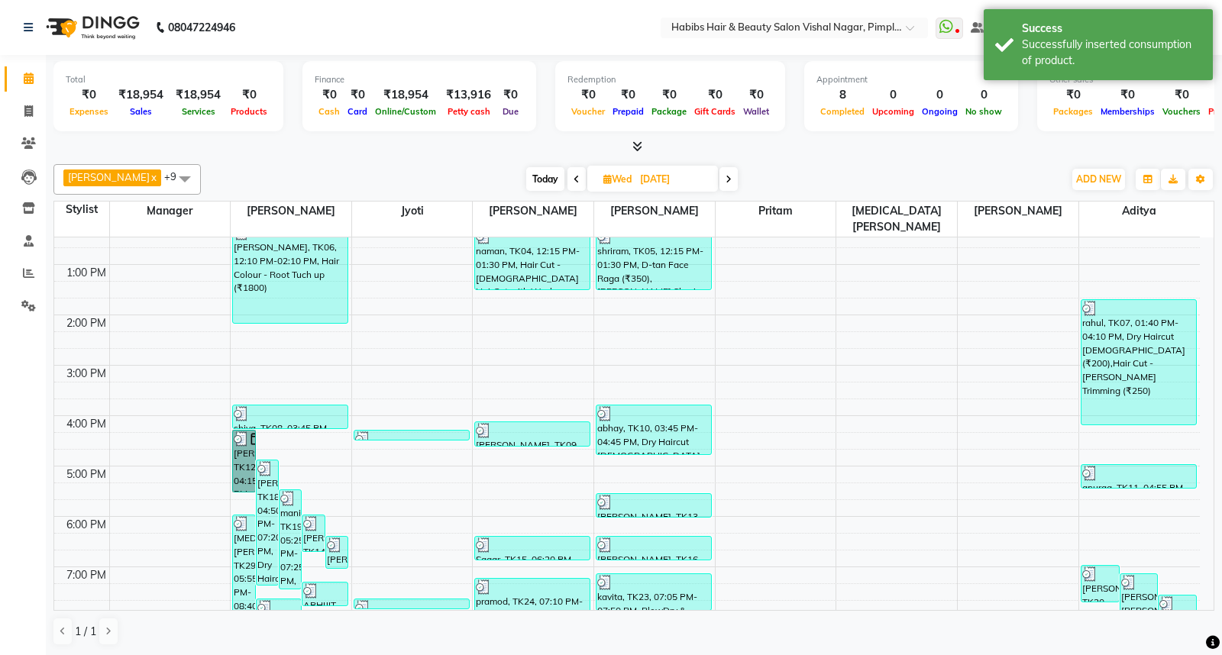
scroll to position [254, 0]
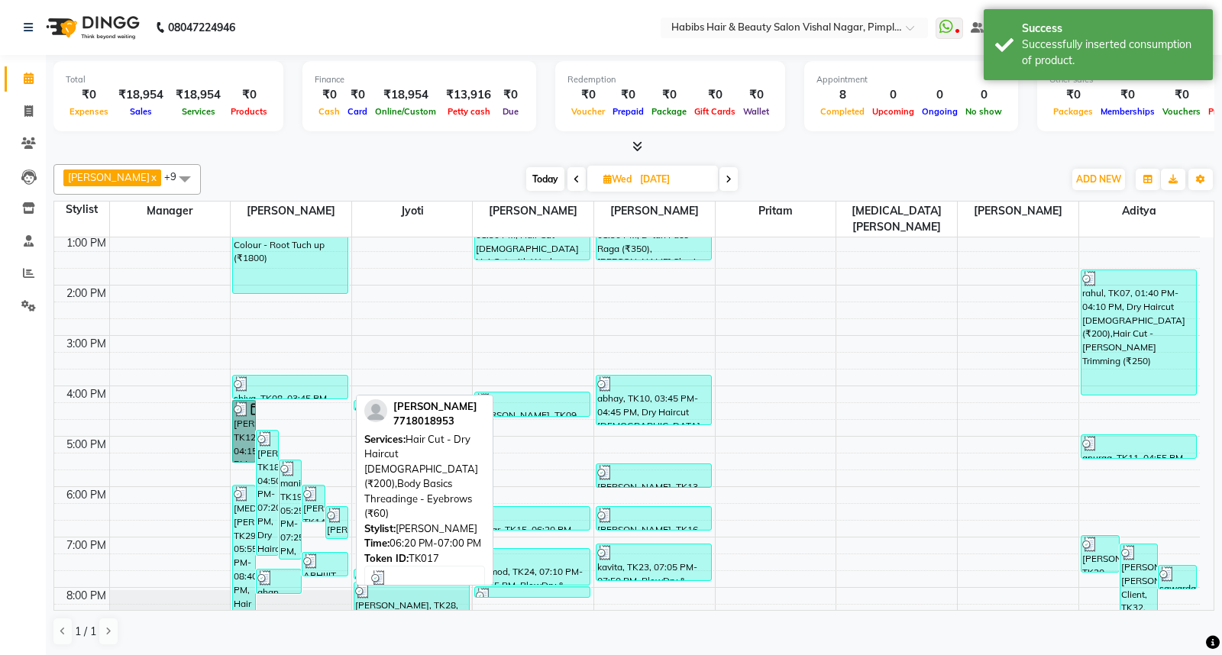
click at [338, 508] on div "[PERSON_NAME], TK17, 06:20 PM-07:00 PM, Hair Cut - Dry Haircut [DEMOGRAPHIC_DAT…" at bounding box center [336, 522] width 21 height 31
select select "3"
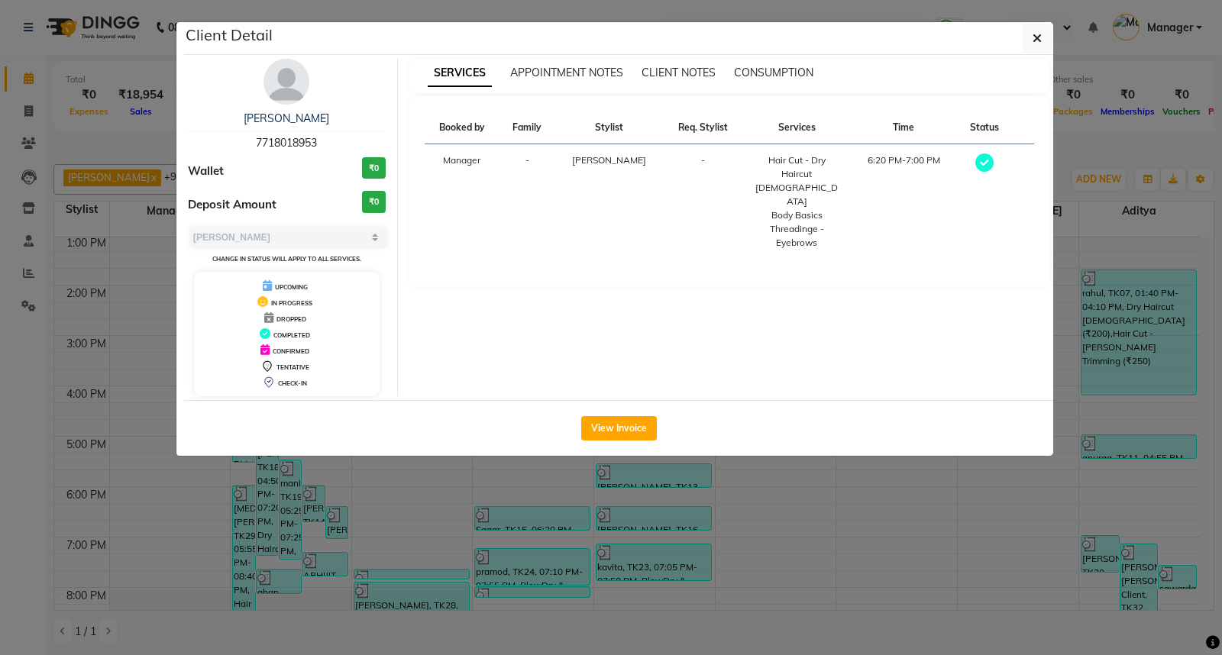
drag, startPoint x: 338, startPoint y: 508, endPoint x: 698, endPoint y: 249, distance: 443.1
click at [695, 303] on div "SERVICES APPOINTMENT NOTES CLIENT NOTES CONSUMPTION Booked by Family Stylist Re…" at bounding box center [730, 227] width 664 height 337
click at [786, 74] on span "CONSUMPTION" at bounding box center [773, 73] width 79 height 14
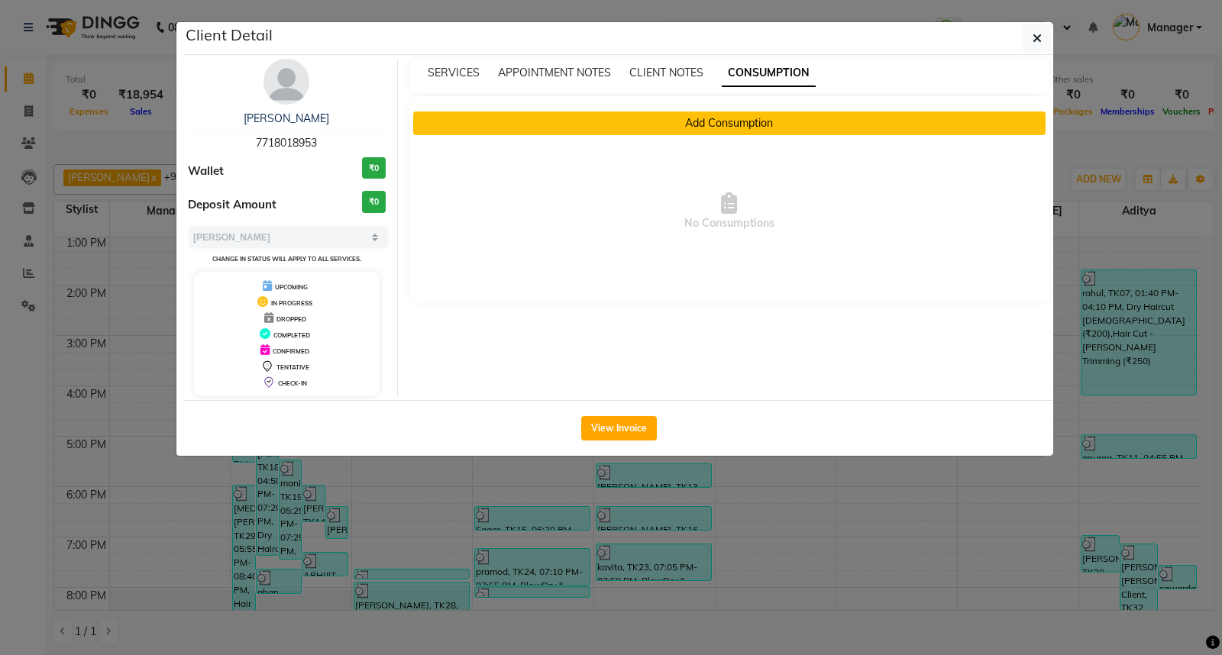
click at [748, 122] on button "Add Consumption" at bounding box center [729, 123] width 633 height 24
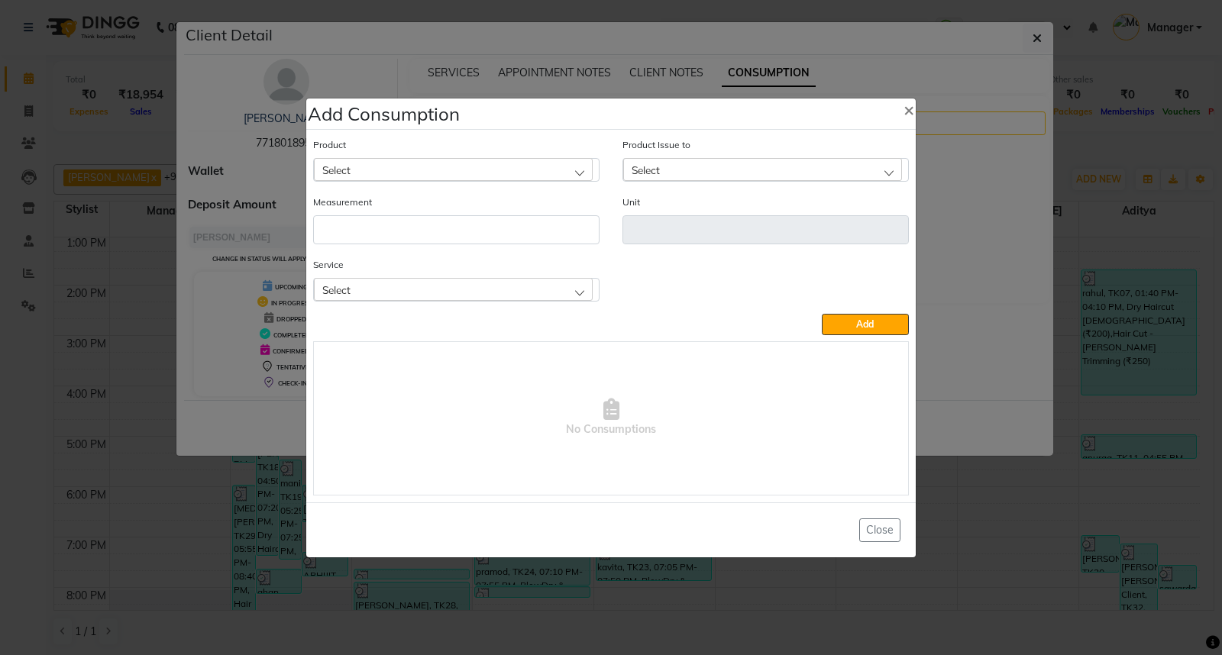
click at [552, 158] on div "Select" at bounding box center [453, 169] width 279 height 23
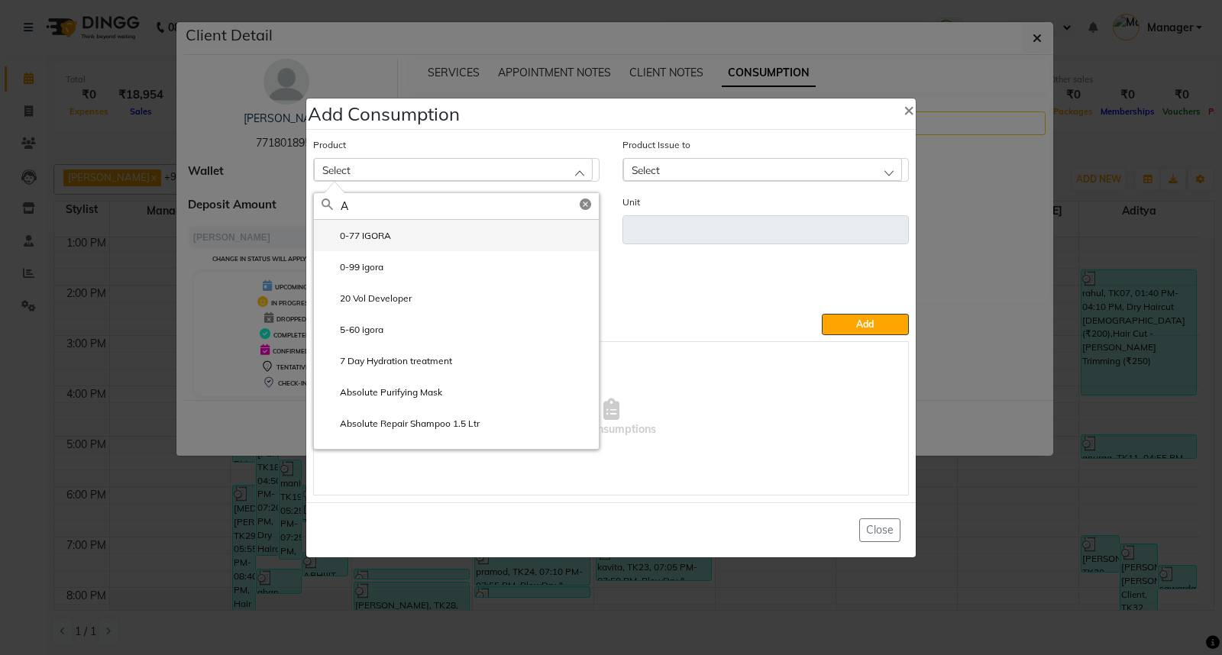
type input "AP"
click at [444, 230] on li "Appron cutting sheets" at bounding box center [456, 235] width 285 height 31
type input "pcs"
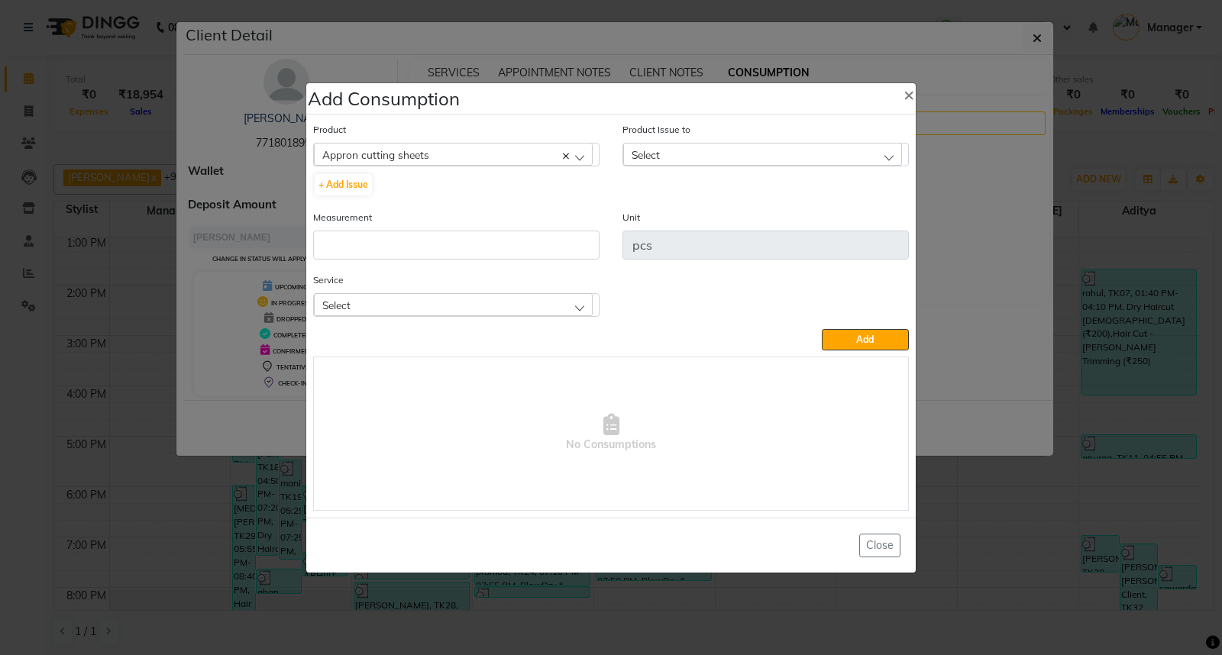
click at [398, 229] on div "Measurement" at bounding box center [456, 234] width 286 height 50
click at [400, 242] on input "number" at bounding box center [456, 245] width 286 height 29
type input "1"
click at [453, 311] on div "Select" at bounding box center [453, 304] width 279 height 23
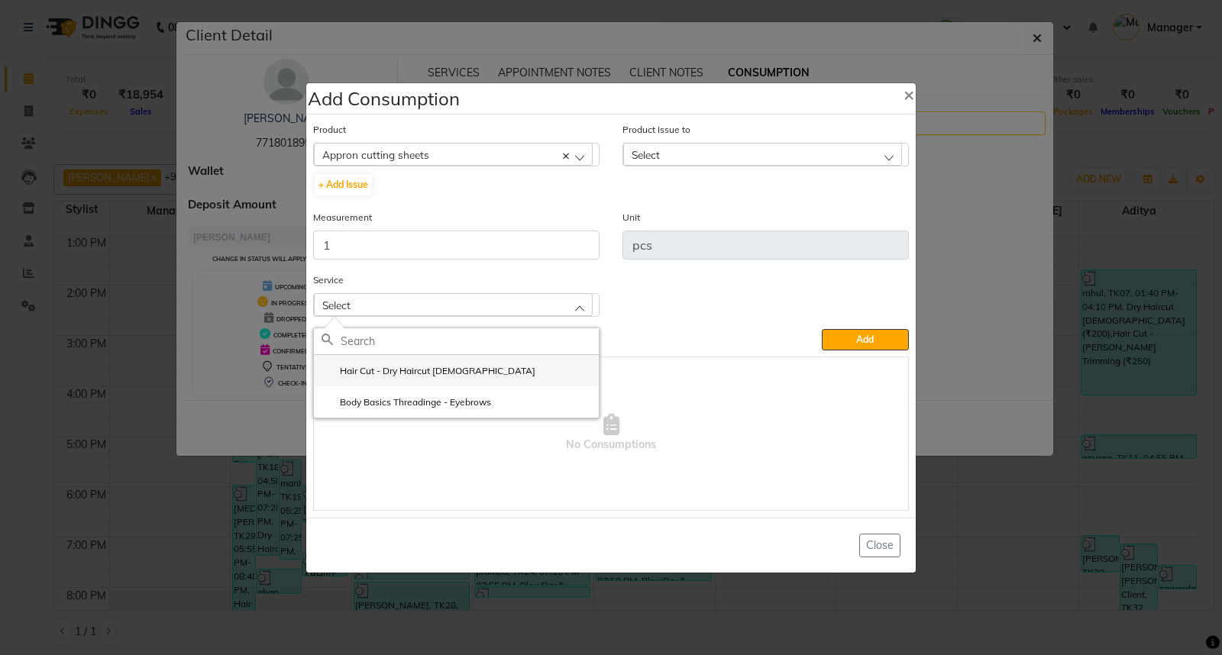
click at [453, 382] on li "Hair Cut - Dry Haircut [DEMOGRAPHIC_DATA]" at bounding box center [456, 370] width 285 height 31
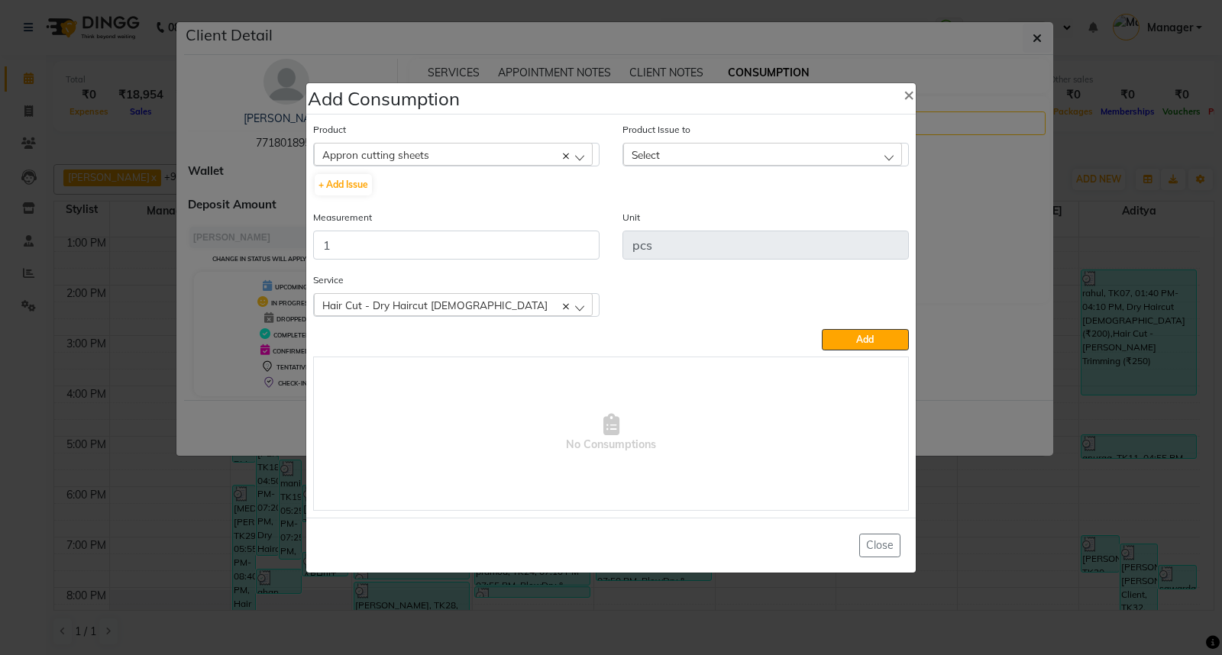
click at [768, 150] on div "Select" at bounding box center [762, 154] width 279 height 23
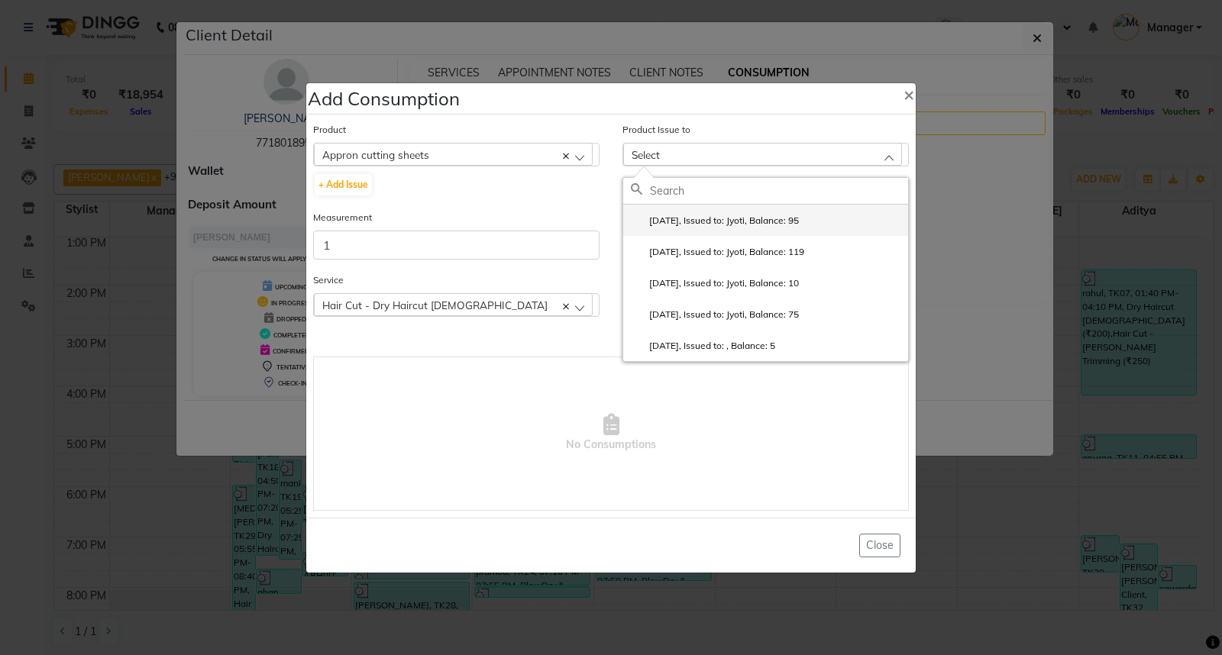
click at [773, 217] on label "[DATE], Issued to: Jyoti, Balance: 95" at bounding box center [715, 221] width 168 height 14
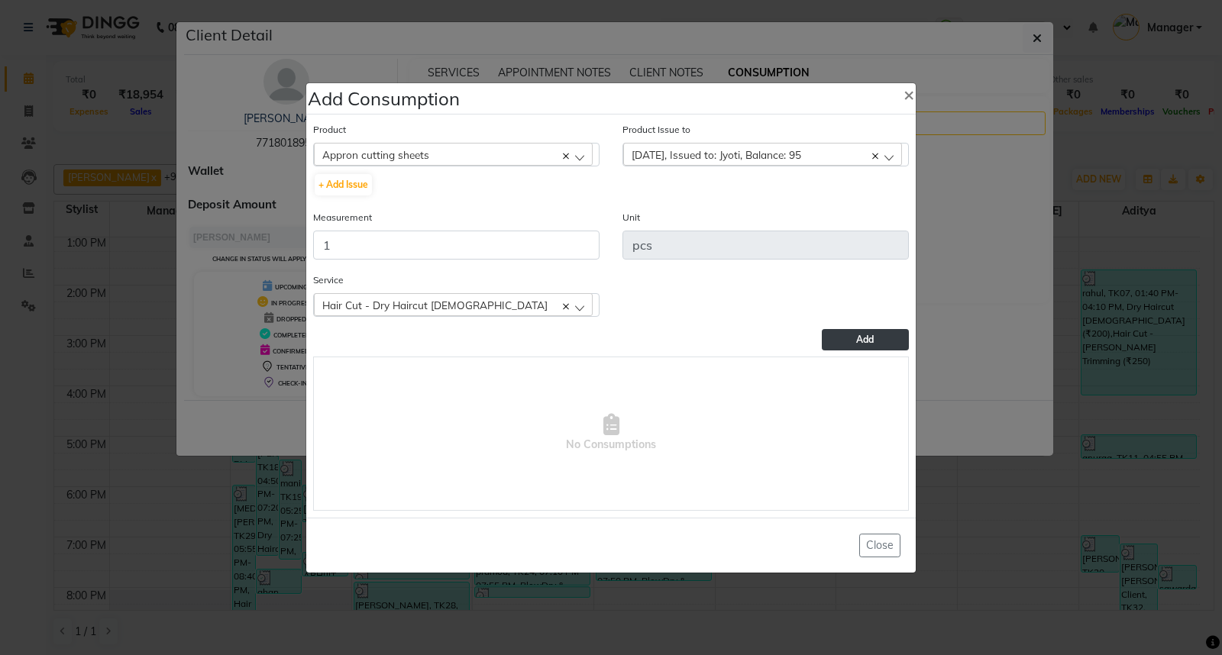
click at [851, 340] on button "Add" at bounding box center [865, 339] width 87 height 21
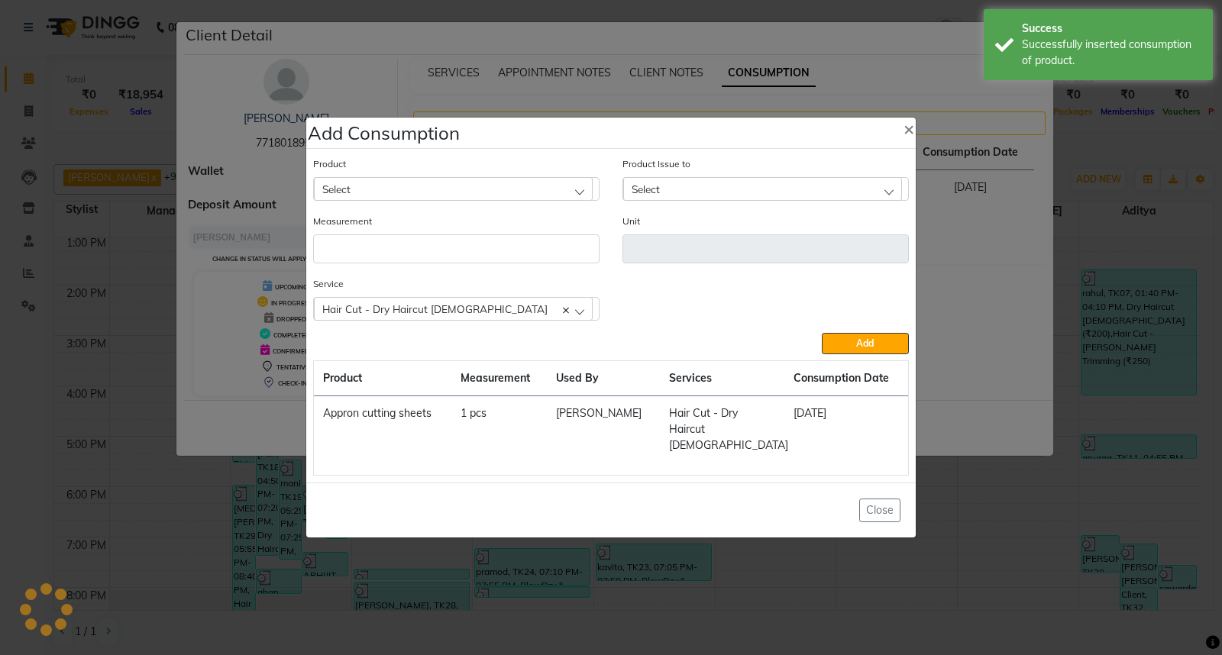
click at [1009, 509] on ngb-modal-window "Add Consumption × Product Select 0-77 IGORA Product Issue to Select [DATE], Iss…" at bounding box center [611, 327] width 1222 height 655
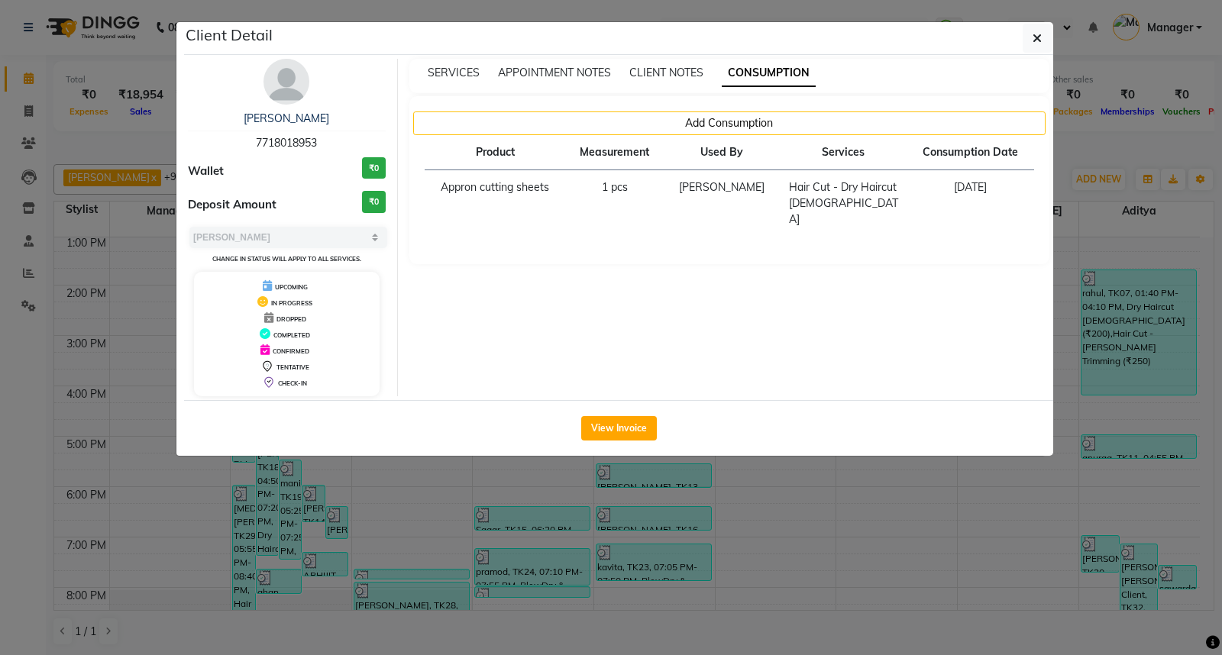
click at [843, 156] on th "Services" at bounding box center [844, 152] width 128 height 35
drag, startPoint x: 843, startPoint y: 156, endPoint x: 835, endPoint y: 147, distance: 11.9
click at [835, 147] on th "Services" at bounding box center [844, 152] width 128 height 35
click at [464, 71] on span "SERVICES" at bounding box center [454, 73] width 52 height 14
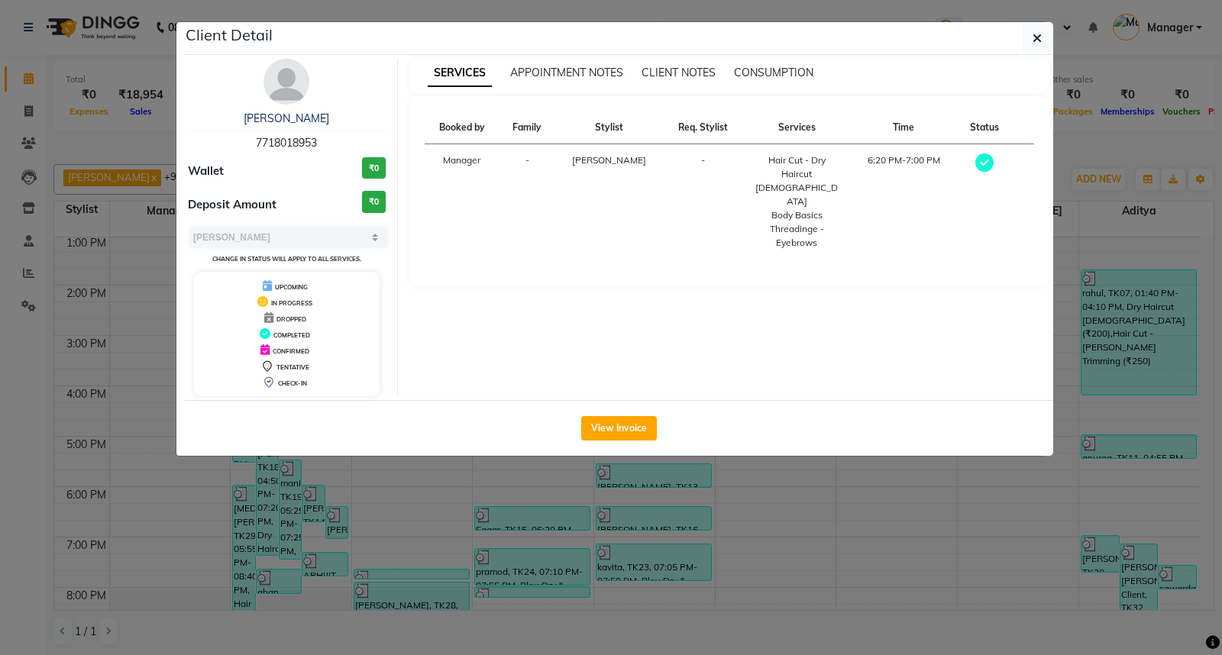
click at [1041, 506] on ngb-modal-window "Client Detail [PERSON_NAME] 7718018953 Wallet ₹0 Deposit Amount ₹0 Select MARK …" at bounding box center [611, 327] width 1222 height 655
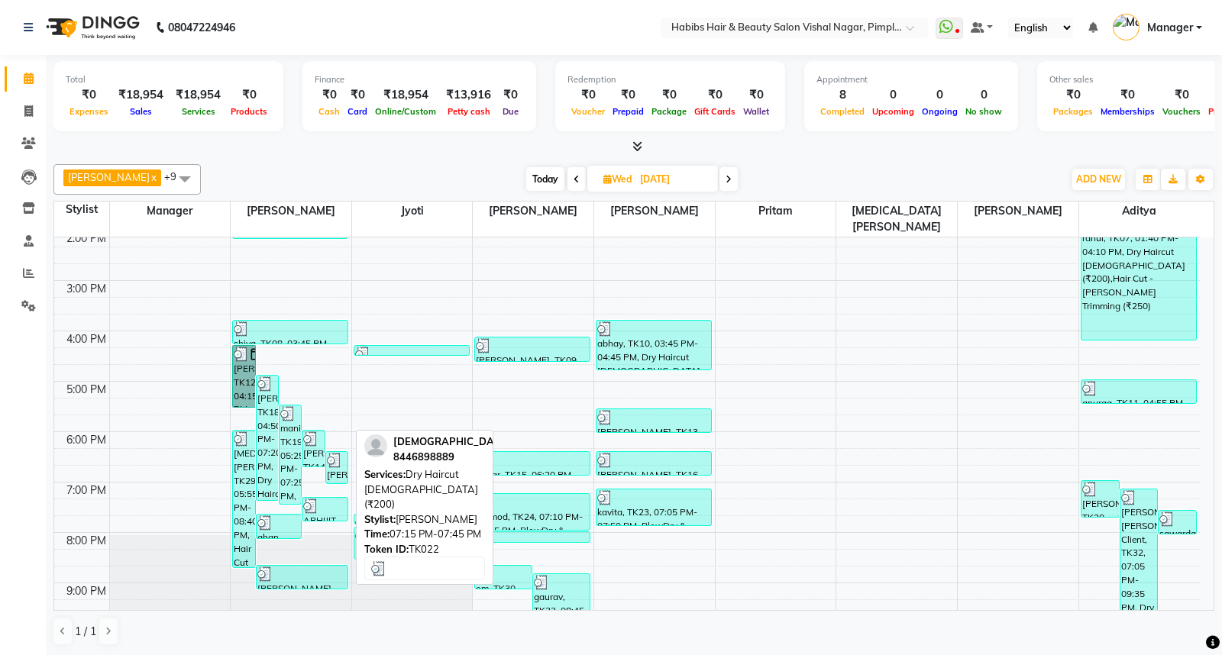
scroll to position [339, 0]
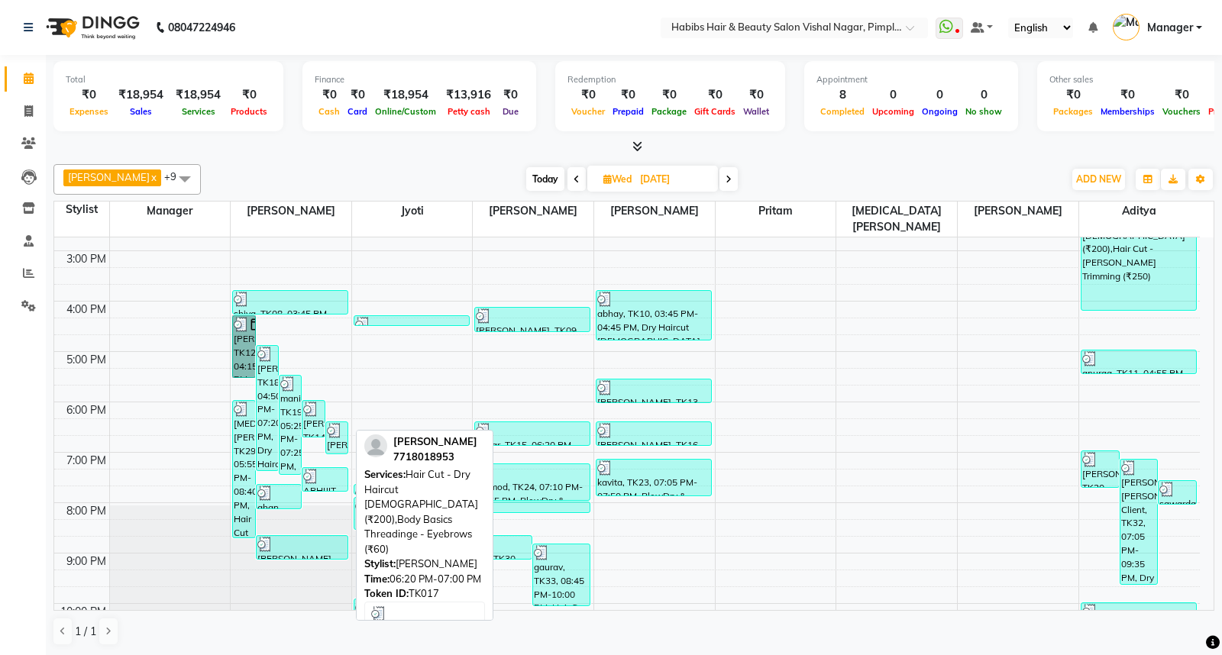
click at [334, 422] on div "[PERSON_NAME], TK17, 06:20 PM-07:00 PM, Hair Cut - Dry Haircut [DEMOGRAPHIC_DAT…" at bounding box center [336, 437] width 21 height 31
select select "3"
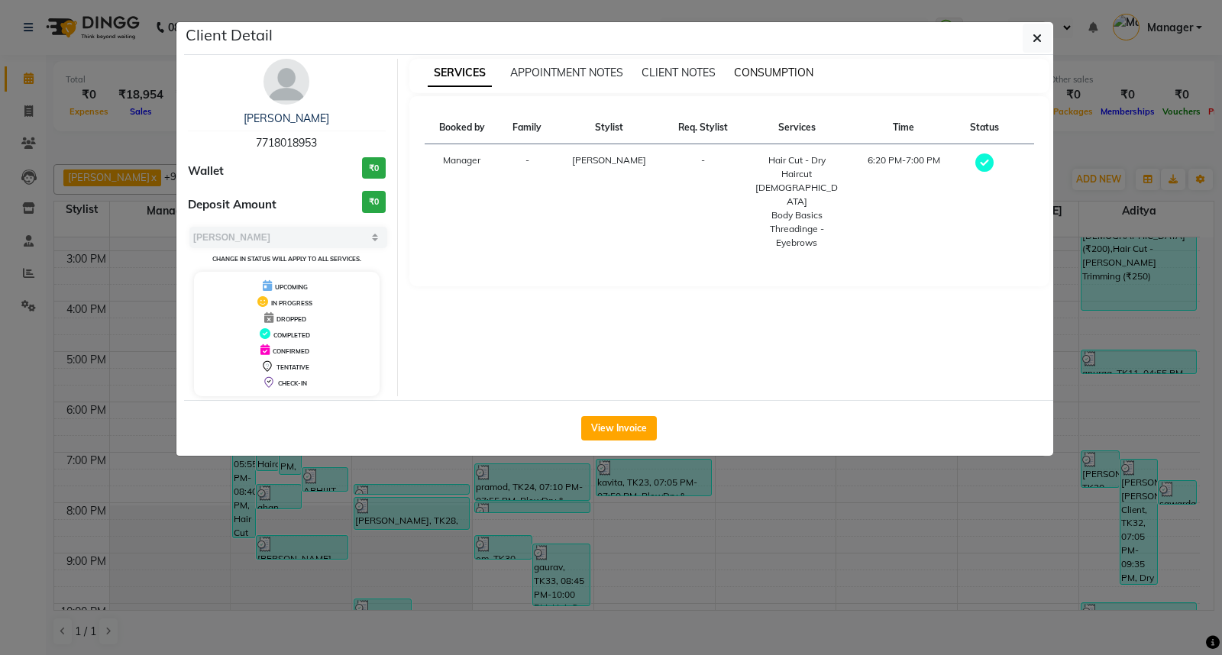
click at [777, 71] on span "CONSUMPTION" at bounding box center [773, 73] width 79 height 14
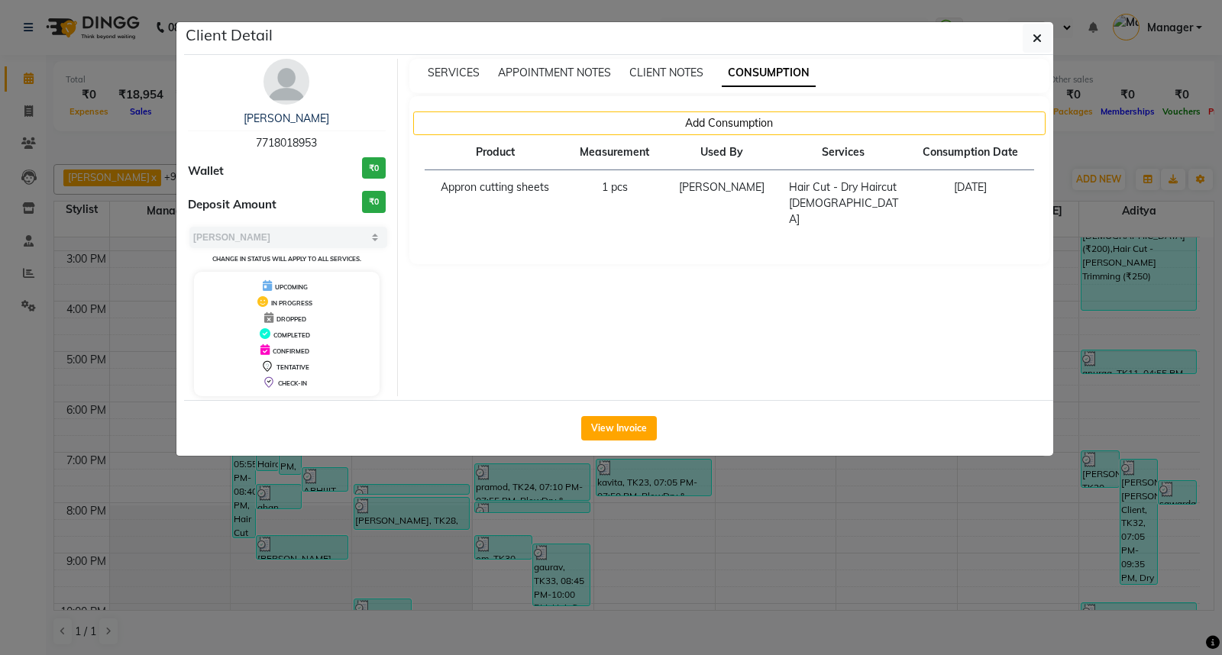
click at [913, 528] on ngb-modal-window "Client Detail [PERSON_NAME] 7718018953 Wallet ₹0 Deposit Amount ₹0 Select MARK …" at bounding box center [611, 327] width 1222 height 655
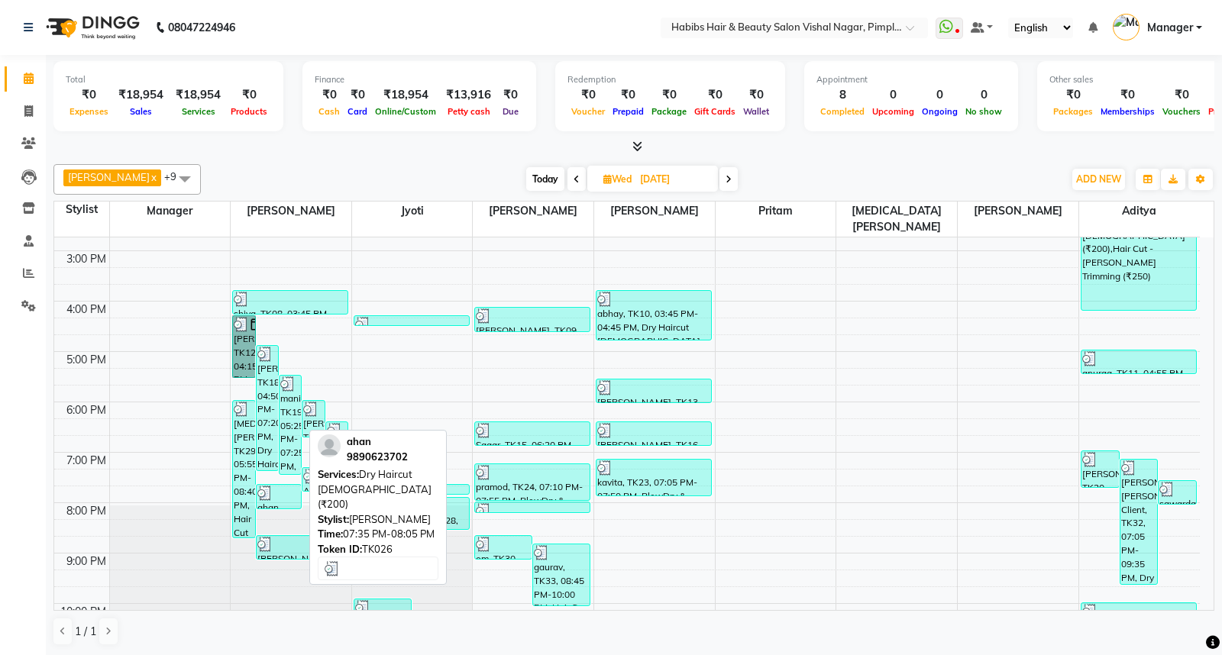
click at [273, 486] on div at bounding box center [279, 493] width 44 height 15
select select "3"
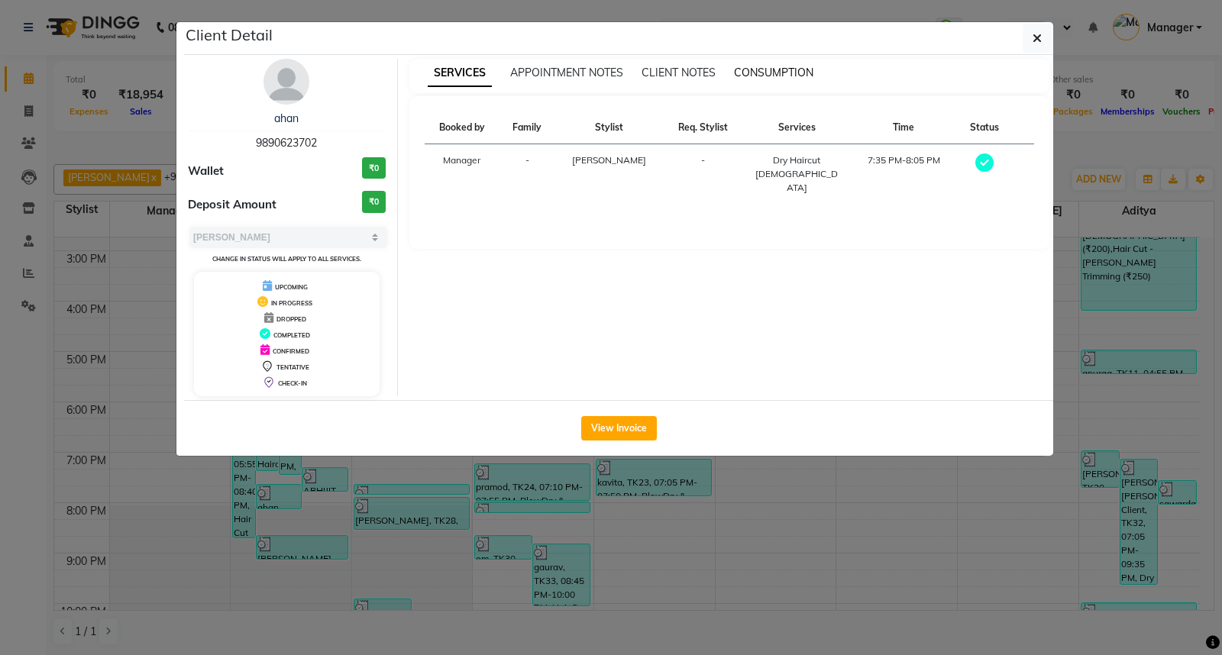
click at [777, 67] on span "CONSUMPTION" at bounding box center [773, 73] width 79 height 14
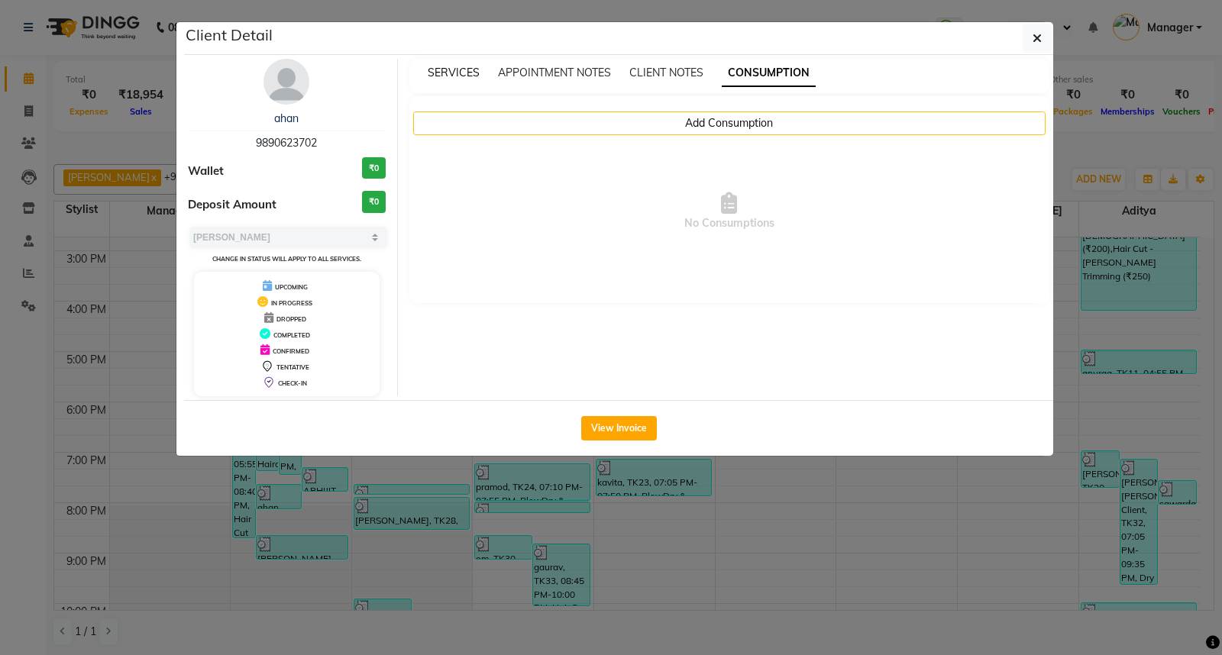
click at [455, 71] on span "SERVICES" at bounding box center [454, 73] width 52 height 14
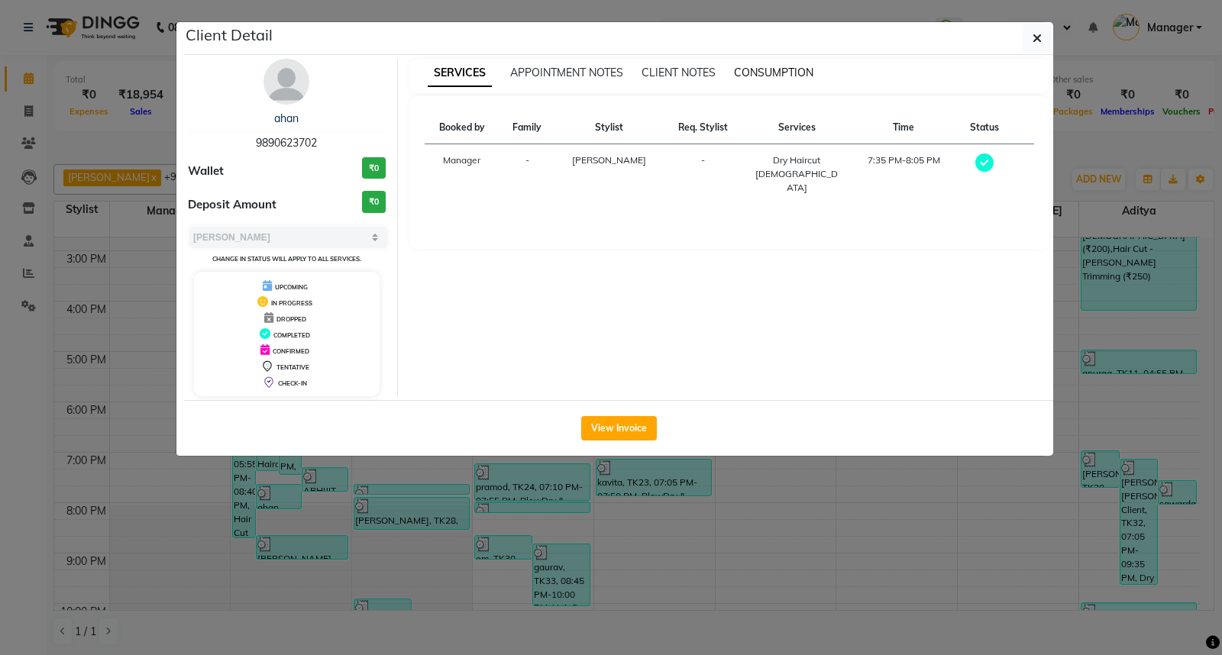
click at [760, 73] on span "CONSUMPTION" at bounding box center [773, 73] width 79 height 14
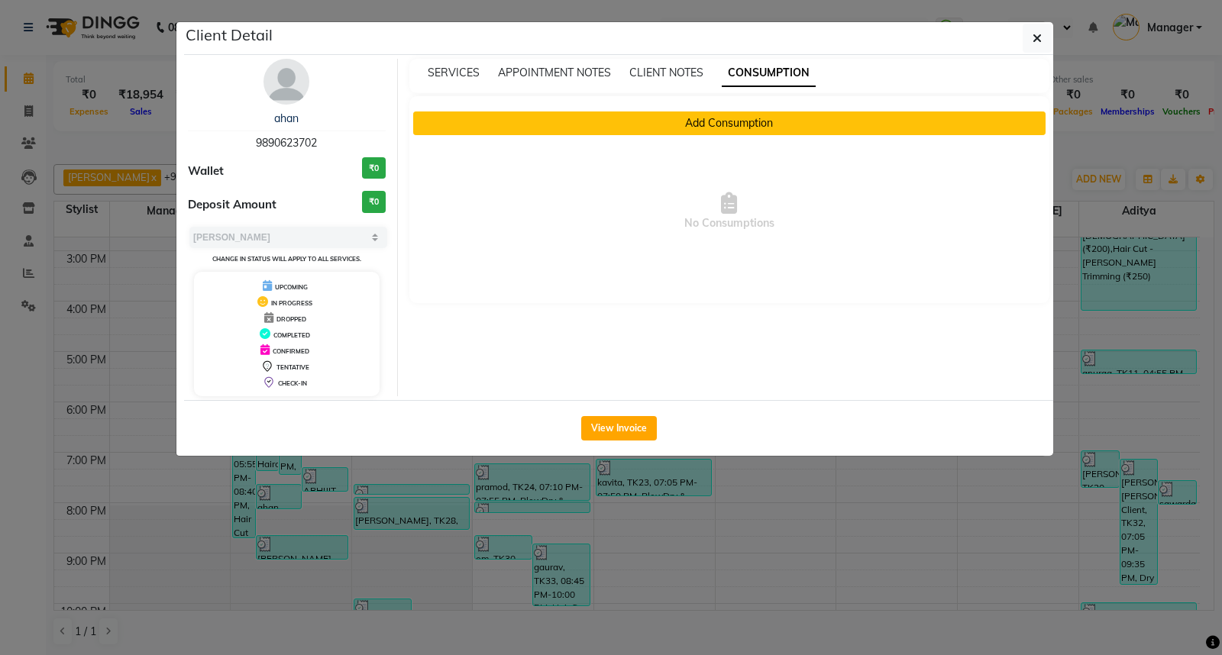
click at [730, 120] on button "Add Consumption" at bounding box center [729, 123] width 633 height 24
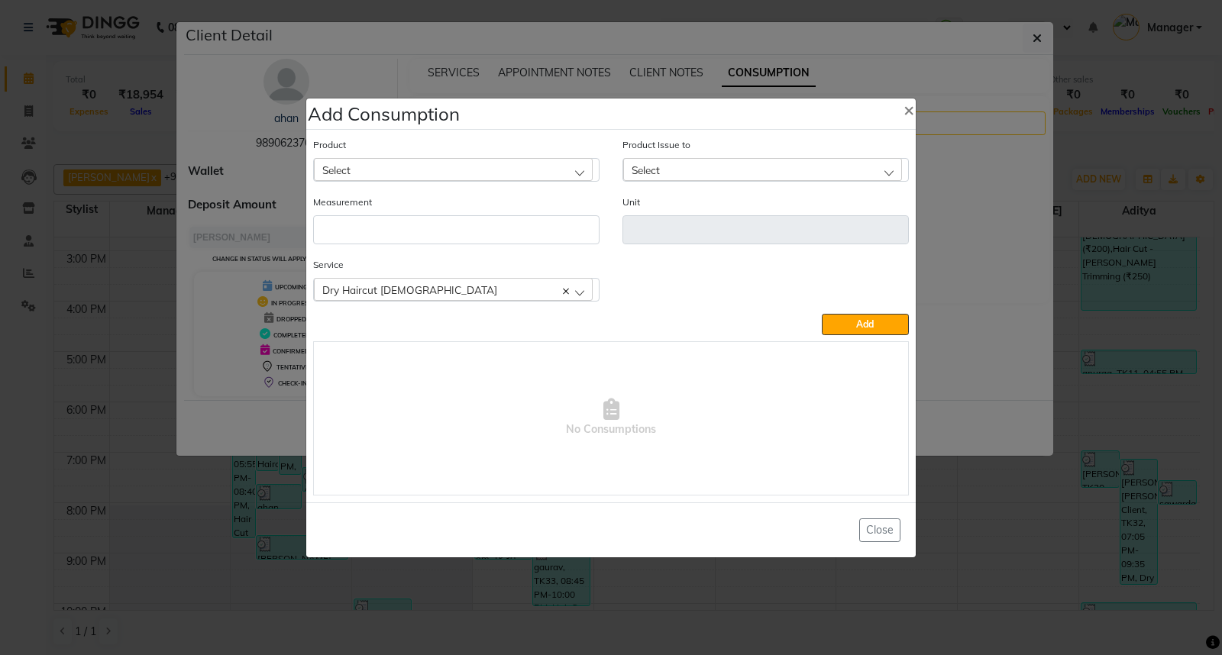
click at [482, 166] on div "Select" at bounding box center [453, 169] width 279 height 23
type input "APP"
click at [432, 235] on label "Appron cutting sheets" at bounding box center [376, 236] width 111 height 14
type input "pcs"
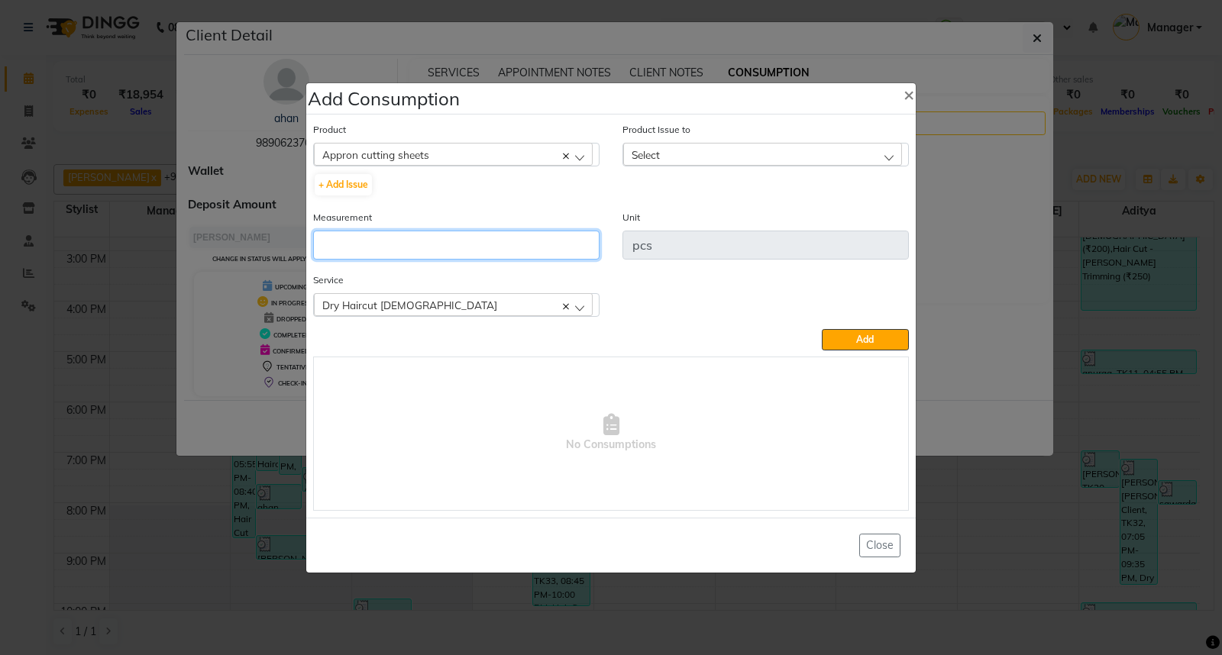
click at [408, 239] on input "number" at bounding box center [456, 245] width 286 height 29
type input "1"
click at [781, 162] on div "Select" at bounding box center [762, 154] width 279 height 23
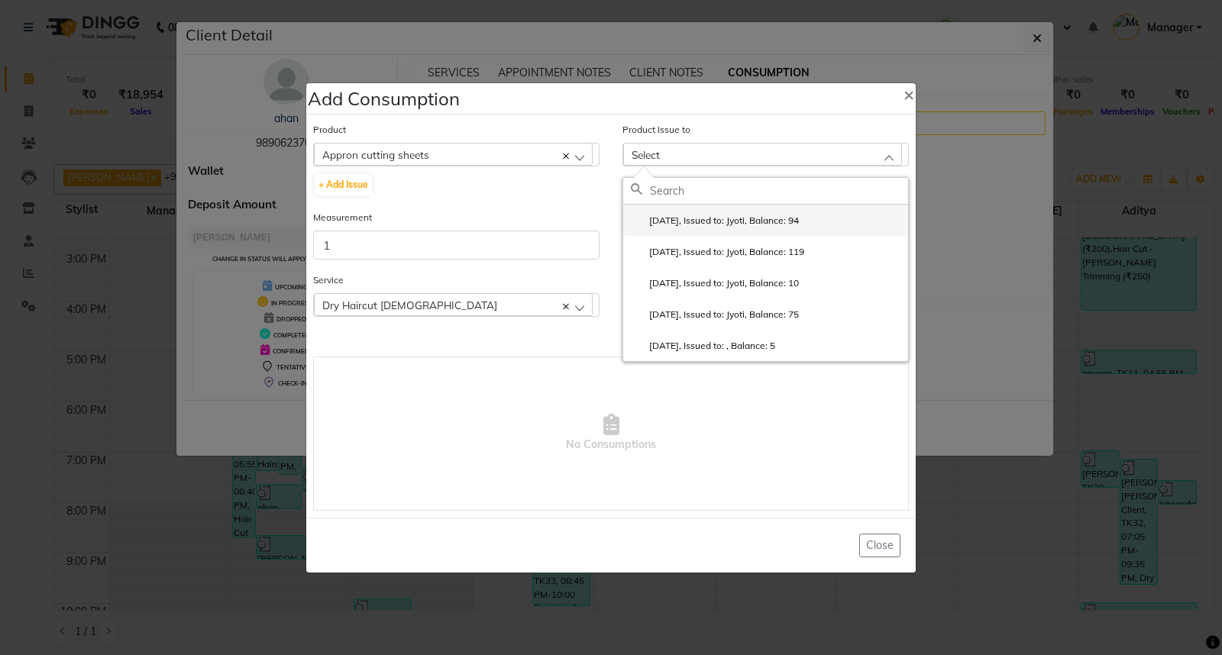
click at [773, 224] on label "[DATE], Issued to: Jyoti, Balance: 94" at bounding box center [715, 221] width 168 height 14
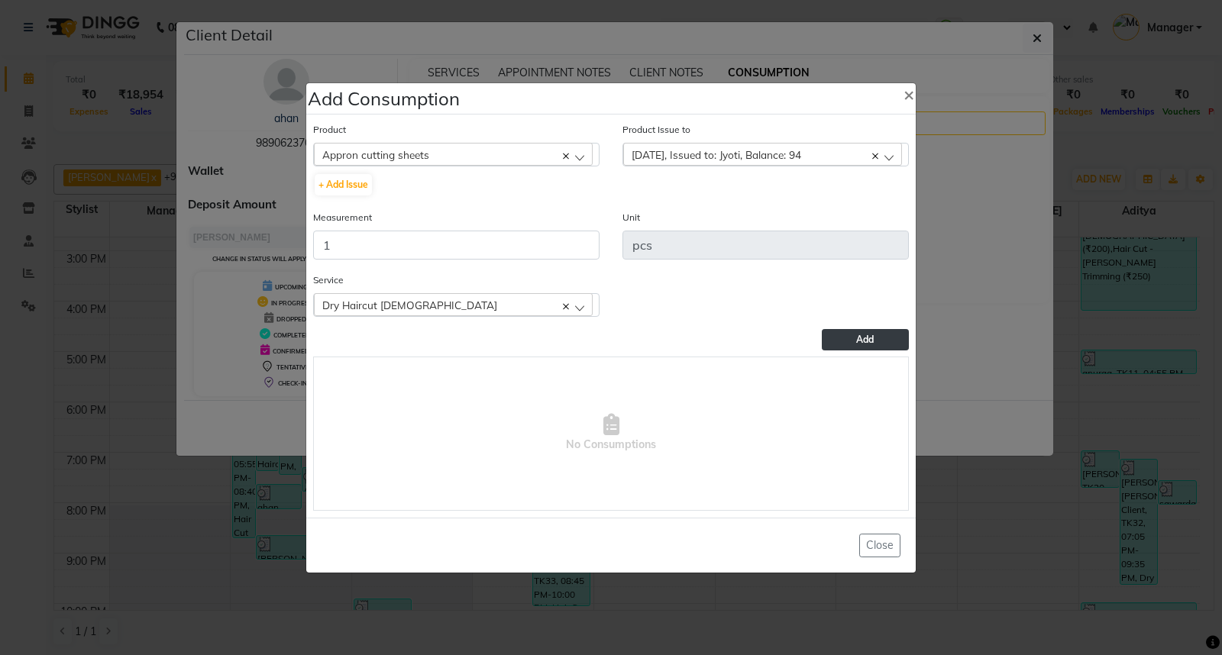
click at [855, 334] on button "Add" at bounding box center [865, 339] width 87 height 21
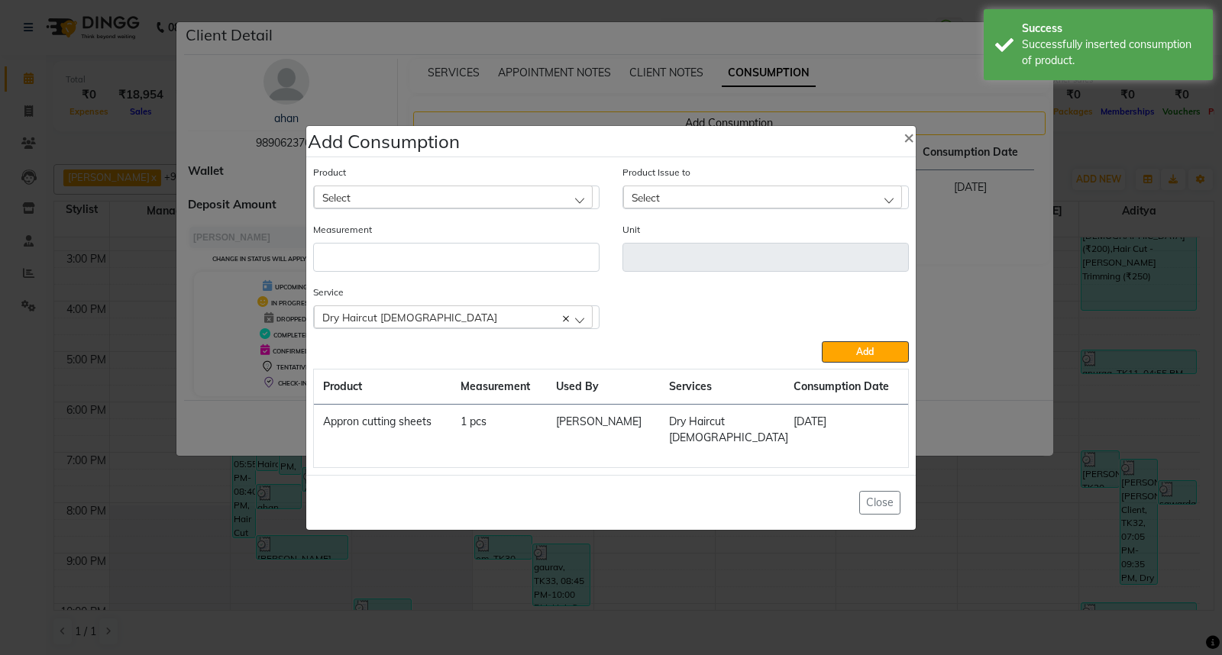
click at [1015, 497] on ngb-modal-window "Add Consumption × Product Select 0-77 IGORA Product Issue to Select [DATE], Iss…" at bounding box center [611, 327] width 1222 height 655
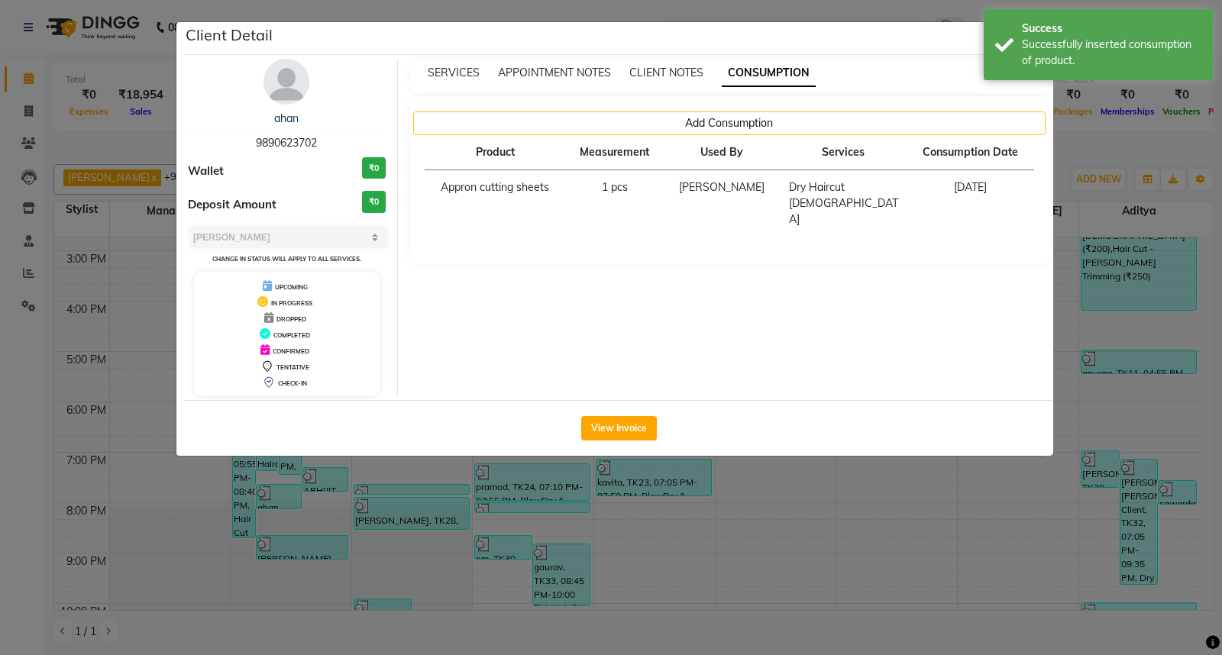
click at [973, 499] on ngb-modal-window "Client Detail ahan 9890623702 Wallet ₹0 Deposit Amount ₹0 Select MARK DONE UPCO…" at bounding box center [611, 327] width 1222 height 655
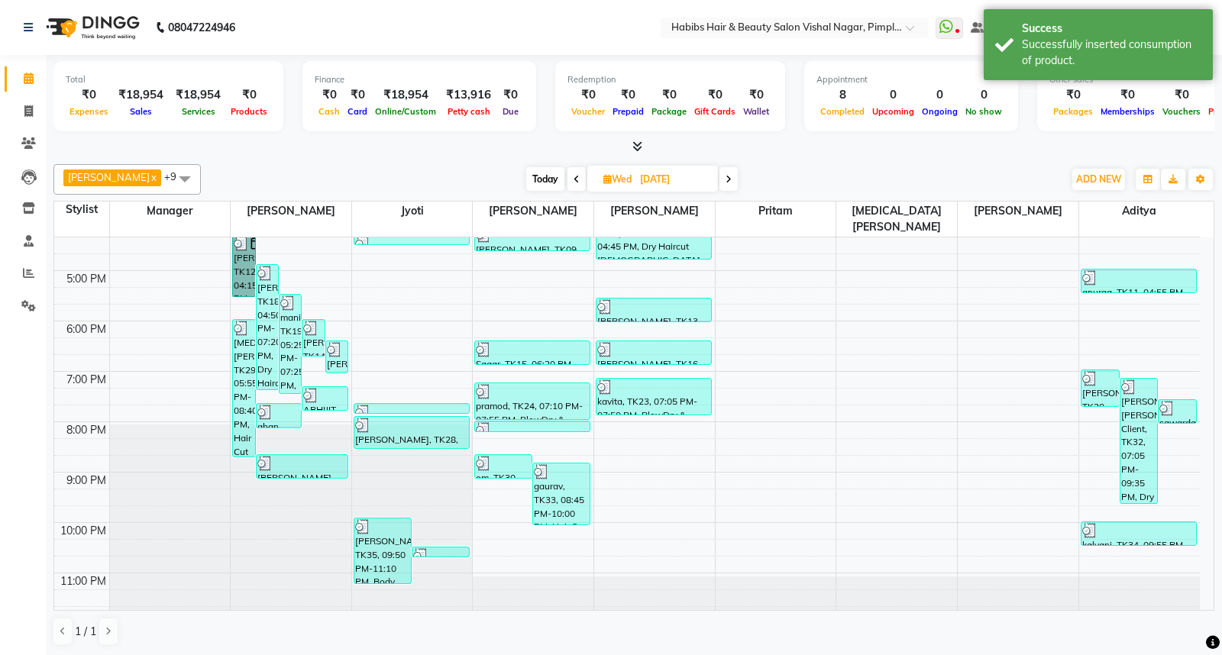
scroll to position [421, 0]
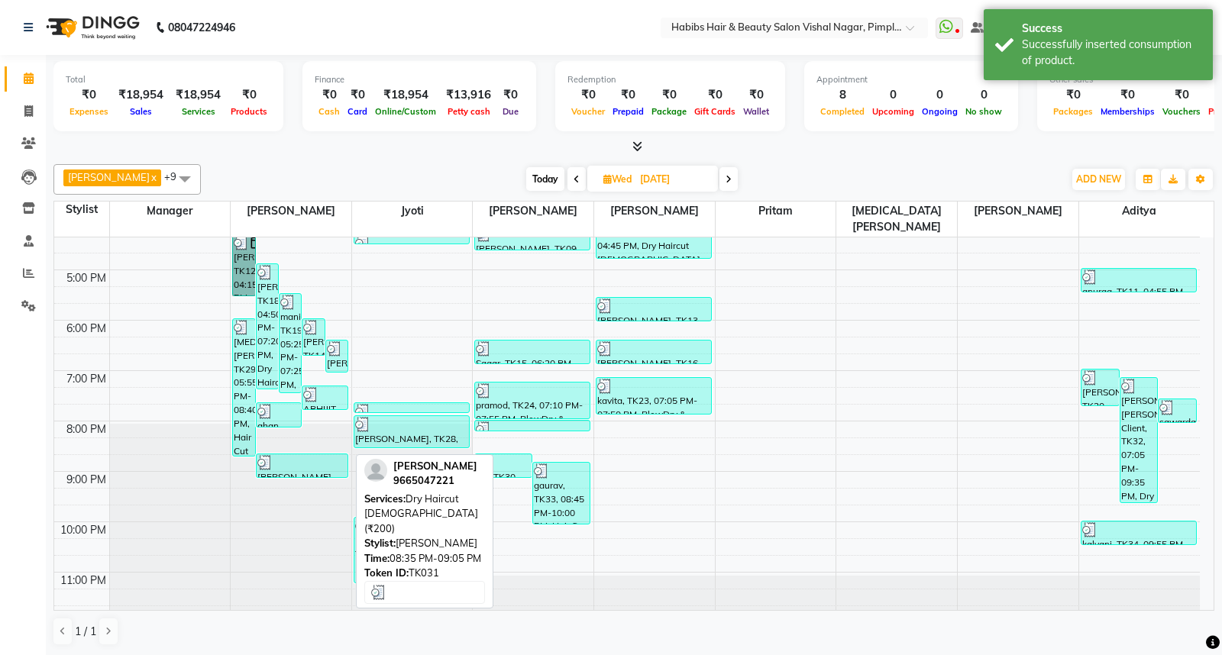
click at [285, 455] on div at bounding box center [301, 462] width 89 height 15
select select "3"
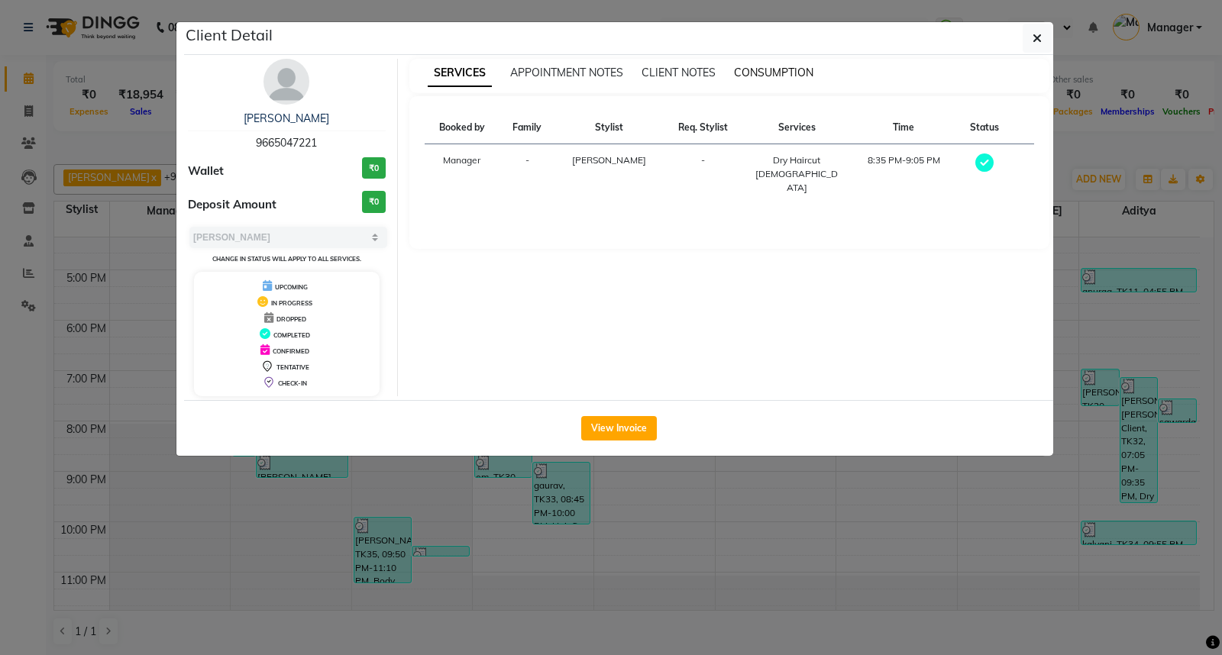
click at [761, 69] on span "CONSUMPTION" at bounding box center [773, 73] width 79 height 14
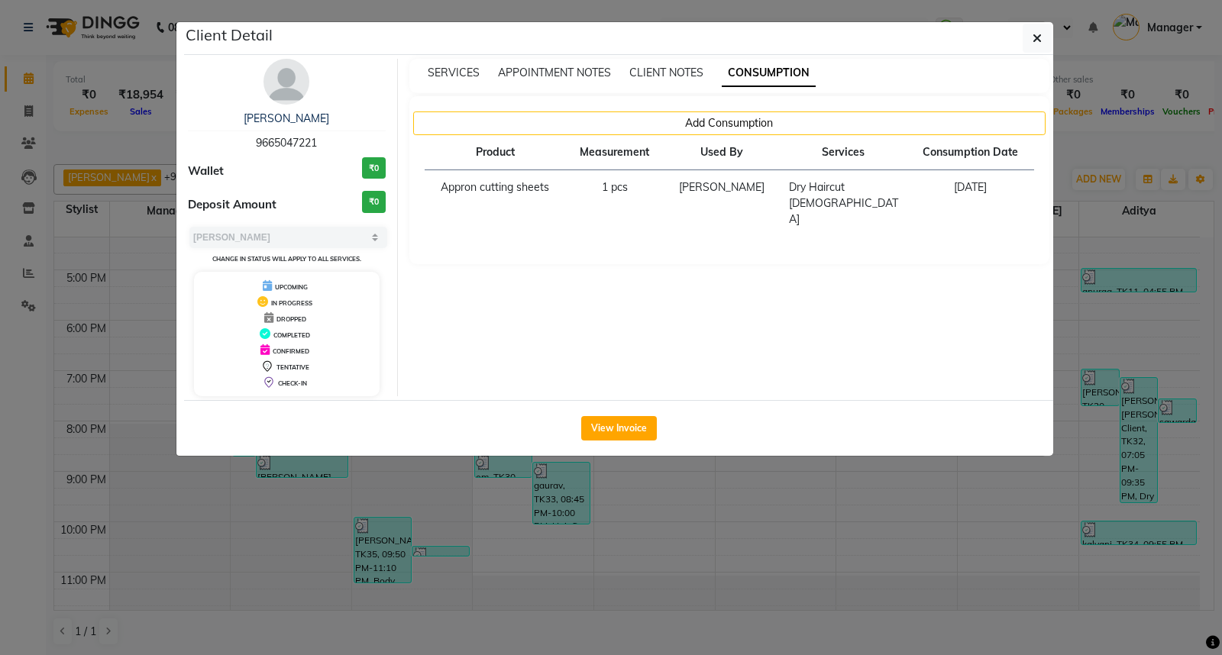
click at [976, 494] on ngb-modal-window "Client Detail [PERSON_NAME] 9665047221 Wallet ₹0 Deposit Amount ₹0 Select MARK …" at bounding box center [611, 327] width 1222 height 655
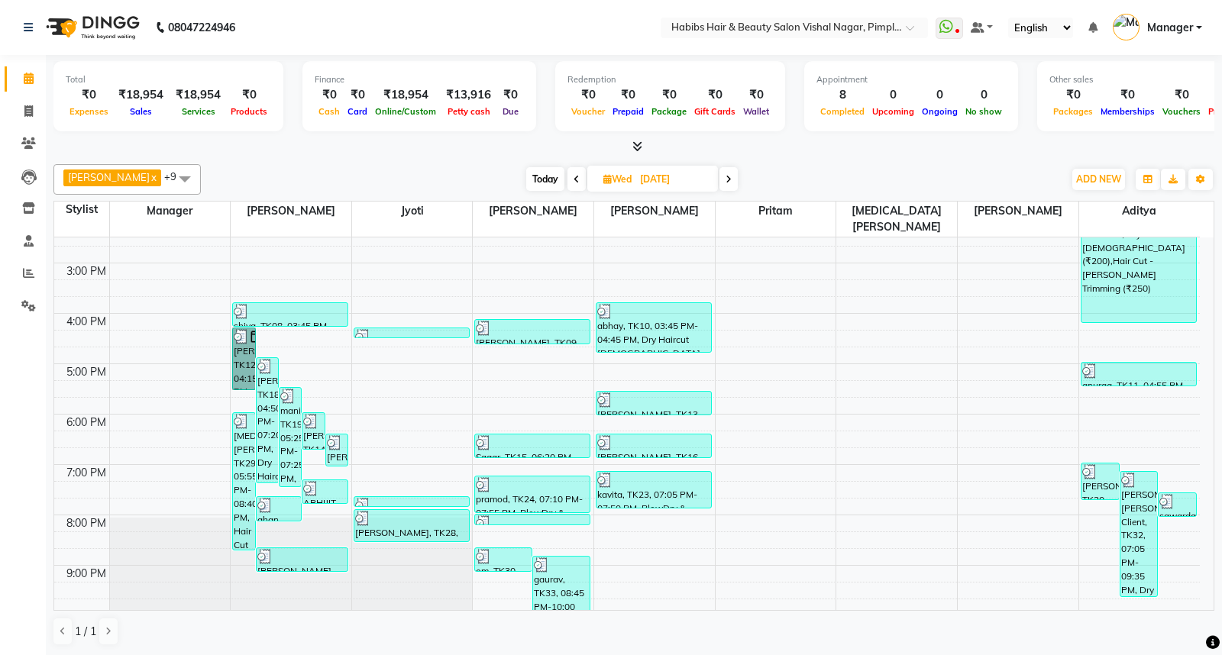
scroll to position [339, 0]
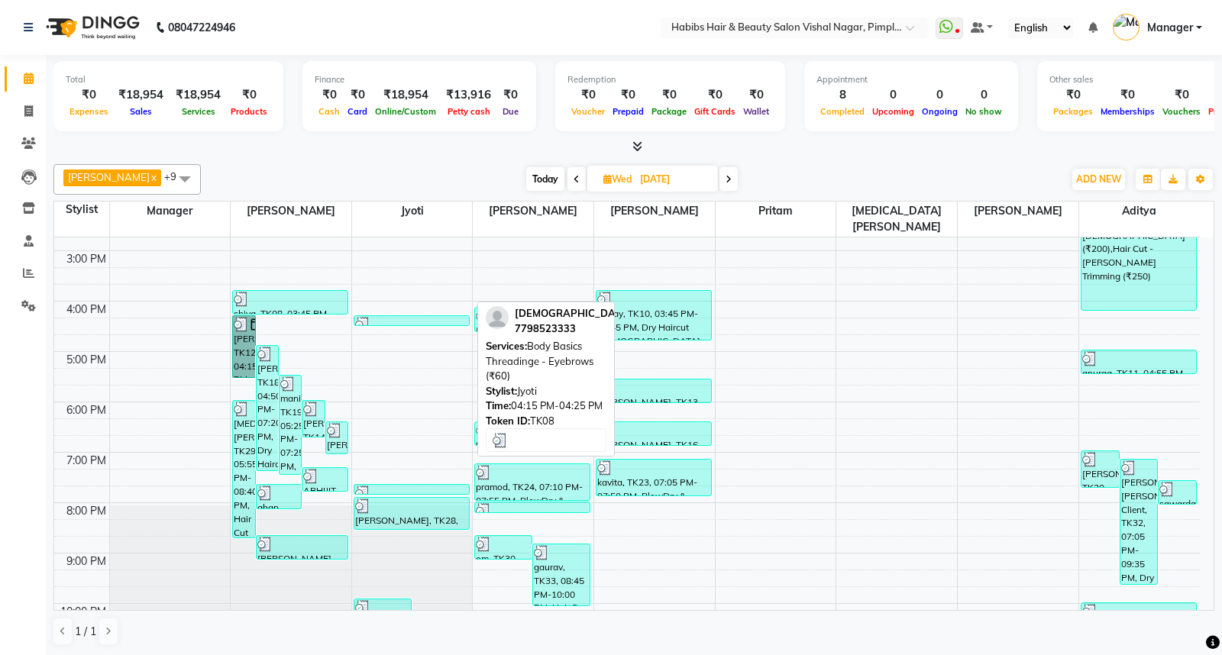
click at [410, 317] on div at bounding box center [411, 324] width 113 height 15
select select "3"
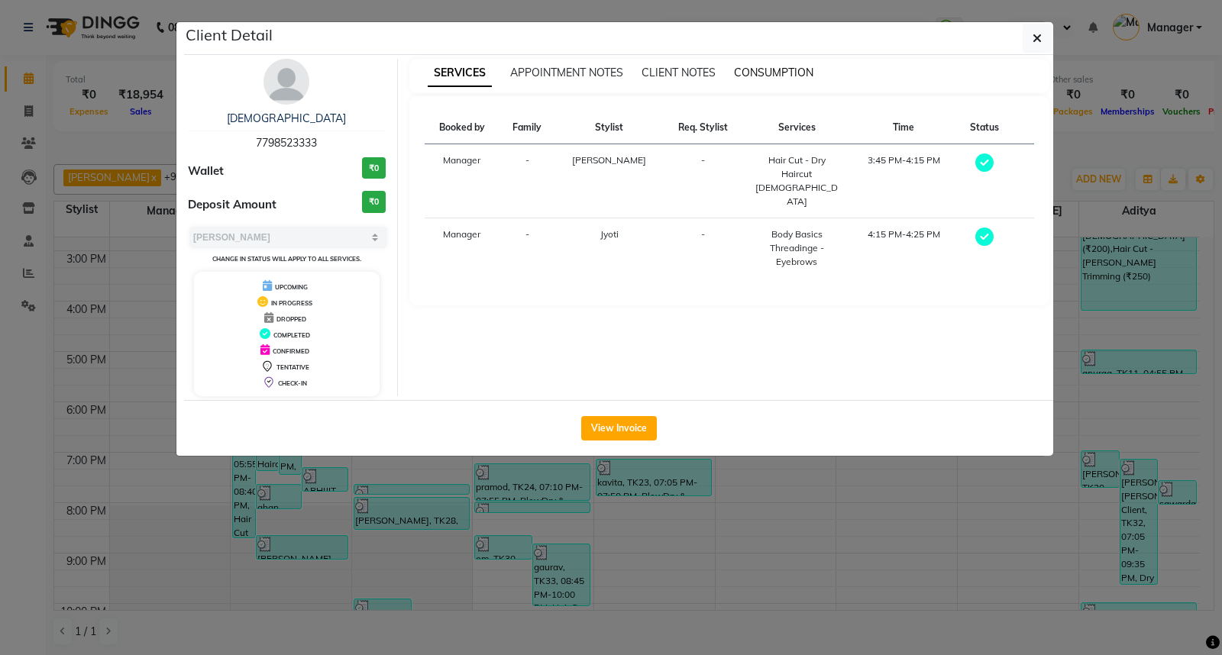
click at [761, 69] on span "CONSUMPTION" at bounding box center [773, 73] width 79 height 14
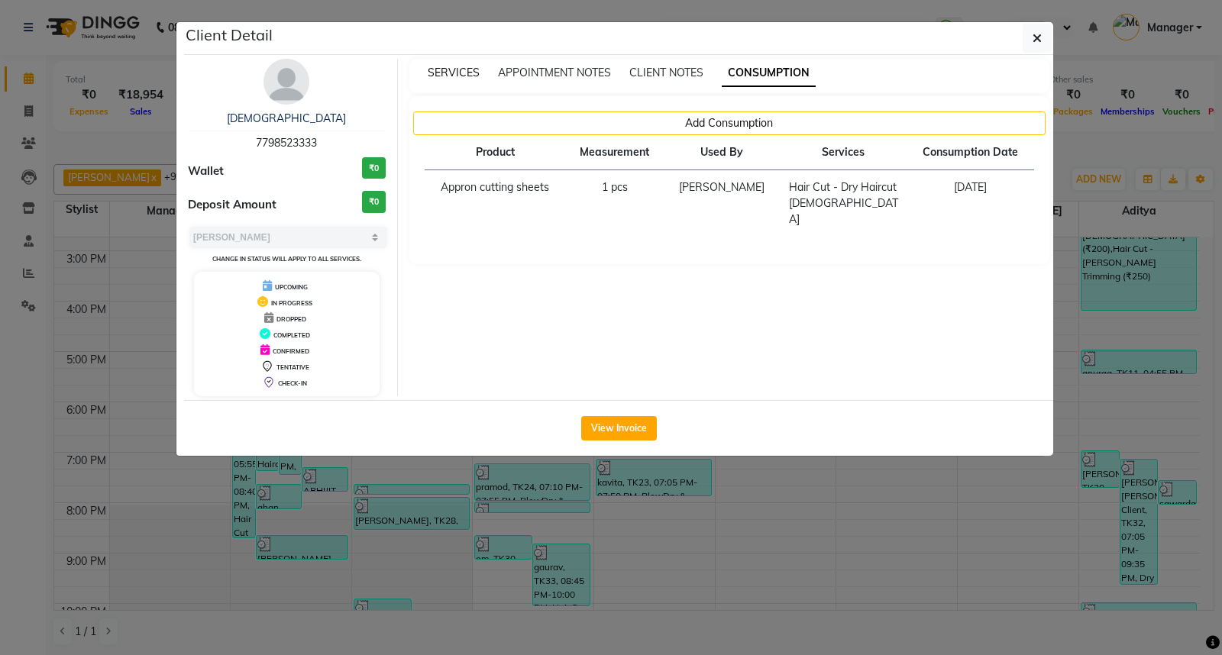
click at [463, 70] on span "SERVICES" at bounding box center [454, 73] width 52 height 14
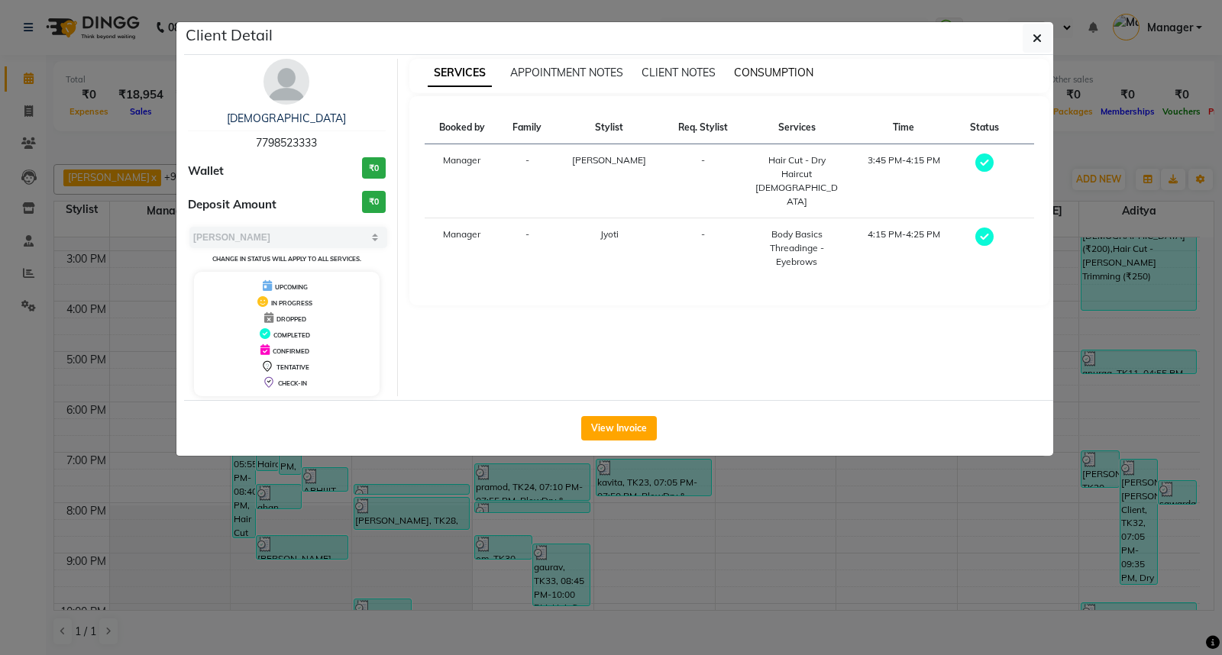
click at [780, 70] on span "CONSUMPTION" at bounding box center [773, 73] width 79 height 14
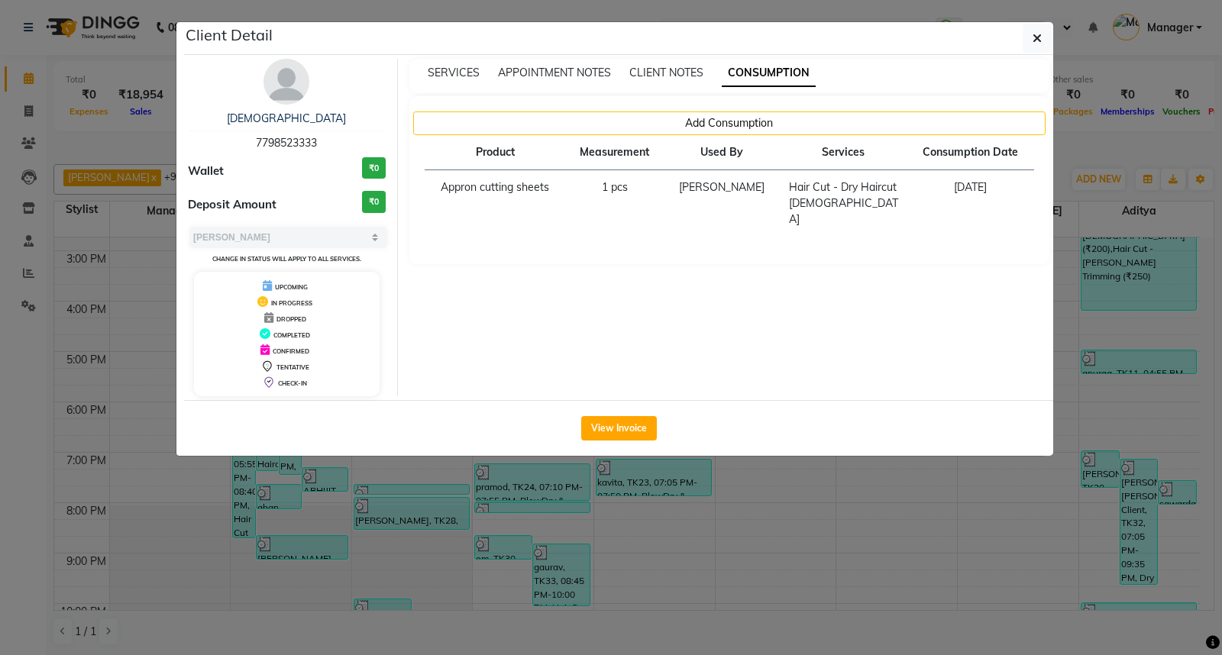
click at [1065, 288] on ngb-modal-window "Client Detail shiva 7798523333 Wallet ₹0 Deposit Amount ₹0 Select MARK DONE UPC…" at bounding box center [611, 327] width 1222 height 655
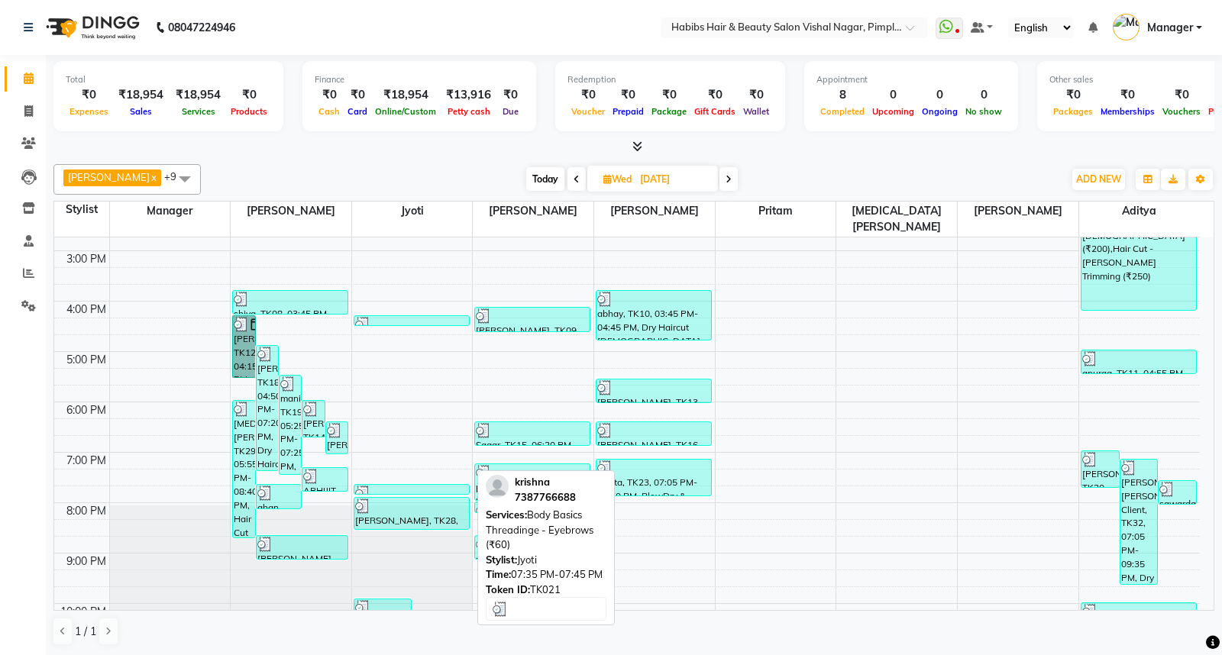
click at [409, 486] on div at bounding box center [411, 493] width 113 height 15
select select "3"
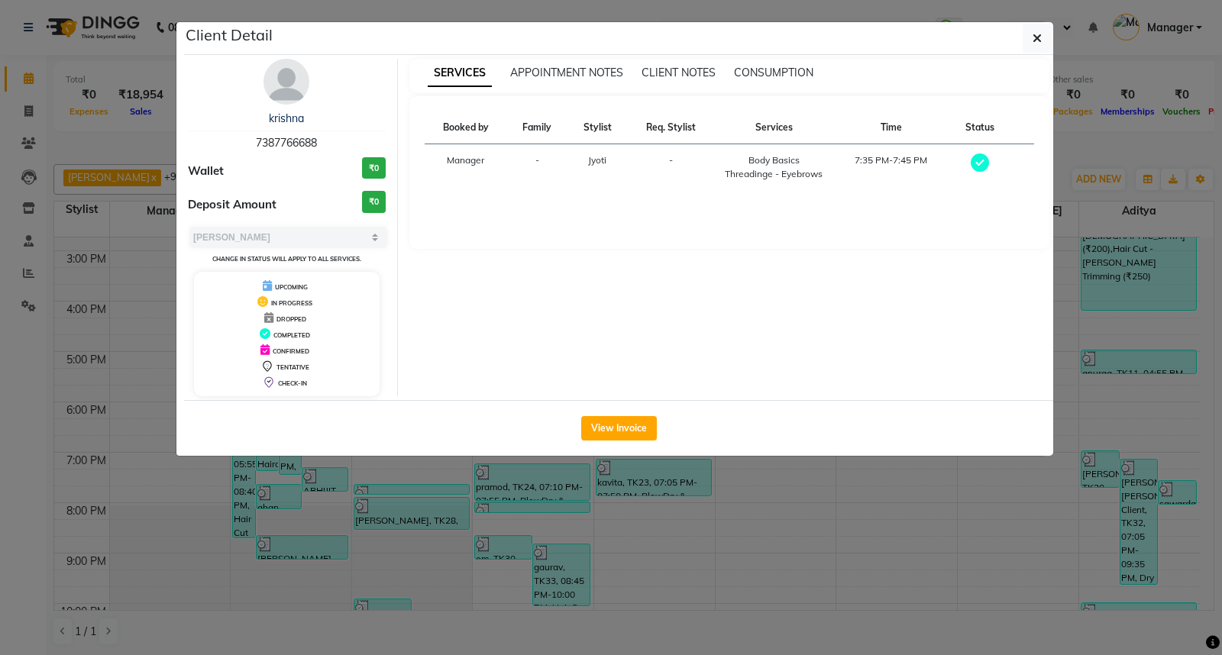
click at [962, 531] on ngb-modal-window "Client Detail krishna 7387766688 Wallet ₹0 Deposit Amount ₹0 Select MARK DONE U…" at bounding box center [611, 327] width 1222 height 655
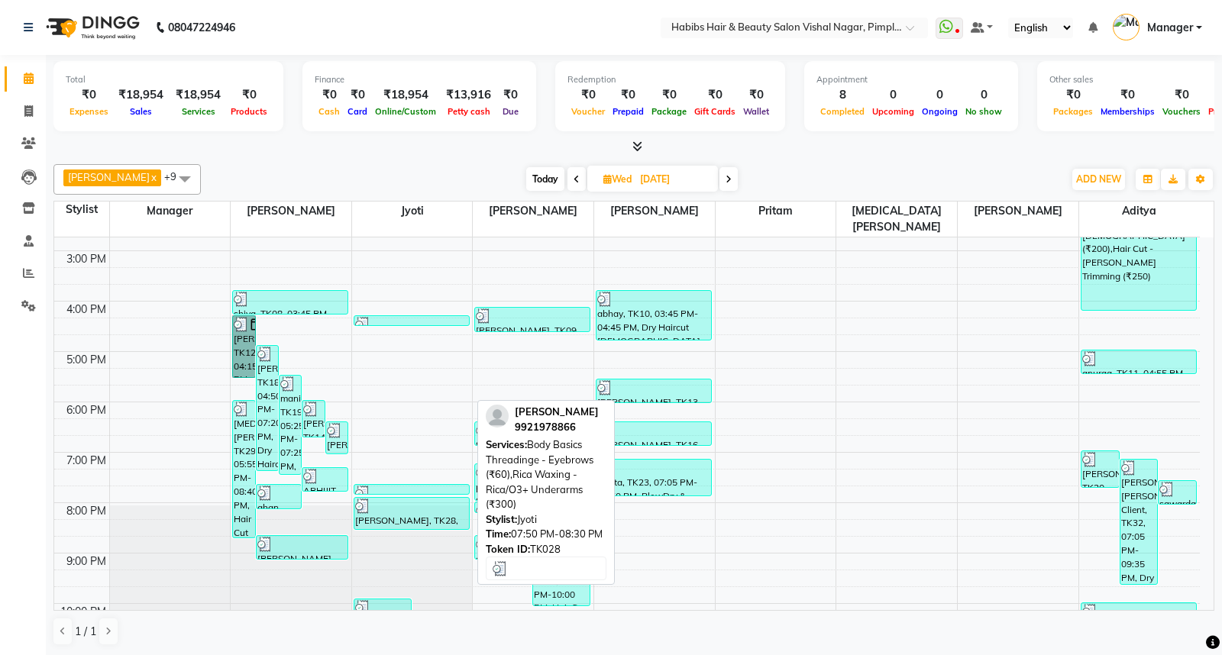
click at [428, 498] on div "[PERSON_NAME], TK28, 07:50 PM-08:30 PM, Body Basics Threadinge - Eyebrows (₹60)…" at bounding box center [411, 513] width 115 height 31
select select "3"
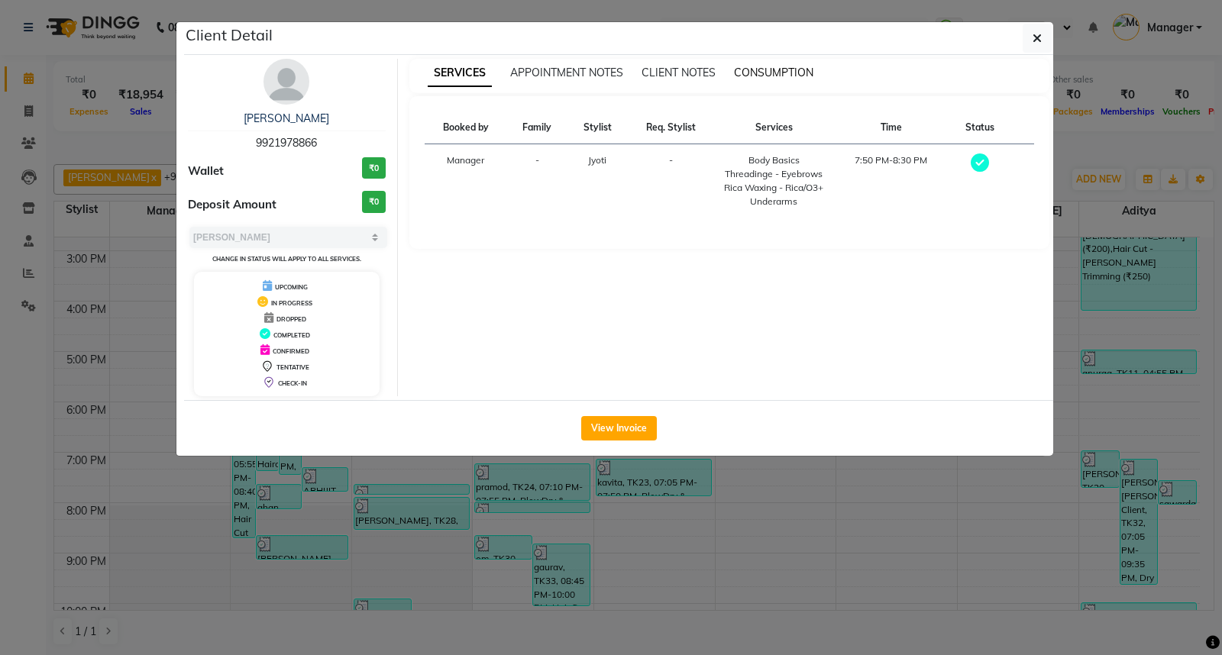
click at [787, 71] on span "CONSUMPTION" at bounding box center [773, 73] width 79 height 14
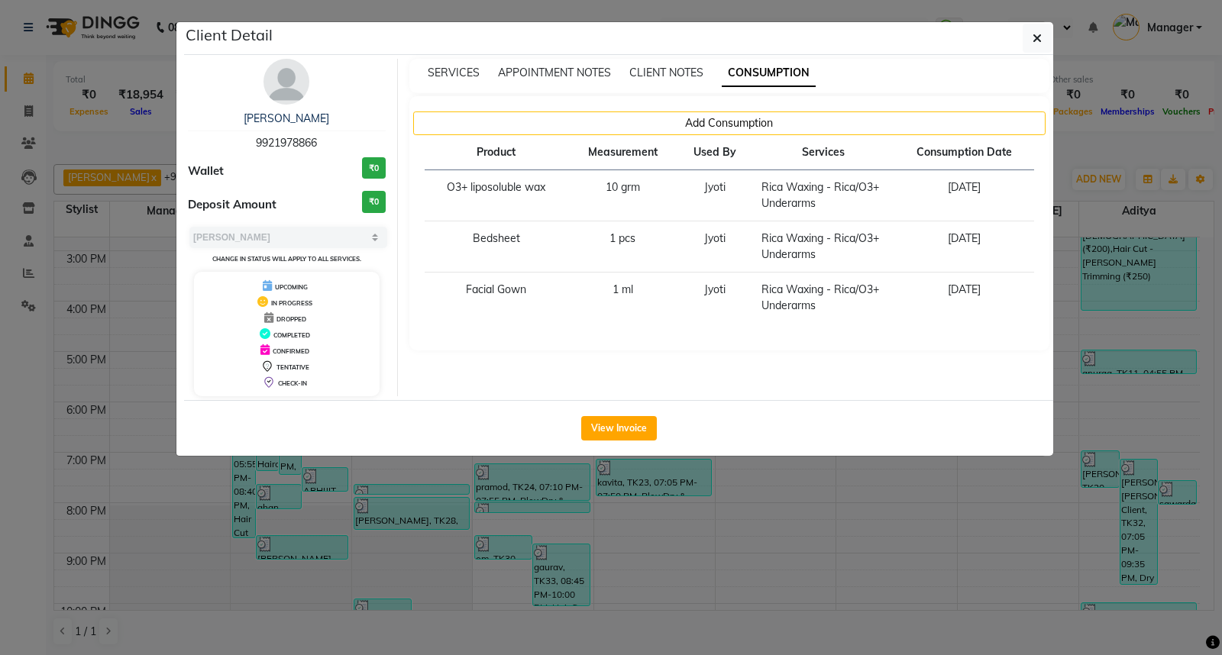
click at [973, 499] on ngb-modal-window "Client Detail [PERSON_NAME] 9921978866 Wallet ₹0 Deposit Amount ₹0 Select MARK …" at bounding box center [611, 327] width 1222 height 655
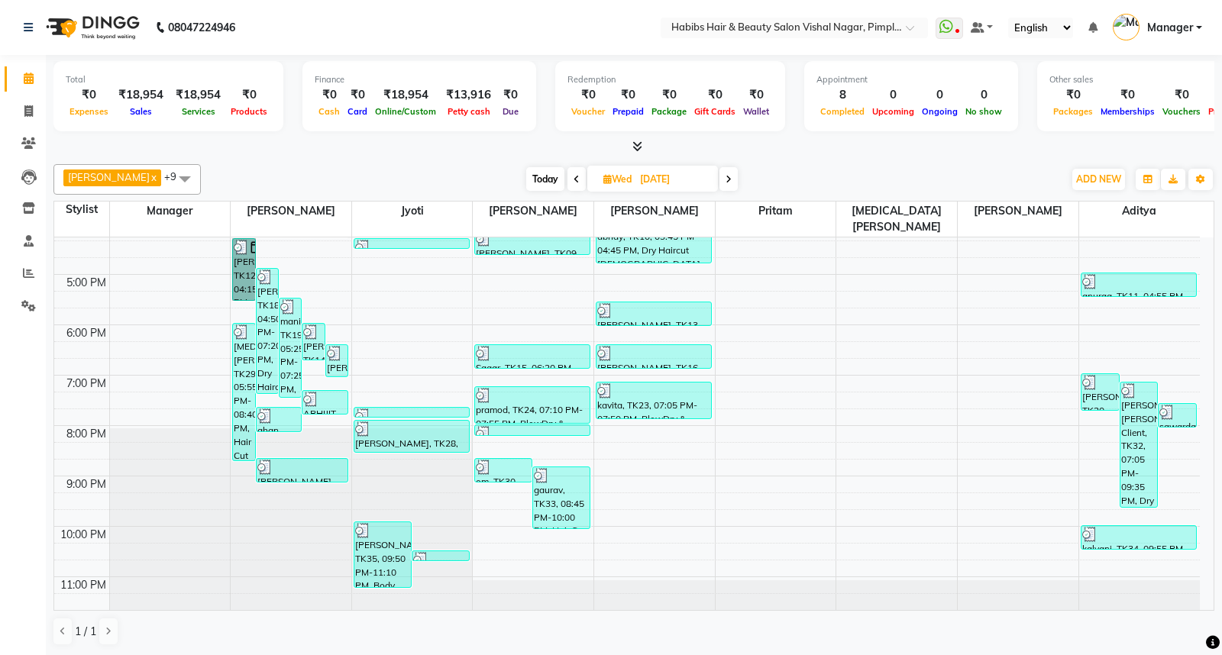
scroll to position [421, 0]
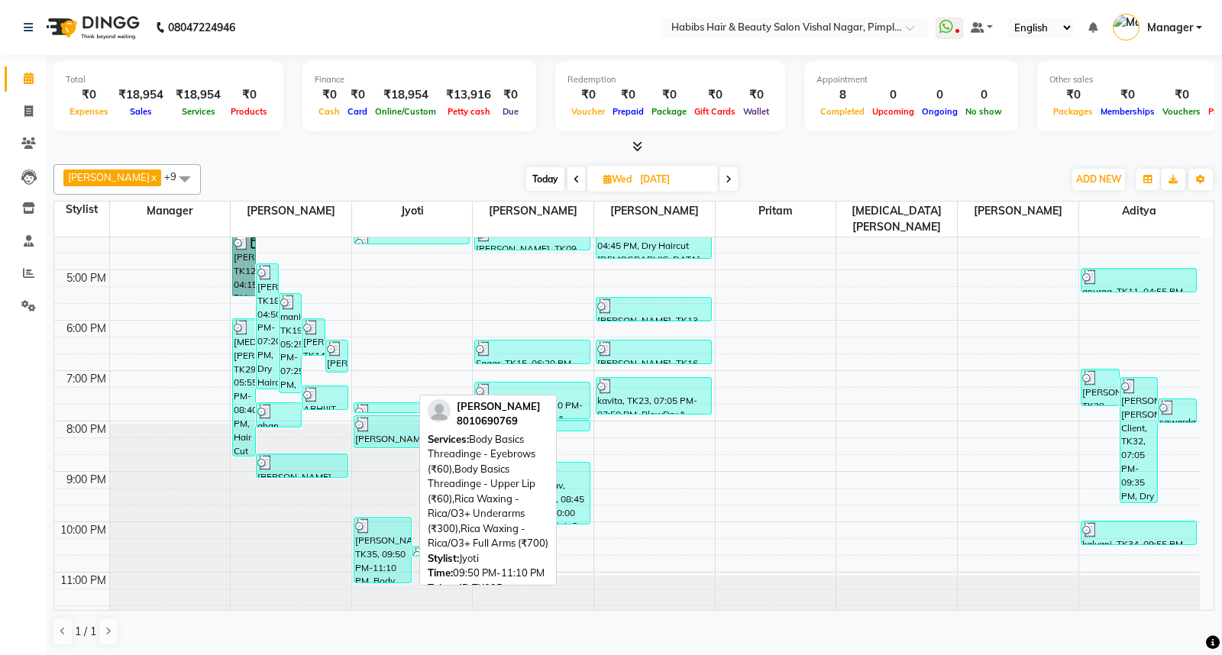
click at [379, 529] on div "[PERSON_NAME], TK35, 09:50 PM-11:10 PM, Body Basics Threadinge - Eyebrows (₹60)…" at bounding box center [382, 550] width 57 height 65
select select "3"
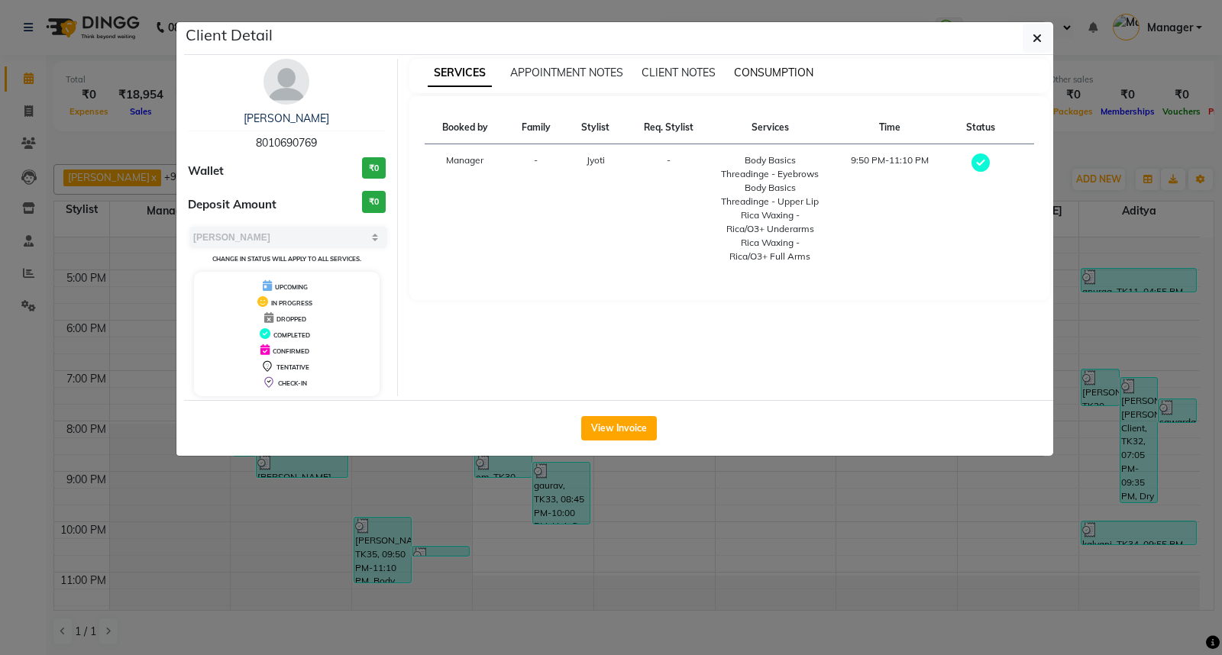
click at [794, 70] on span "CONSUMPTION" at bounding box center [773, 73] width 79 height 14
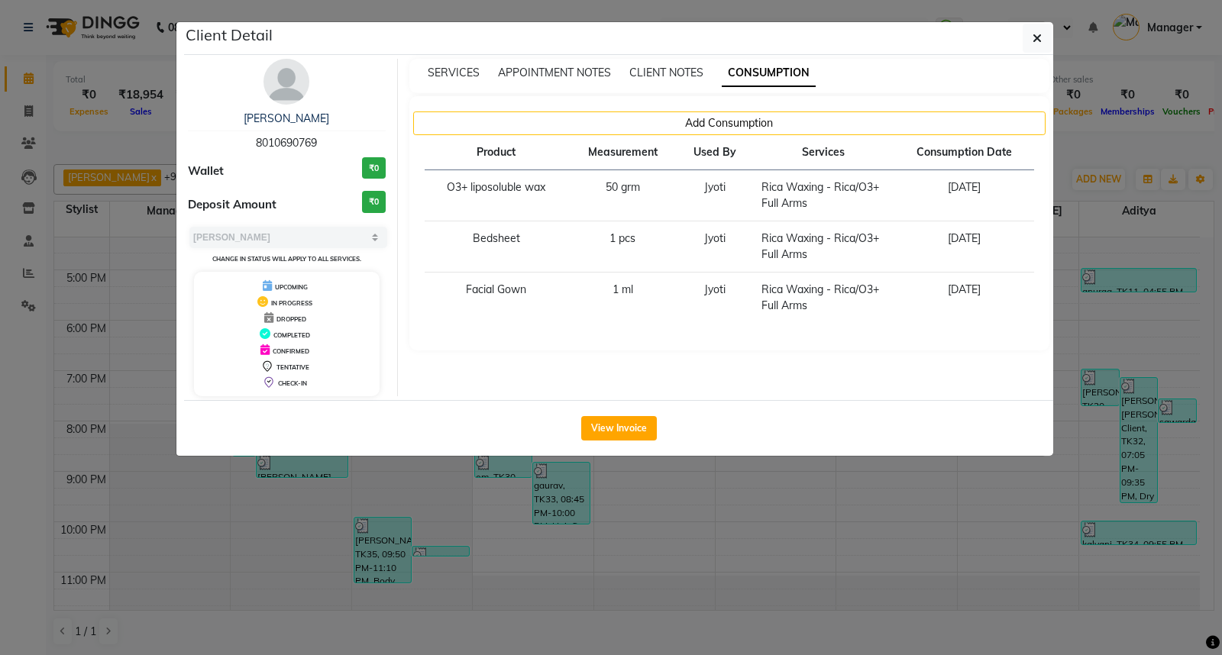
click at [977, 522] on ngb-modal-window "Client Detail [PERSON_NAME] 8010690769 Wallet ₹0 Deposit Amount ₹0 Select MARK …" at bounding box center [611, 327] width 1222 height 655
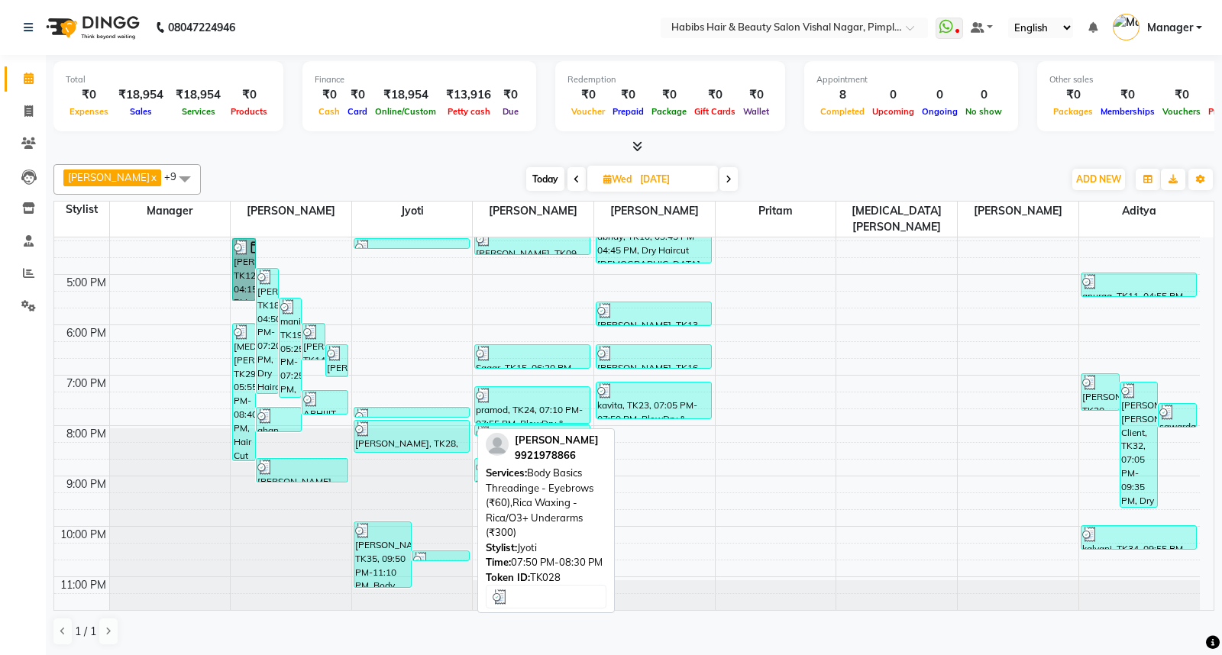
click at [384, 425] on div "[PERSON_NAME], TK28, 07:50 PM-08:30 PM, Body Basics Threadinge - Eyebrows (₹60)…" at bounding box center [411, 436] width 115 height 31
select select "3"
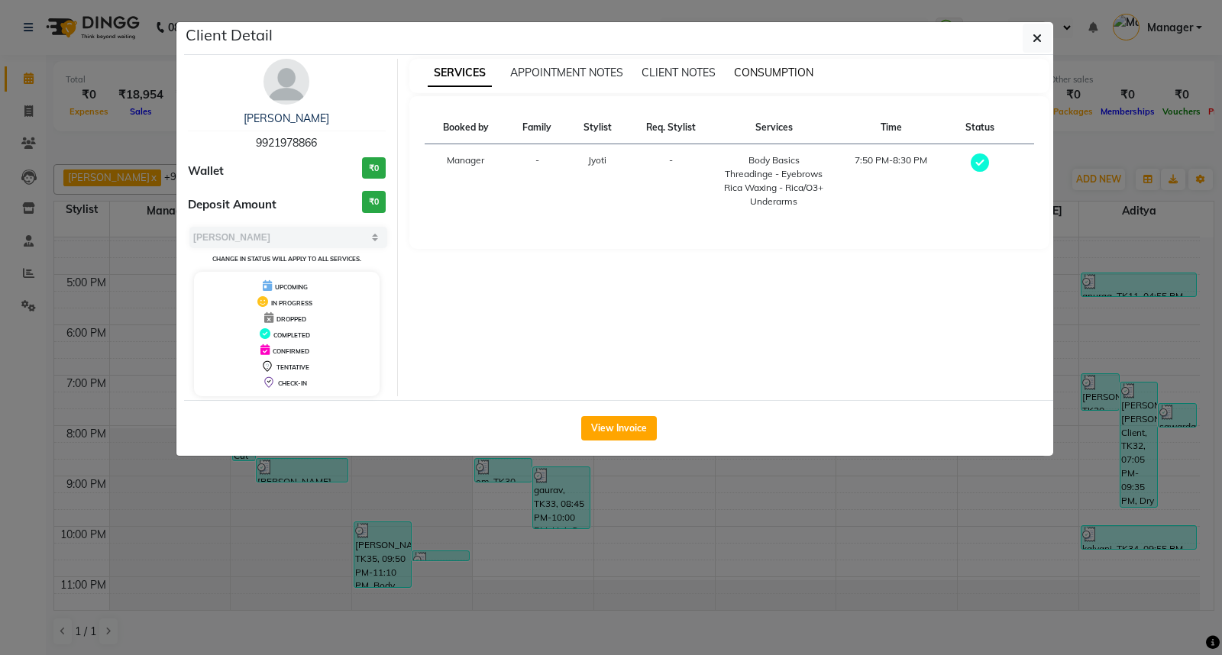
click at [766, 69] on span "CONSUMPTION" at bounding box center [773, 73] width 79 height 14
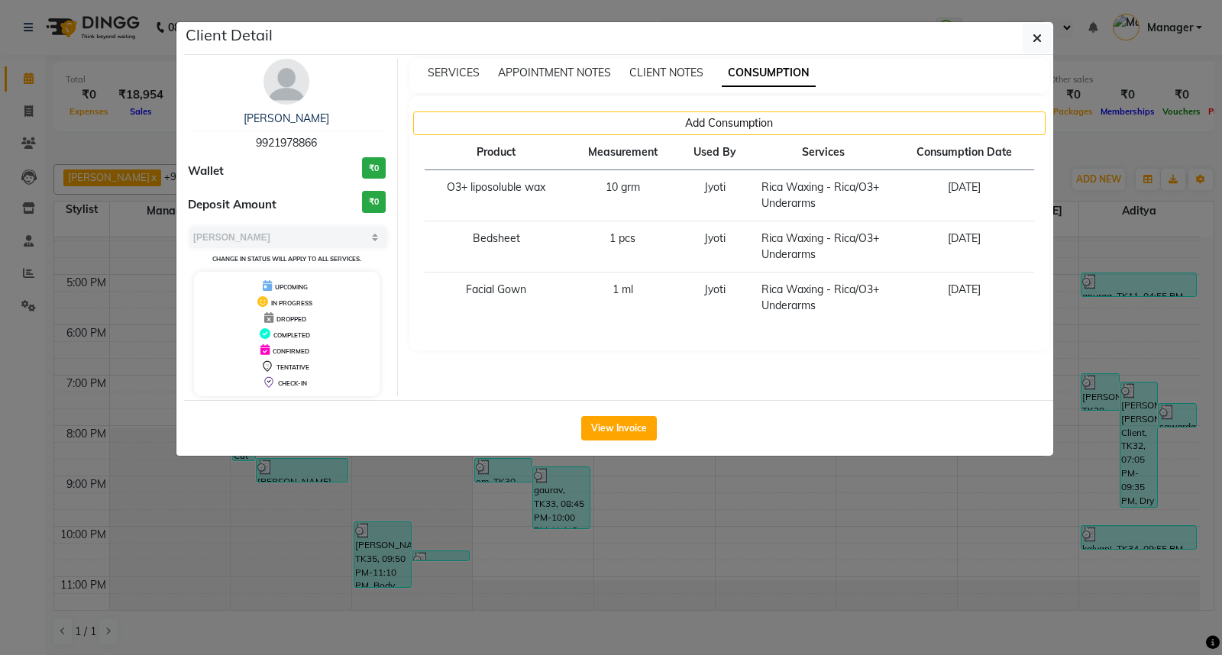
click at [956, 582] on ngb-modal-window "Client Detail [PERSON_NAME] 9921978866 Wallet ₹0 Deposit Amount ₹0 Select MARK …" at bounding box center [611, 327] width 1222 height 655
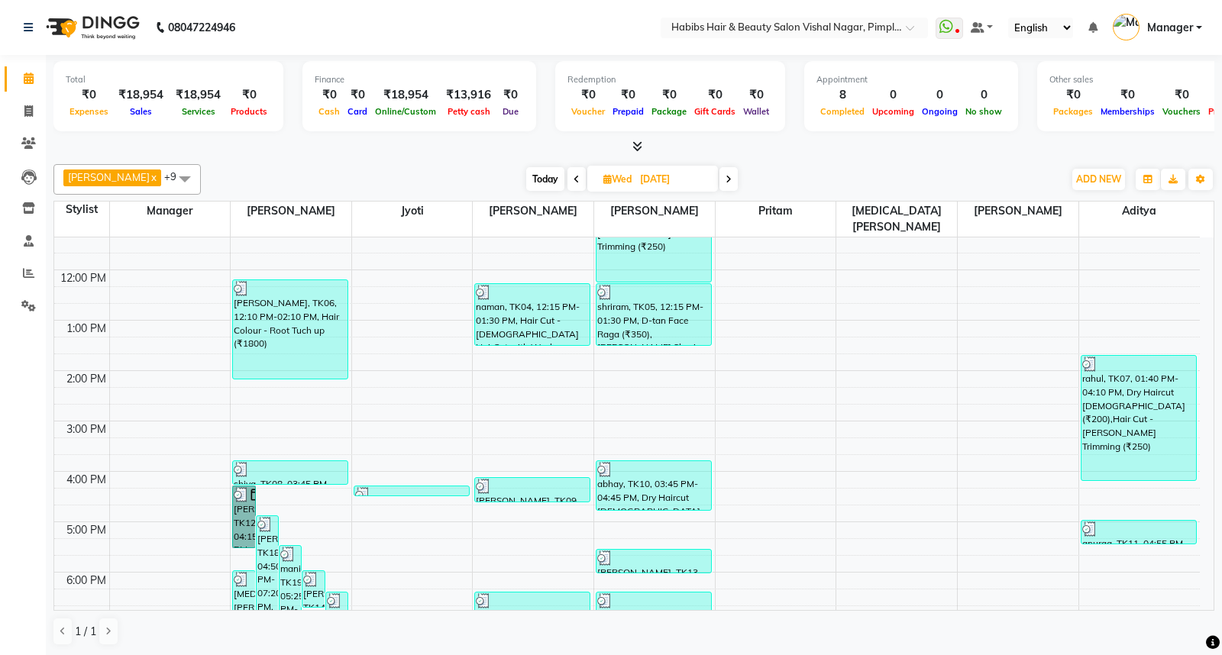
scroll to position [170, 0]
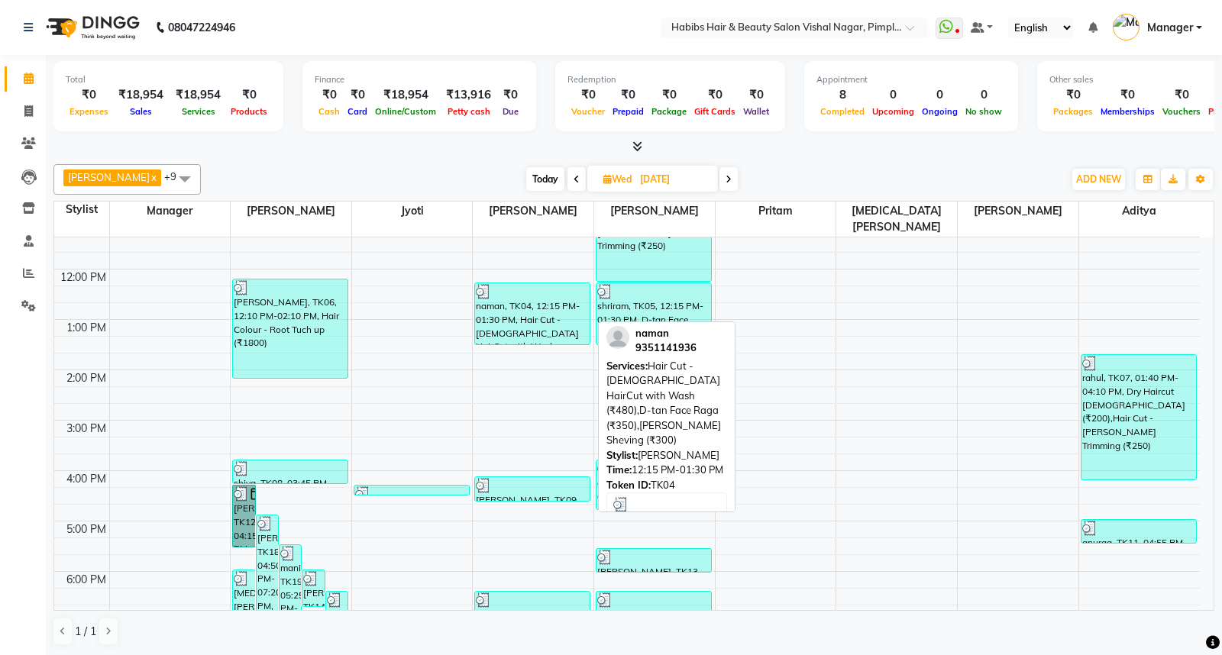
click at [534, 301] on div "naman, TK04, 12:15 PM-01:30 PM, Hair Cut - [DEMOGRAPHIC_DATA] HairCut with Wash…" at bounding box center [532, 313] width 115 height 61
select select "3"
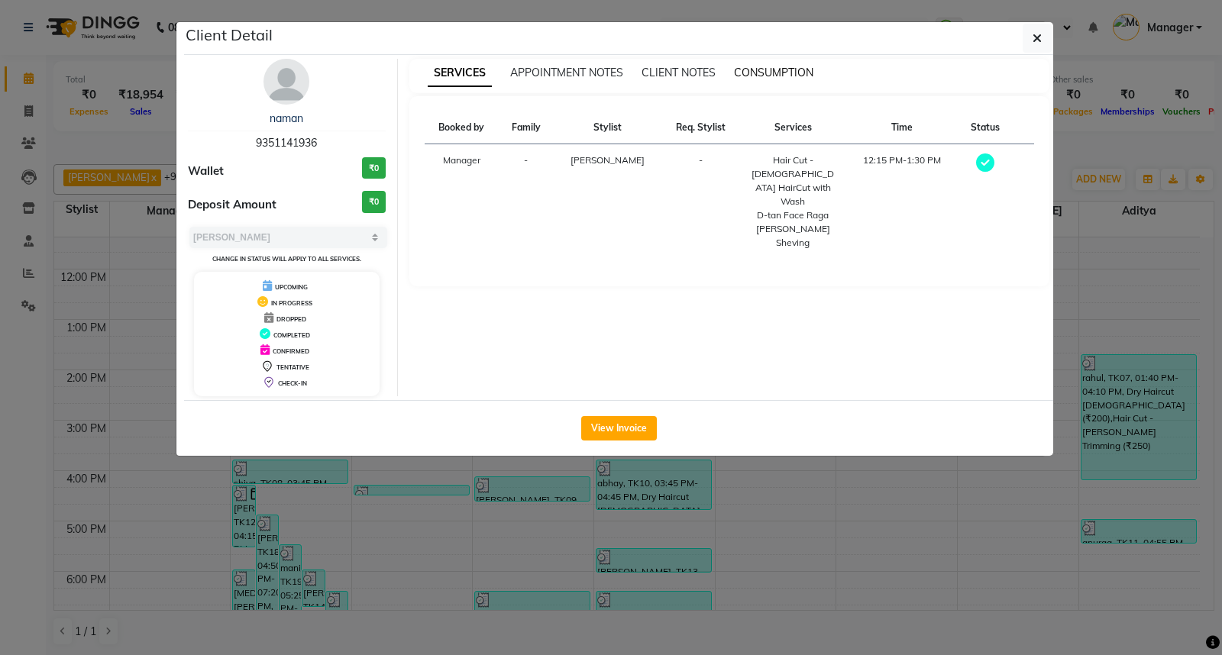
click at [780, 73] on span "CONSUMPTION" at bounding box center [773, 73] width 79 height 14
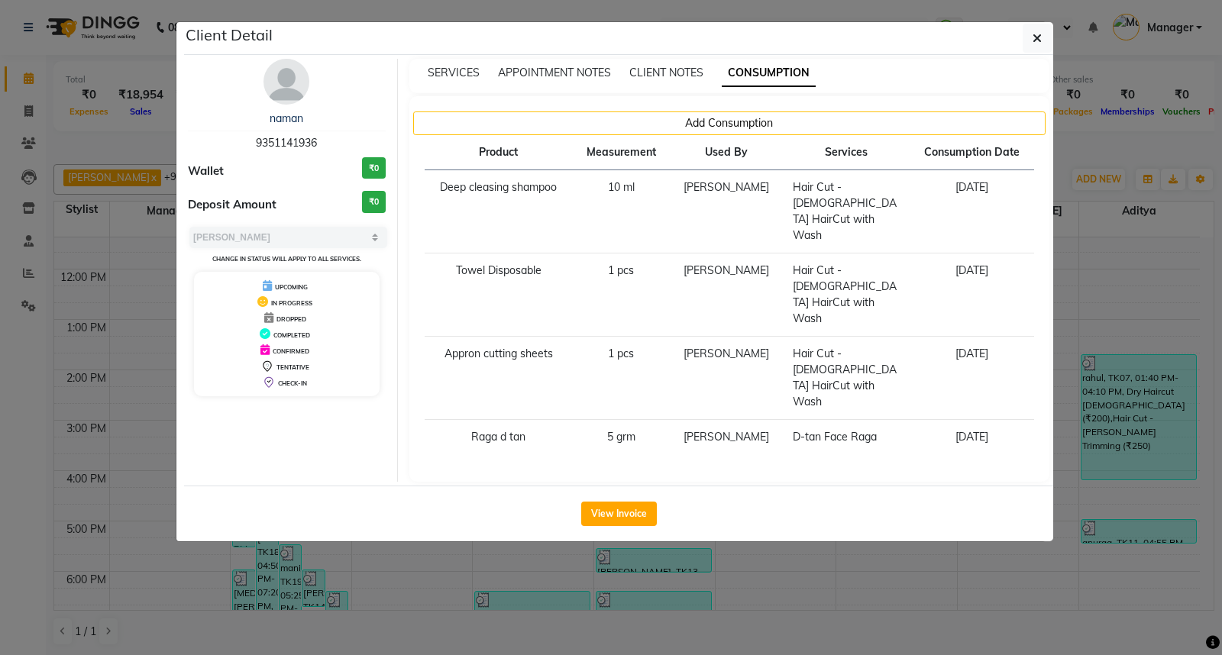
click at [866, 493] on ngb-modal-window "Client Detail naman 9351141936 Wallet ₹0 Deposit Amount ₹0 Select MARK DONE UPC…" at bounding box center [611, 327] width 1222 height 655
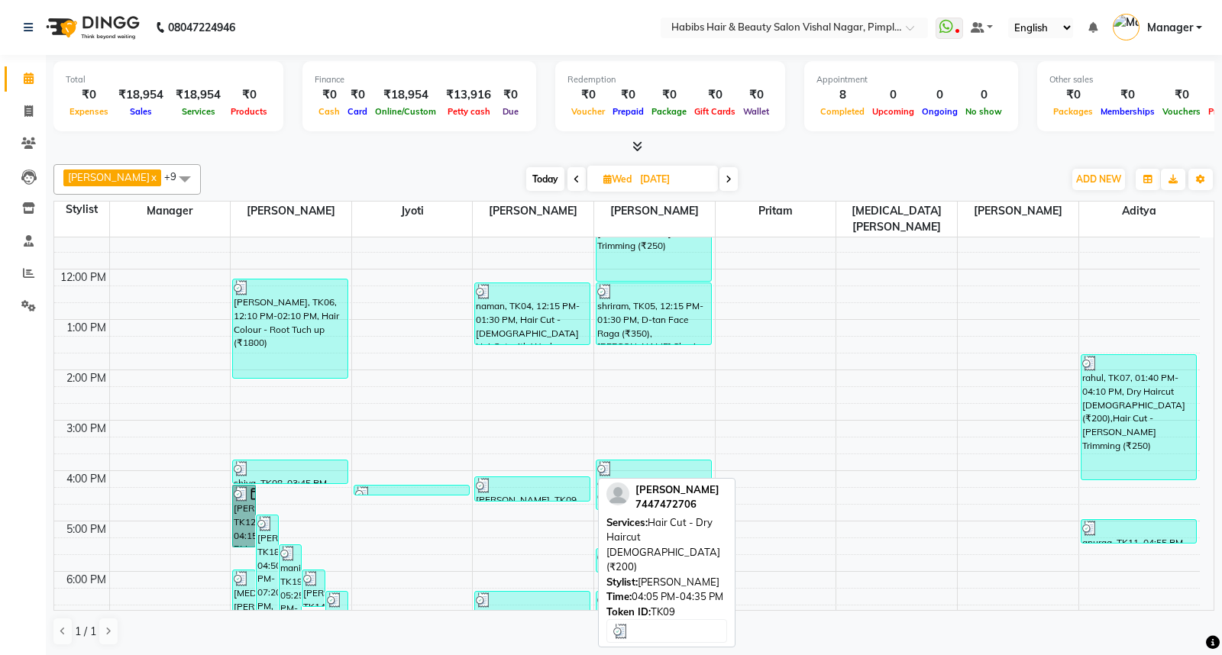
click at [543, 478] on div at bounding box center [532, 485] width 113 height 15
select select "3"
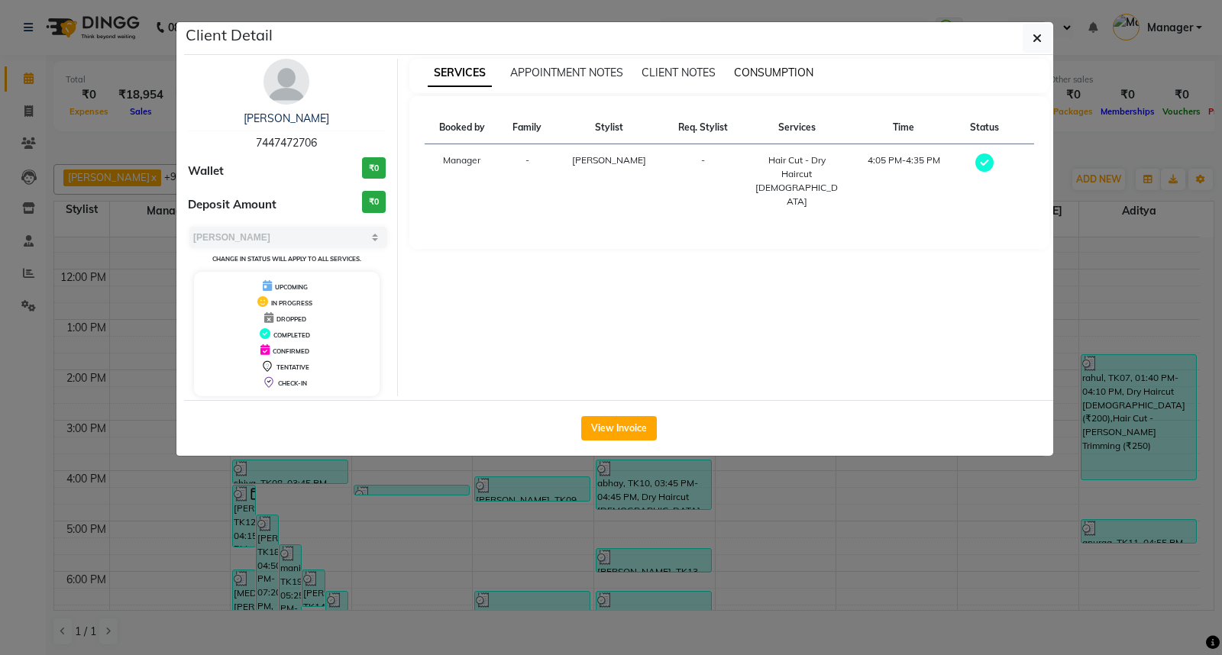
click at [777, 73] on span "CONSUMPTION" at bounding box center [773, 73] width 79 height 14
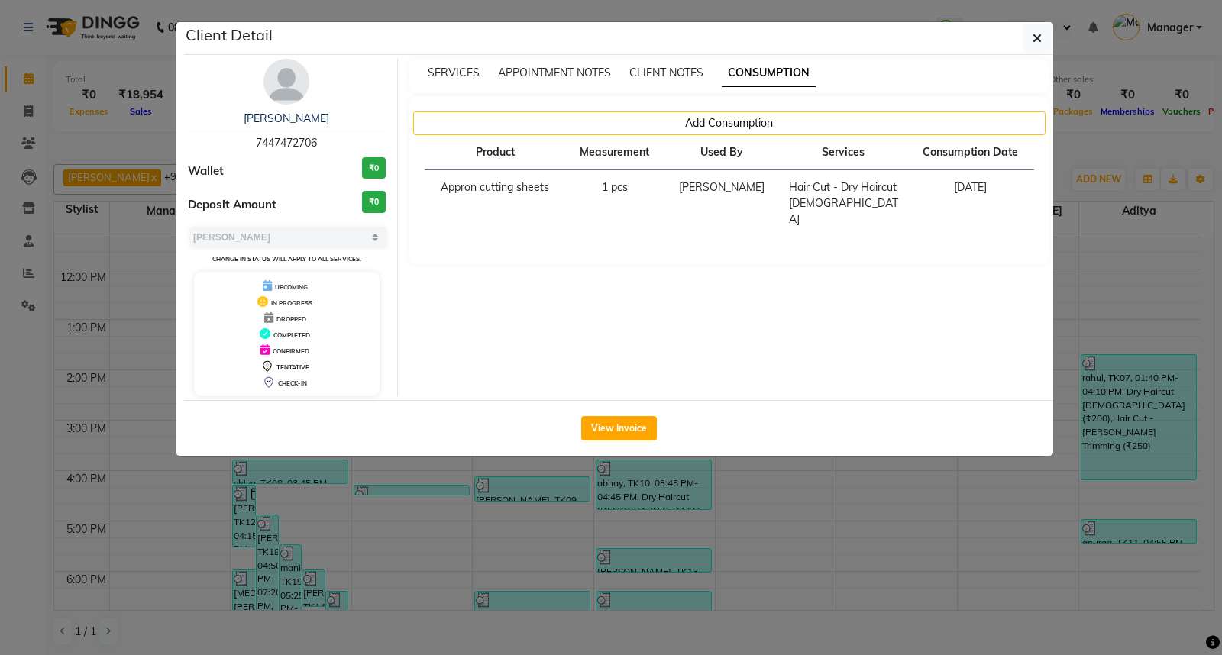
click at [838, 583] on ngb-modal-window "Client Detail [PERSON_NAME] 7447472706 Wallet ₹0 Deposit Amount ₹0 Select MARK …" at bounding box center [611, 327] width 1222 height 655
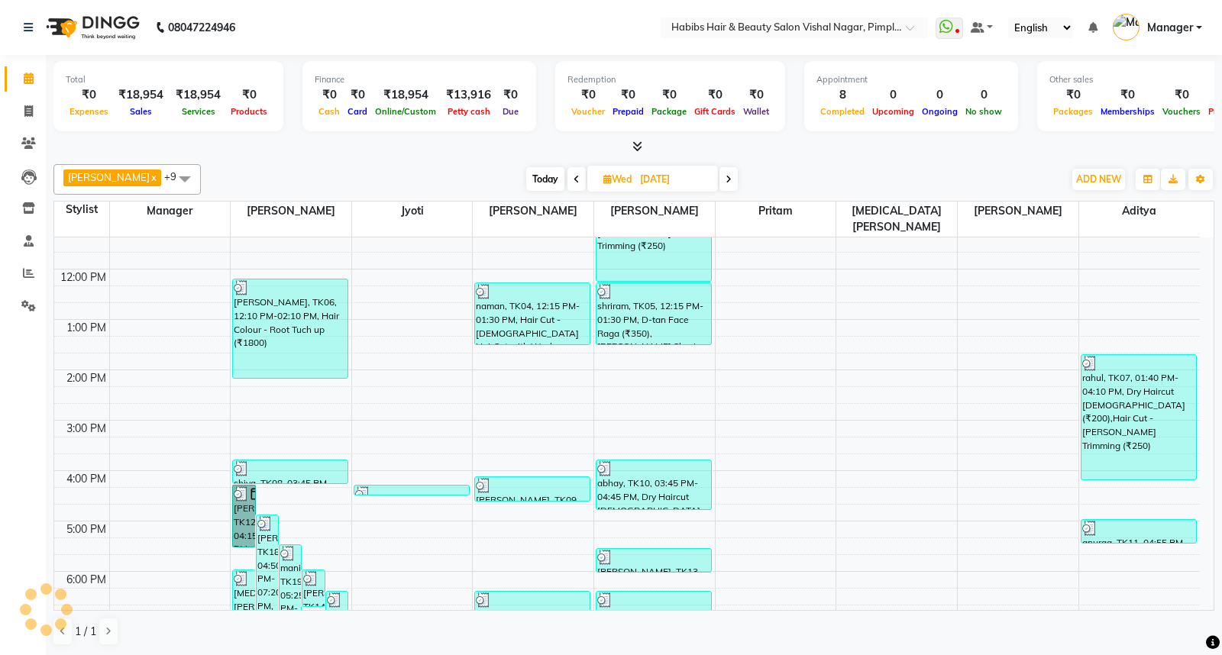
scroll to position [254, 0]
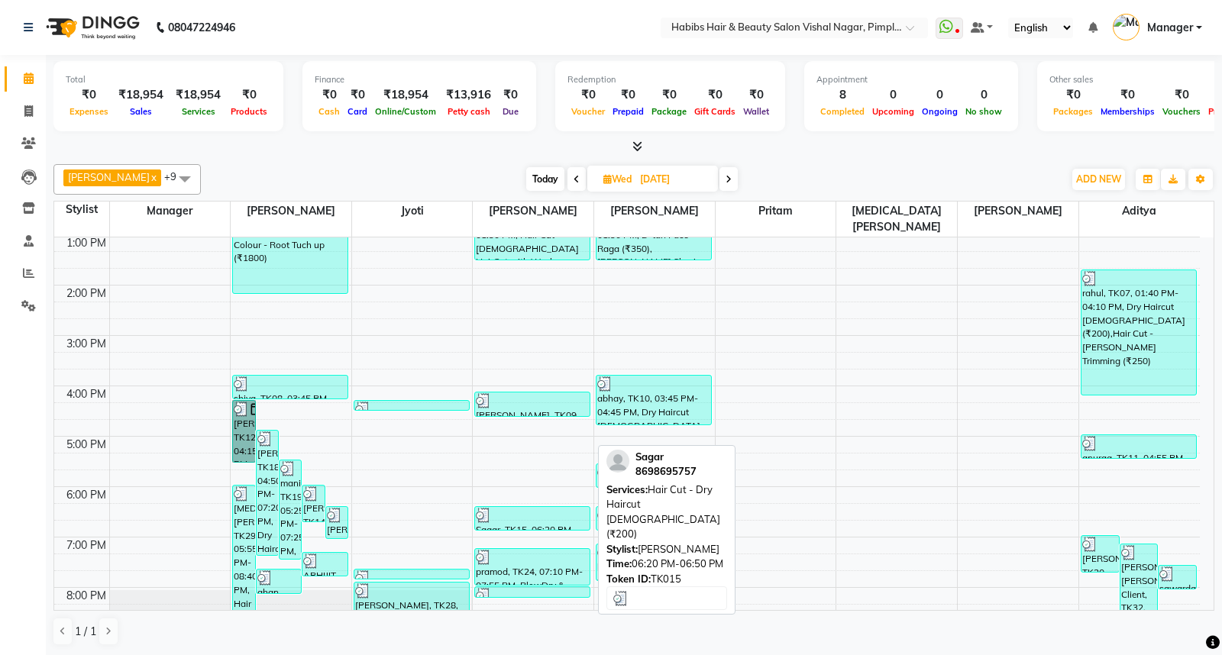
click at [545, 508] on div at bounding box center [532, 515] width 113 height 15
select select "3"
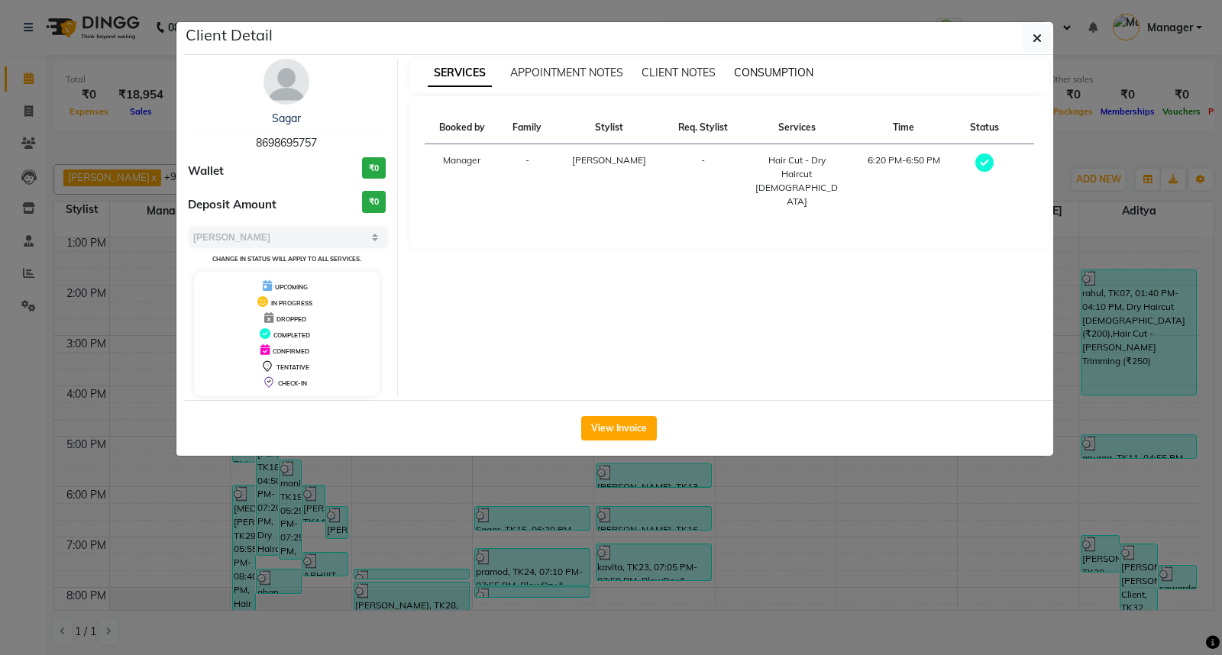
click at [787, 69] on span "CONSUMPTION" at bounding box center [773, 73] width 79 height 14
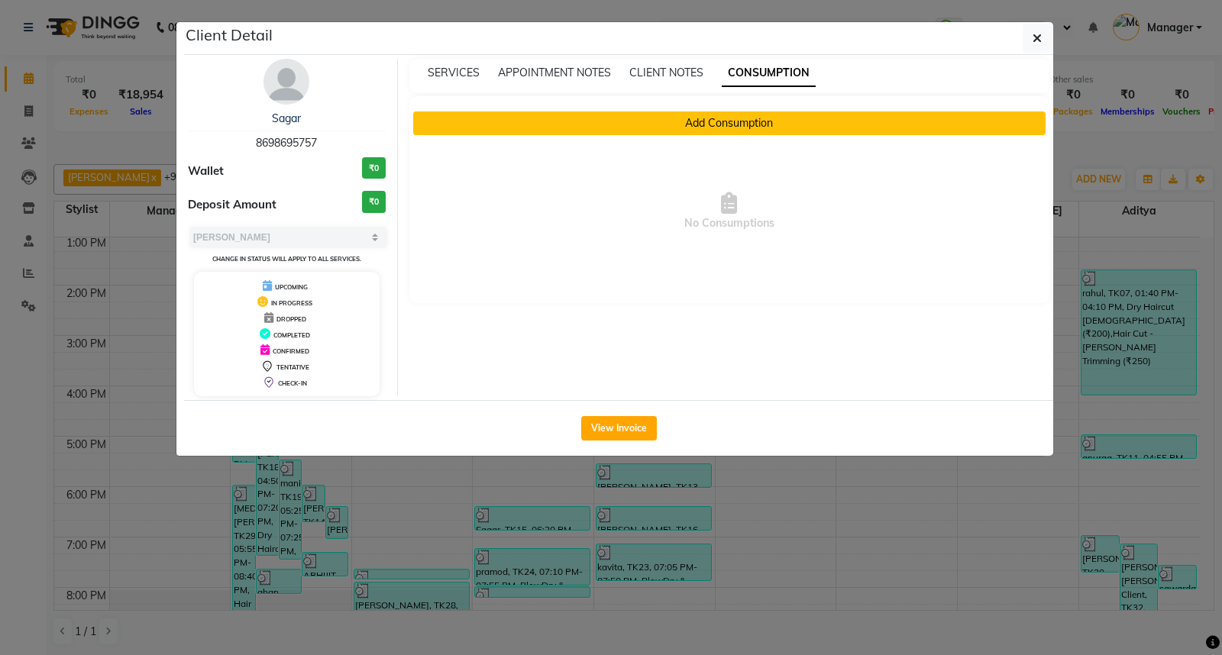
click at [754, 124] on button "Add Consumption" at bounding box center [729, 123] width 633 height 24
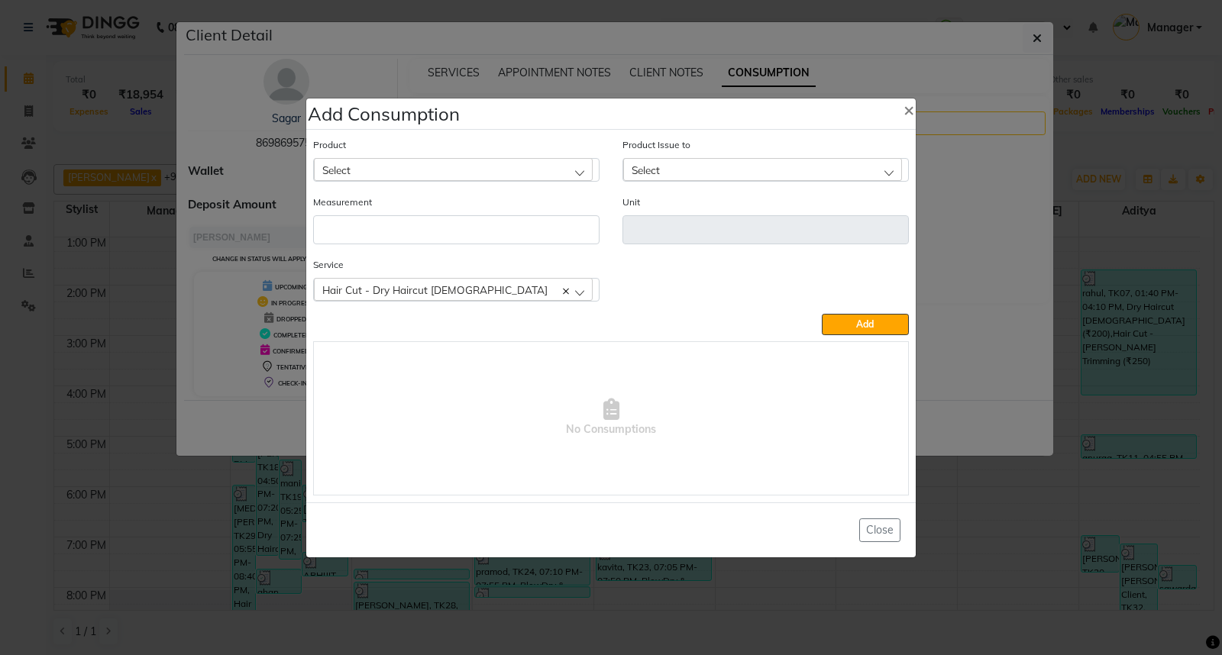
click at [553, 176] on div "Select" at bounding box center [453, 169] width 279 height 23
type input "APP"
click at [441, 237] on li "Appron cutting sheets" at bounding box center [456, 235] width 285 height 31
type input "pcs"
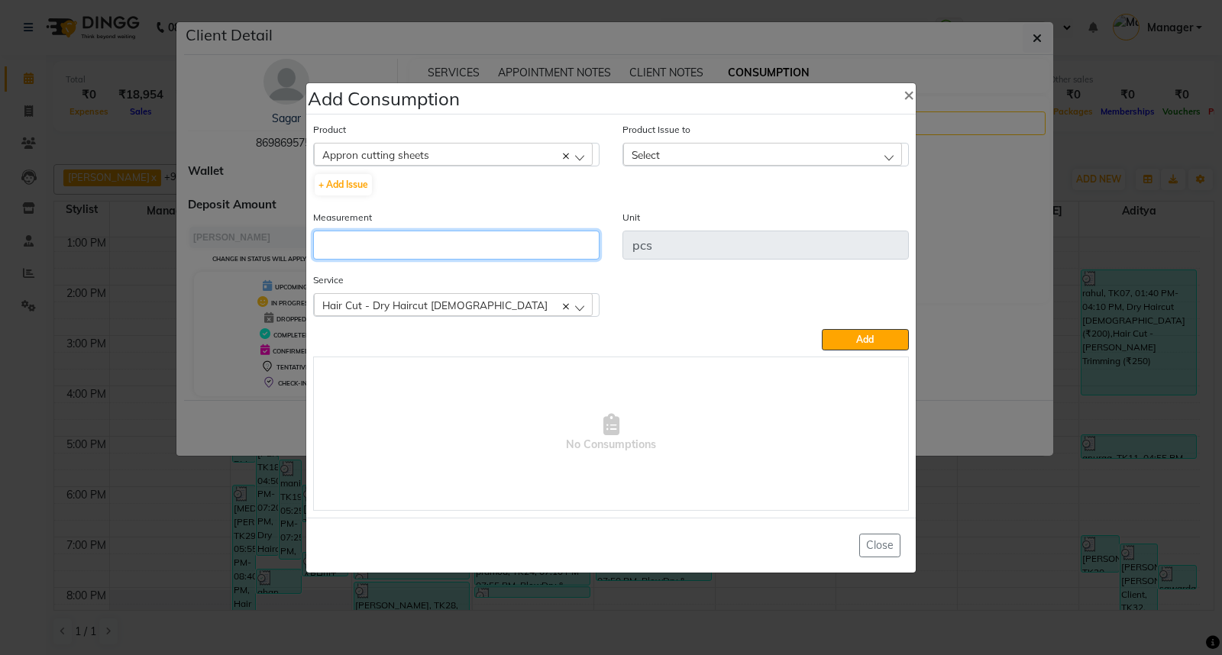
click at [441, 237] on input "number" at bounding box center [456, 245] width 286 height 29
type input "1"
click at [749, 154] on div "Select" at bounding box center [762, 154] width 279 height 23
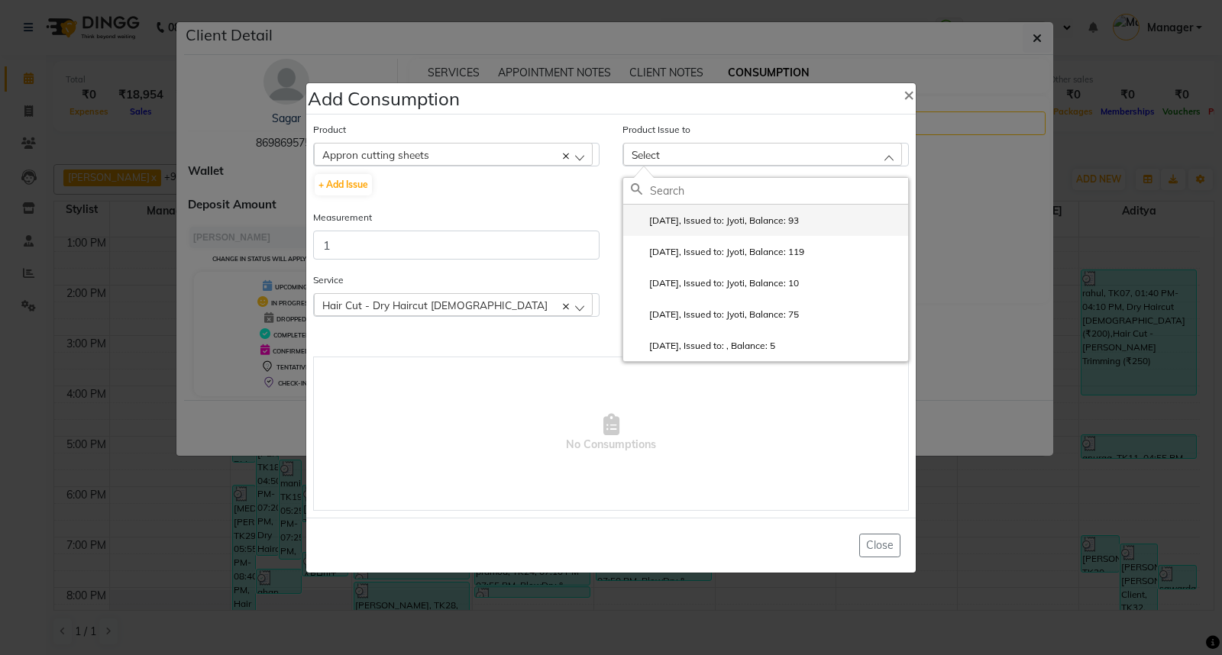
click at [757, 218] on label "[DATE], Issued to: Jyoti, Balance: 93" at bounding box center [715, 221] width 168 height 14
click at [757, 218] on div "Unit pcs" at bounding box center [765, 234] width 286 height 50
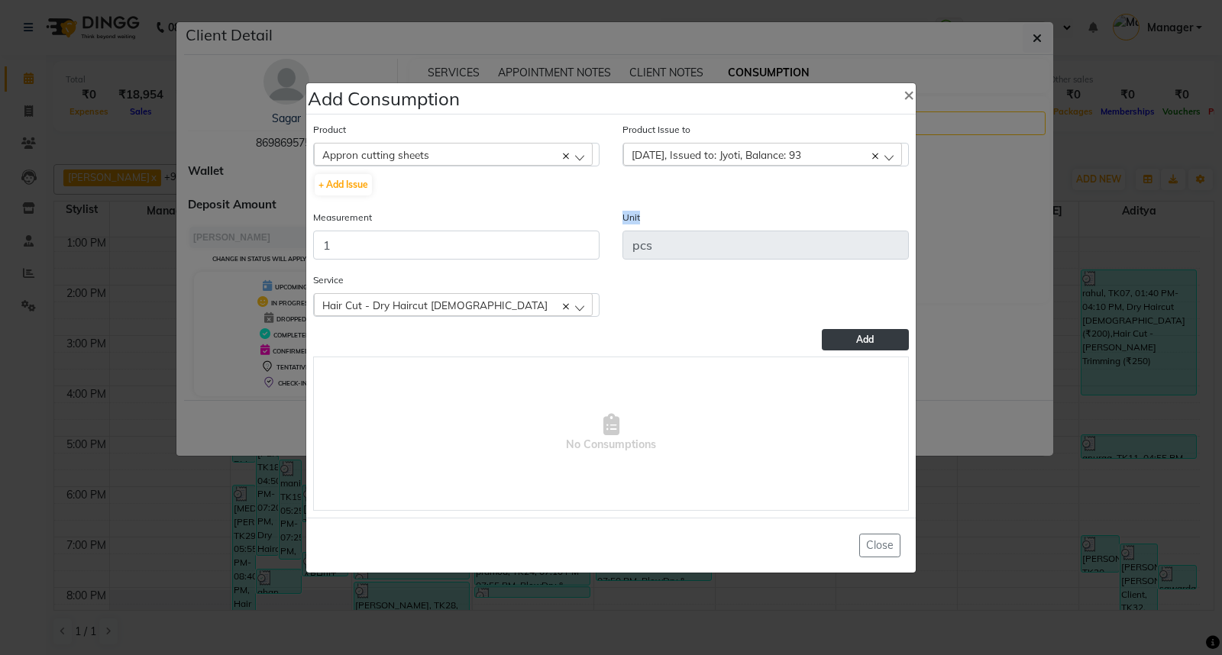
click at [871, 337] on span "Add" at bounding box center [865, 339] width 18 height 11
click at [871, 337] on div "Add" at bounding box center [611, 339] width 596 height 21
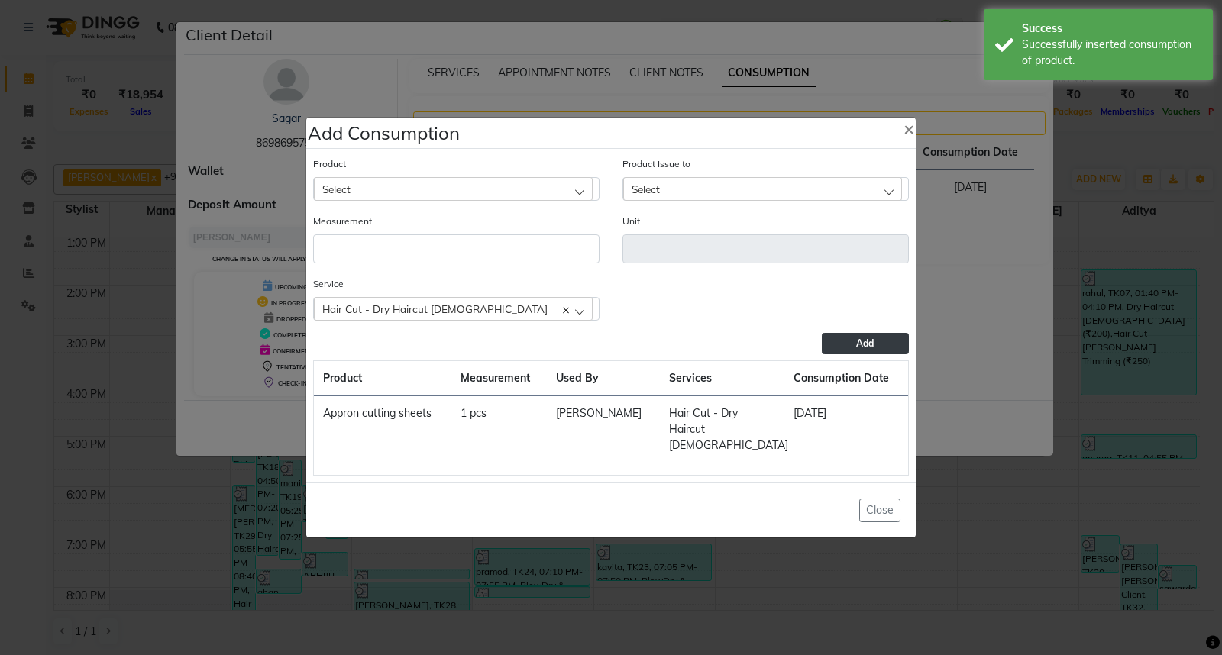
click at [1052, 520] on ngb-modal-window "Add Consumption × Product Select 0-77 IGORA Product Issue to Select [DATE], Iss…" at bounding box center [611, 327] width 1222 height 655
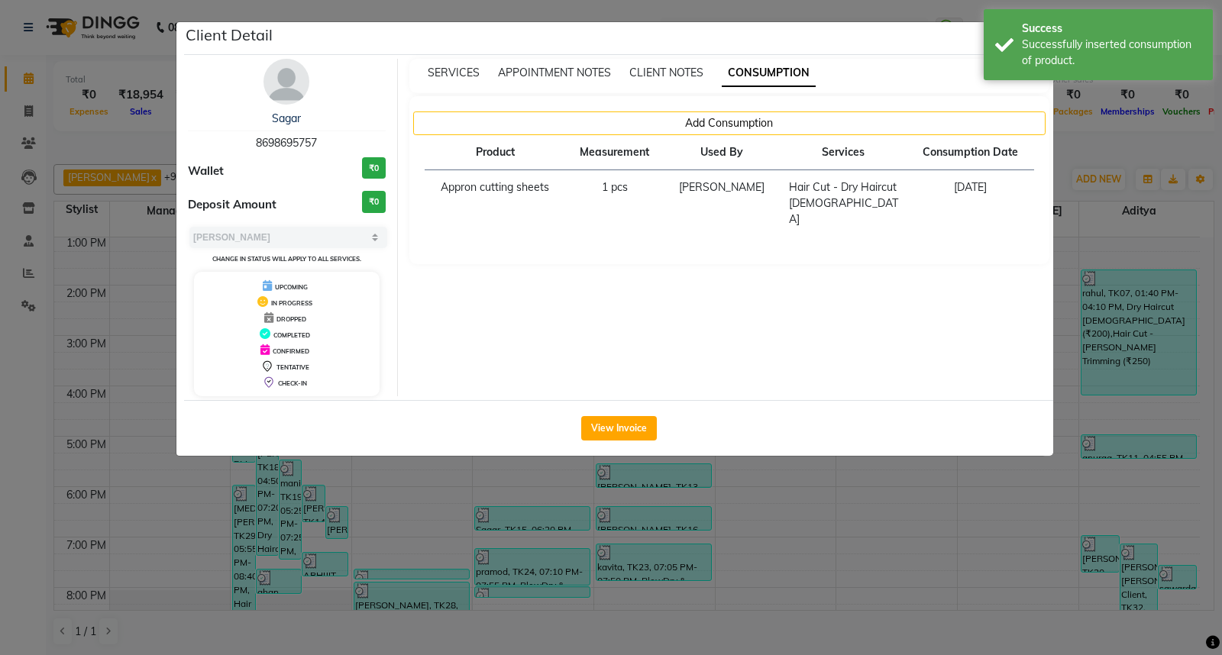
drag, startPoint x: 1001, startPoint y: 515, endPoint x: 960, endPoint y: 551, distance: 54.7
click at [960, 551] on ngb-modal-window "Client Detail Sagar 8698695757 Wallet ₹0 Deposit Amount ₹0 Select MARK DONE UPC…" at bounding box center [611, 327] width 1222 height 655
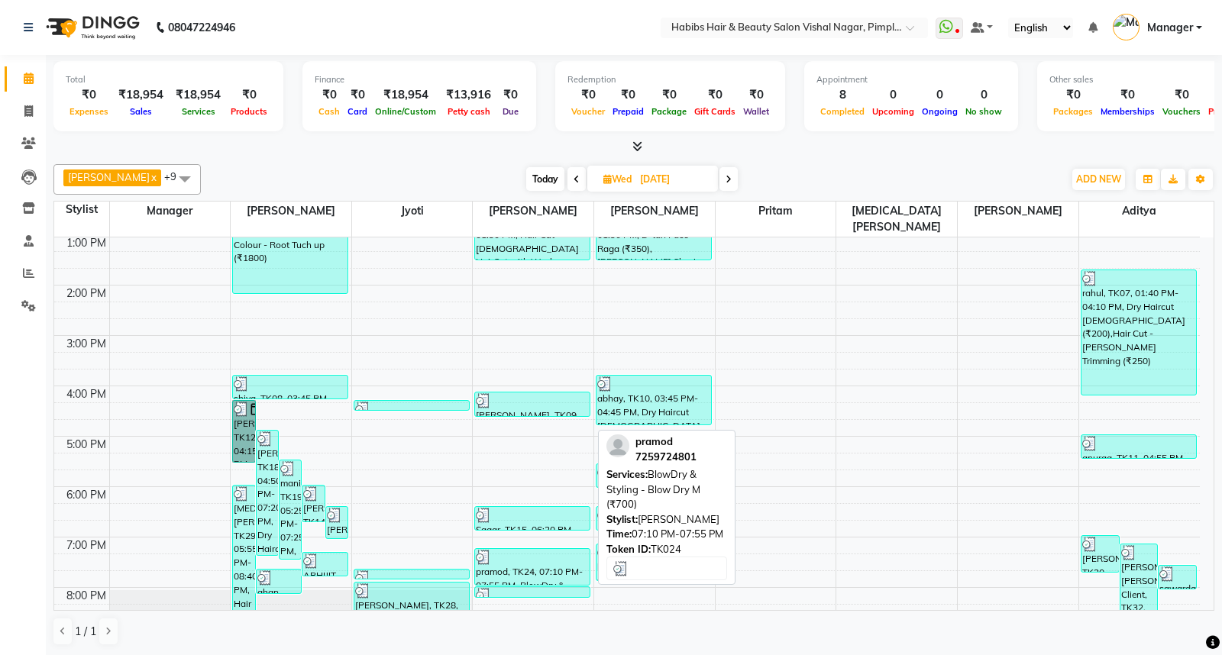
click at [521, 551] on div "pramod, TK24, 07:10 PM-07:55 PM, BlowDry & Styling - Blow Dry M (₹700)" at bounding box center [532, 567] width 115 height 36
select select "3"
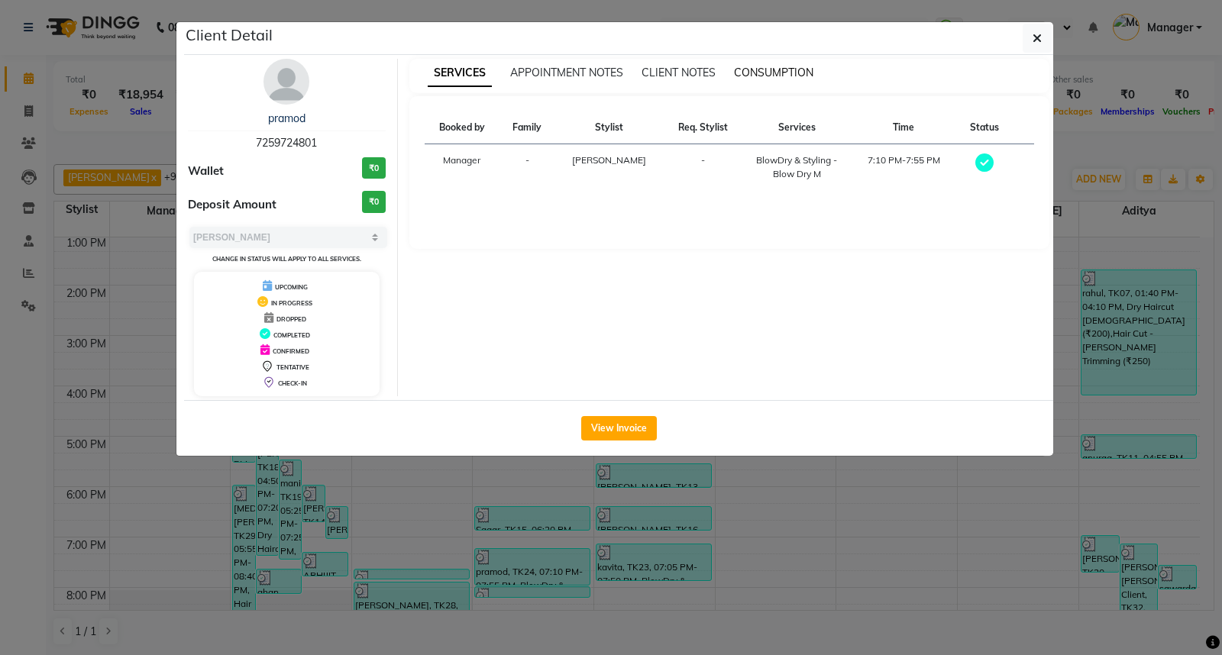
click at [769, 69] on span "CONSUMPTION" at bounding box center [773, 73] width 79 height 14
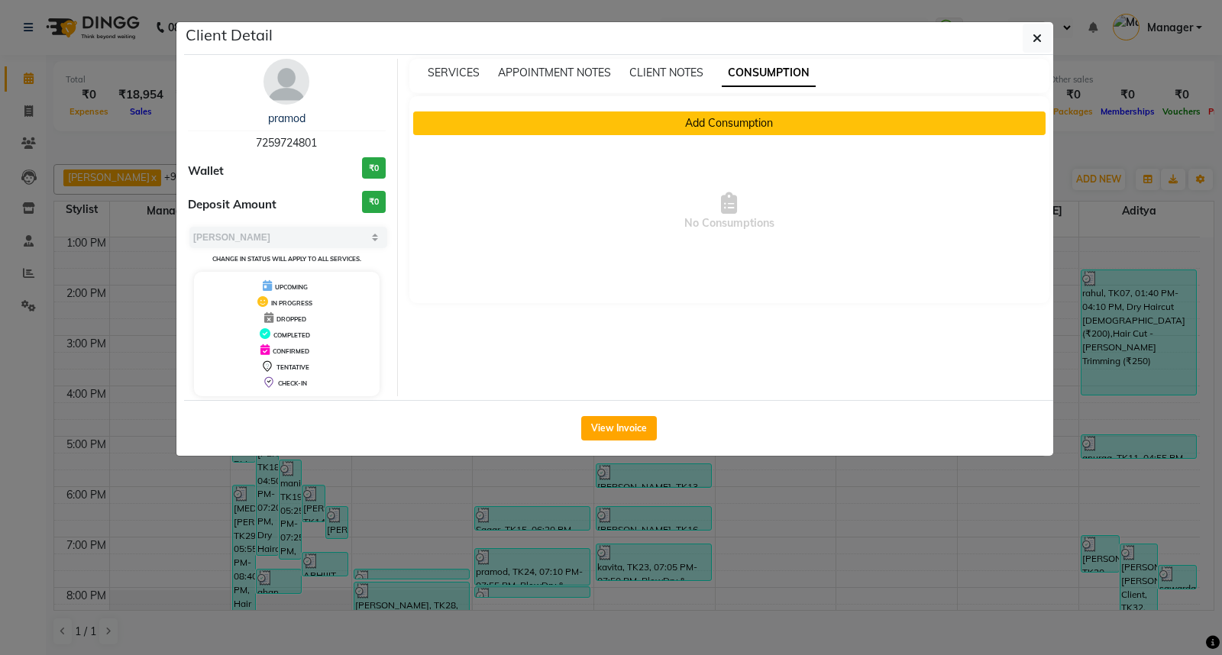
click at [770, 120] on button "Add Consumption" at bounding box center [729, 123] width 633 height 24
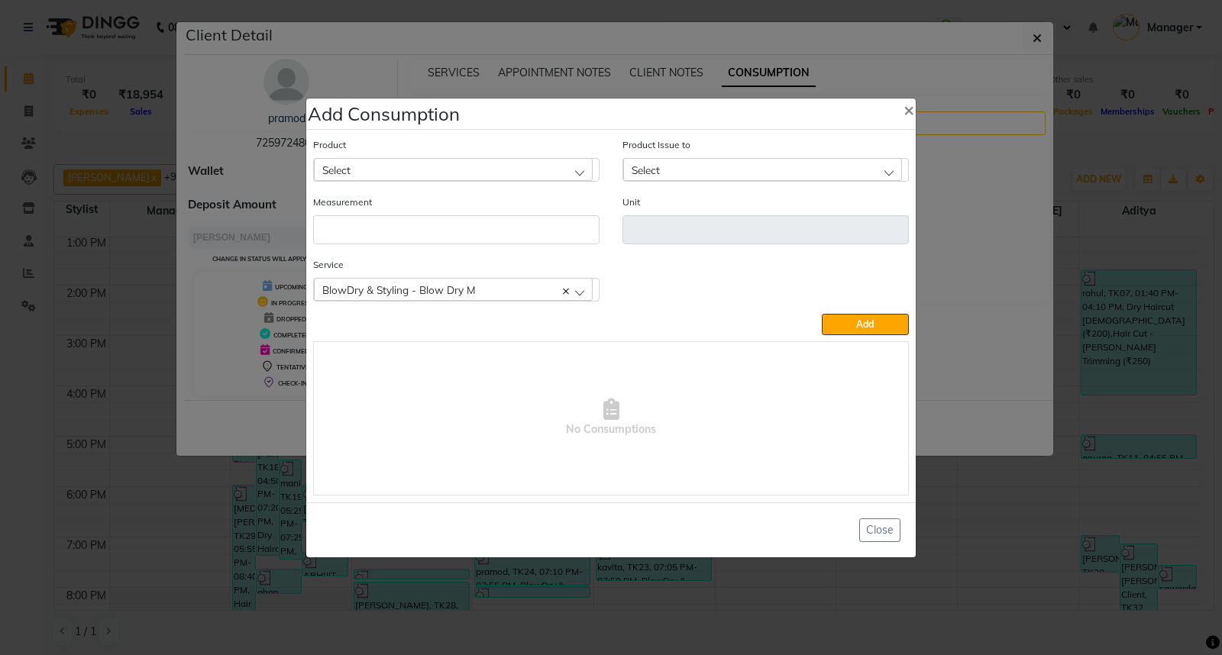
click at [560, 172] on div "Select" at bounding box center [453, 169] width 279 height 23
type input "TOWEL"
click at [471, 238] on li "Towel Disposable" at bounding box center [456, 235] width 285 height 31
type input "pcs"
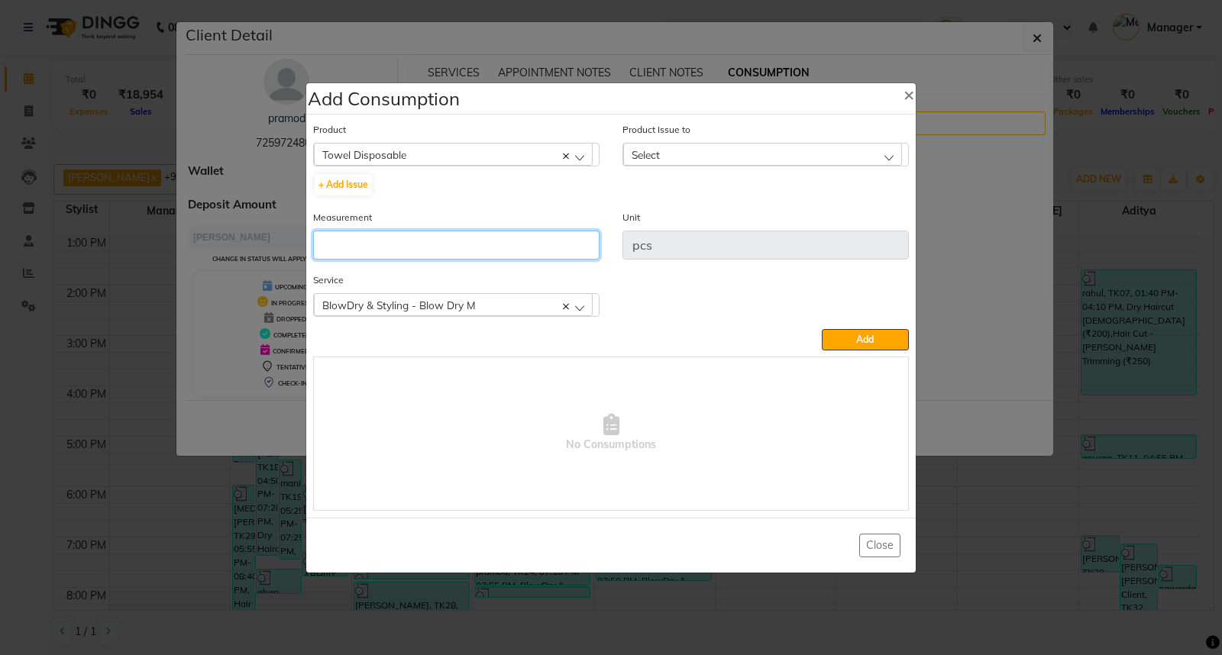
click at [447, 249] on input "number" at bounding box center [456, 245] width 286 height 29
drag, startPoint x: 447, startPoint y: 249, endPoint x: 371, endPoint y: 246, distance: 76.4
click at [371, 246] on input "number" at bounding box center [456, 245] width 286 height 29
type input "1"
click at [719, 153] on div "Select" at bounding box center [762, 154] width 279 height 23
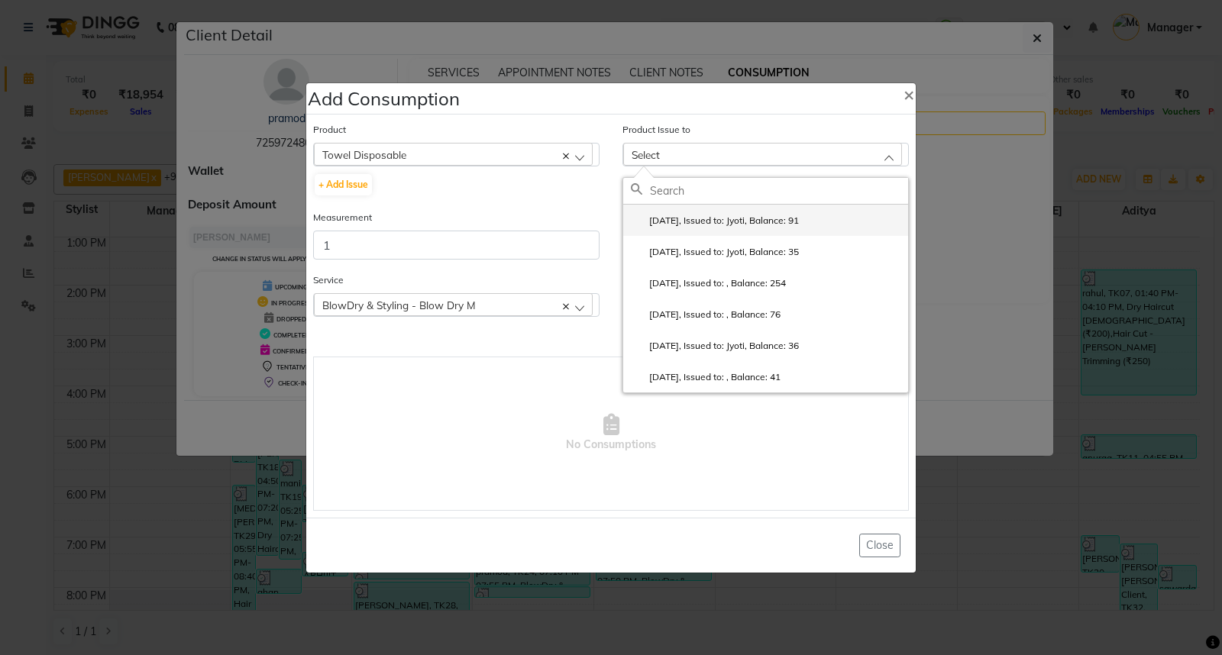
click at [750, 224] on label "[DATE], Issued to: Jyoti, Balance: 91" at bounding box center [715, 221] width 168 height 14
click at [750, 224] on div "Unit pcs" at bounding box center [765, 234] width 286 height 50
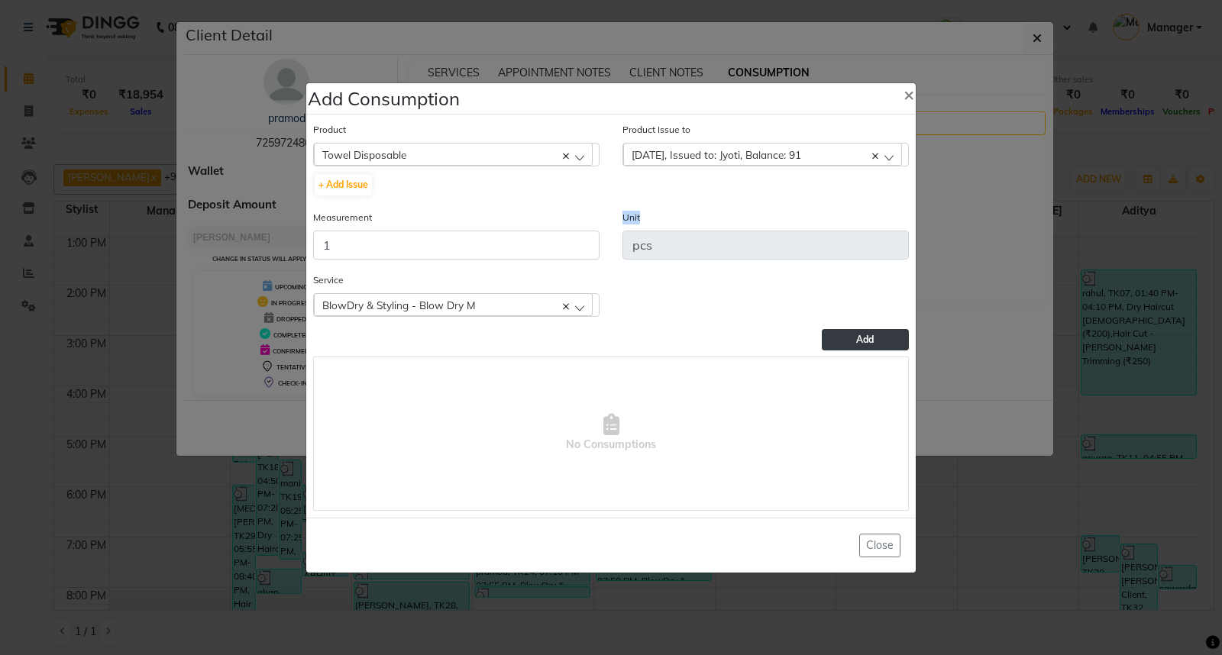
click at [867, 338] on span "Add" at bounding box center [865, 339] width 18 height 11
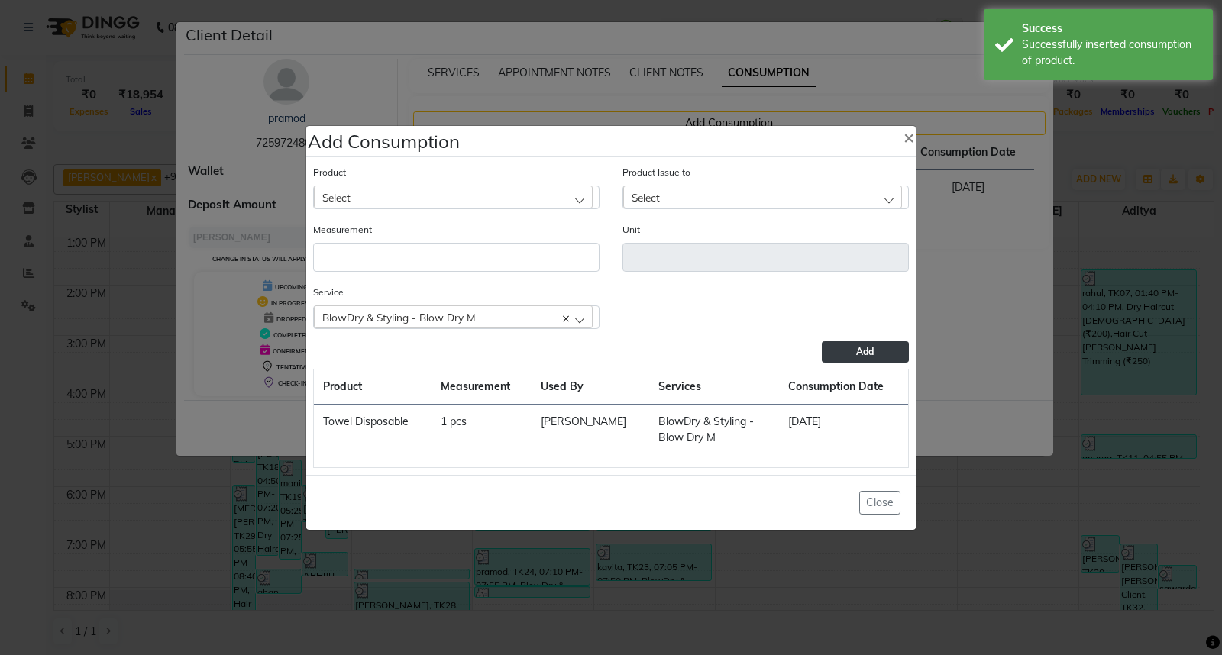
click at [967, 421] on ngb-modal-window "Add Consumption × Product Select 0-77 IGORA Product Issue to Select [DATE], Iss…" at bounding box center [611, 327] width 1222 height 655
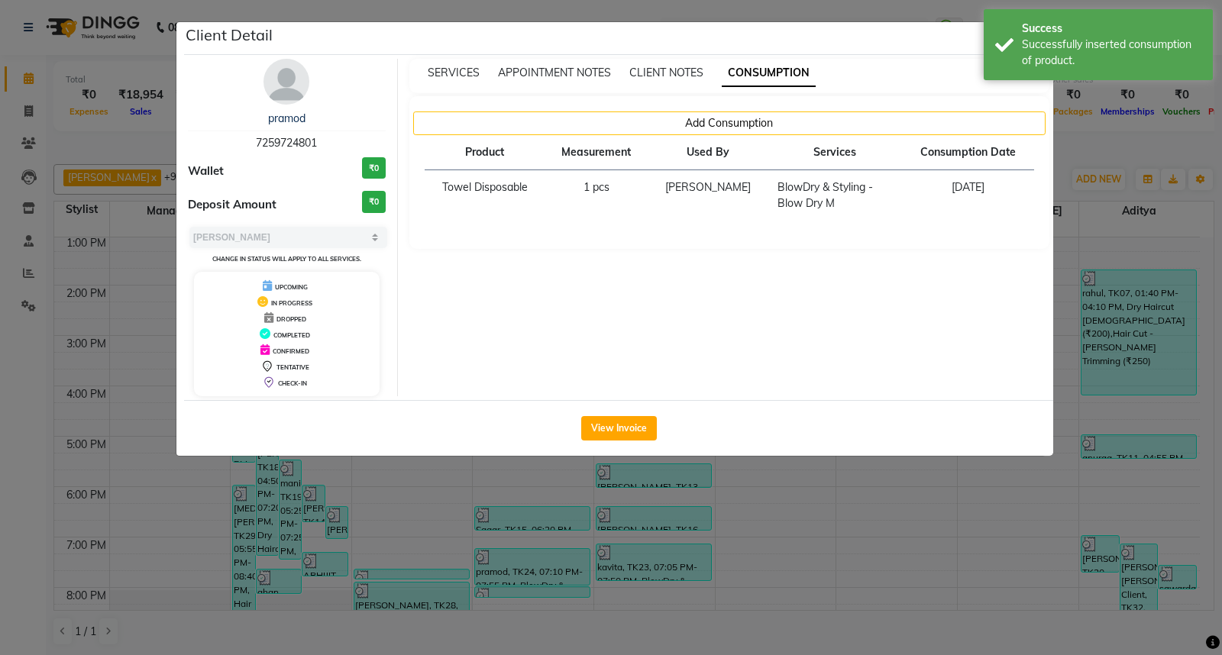
click at [990, 516] on ngb-modal-window "Client Detail pramod 7259724801 Wallet ₹0 Deposit Amount ₹0 Select MARK DONE UP…" at bounding box center [611, 327] width 1222 height 655
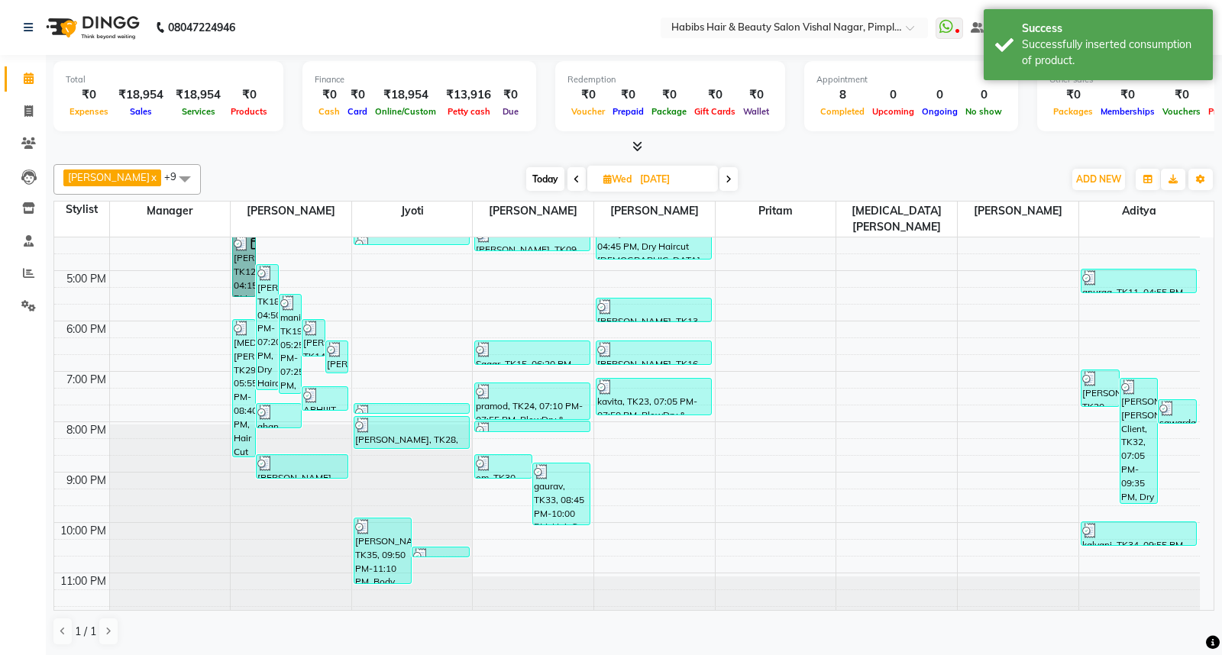
scroll to position [421, 0]
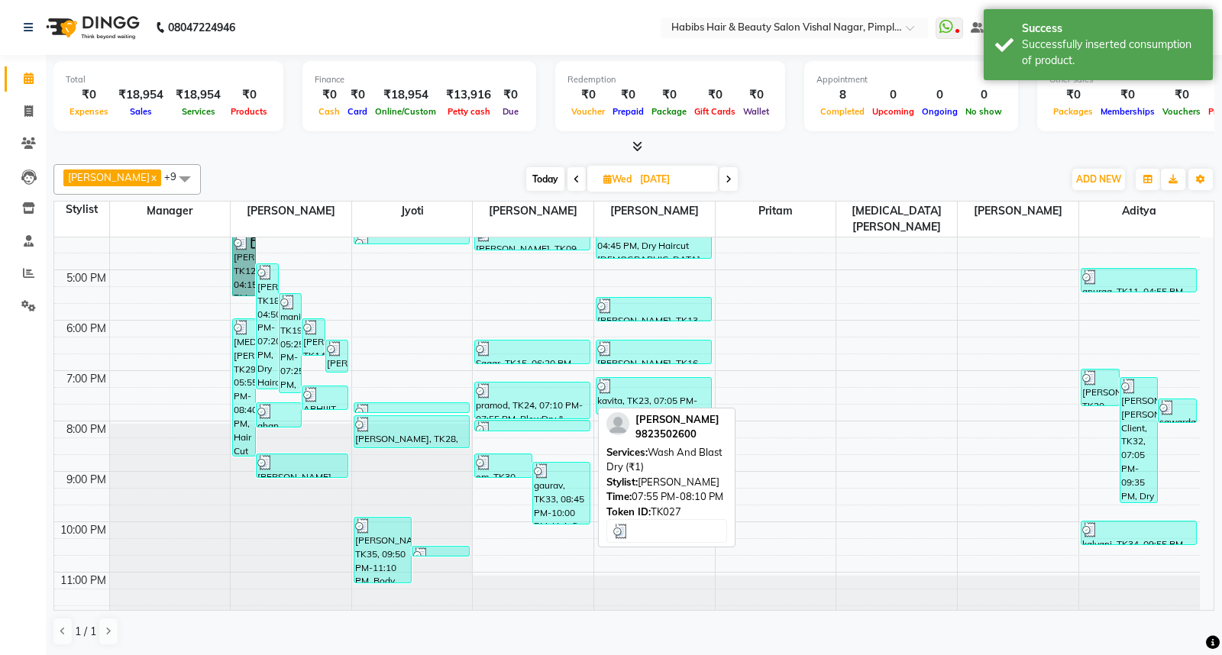
click at [510, 421] on div at bounding box center [532, 428] width 113 height 15
select select "3"
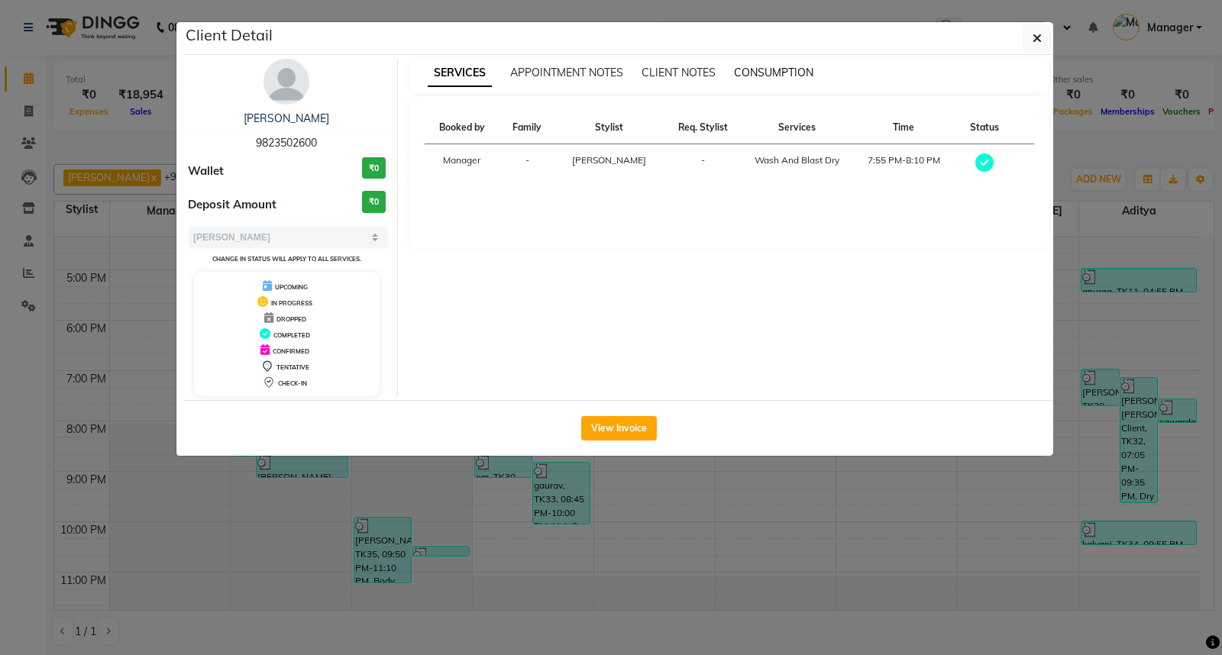
click at [769, 76] on span "CONSUMPTION" at bounding box center [773, 73] width 79 height 14
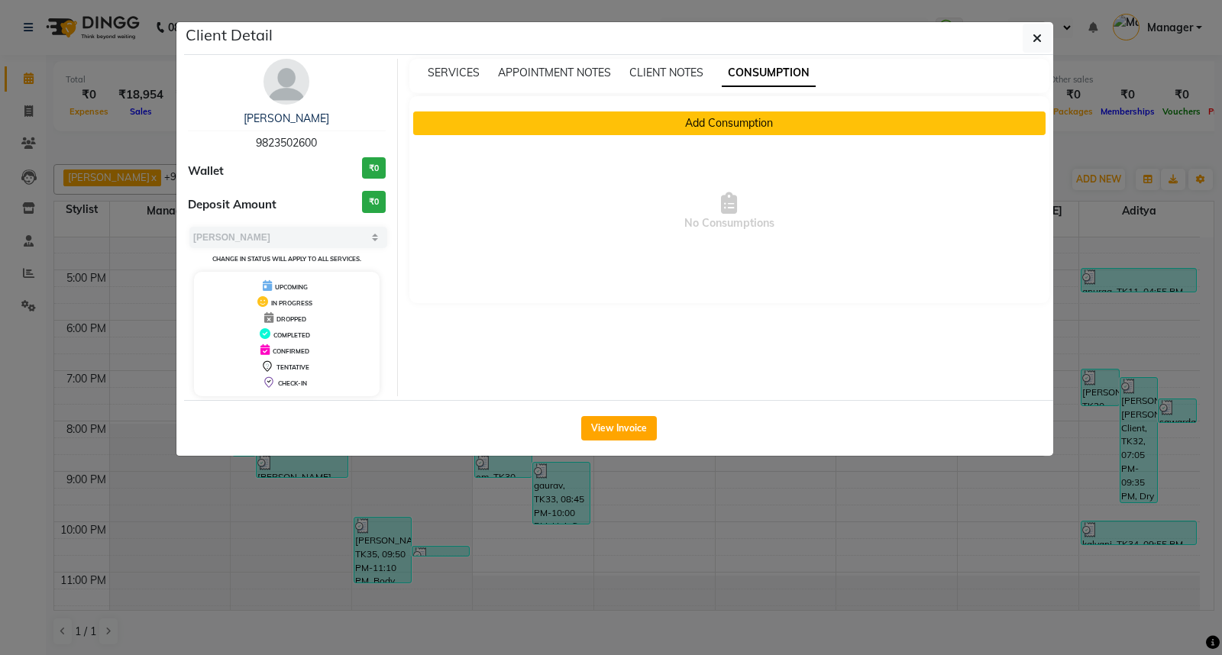
click at [753, 126] on button "Add Consumption" at bounding box center [729, 123] width 633 height 24
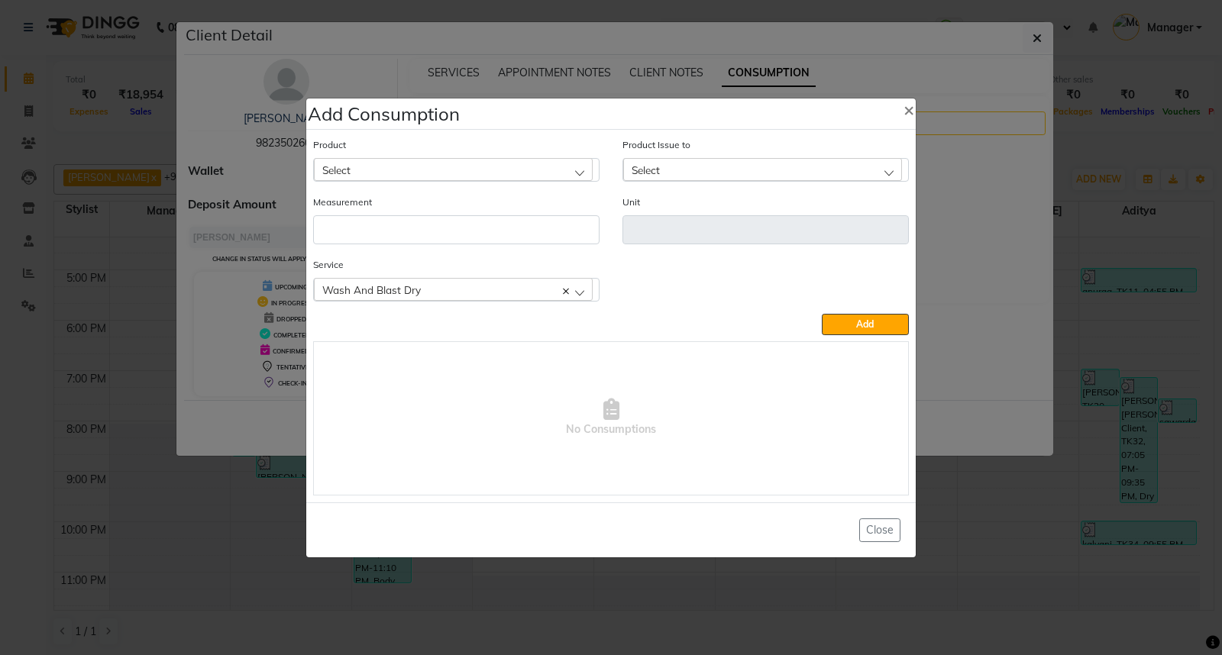
click at [542, 170] on div "Select" at bounding box center [453, 169] width 279 height 23
type input "[PERSON_NAME]"
click at [421, 242] on li "Towel Disposable" at bounding box center [456, 235] width 285 height 31
type input "pcs"
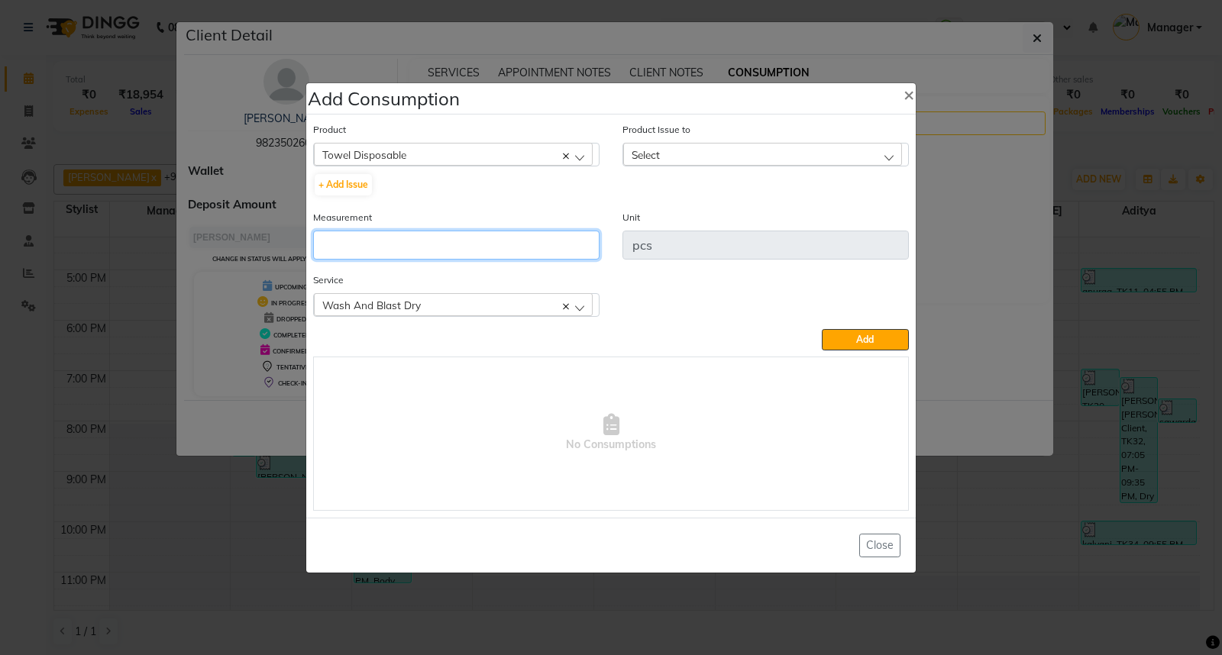
click at [421, 242] on input "number" at bounding box center [456, 245] width 286 height 29
type input "1"
click at [747, 153] on div "Select" at bounding box center [762, 154] width 279 height 23
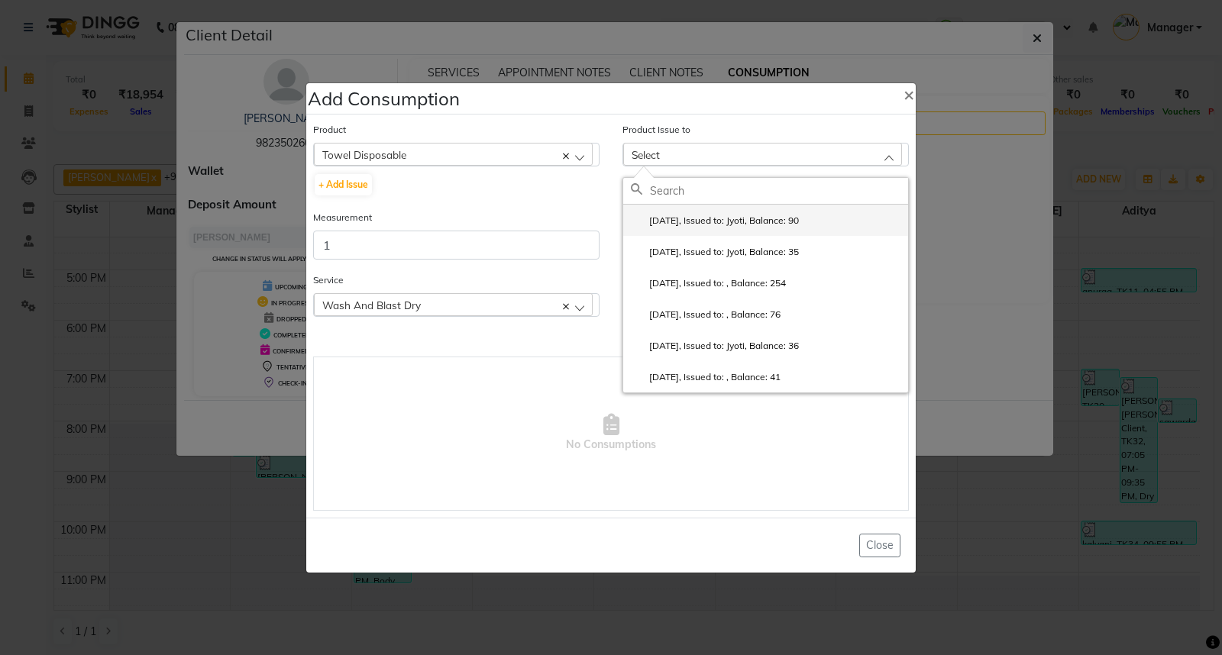
click at [760, 218] on label "[DATE], Issued to: Jyoti, Balance: 90" at bounding box center [715, 221] width 168 height 14
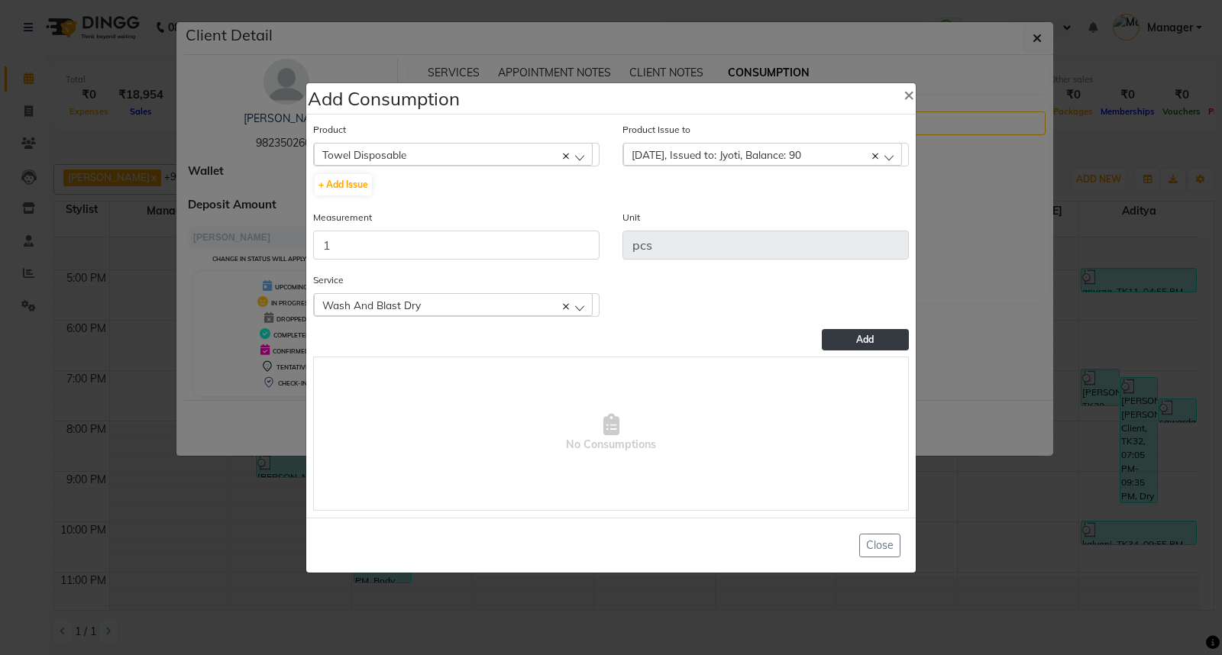
click at [861, 339] on span "Add" at bounding box center [865, 339] width 18 height 11
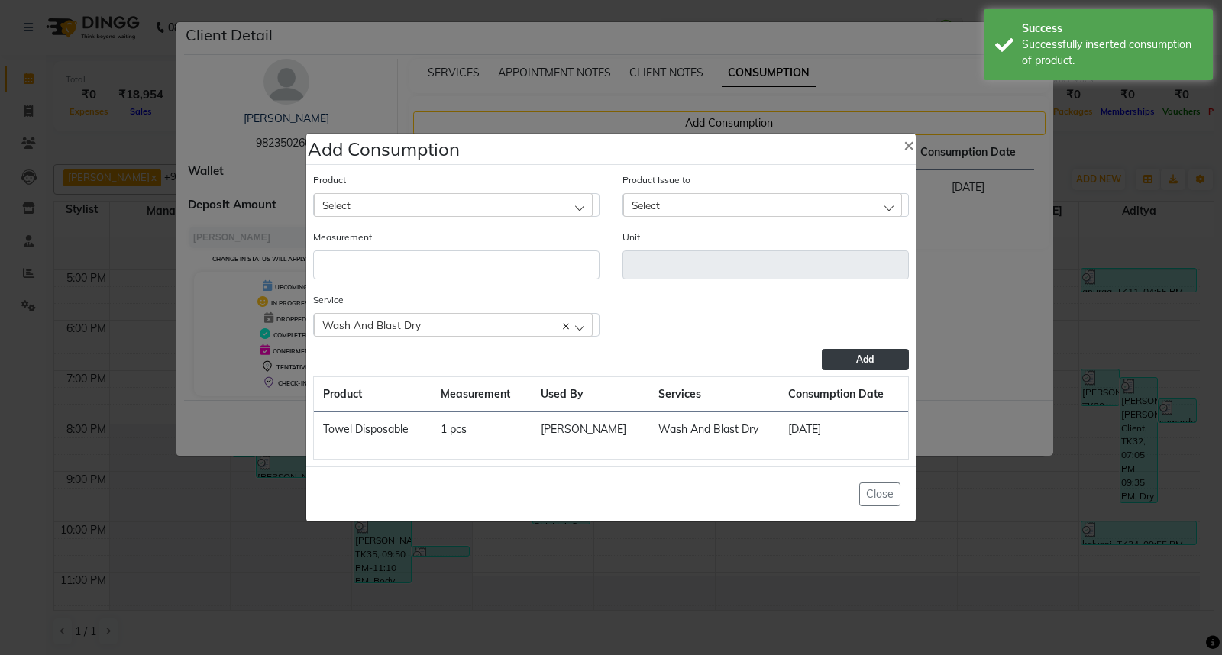
click at [993, 489] on ngb-modal-window "Add Consumption × Product Select 0-77 IGORA Product Issue to Select [DATE], Iss…" at bounding box center [611, 327] width 1222 height 655
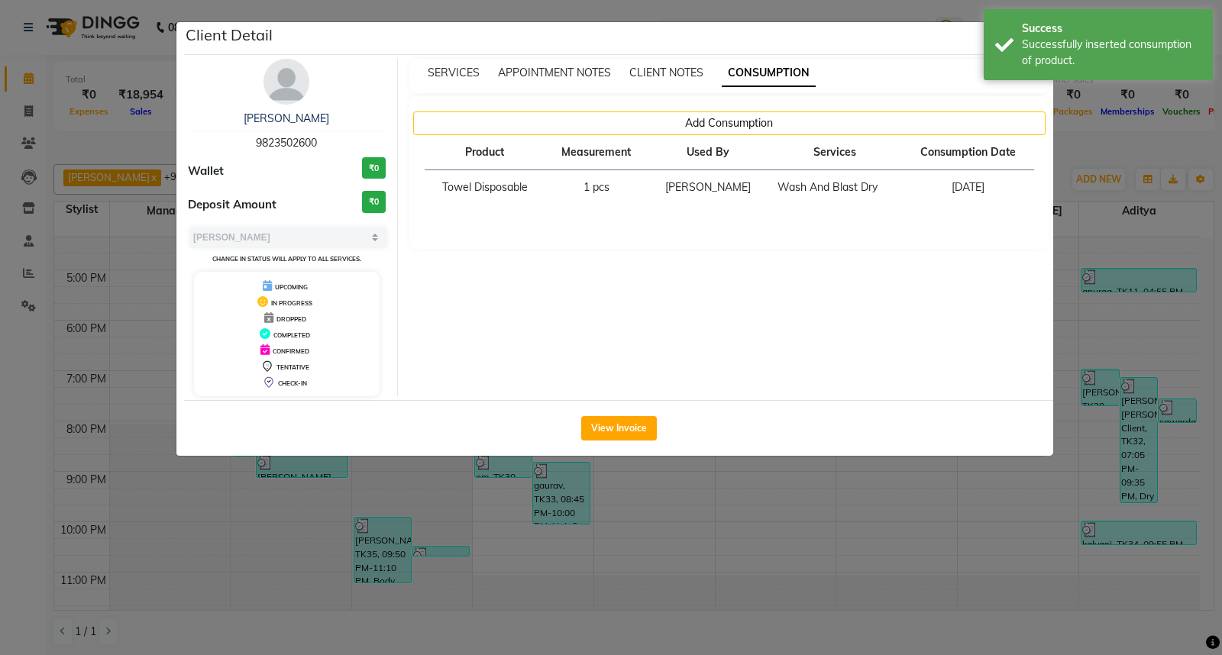
click at [993, 489] on ngb-modal-window "Client Detail [PERSON_NAME] 9823502600 Wallet ₹0 Deposit Amount ₹0 Select MARK …" at bounding box center [611, 327] width 1222 height 655
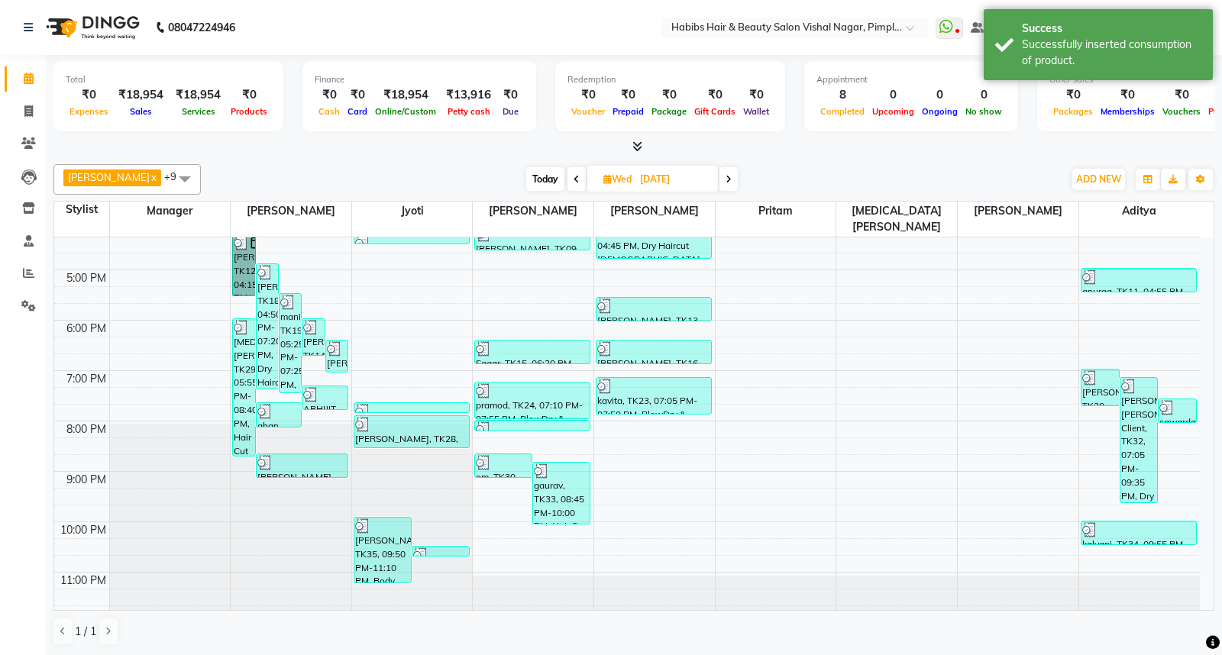
scroll to position [416, 0]
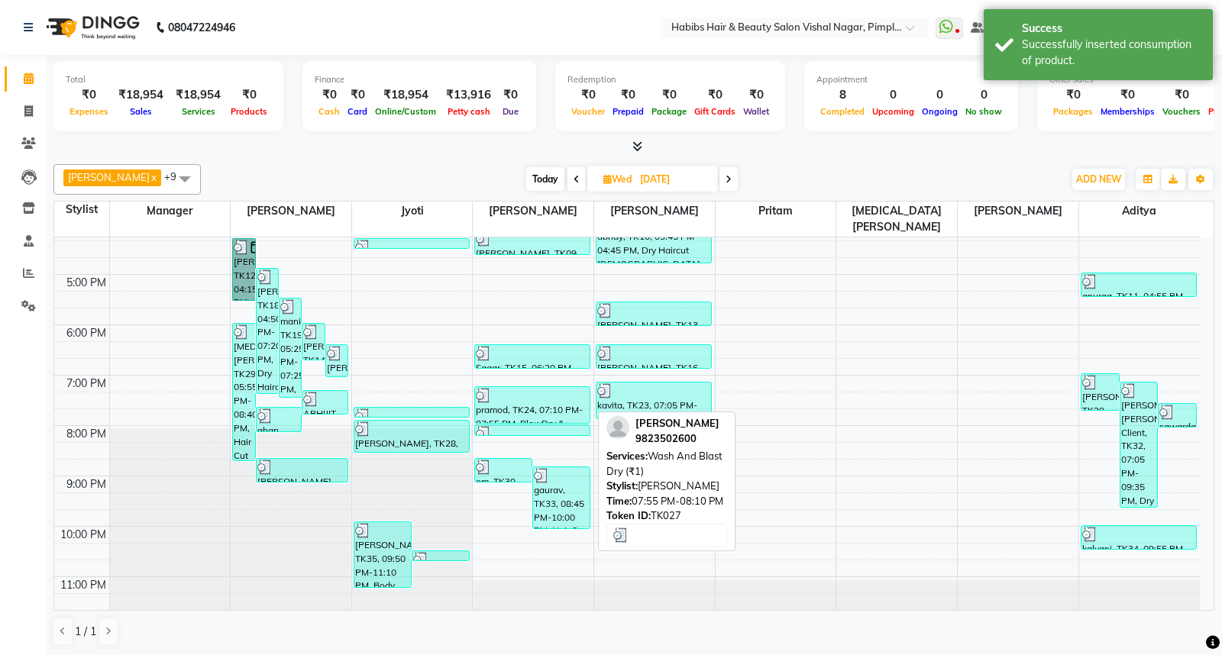
click at [508, 426] on div at bounding box center [532, 433] width 113 height 15
select select "3"
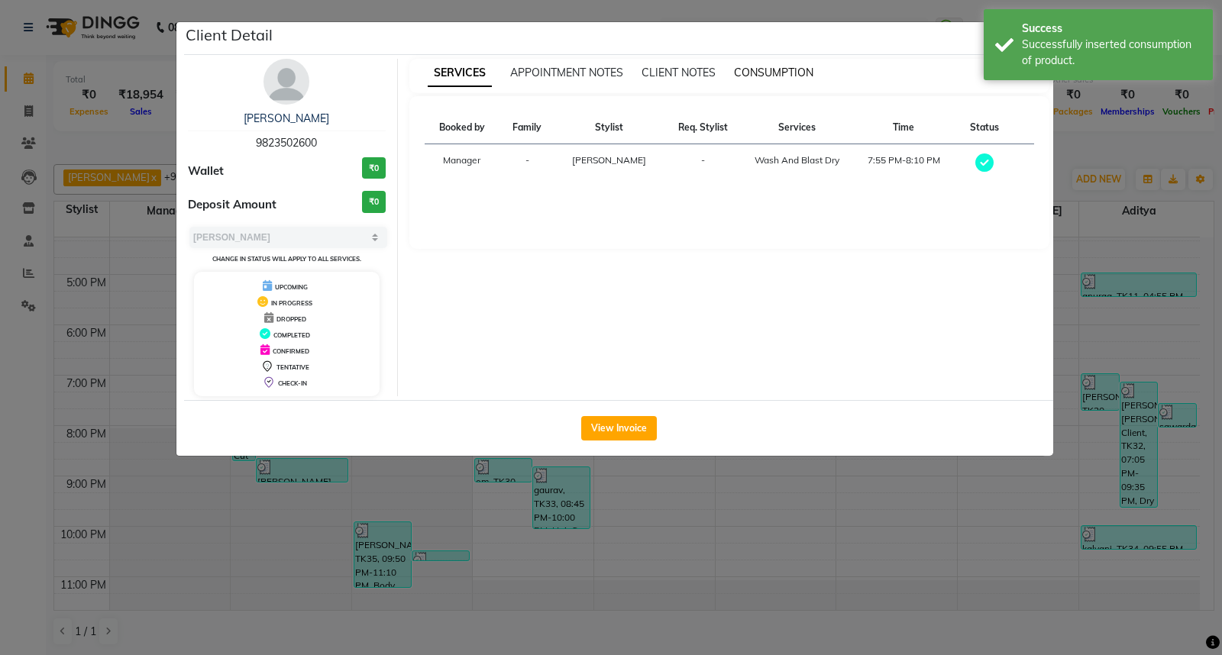
click at [762, 73] on span "CONSUMPTION" at bounding box center [773, 73] width 79 height 14
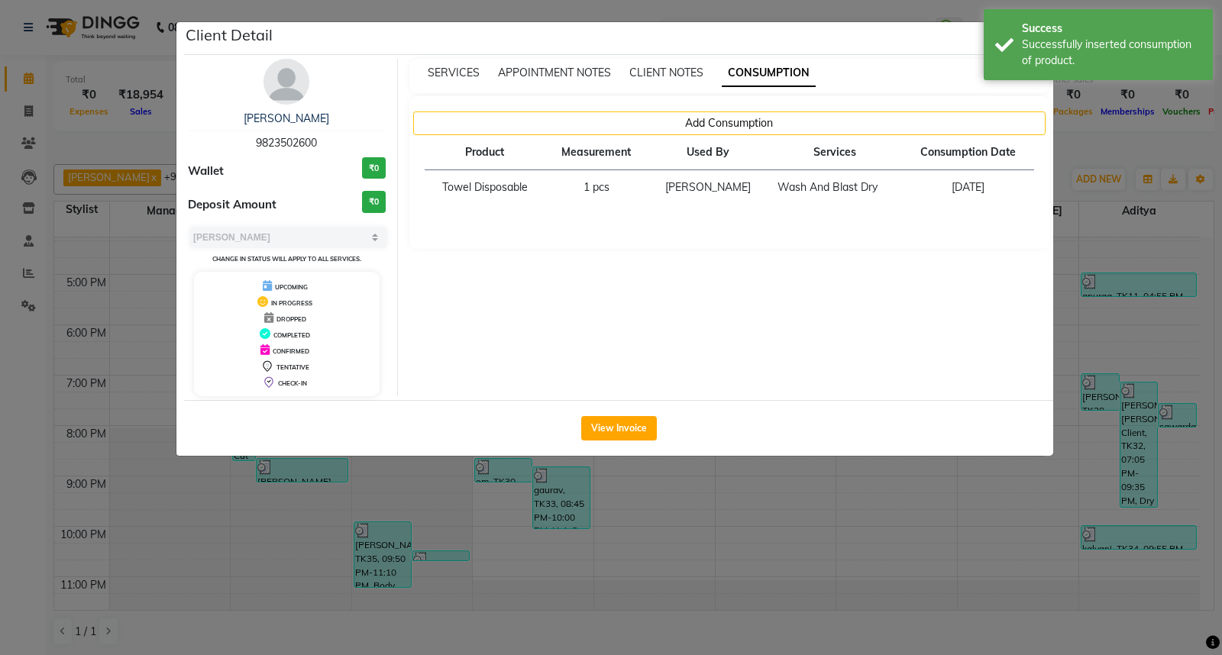
click at [807, 507] on ngb-modal-window "Client Detail [PERSON_NAME] 9823502600 Wallet ₹0 Deposit Amount ₹0 Select MARK …" at bounding box center [611, 327] width 1222 height 655
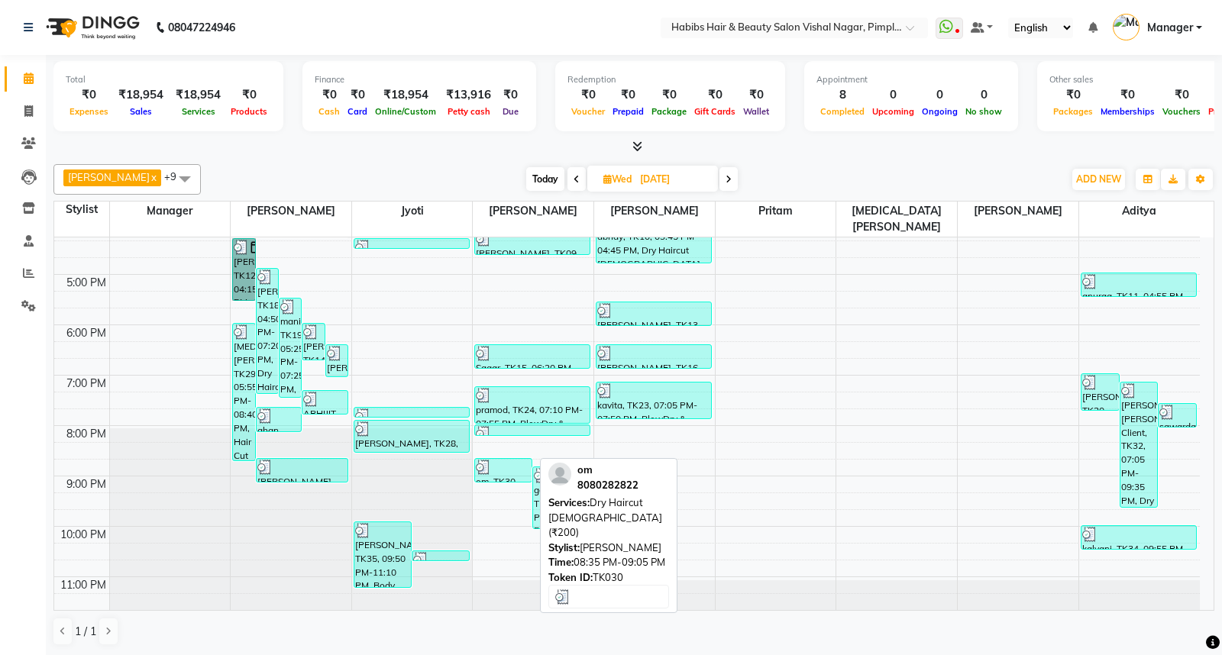
click at [502, 460] on div at bounding box center [503, 467] width 55 height 15
select select "3"
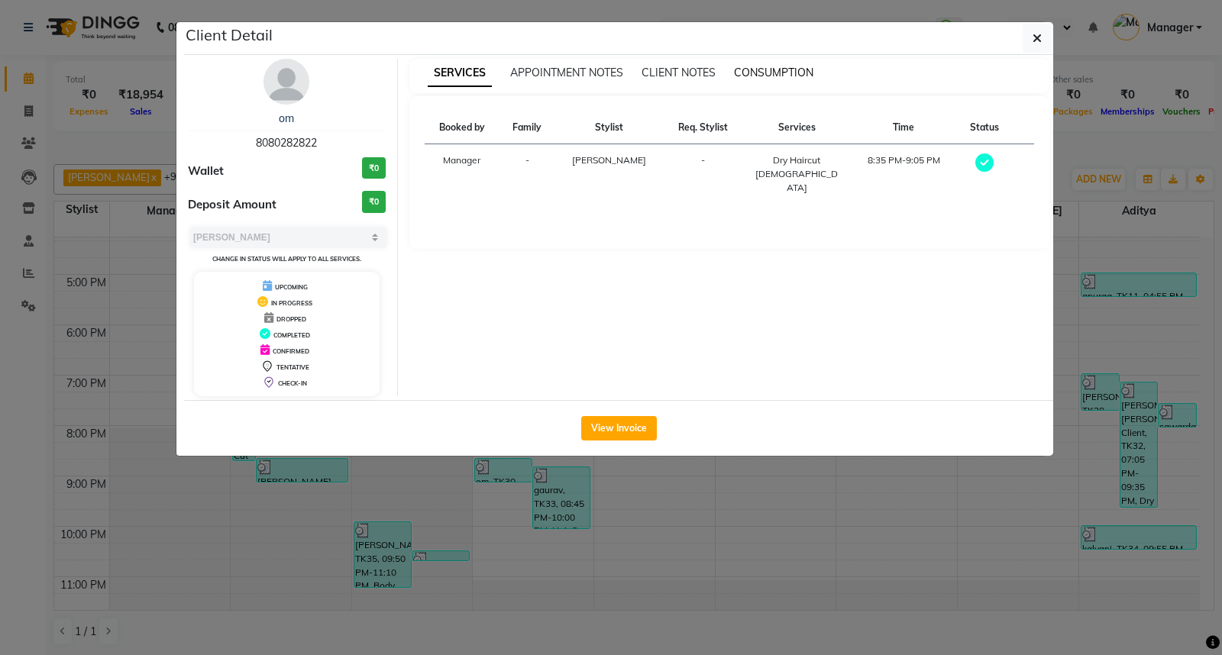
drag, startPoint x: 777, startPoint y: 73, endPoint x: 746, endPoint y: 70, distance: 31.4
click at [746, 70] on span "CONSUMPTION" at bounding box center [773, 73] width 79 height 14
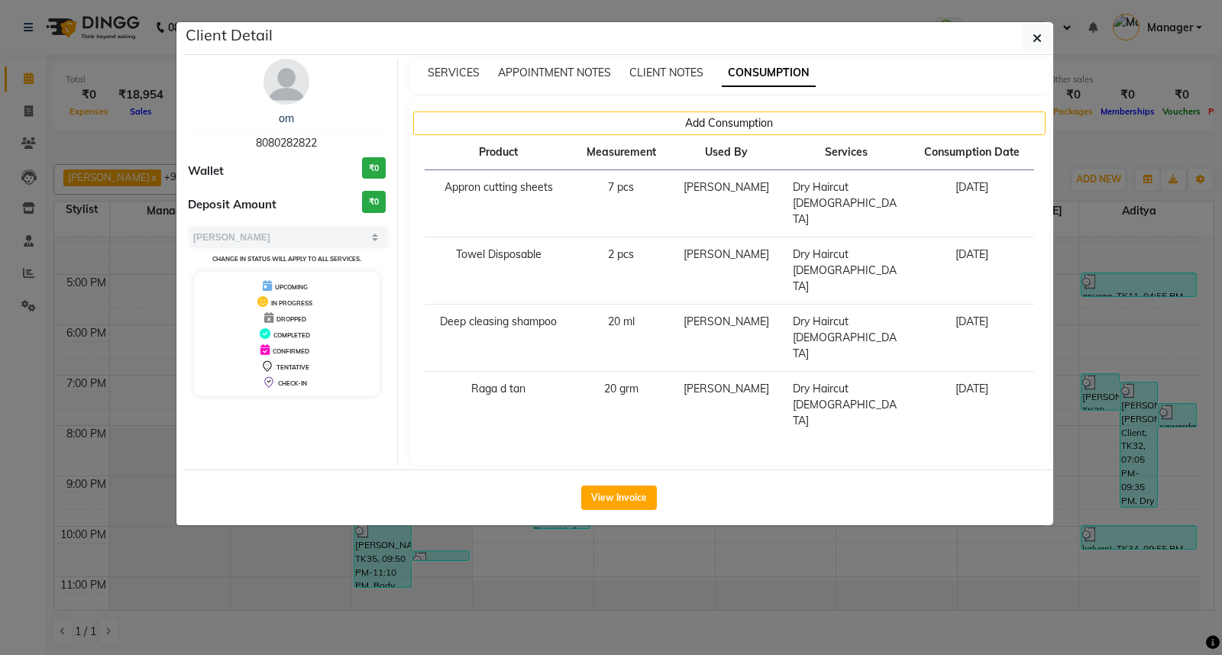
click at [806, 548] on ngb-modal-window "Client Detail om 8080282822 Wallet ₹0 Deposit Amount ₹0 Select MARK DONE UPCOMI…" at bounding box center [611, 327] width 1222 height 655
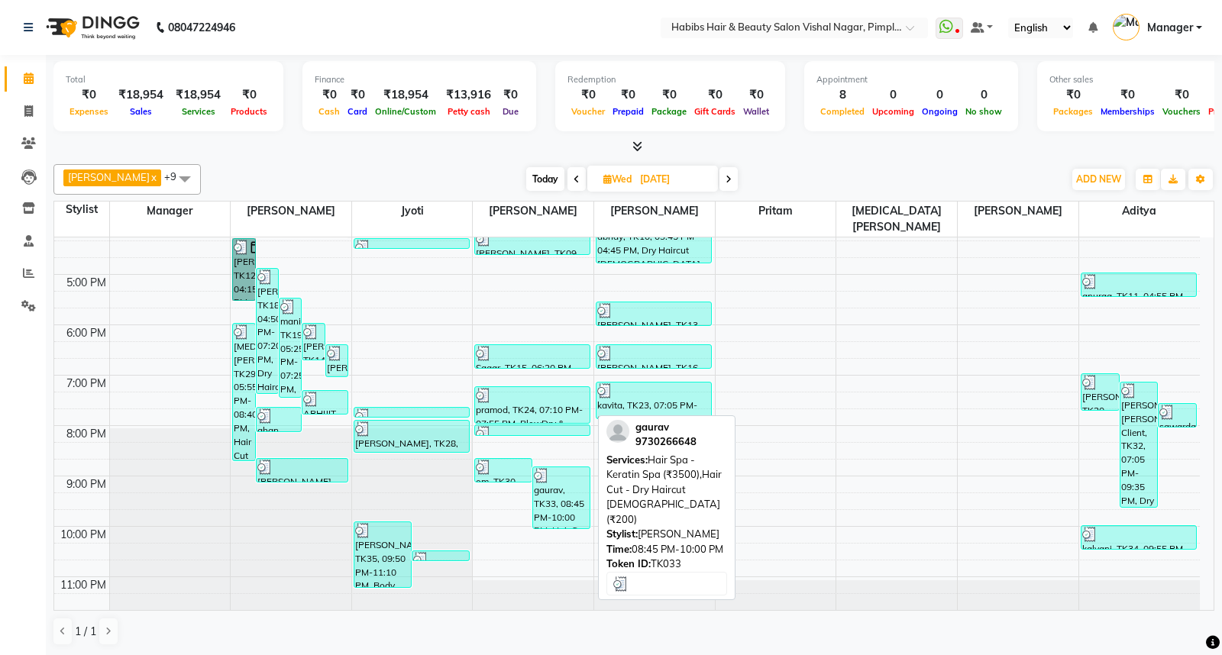
click at [560, 468] on div at bounding box center [561, 475] width 55 height 15
select select "3"
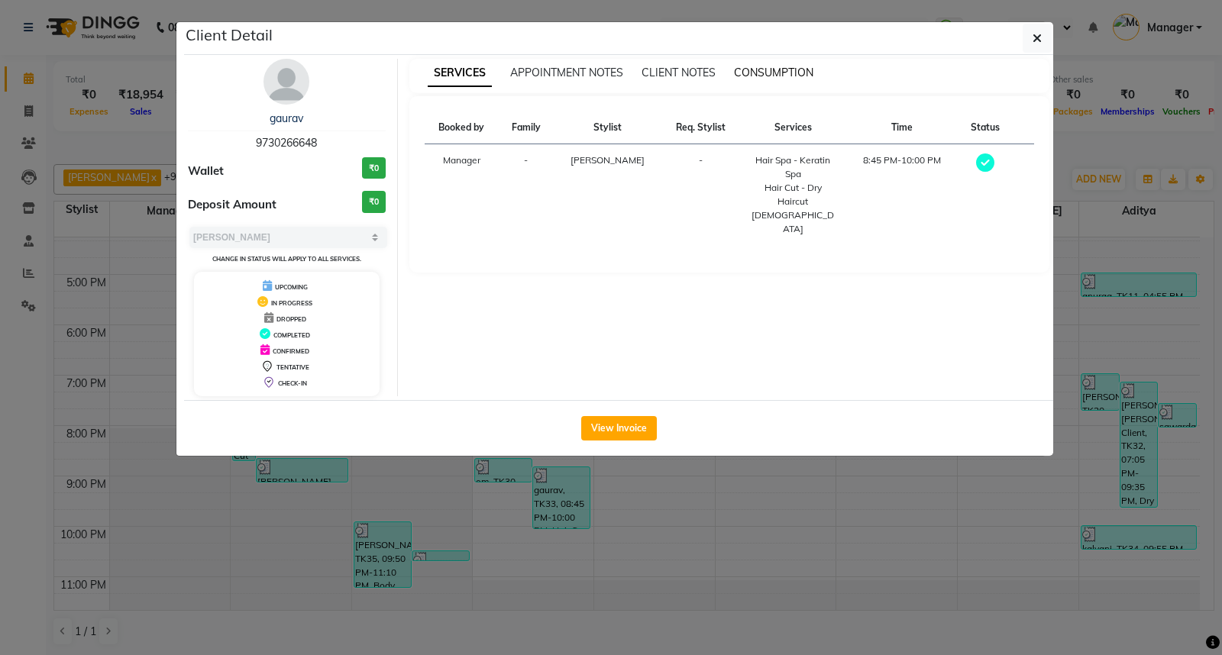
click at [780, 70] on span "CONSUMPTION" at bounding box center [773, 73] width 79 height 14
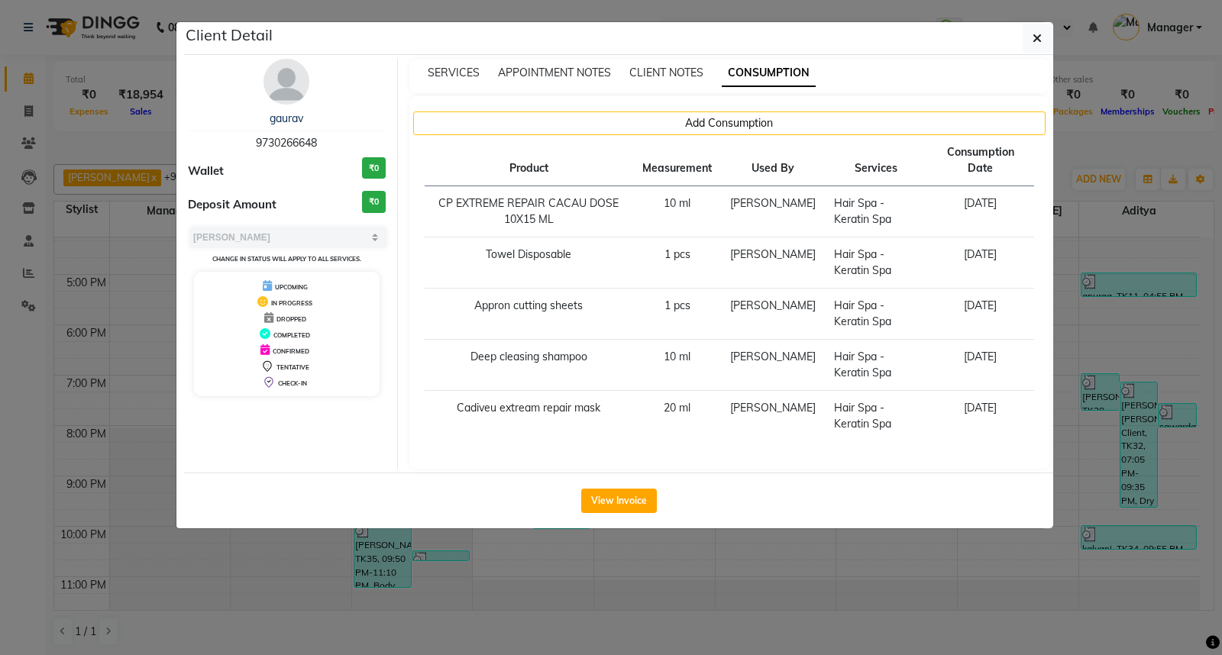
click at [907, 569] on ngb-modal-window "Client Detail gaurav 9730266648 Wallet ₹0 Deposit Amount ₹0 Select MARK DONE UP…" at bounding box center [611, 327] width 1222 height 655
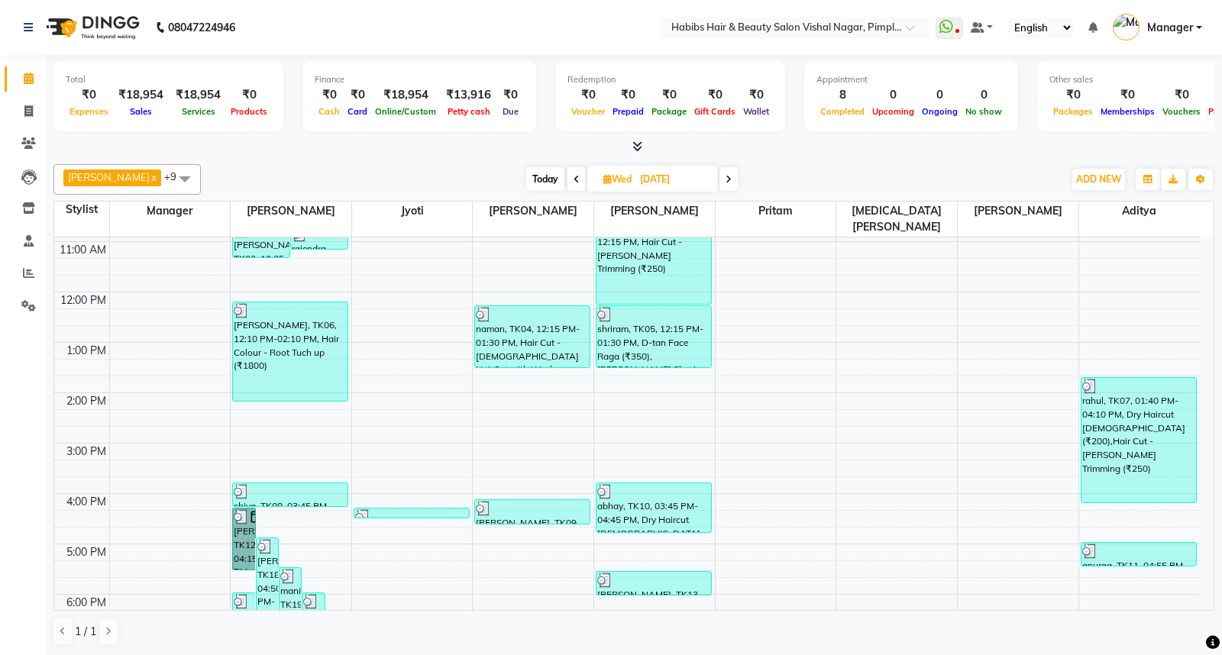
scroll to position [0, 0]
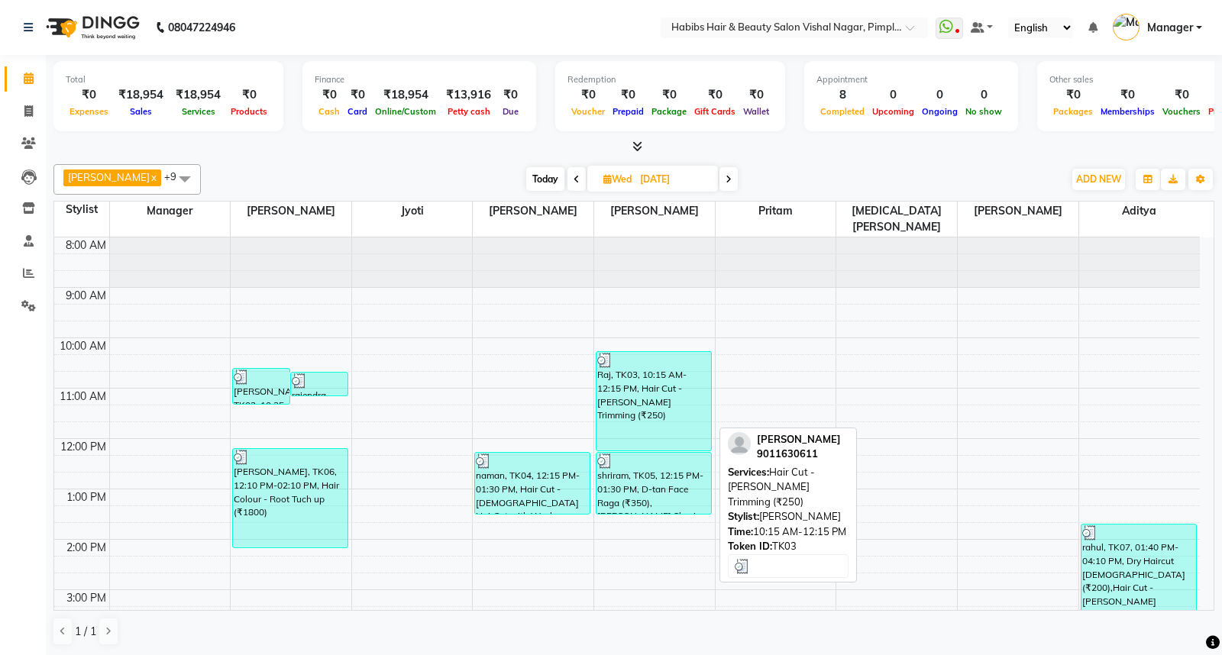
click at [666, 370] on div "Raj, TK03, 10:15 AM-12:15 PM, Hair Cut - [PERSON_NAME] Trimming (₹250)" at bounding box center [653, 401] width 115 height 98
select select "3"
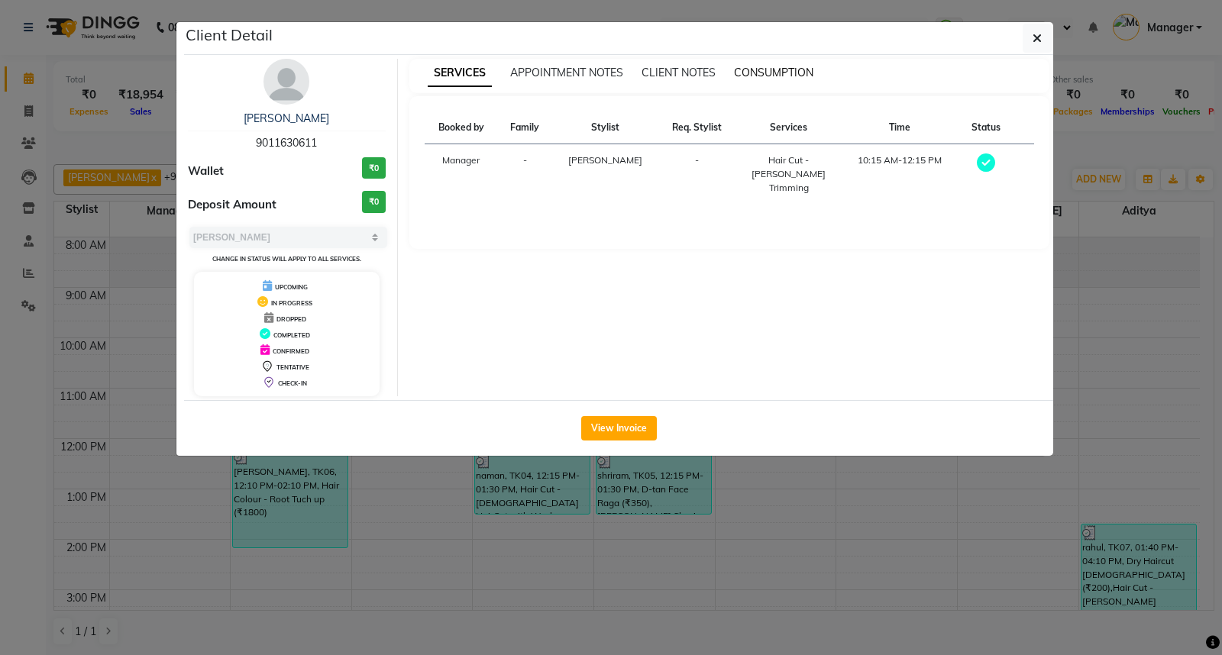
click at [770, 73] on span "CONSUMPTION" at bounding box center [773, 73] width 79 height 14
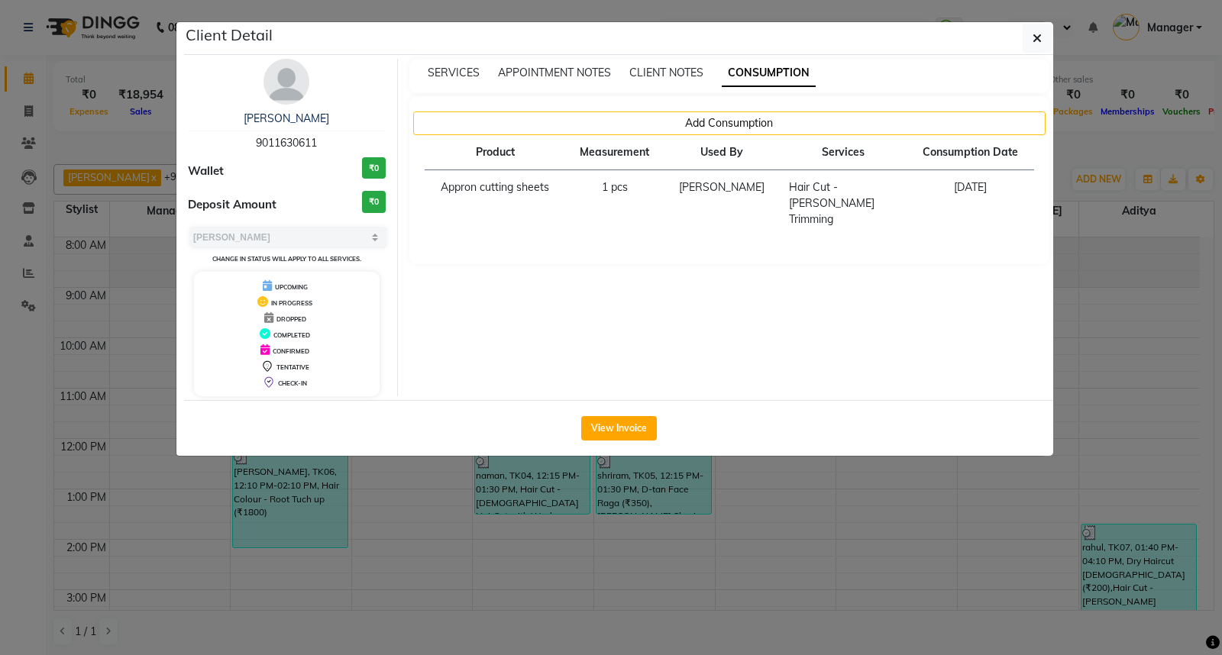
click at [1145, 352] on ngb-modal-window "Client Detail Raj 9011630611 Wallet ₹0 Deposit Amount ₹0 Select MARK DONE UPCOM…" at bounding box center [611, 327] width 1222 height 655
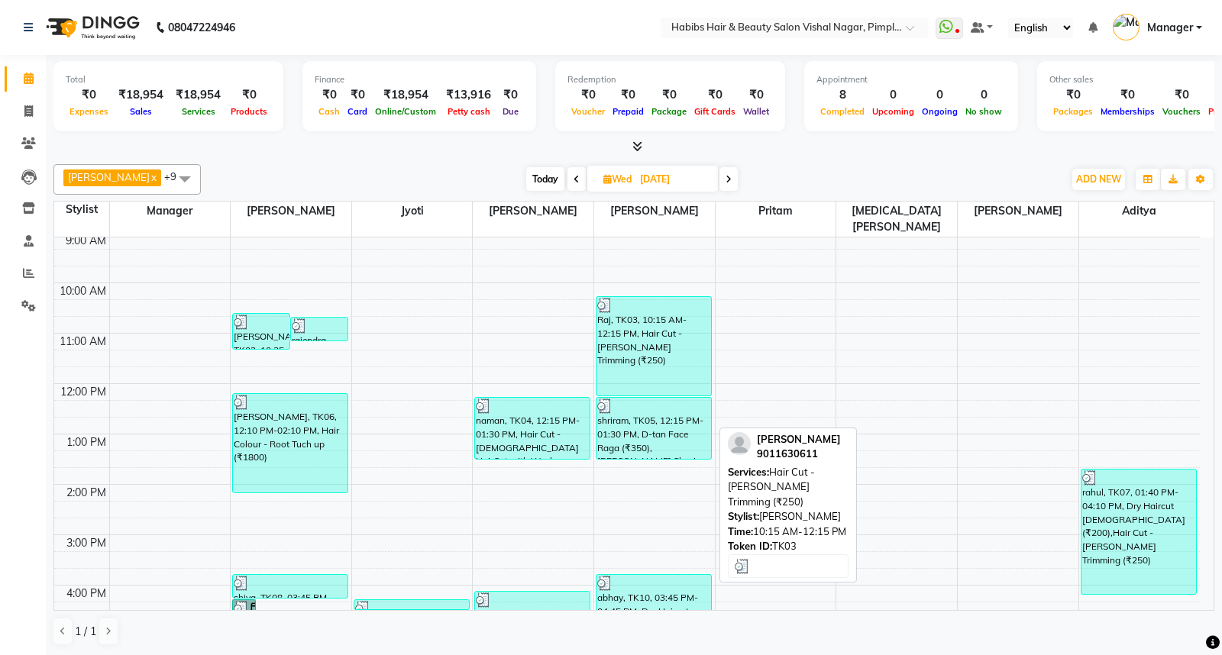
scroll to position [85, 0]
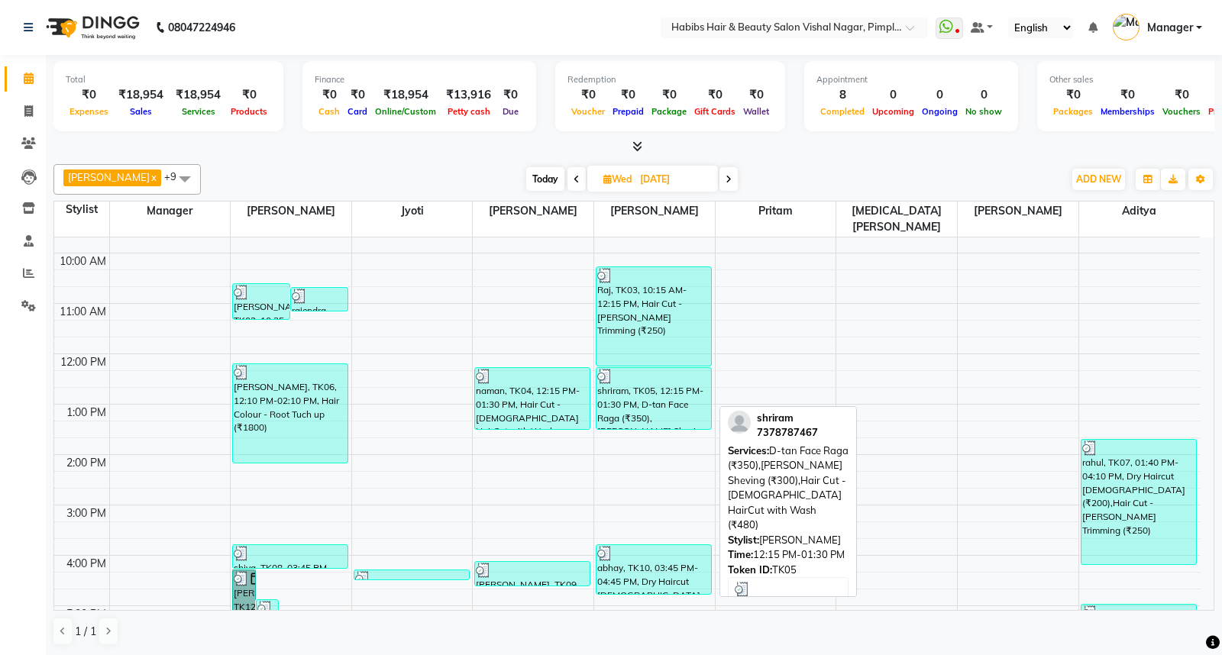
click at [670, 383] on div "shriram, TK05, 12:15 PM-01:30 PM, D-tan Face Raga (₹350),[PERSON_NAME] Sheving …" at bounding box center [653, 398] width 115 height 61
select select "3"
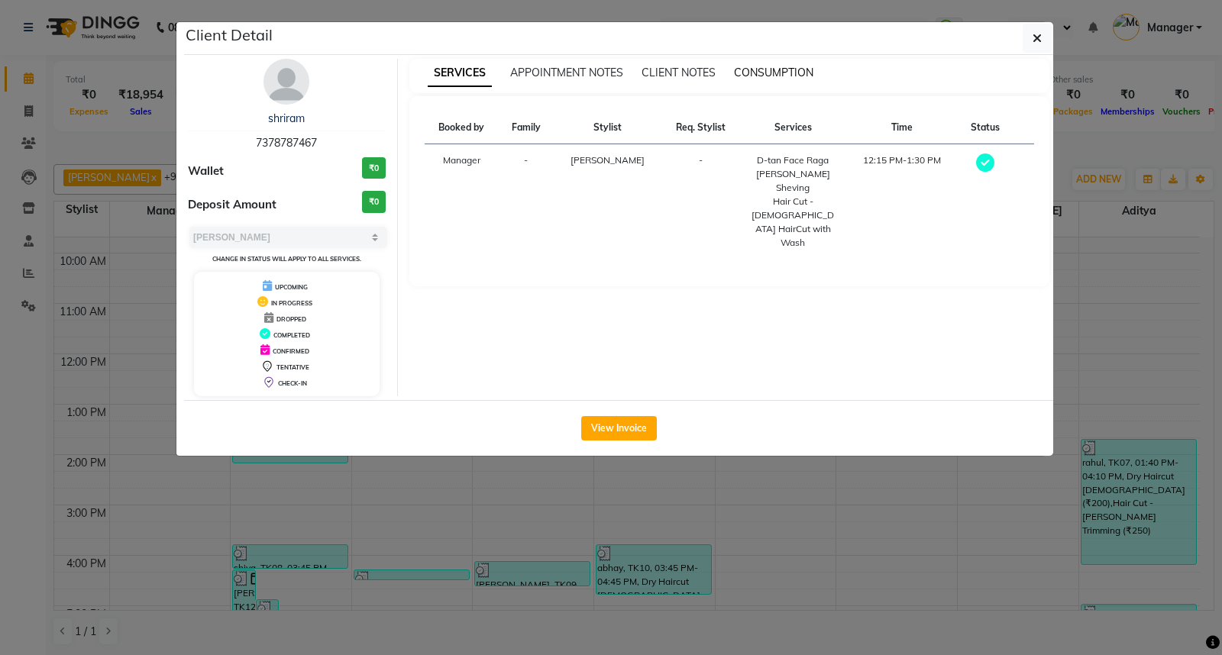
click at [777, 72] on span "CONSUMPTION" at bounding box center [773, 73] width 79 height 14
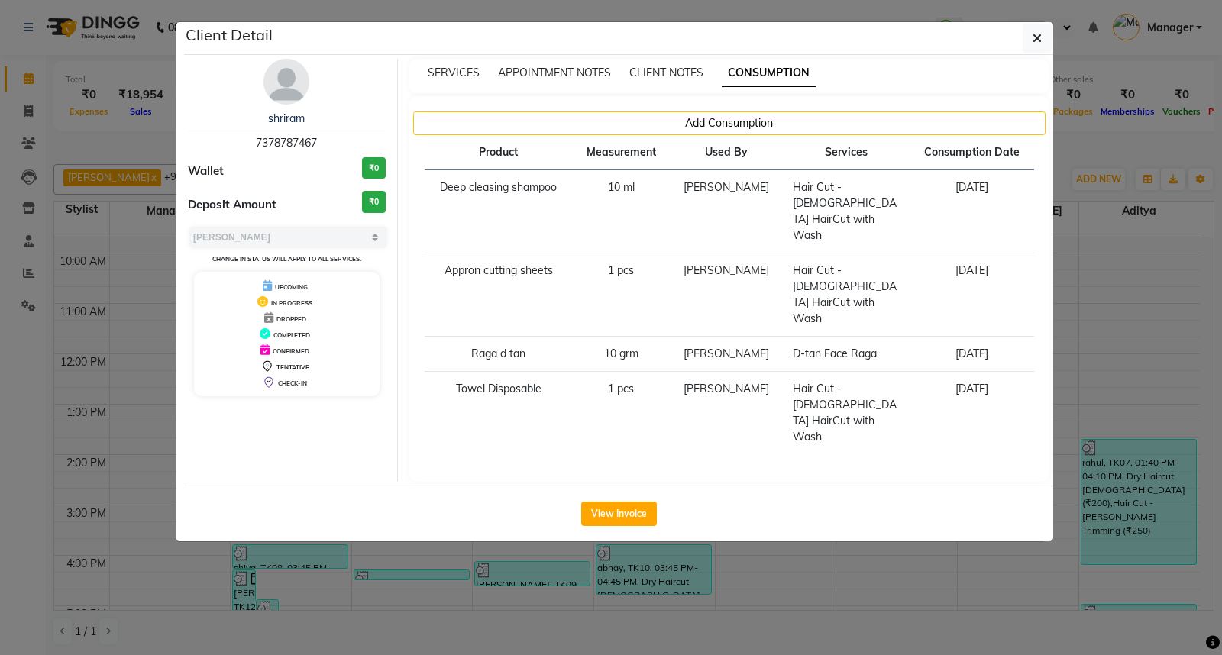
click at [891, 477] on ngb-modal-window "Client Detail shriram 7378787467 Wallet ₹0 Deposit Amount ₹0 Select MARK DONE U…" at bounding box center [611, 327] width 1222 height 655
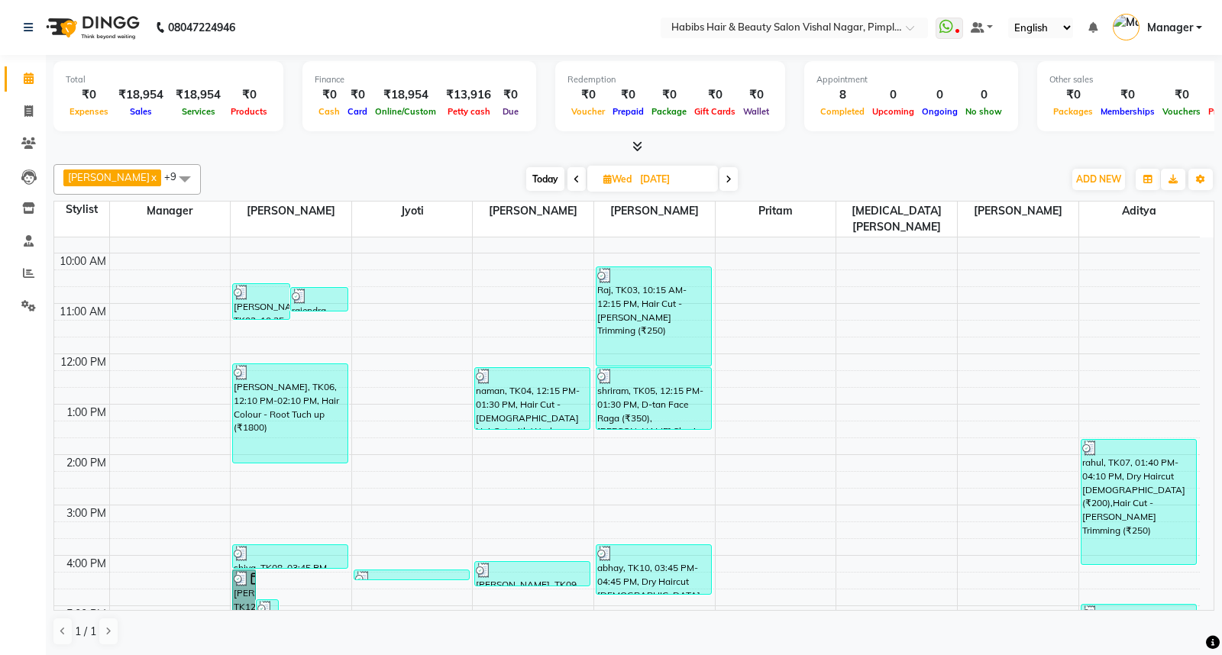
scroll to position [90, 0]
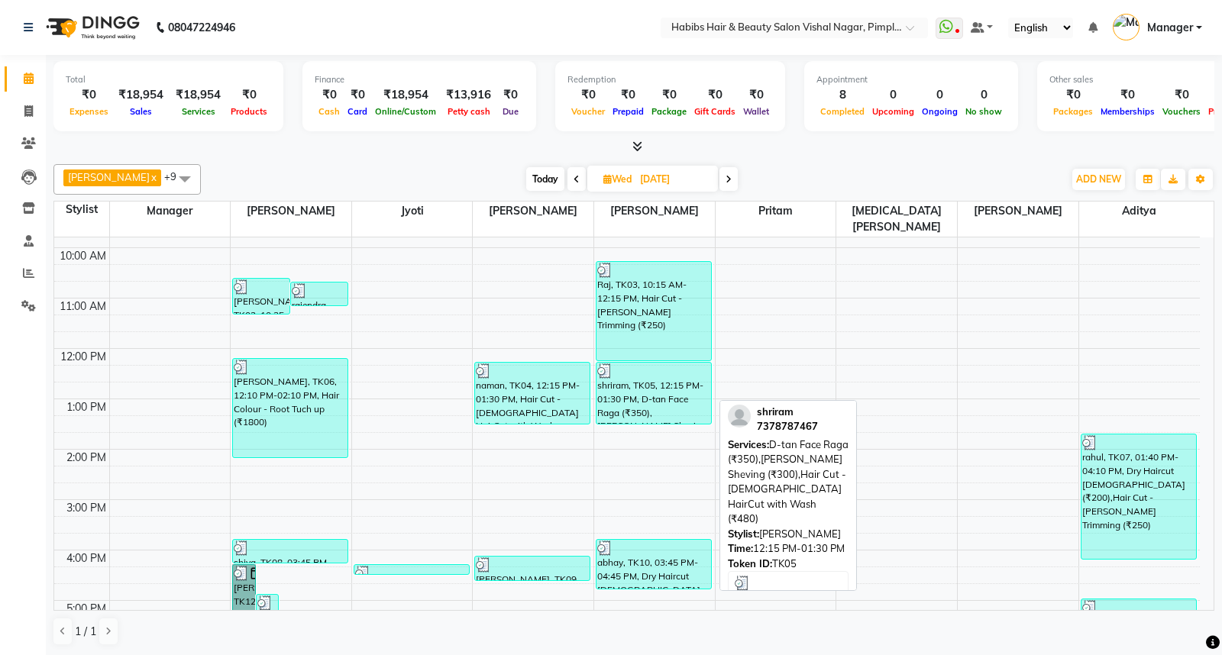
click at [662, 382] on div "shriram, TK05, 12:15 PM-01:30 PM, D-tan Face Raga (₹350),[PERSON_NAME] Sheving …" at bounding box center [653, 393] width 115 height 61
select select "3"
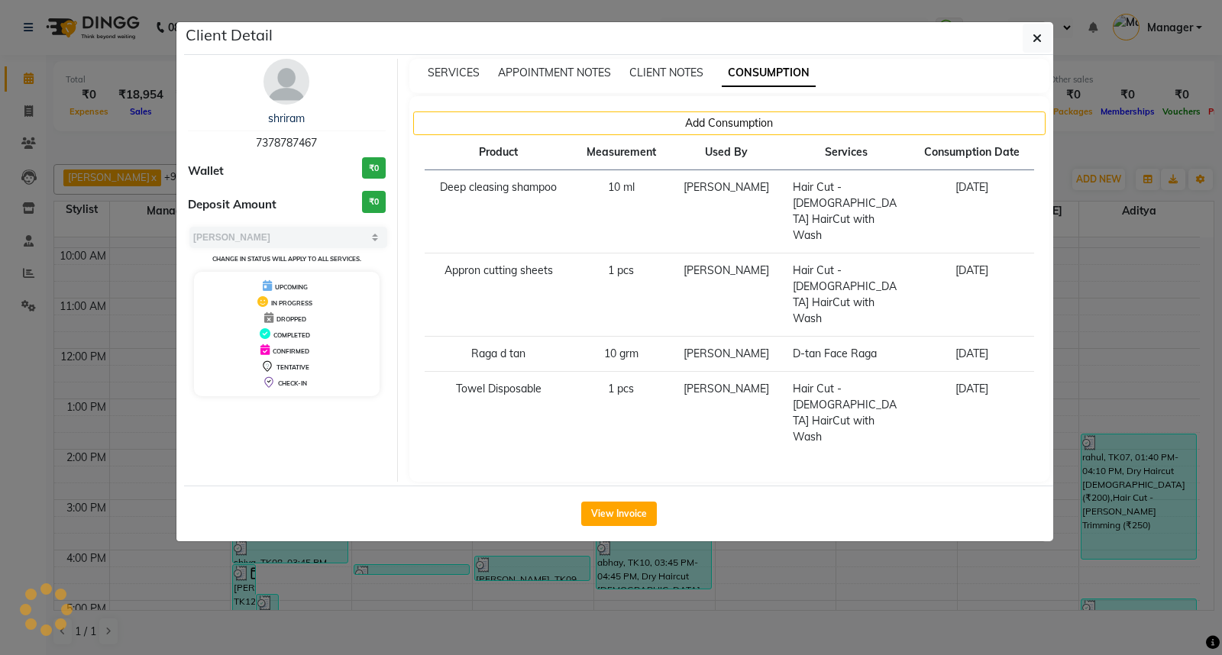
click at [662, 382] on div "Client Detail shriram 7378787467 Wallet ₹0 Deposit Amount ₹0 Select MARK DONE U…" at bounding box center [611, 281] width 870 height 521
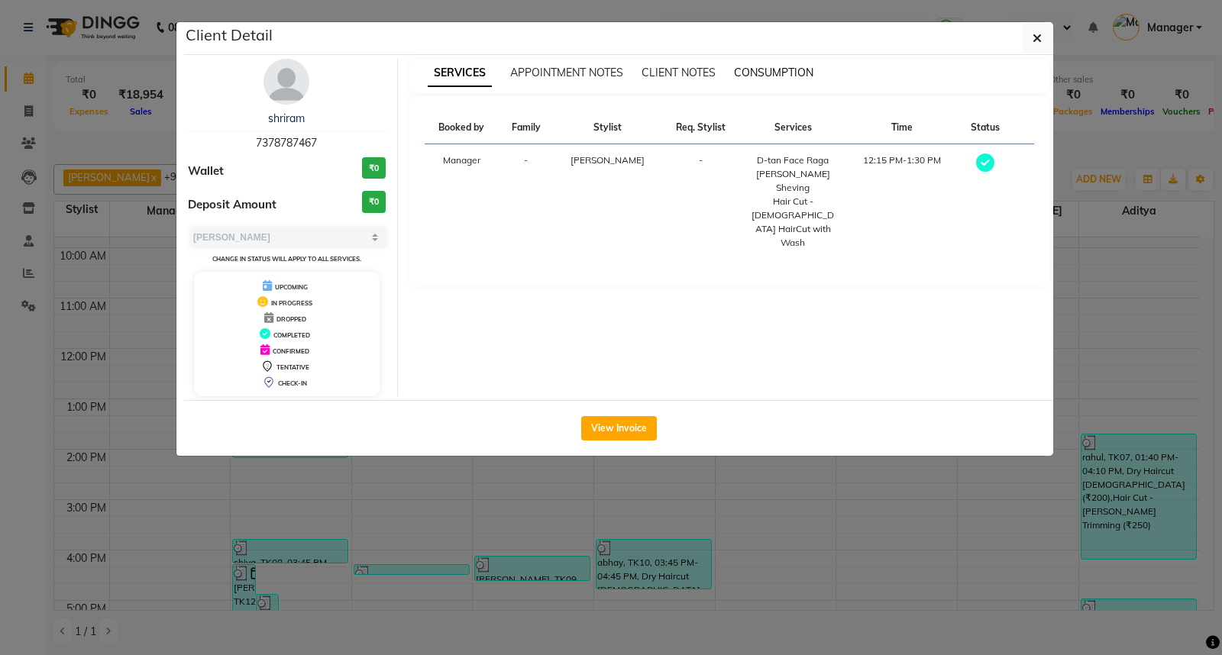
click at [768, 73] on span "CONSUMPTION" at bounding box center [773, 73] width 79 height 14
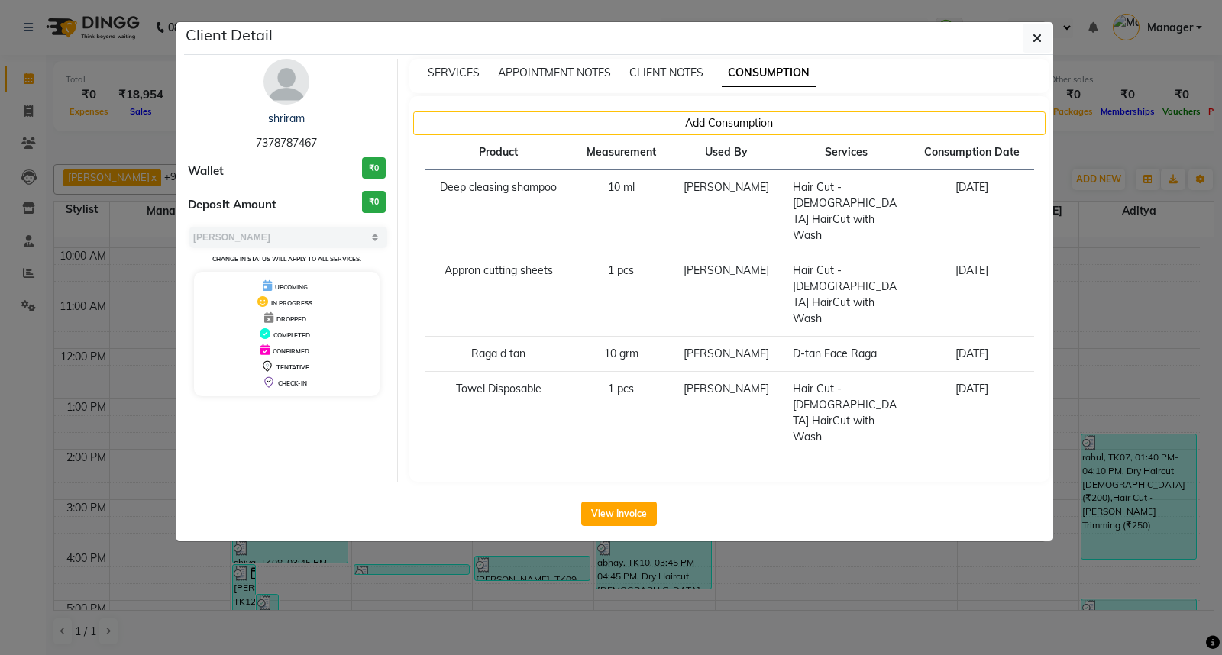
click at [867, 514] on ngb-modal-window "Client Detail shriram 7378787467 Wallet ₹0 Deposit Amount ₹0 Select MARK DONE U…" at bounding box center [611, 327] width 1222 height 655
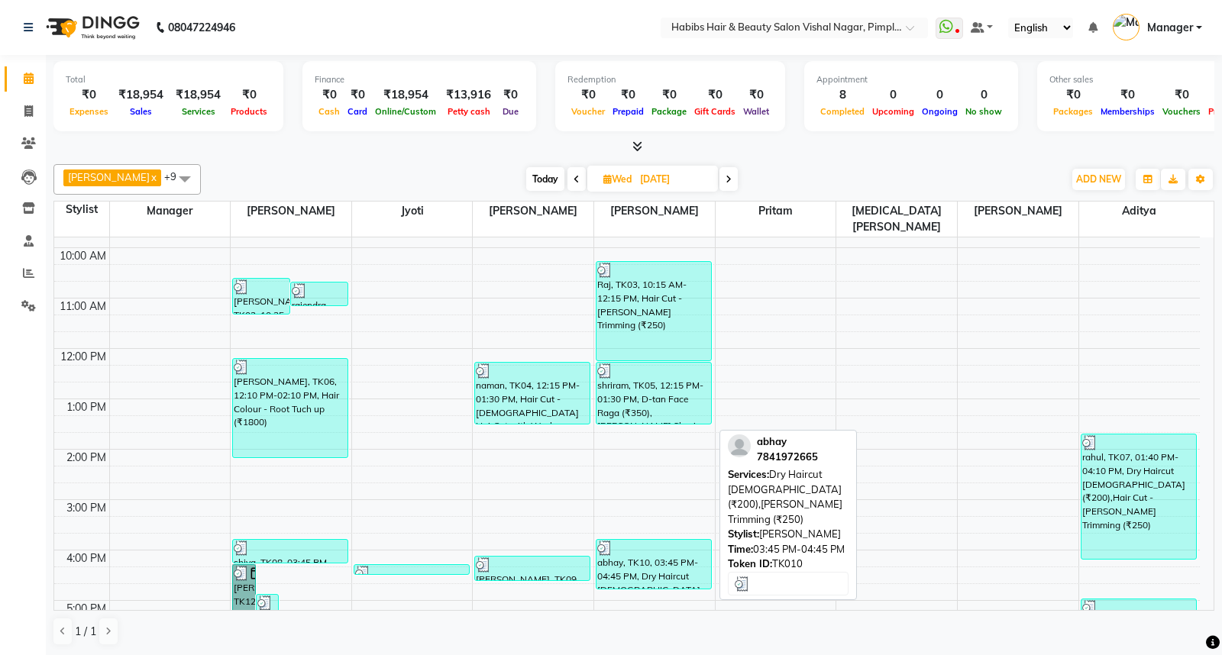
click at [664, 558] on div "abhay, TK10, 03:45 PM-04:45 PM, Dry Haircut [DEMOGRAPHIC_DATA] (₹200),[PERSON_N…" at bounding box center [653, 564] width 115 height 49
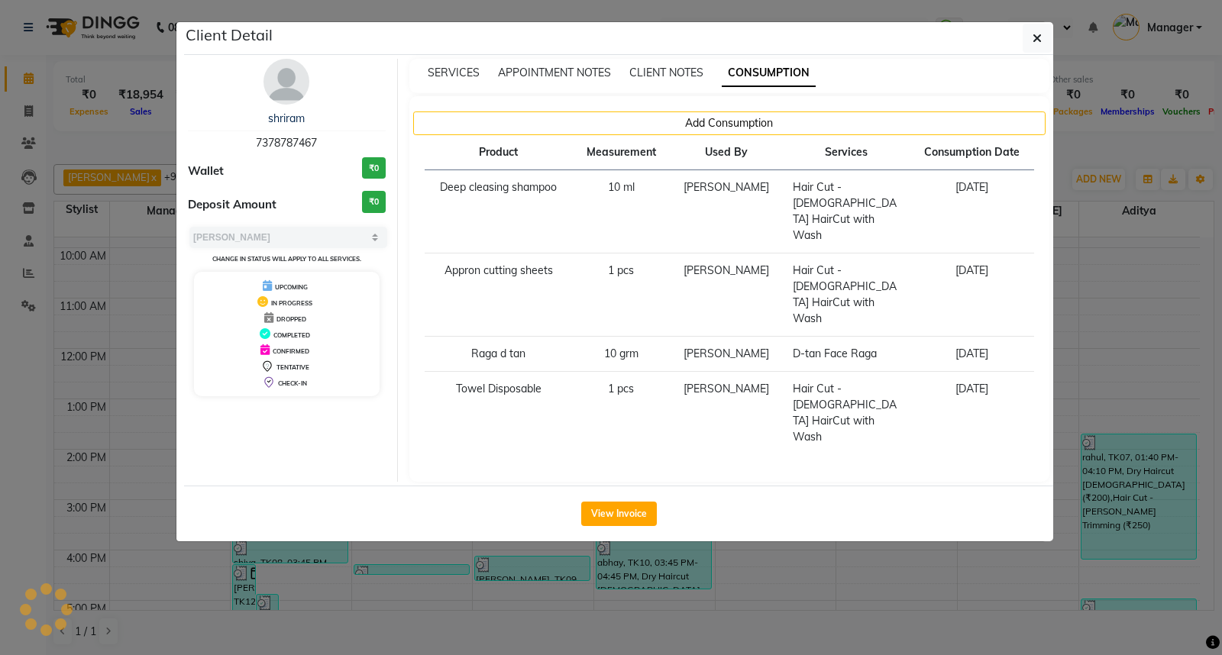
click at [664, 558] on ngb-modal-window "Client Detail shriram 7378787467 Wallet ₹0 Deposit Amount ₹0 Select MARK DONE U…" at bounding box center [611, 327] width 1222 height 655
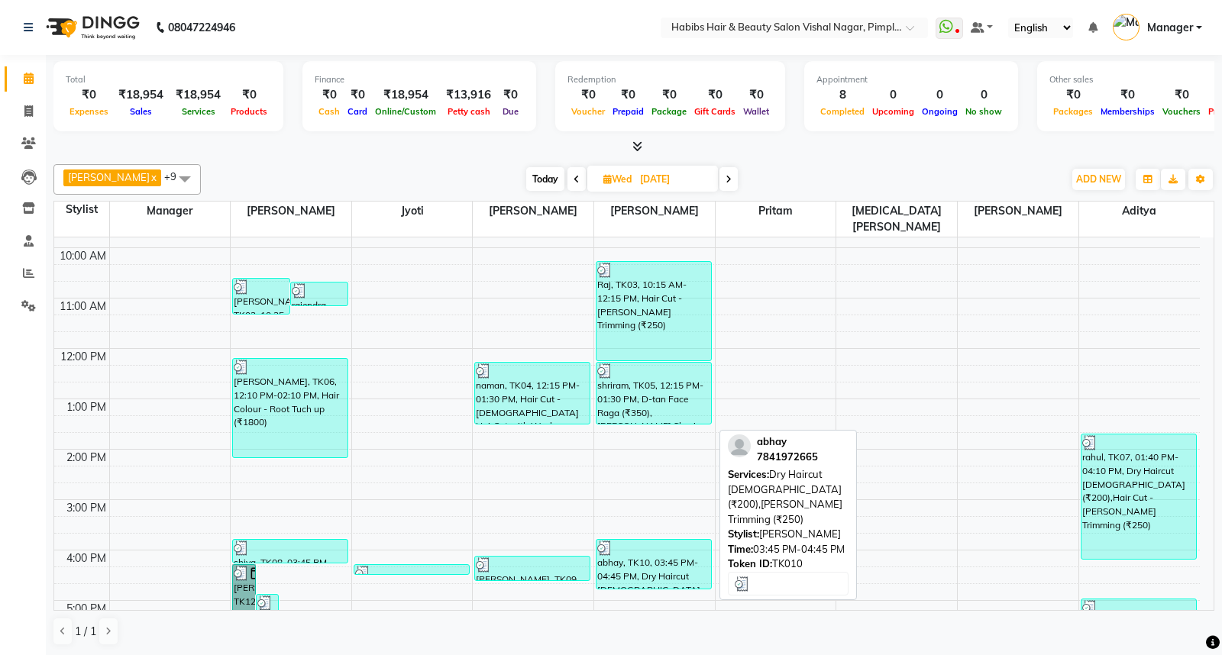
click at [667, 554] on div "abhay, TK10, 03:45 PM-04:45 PM, Dry Haircut [DEMOGRAPHIC_DATA] (₹200),[PERSON_N…" at bounding box center [653, 564] width 115 height 49
select select "3"
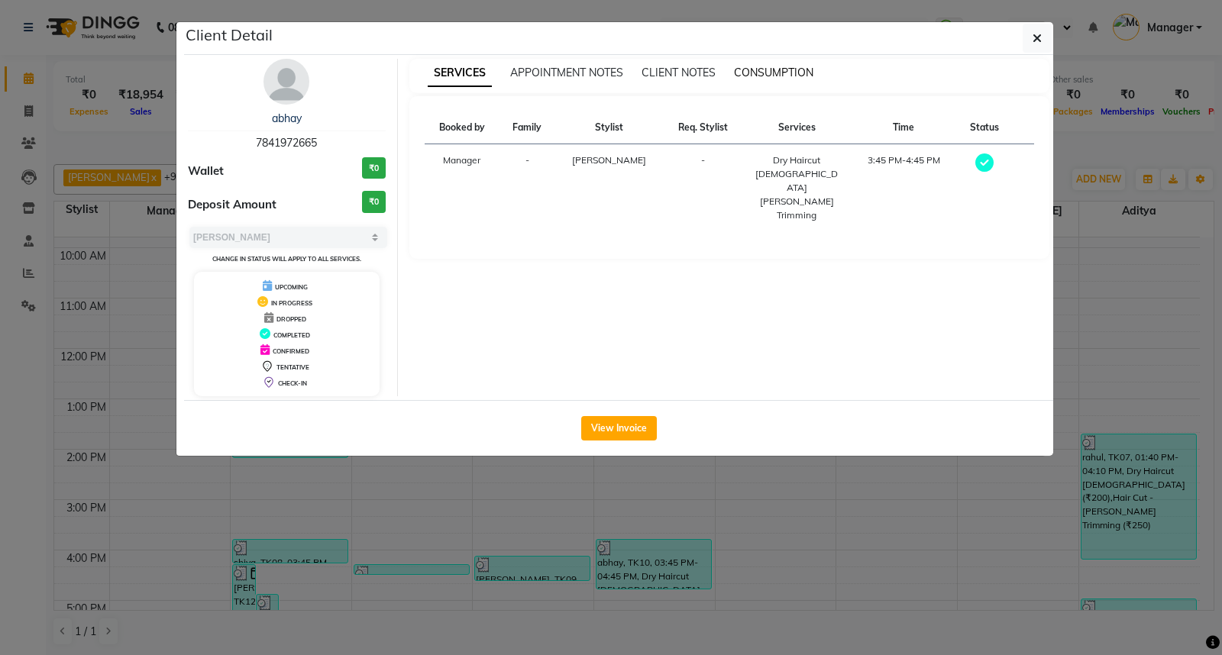
click at [776, 74] on span "CONSUMPTION" at bounding box center [773, 73] width 79 height 14
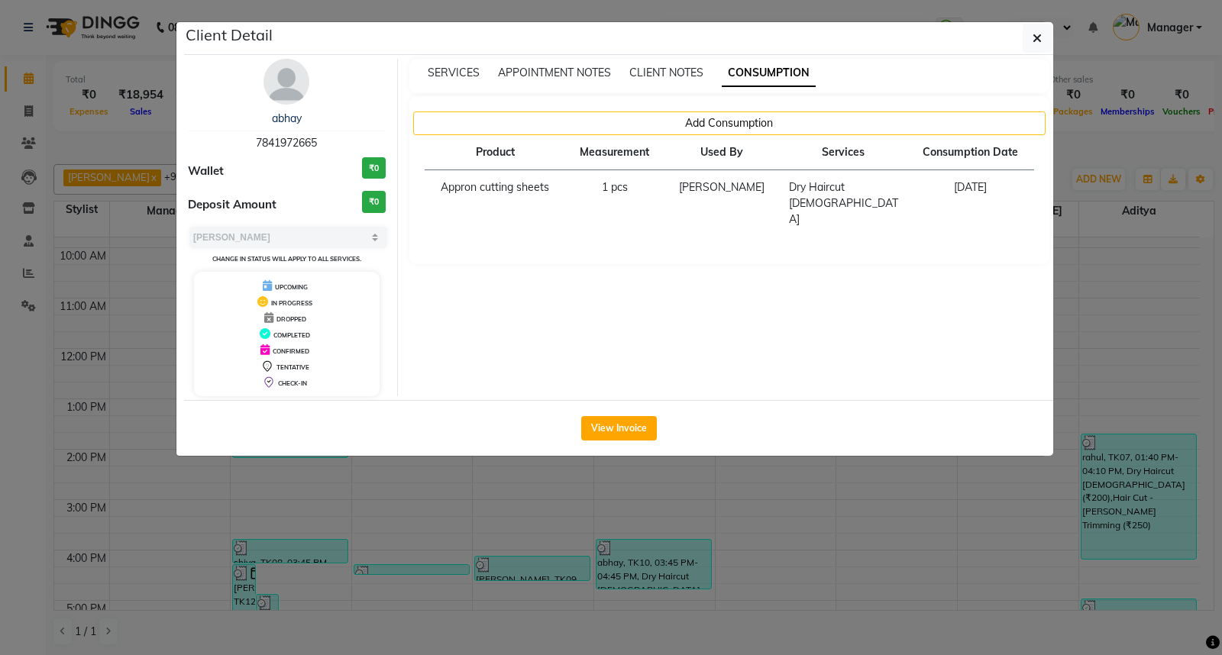
click at [823, 509] on ngb-modal-window "Client Detail abhay 7841972665 Wallet ₹0 Deposit Amount ₹0 Select MARK DONE UPC…" at bounding box center [611, 327] width 1222 height 655
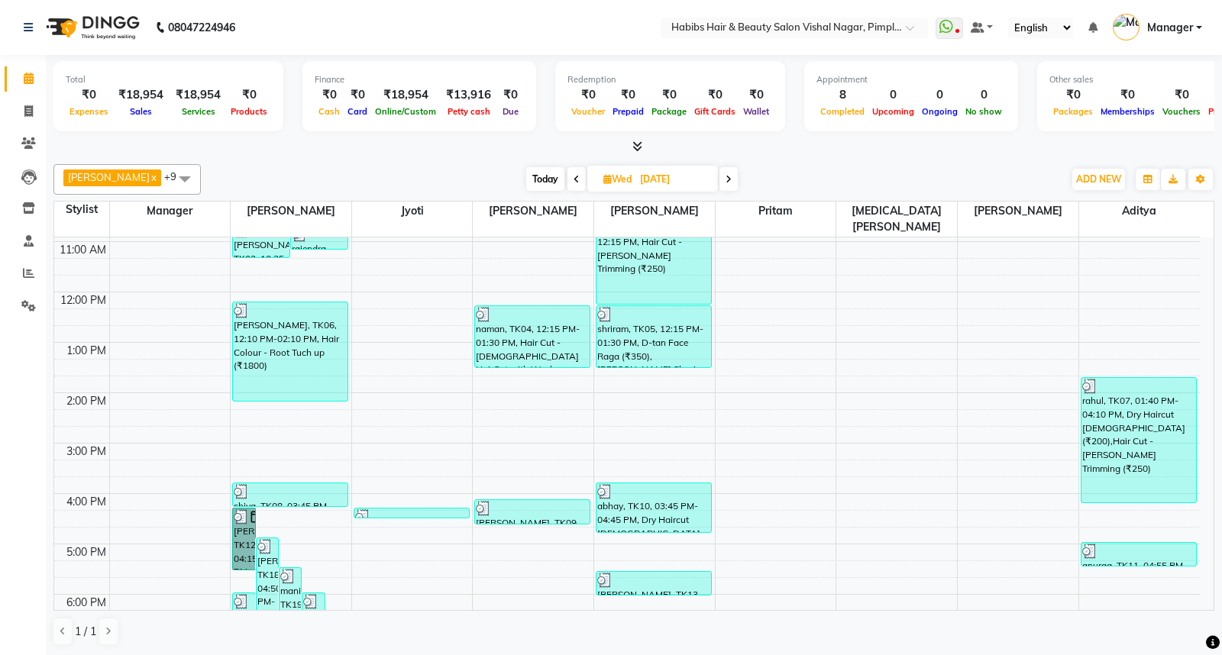
scroll to position [260, 0]
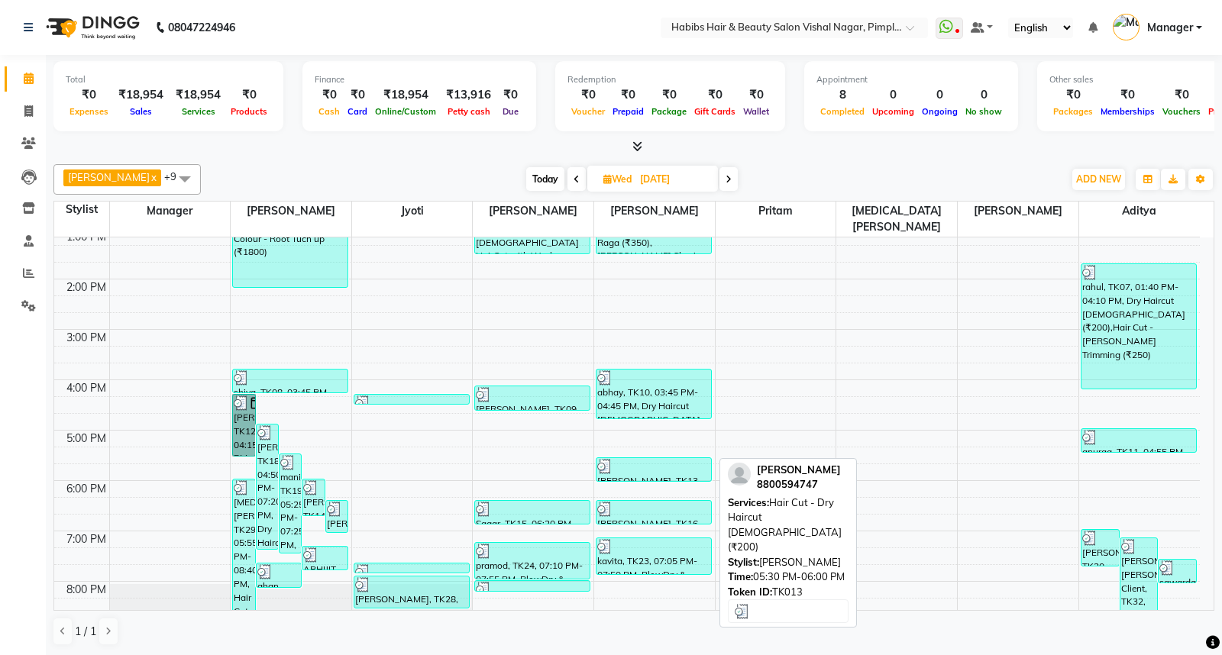
click at [676, 458] on div "[PERSON_NAME], TK13, 05:30 PM-06:00 PM, Hair Cut - Dry Haircut [DEMOGRAPHIC_DAT…" at bounding box center [653, 469] width 115 height 23
select select "3"
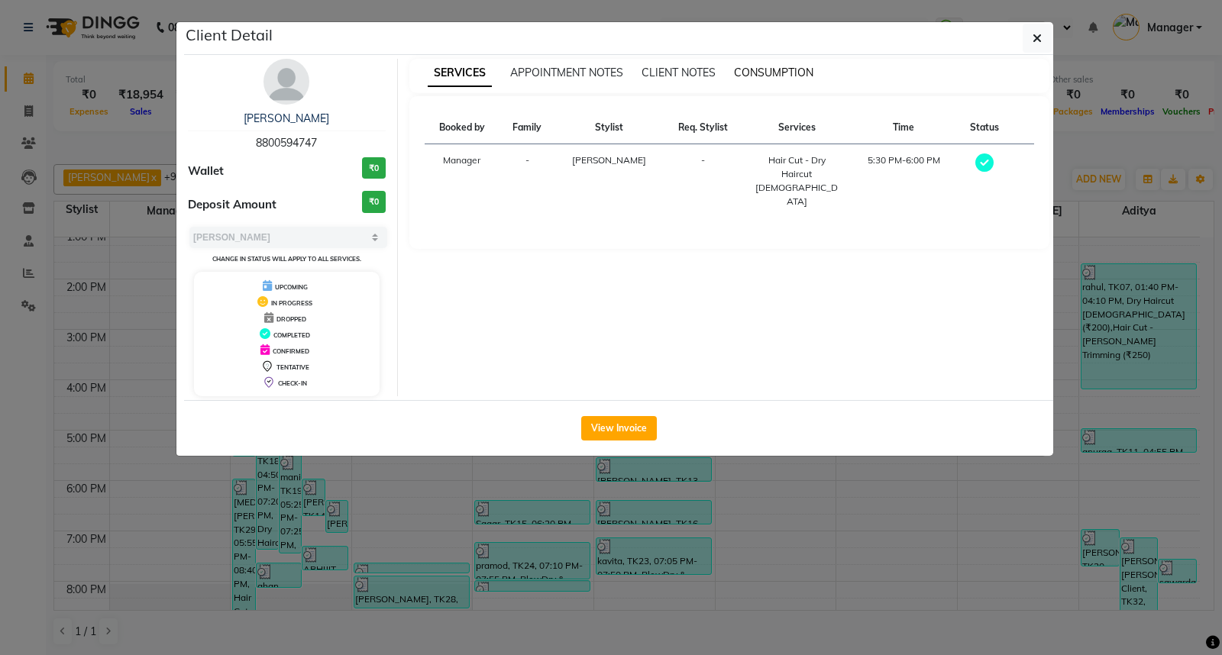
click at [772, 71] on span "CONSUMPTION" at bounding box center [773, 73] width 79 height 14
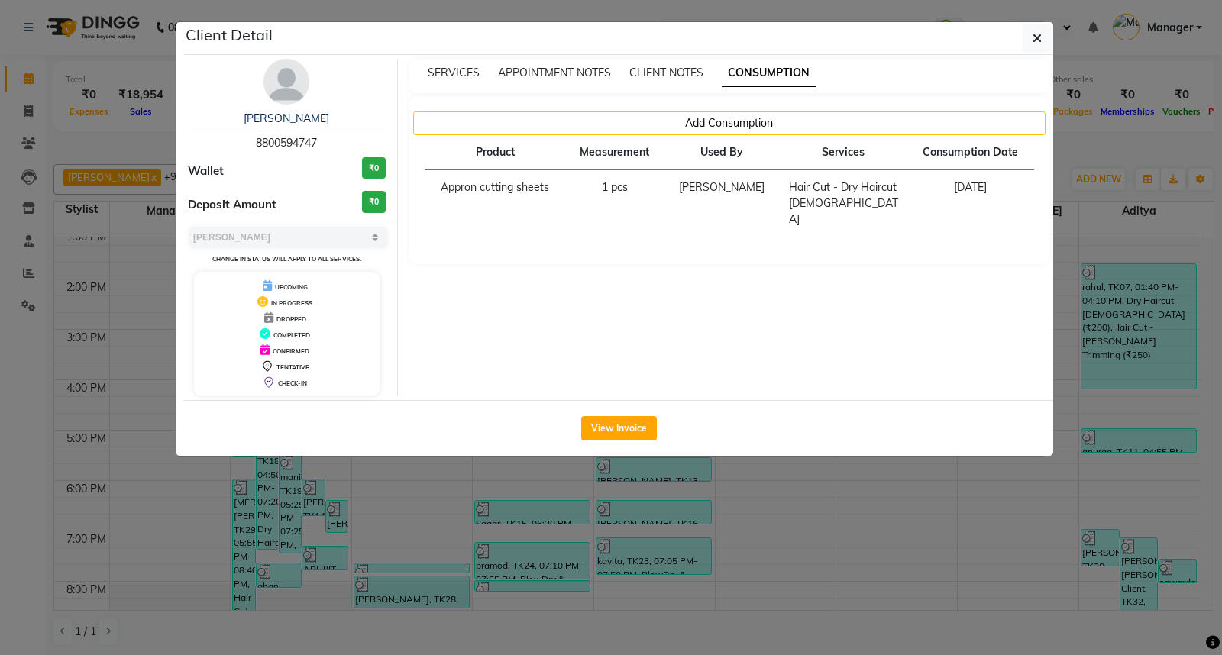
click at [818, 499] on ngb-modal-window "Client Detail [PERSON_NAME] 8800594747 Wallet ₹0 Deposit Amount ₹0 Select MARK …" at bounding box center [611, 327] width 1222 height 655
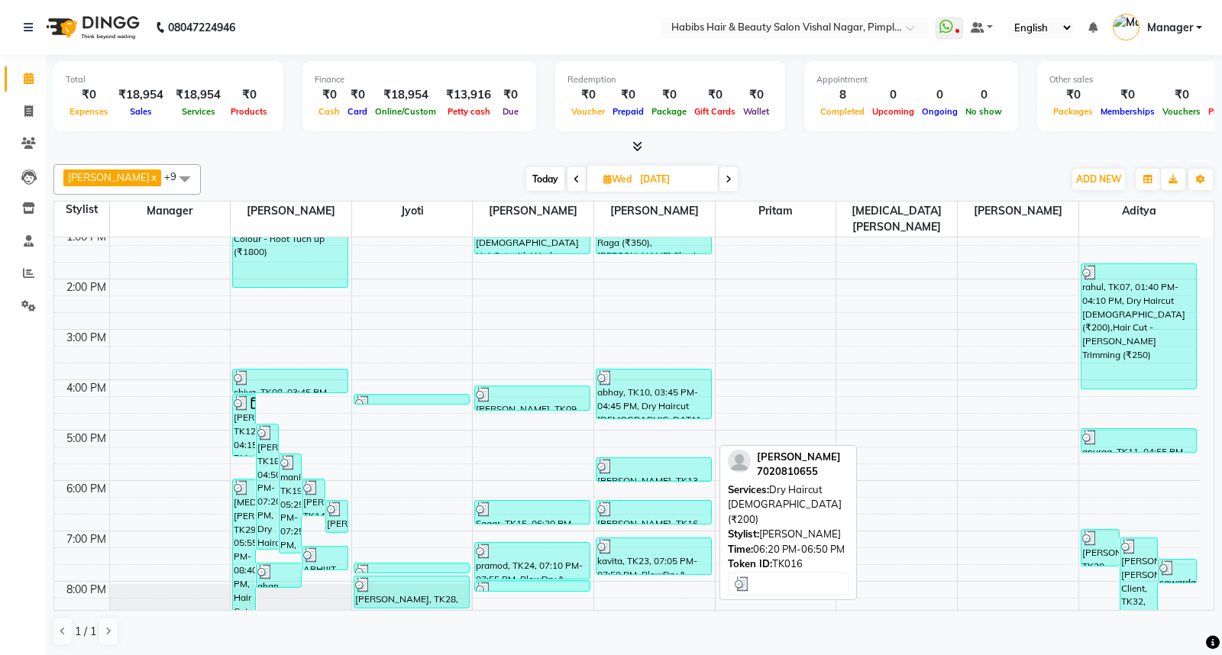
click at [670, 501] on div "[PERSON_NAME], TK16, 06:20 PM-06:50 PM, Dry Haircut [DEMOGRAPHIC_DATA] (₹200)" at bounding box center [653, 512] width 115 height 23
select select "3"
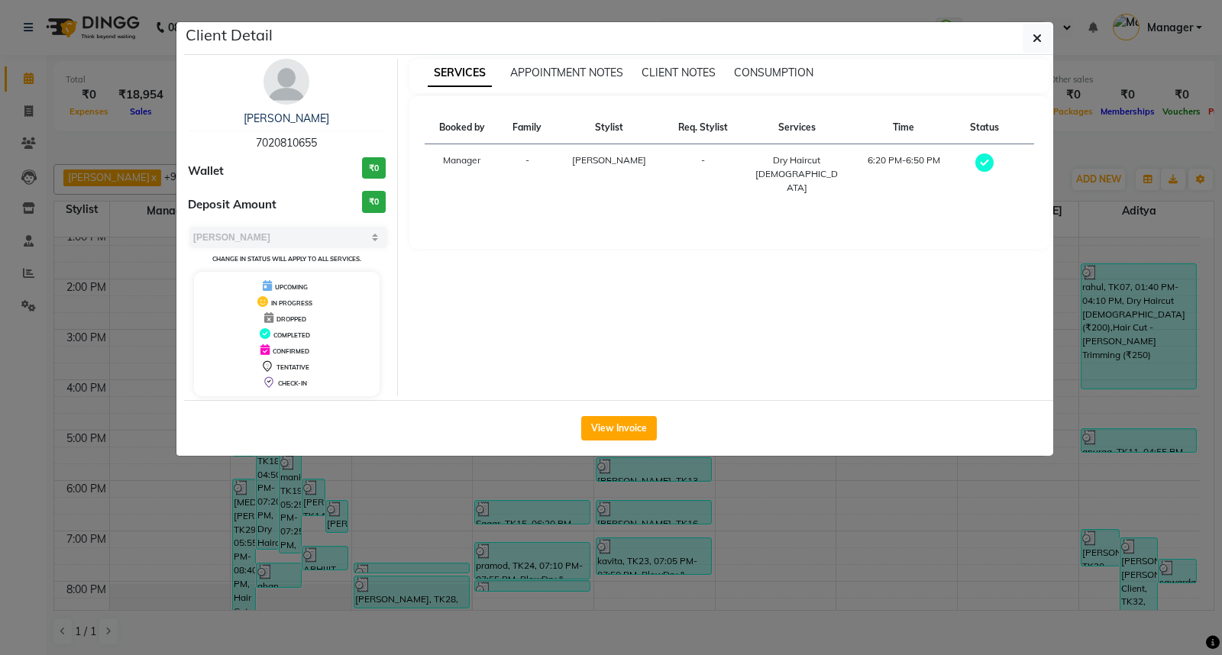
drag, startPoint x: 774, startPoint y: 67, endPoint x: 661, endPoint y: 243, distance: 208.8
click at [661, 243] on div "Booked by Family Stylist Req. Stylist Services Time Status Manager - [PERSON_NA…" at bounding box center [729, 172] width 641 height 153
click at [754, 72] on span "CONSUMPTION" at bounding box center [773, 73] width 79 height 14
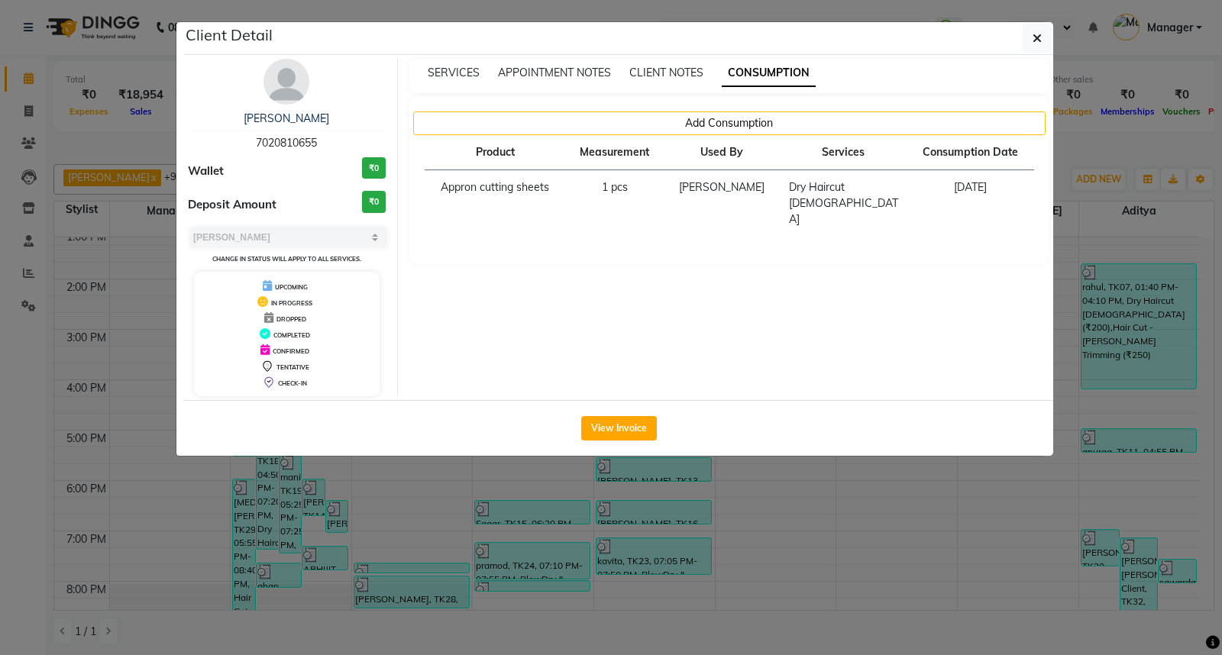
click at [787, 530] on ngb-modal-window "Client Detail [PERSON_NAME] 7020810655 Wallet ₹0 Deposit Amount ₹0 Select MARK …" at bounding box center [611, 327] width 1222 height 655
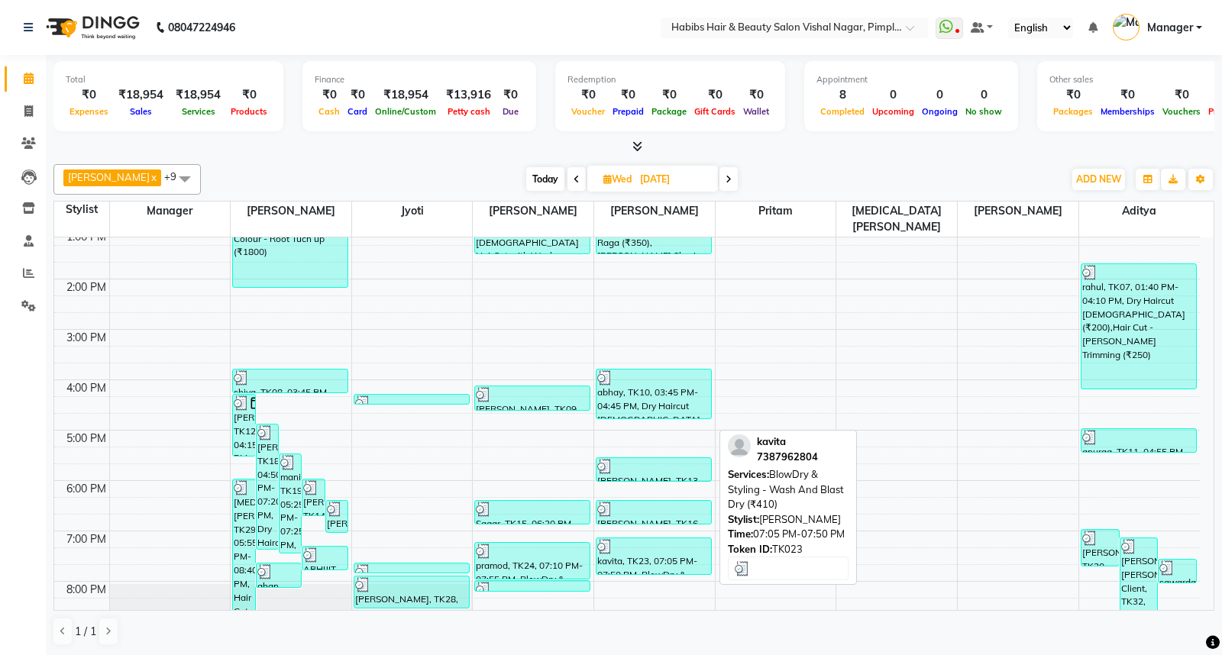
click at [657, 539] on div at bounding box center [653, 546] width 113 height 15
select select "3"
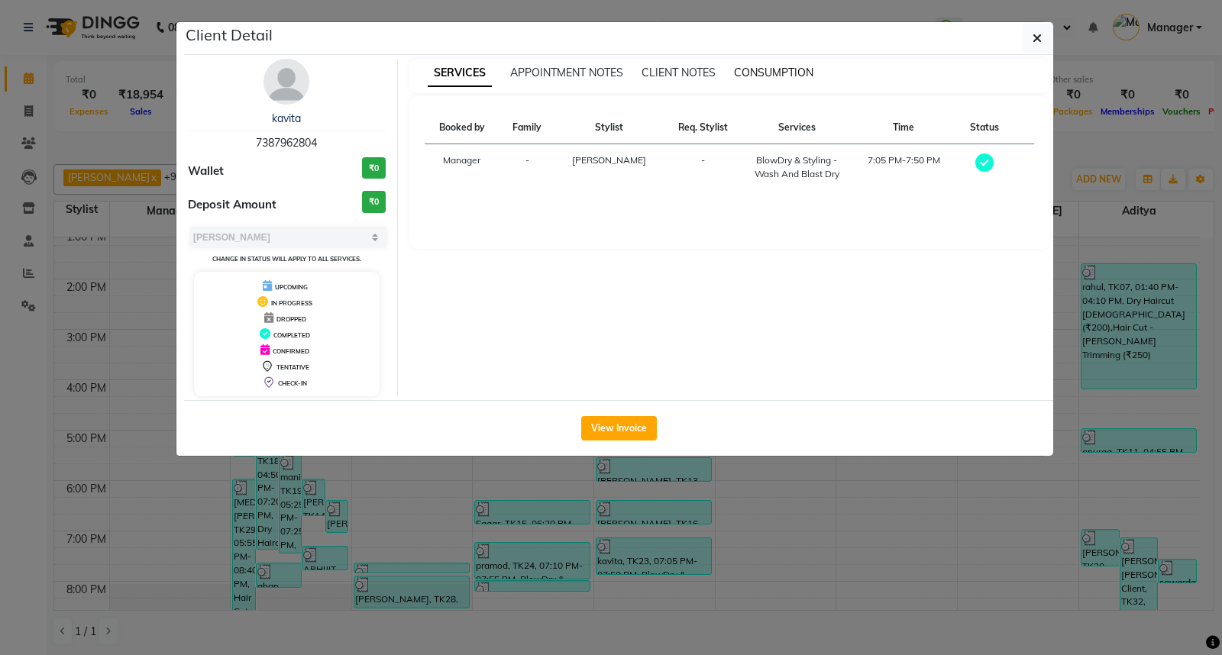
click at [776, 72] on span "CONSUMPTION" at bounding box center [773, 73] width 79 height 14
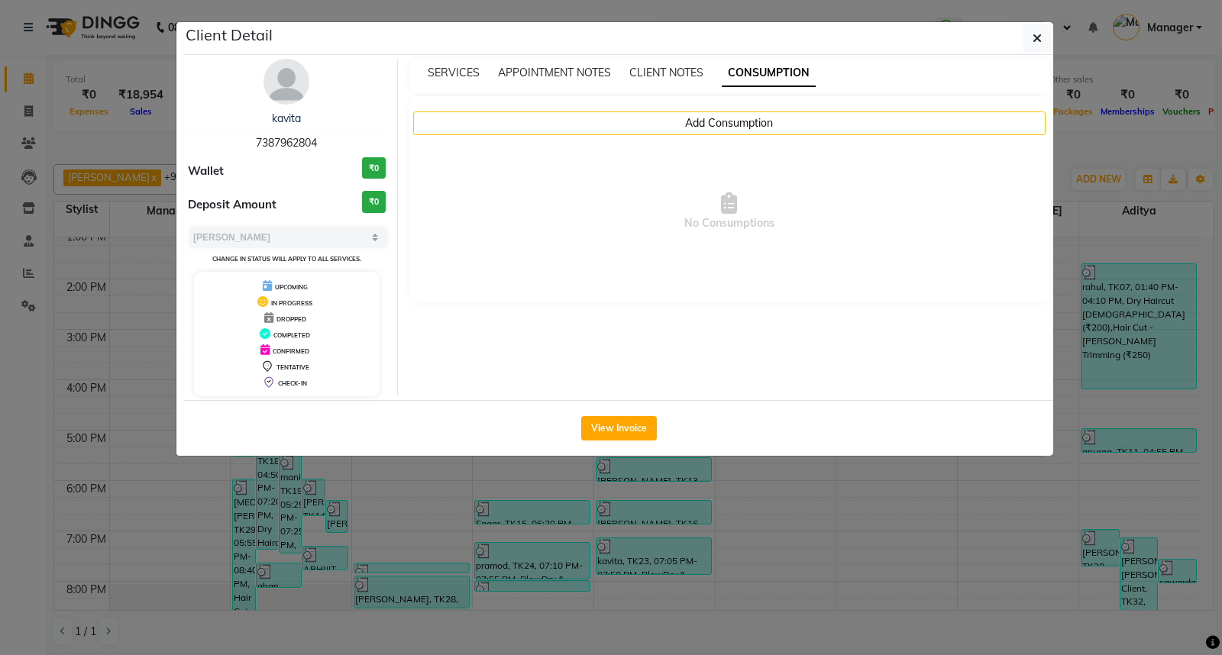
click at [838, 575] on ngb-modal-window "Client Detail kavita 7387962804 Wallet ₹0 Deposit Amount ₹0 Select MARK DONE UP…" at bounding box center [611, 327] width 1222 height 655
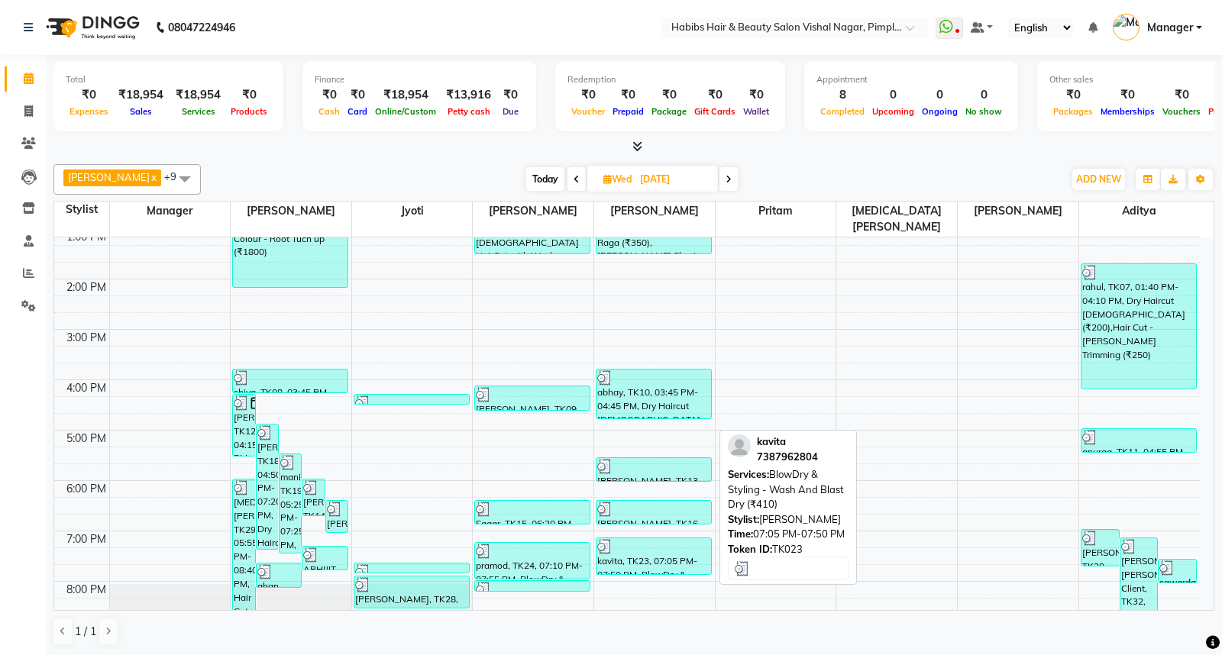
click at [654, 544] on div "kavita, TK23, 07:05 PM-07:50 PM, BlowDry & Styling - Wash And Blast Dry (₹410)" at bounding box center [653, 556] width 115 height 36
select select "3"
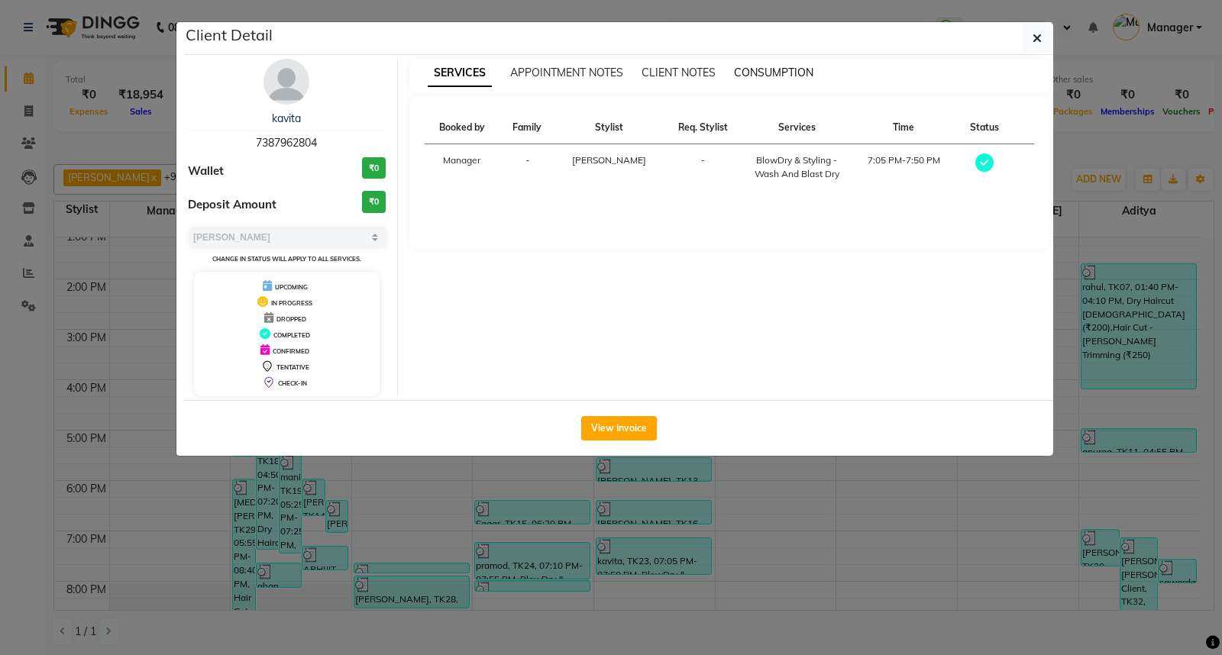
drag, startPoint x: 788, startPoint y: 66, endPoint x: 764, endPoint y: 69, distance: 23.9
click at [764, 69] on span "CONSUMPTION" at bounding box center [773, 73] width 79 height 14
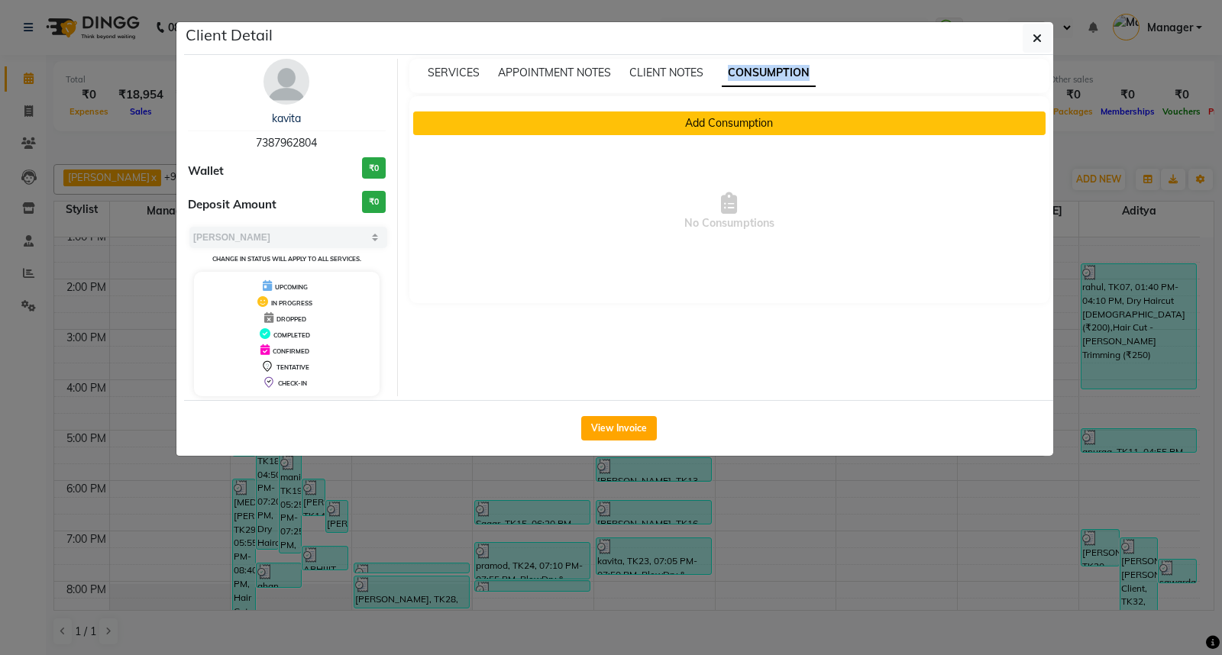
click at [743, 124] on button "Add Consumption" at bounding box center [729, 123] width 633 height 24
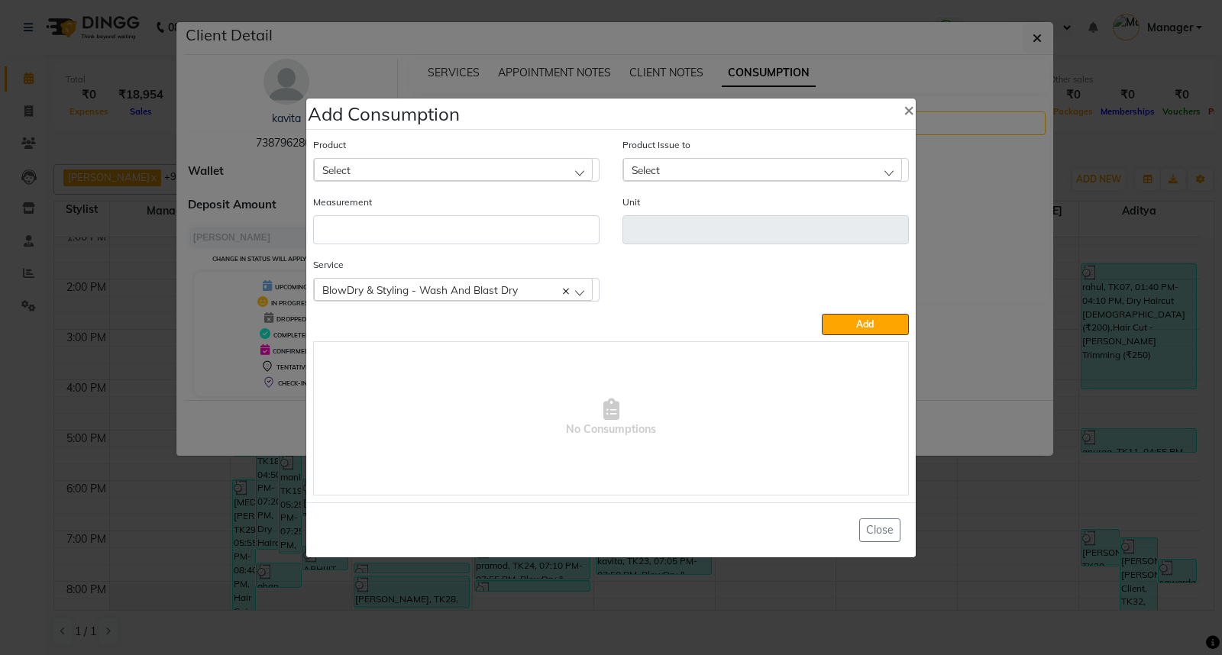
click at [562, 165] on div "Select" at bounding box center [453, 169] width 279 height 23
type input "APP"
drag, startPoint x: 461, startPoint y: 240, endPoint x: 433, endPoint y: 237, distance: 28.4
click at [433, 237] on li "Appron cutting sheets" at bounding box center [456, 235] width 285 height 31
type input "pcs"
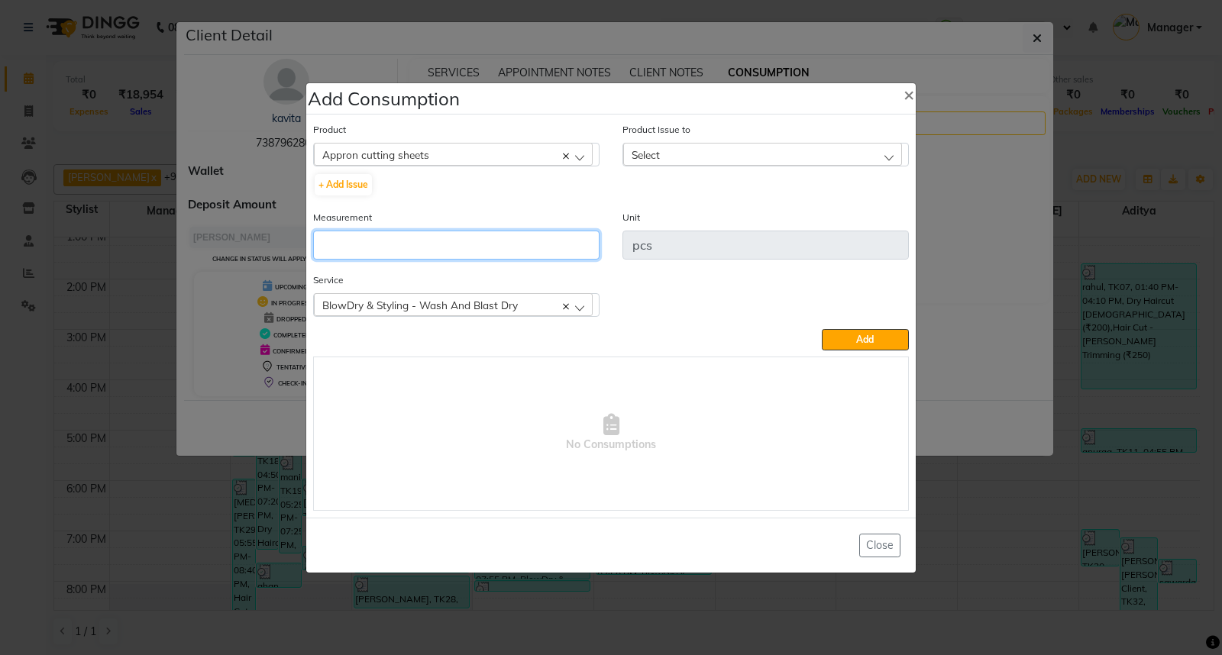
click at [458, 241] on input "number" at bounding box center [456, 245] width 286 height 29
type input "1"
click at [750, 147] on div "Select" at bounding box center [762, 154] width 279 height 23
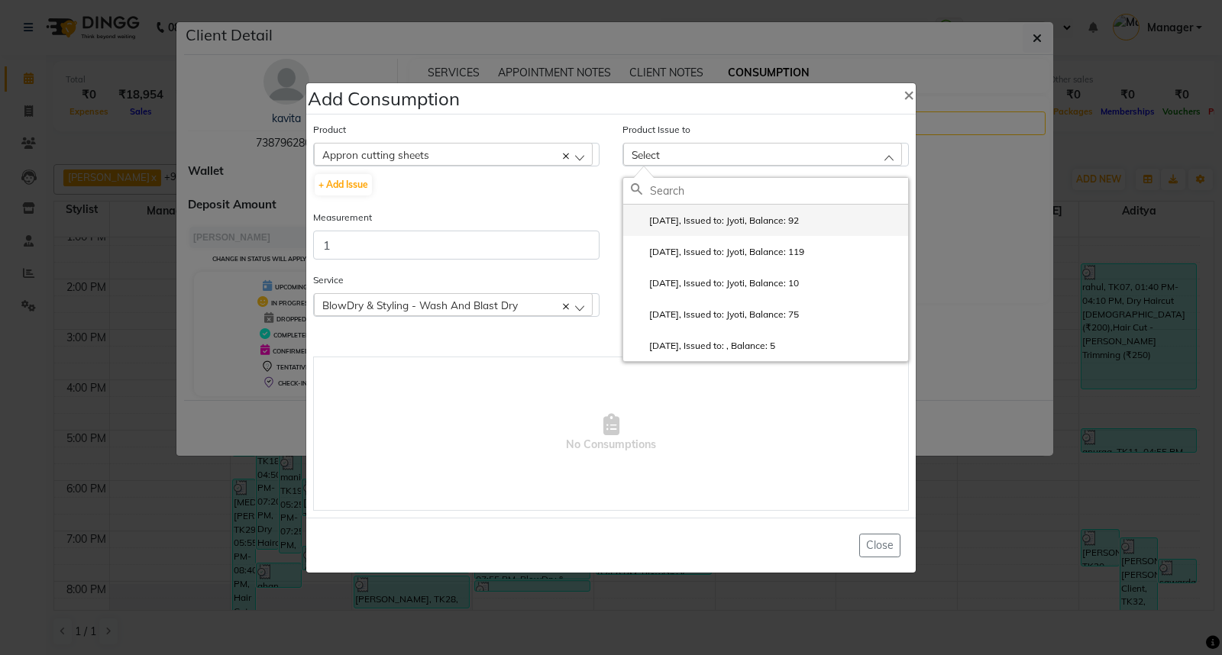
click at [776, 231] on li "[DATE], Issued to: Jyoti, Balance: 92" at bounding box center [765, 220] width 285 height 31
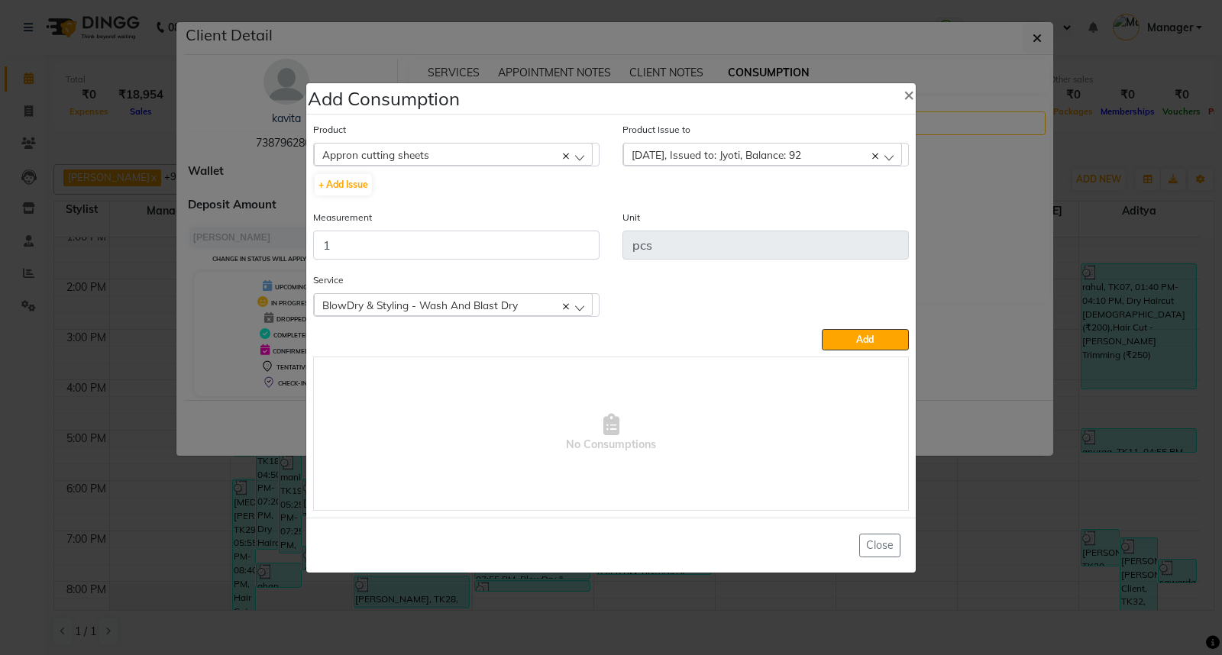
click at [563, 153] on icon at bounding box center [566, 156] width 6 height 6
click at [510, 159] on div "Select" at bounding box center [453, 154] width 279 height 23
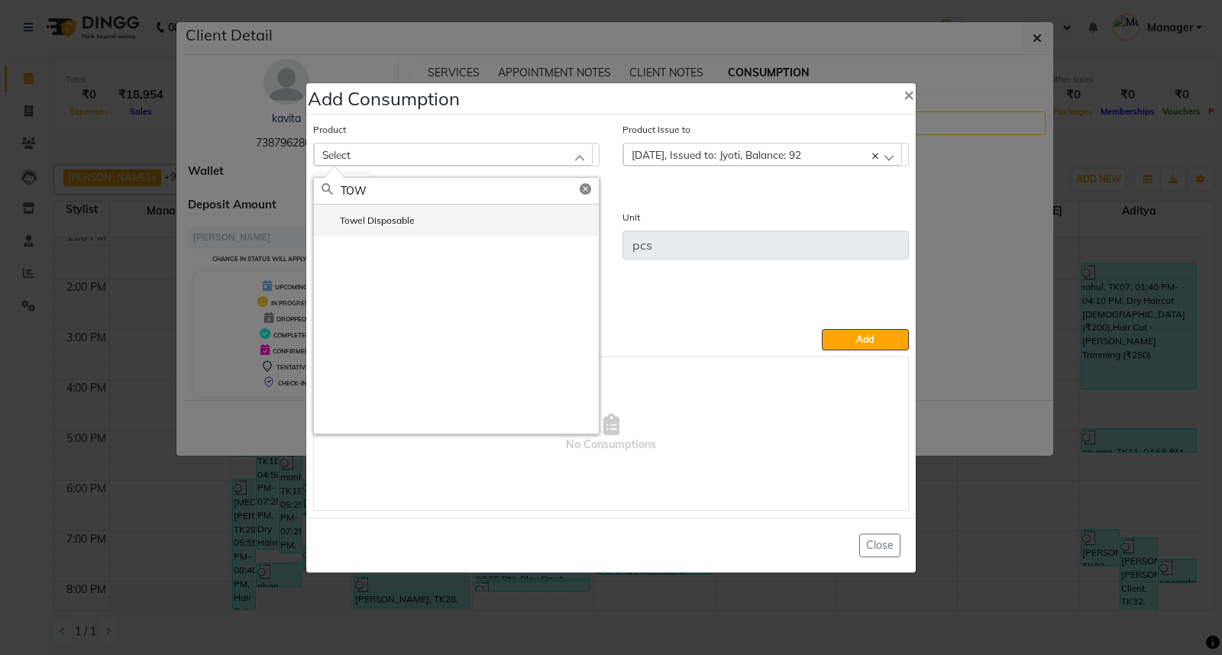
type input "TOW"
click at [443, 223] on li "Towel Disposable" at bounding box center [456, 220] width 285 height 31
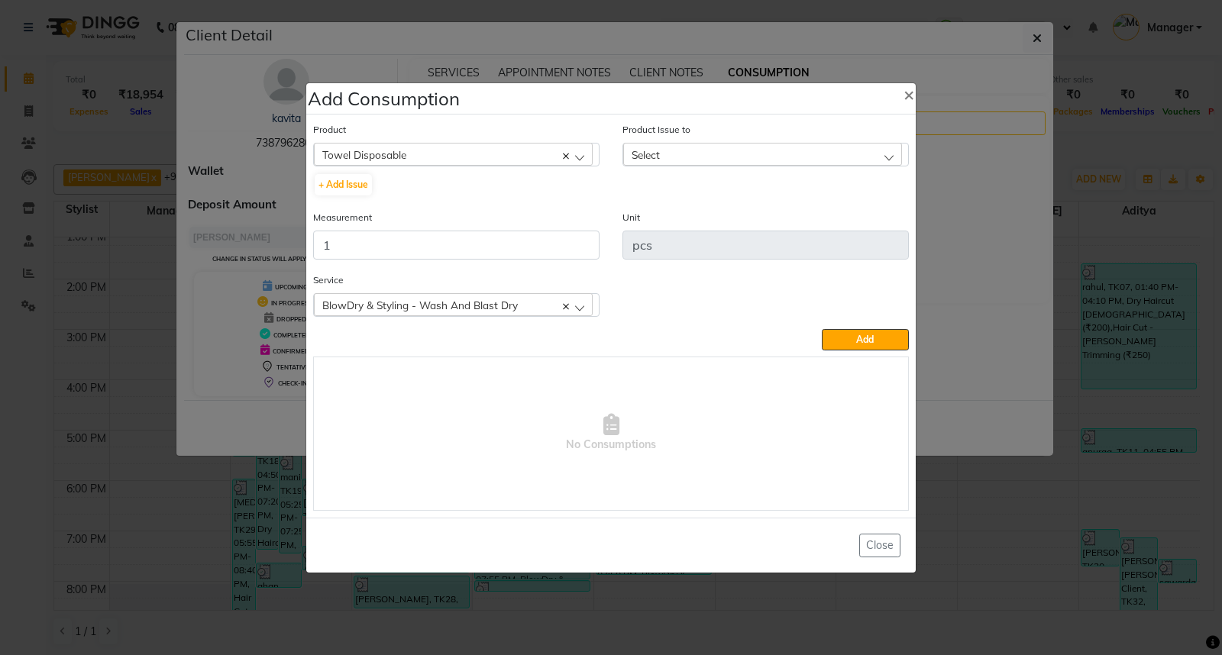
click at [786, 156] on div "Select" at bounding box center [762, 154] width 279 height 23
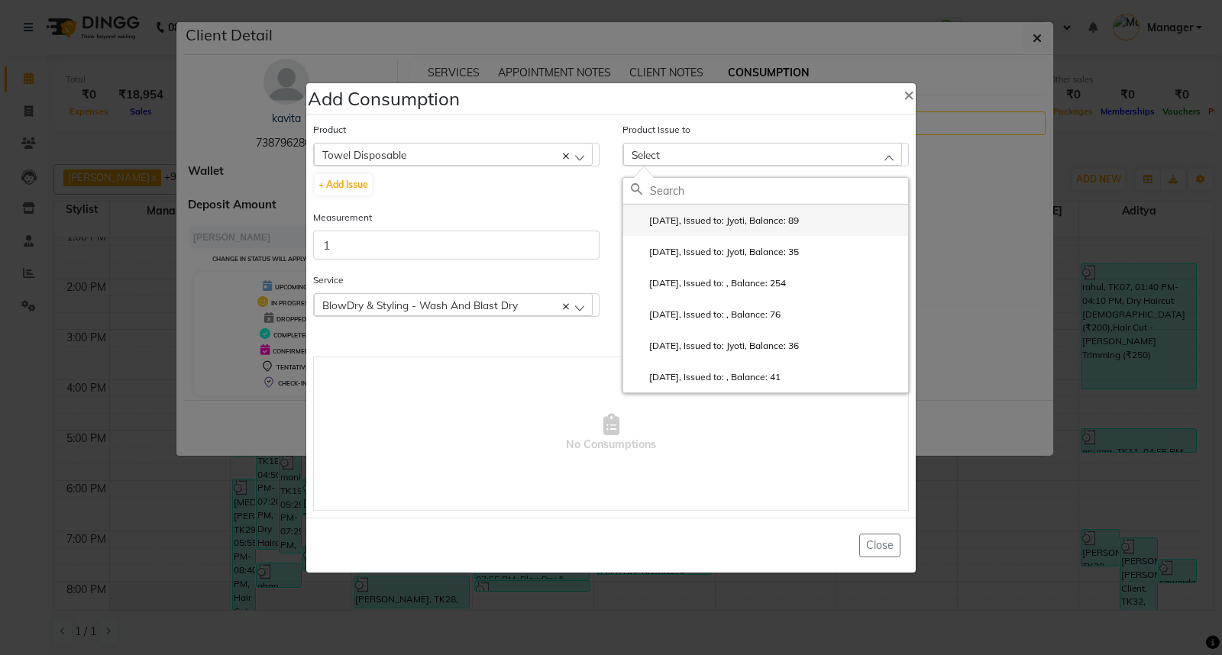
click at [790, 224] on label "[DATE], Issued to: Jyoti, Balance: 89" at bounding box center [715, 221] width 168 height 14
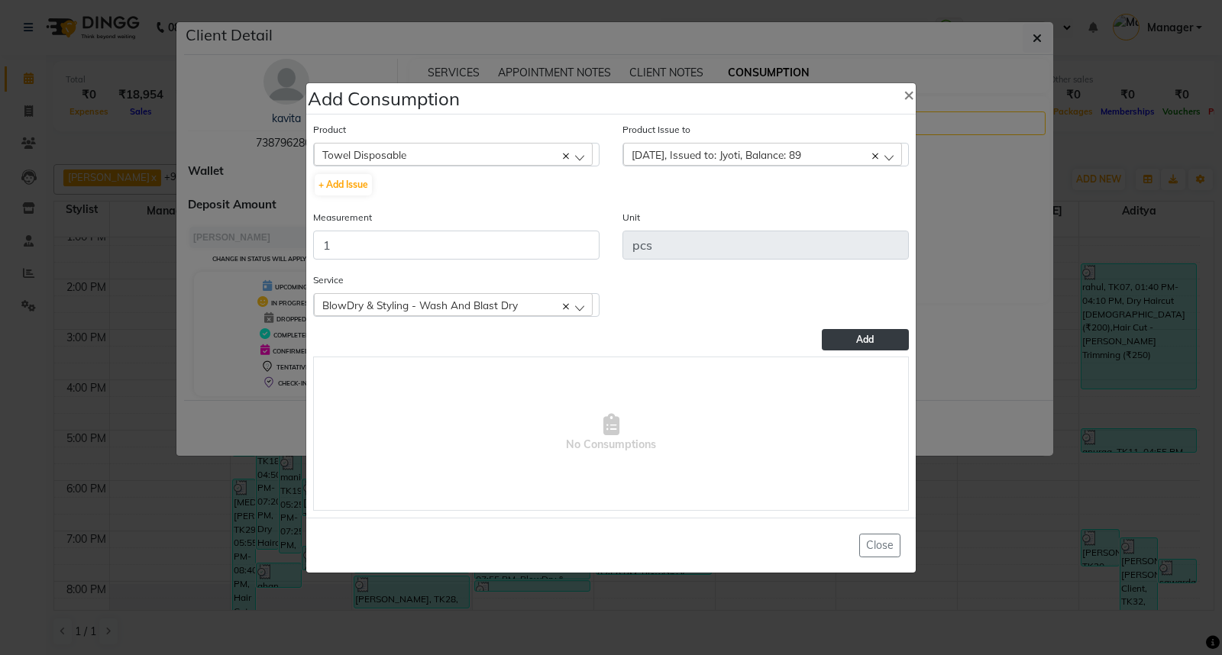
click at [867, 336] on span "Add" at bounding box center [865, 339] width 18 height 11
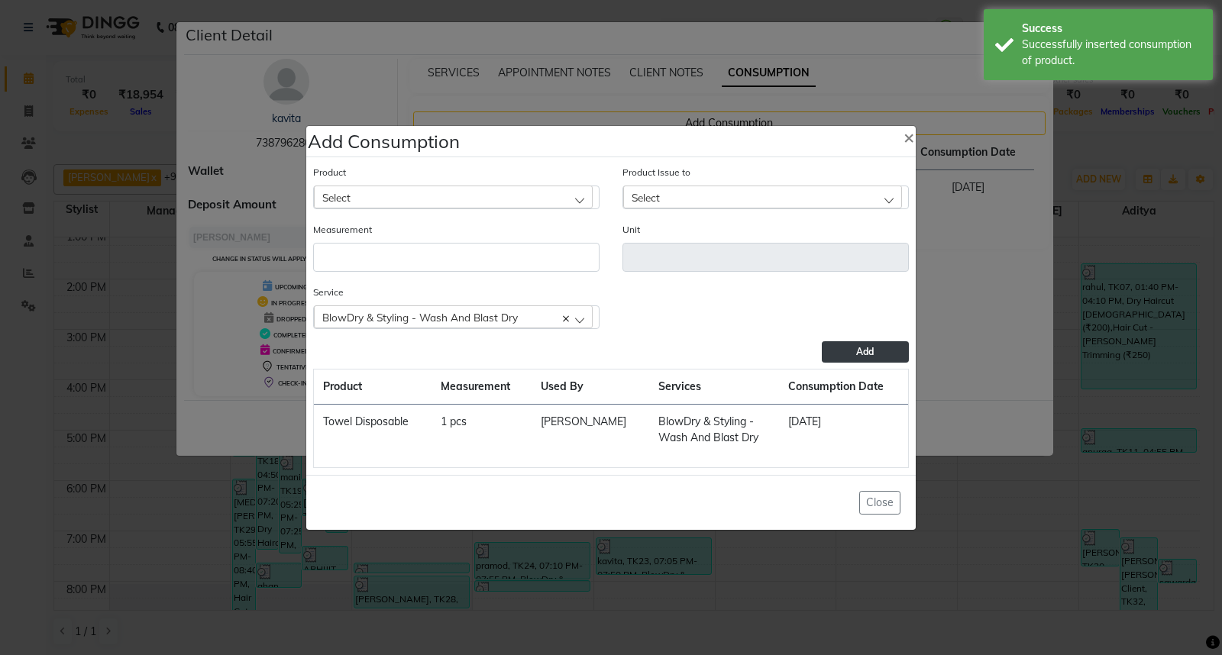
drag, startPoint x: 993, startPoint y: 487, endPoint x: 1028, endPoint y: 515, distance: 45.2
click at [1028, 515] on ngb-modal-window "Add Consumption × Product Select 0-77 IGORA Product Issue to Select [DATE], Iss…" at bounding box center [611, 327] width 1222 height 655
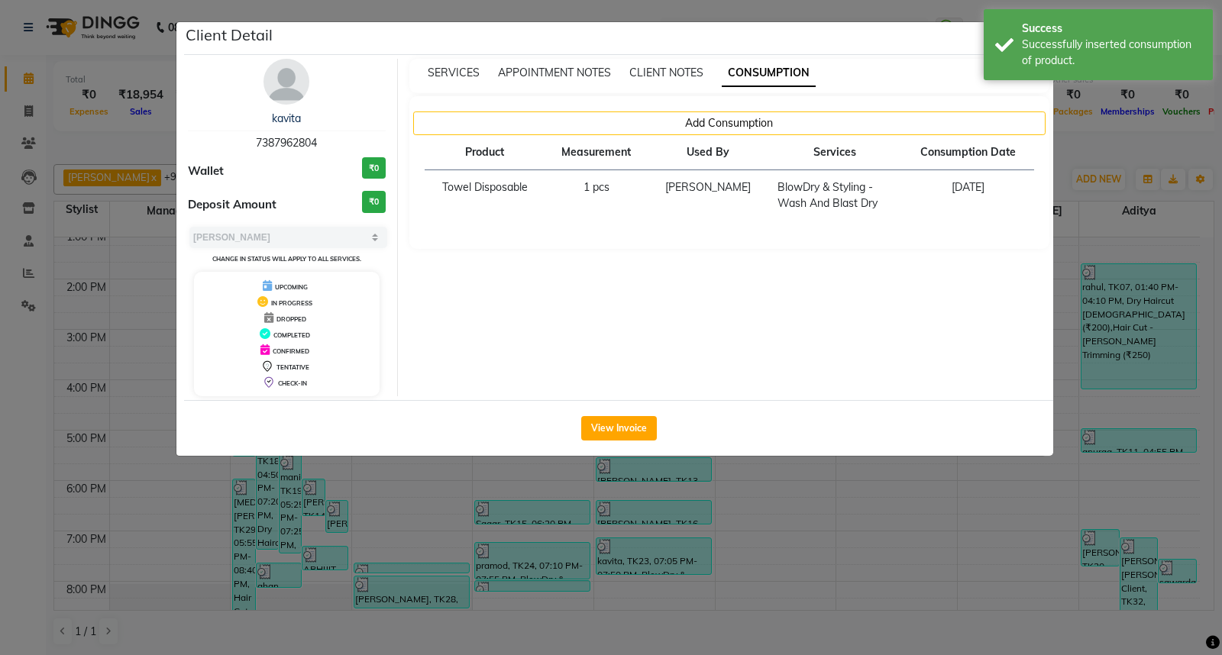
click at [1028, 515] on ngb-modal-window "Client Detail kavita 7387962804 Wallet ₹0 Deposit Amount ₹0 Select MARK DONE UP…" at bounding box center [611, 327] width 1222 height 655
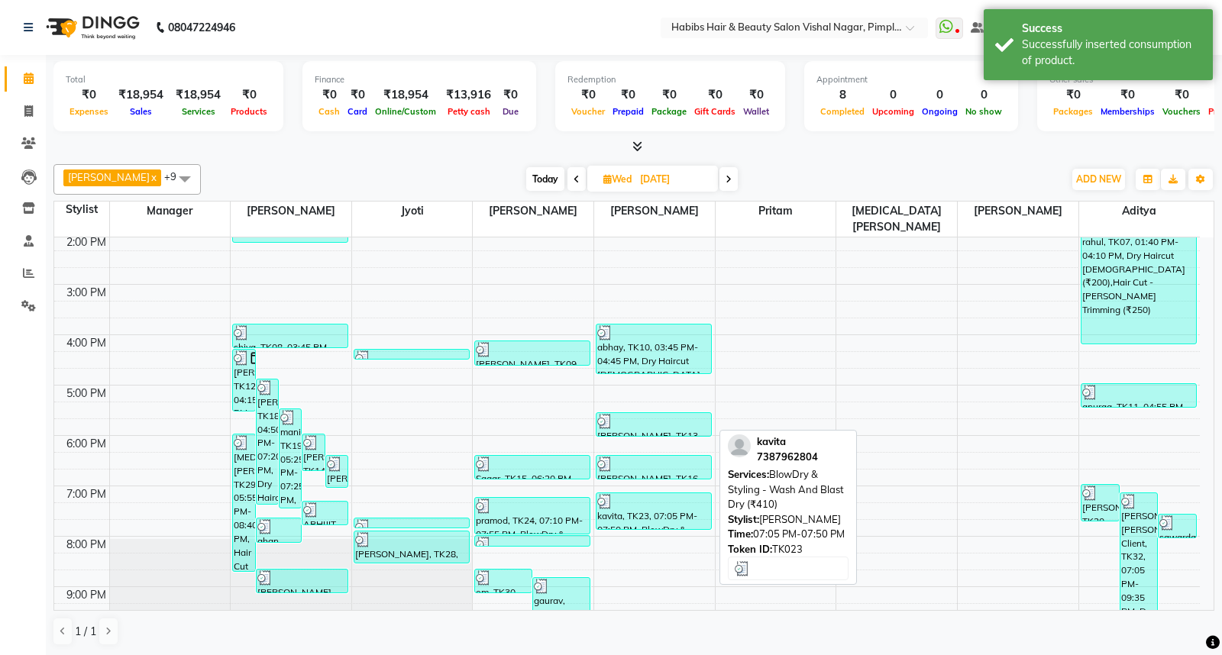
scroll to position [345, 0]
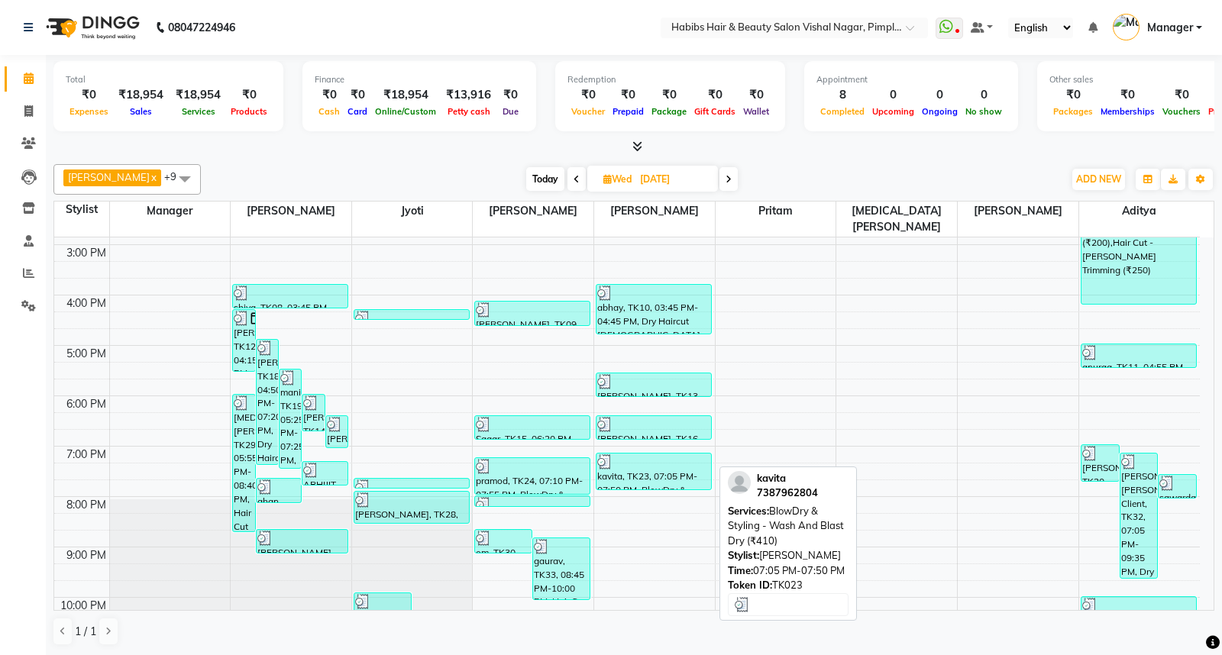
click at [657, 454] on div "kavita, TK23, 07:05 PM-07:50 PM, BlowDry & Styling - Wash And Blast Dry (₹410)" at bounding box center [653, 472] width 115 height 36
select select "3"
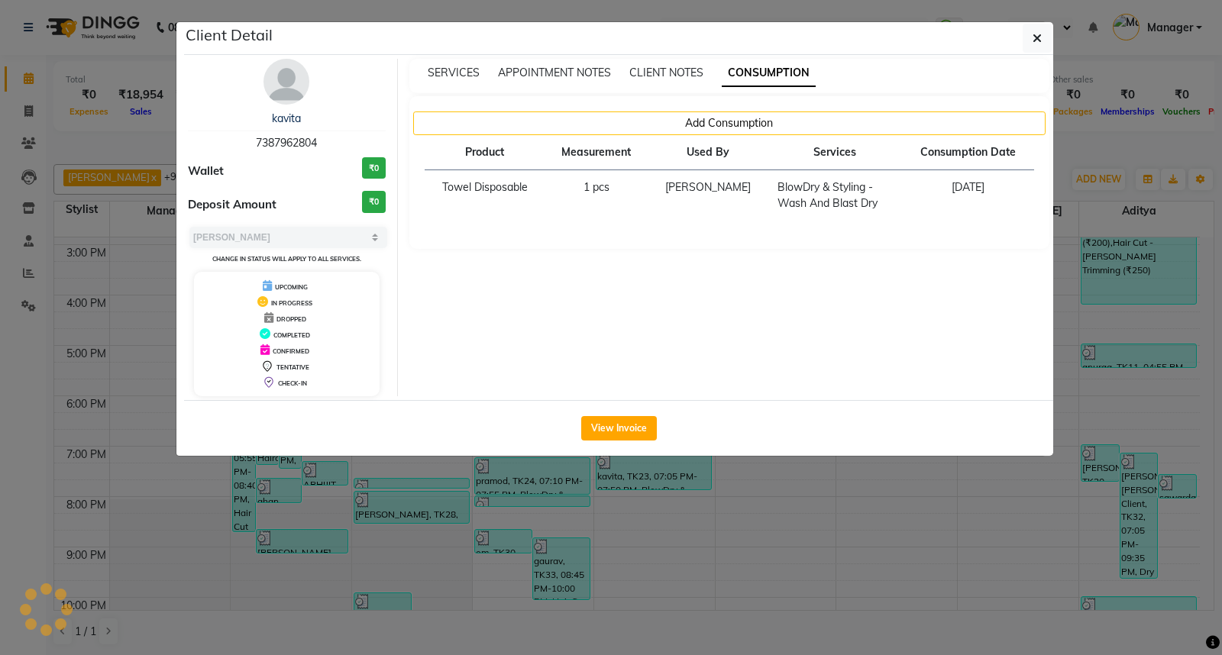
click at [657, 453] on ngb-modal-window "Client Detail kavita 7387962804 Wallet ₹0 Deposit Amount ₹0 Select MARK DONE UP…" at bounding box center [611, 327] width 1222 height 655
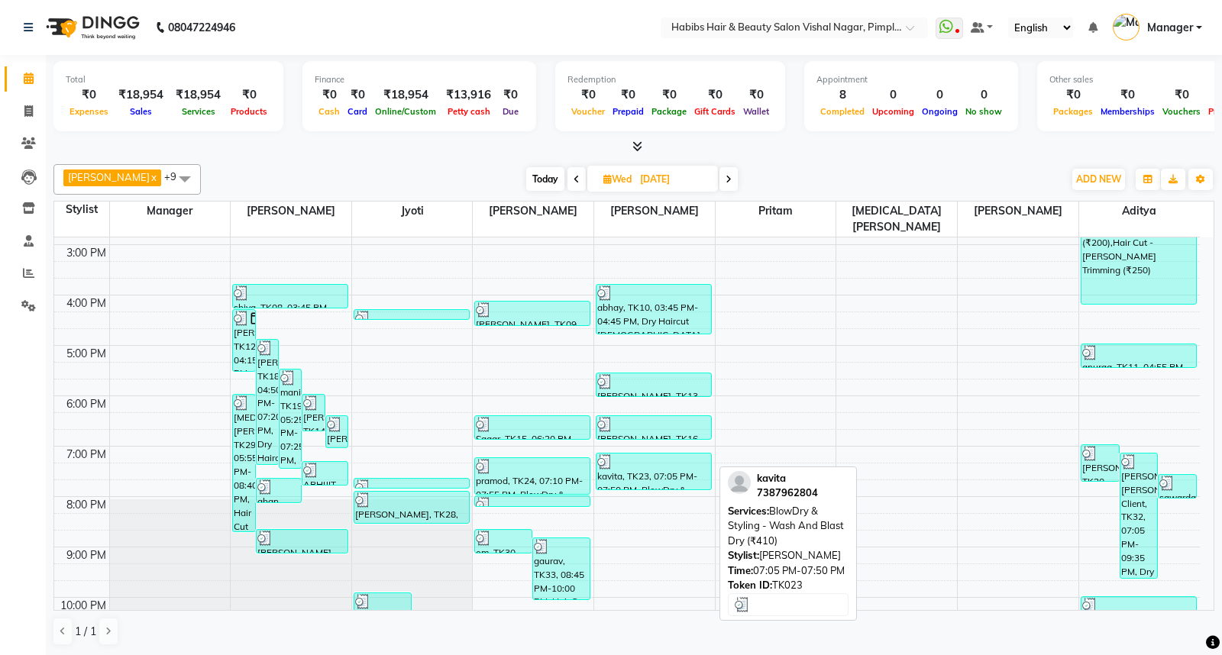
click at [657, 454] on div "kavita, TK23, 07:05 PM-07:50 PM, BlowDry & Styling - Wash And Blast Dry (₹410)" at bounding box center [653, 472] width 115 height 36
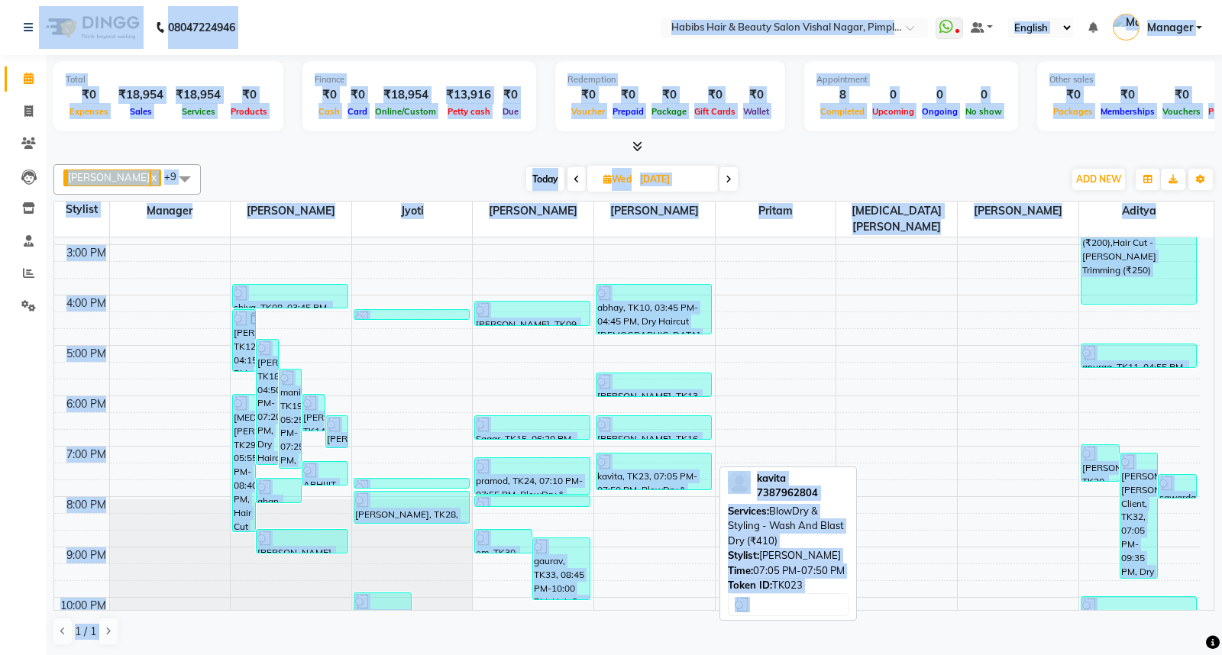
select select "3"
click at [657, 454] on div "kavita, TK23, 07:05 PM-07:50 PM, BlowDry & Styling - Wash And Blast Dry (₹410)" at bounding box center [653, 472] width 115 height 36
select select "3"
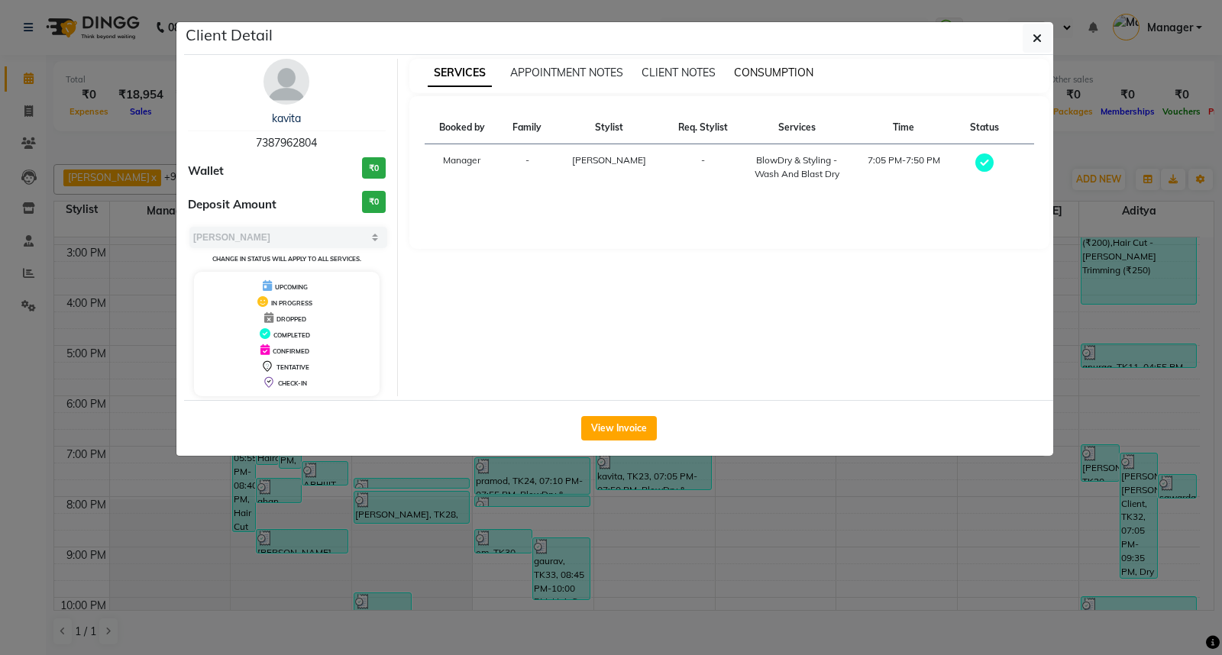
click at [754, 71] on span "CONSUMPTION" at bounding box center [773, 73] width 79 height 14
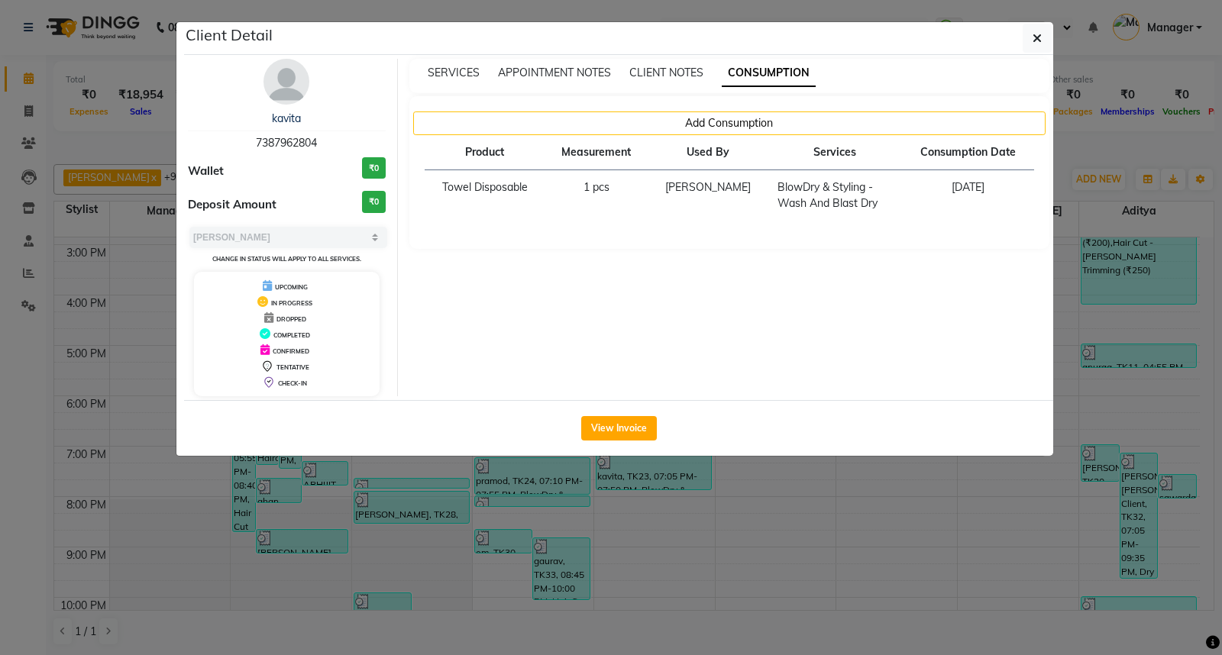
click at [785, 551] on ngb-modal-window "Client Detail kavita 7387962804 Wallet ₹0 Deposit Amount ₹0 Select MARK DONE UP…" at bounding box center [611, 327] width 1222 height 655
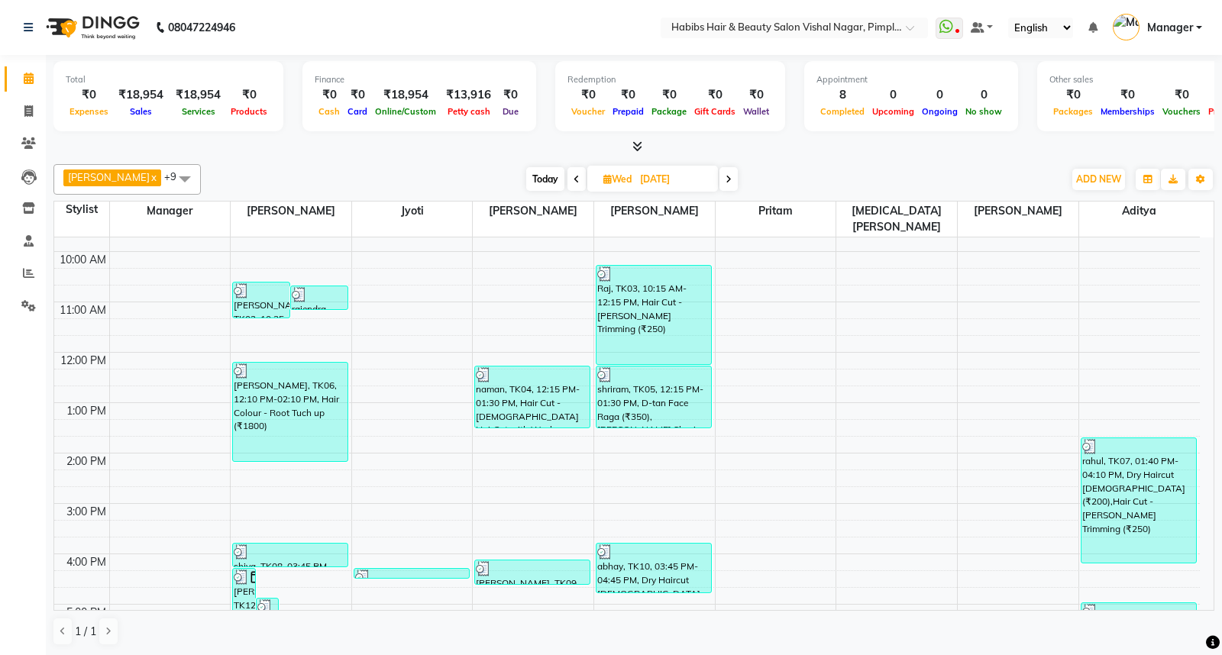
scroll to position [170, 0]
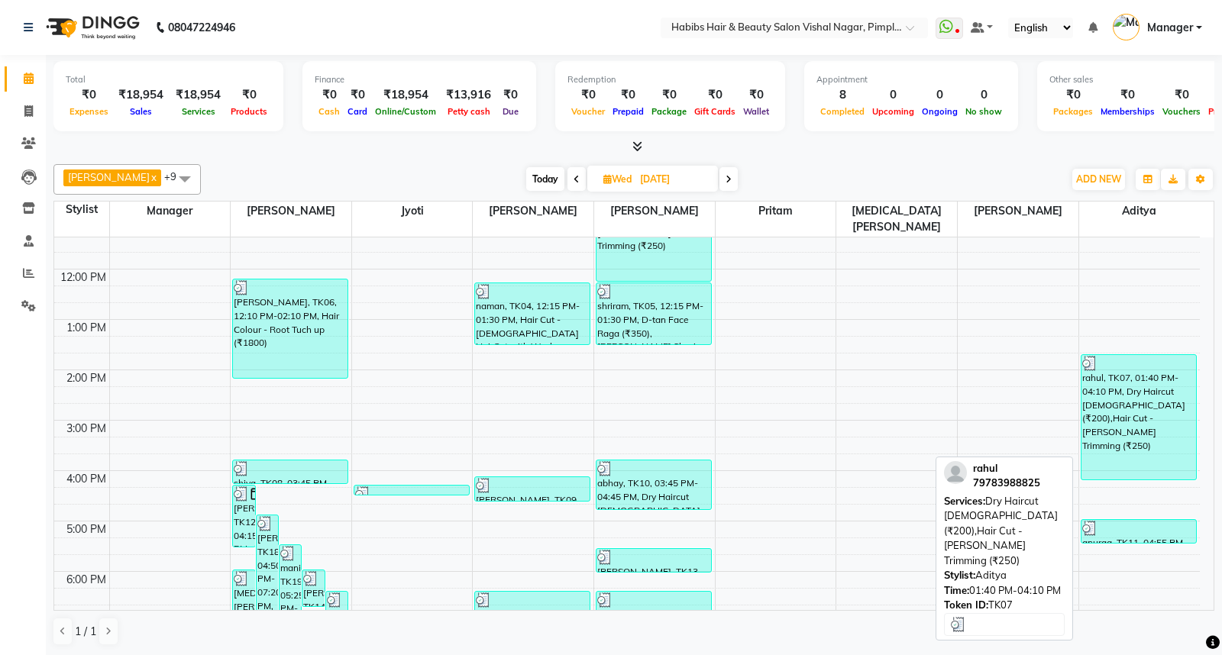
click at [1133, 392] on div "rahul, TK07, 01:40 PM-04:10 PM, Dry Haircut [DEMOGRAPHIC_DATA] (₹200),Hair Cut …" at bounding box center [1138, 417] width 115 height 124
select select "3"
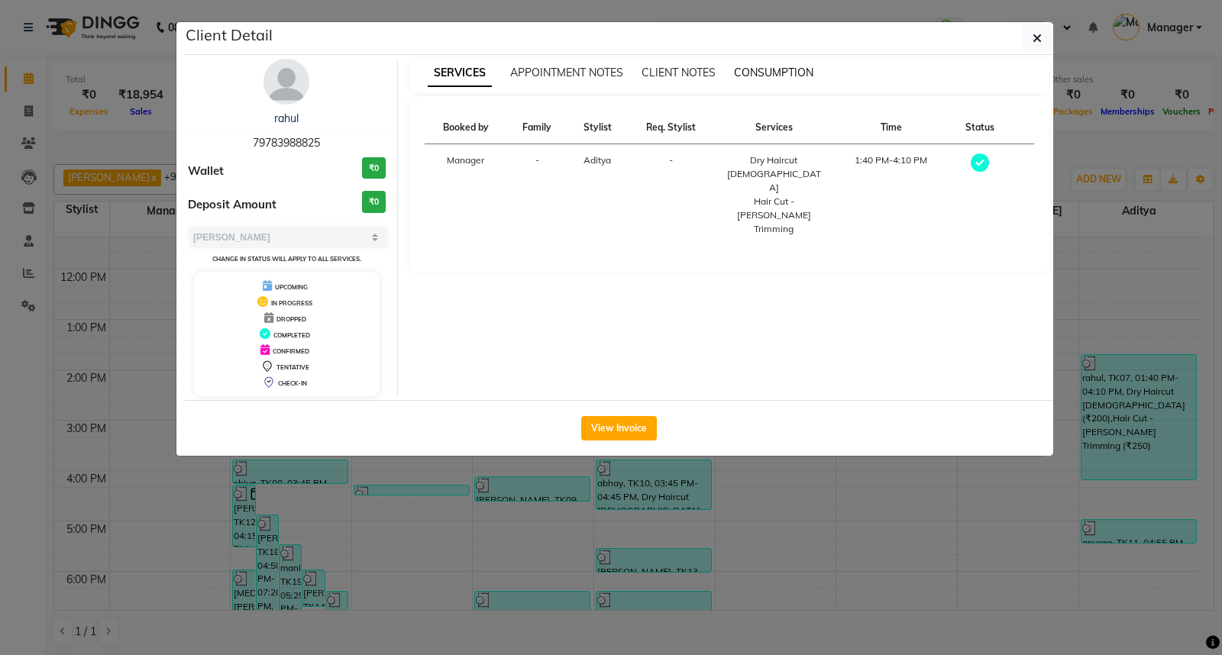
click at [766, 70] on span "CONSUMPTION" at bounding box center [773, 73] width 79 height 14
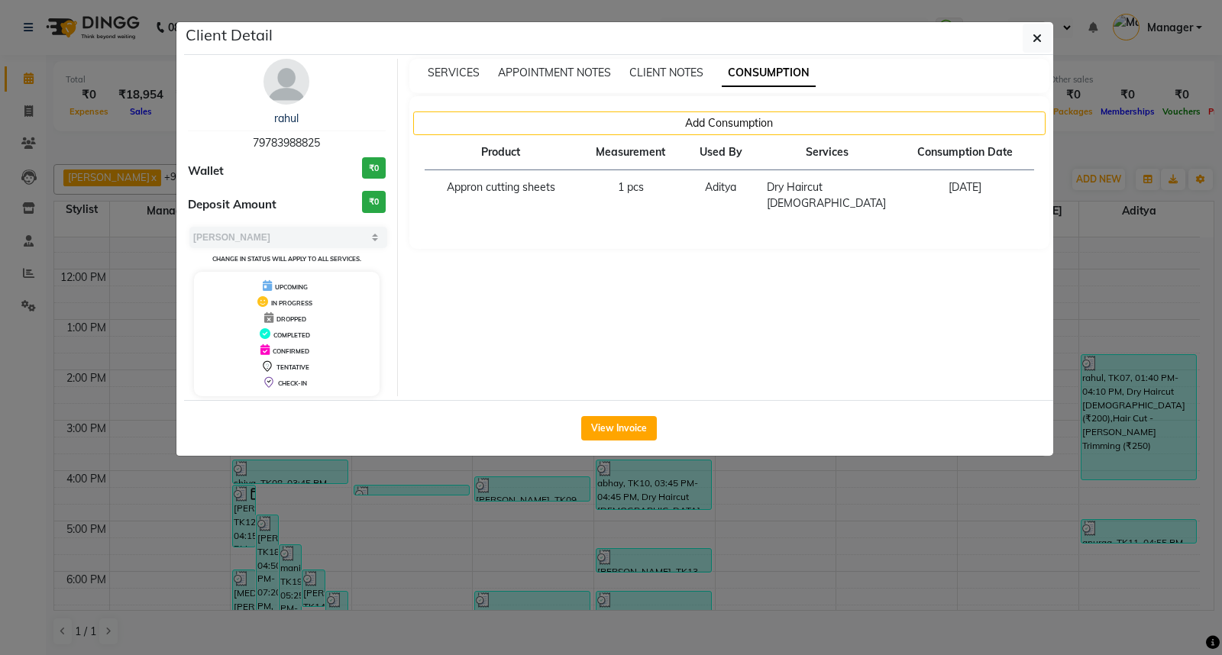
click at [1047, 551] on ngb-modal-window "Client Detail rahul 79783988825 Wallet ₹0 Deposit Amount ₹0 Select MARK DONE UP…" at bounding box center [611, 327] width 1222 height 655
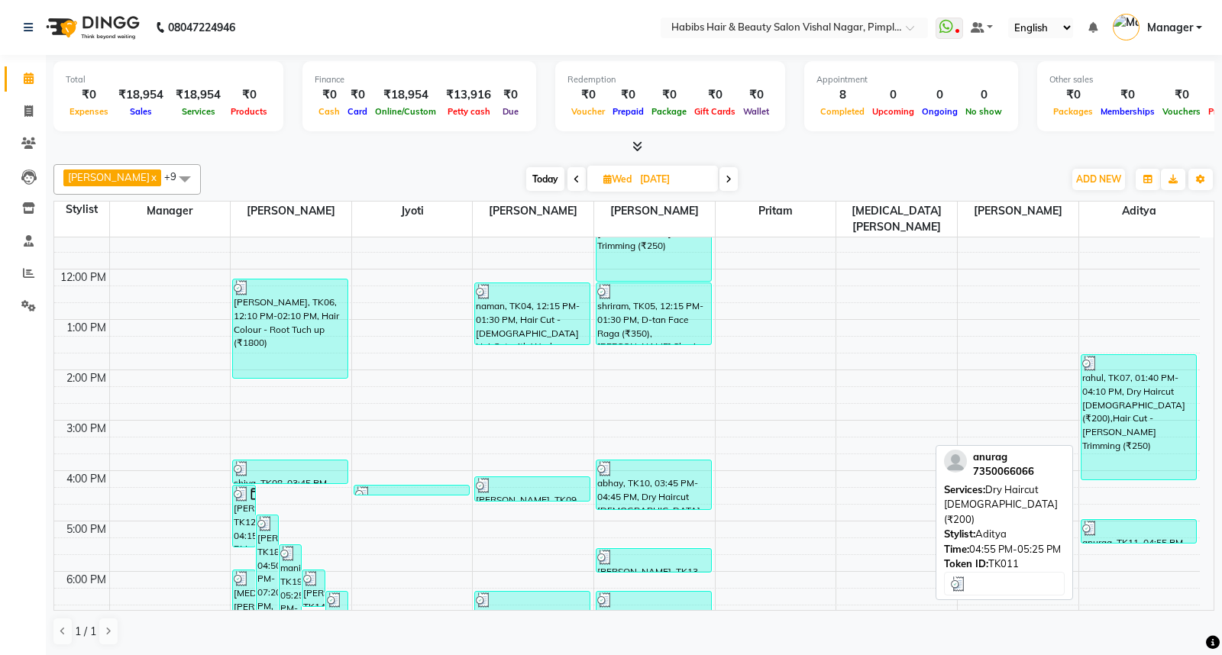
click at [1134, 521] on div at bounding box center [1138, 528] width 113 height 15
select select "3"
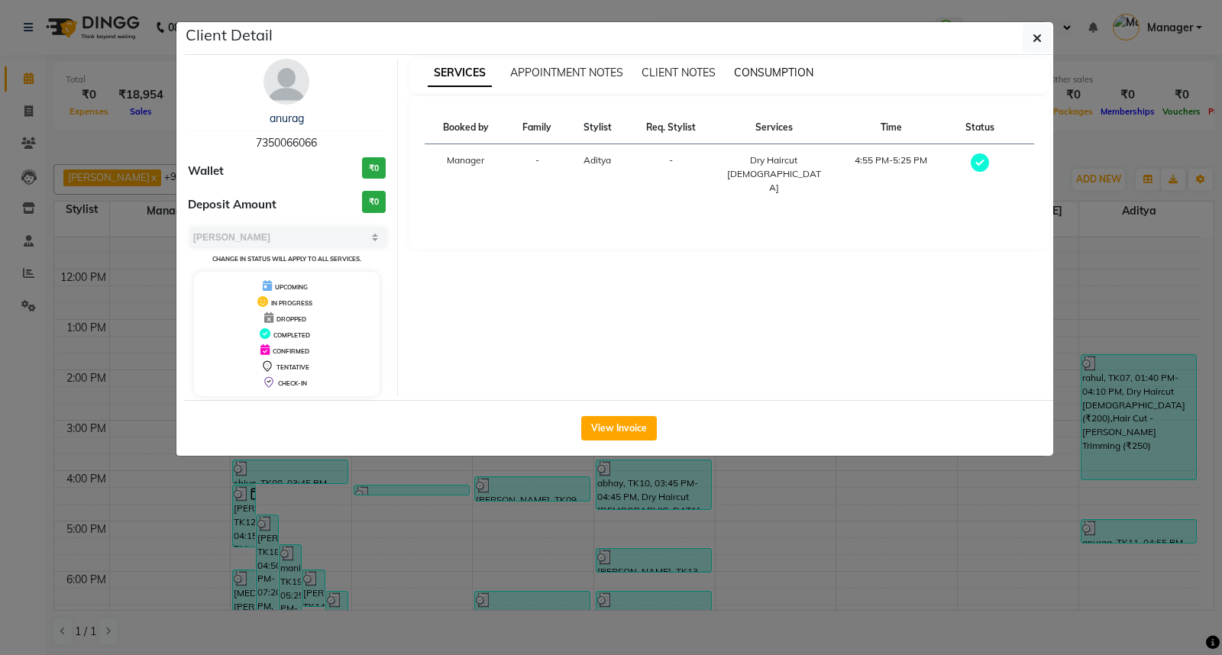
click at [757, 70] on span "CONSUMPTION" at bounding box center [773, 73] width 79 height 14
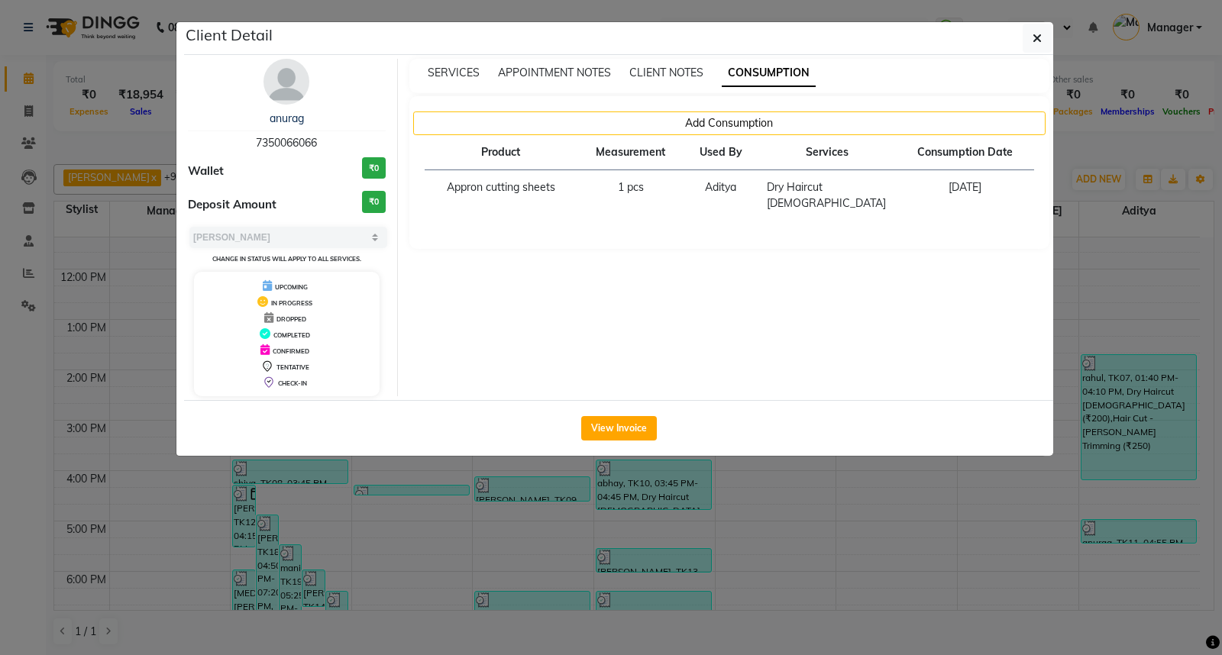
click at [1042, 560] on ngb-modal-window "Client Detail anurag 7350066066 Wallet ₹0 Deposit Amount ₹0 Select MARK DONE UP…" at bounding box center [611, 327] width 1222 height 655
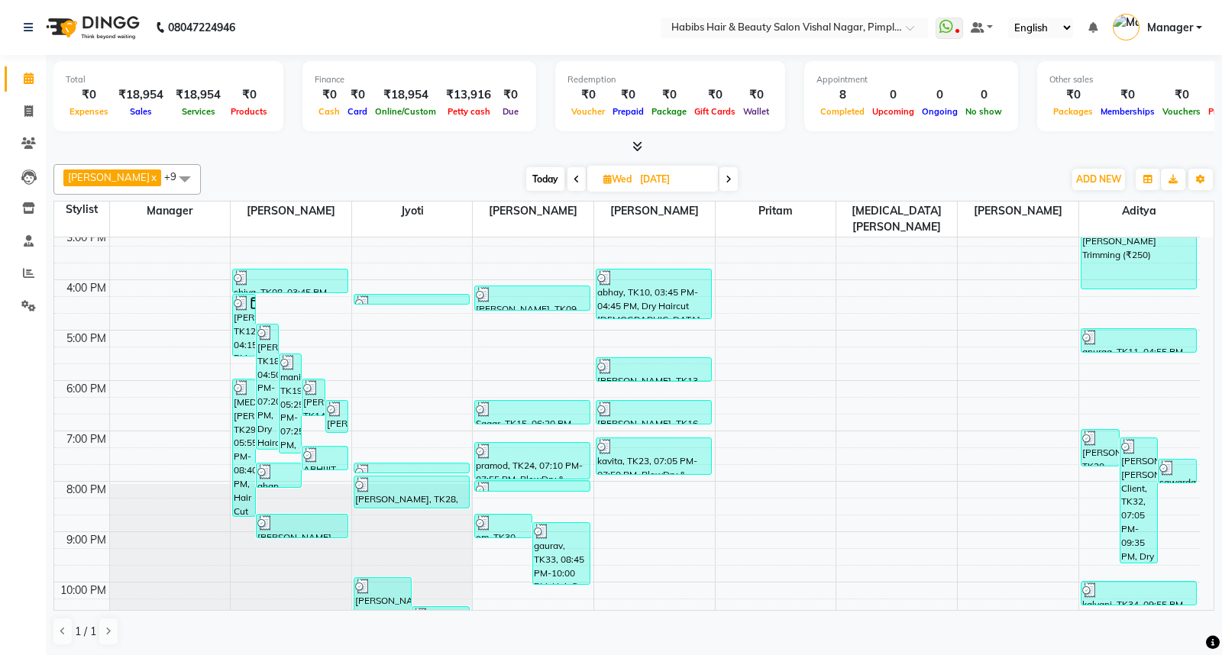
scroll to position [421, 0]
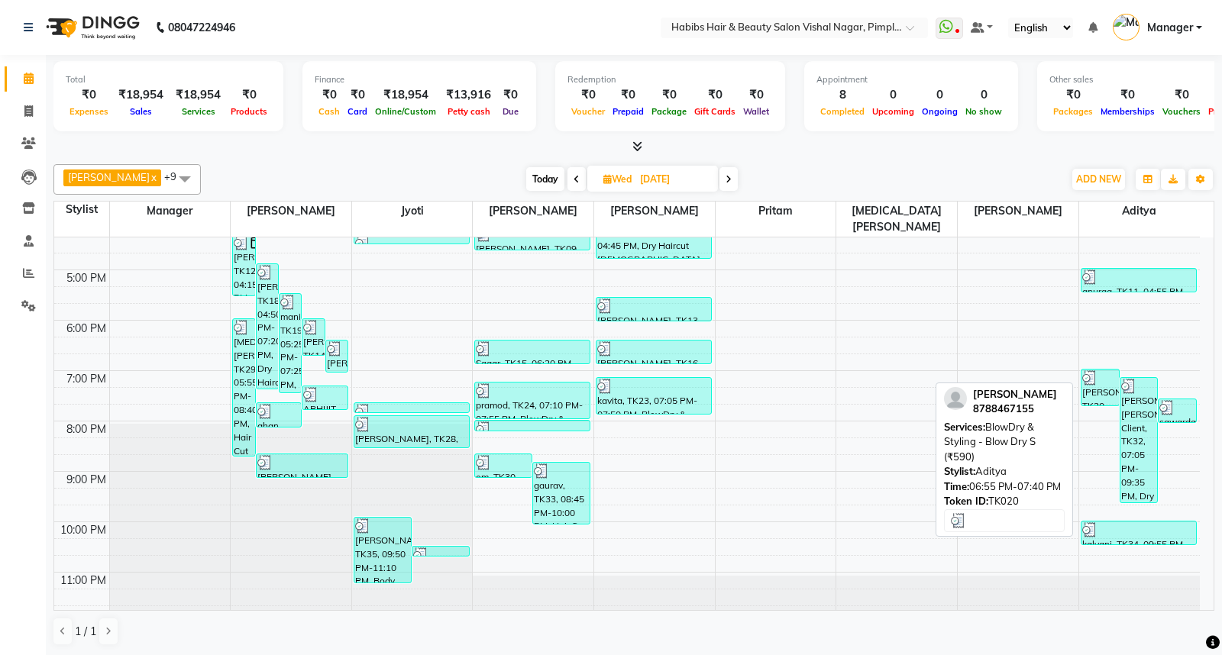
click at [1105, 374] on div "[PERSON_NAME], TK20, 06:55 PM-07:40 PM, BlowDry & Styling - Blow Dry S (₹590)" at bounding box center [1099, 388] width 37 height 36
select select "3"
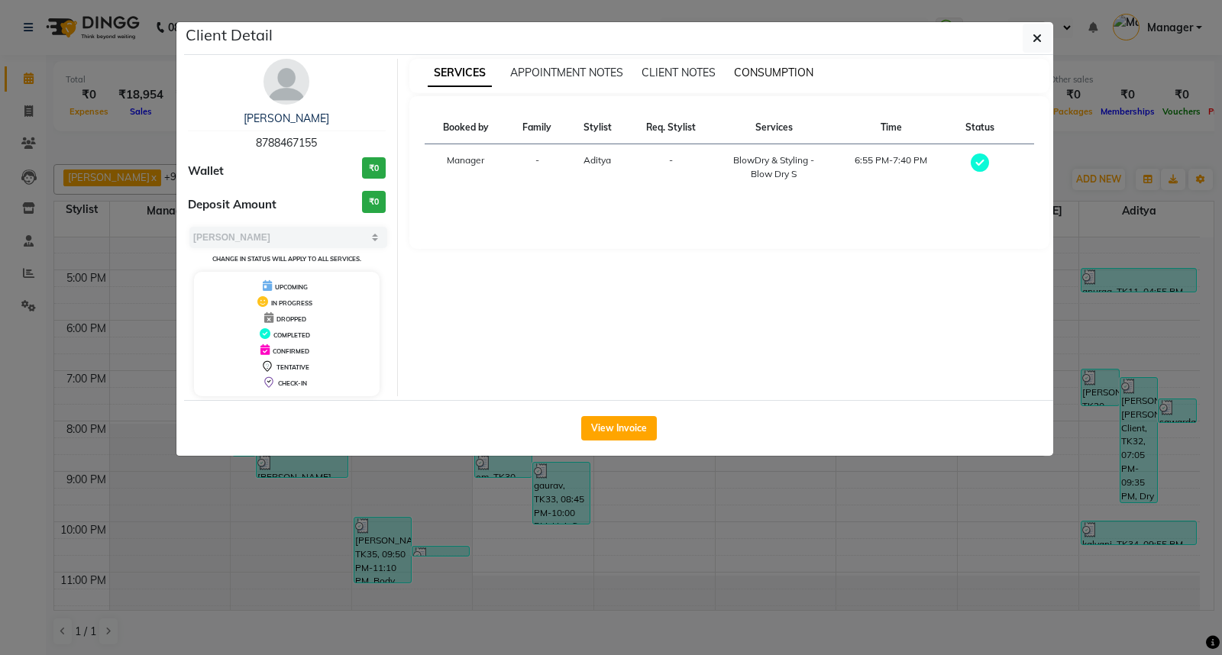
click at [767, 73] on span "CONSUMPTION" at bounding box center [773, 73] width 79 height 14
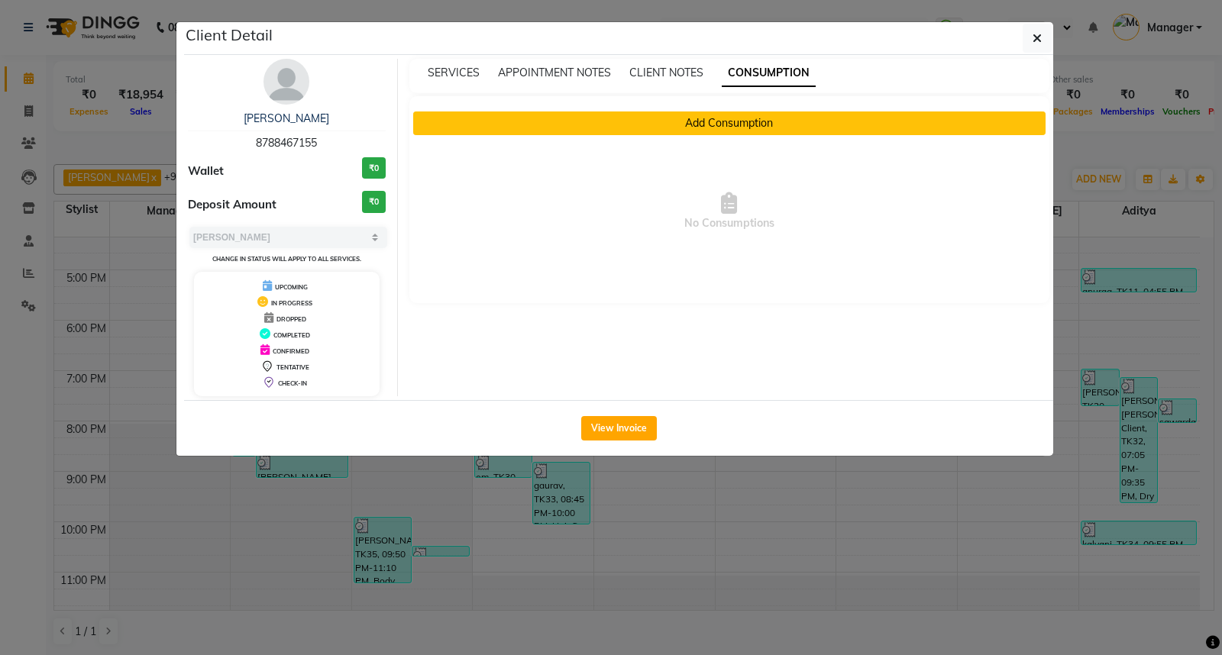
click at [734, 122] on button "Add Consumption" at bounding box center [729, 123] width 633 height 24
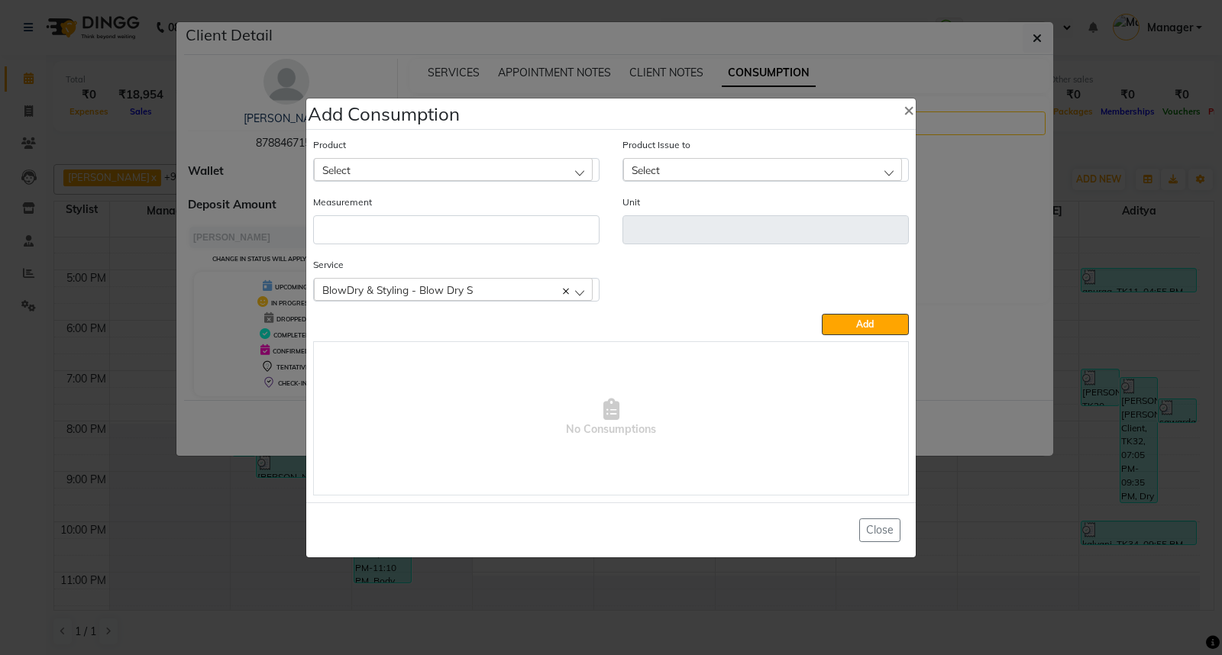
click at [560, 169] on div "Select" at bounding box center [453, 169] width 279 height 23
type input "APP"
click at [451, 231] on li "Appron cutting sheets" at bounding box center [456, 235] width 285 height 31
type input "pcs"
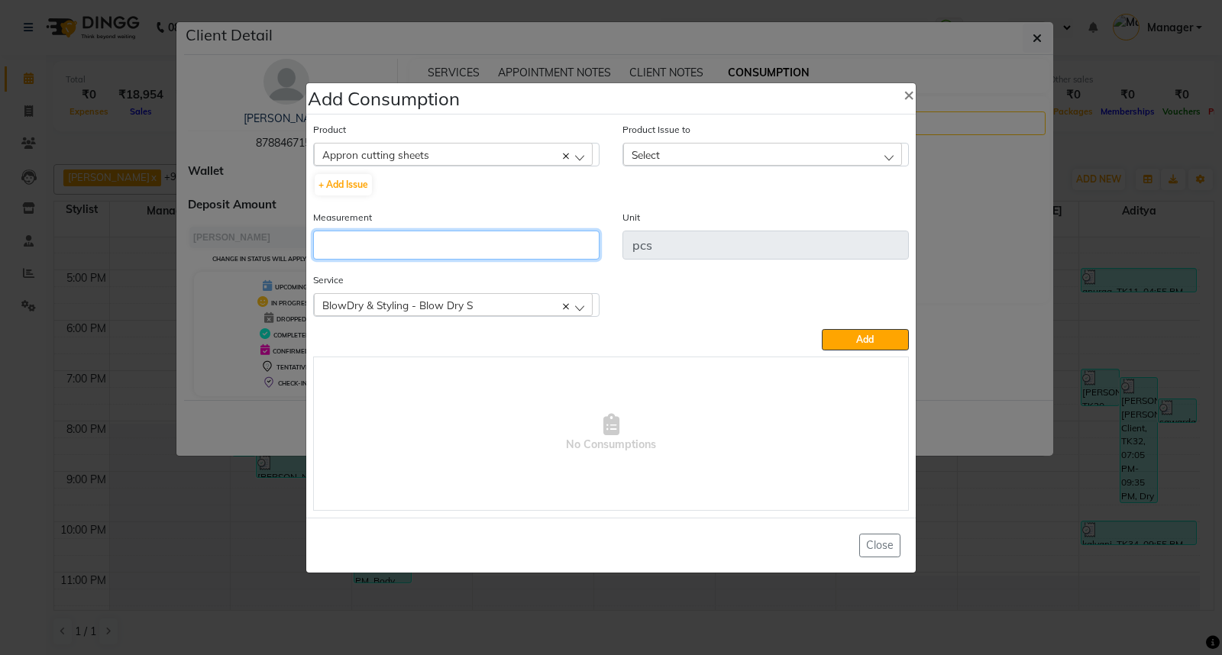
click at [451, 256] on input "number" at bounding box center [456, 245] width 286 height 29
type input "1"
click at [728, 153] on div "Select" at bounding box center [762, 154] width 279 height 23
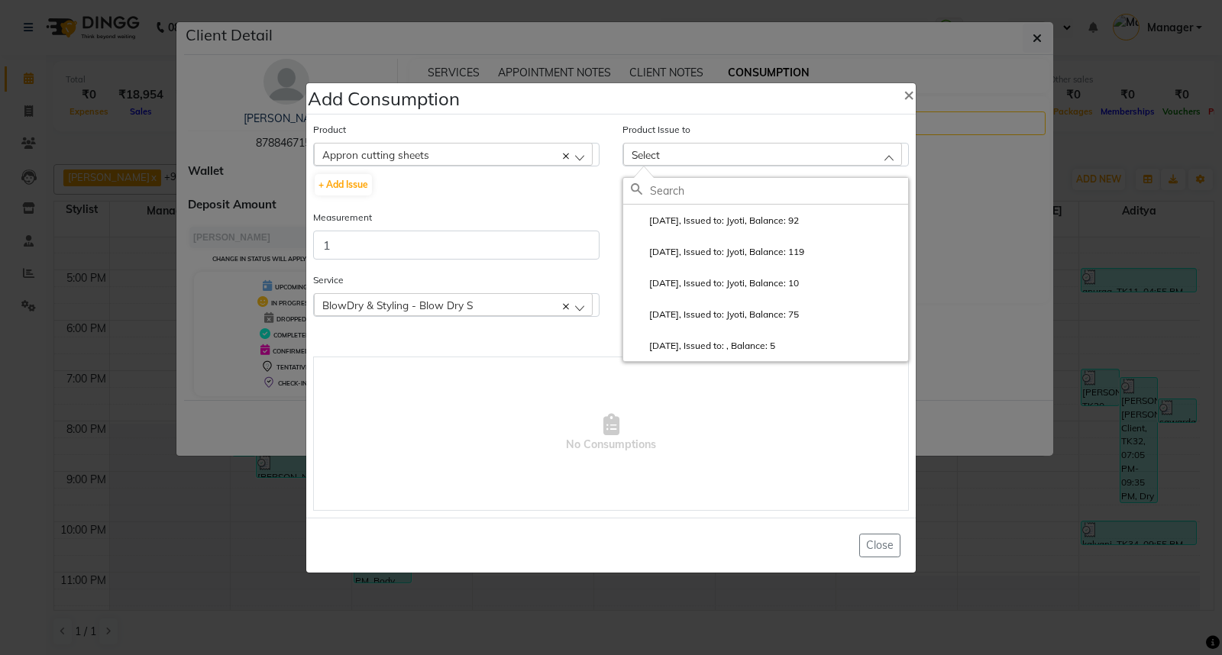
click at [570, 153] on div "Appron cutting sheets" at bounding box center [453, 154] width 279 height 23
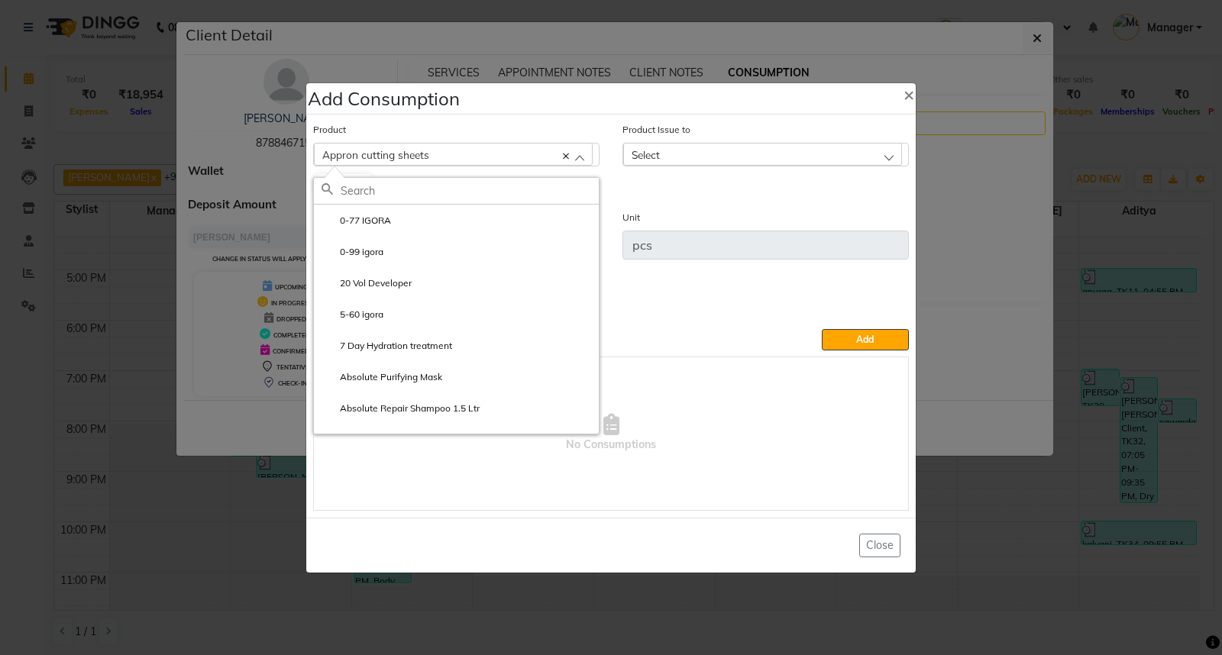
click at [560, 153] on div "Appron cutting sheets" at bounding box center [453, 154] width 279 height 23
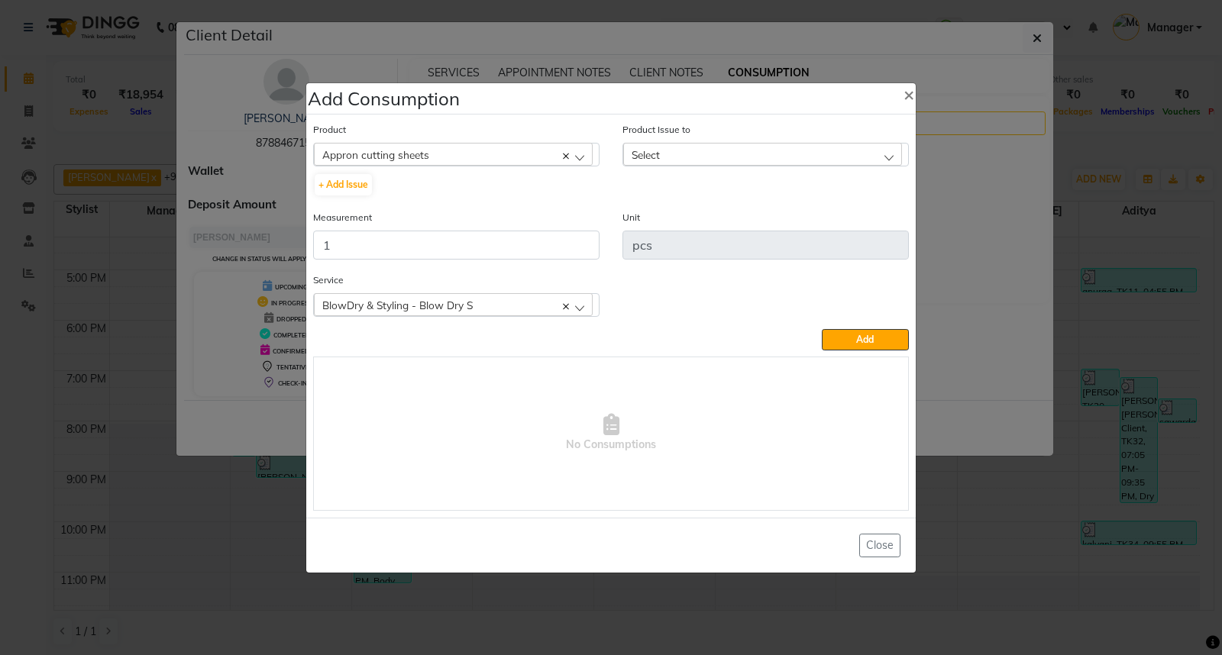
drag, startPoint x: 538, startPoint y: 155, endPoint x: 437, endPoint y: 159, distance: 101.6
click at [438, 159] on div "Appron cutting sheets" at bounding box center [453, 154] width 279 height 23
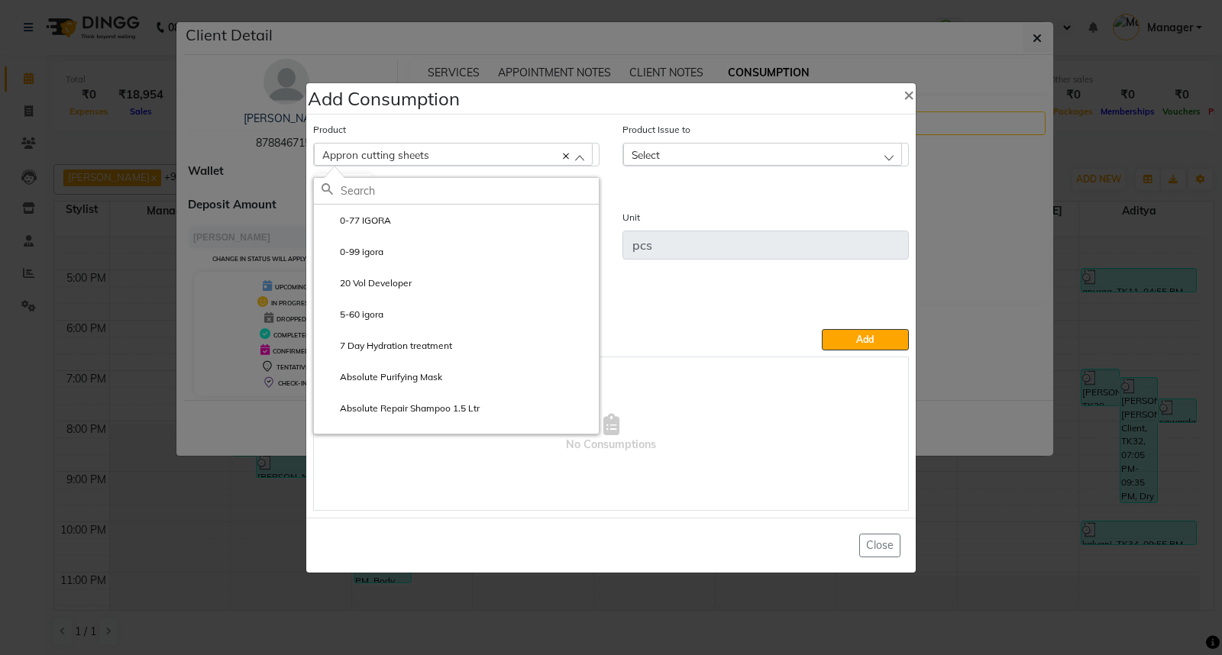
click at [437, 159] on div "Appron cutting sheets" at bounding box center [453, 154] width 279 height 23
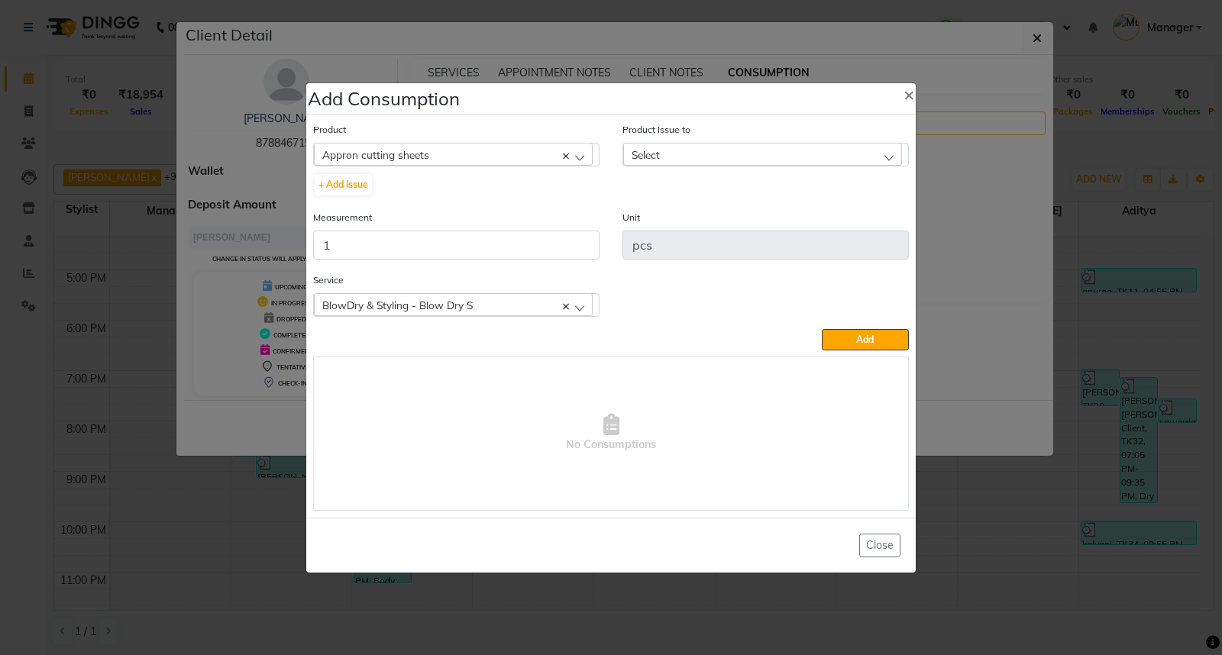
click at [437, 158] on div "Appron cutting sheets" at bounding box center [453, 154] width 279 height 23
type input "TOW"
click at [425, 219] on li "Towel Disposable" at bounding box center [456, 220] width 285 height 31
click at [858, 155] on div "Select" at bounding box center [762, 154] width 279 height 23
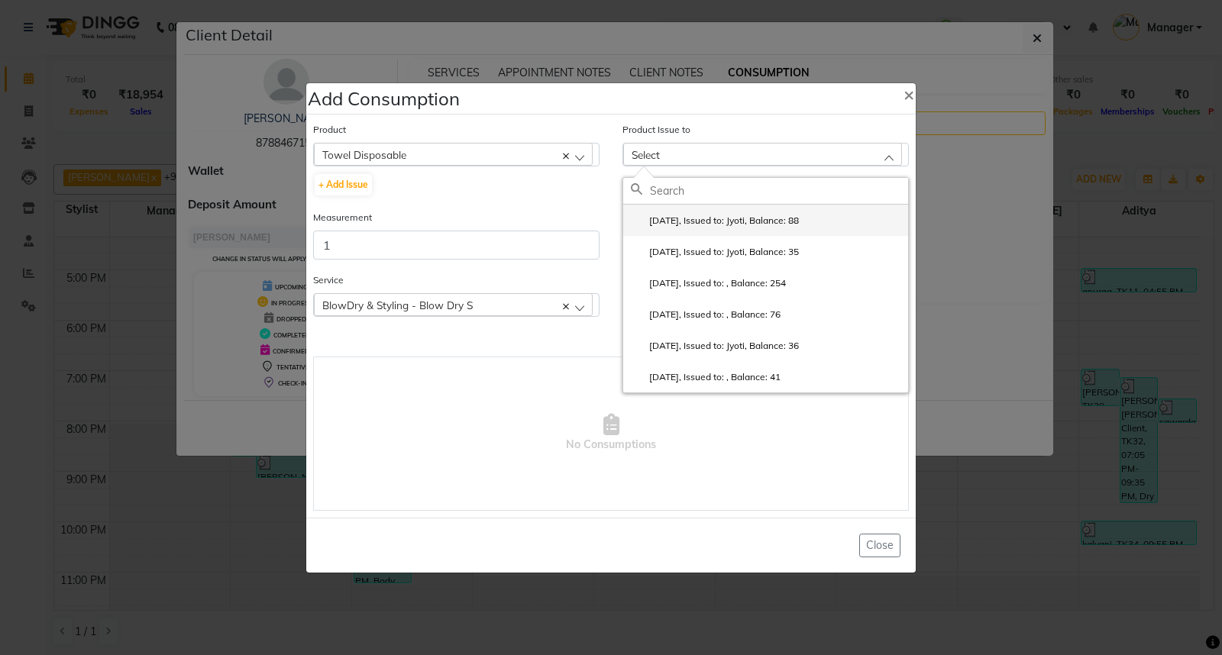
click at [857, 224] on li "[DATE], Issued to: Jyoti, Balance: 88" at bounding box center [765, 220] width 285 height 31
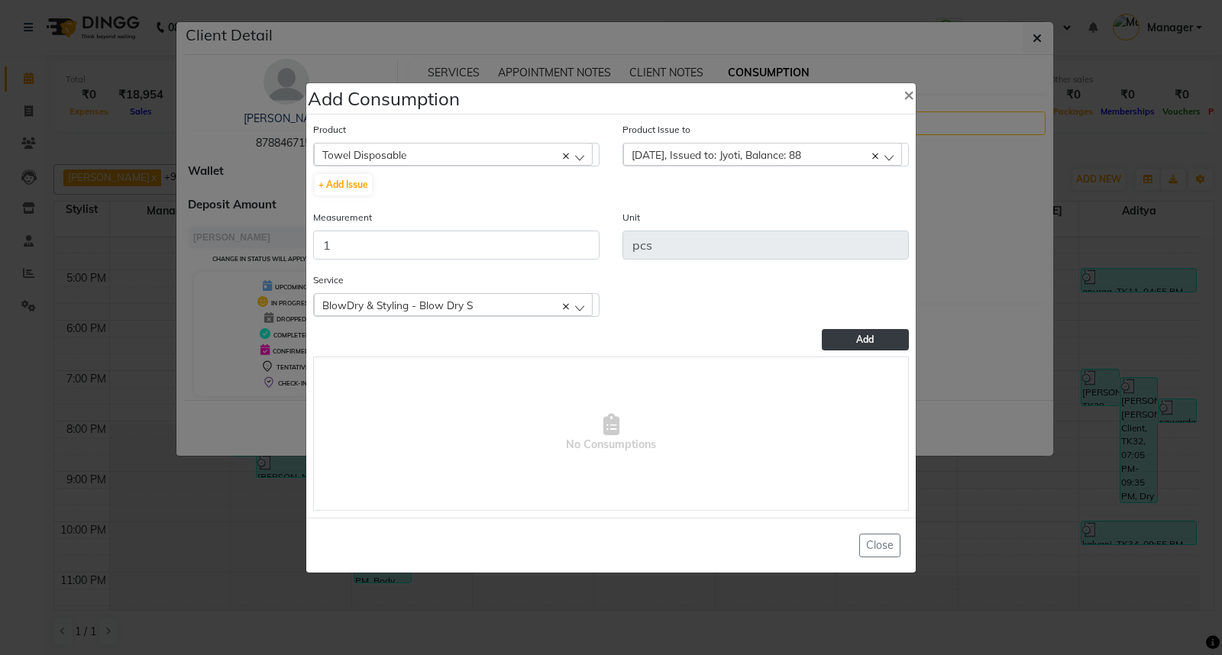
click at [857, 341] on span "Add" at bounding box center [865, 339] width 18 height 11
click at [857, 341] on div "Add" at bounding box center [611, 339] width 596 height 21
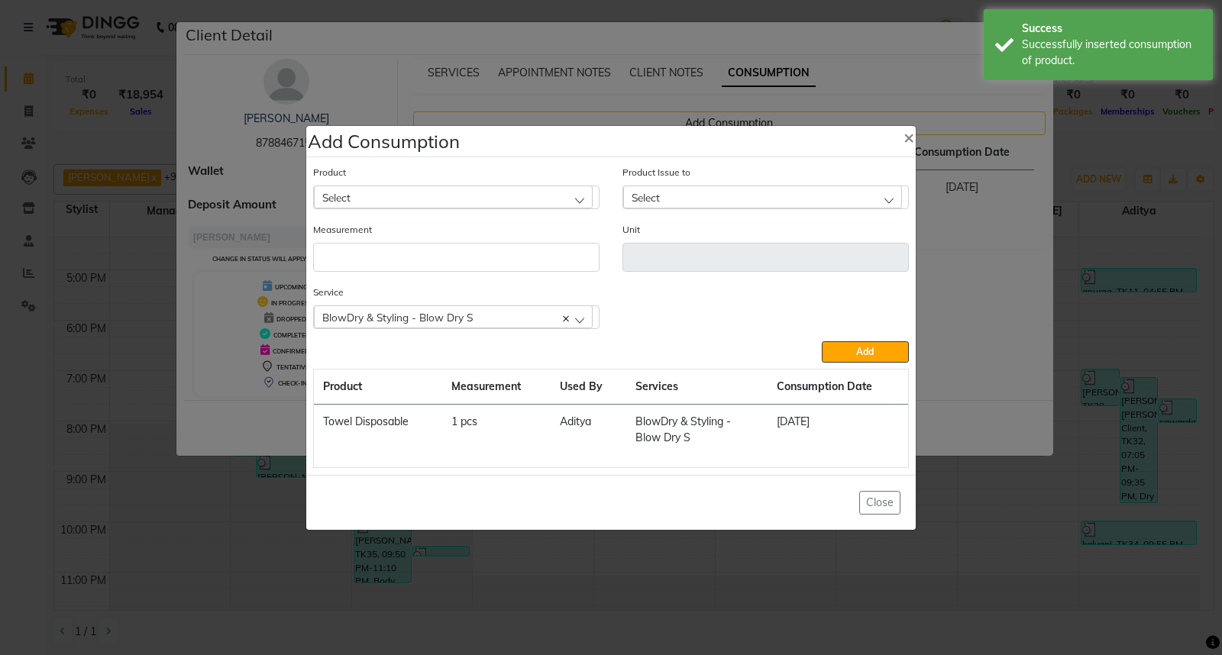
click at [980, 519] on ngb-modal-window "Add Consumption × Product Select 0-77 IGORA Product Issue to Select [DATE], Iss…" at bounding box center [611, 327] width 1222 height 655
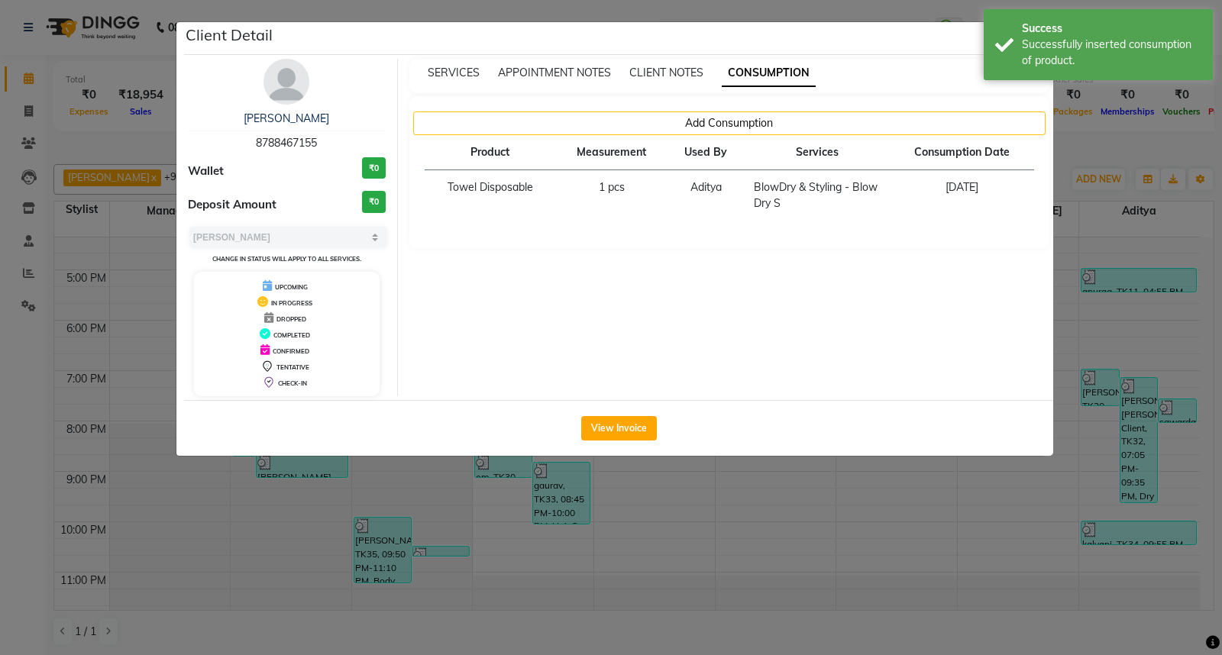
click at [982, 517] on ngb-modal-window "Client Detail [PERSON_NAME] 8788467155 Wallet ₹0 Deposit Amount ₹0 Select MARK …" at bounding box center [611, 327] width 1222 height 655
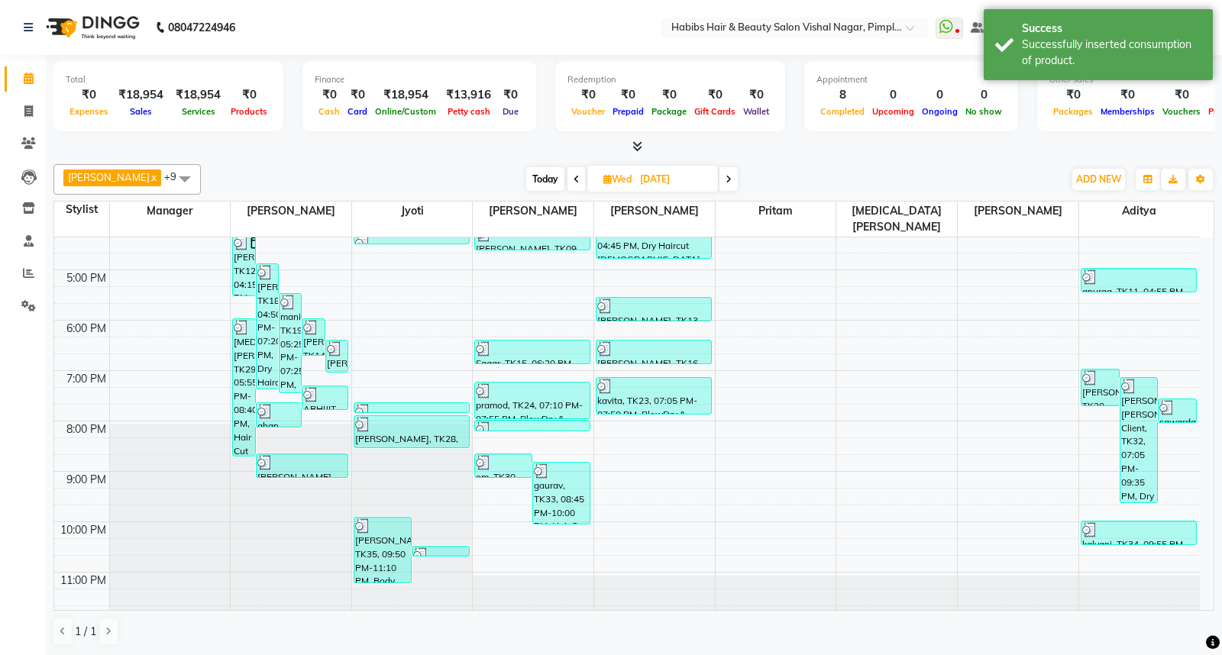
click at [982, 517] on ngb-modal-window "Client Detail [PERSON_NAME] 8788467155 Wallet ₹0 Deposit Amount ₹0 Select MARK …" at bounding box center [611, 327] width 1222 height 655
click at [1136, 270] on div at bounding box center [1138, 277] width 113 height 15
select select "3"
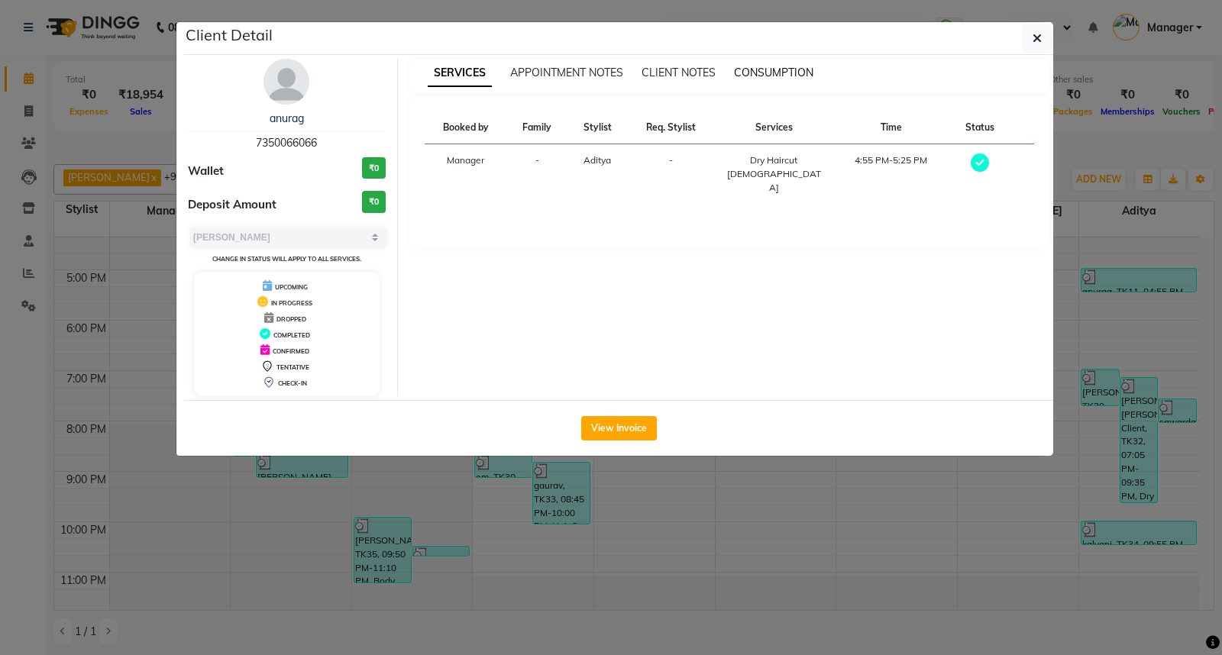
click at [775, 73] on span "CONSUMPTION" at bounding box center [773, 73] width 79 height 14
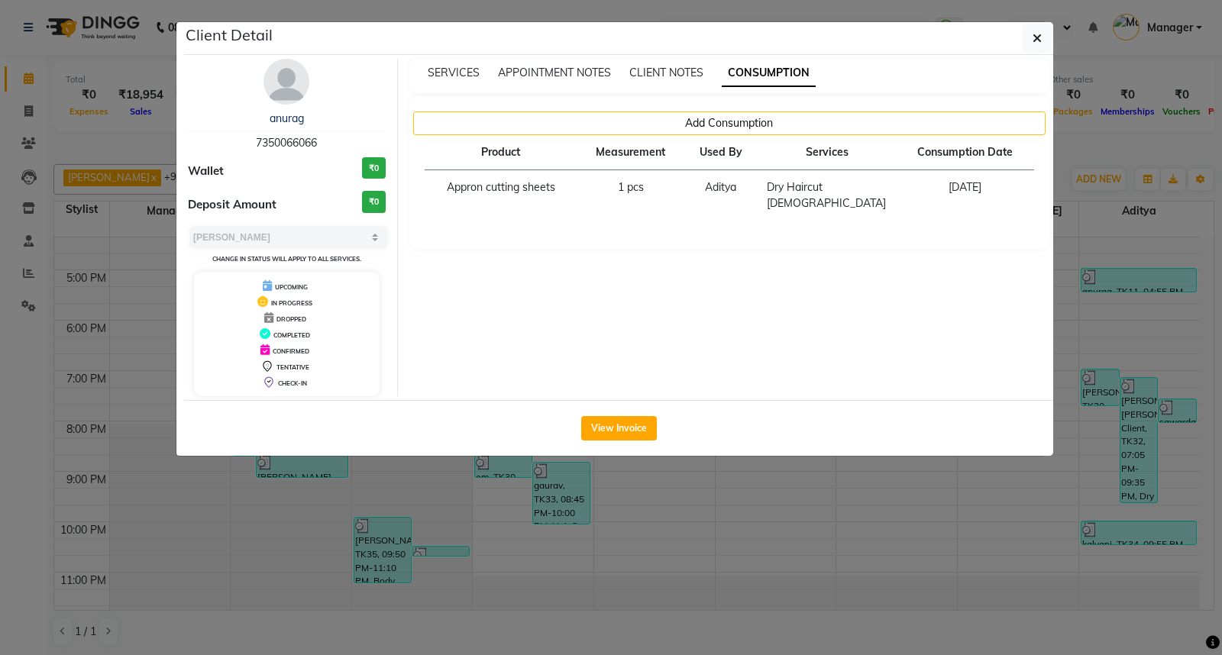
click at [1132, 328] on ngb-modal-window "Client Detail anurag 7350066066 Wallet ₹0 Deposit Amount ₹0 Select MARK DONE UP…" at bounding box center [611, 327] width 1222 height 655
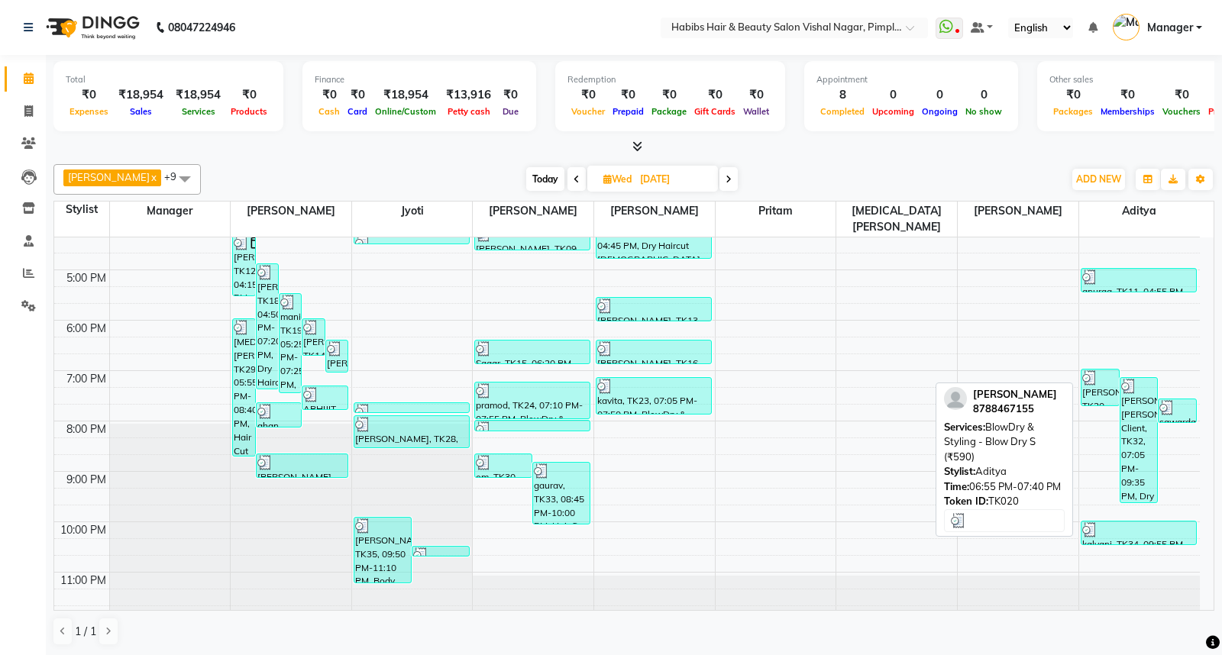
click at [1106, 370] on div at bounding box center [1100, 377] width 36 height 15
select select "3"
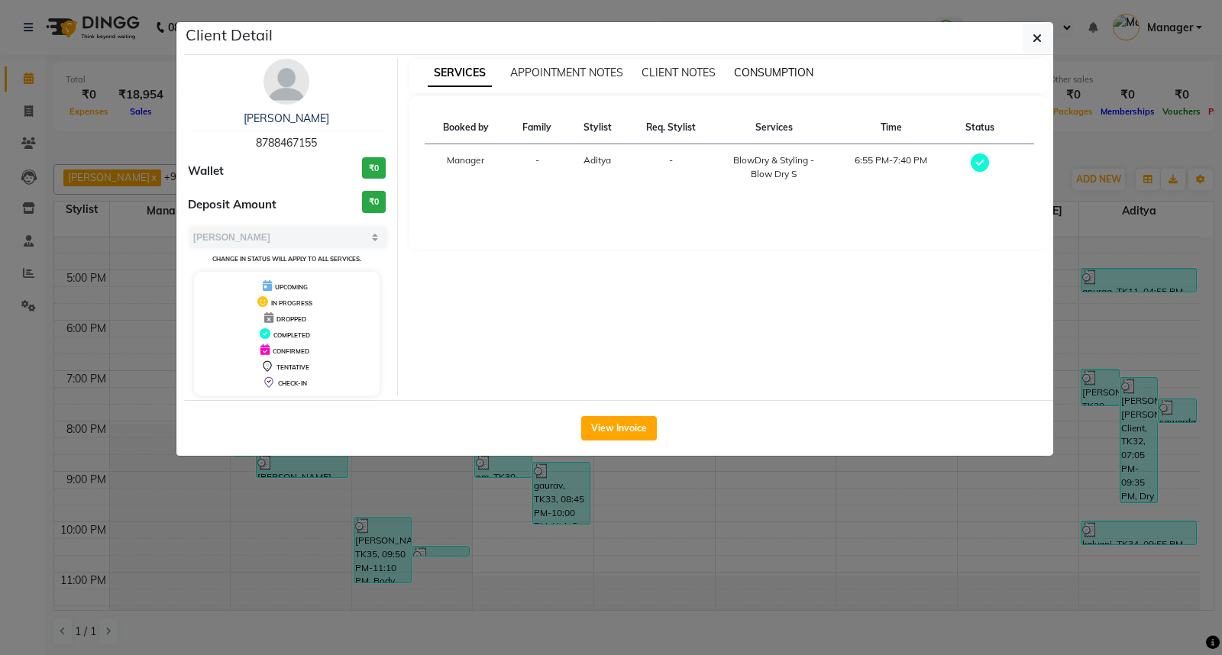
click at [767, 72] on span "CONSUMPTION" at bounding box center [773, 73] width 79 height 14
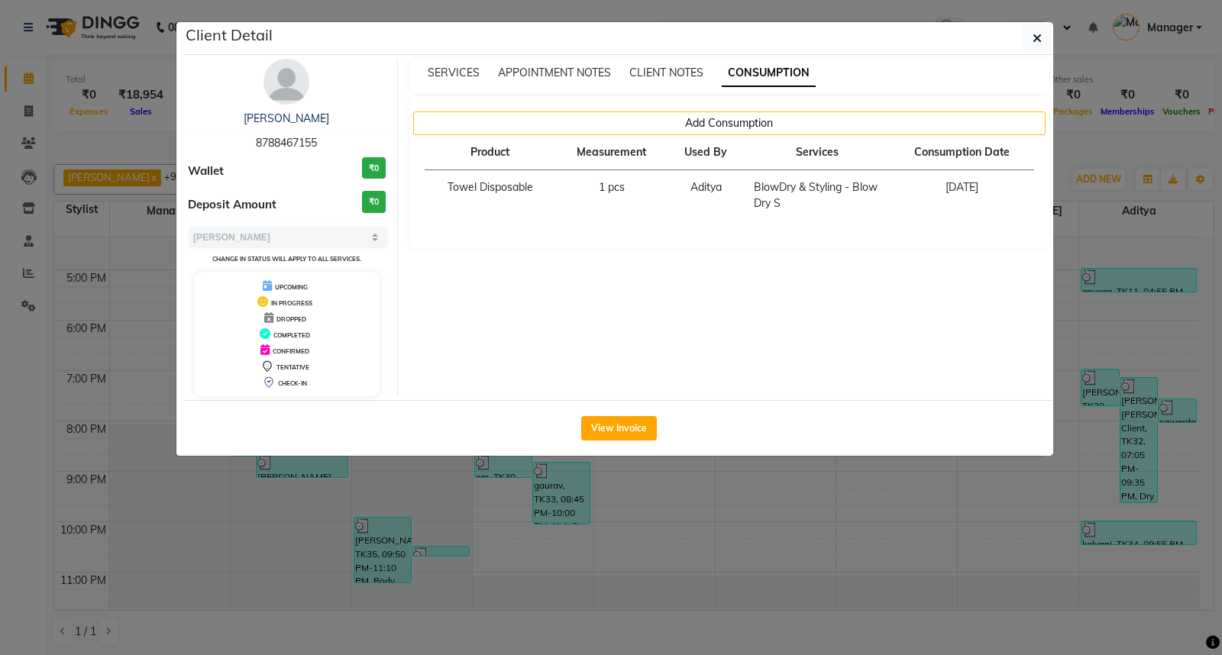
click at [1072, 509] on ngb-modal-window "Client Detail [PERSON_NAME] 8788467155 Wallet ₹0 Deposit Amount ₹0 Select MARK …" at bounding box center [611, 327] width 1222 height 655
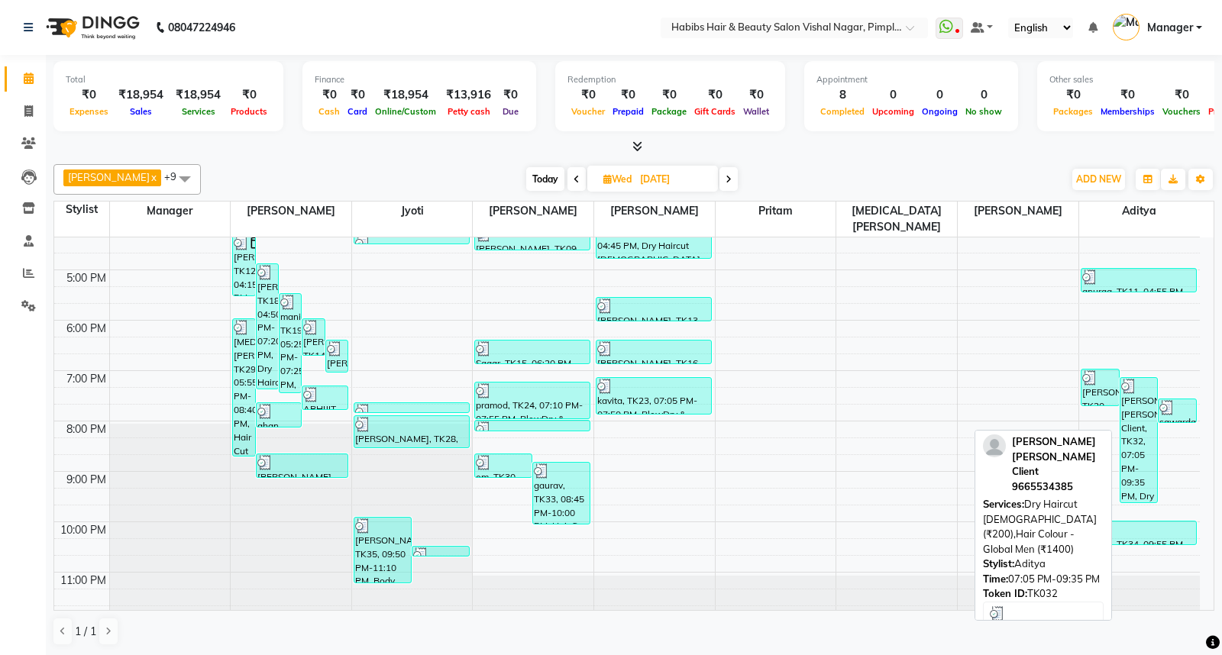
click at [1133, 412] on div "[PERSON_NAME] [PERSON_NAME] Client, TK32, 07:05 PM-09:35 PM, Dry Haircut [DEMOG…" at bounding box center [1138, 440] width 37 height 124
select select "3"
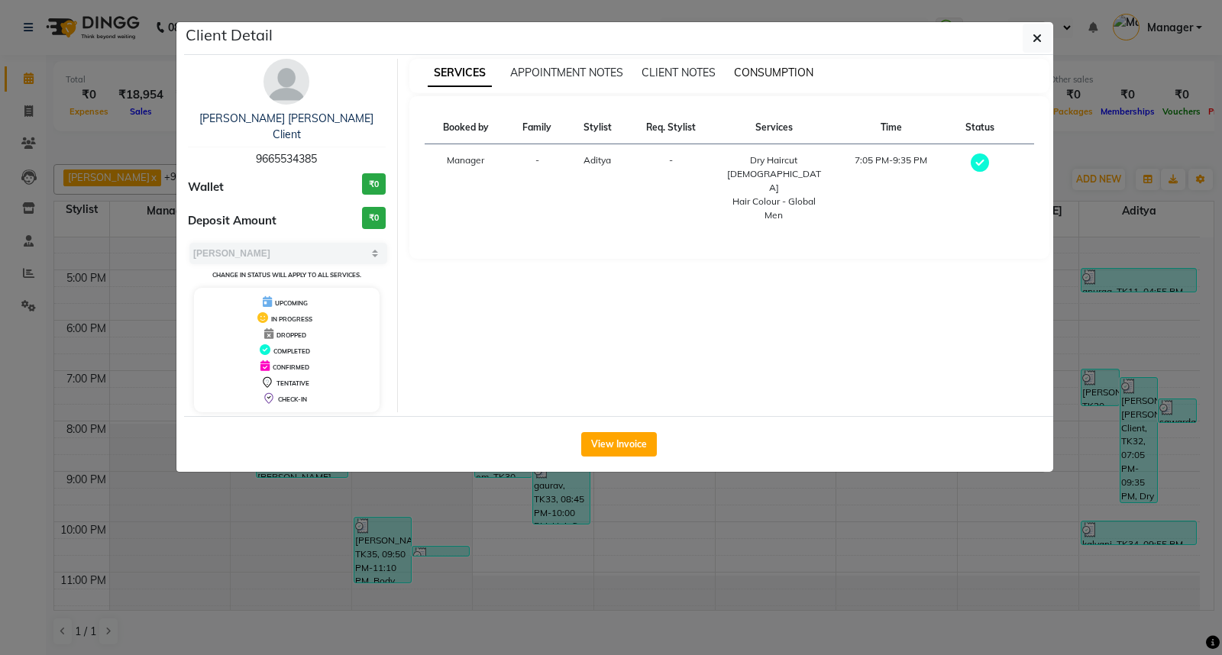
click at [772, 73] on span "CONSUMPTION" at bounding box center [773, 73] width 79 height 14
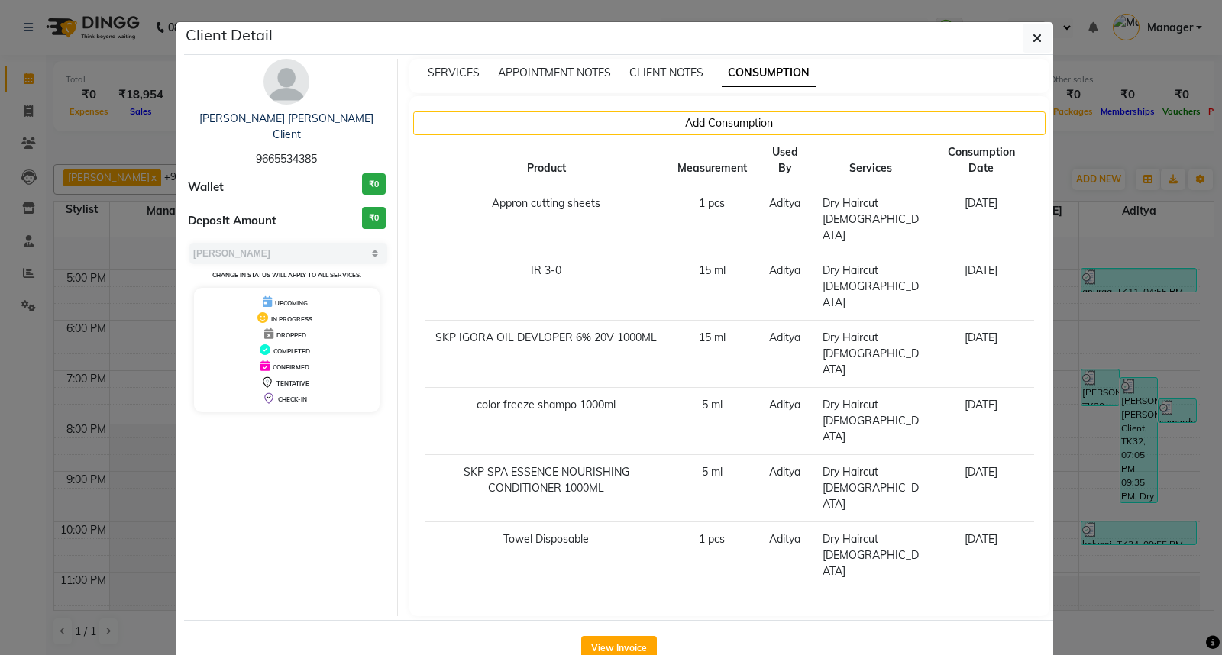
click at [1135, 556] on ngb-modal-window "Client Detail [PERSON_NAME] [PERSON_NAME] Client 9665534385 Wallet ₹0 Deposit A…" at bounding box center [611, 327] width 1222 height 655
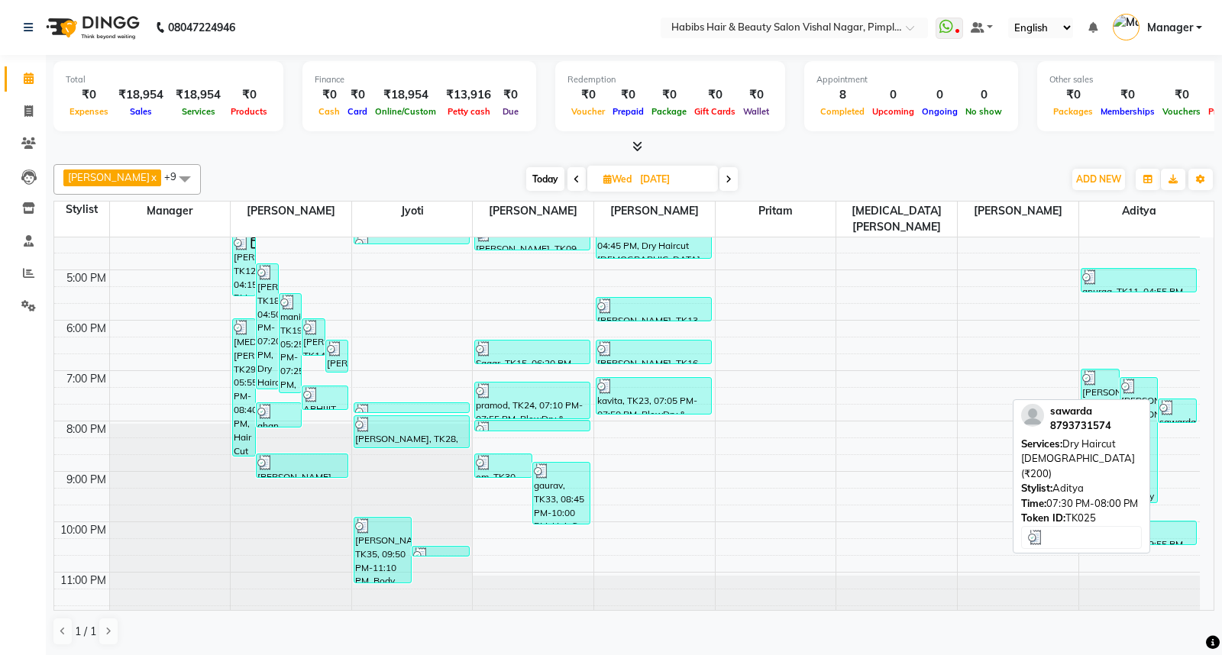
click at [1176, 400] on div at bounding box center [1177, 407] width 36 height 15
select select "3"
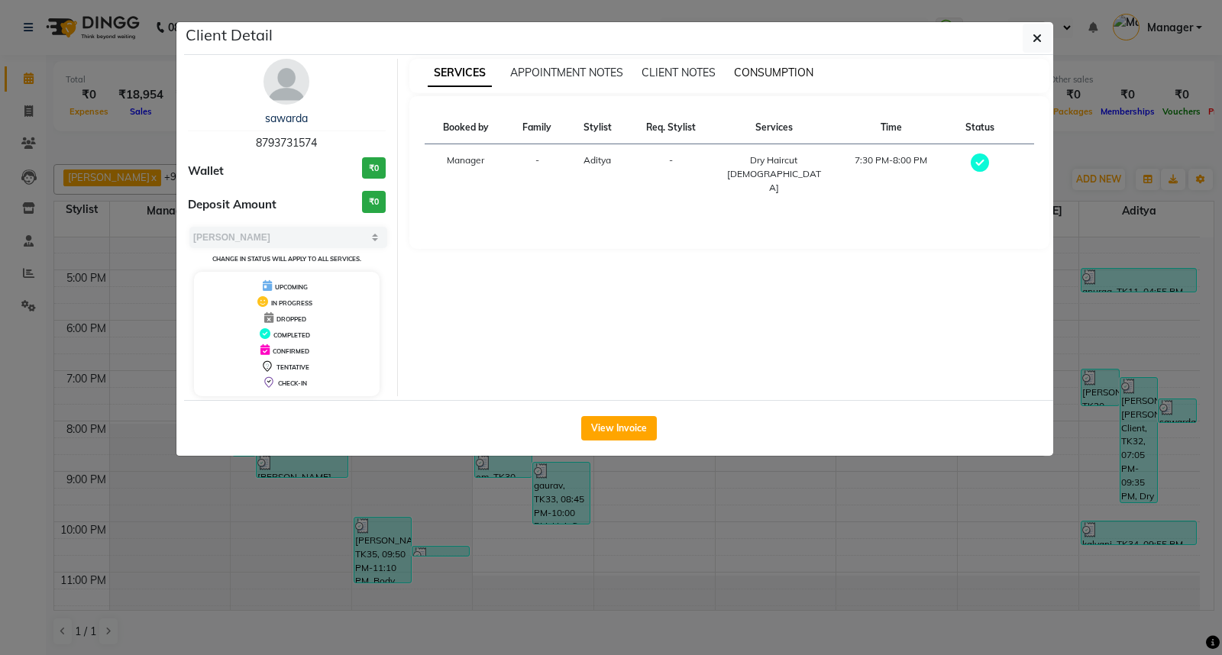
click at [758, 73] on span "CONSUMPTION" at bounding box center [773, 73] width 79 height 14
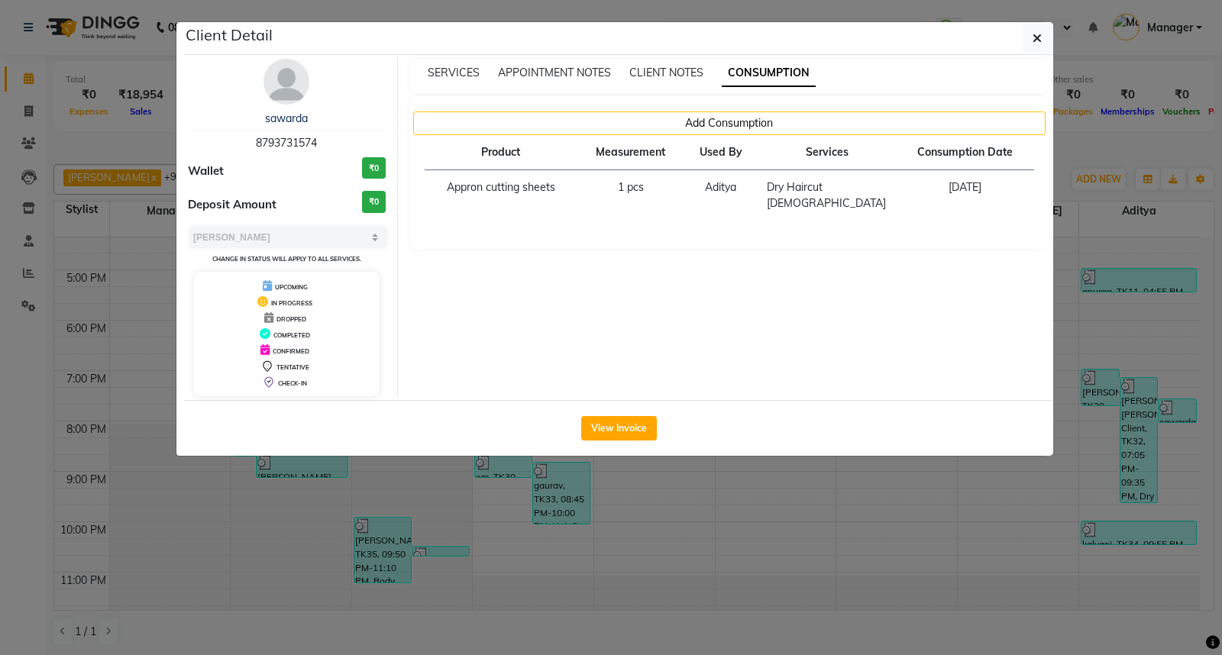
click at [1148, 555] on ngb-modal-window "Client Detail sawarda 8793731574 Wallet ₹0 Deposit Amount ₹0 Select MARK DONE U…" at bounding box center [611, 327] width 1222 height 655
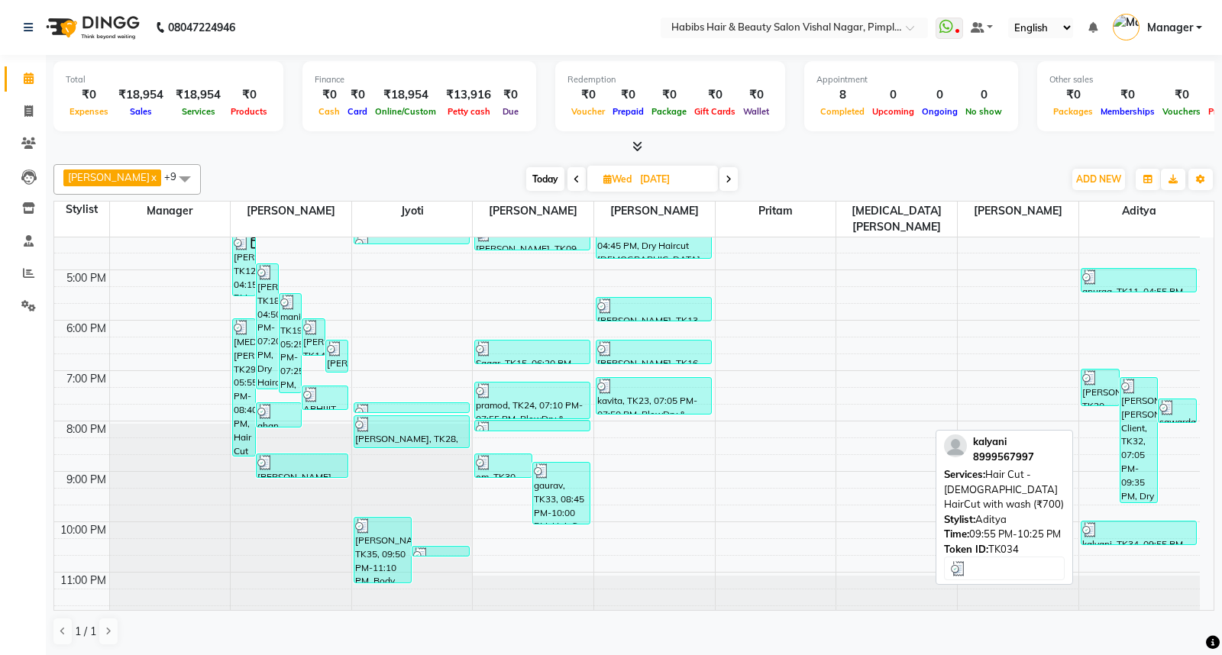
click at [1140, 522] on div at bounding box center [1138, 529] width 113 height 15
select select "3"
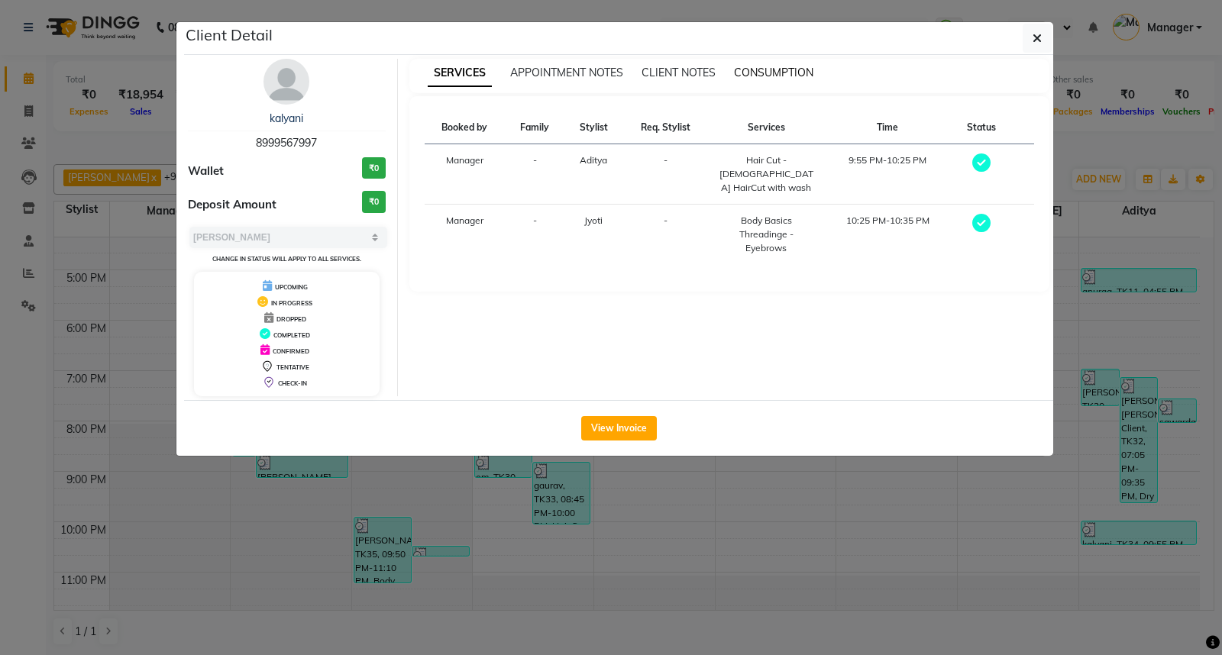
click at [766, 71] on span "CONSUMPTION" at bounding box center [773, 73] width 79 height 14
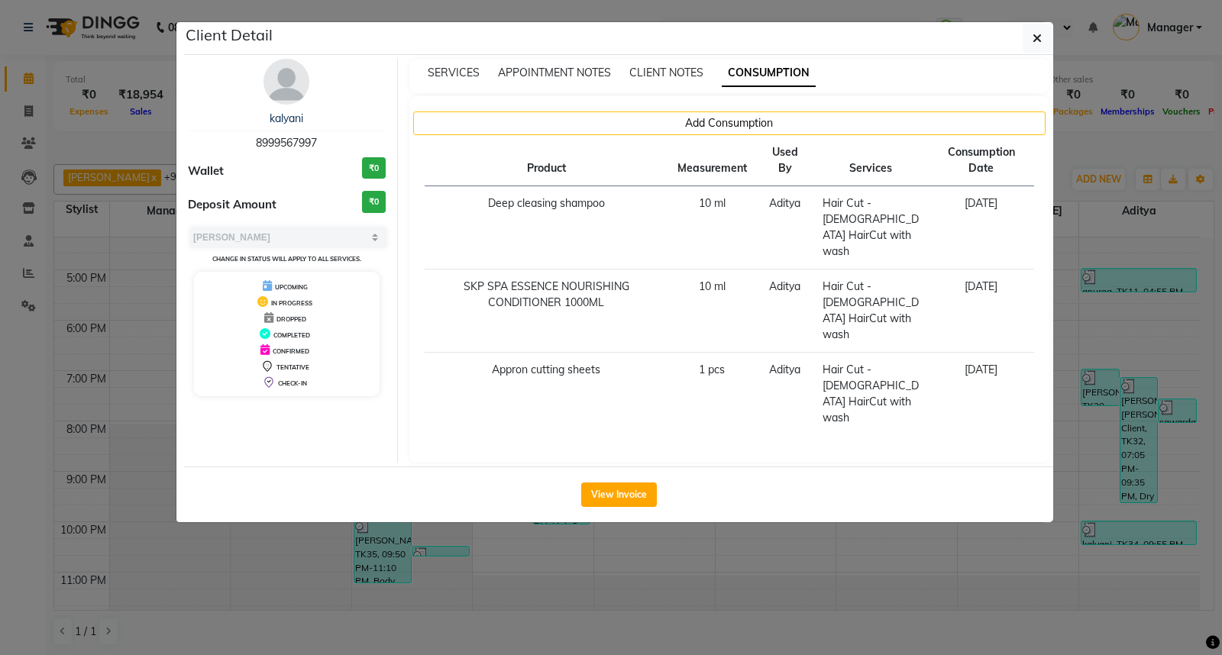
click at [1183, 562] on ngb-modal-window "Client Detail kalyani 8999567997 Wallet ₹0 Deposit Amount ₹0 Select MARK DONE U…" at bounding box center [611, 327] width 1222 height 655
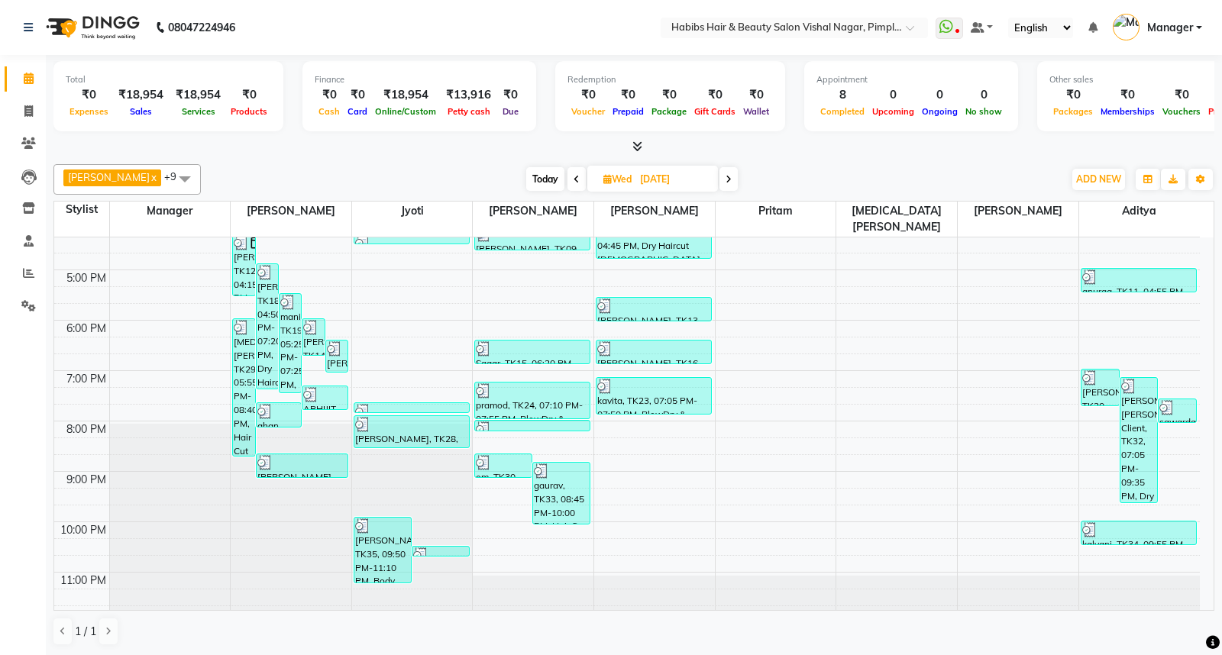
click at [730, 179] on icon at bounding box center [728, 179] width 6 height 9
type input "[DATE]"
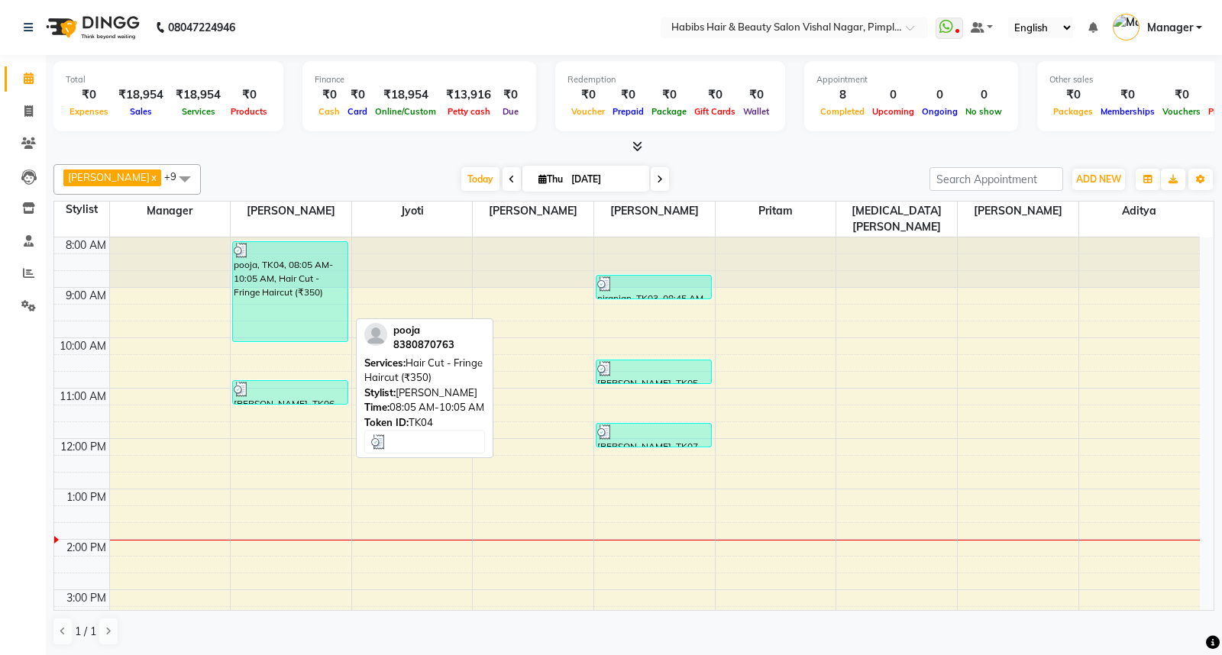
click at [306, 246] on div "pooja, TK04, 08:05 AM-10:05 AM, Hair Cut - Fringe Haircut (₹350)" at bounding box center [290, 291] width 115 height 99
select select "3"
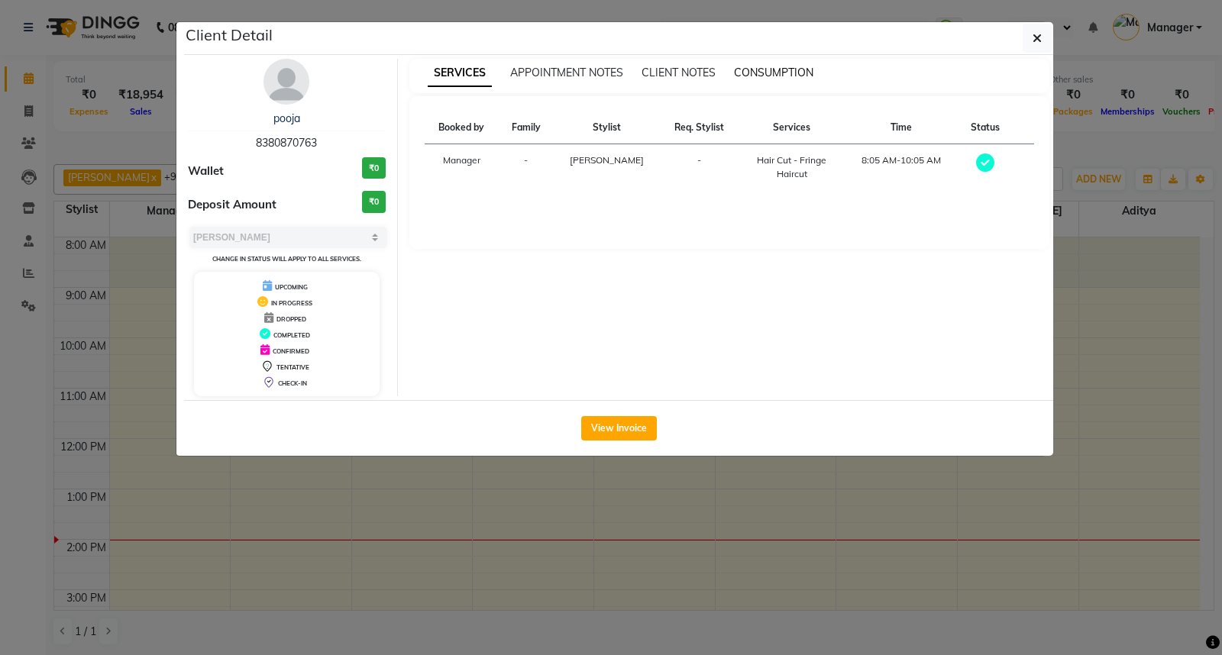
click at [772, 73] on span "CONSUMPTION" at bounding box center [773, 73] width 79 height 14
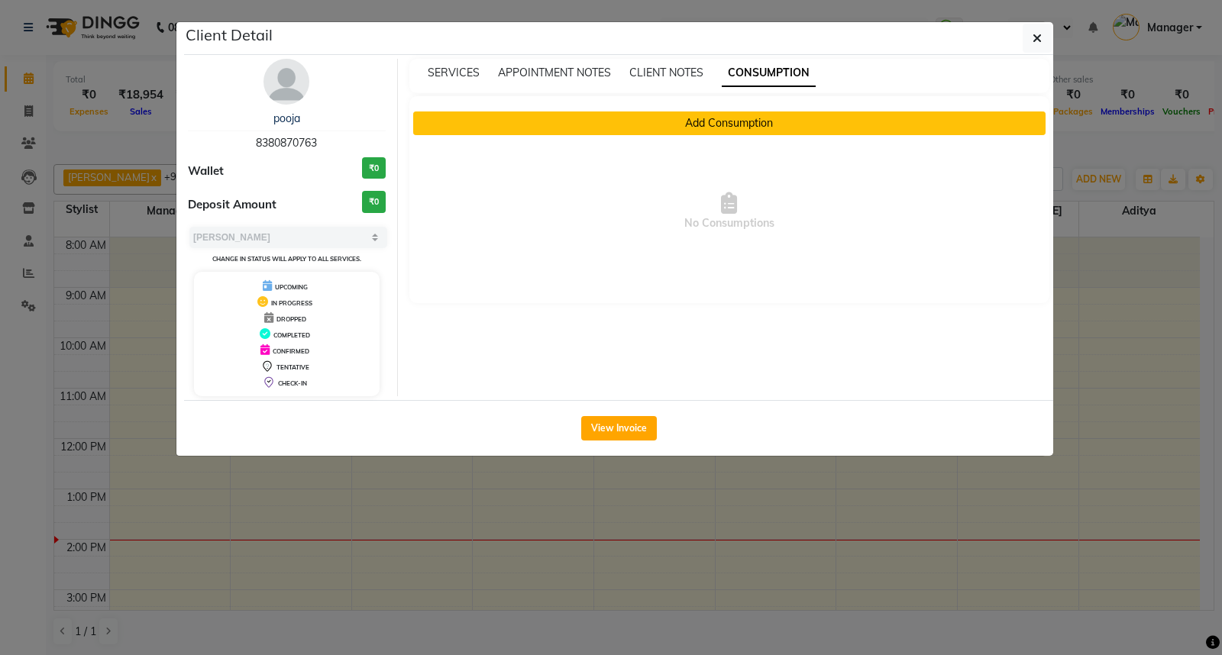
click at [730, 122] on button "Add Consumption" at bounding box center [729, 123] width 633 height 24
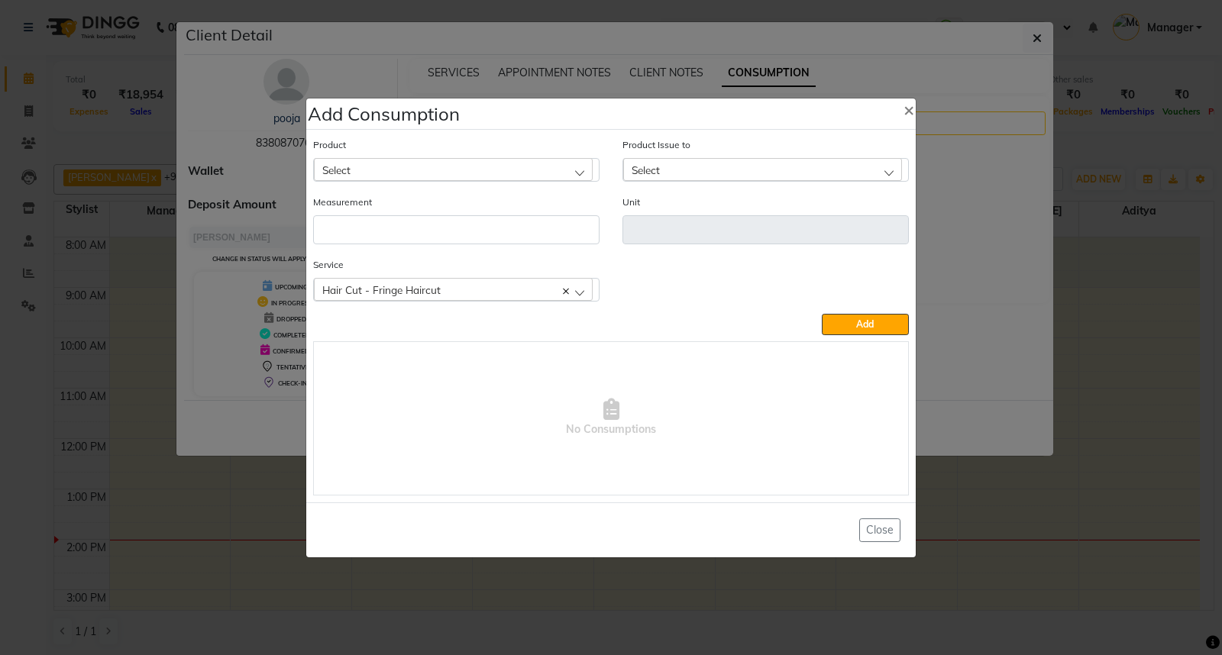
click at [555, 168] on div "Select" at bounding box center [453, 169] width 279 height 23
type input "APP"
click at [516, 235] on li "Appron cutting sheets" at bounding box center [456, 235] width 285 height 31
type input "pcs"
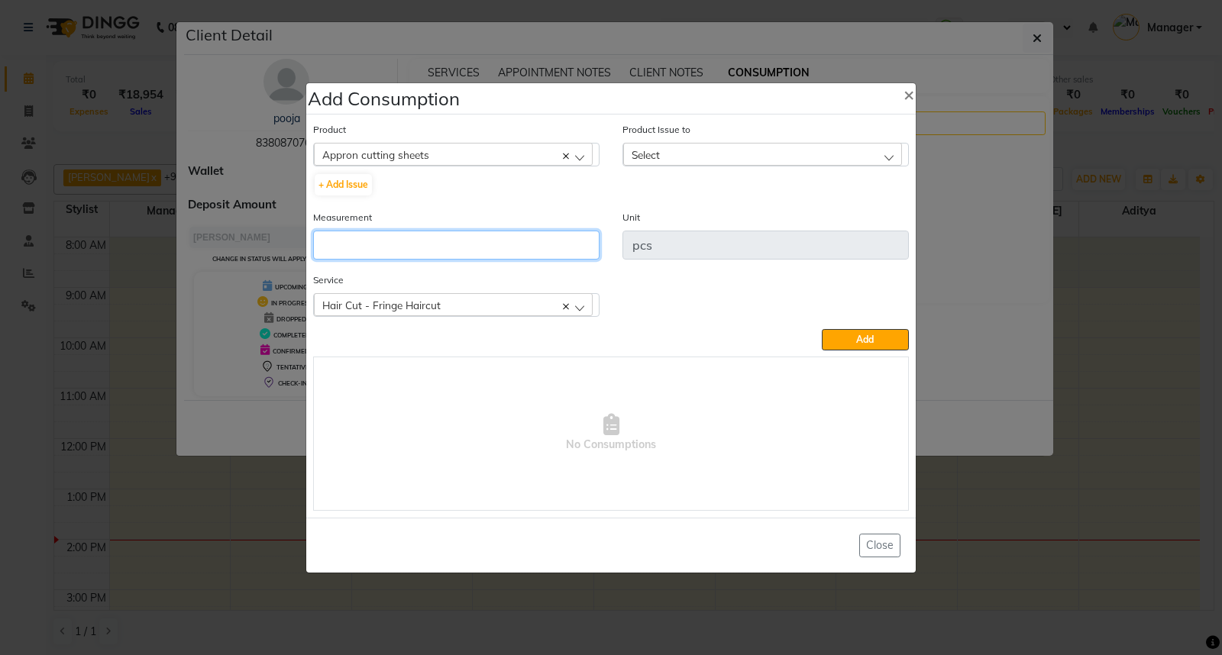
click at [489, 258] on input "number" at bounding box center [456, 245] width 286 height 29
type input "1"
click at [712, 150] on div "Select" at bounding box center [762, 154] width 279 height 23
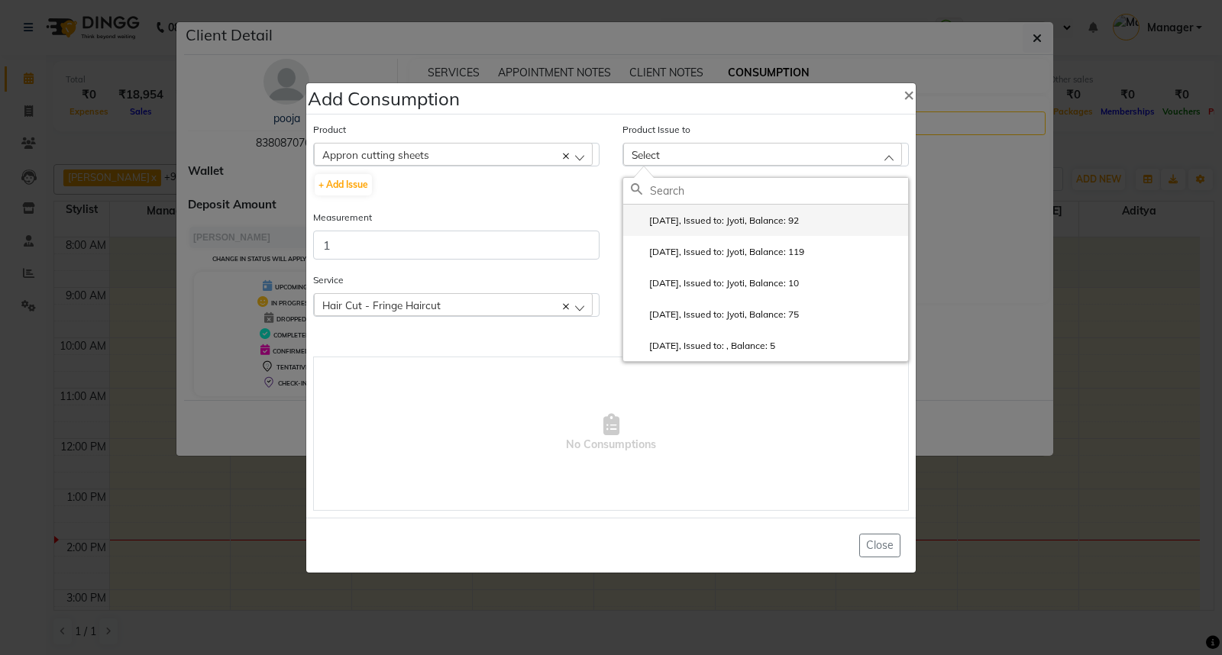
click at [727, 227] on label "[DATE], Issued to: Jyoti, Balance: 92" at bounding box center [715, 221] width 168 height 14
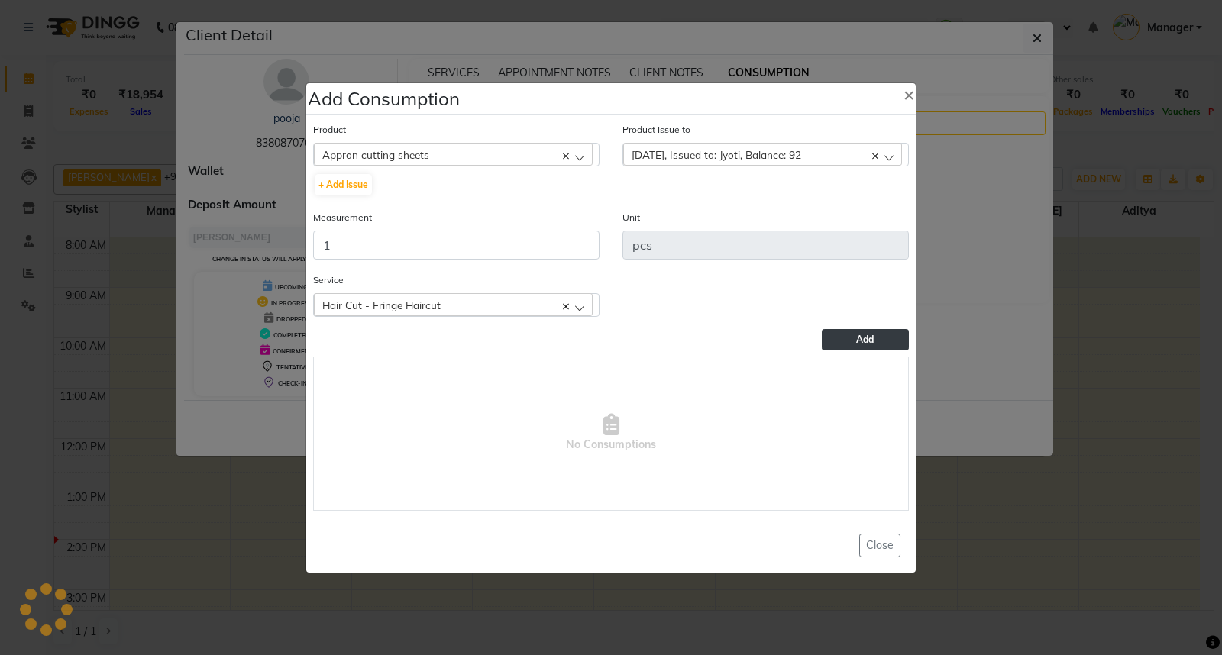
click at [846, 344] on button "Add" at bounding box center [865, 339] width 87 height 21
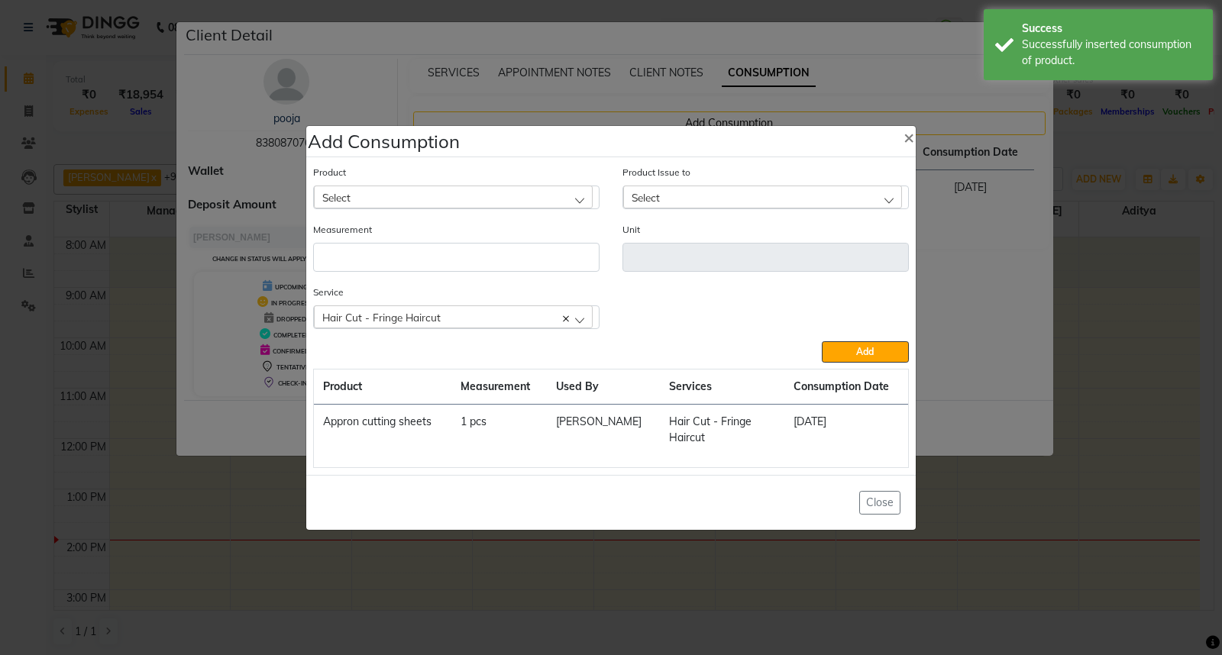
click at [1092, 420] on ngb-modal-window "Add Consumption × Product Select 0-77 IGORA Product Issue to Select [DATE], Iss…" at bounding box center [611, 327] width 1222 height 655
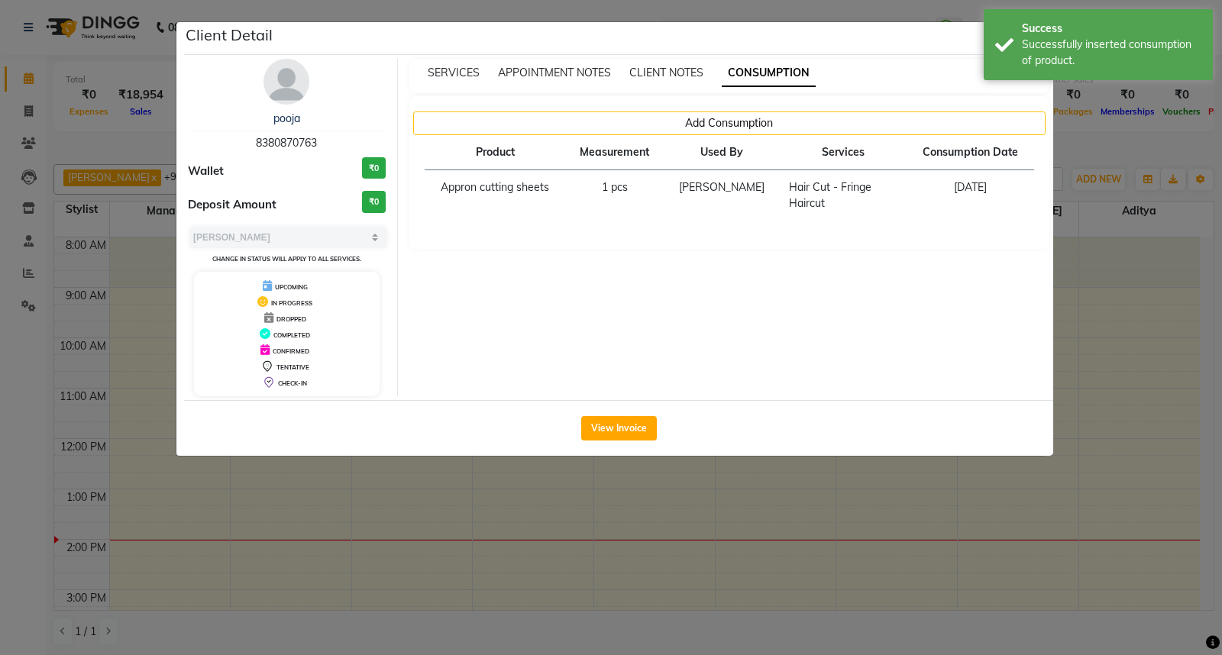
click at [1084, 441] on ngb-modal-window "Client Detail pooja 8380870763 Wallet ₹0 Deposit Amount ₹0 Select MARK DONE UPC…" at bounding box center [611, 327] width 1222 height 655
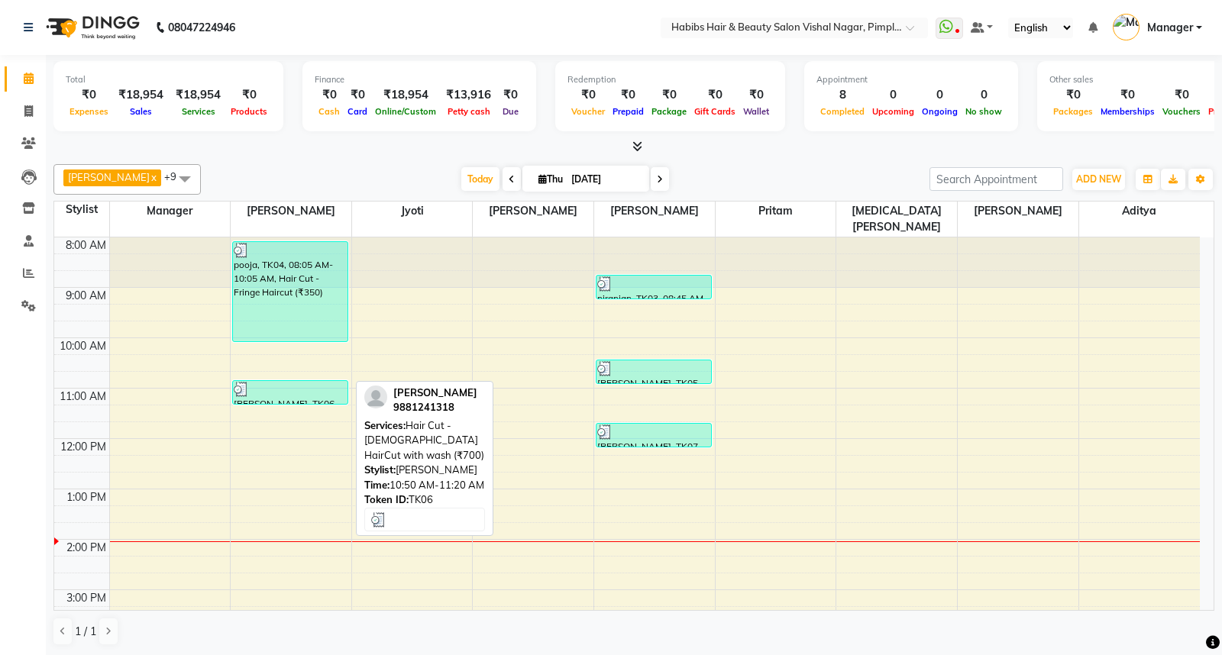
click at [302, 382] on div at bounding box center [290, 389] width 113 height 15
select select "3"
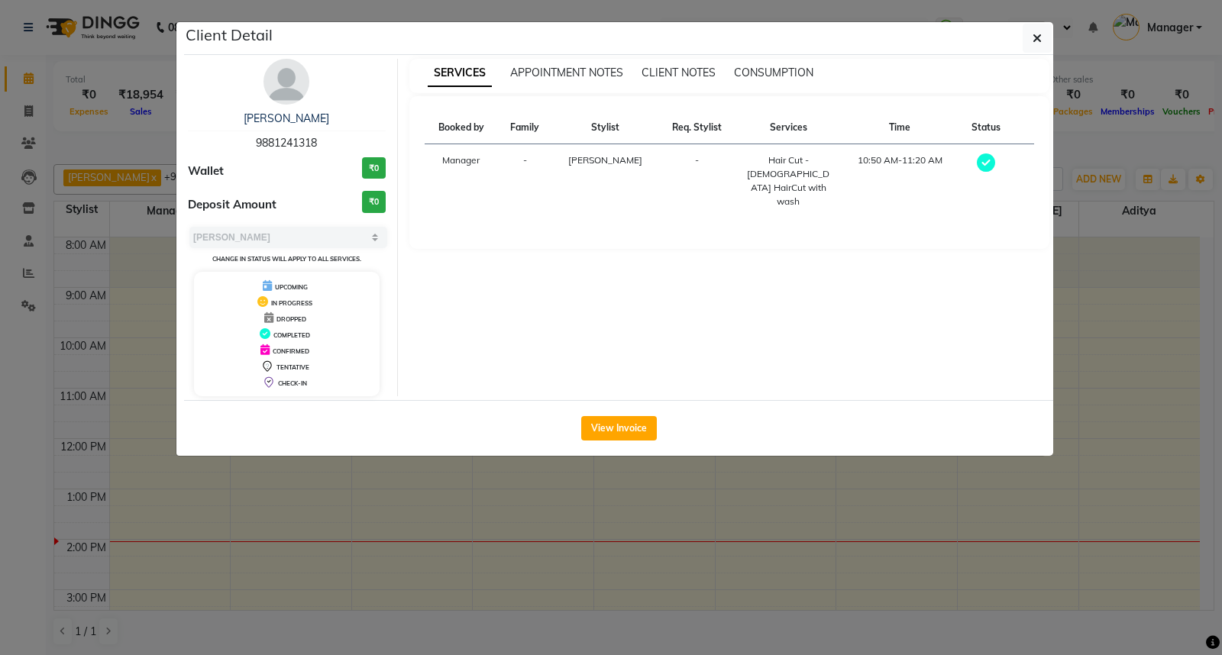
drag, startPoint x: 780, startPoint y: 72, endPoint x: 673, endPoint y: 211, distance: 175.9
click at [673, 211] on div "Booked by Family Stylist Req. Stylist Services Time Status Manager - [PERSON_NA…" at bounding box center [729, 172] width 641 height 153
click at [762, 71] on span "CONSUMPTION" at bounding box center [773, 73] width 79 height 14
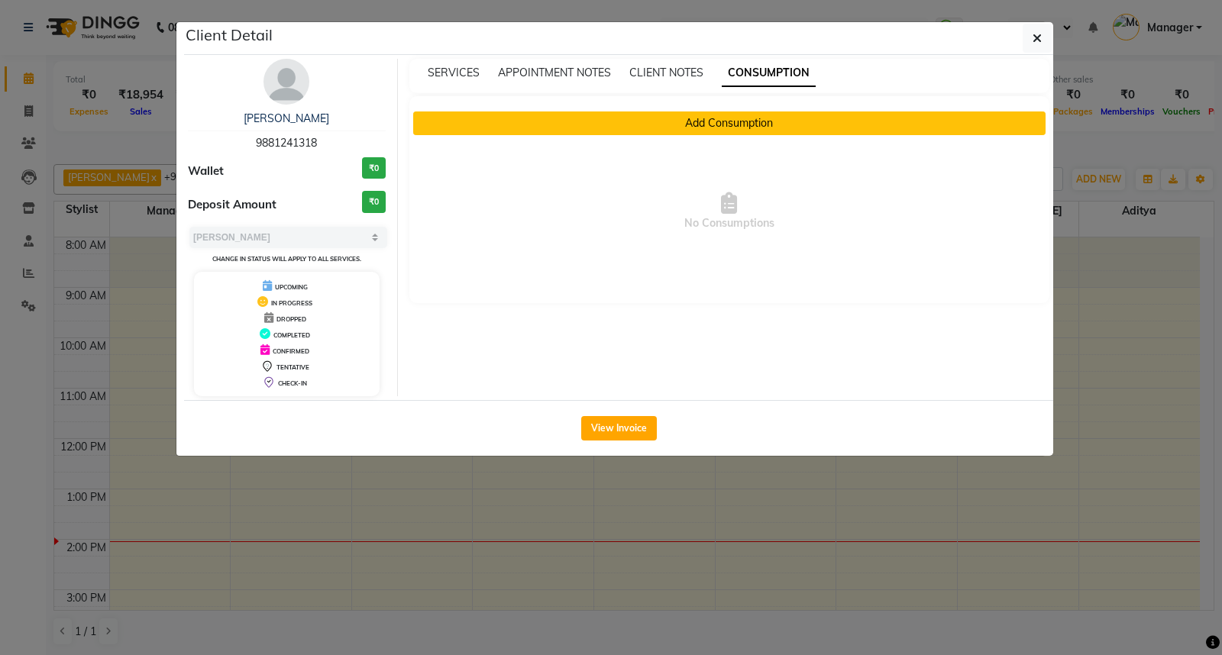
click at [728, 123] on button "Add Consumption" at bounding box center [729, 123] width 633 height 24
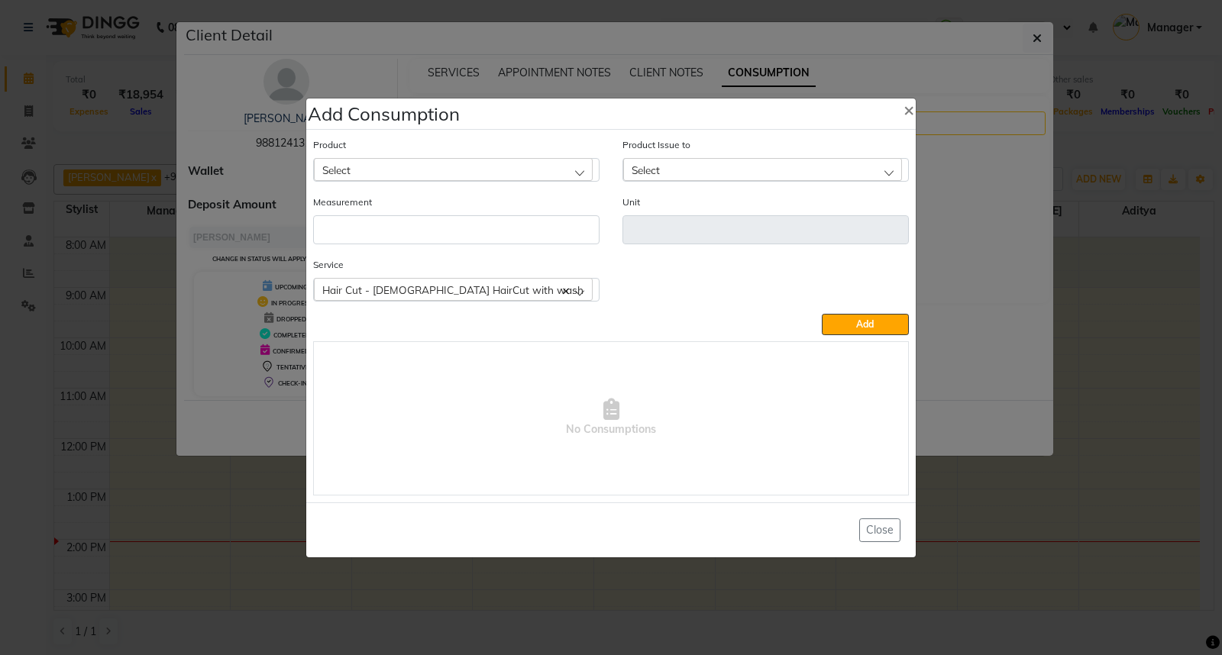
click at [560, 165] on div "Select" at bounding box center [453, 169] width 279 height 23
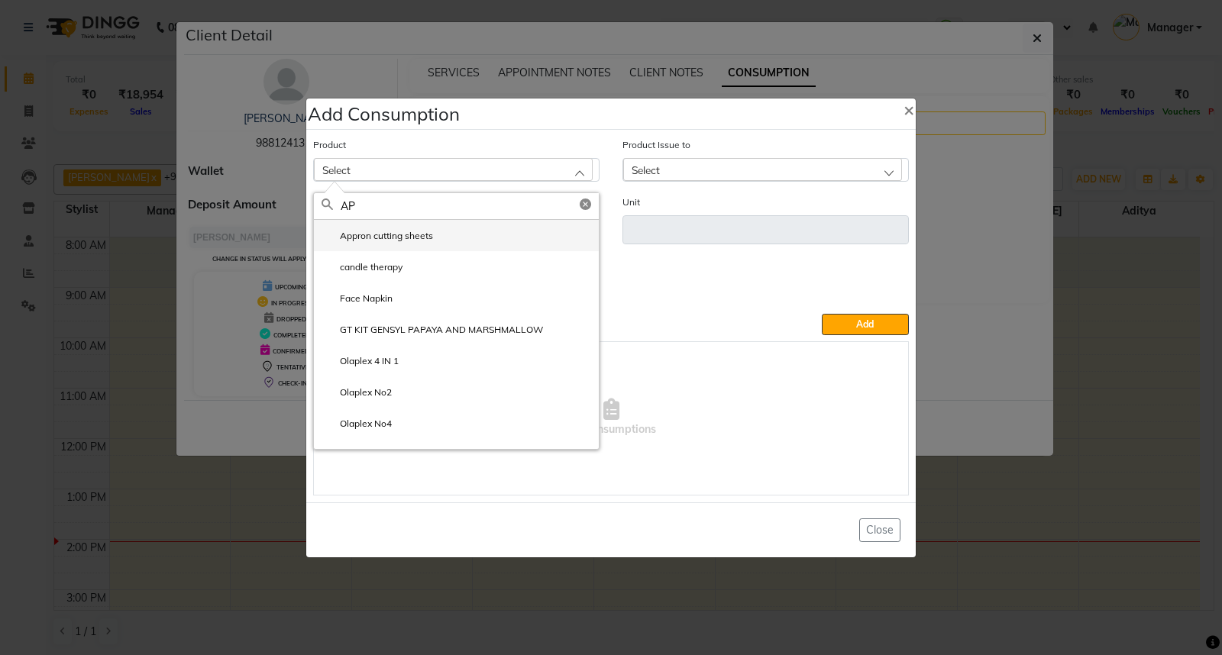
type input "AP"
click at [453, 238] on li "Appron cutting sheets" at bounding box center [456, 235] width 285 height 31
type input "pcs"
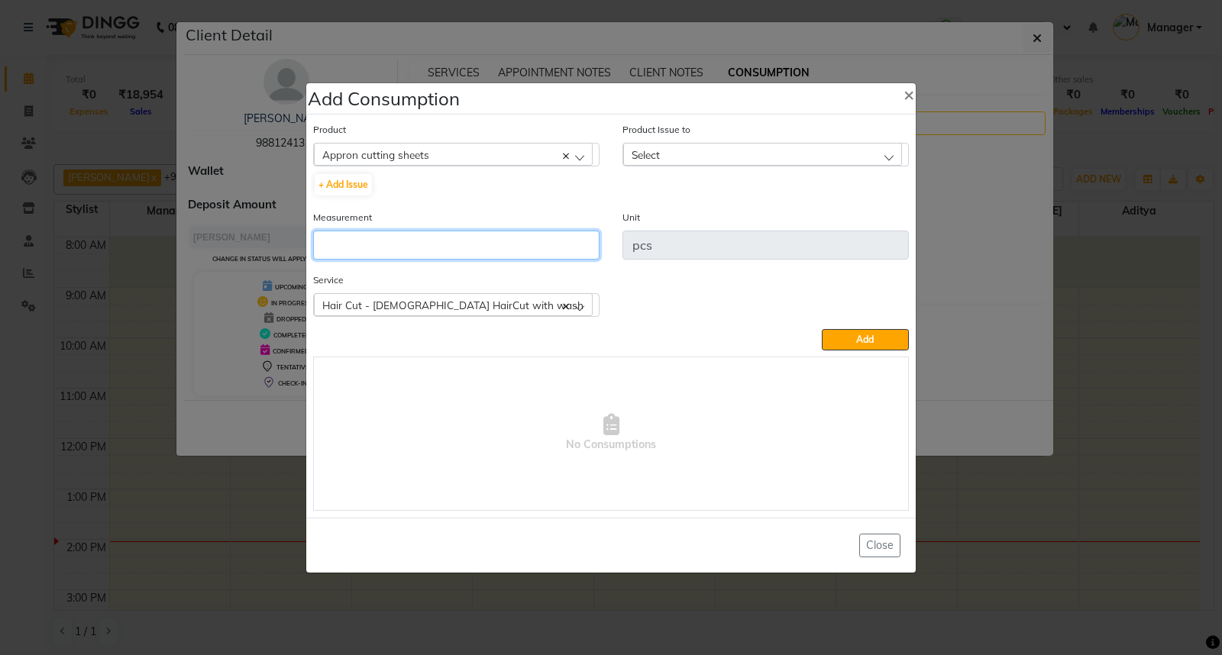
drag, startPoint x: 425, startPoint y: 244, endPoint x: 356, endPoint y: 241, distance: 69.5
click at [356, 241] on input "number" at bounding box center [456, 245] width 286 height 29
type input "1"
click at [737, 151] on div "Select" at bounding box center [762, 154] width 279 height 23
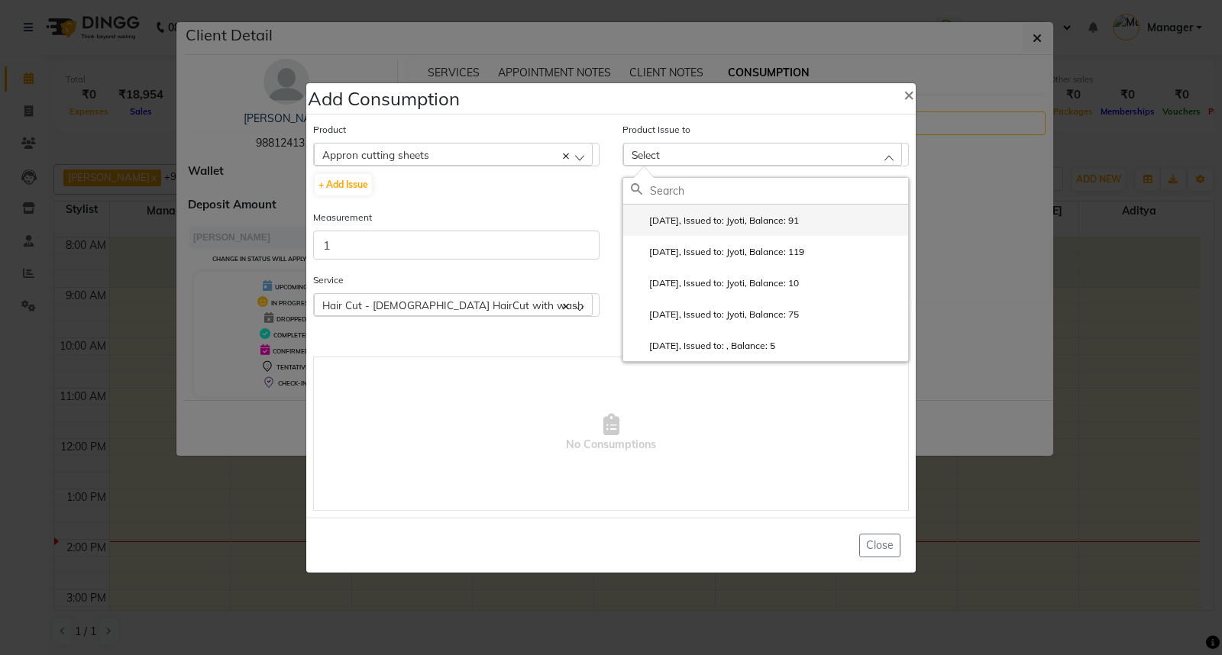
click at [731, 223] on label "[DATE], Issued to: Jyoti, Balance: 91" at bounding box center [715, 221] width 168 height 14
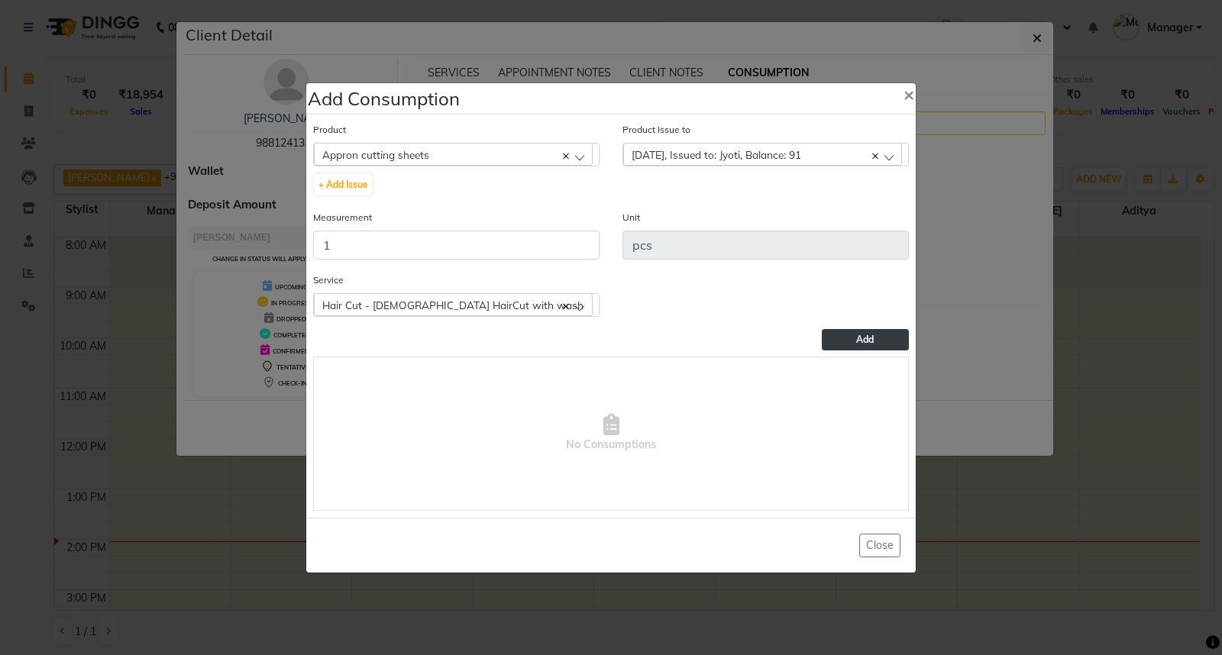
drag, startPoint x: 833, startPoint y: 340, endPoint x: 853, endPoint y: 341, distance: 19.9
click at [853, 341] on button "Add" at bounding box center [865, 339] width 87 height 21
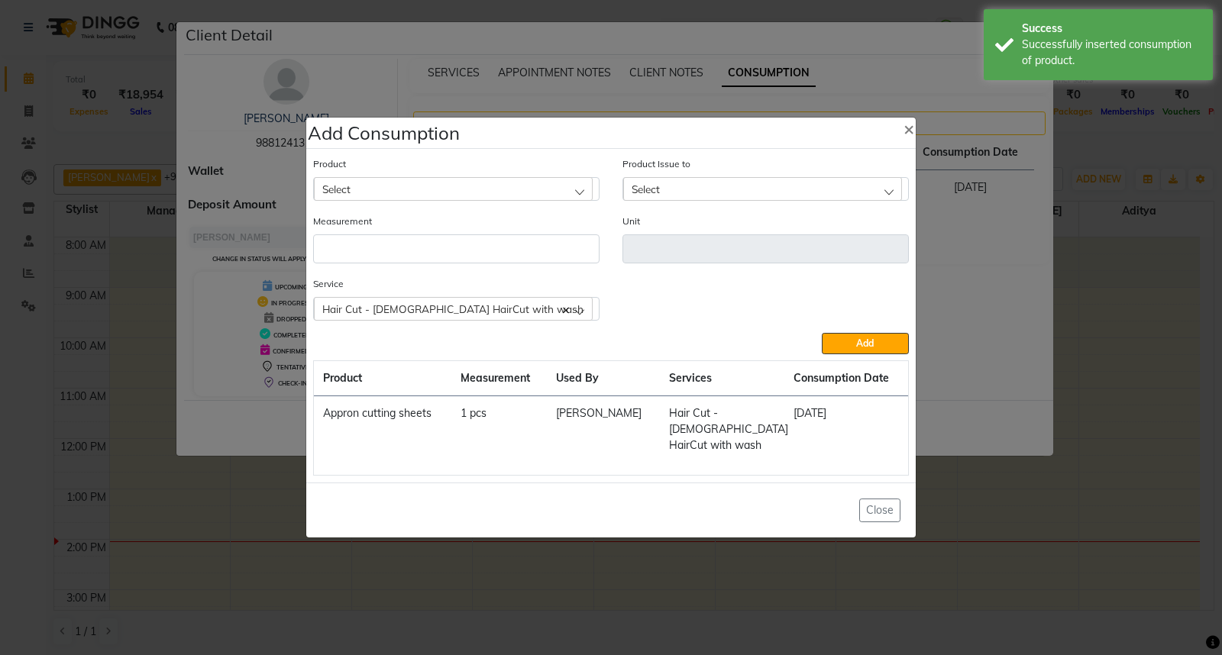
click at [386, 189] on div "Select" at bounding box center [453, 188] width 279 height 23
click at [386, 195] on div "Select" at bounding box center [453, 188] width 279 height 23
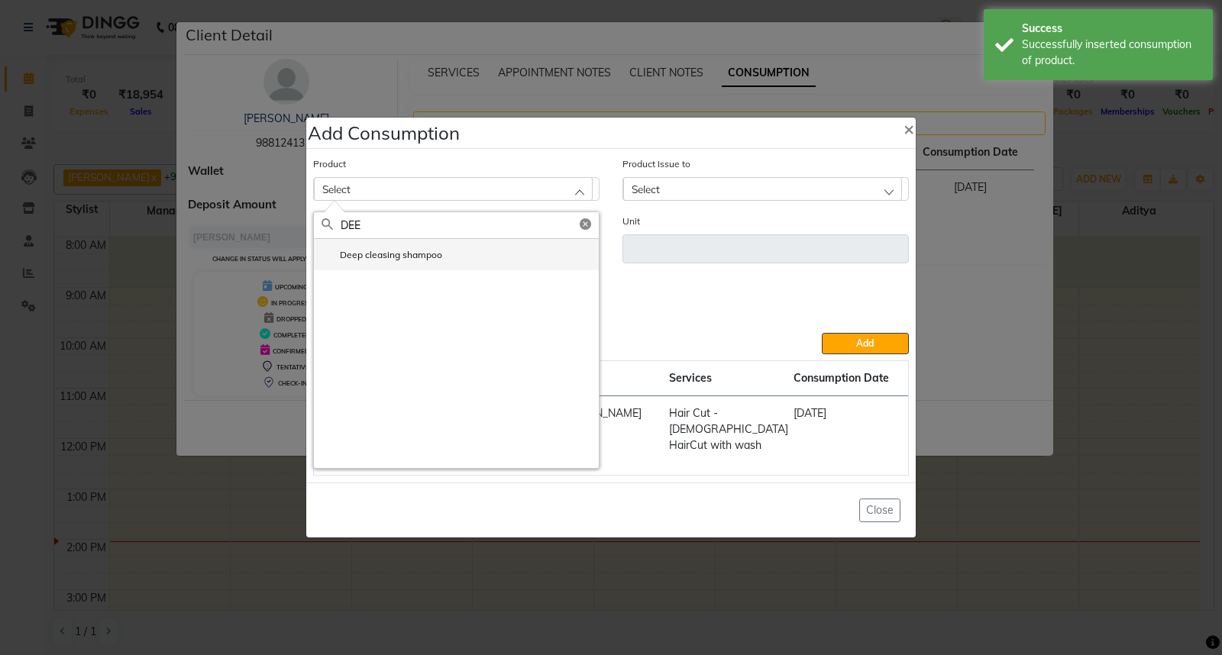
type input "DEE"
drag, startPoint x: 386, startPoint y: 261, endPoint x: 355, endPoint y: 260, distance: 30.6
click at [355, 260] on label "Deep cleasing shampoo" at bounding box center [381, 255] width 121 height 14
type input "ml"
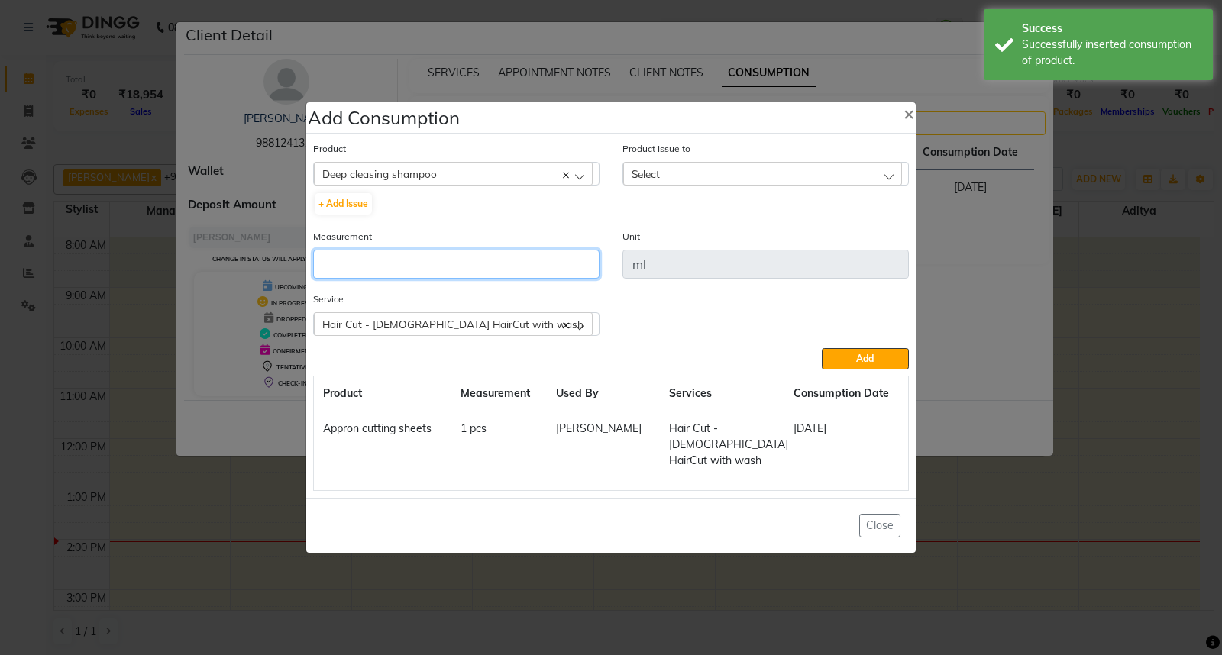
click at [350, 263] on input "number" at bounding box center [456, 264] width 286 height 29
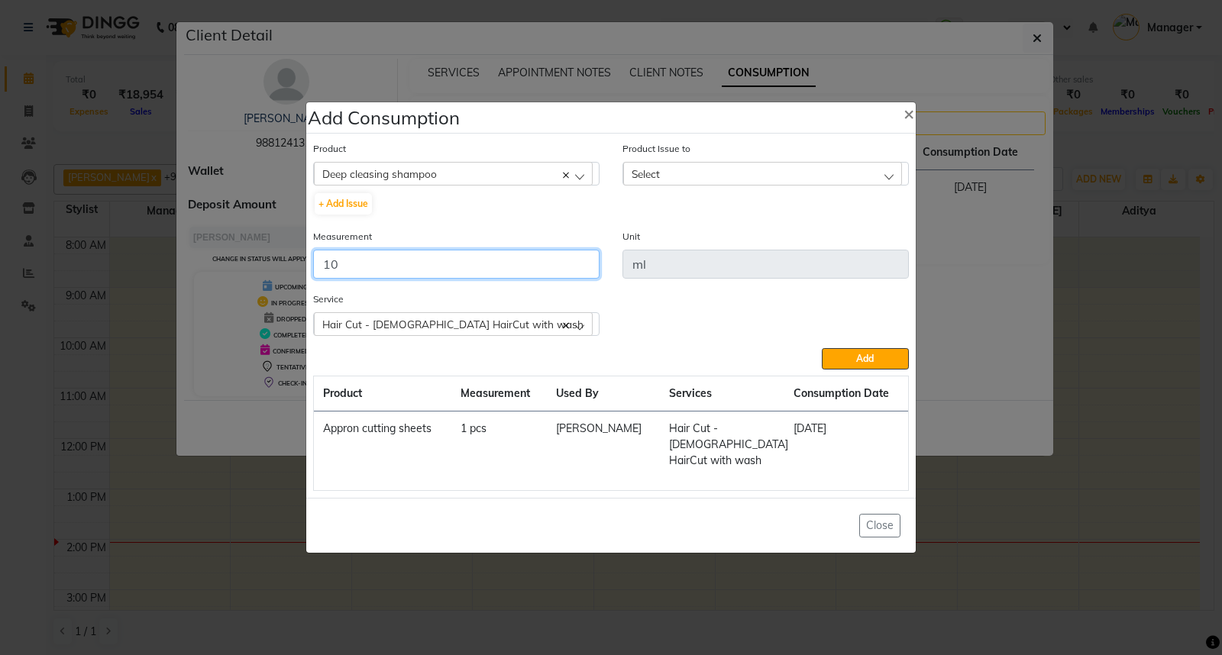
type input "10"
click at [720, 181] on div "Select" at bounding box center [762, 173] width 279 height 23
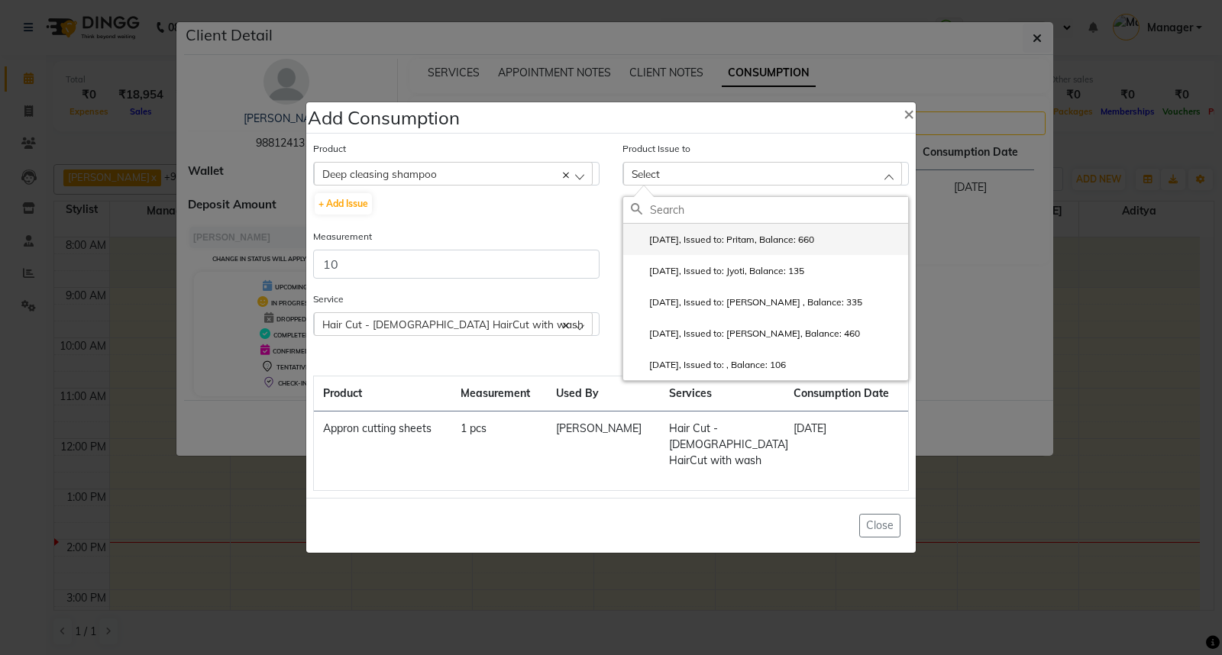
click at [728, 247] on label "[DATE], Issued to: Pritam, Balance: 660" at bounding box center [722, 240] width 183 height 14
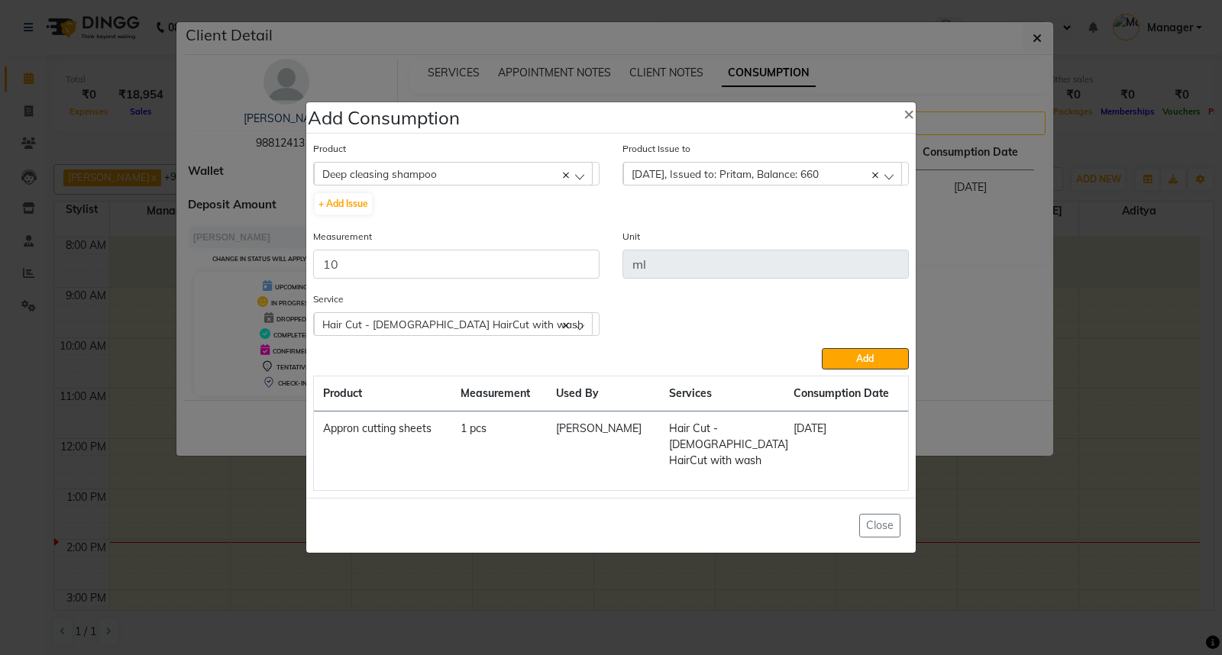
click at [849, 367] on button "Add" at bounding box center [865, 358] width 87 height 21
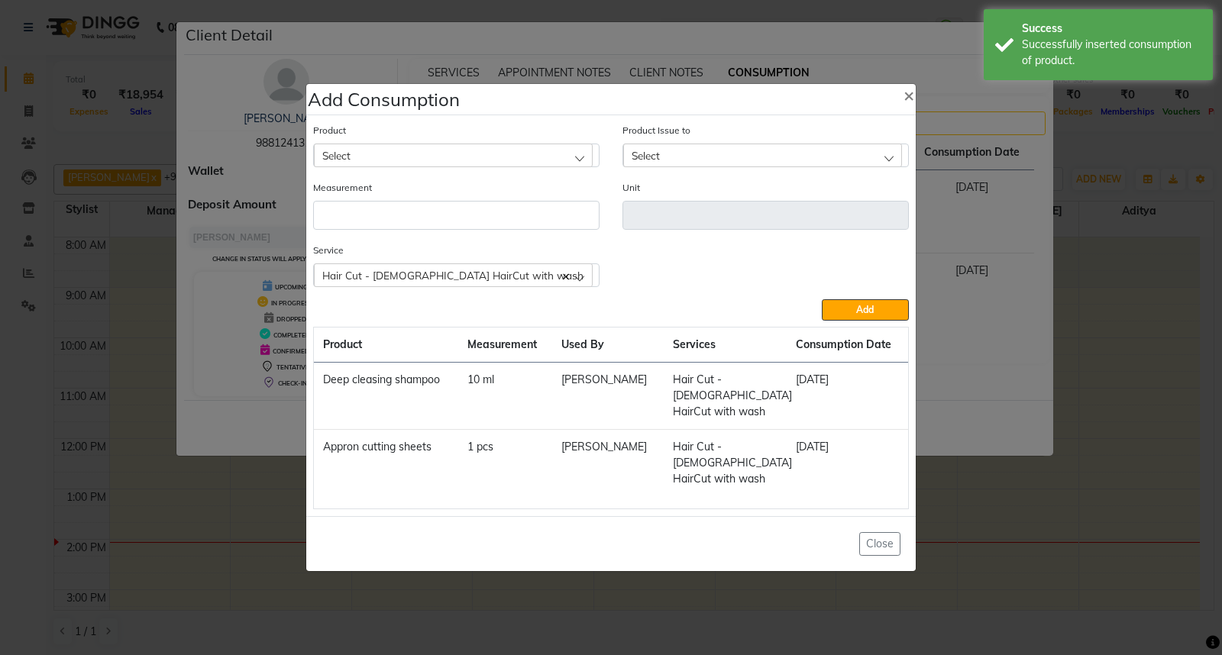
click at [1102, 411] on ngb-modal-window "Add Consumption × Product Select 0-77 IGORA Product Issue to Select [DATE], Iss…" at bounding box center [611, 327] width 1222 height 655
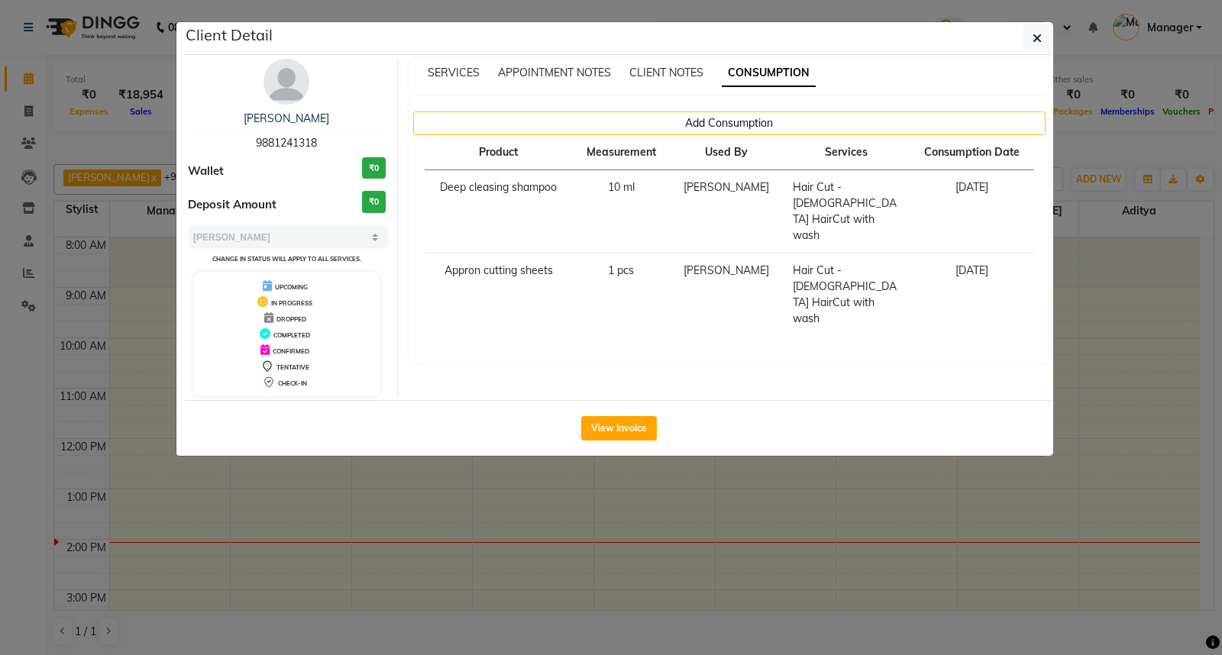
click at [1011, 514] on ngb-modal-window "Client Detail [PERSON_NAME] 9881241318 Wallet ₹0 Deposit Amount ₹0 Select MARK …" at bounding box center [611, 327] width 1222 height 655
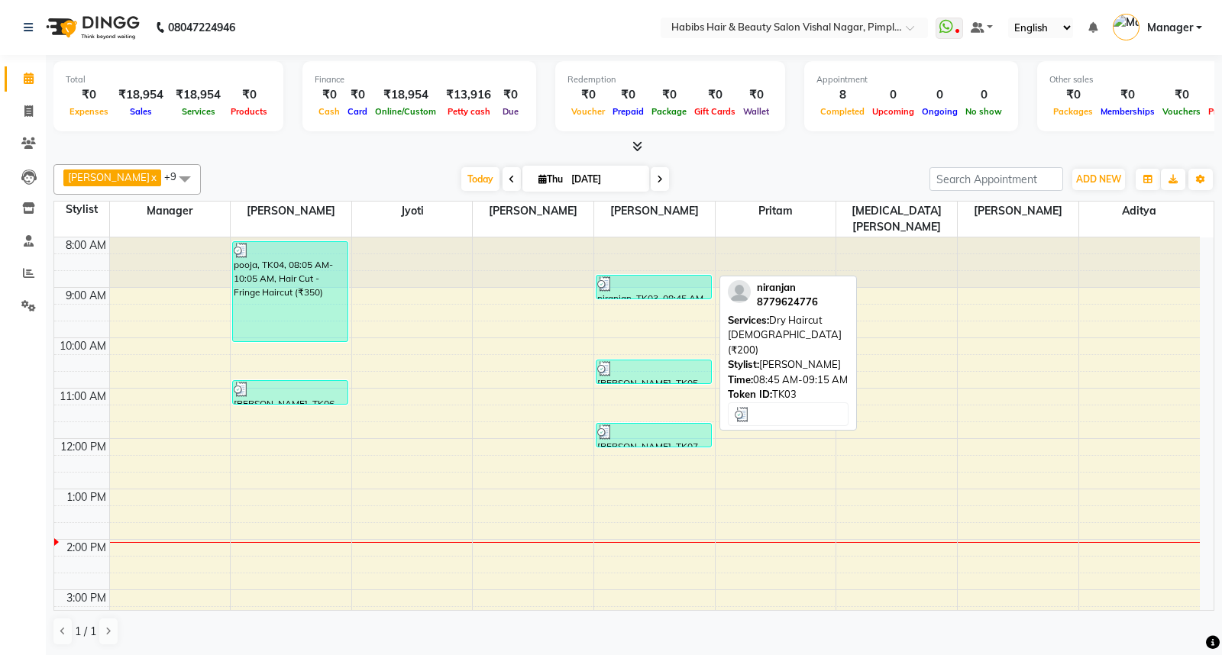
click at [661, 276] on div at bounding box center [653, 283] width 113 height 15
select select "3"
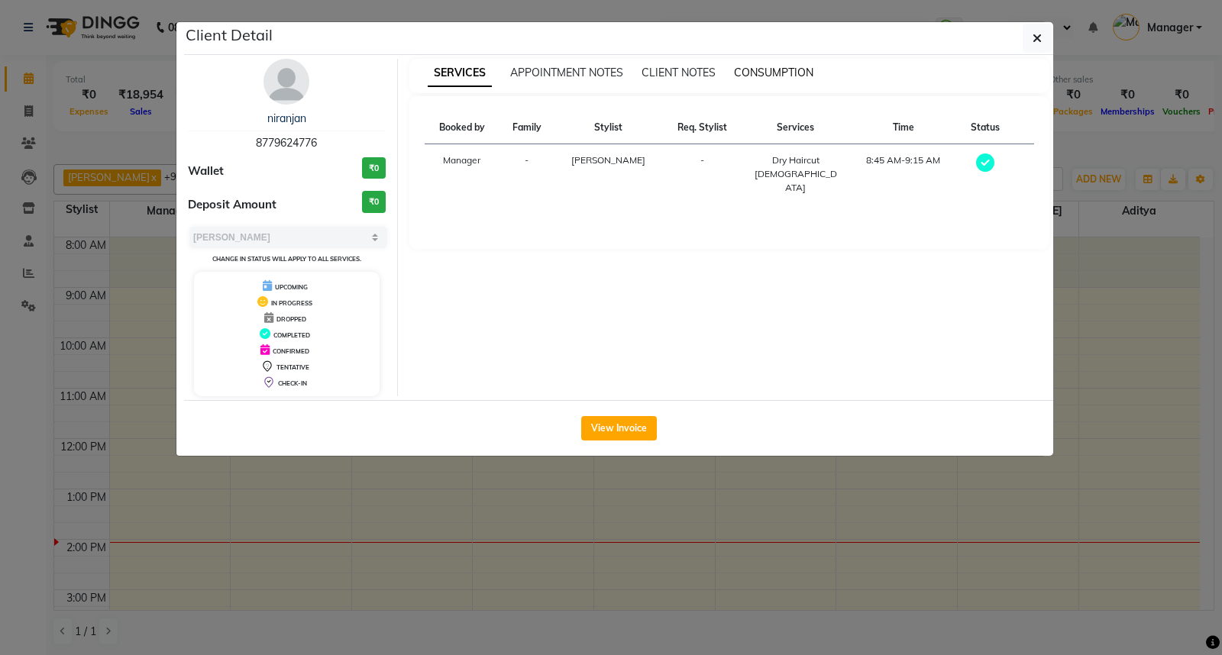
click at [767, 69] on span "CONSUMPTION" at bounding box center [773, 73] width 79 height 14
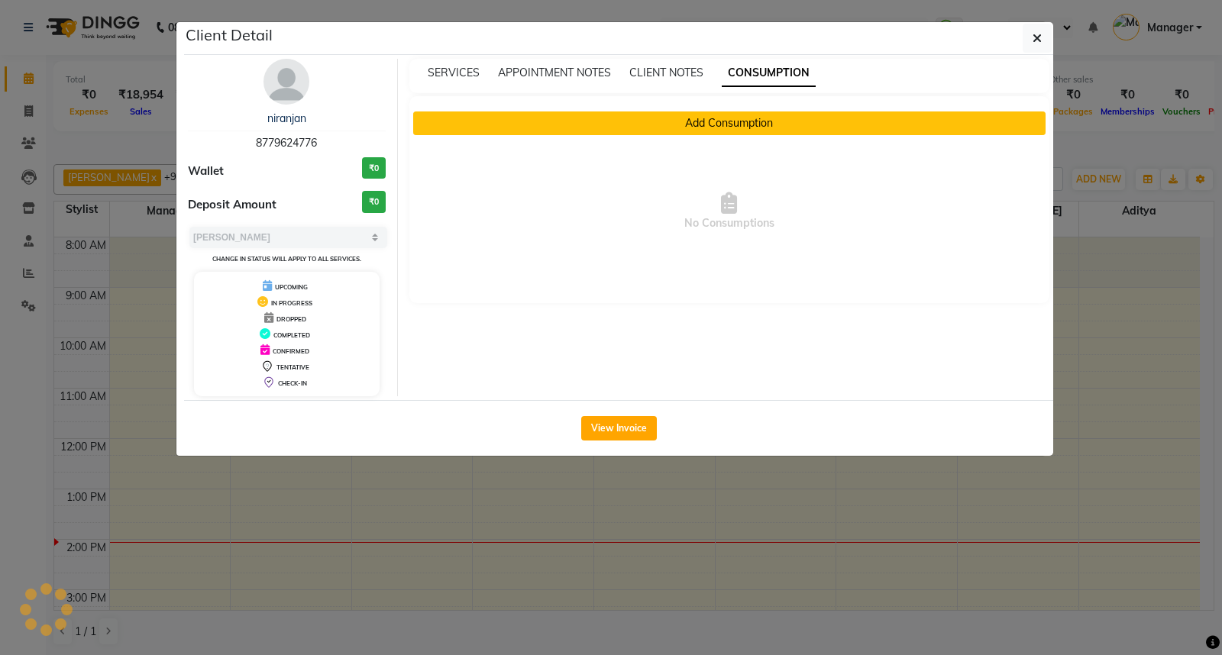
click at [735, 122] on button "Add Consumption" at bounding box center [729, 123] width 633 height 24
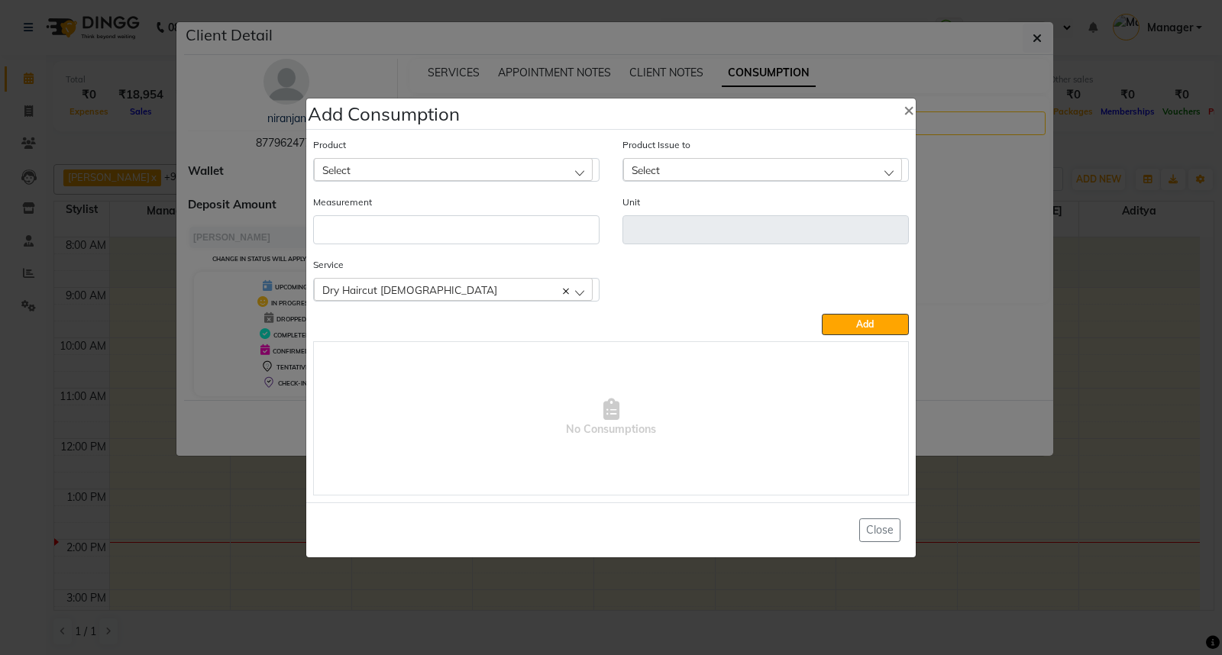
click at [583, 169] on div "Select" at bounding box center [453, 169] width 279 height 23
type input "APP"
click at [438, 235] on li "Appron cutting sheets" at bounding box center [456, 235] width 285 height 31
type input "pcs"
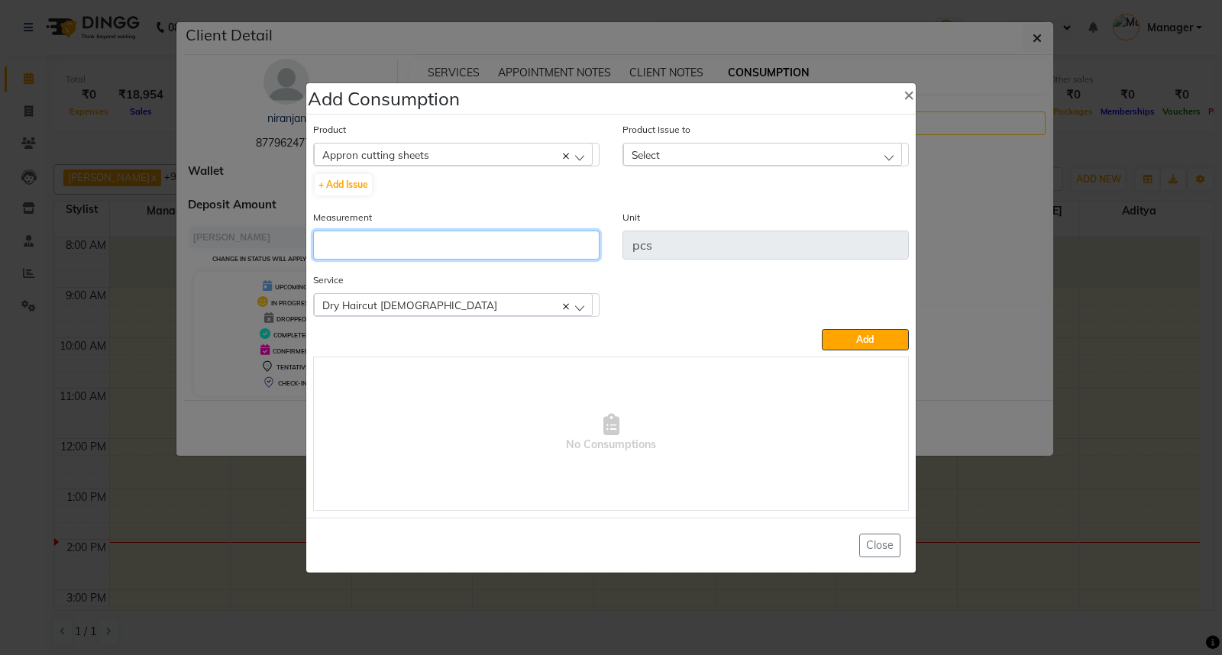
click at [422, 250] on input "number" at bounding box center [456, 245] width 286 height 29
type input "1"
click at [727, 156] on div "Select" at bounding box center [762, 154] width 279 height 23
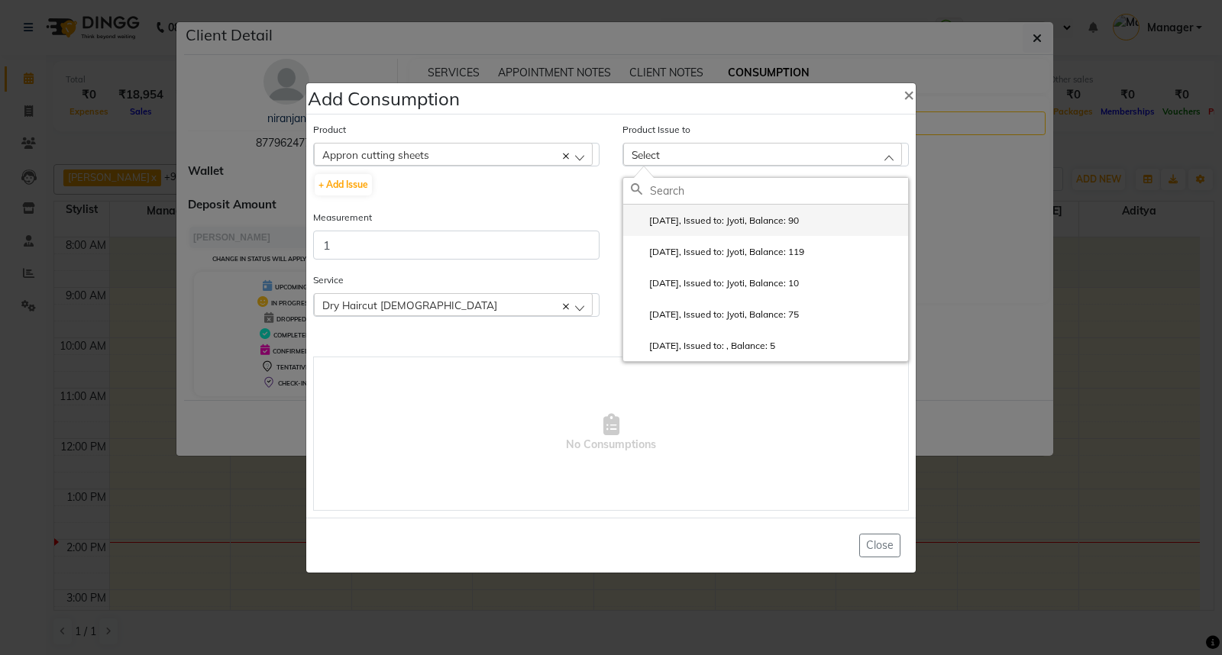
click at [736, 218] on label "[DATE], Issued to: Jyoti, Balance: 90" at bounding box center [715, 221] width 168 height 14
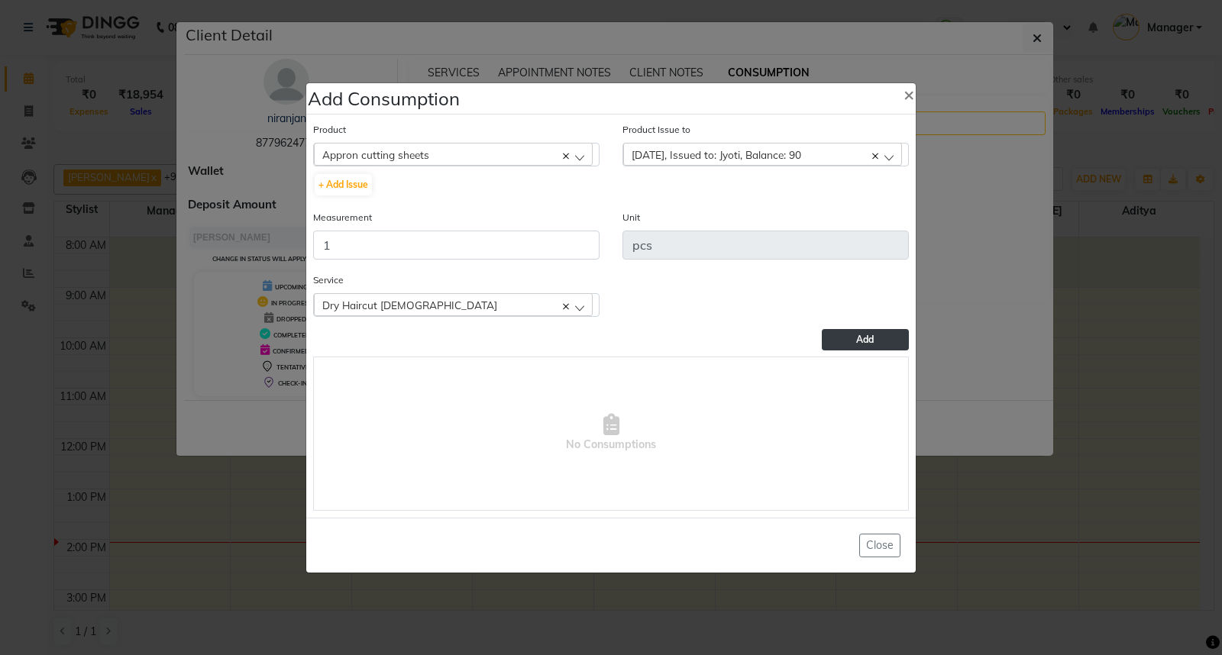
click at [865, 337] on span "Add" at bounding box center [865, 339] width 18 height 11
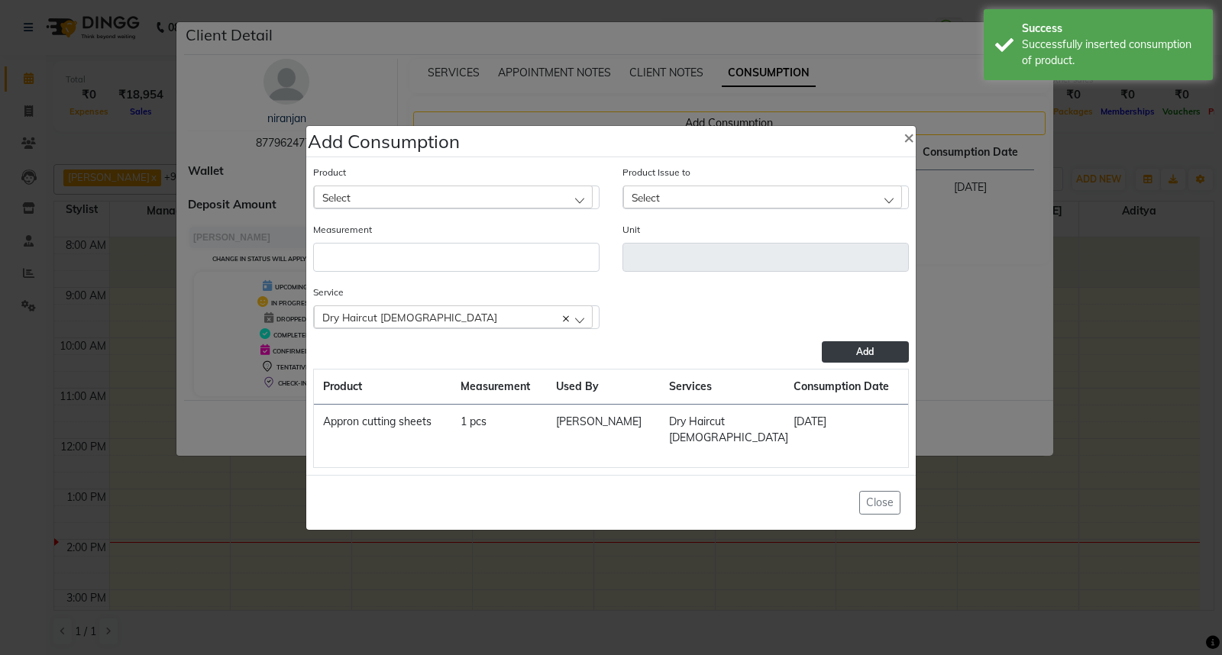
click at [1143, 385] on ngb-modal-window "Add Consumption × Product Select 0-77 IGORA Product Issue to Select [DATE], Iss…" at bounding box center [611, 327] width 1222 height 655
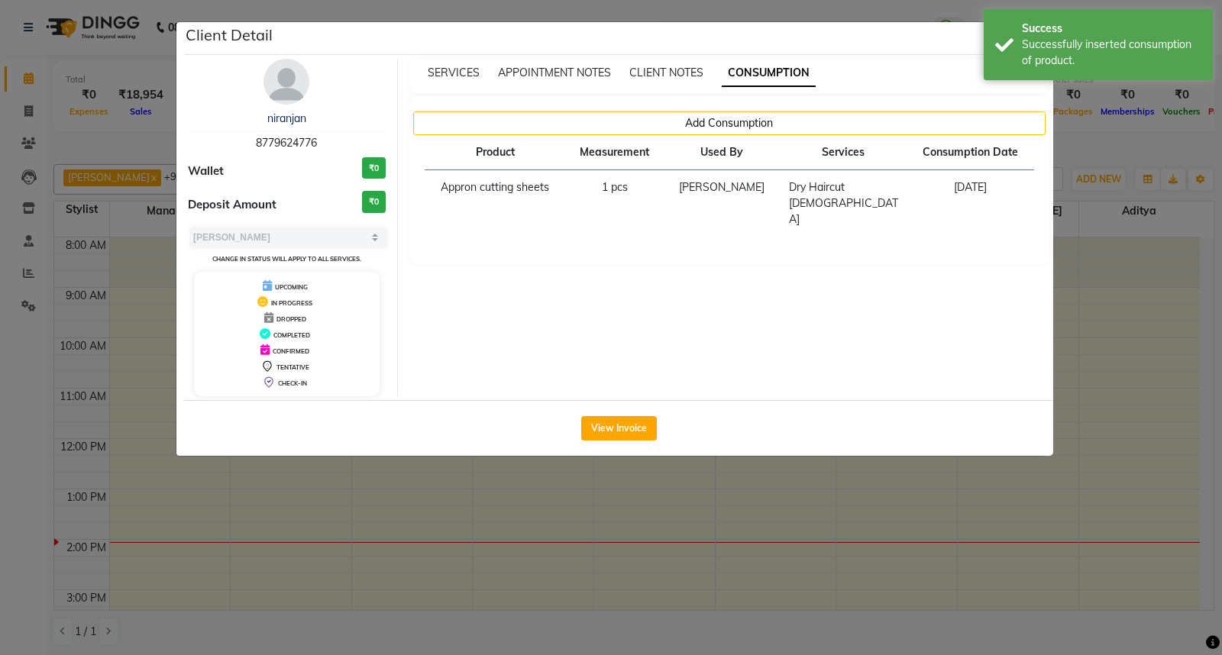
click at [1143, 385] on ngb-modal-window "Client Detail niranjan 8779624776 Wallet ₹0 Deposit Amount ₹0 Select MARK DONE …" at bounding box center [611, 327] width 1222 height 655
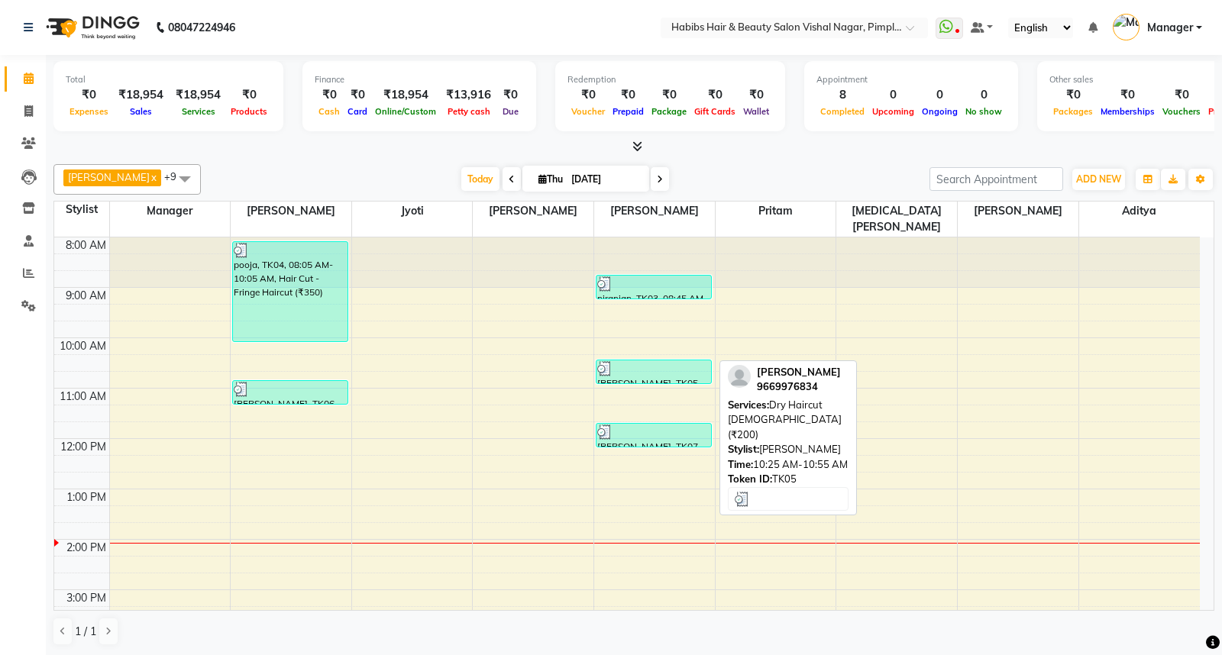
click at [675, 361] on div at bounding box center [653, 368] width 113 height 15
select select "3"
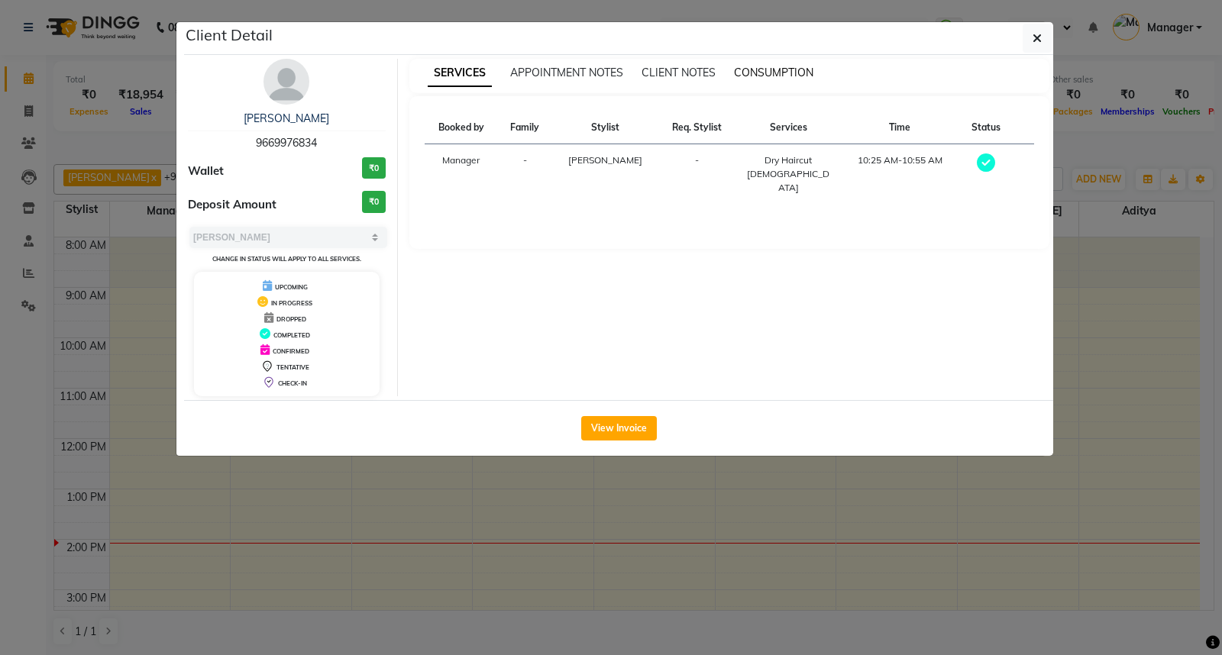
click at [768, 73] on span "CONSUMPTION" at bounding box center [773, 73] width 79 height 14
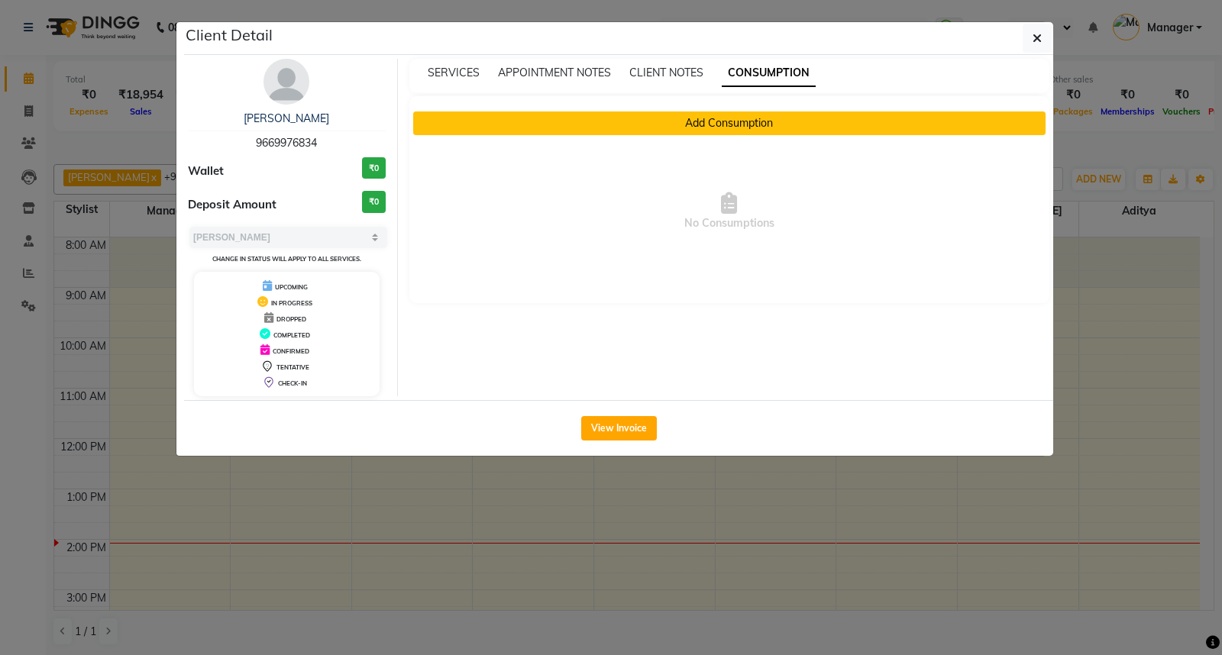
click at [744, 121] on button "Add Consumption" at bounding box center [729, 123] width 633 height 24
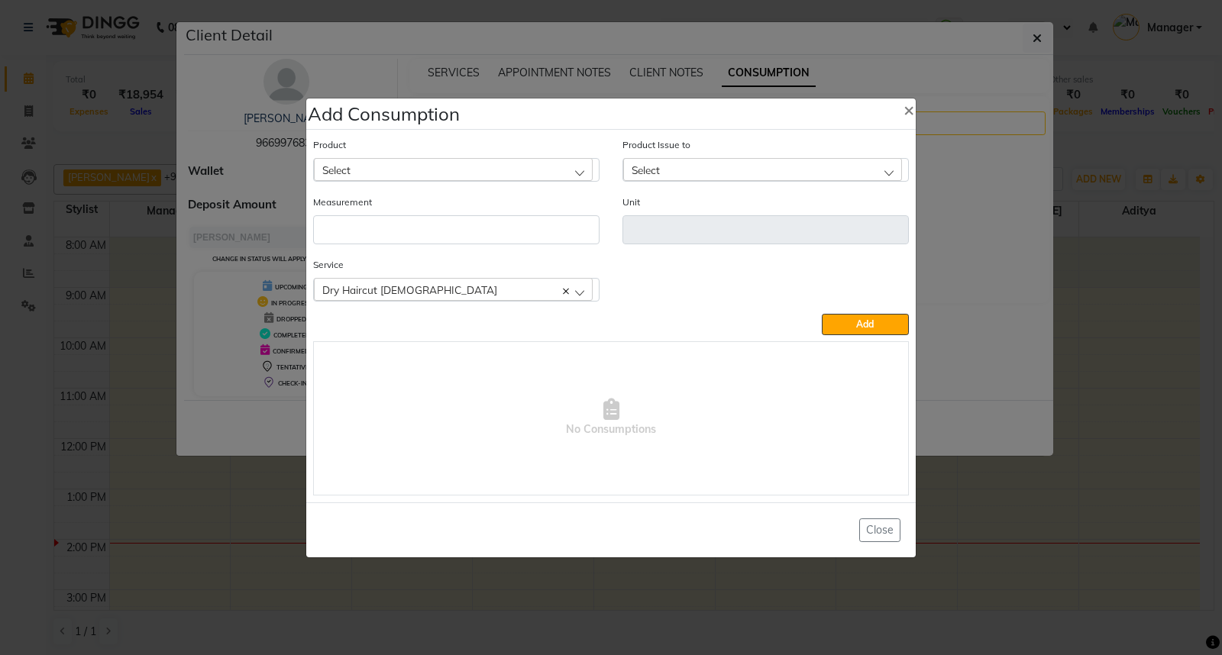
click at [530, 170] on div "Select" at bounding box center [453, 169] width 279 height 23
type input "APP"
click at [424, 233] on label "Appron cutting sheets" at bounding box center [376, 236] width 111 height 14
type input "pcs"
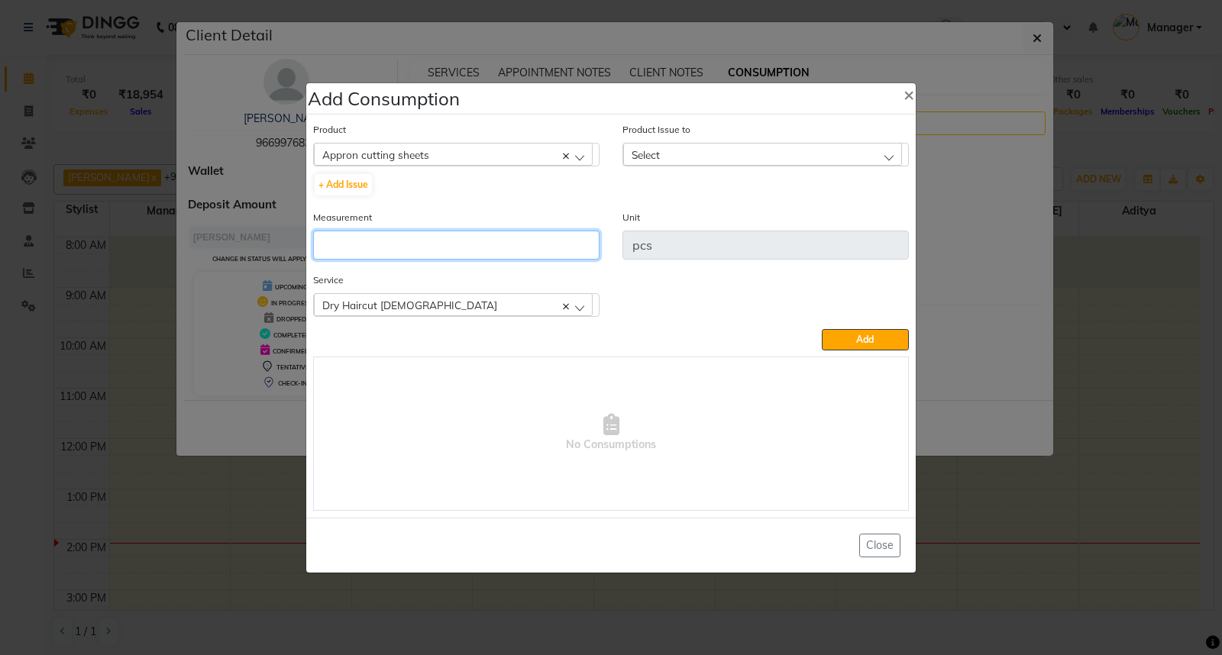
click at [418, 244] on input "number" at bounding box center [456, 245] width 286 height 29
type input "1"
click at [768, 153] on div "Select" at bounding box center [762, 154] width 279 height 23
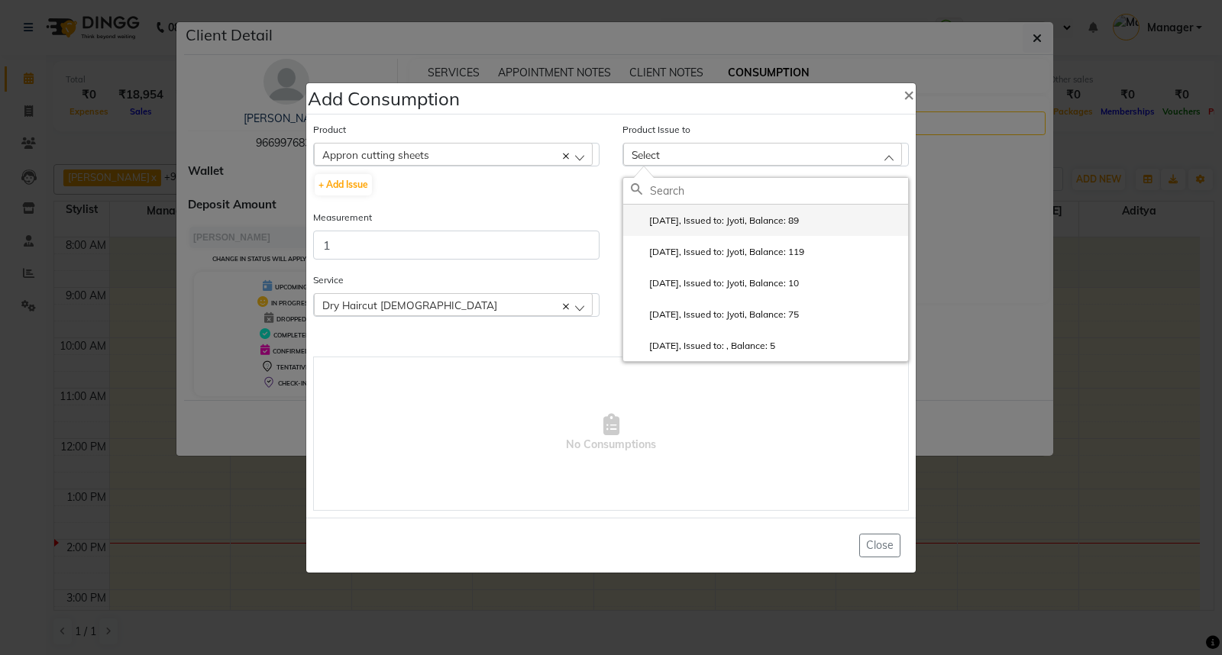
click at [774, 218] on label "[DATE], Issued to: Jyoti, Balance: 89" at bounding box center [715, 221] width 168 height 14
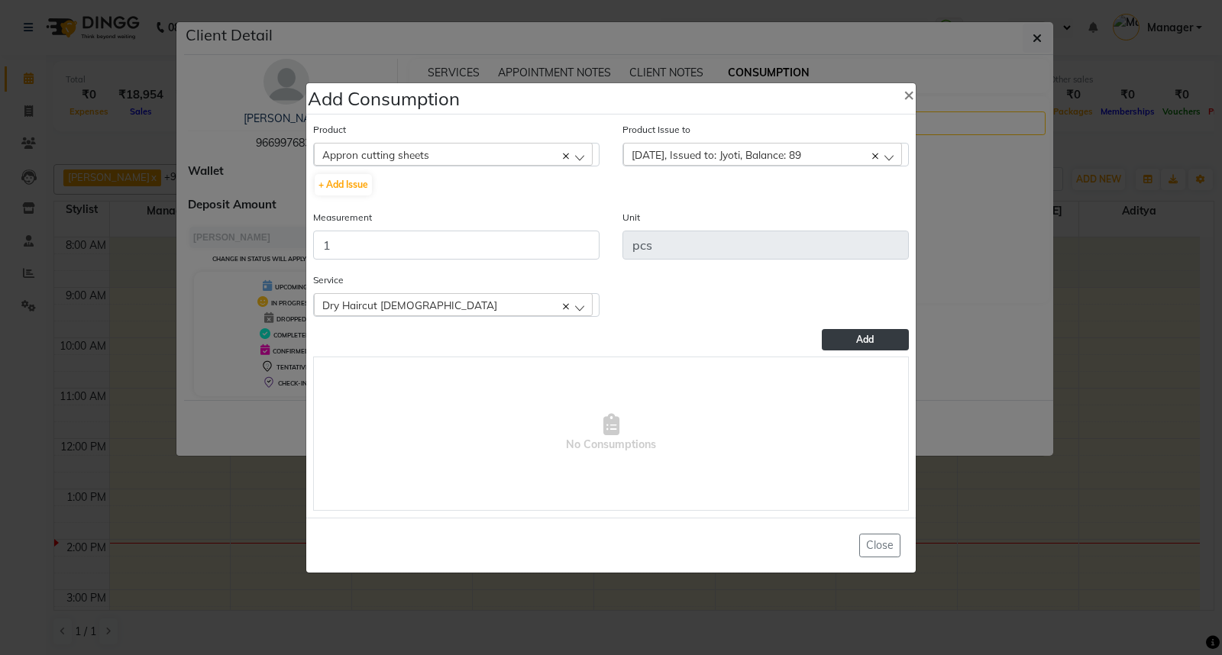
click at [843, 334] on button "Add" at bounding box center [865, 339] width 87 height 21
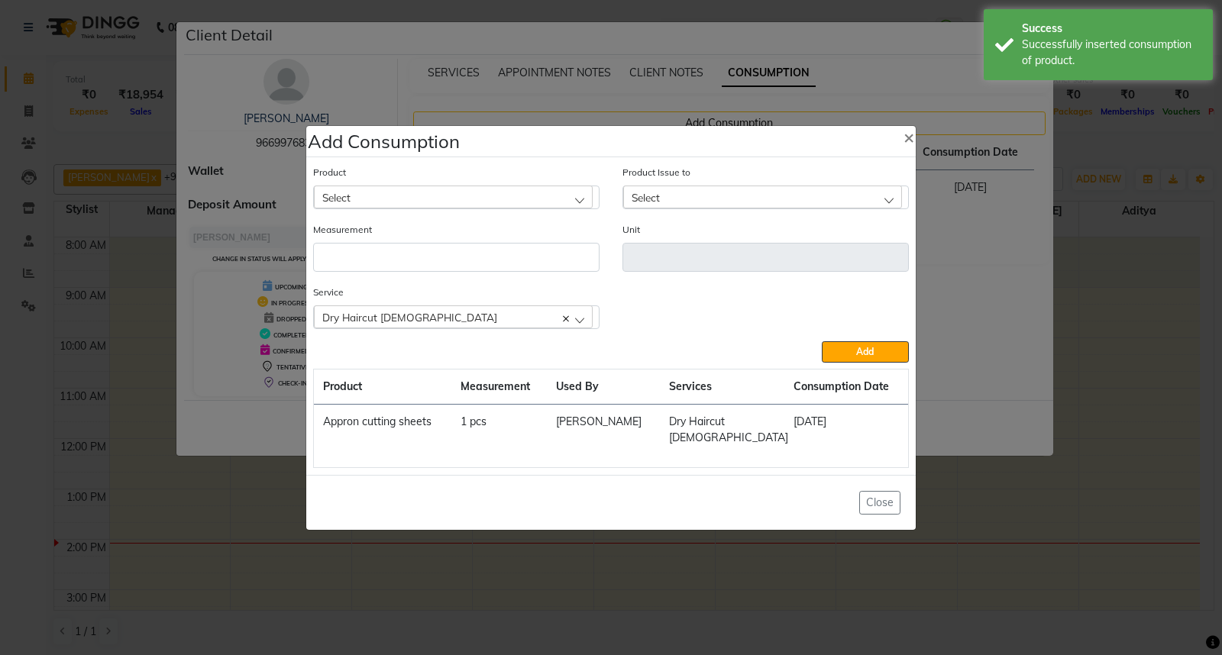
click at [964, 483] on ngb-modal-window "Add Consumption × Product Select 0-77 IGORA Product Issue to Select [DATE], Iss…" at bounding box center [611, 327] width 1222 height 655
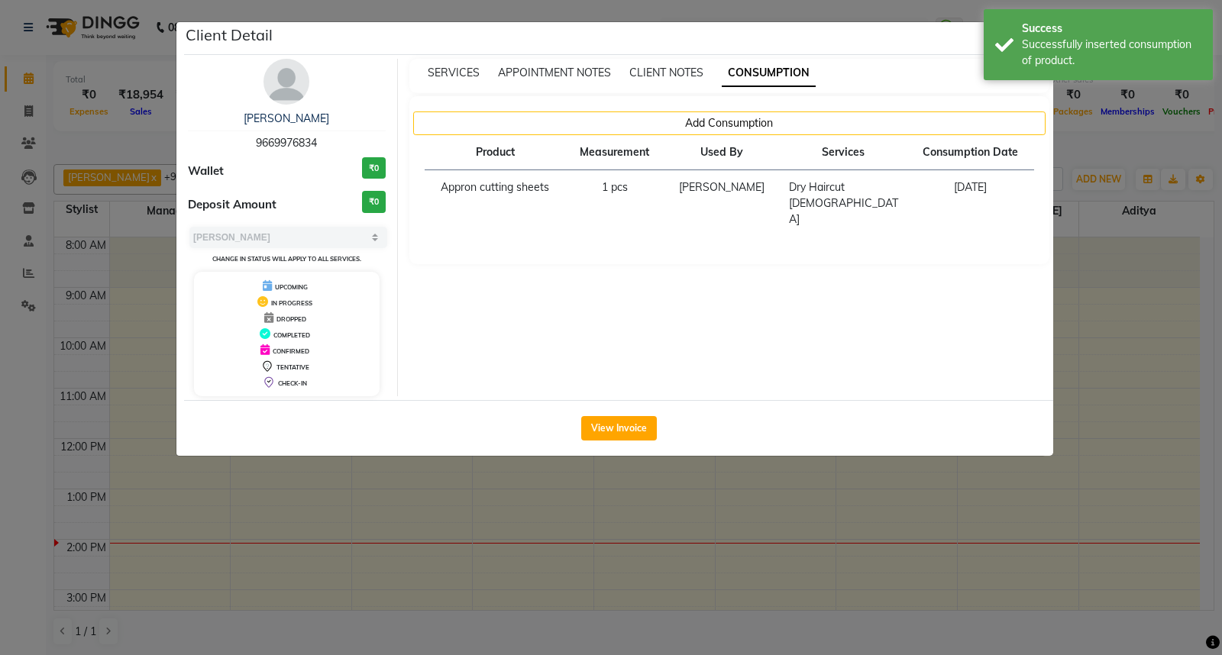
click at [951, 500] on ngb-modal-window "Client Detail [PERSON_NAME] 9669976834 Wallet ₹0 Deposit Amount ₹0 Select MARK …" at bounding box center [611, 327] width 1222 height 655
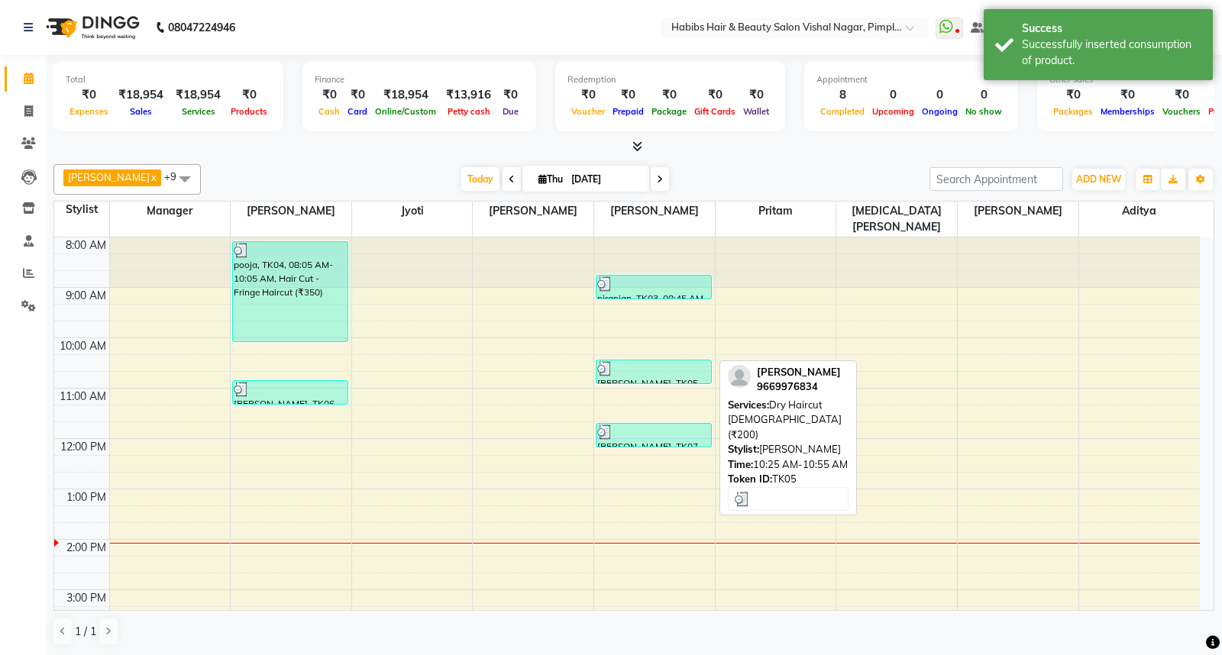
click at [661, 361] on div at bounding box center [653, 368] width 113 height 15
select select "3"
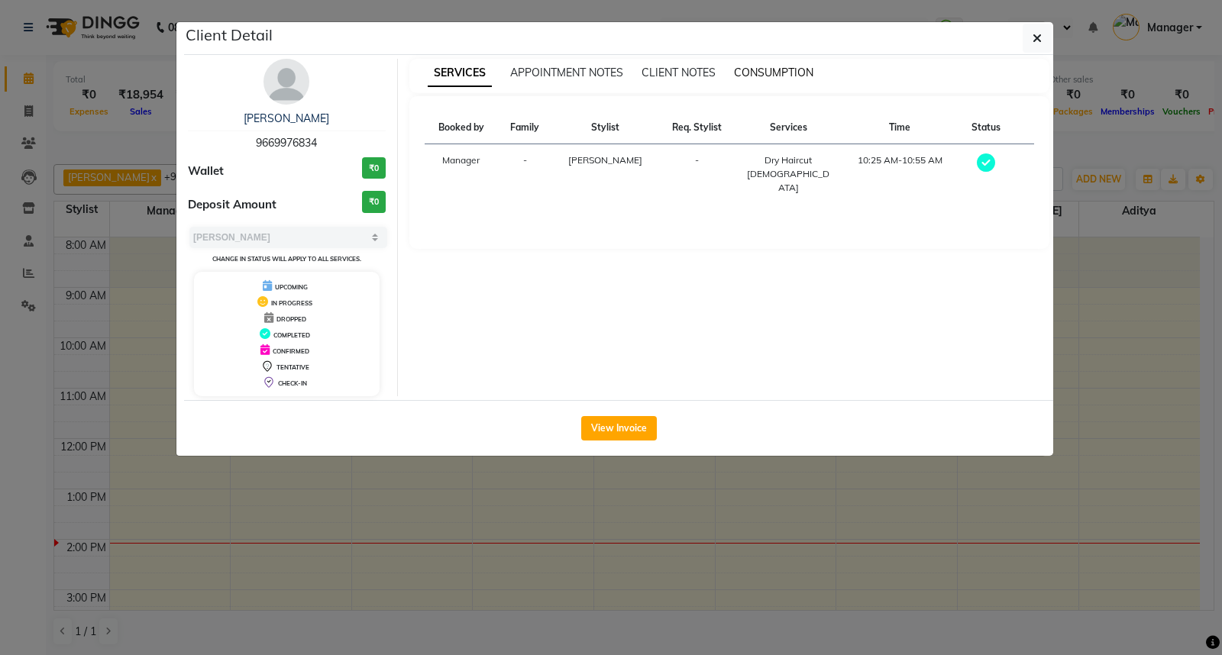
click at [780, 73] on span "CONSUMPTION" at bounding box center [773, 73] width 79 height 14
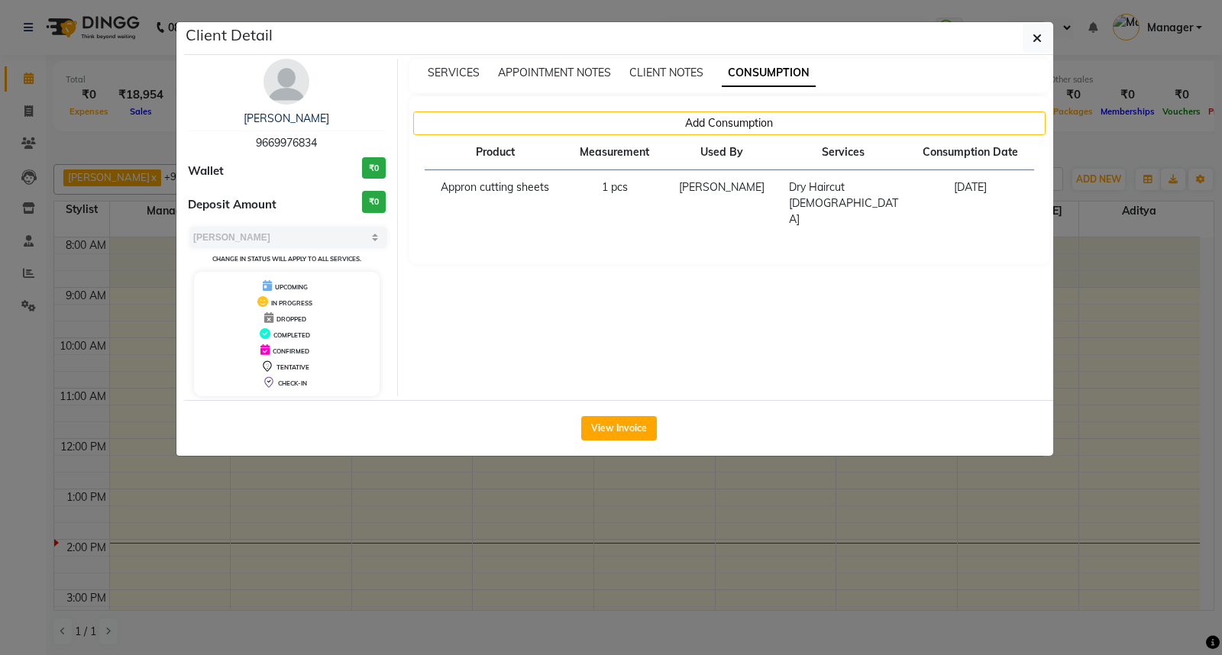
click at [945, 510] on ngb-modal-window "Client Detail [PERSON_NAME] 9669976834 Wallet ₹0 Deposit Amount ₹0 Select MARK …" at bounding box center [611, 327] width 1222 height 655
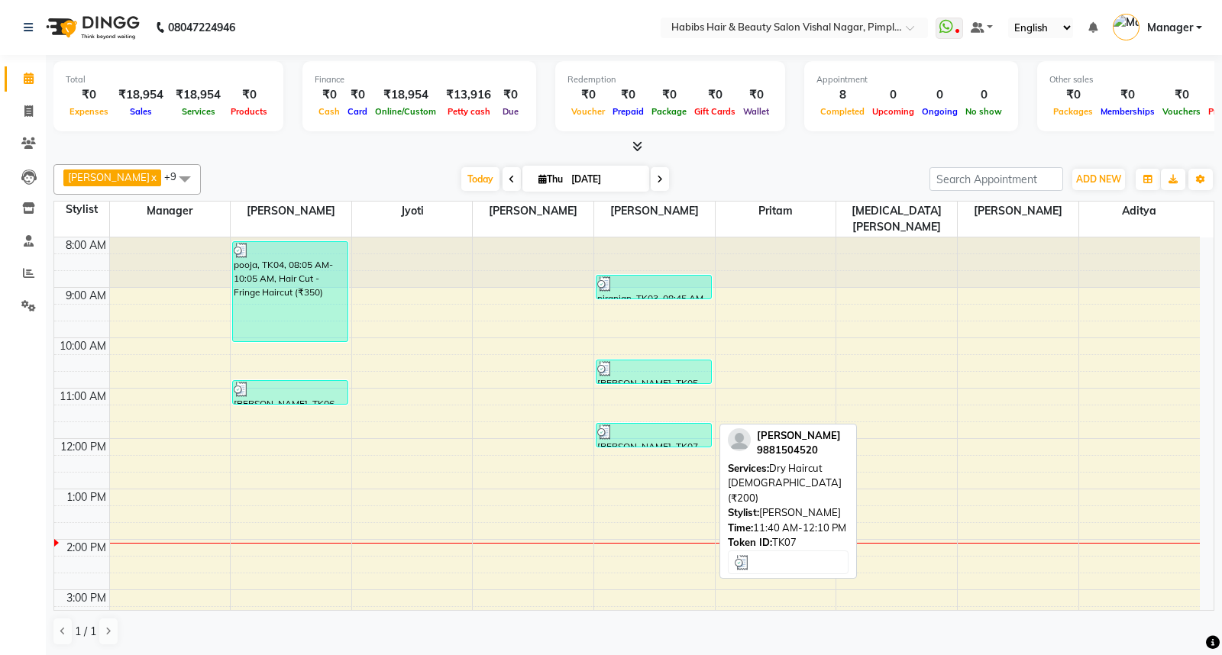
click at [683, 425] on div at bounding box center [653, 432] width 113 height 15
select select "3"
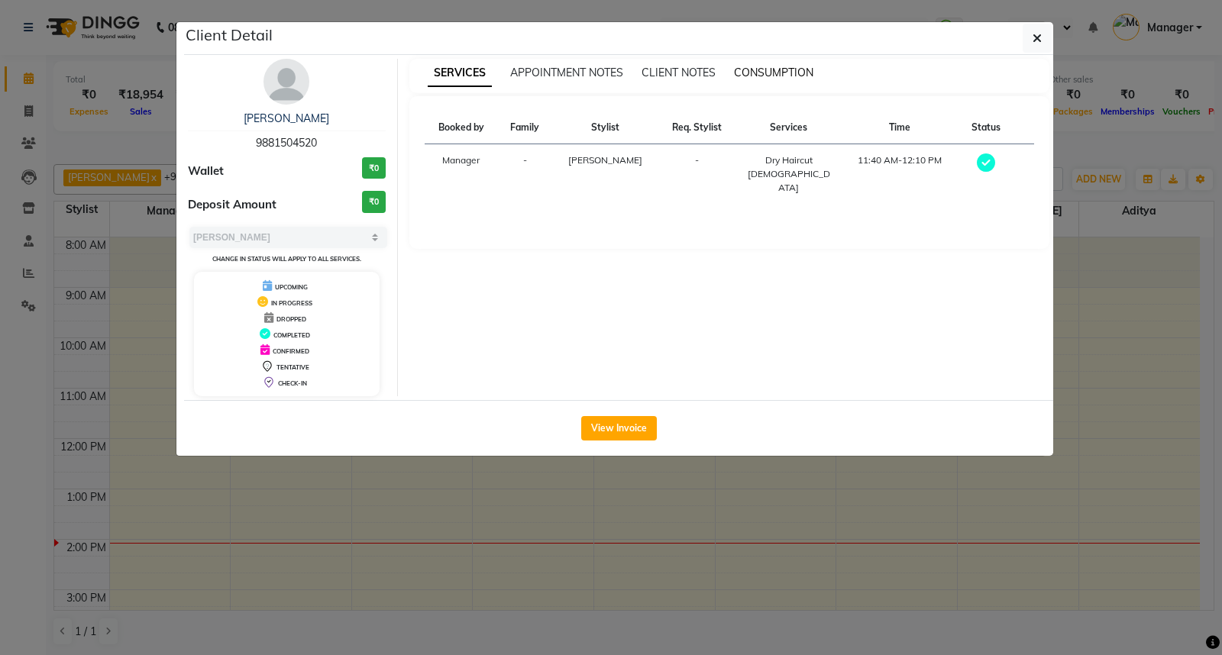
click at [767, 73] on span "CONSUMPTION" at bounding box center [773, 73] width 79 height 14
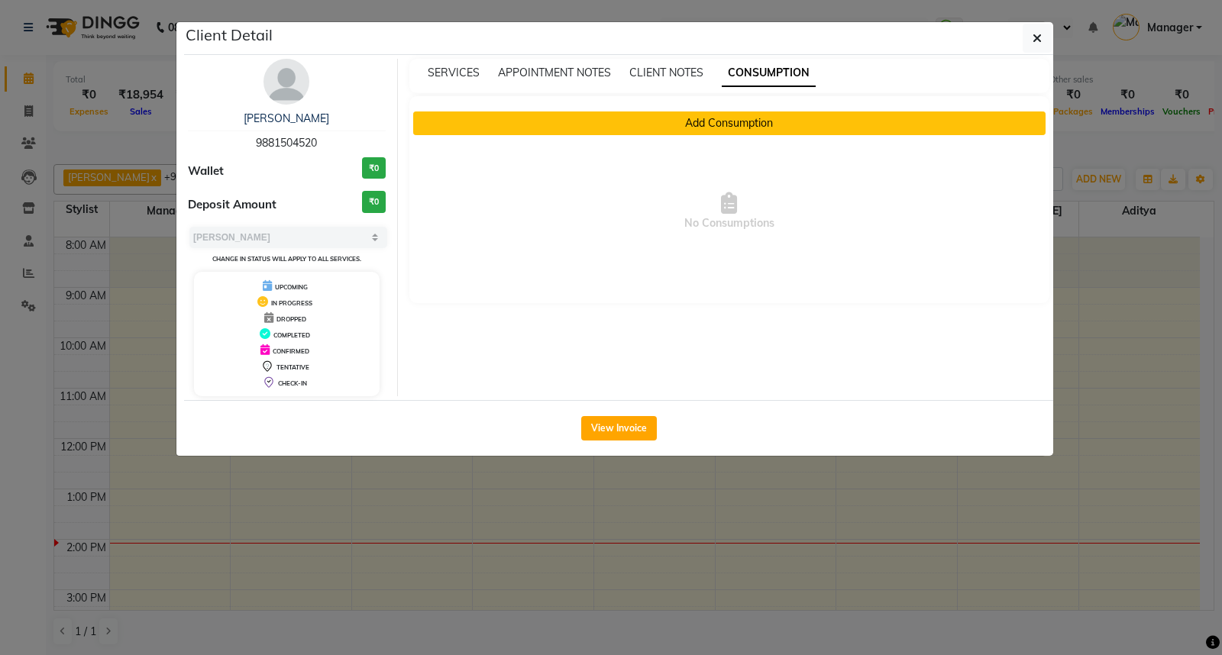
click at [736, 124] on button "Add Consumption" at bounding box center [729, 123] width 633 height 24
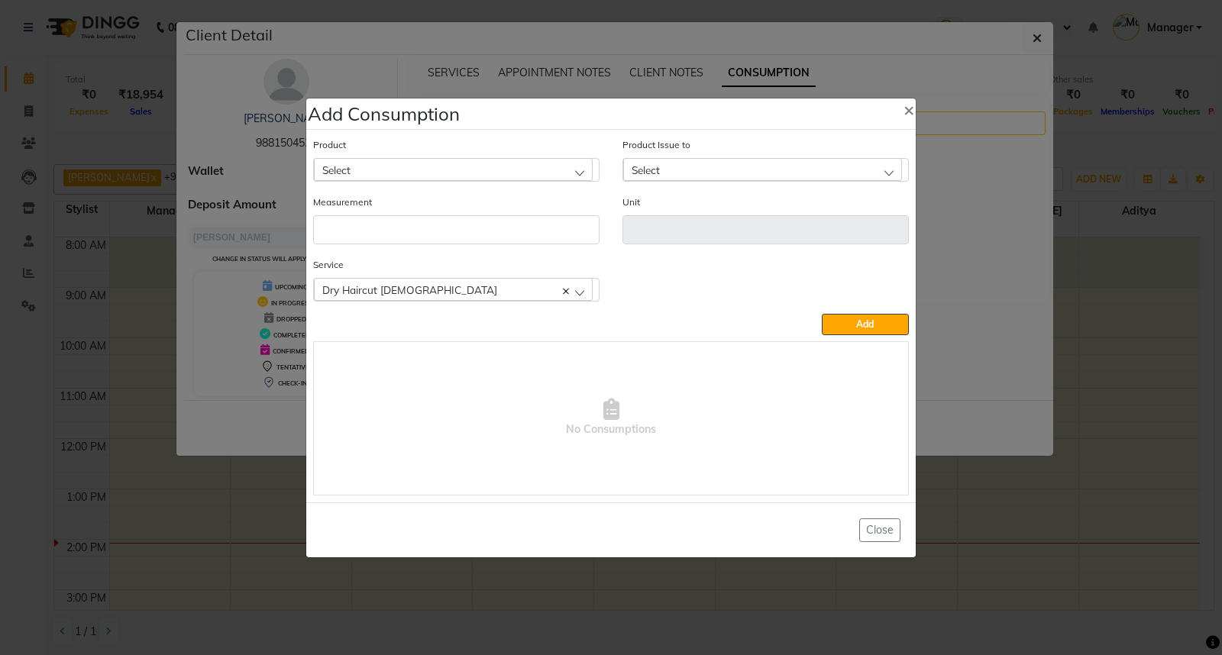
click at [570, 168] on div "Select" at bounding box center [453, 169] width 279 height 23
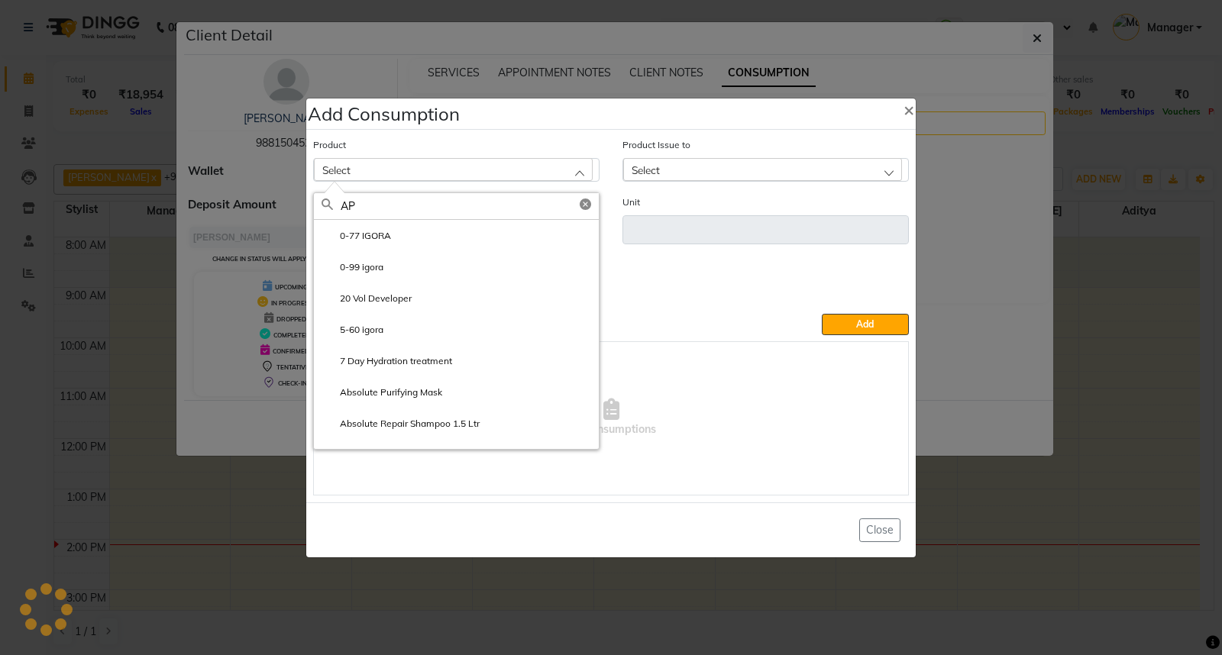
type input "APP"
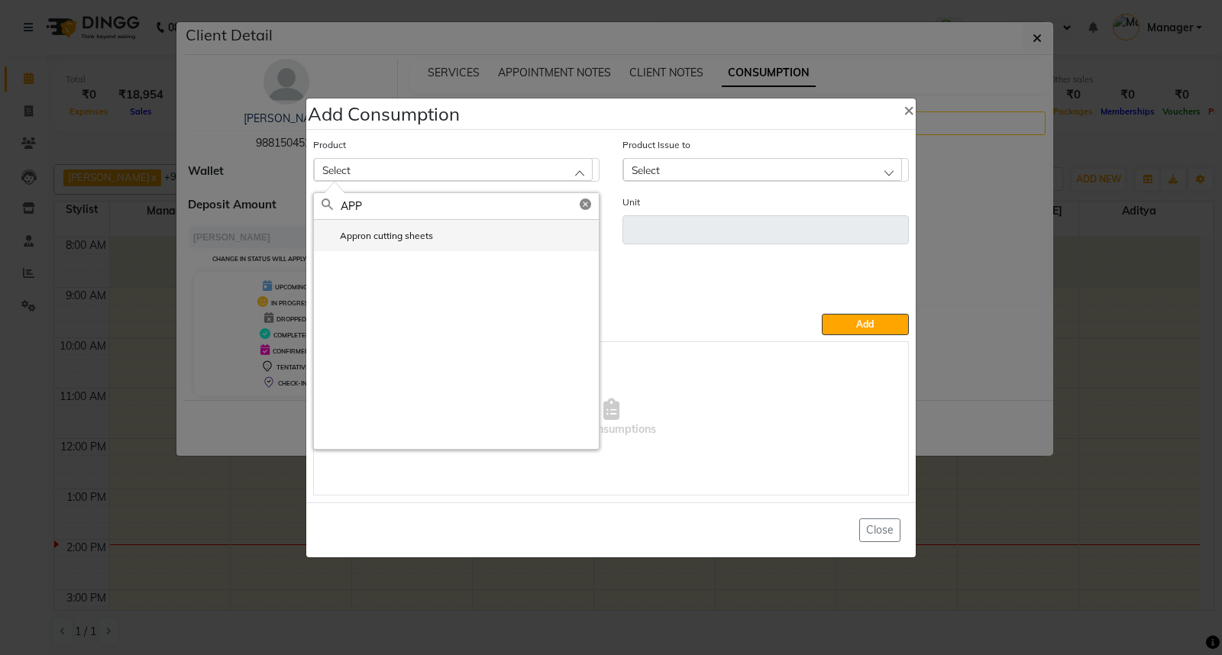
click at [431, 241] on label "Appron cutting sheets" at bounding box center [376, 236] width 111 height 14
type input "pcs"
click at [431, 241] on input "number" at bounding box center [456, 229] width 286 height 29
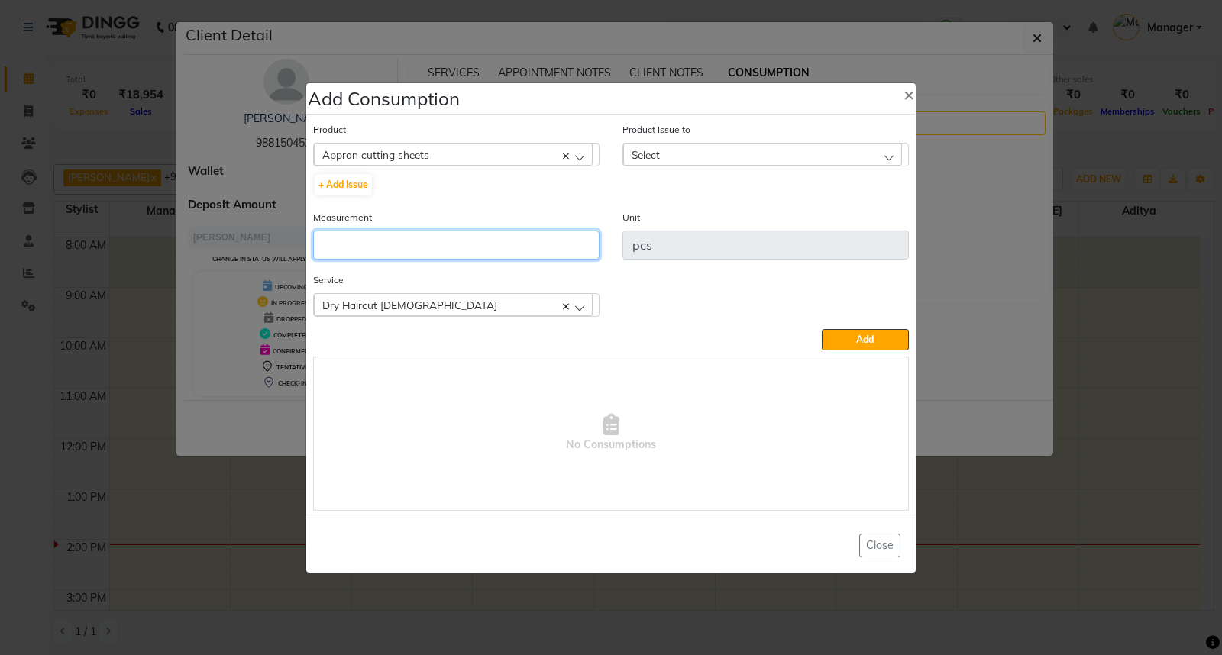
drag, startPoint x: 375, startPoint y: 243, endPoint x: 364, endPoint y: 243, distance: 10.7
click at [364, 243] on input "number" at bounding box center [456, 245] width 286 height 29
type input "1"
click at [696, 150] on div "Select" at bounding box center [762, 154] width 279 height 23
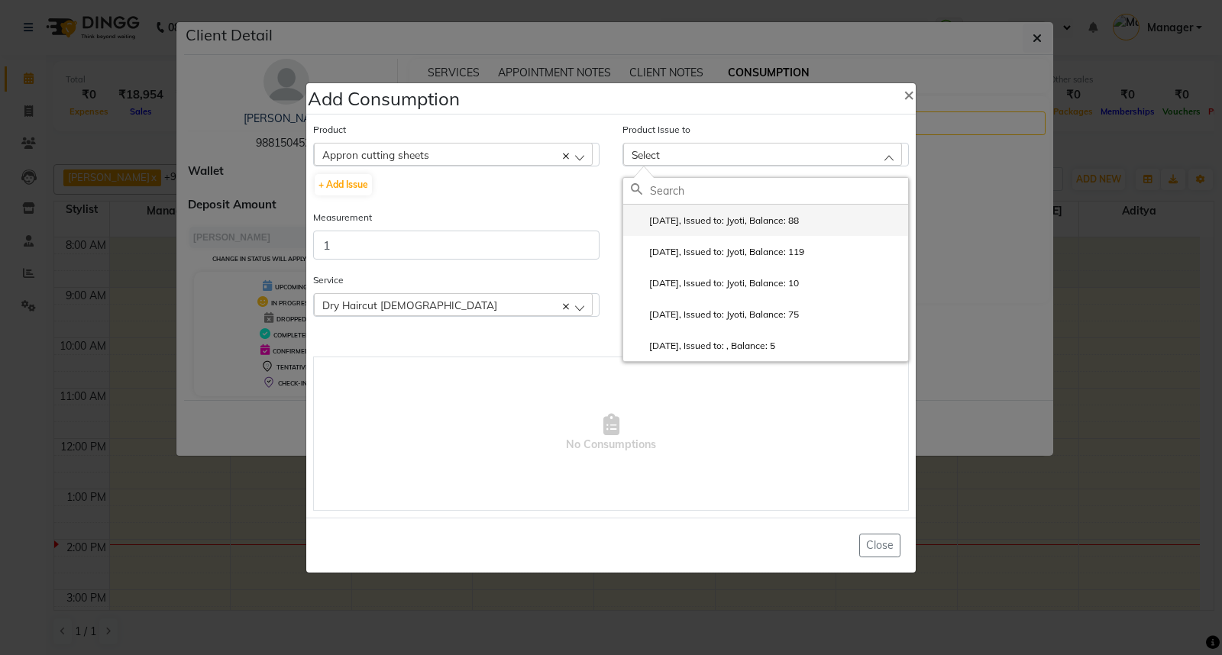
click at [736, 222] on label "[DATE], Issued to: Jyoti, Balance: 88" at bounding box center [715, 221] width 168 height 14
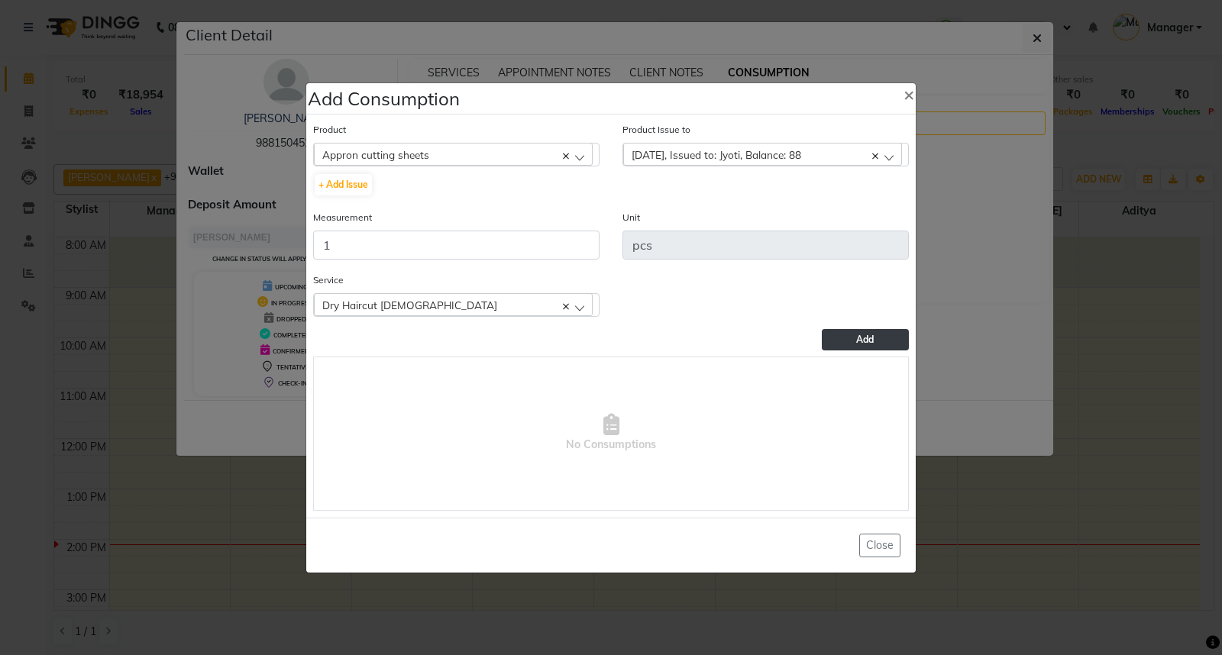
click at [844, 337] on button "Add" at bounding box center [865, 339] width 87 height 21
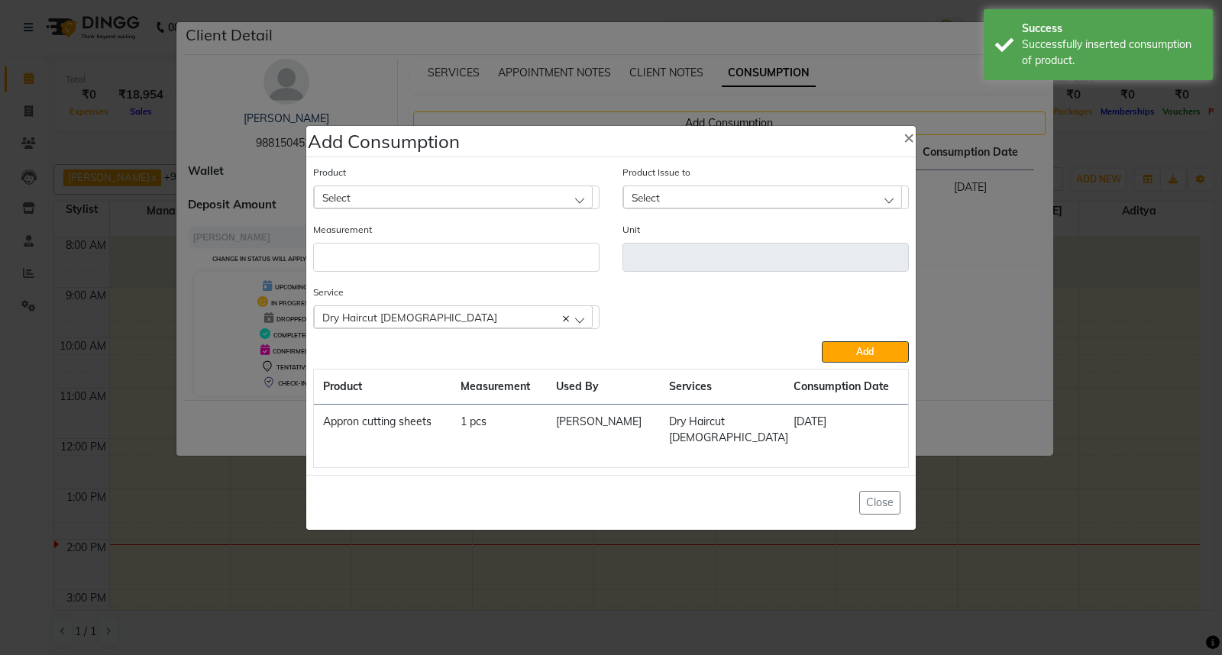
click at [1134, 329] on ngb-modal-window "Add Consumption × Product Select 0-77 IGORA Product Issue to Select [DATE], Iss…" at bounding box center [611, 327] width 1222 height 655
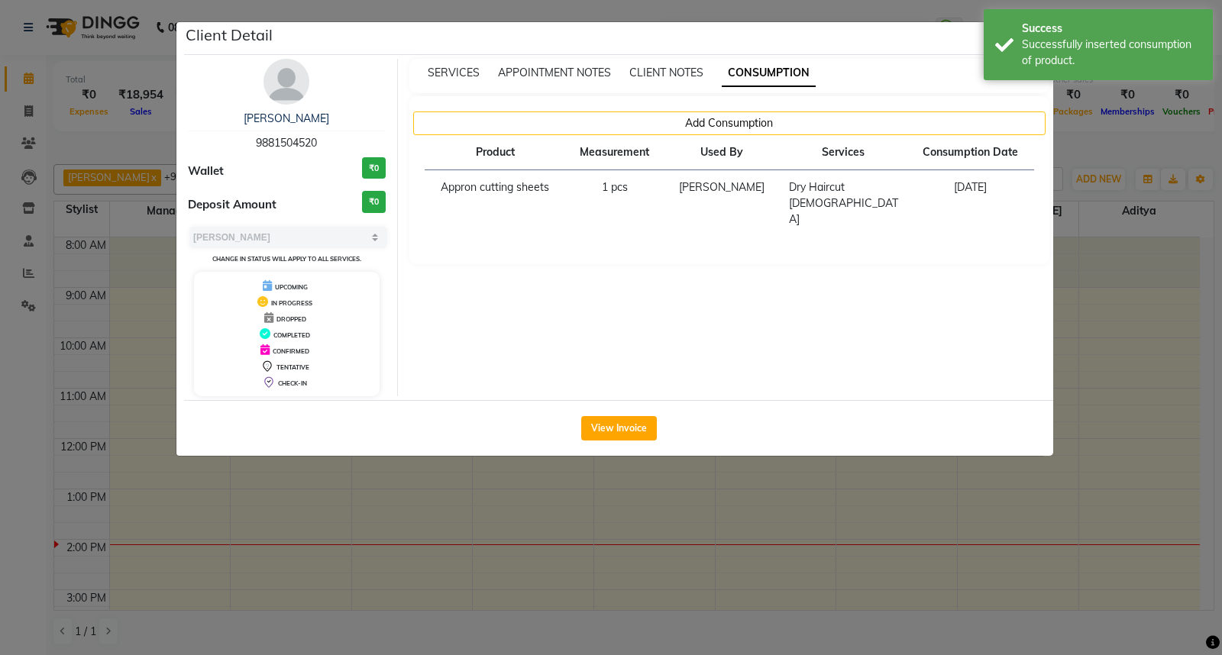
click at [1134, 329] on ngb-modal-window "Client Detail [PERSON_NAME] 9881504520 Wallet ₹0 Deposit Amount ₹0 Select MARK …" at bounding box center [611, 327] width 1222 height 655
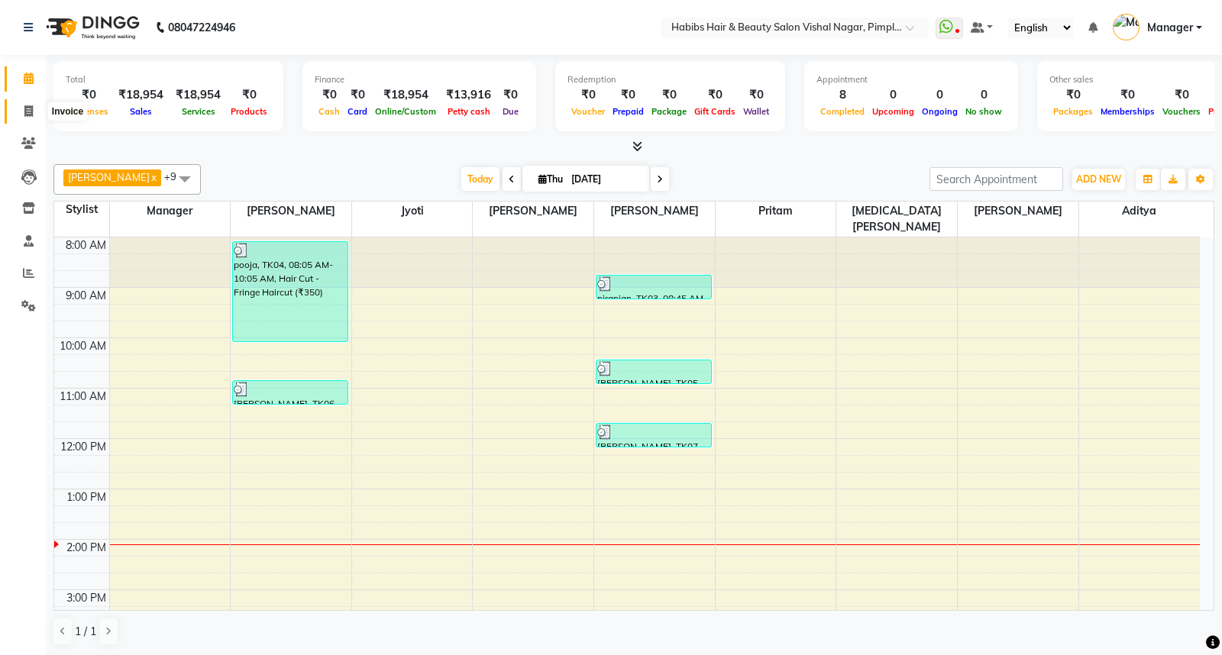
click at [24, 111] on icon at bounding box center [28, 110] width 8 height 11
select select "service"
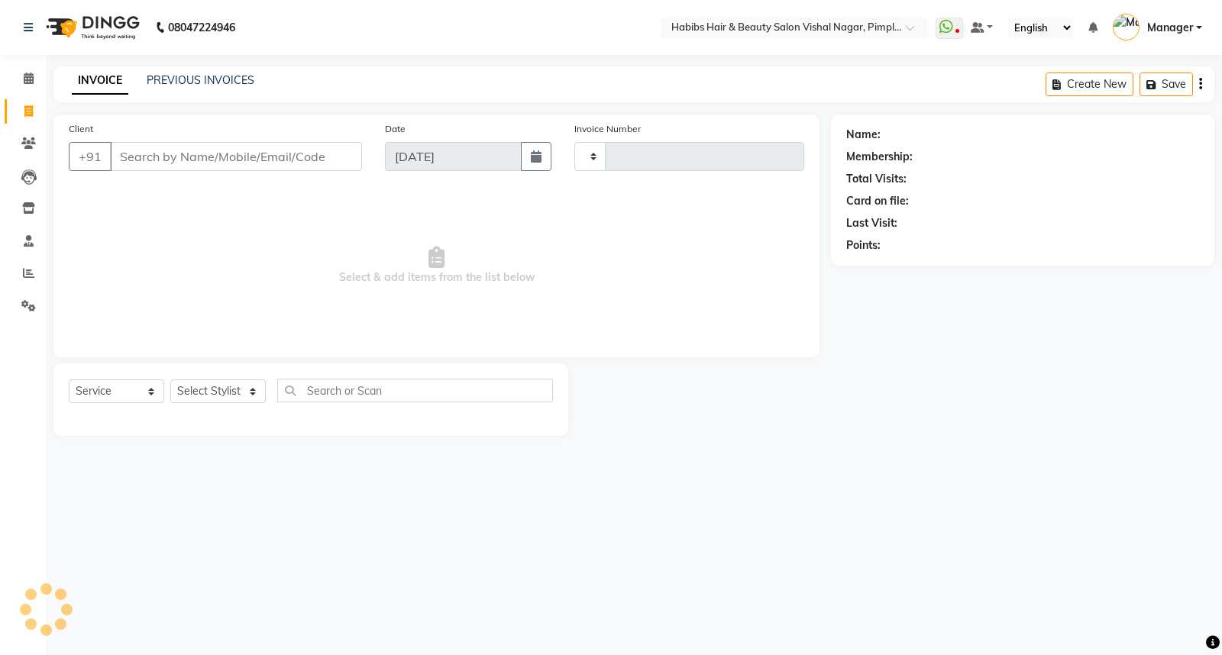
type input "5941"
select select "5725"
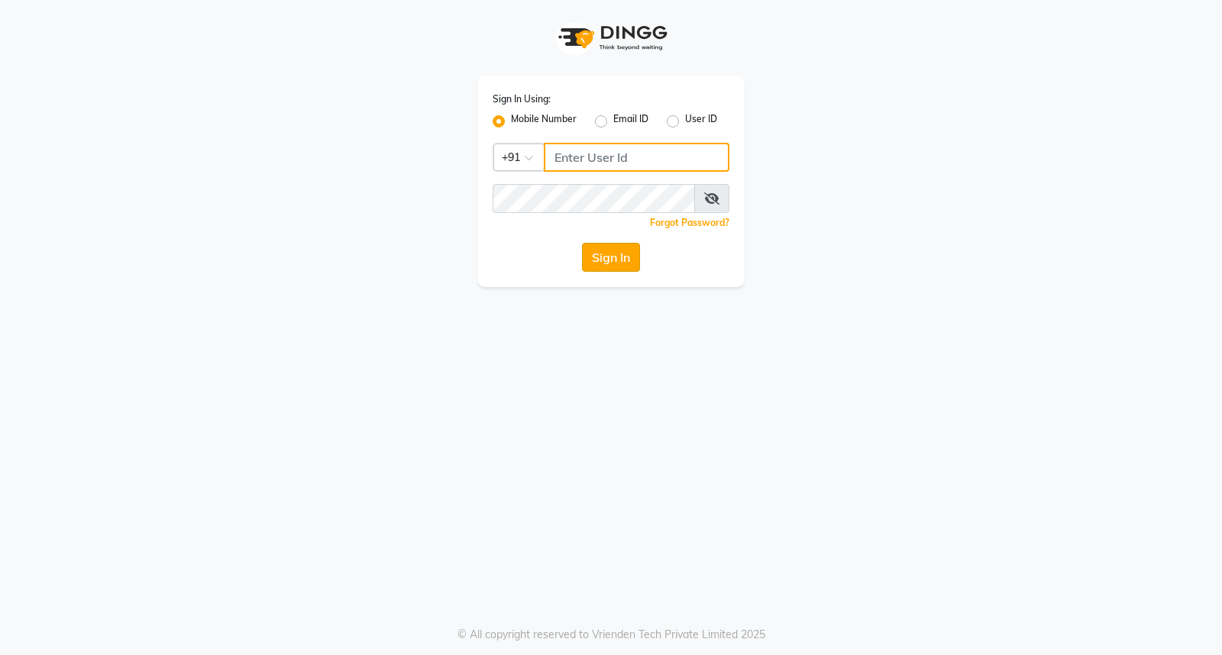
type input "7350066066"
click at [631, 257] on button "Sign In" at bounding box center [611, 257] width 58 height 29
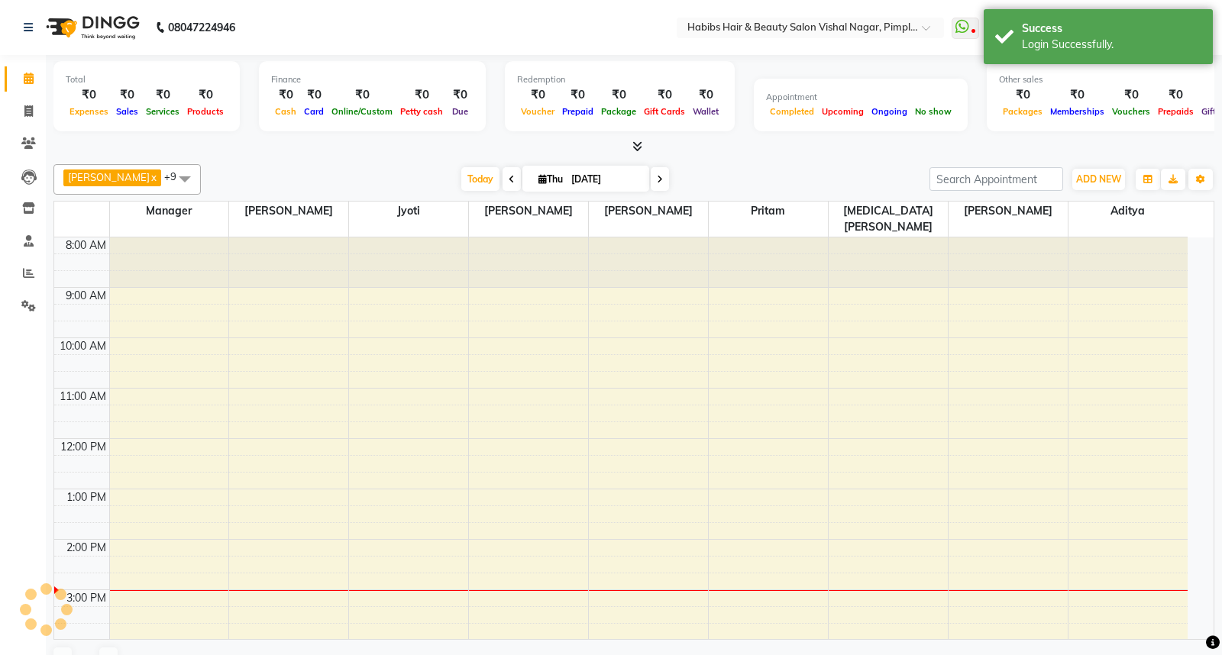
select select "en"
